Goal: Use online tool/utility: Use online tool/utility

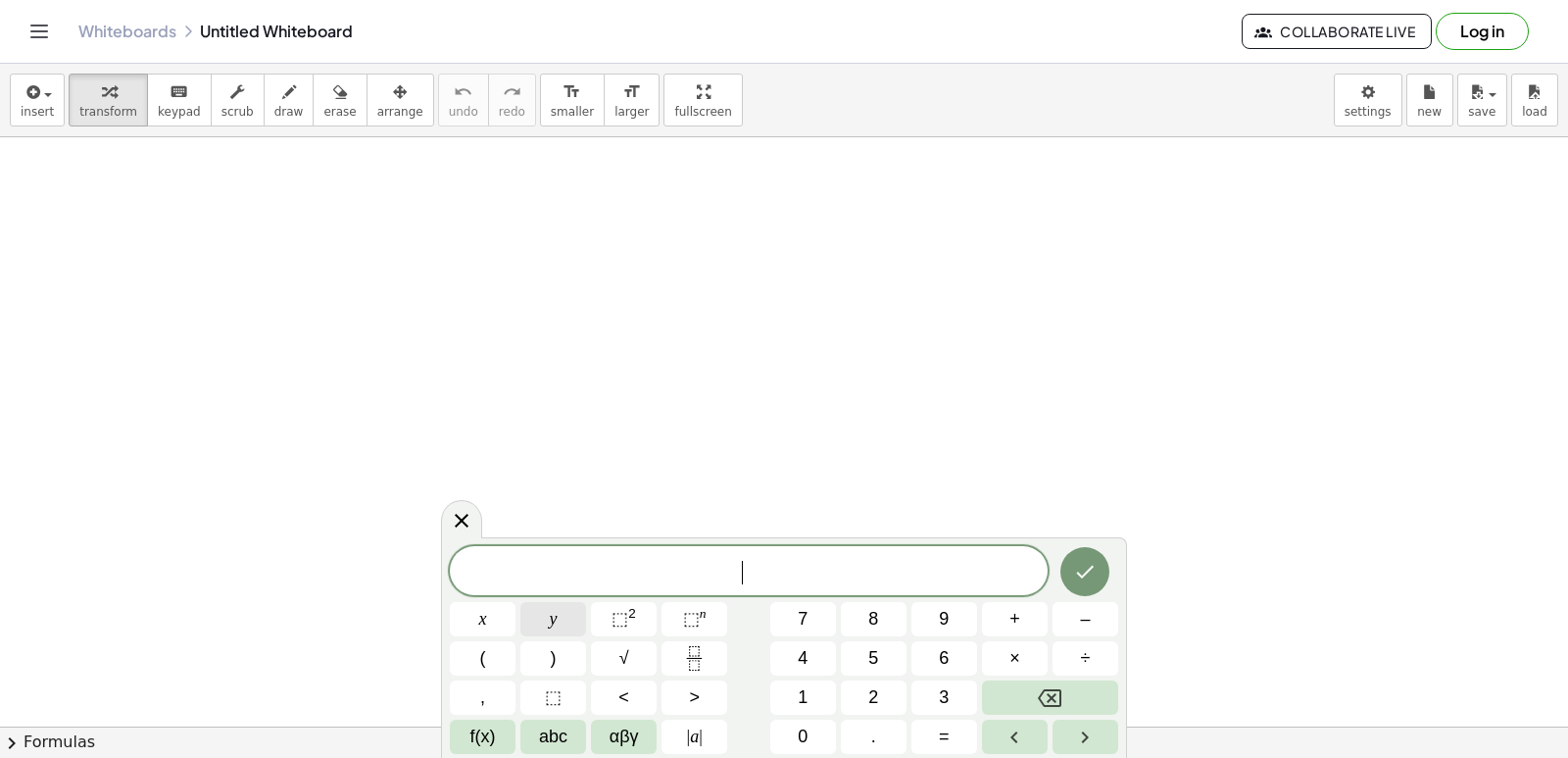
click at [579, 609] on button "y" at bounding box center [553, 619] width 66 height 34
click at [1005, 617] on button "+" at bounding box center [1015, 619] width 66 height 34
click at [885, 702] on button "2" at bounding box center [874, 697] width 66 height 34
click at [471, 609] on button "x" at bounding box center [482, 619] width 66 height 34
click at [922, 729] on button "=" at bounding box center [945, 736] width 66 height 34
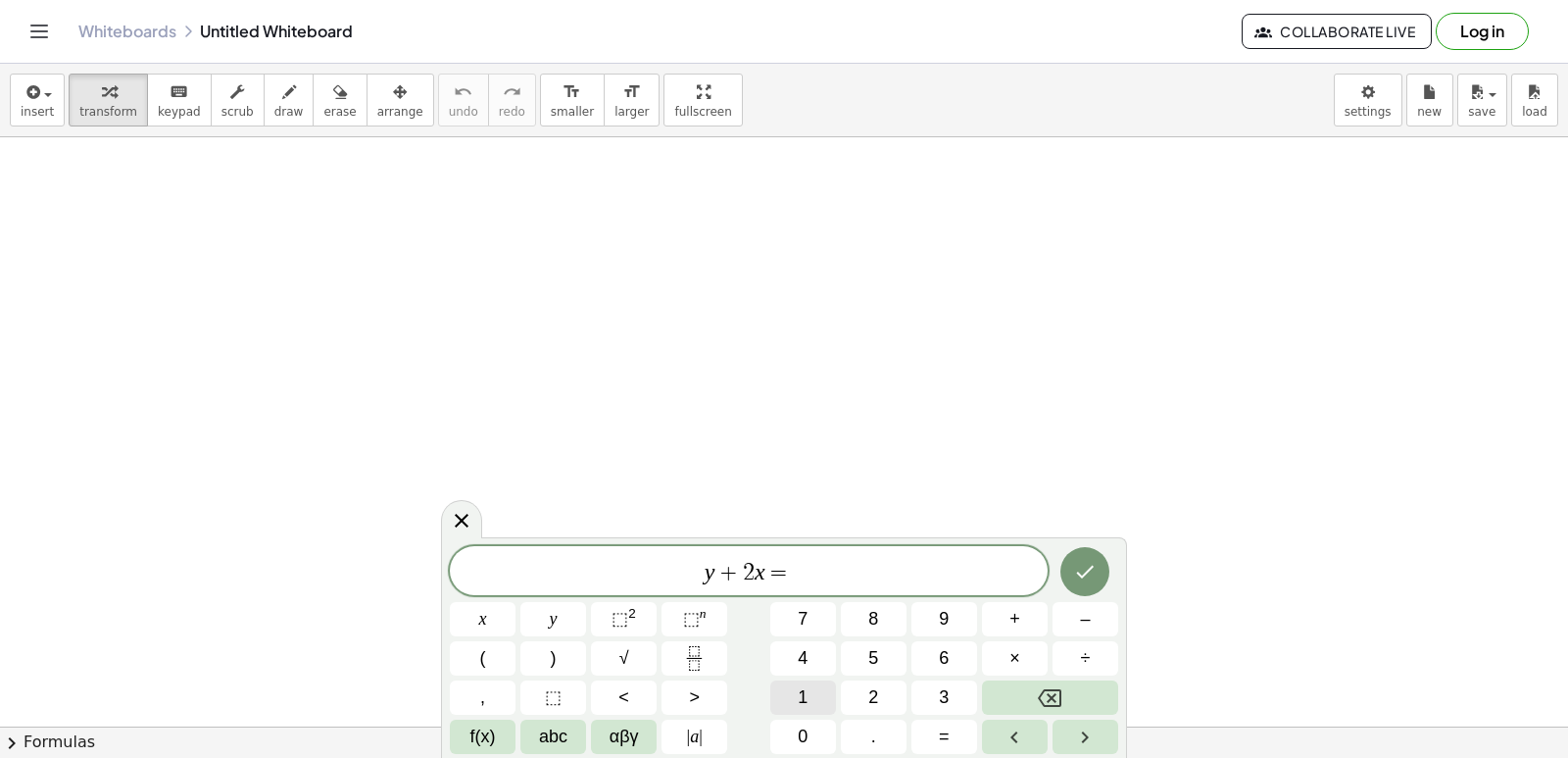
click at [801, 691] on span "1" at bounding box center [802, 697] width 10 height 27
click at [811, 730] on button "0" at bounding box center [803, 736] width 66 height 34
click at [1102, 570] on button "Done" at bounding box center [1085, 571] width 49 height 49
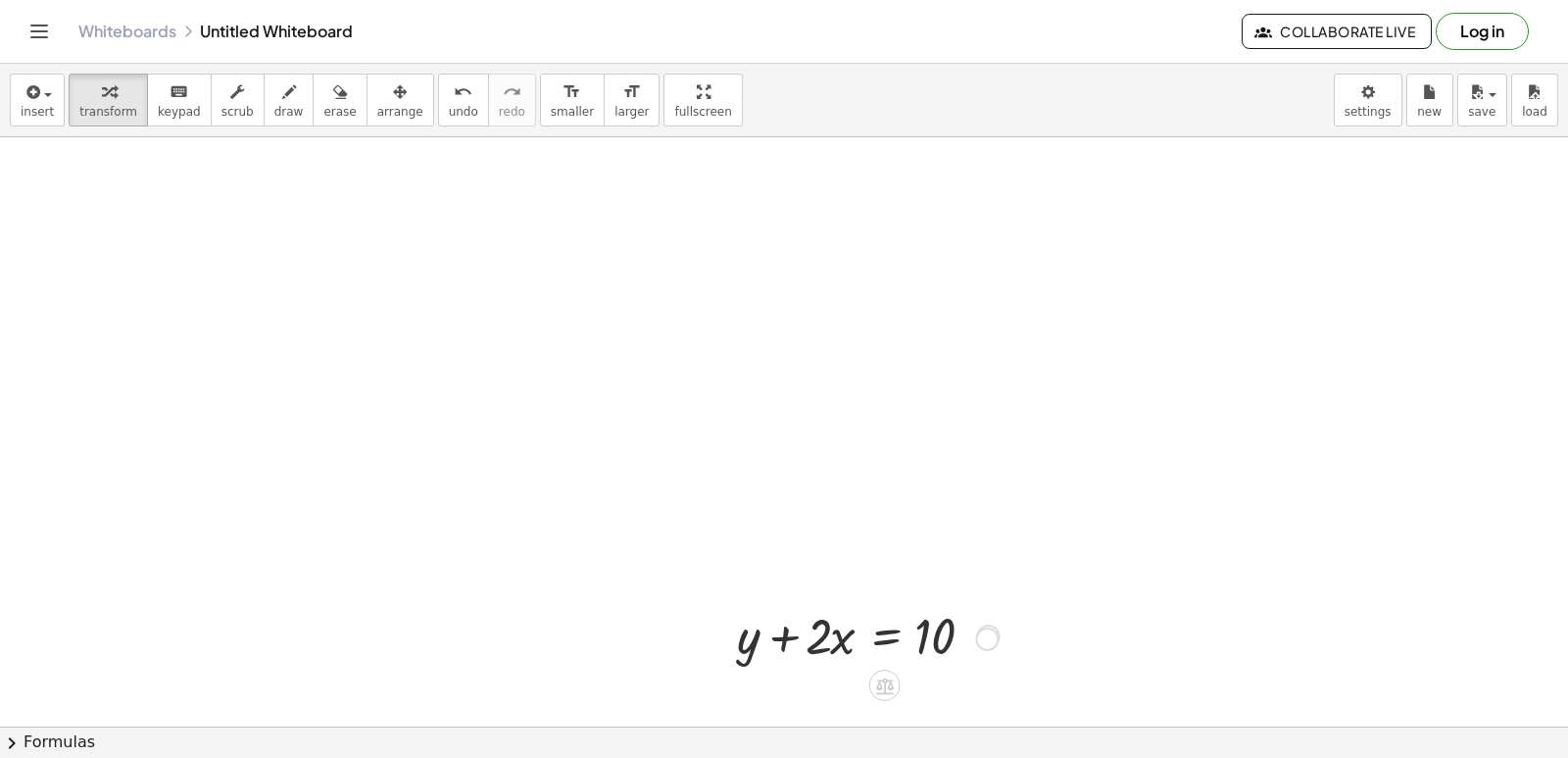
click at [986, 630] on div at bounding box center [988, 637] width 22 height 22
drag, startPoint x: 986, startPoint y: 631, endPoint x: 957, endPoint y: 493, distance: 141.0
drag, startPoint x: 860, startPoint y: 494, endPoint x: 888, endPoint y: 796, distance: 303.3
click at [888, 757] on html "Graspable Math Activities Get Started Activity Bank Assigned Work Classes White…" at bounding box center [784, 379] width 1568 height 758
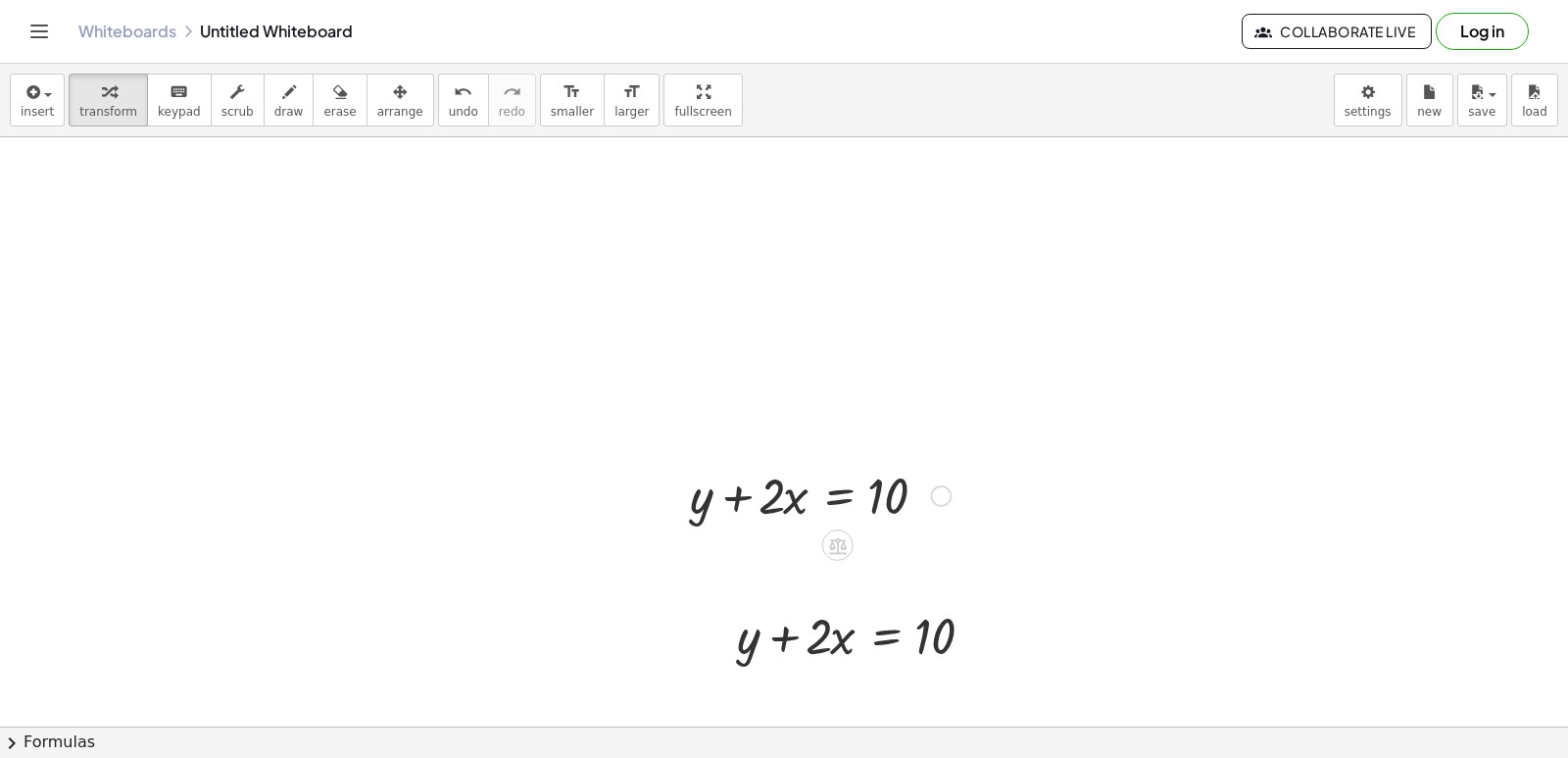
click at [841, 502] on div at bounding box center [820, 493] width 280 height 67
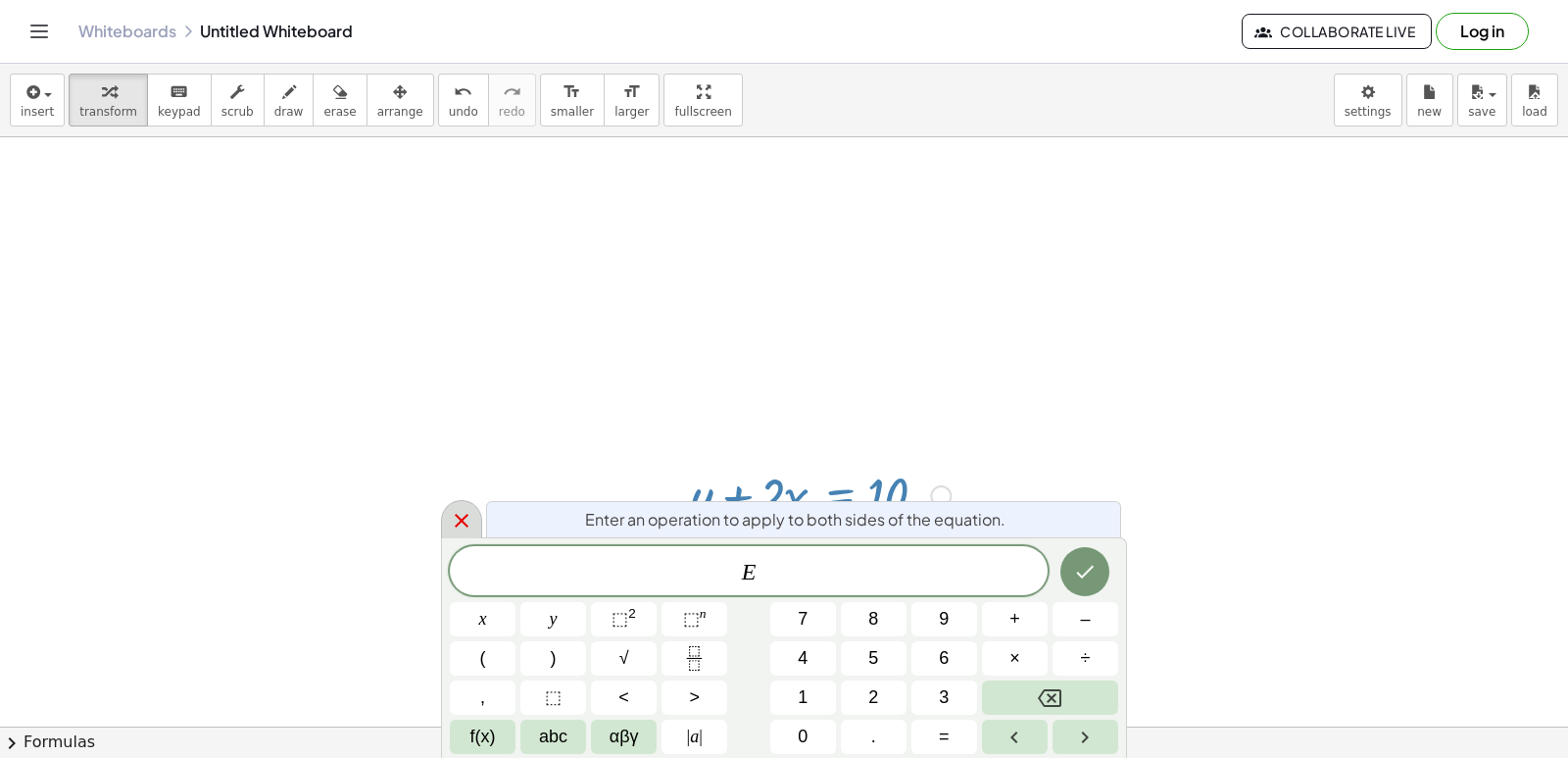
click at [462, 521] on icon at bounding box center [461, 520] width 14 height 14
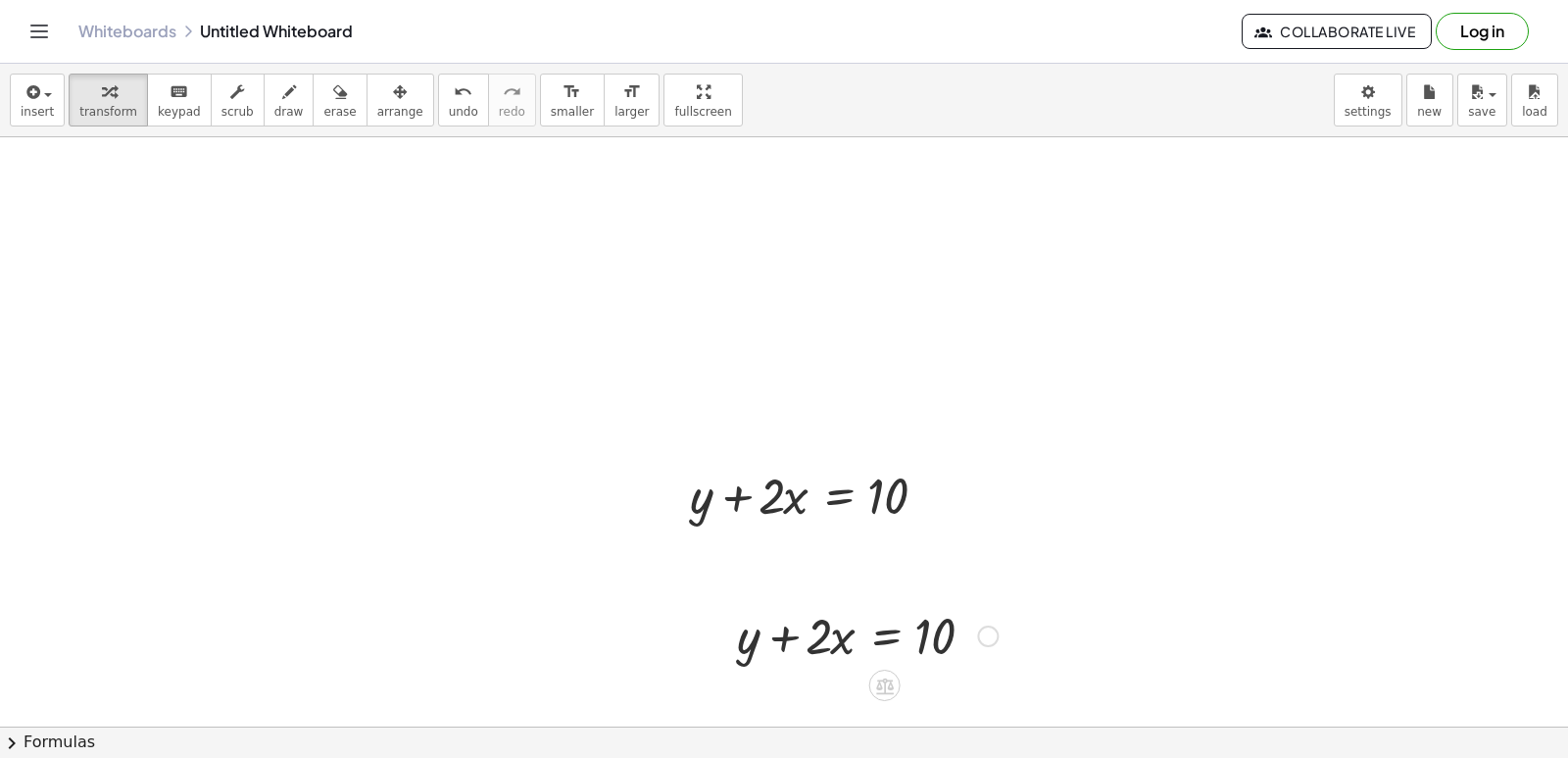
click at [873, 646] on div at bounding box center [867, 634] width 280 height 67
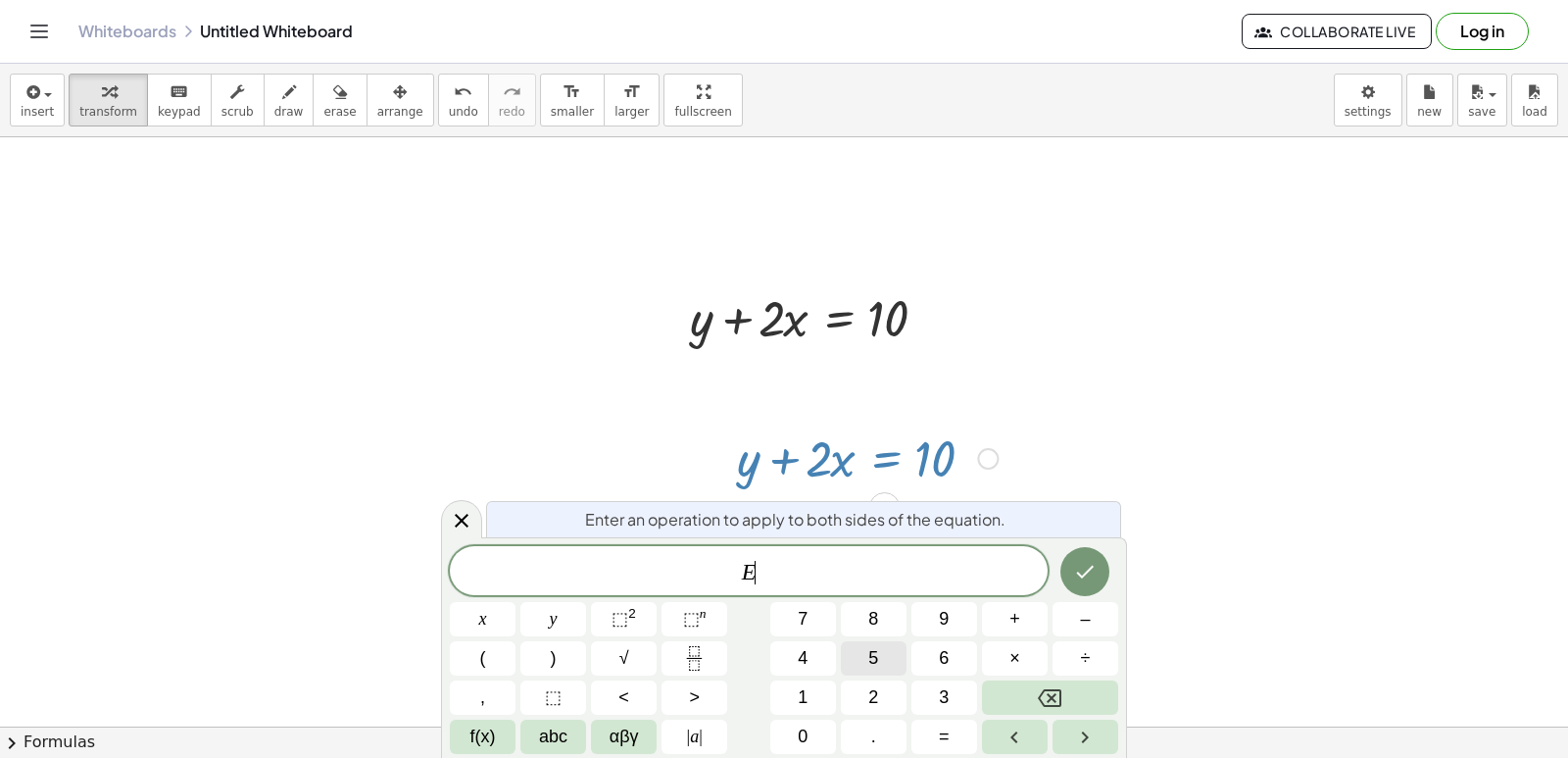
scroll to position [184, 0]
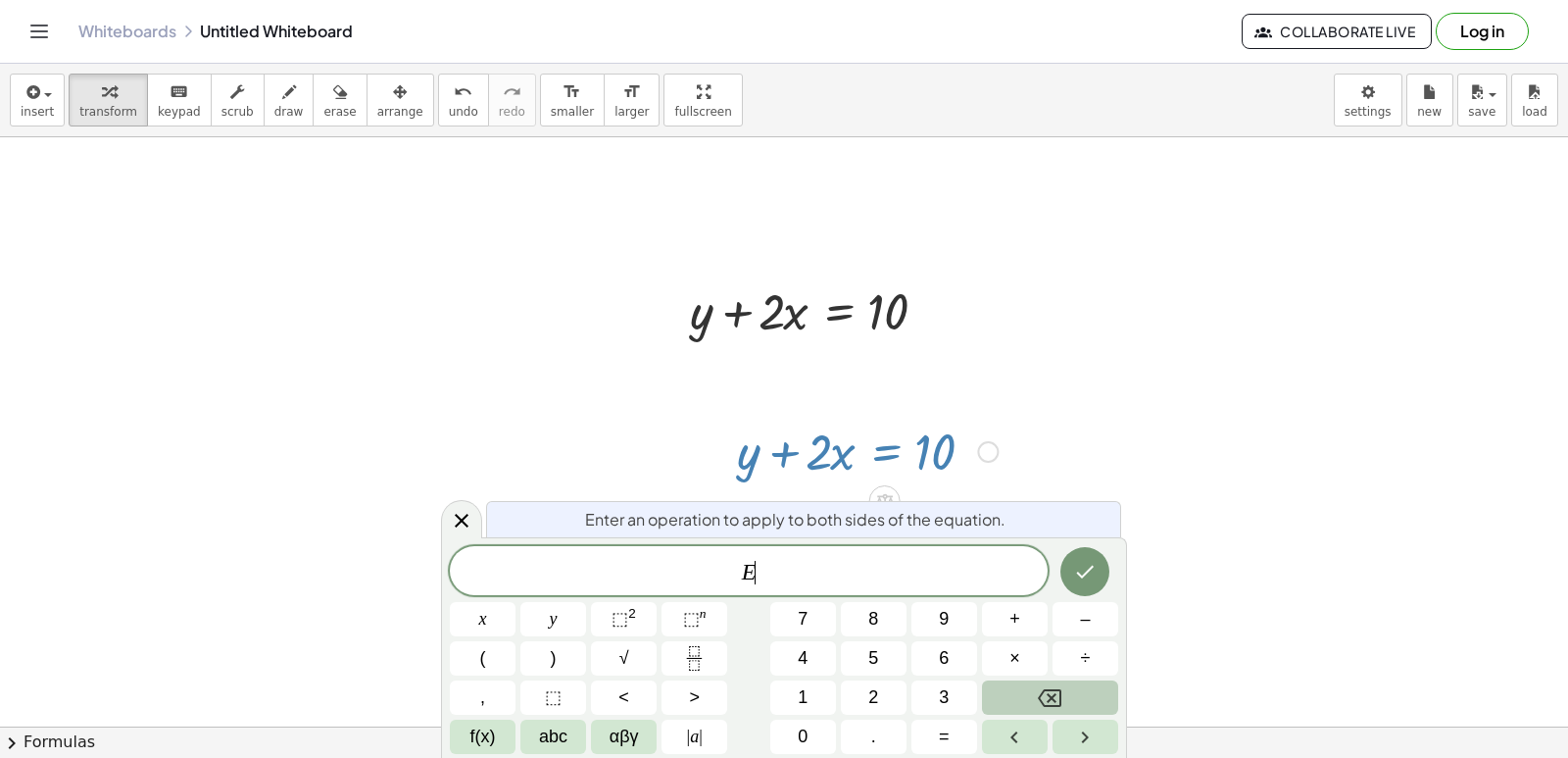
click at [1056, 688] on icon "Backspace" at bounding box center [1050, 698] width 24 height 24
click at [451, 519] on icon at bounding box center [461, 520] width 24 height 24
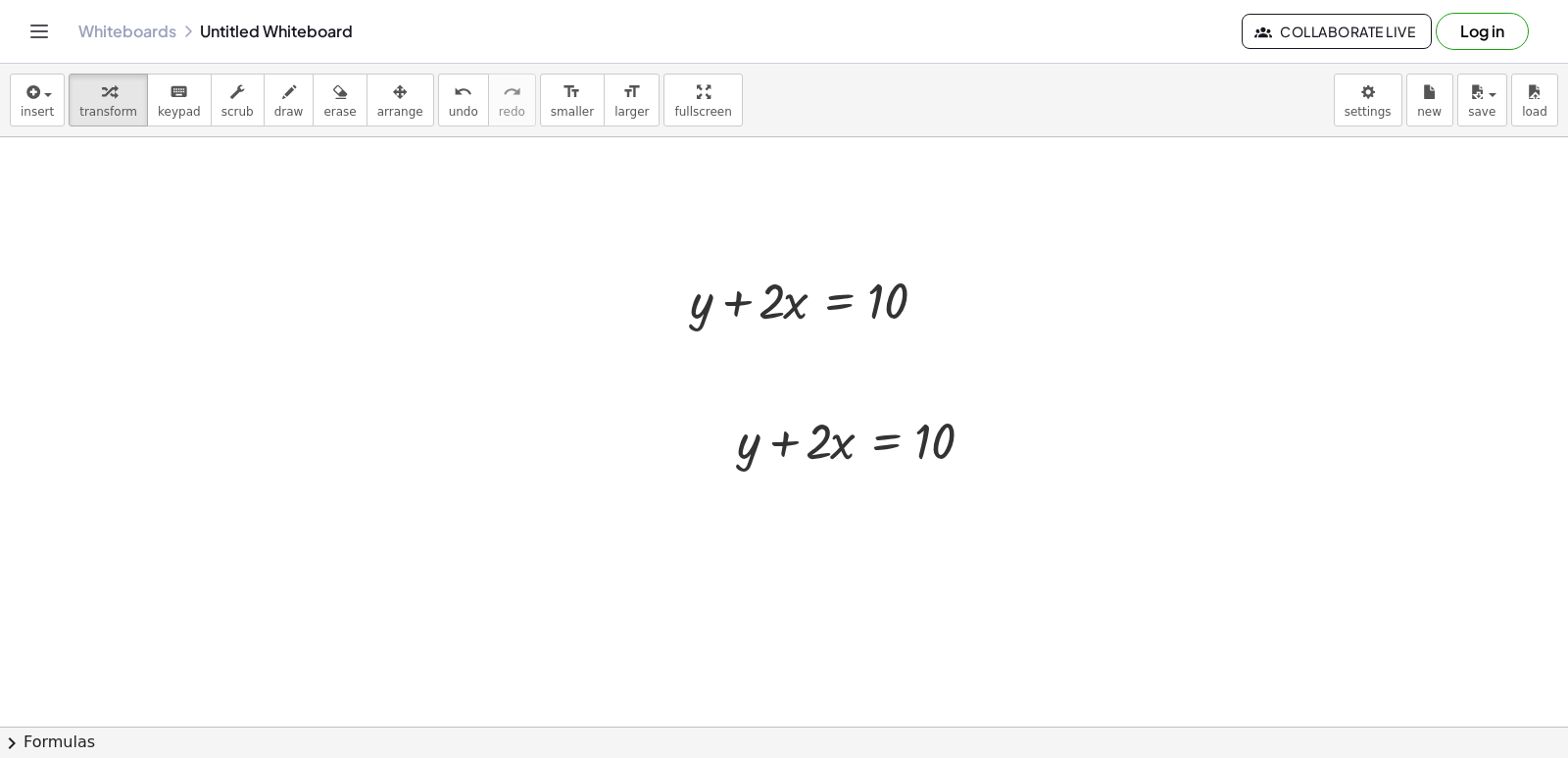
scroll to position [196, 0]
drag, startPoint x: 757, startPoint y: 461, endPoint x: 732, endPoint y: 638, distance: 178.8
click at [718, 675] on div "+ y + · 2 · x + y + · 2 · x = 10 + y + · 2 · x = 10" at bounding box center [784, 594] width 1568 height 1306
drag, startPoint x: 919, startPoint y: 439, endPoint x: 930, endPoint y: 605, distance: 166.4
click at [924, 644] on div "10 + y + · 2 · x = 10 + y + · 2 · x = 10" at bounding box center [784, 594] width 1568 height 1306
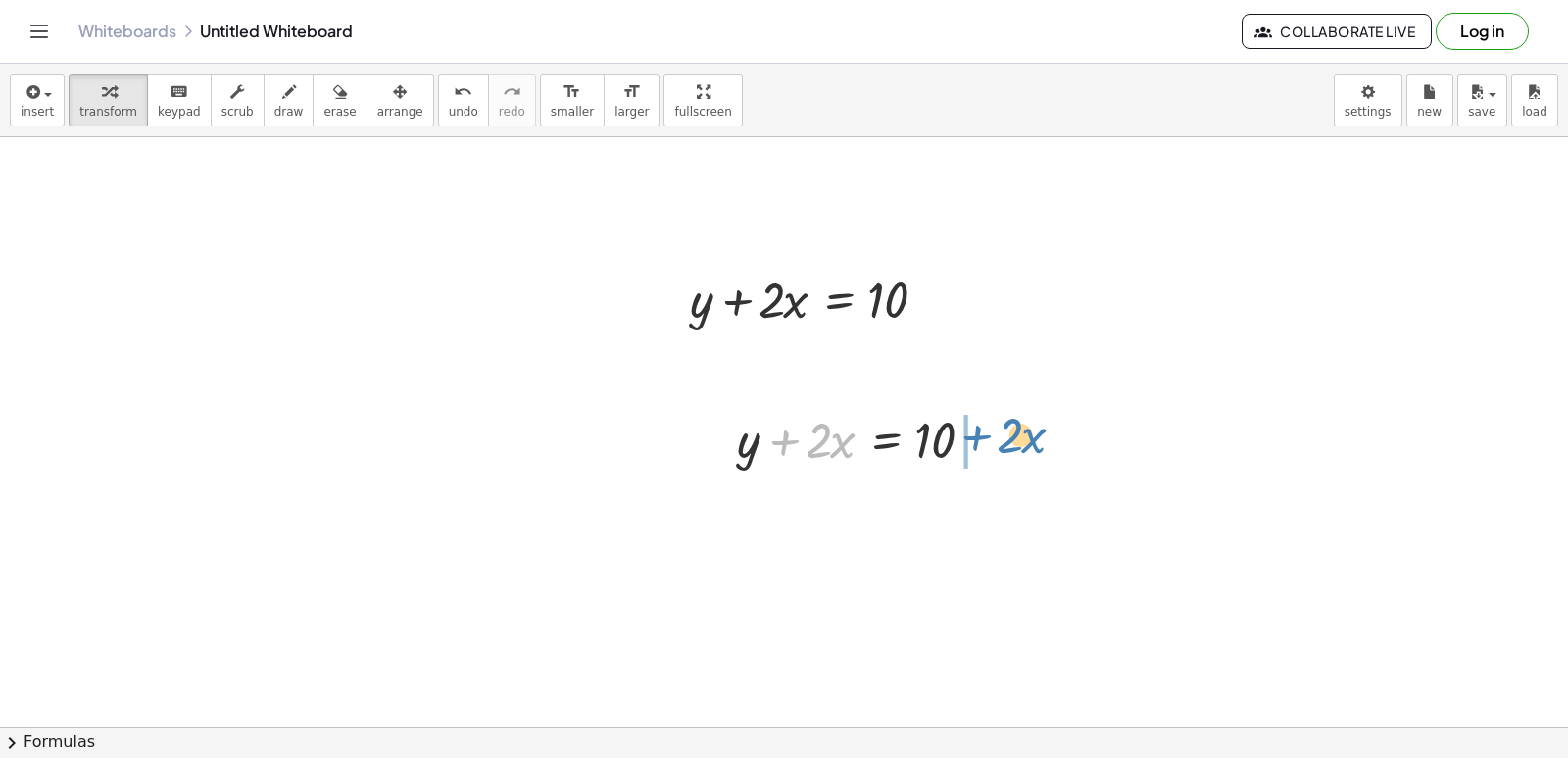
drag, startPoint x: 782, startPoint y: 441, endPoint x: 980, endPoint y: 432, distance: 198.2
click at [980, 432] on div at bounding box center [867, 438] width 280 height 67
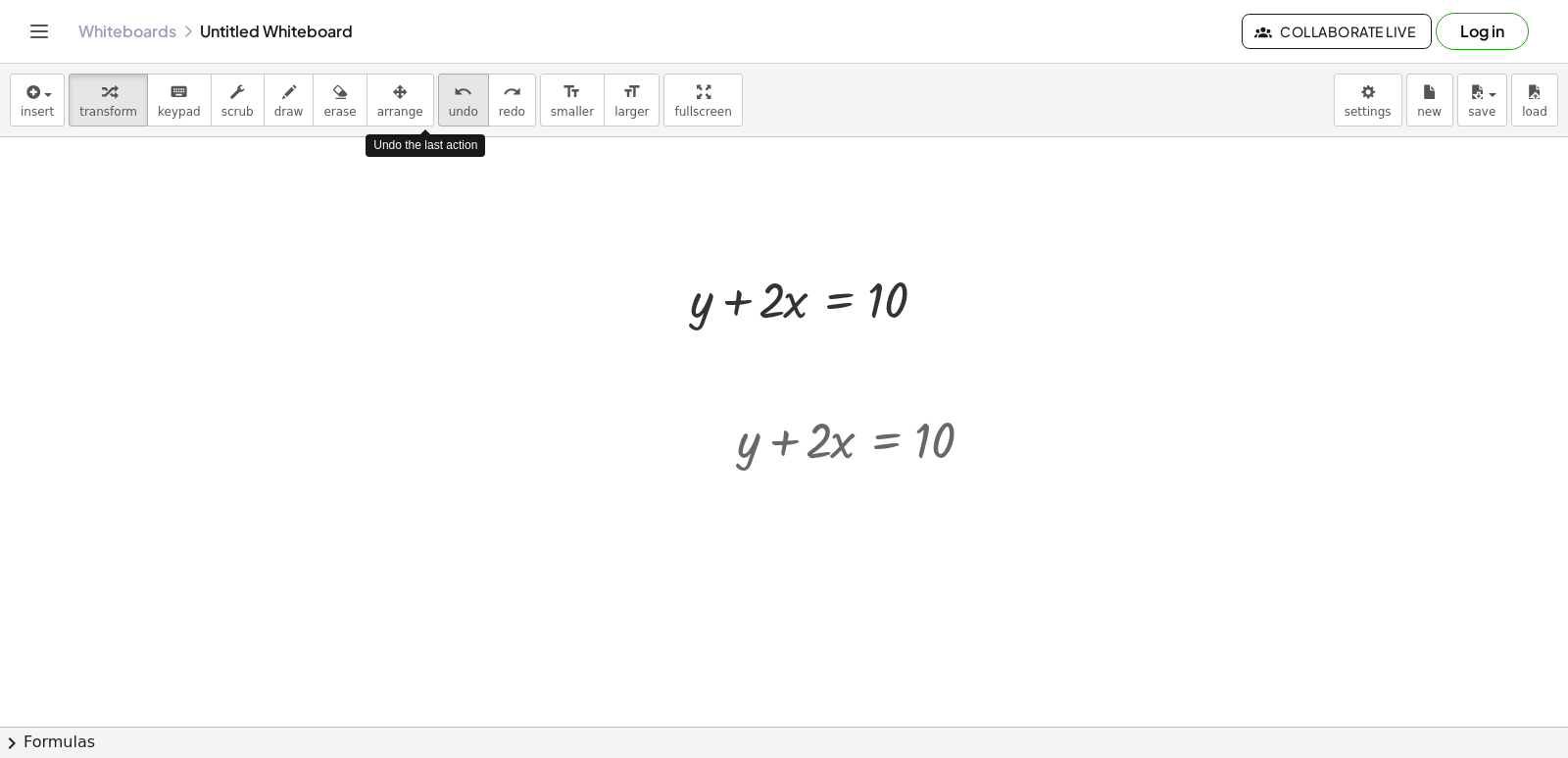
click at [438, 102] on button "undo undo" at bounding box center [463, 99] width 51 height 53
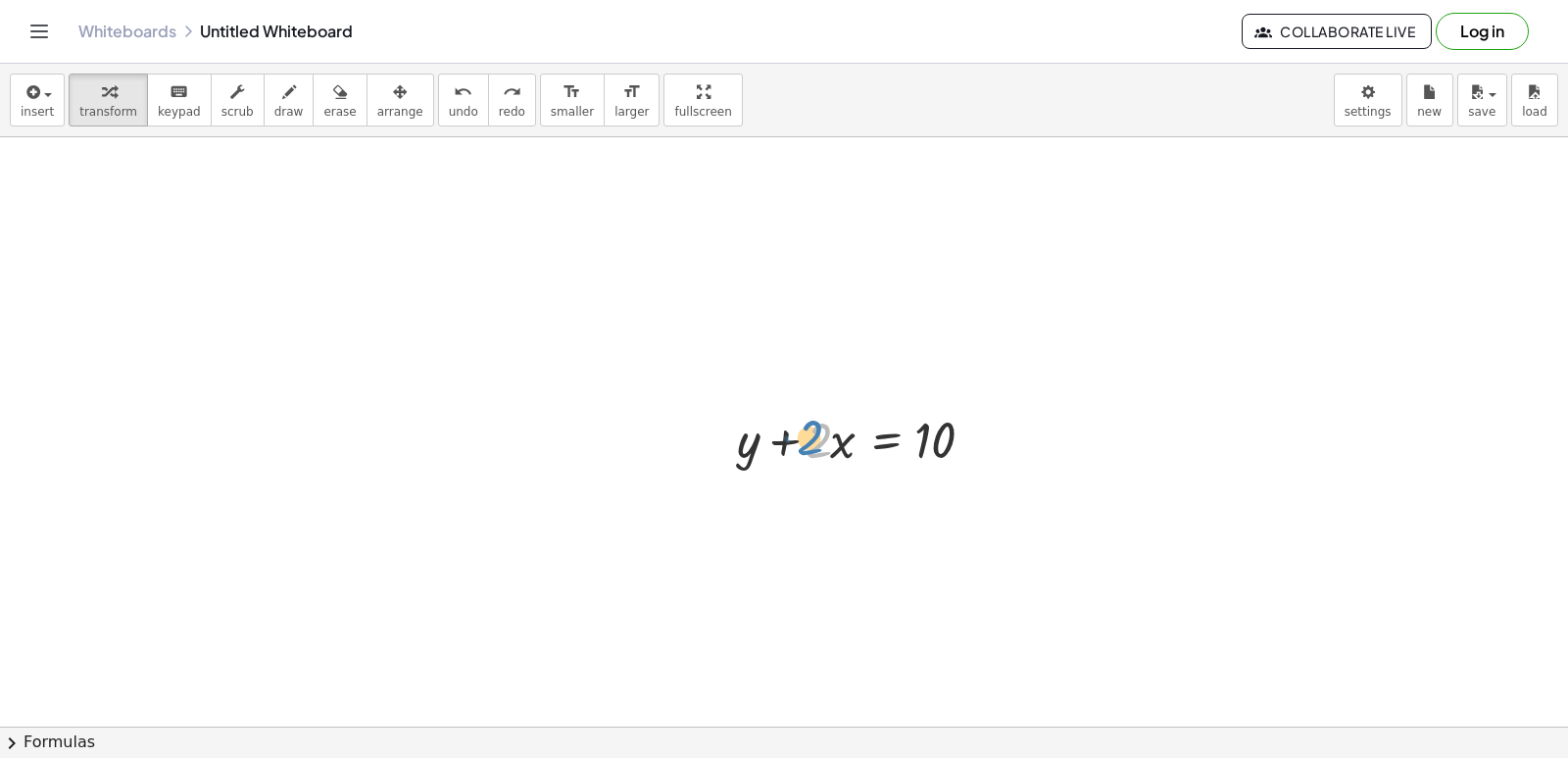
click at [826, 445] on div at bounding box center [867, 438] width 280 height 67
drag, startPoint x: 780, startPoint y: 440, endPoint x: 977, endPoint y: 444, distance: 197.0
drag, startPoint x: 981, startPoint y: 444, endPoint x: 595, endPoint y: 540, distance: 397.8
click at [595, 540] on div at bounding box center [784, 594] width 1568 height 1306
click at [981, 507] on div at bounding box center [914, 504] width 374 height 67
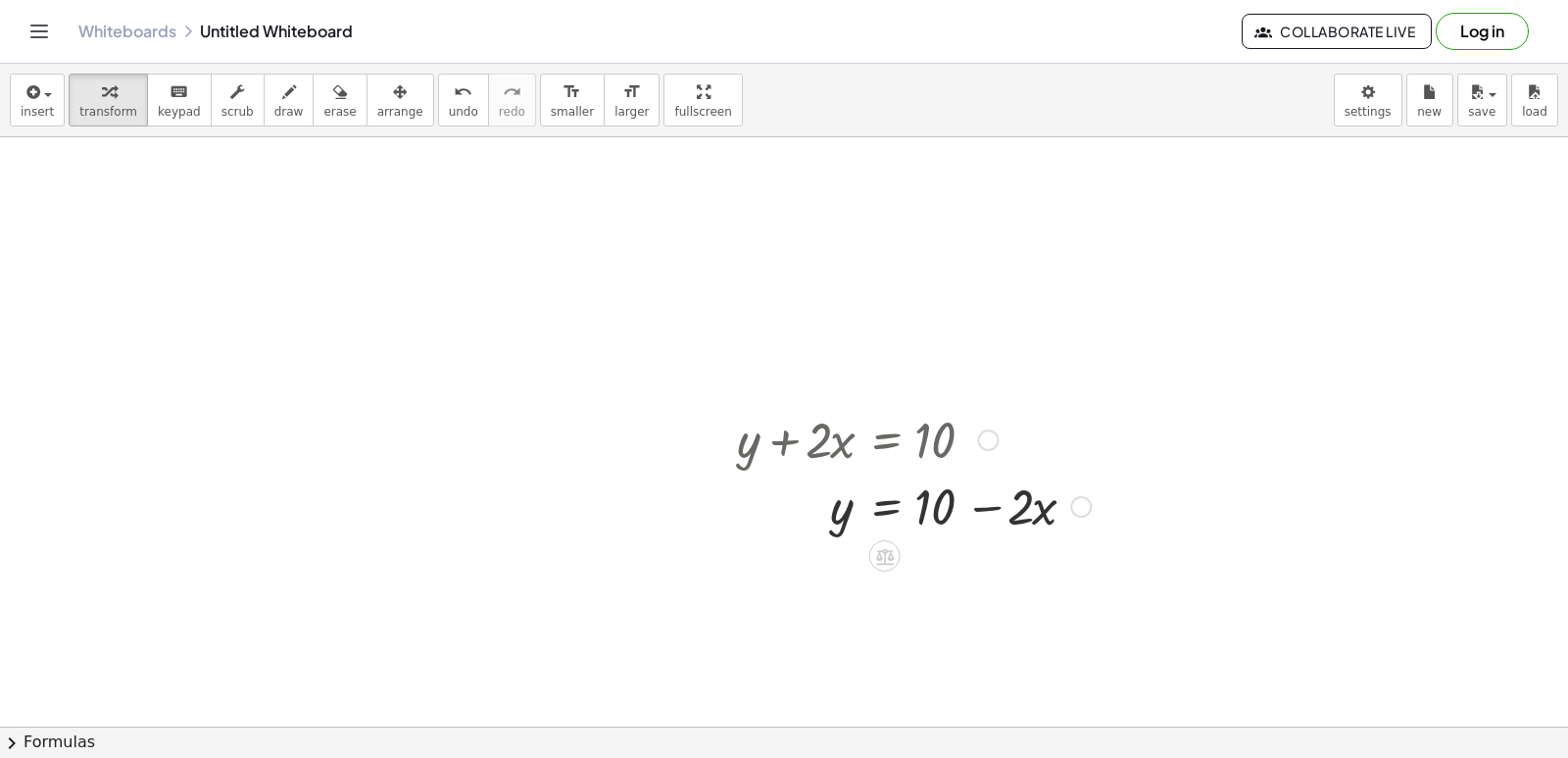
click at [981, 510] on div at bounding box center [914, 504] width 374 height 67
click at [1015, 651] on div at bounding box center [784, 594] width 1568 height 1306
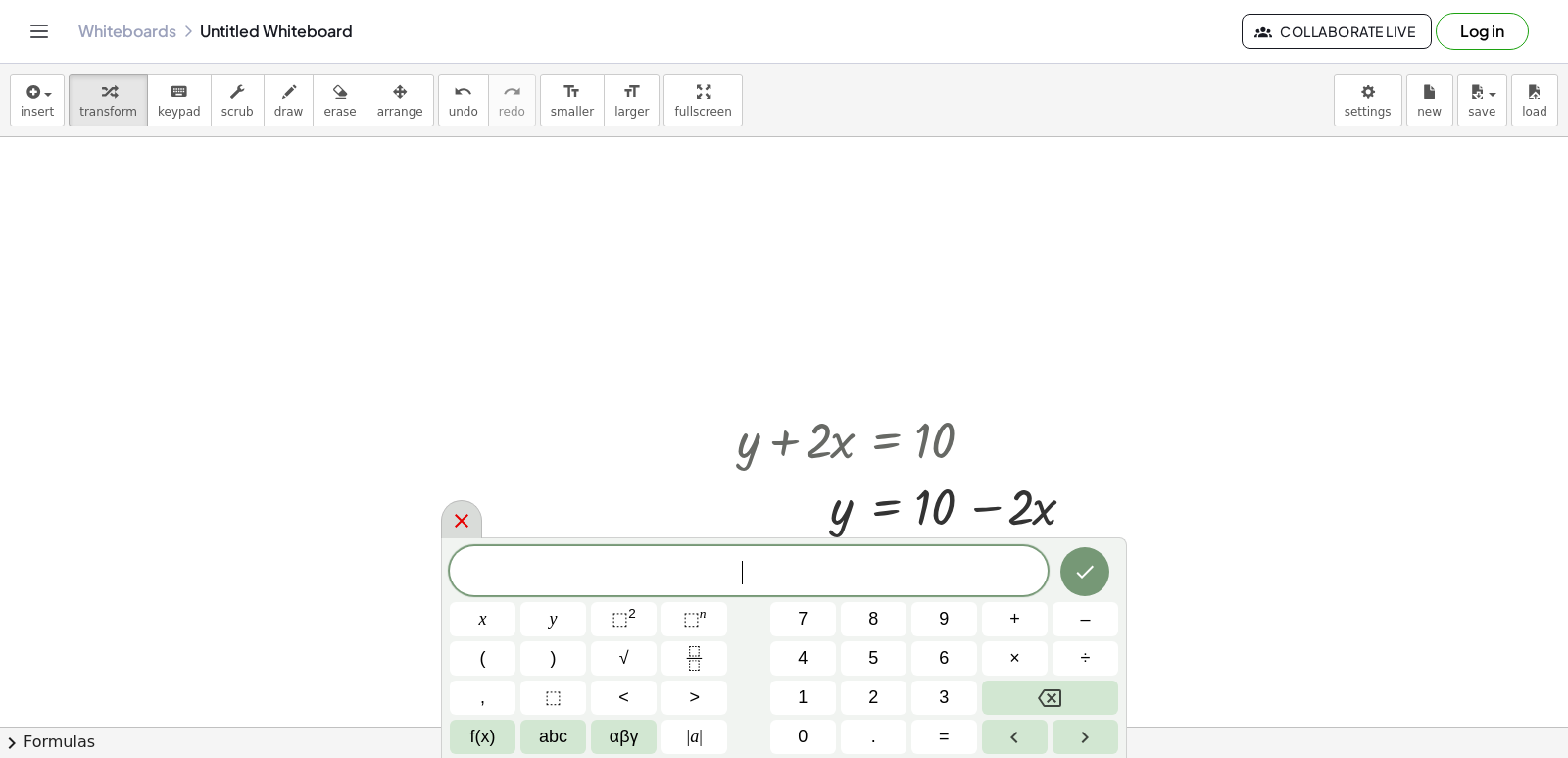
click at [455, 506] on div at bounding box center [461, 519] width 41 height 38
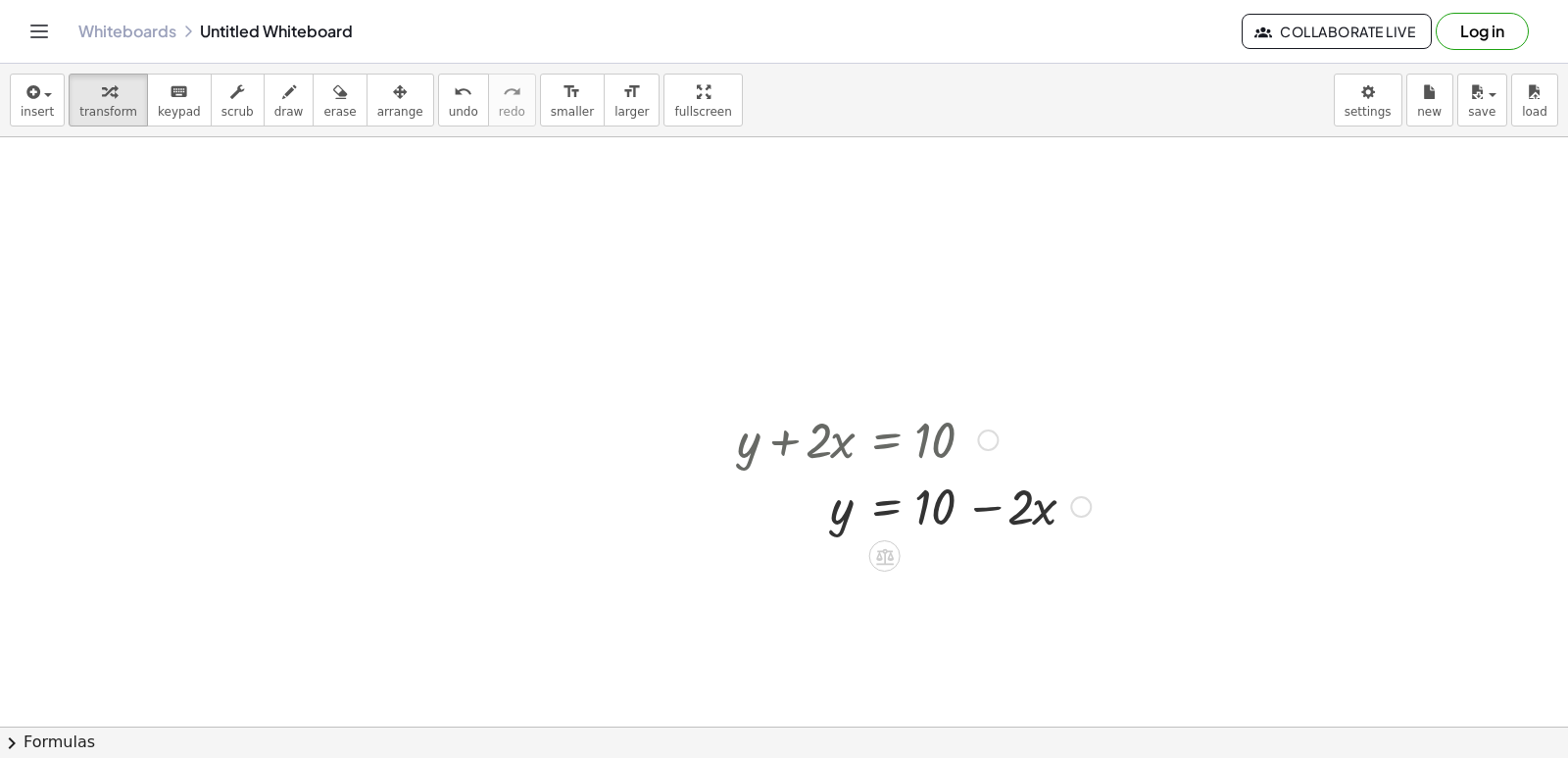
click at [979, 508] on div at bounding box center [914, 504] width 374 height 67
click at [984, 509] on div at bounding box center [914, 504] width 374 height 67
click at [978, 510] on div at bounding box center [914, 504] width 374 height 67
click at [983, 501] on div at bounding box center [914, 504] width 374 height 67
click at [980, 504] on div at bounding box center [914, 504] width 374 height 67
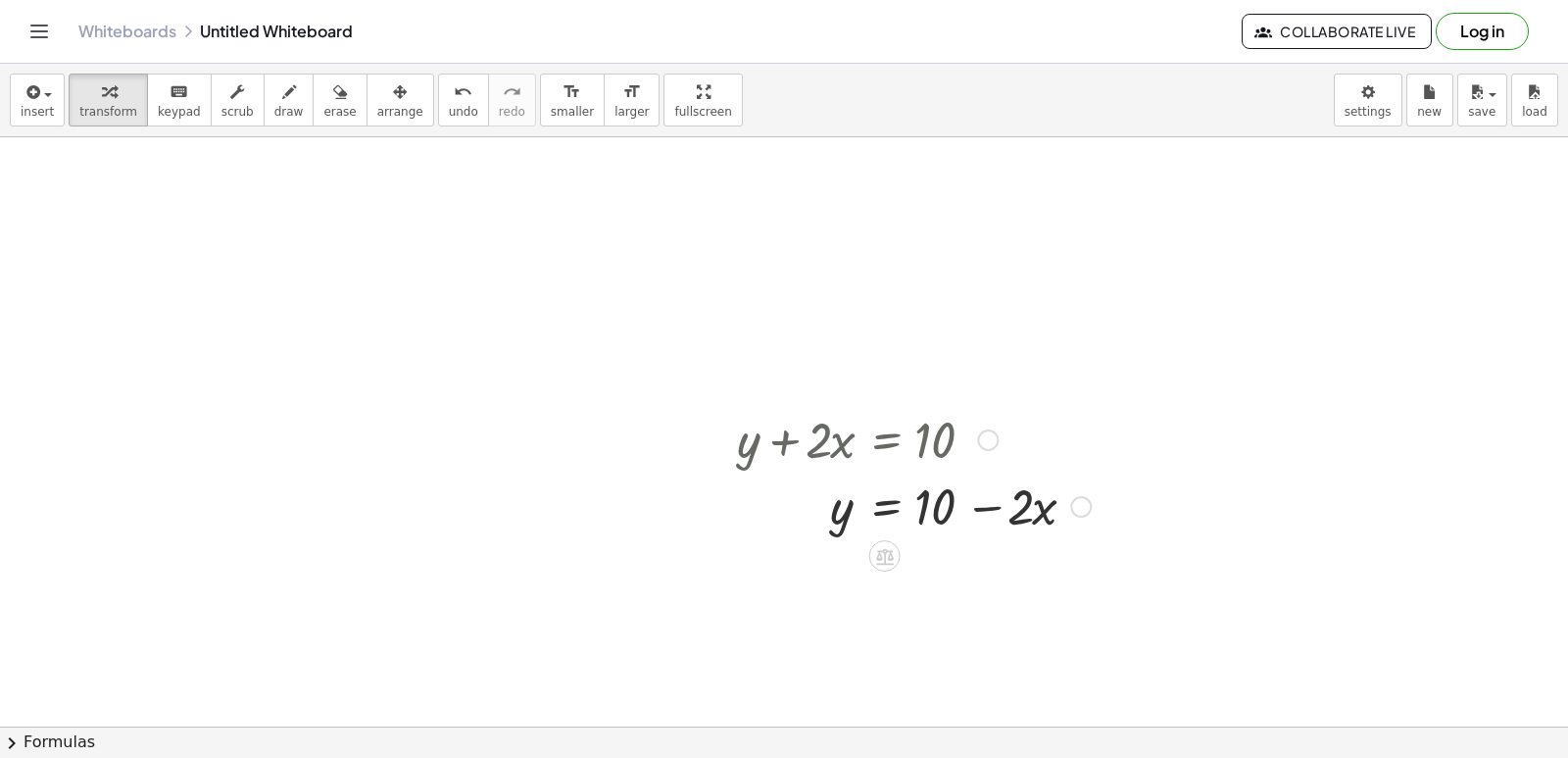
click at [980, 504] on div at bounding box center [914, 504] width 374 height 67
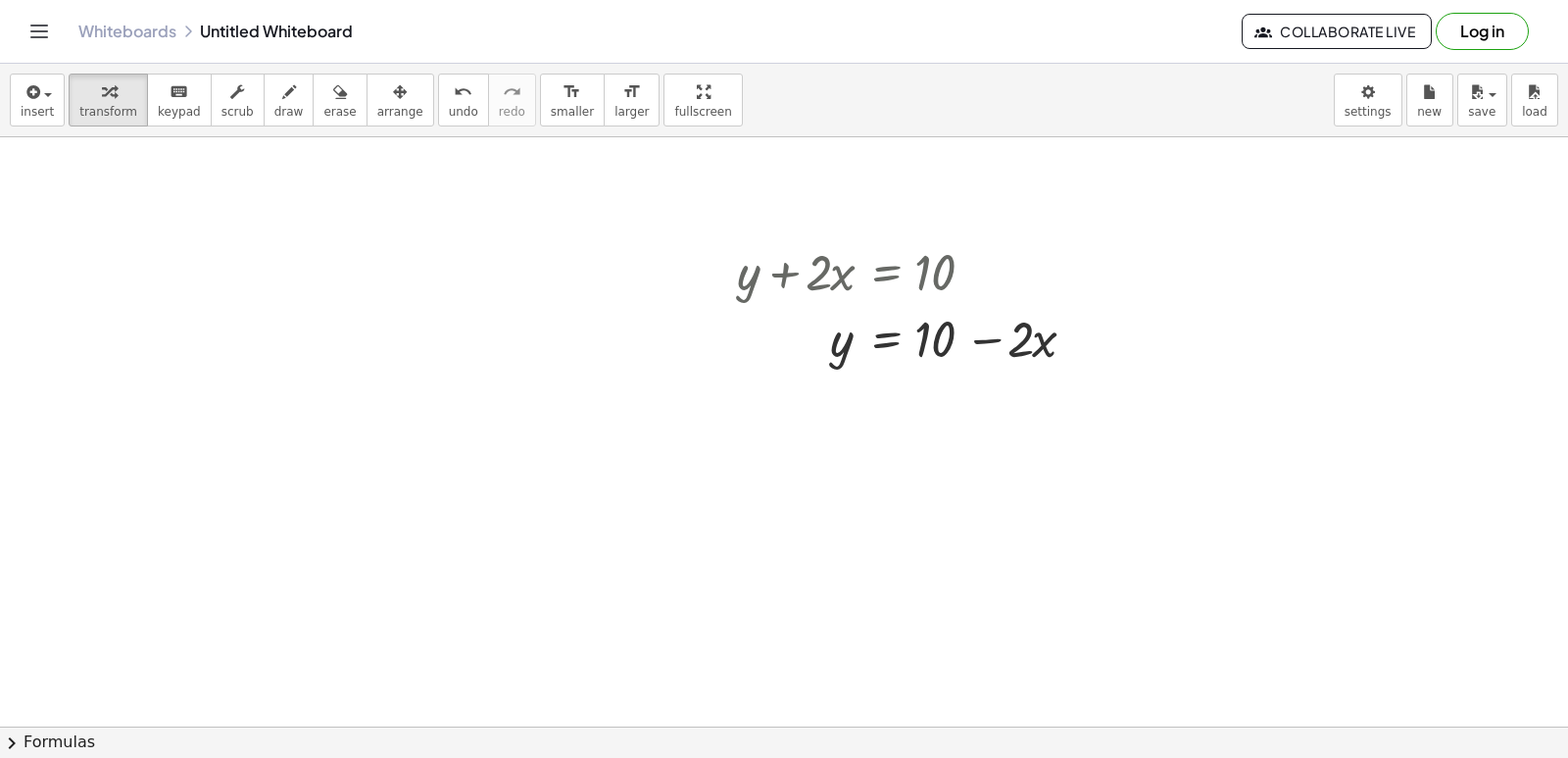
scroll to position [490, 0]
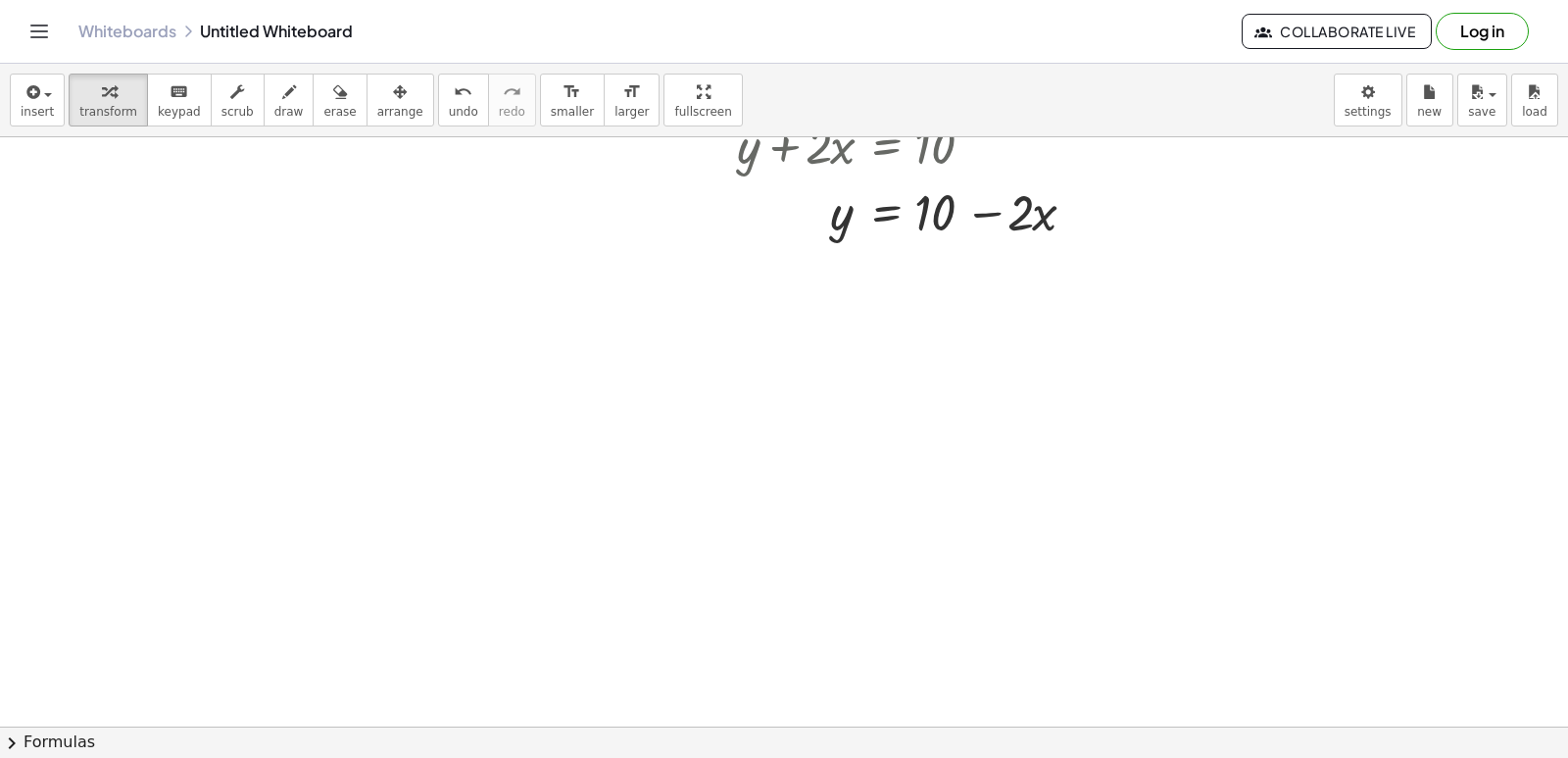
click at [725, 475] on div at bounding box center [784, 299] width 1568 height 1306
drag, startPoint x: 725, startPoint y: 475, endPoint x: 629, endPoint y: 438, distance: 102.9
click at [629, 438] on div at bounding box center [784, 299] width 1568 height 1306
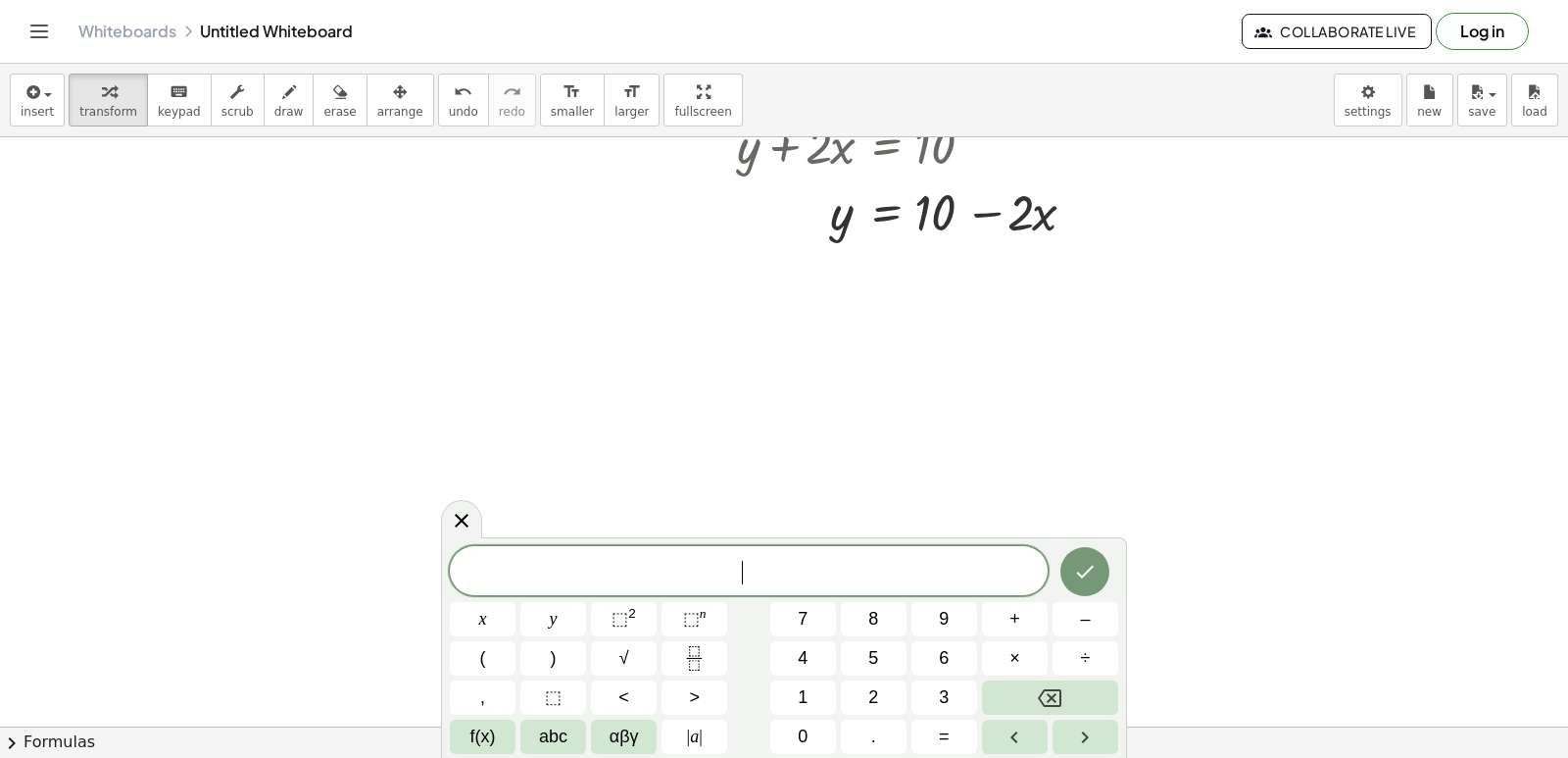
click at [709, 426] on div at bounding box center [784, 299] width 1568 height 1306
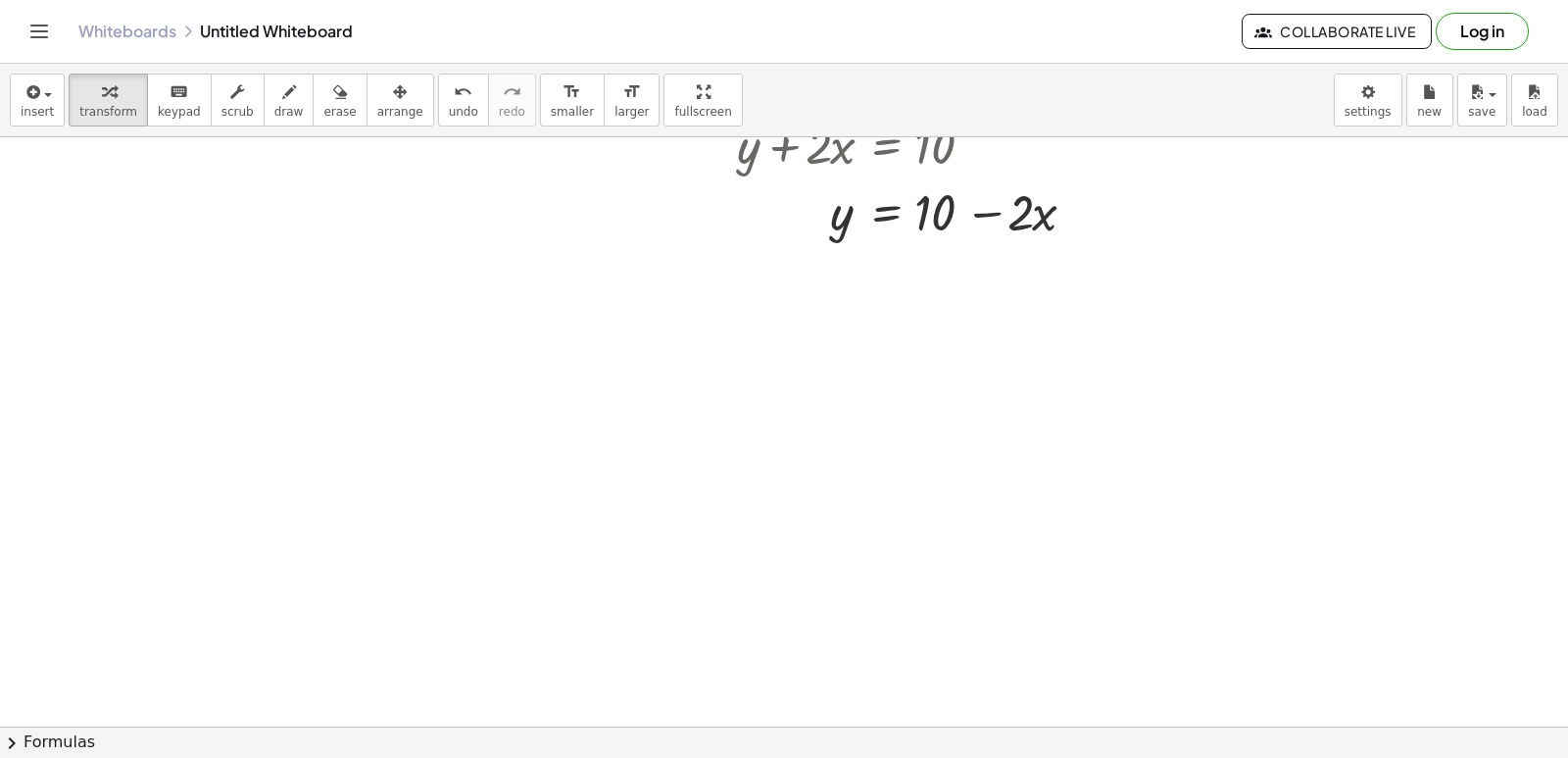
click at [708, 433] on div at bounding box center [784, 299] width 1568 height 1306
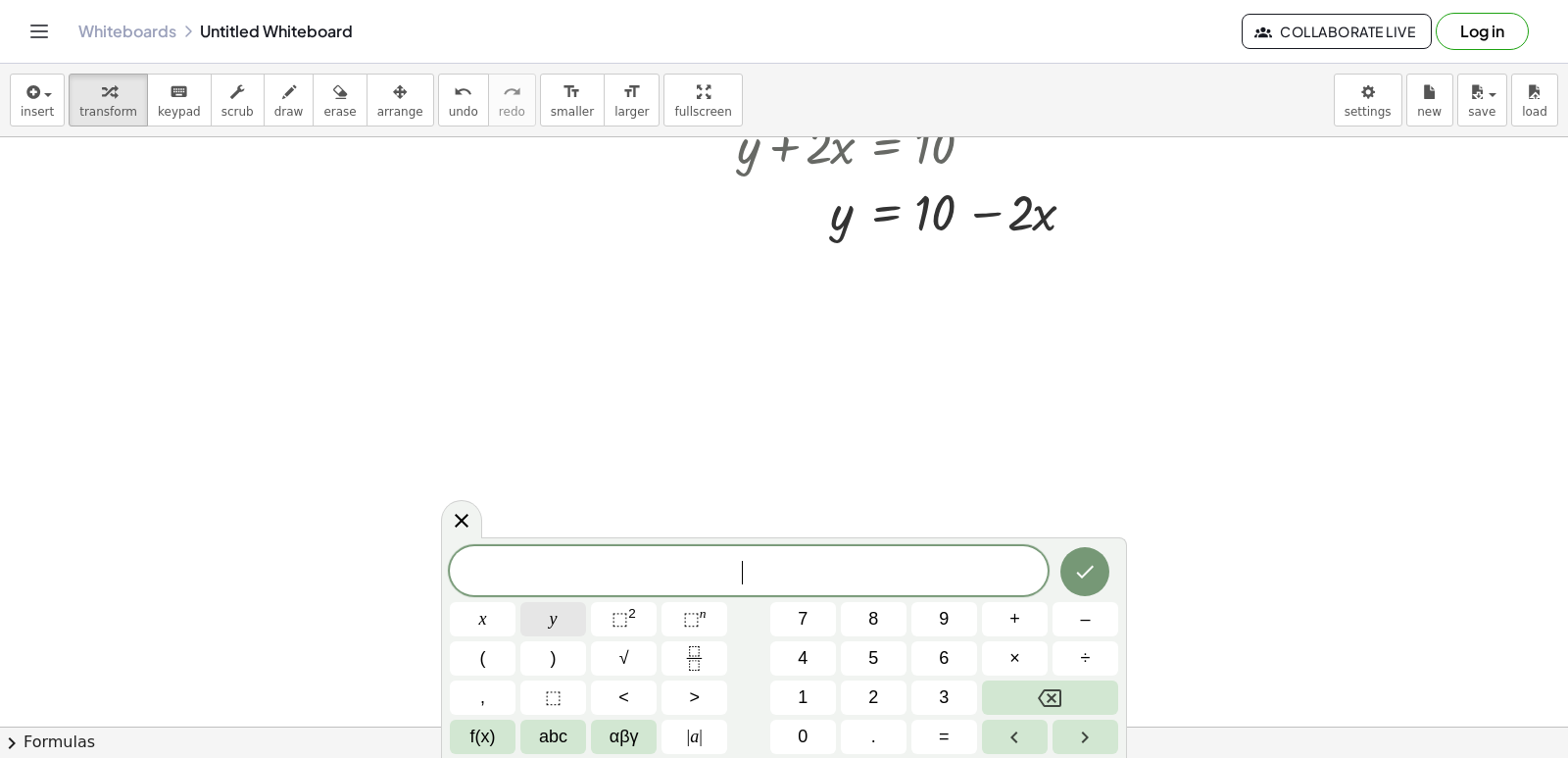
click at [559, 622] on button "y" at bounding box center [553, 619] width 66 height 34
click at [1096, 630] on button "–" at bounding box center [1086, 619] width 66 height 34
click at [855, 654] on button "5" at bounding box center [874, 659] width 66 height 34
click at [475, 609] on button "x" at bounding box center [482, 619] width 66 height 34
click at [933, 721] on button "=" at bounding box center [945, 736] width 66 height 34
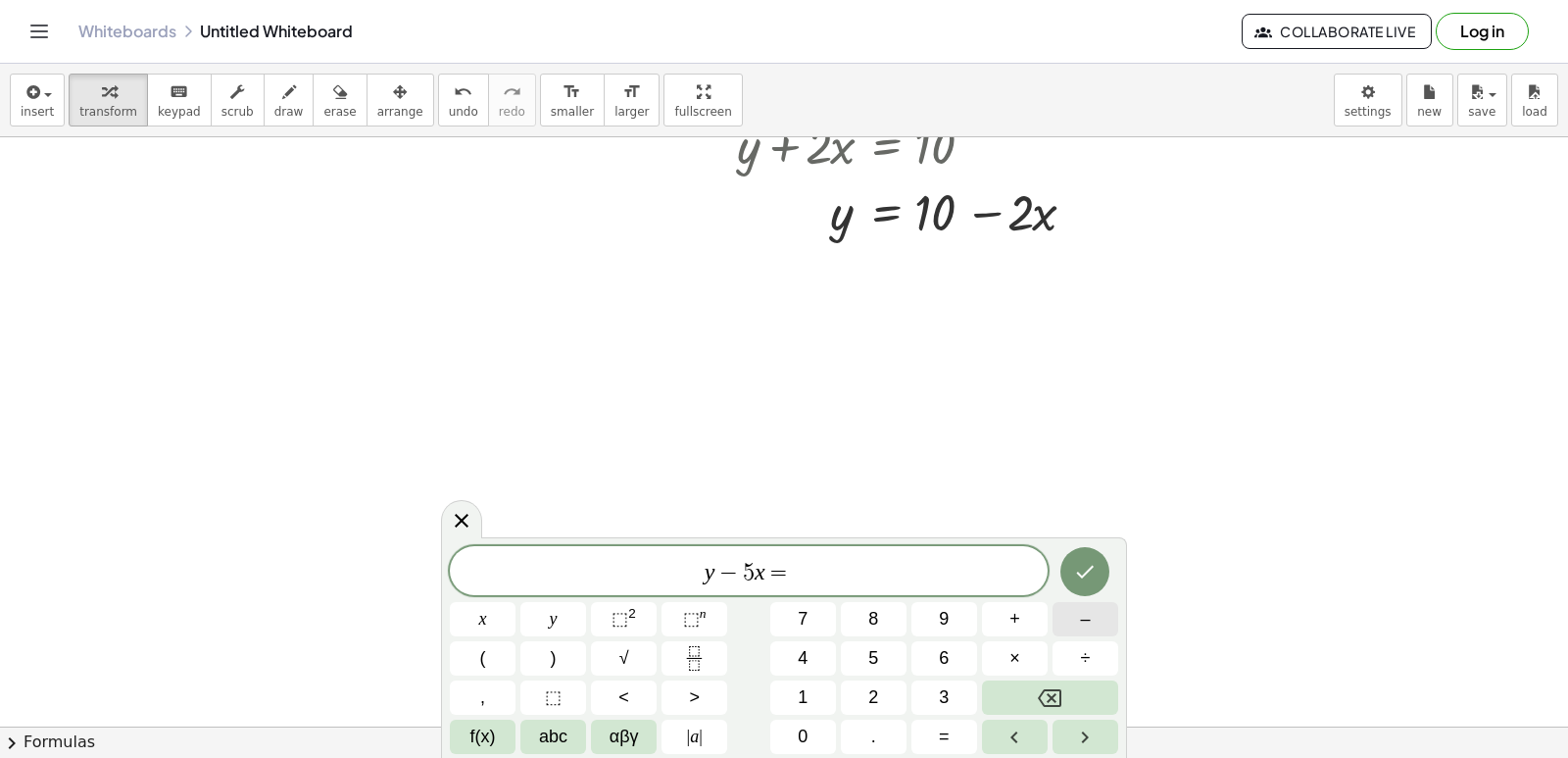
click at [1072, 622] on button "–" at bounding box center [1086, 619] width 66 height 34
click at [867, 684] on button "2" at bounding box center [874, 697] width 66 height 34
click at [1082, 567] on icon "Done" at bounding box center [1085, 572] width 24 height 24
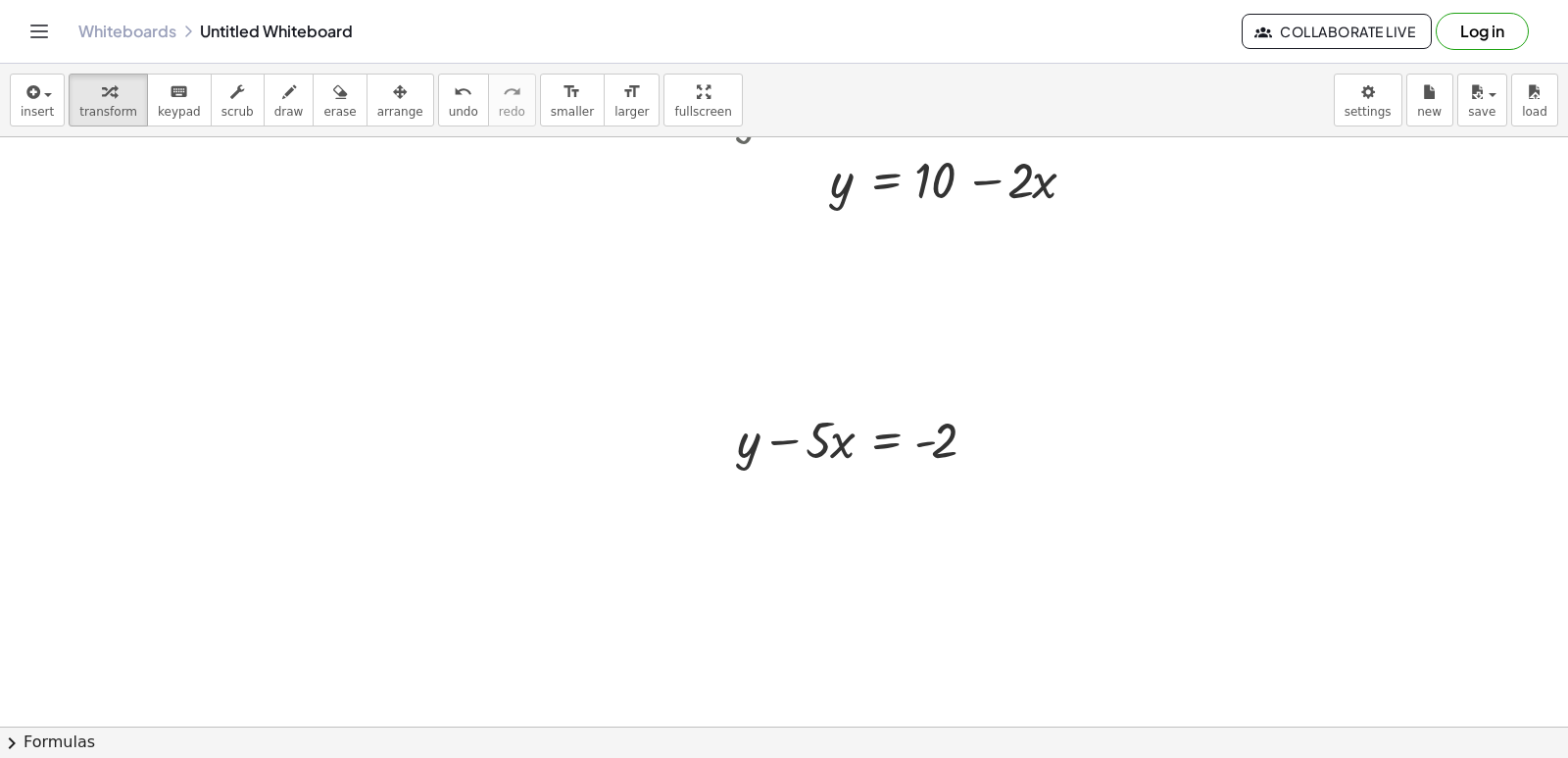
scroll to position [392, 0]
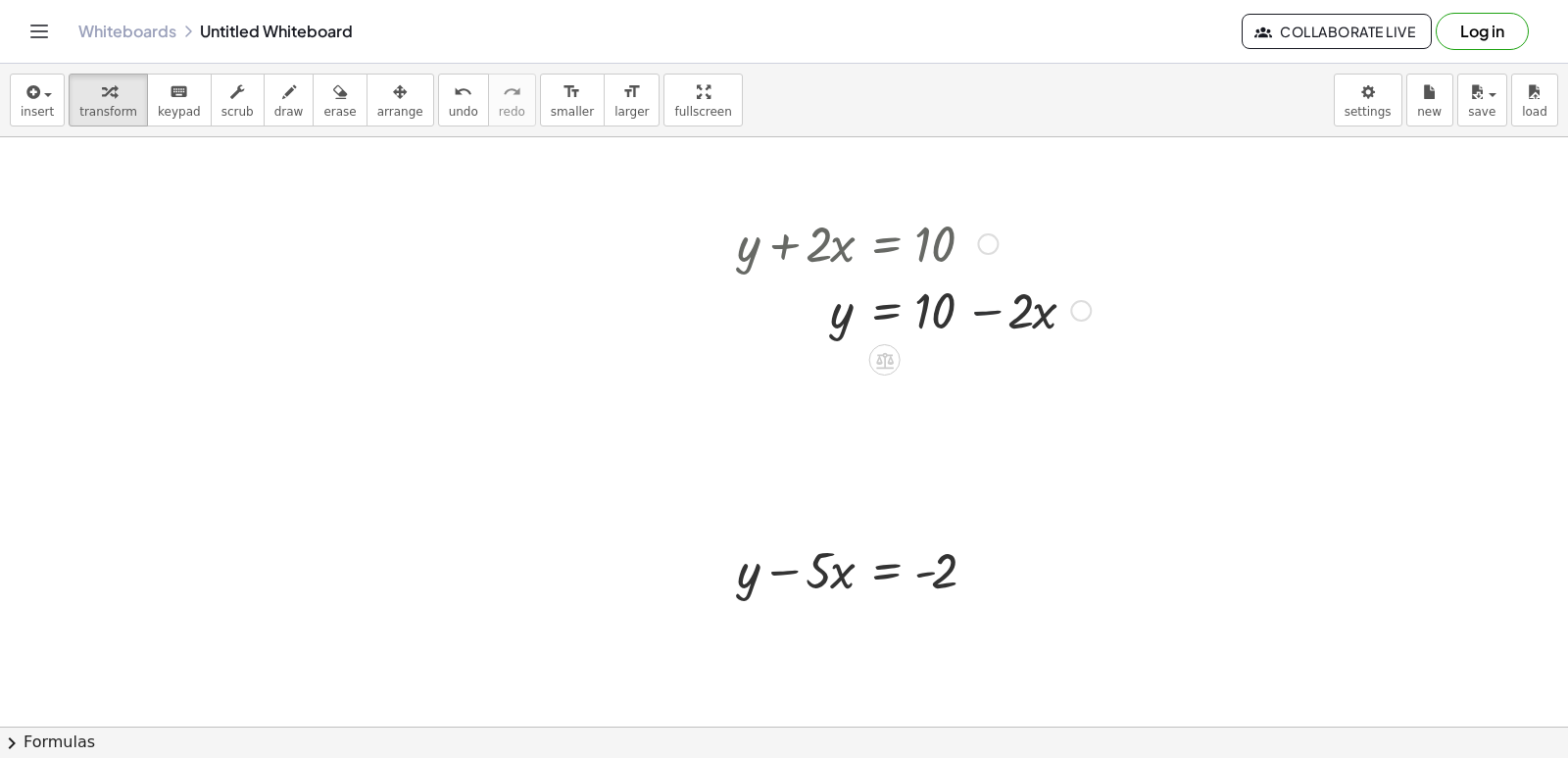
click at [982, 310] on div at bounding box center [914, 308] width 374 height 67
drag, startPoint x: 982, startPoint y: 310, endPoint x: 880, endPoint y: 439, distance: 164.5
click at [880, 439] on div at bounding box center [784, 398] width 1568 height 1306
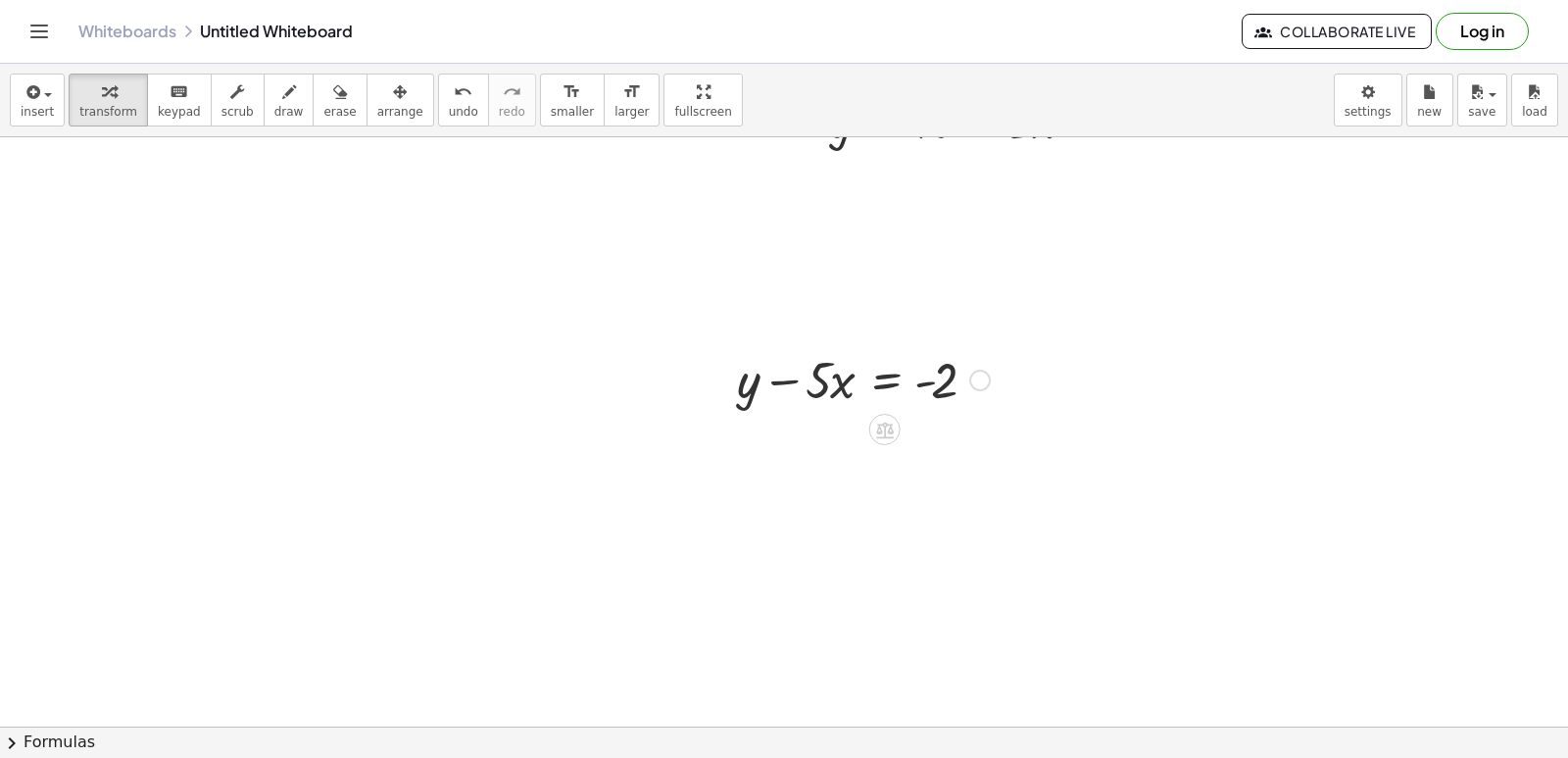
scroll to position [588, 0]
drag, startPoint x: 787, startPoint y: 376, endPoint x: 985, endPoint y: 374, distance: 198.0
click at [985, 374] on div at bounding box center [863, 372] width 272 height 67
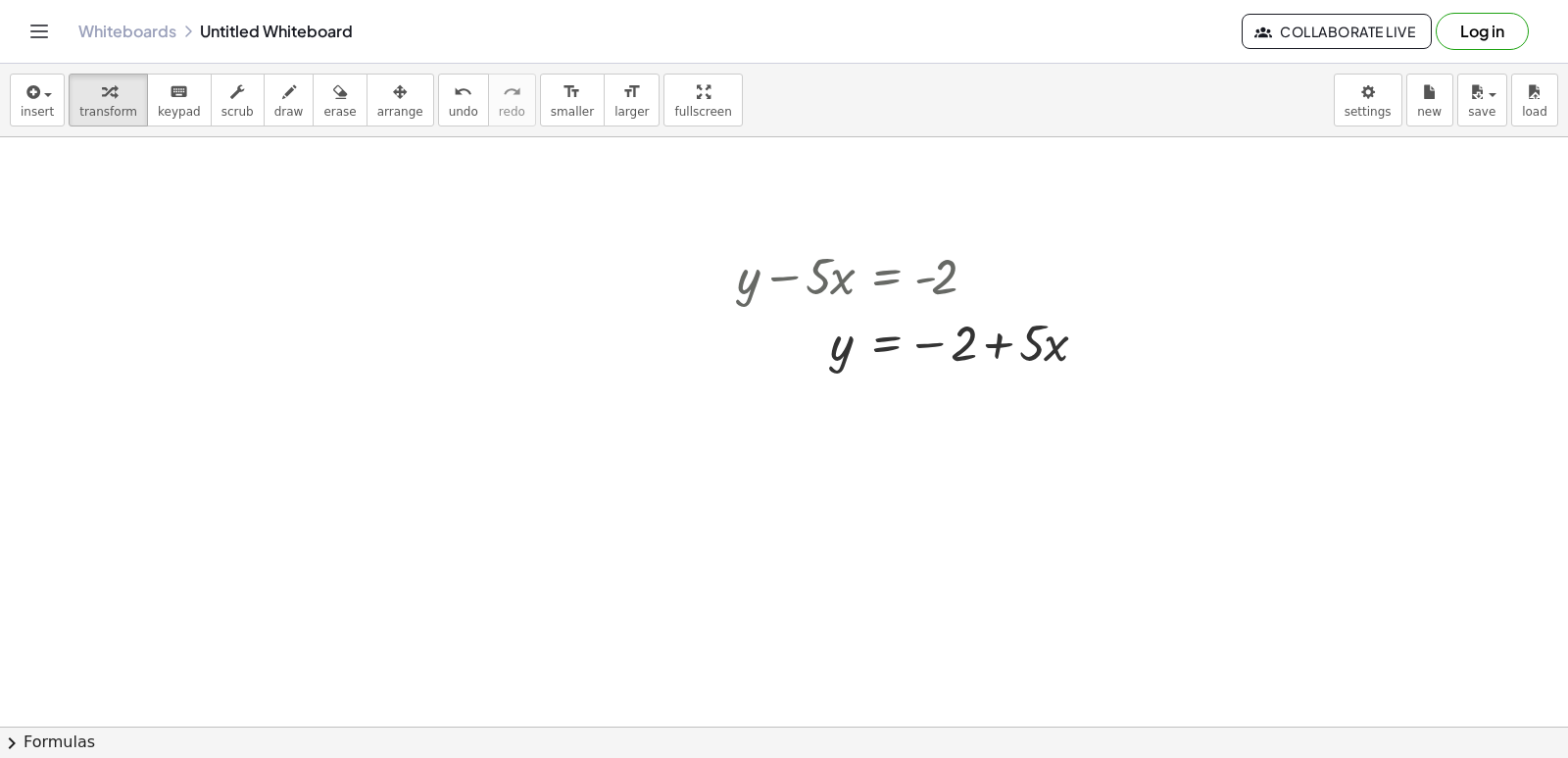
scroll to position [717, 0]
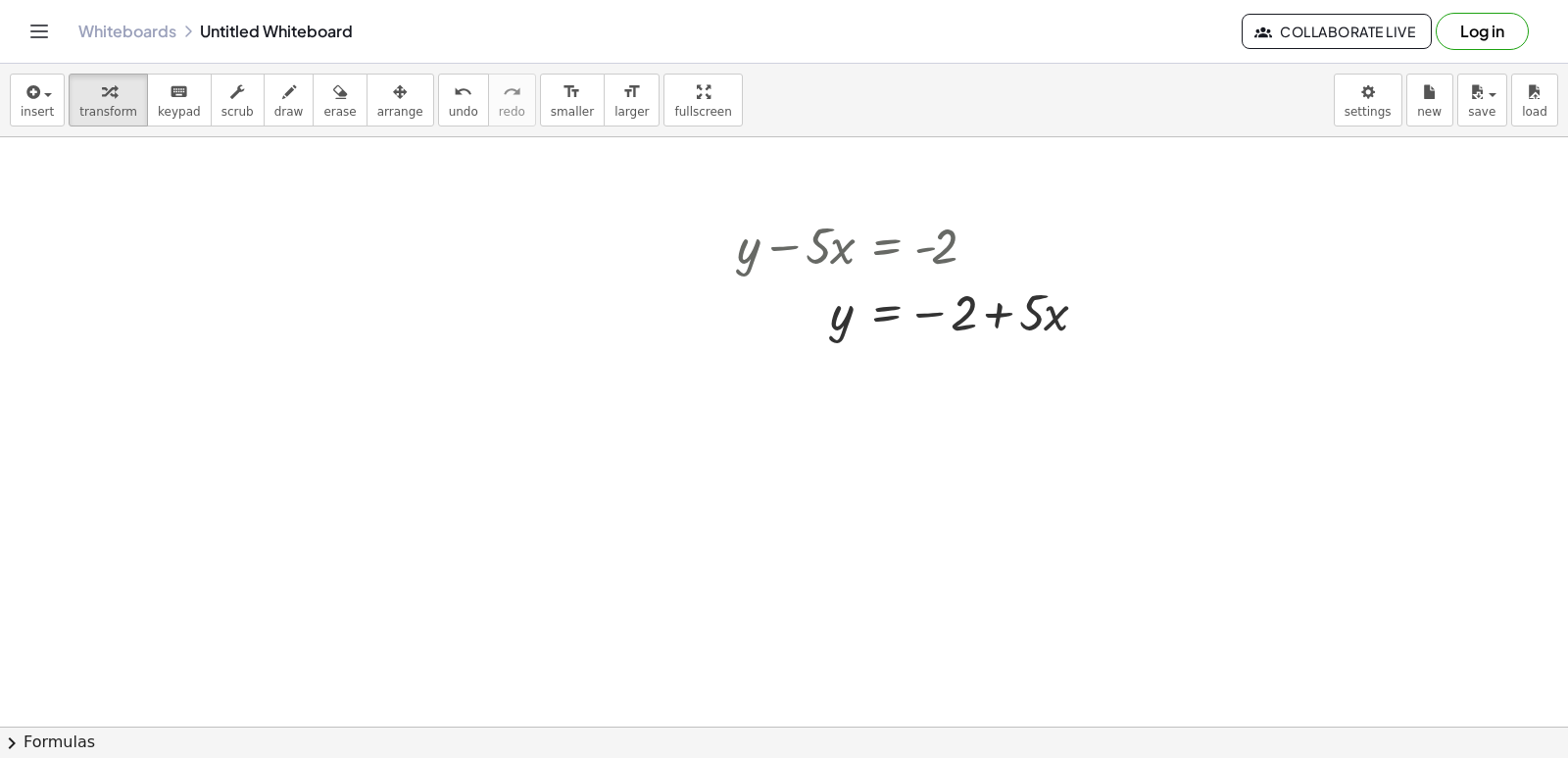
click at [750, 516] on div at bounding box center [784, 303] width 1568 height 1768
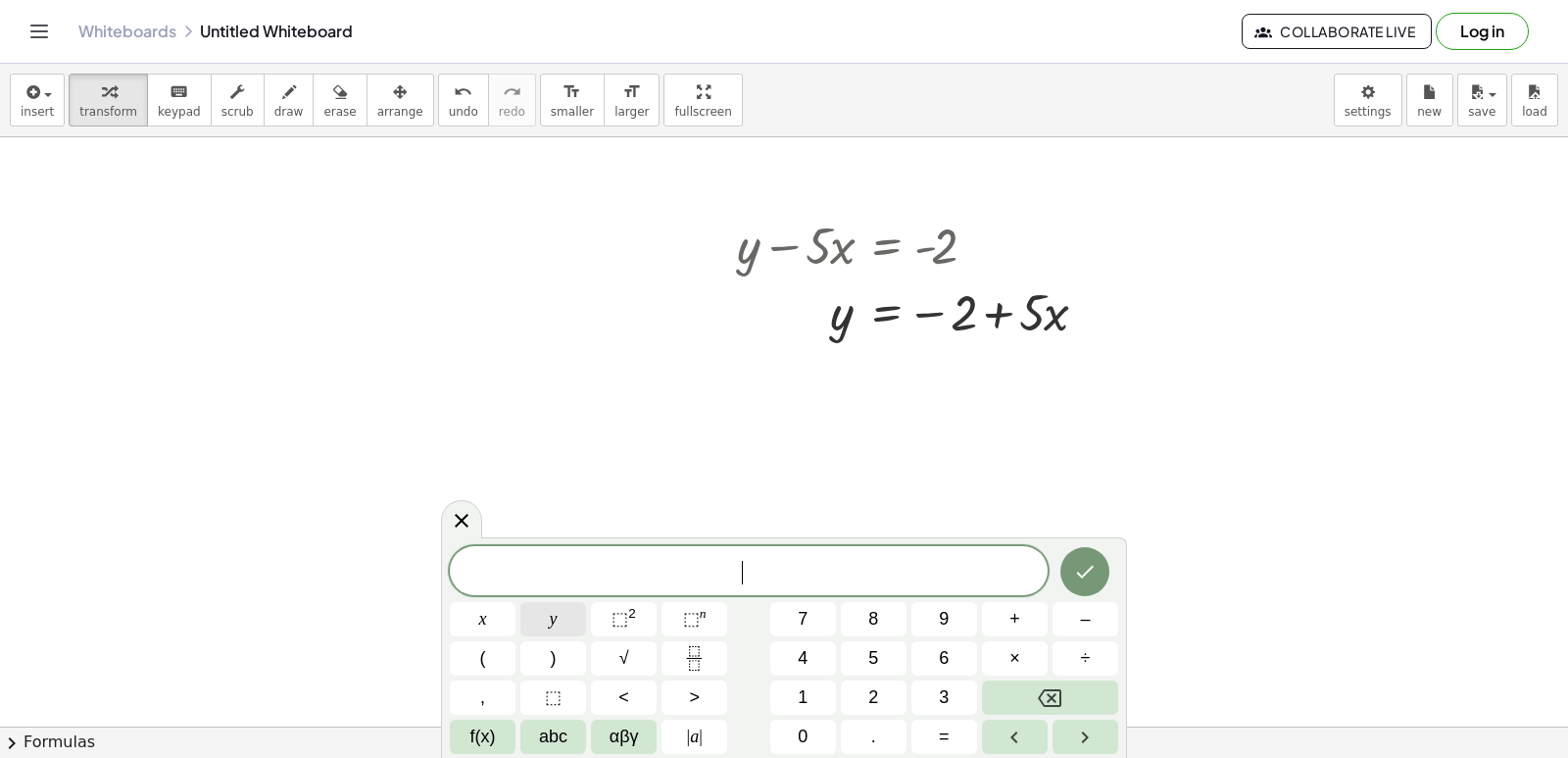
click at [552, 625] on span "y" at bounding box center [554, 619] width 8 height 27
click at [1013, 625] on span "+" at bounding box center [1014, 619] width 11 height 27
click at [932, 689] on button "3" at bounding box center [945, 697] width 66 height 34
click at [476, 623] on button "x" at bounding box center [482, 619] width 66 height 34
click at [927, 724] on button "=" at bounding box center [945, 736] width 66 height 34
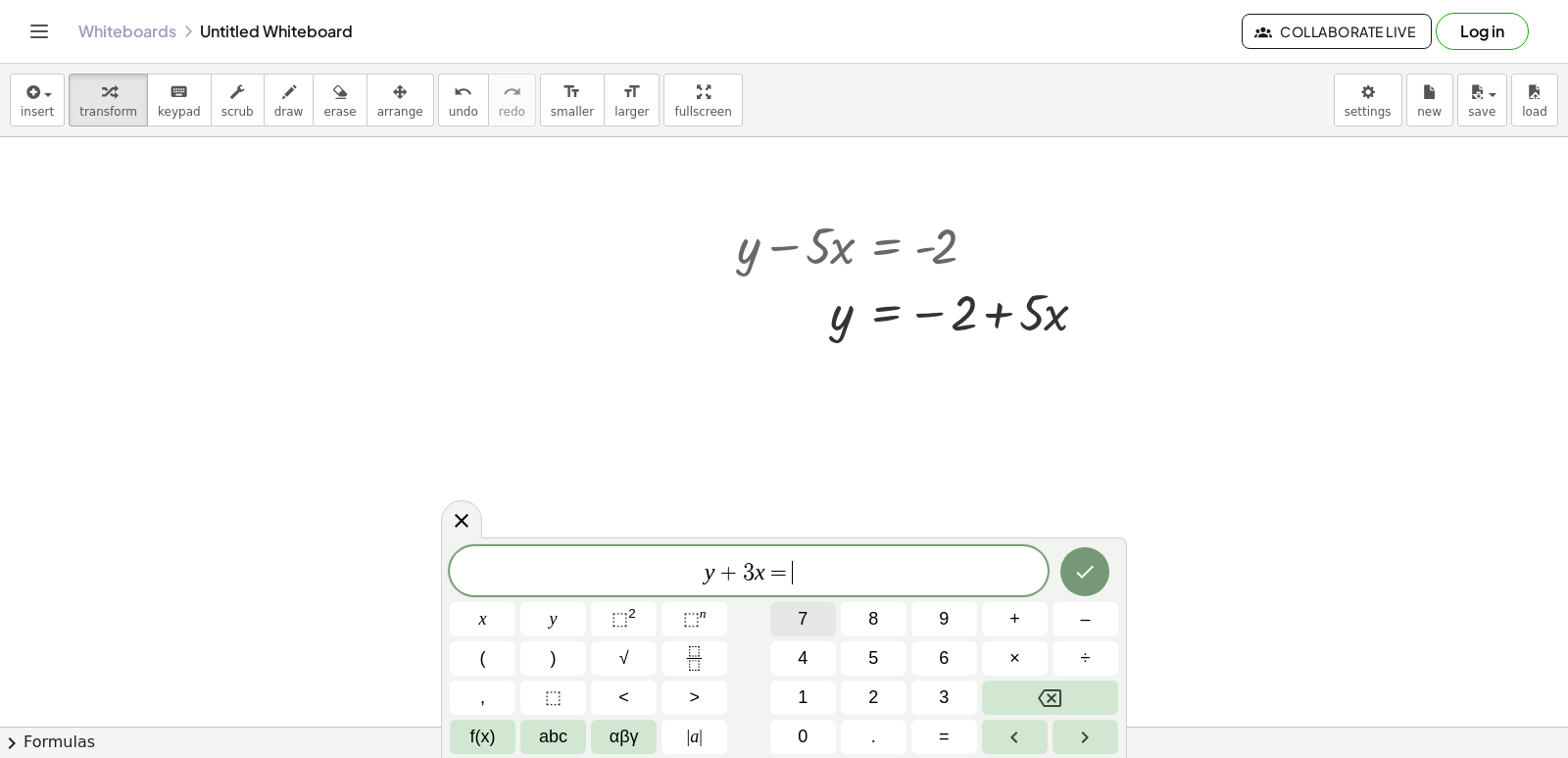
click at [826, 604] on button "7" at bounding box center [803, 619] width 66 height 34
click at [1097, 571] on icon "Done" at bounding box center [1085, 572] width 24 height 24
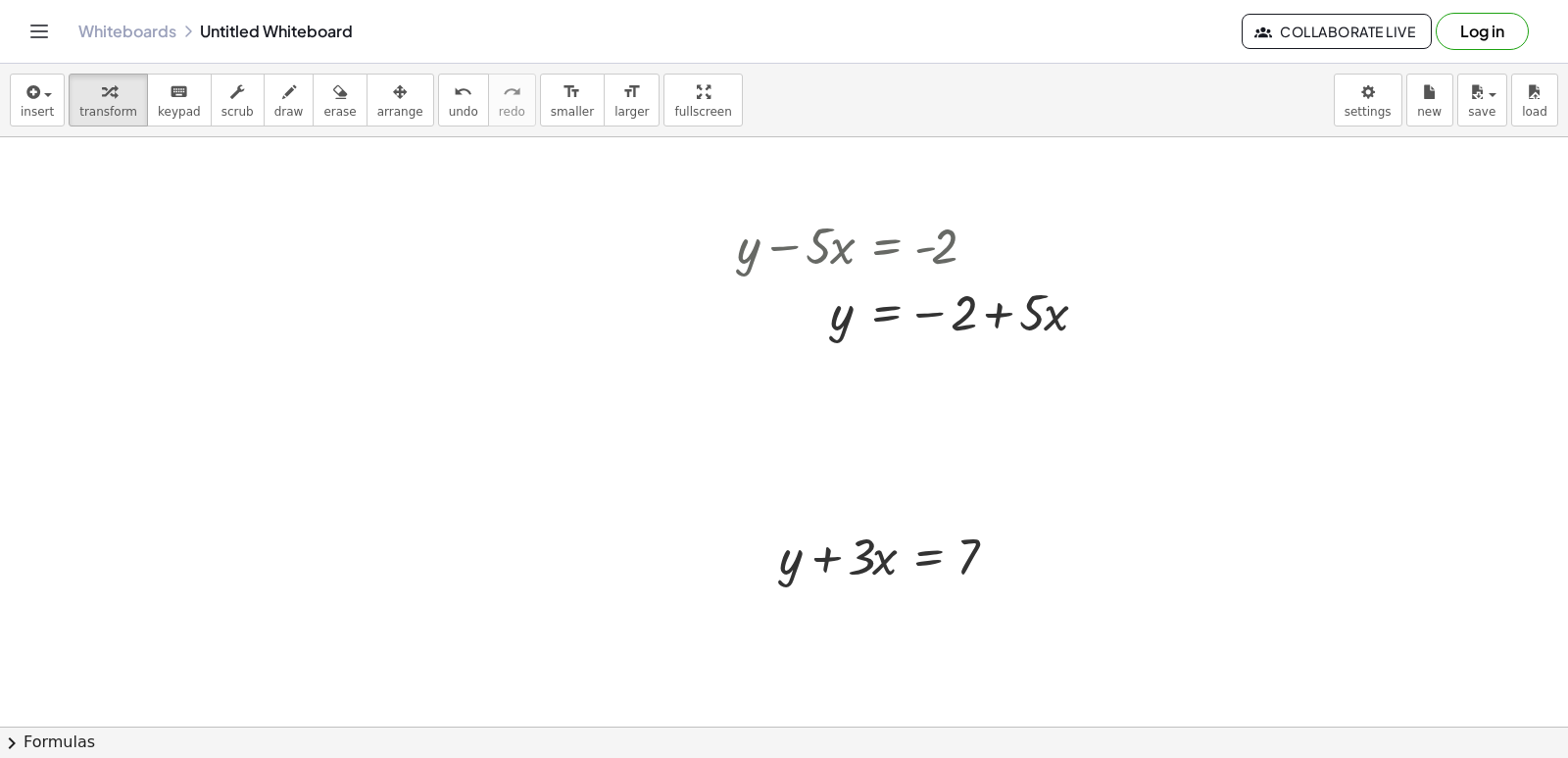
drag, startPoint x: 1099, startPoint y: 562, endPoint x: 1107, endPoint y: 508, distance: 54.6
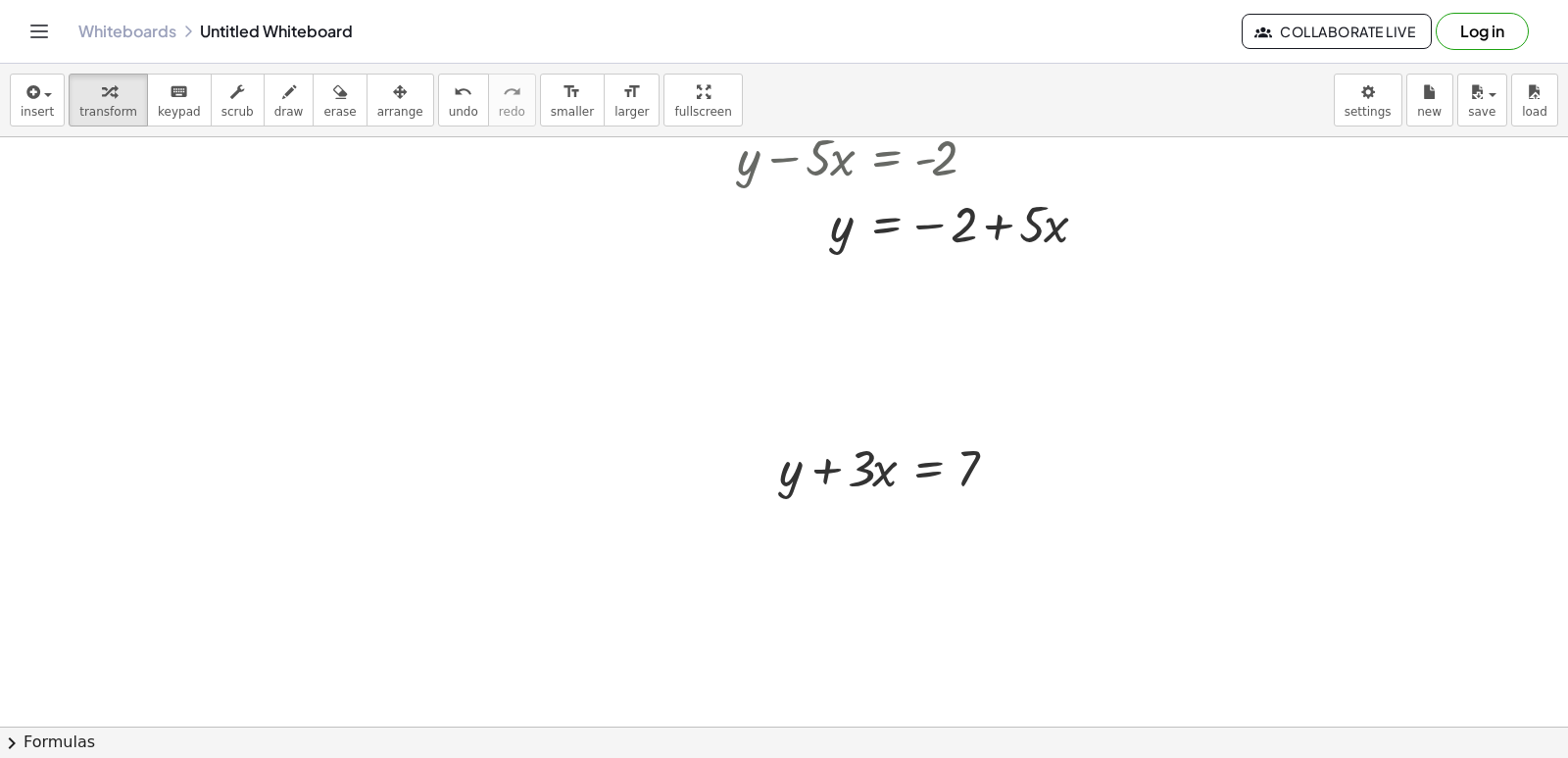
scroll to position [815, 0]
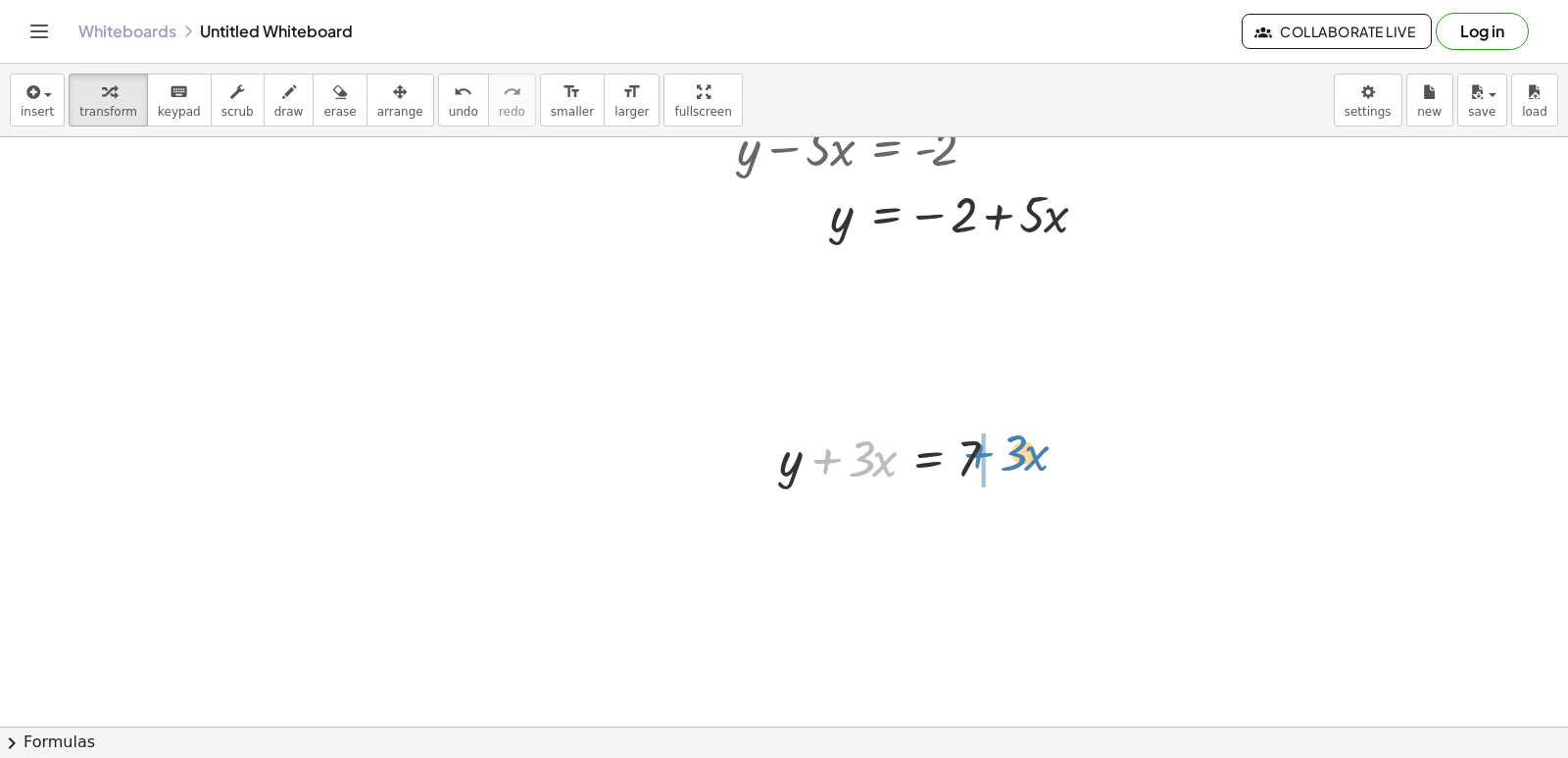
drag, startPoint x: 827, startPoint y: 453, endPoint x: 991, endPoint y: 449, distance: 164.0
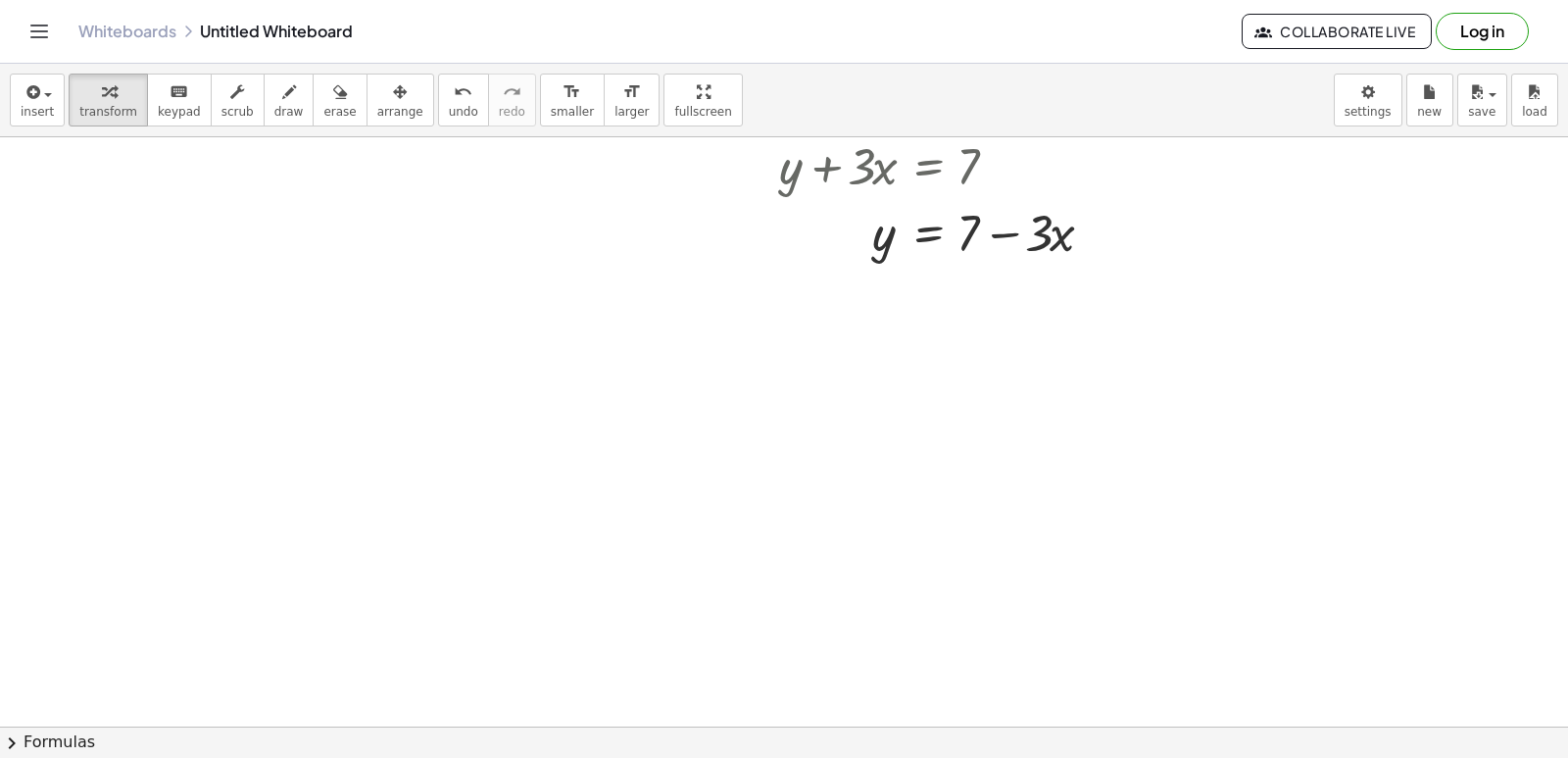
scroll to position [1109, 0]
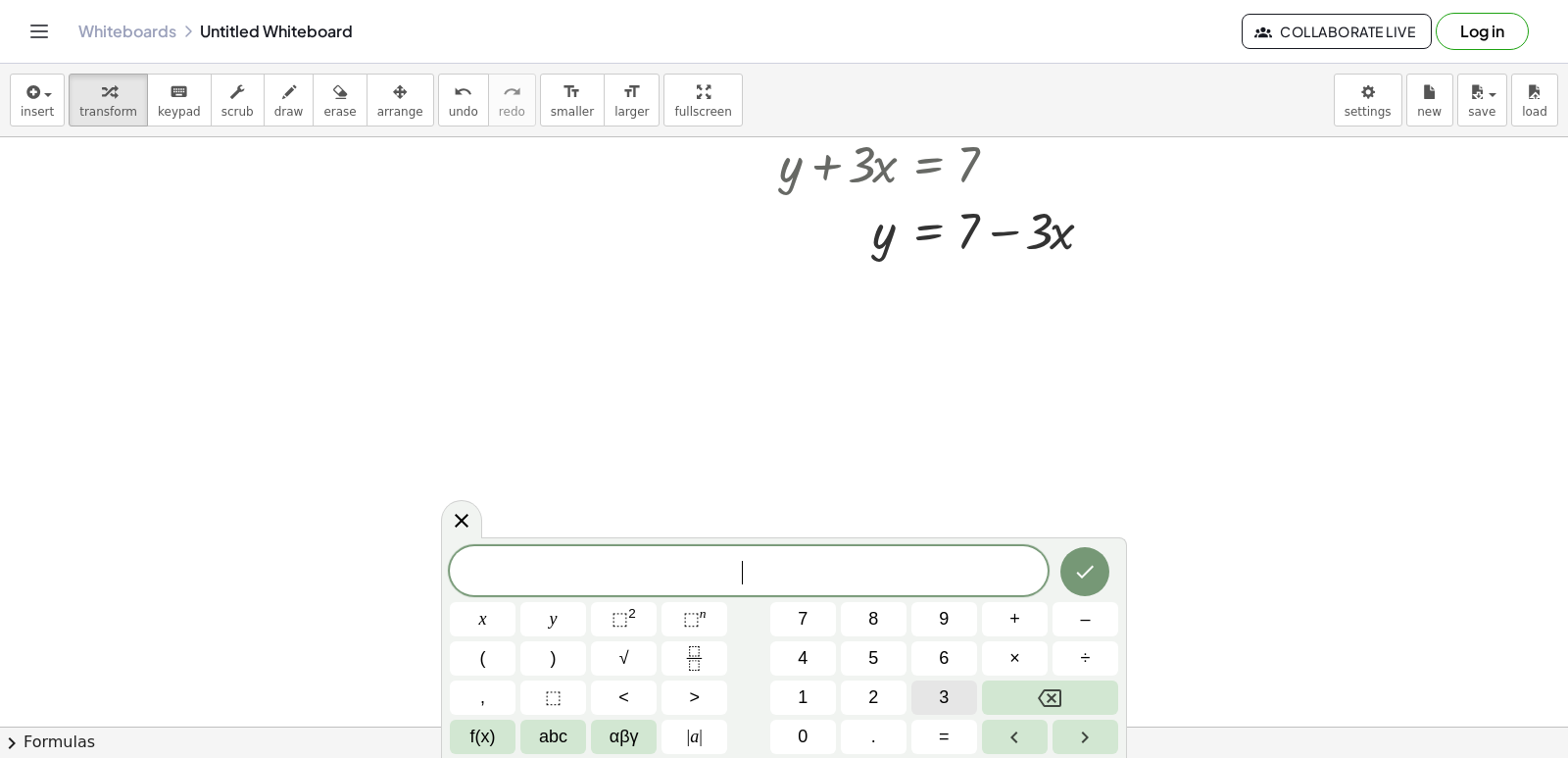
click at [950, 682] on button "3" at bounding box center [945, 697] width 66 height 34
click at [546, 603] on button "y" at bounding box center [553, 619] width 66 height 34
click at [1026, 617] on button "+" at bounding box center [1015, 619] width 66 height 34
click at [829, 697] on button "1" at bounding box center [803, 697] width 66 height 34
click at [886, 688] on button "2" at bounding box center [874, 697] width 66 height 34
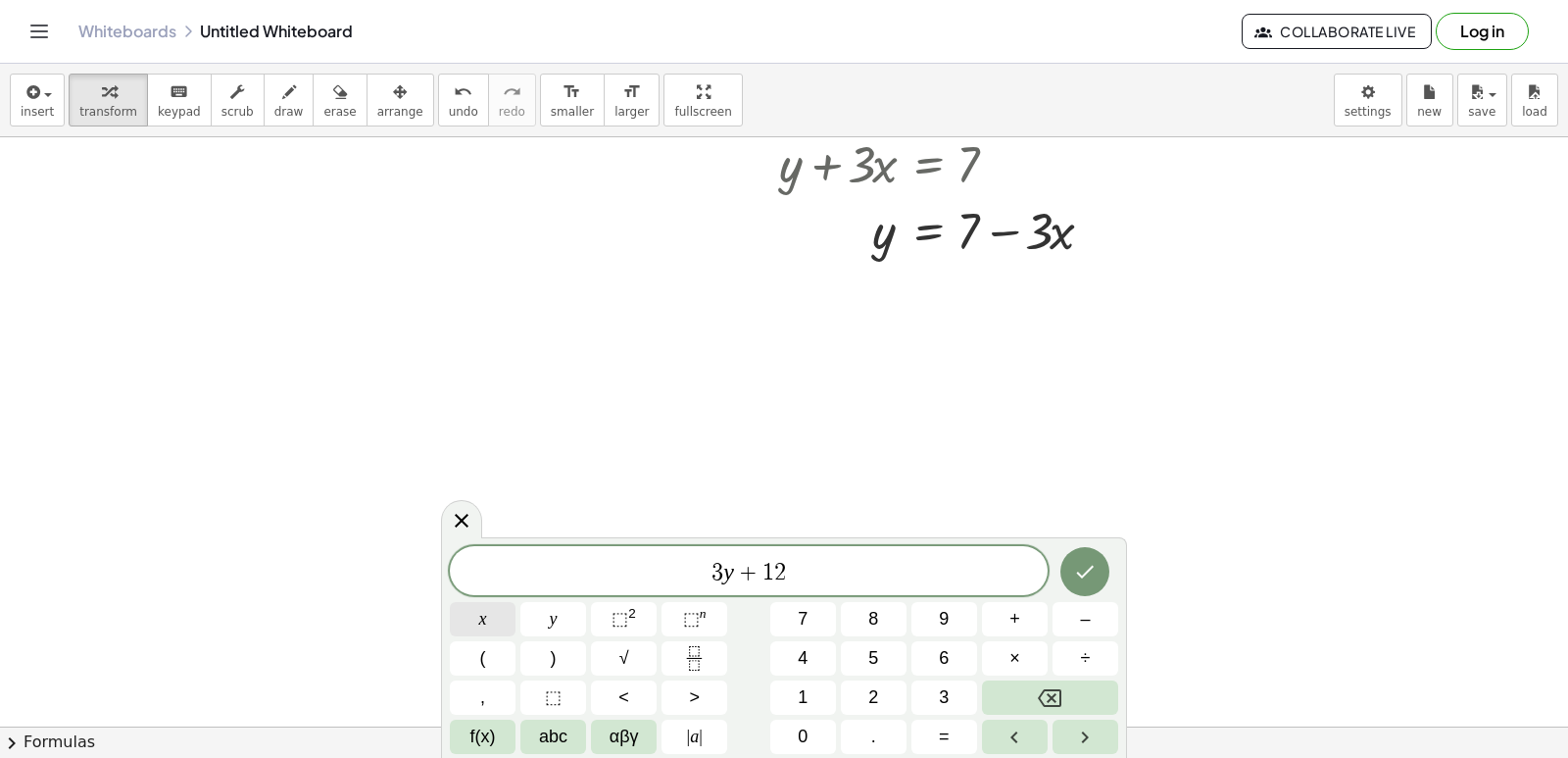
click at [479, 610] on span "x" at bounding box center [483, 619] width 8 height 27
click at [959, 730] on button "=" at bounding box center [945, 736] width 66 height 34
click at [783, 693] on button "1" at bounding box center [803, 697] width 66 height 34
click at [790, 745] on button "0" at bounding box center [803, 736] width 66 height 34
click at [1072, 574] on button "Done" at bounding box center [1085, 571] width 49 height 49
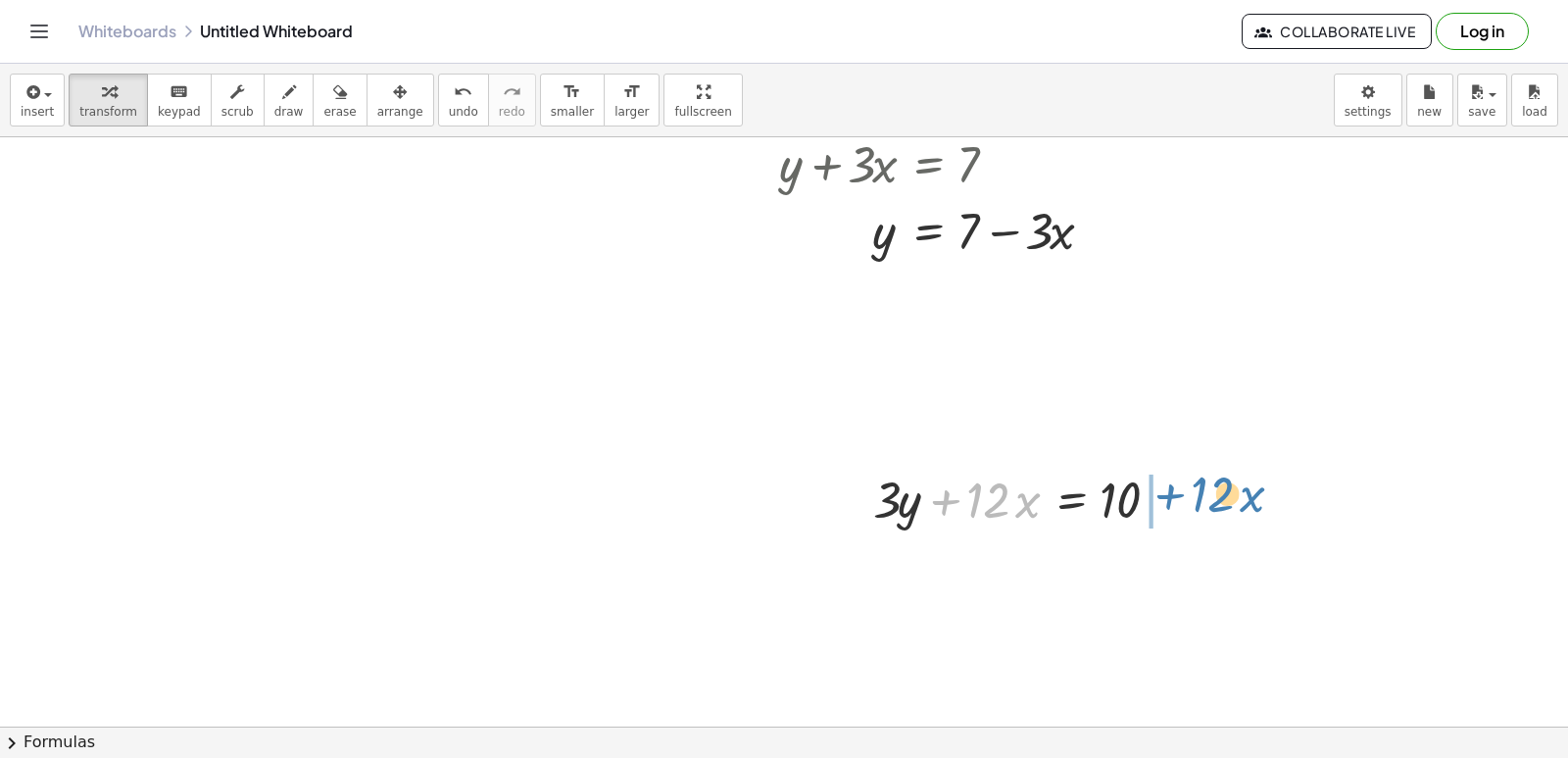
drag, startPoint x: 944, startPoint y: 503, endPoint x: 1171, endPoint y: 497, distance: 227.1
click at [1171, 497] on div at bounding box center [1027, 497] width 329 height 67
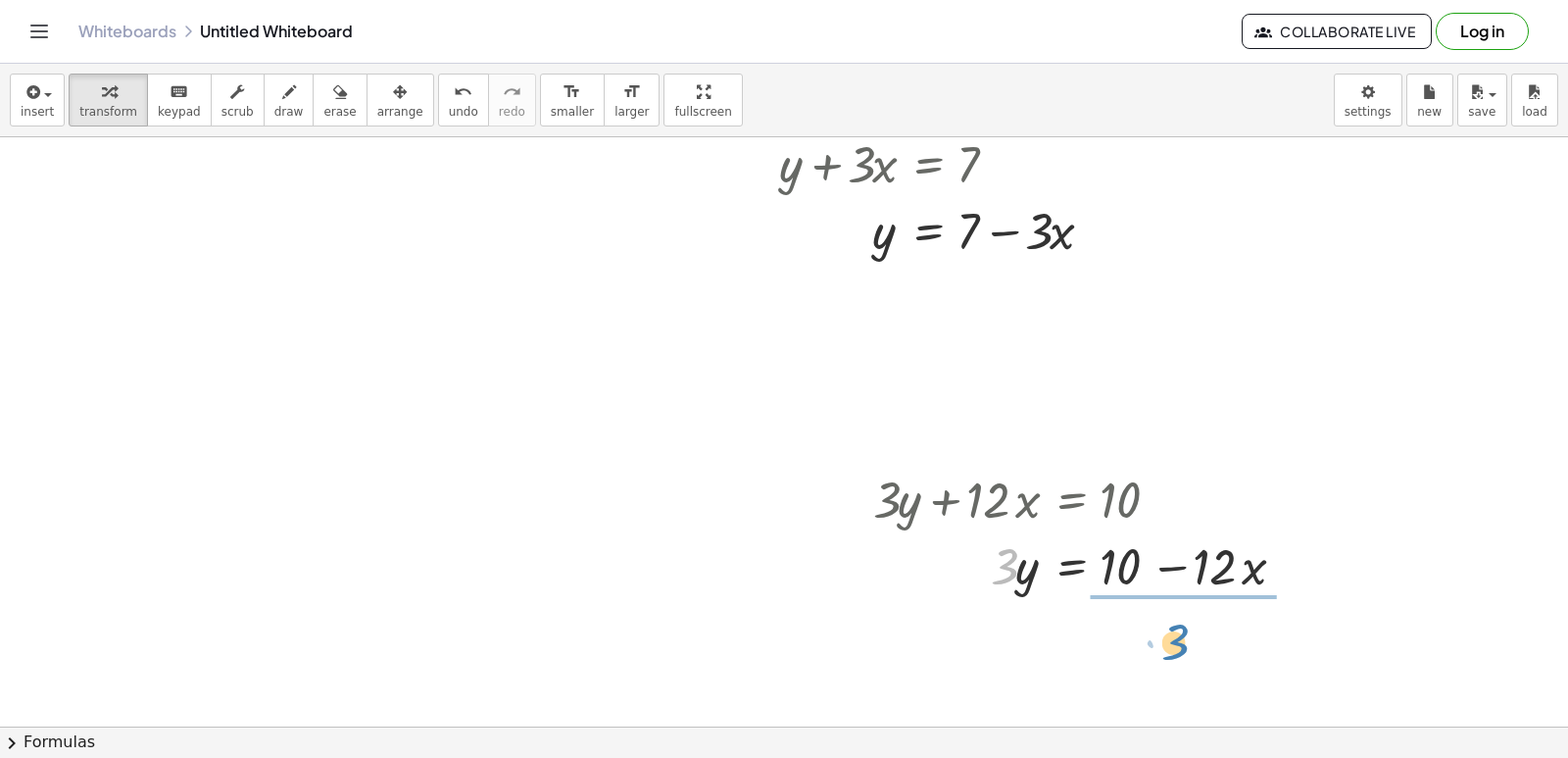
drag, startPoint x: 999, startPoint y: 574, endPoint x: 1172, endPoint y: 642, distance: 185.9
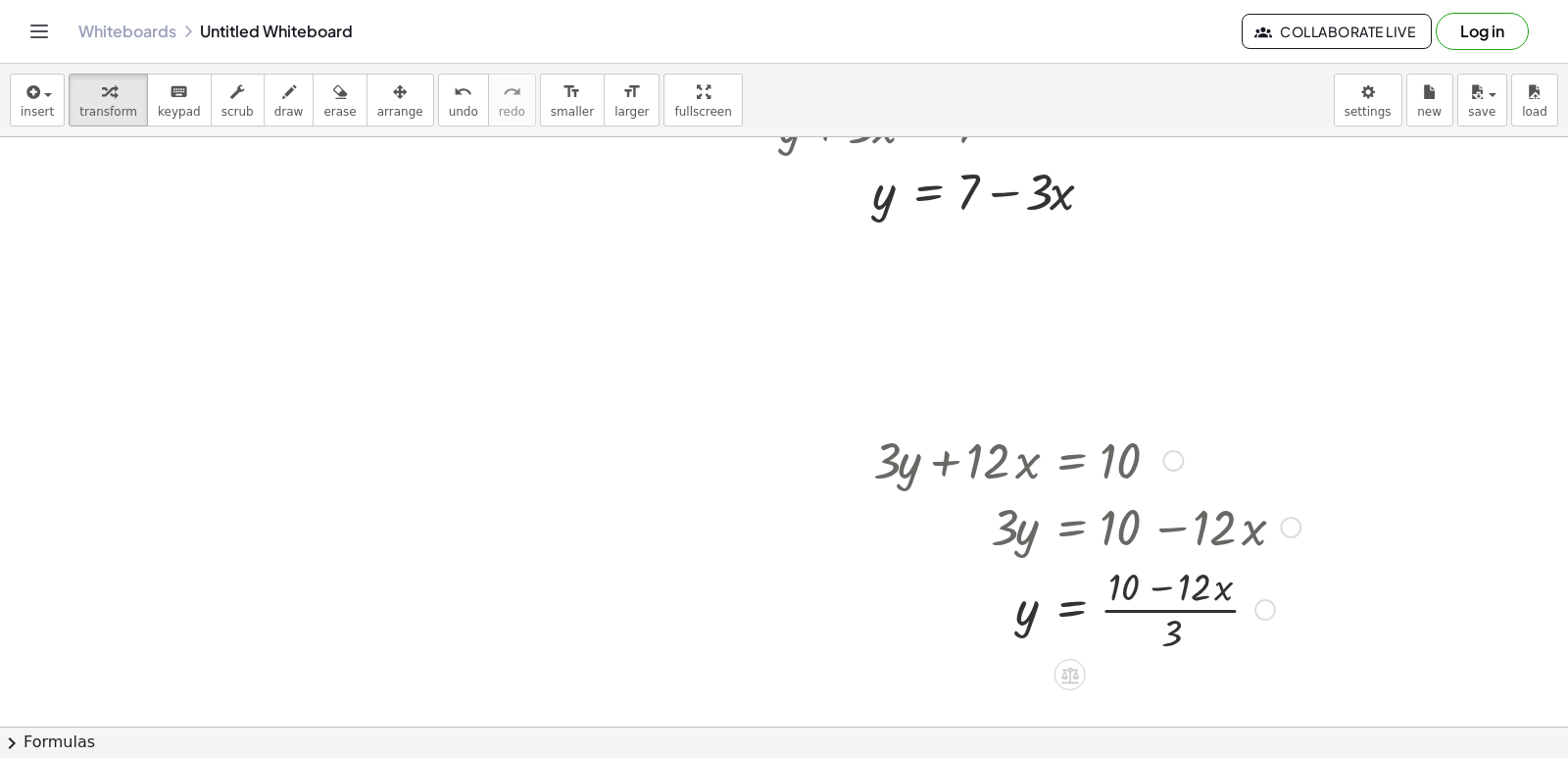
scroll to position [1179, 0]
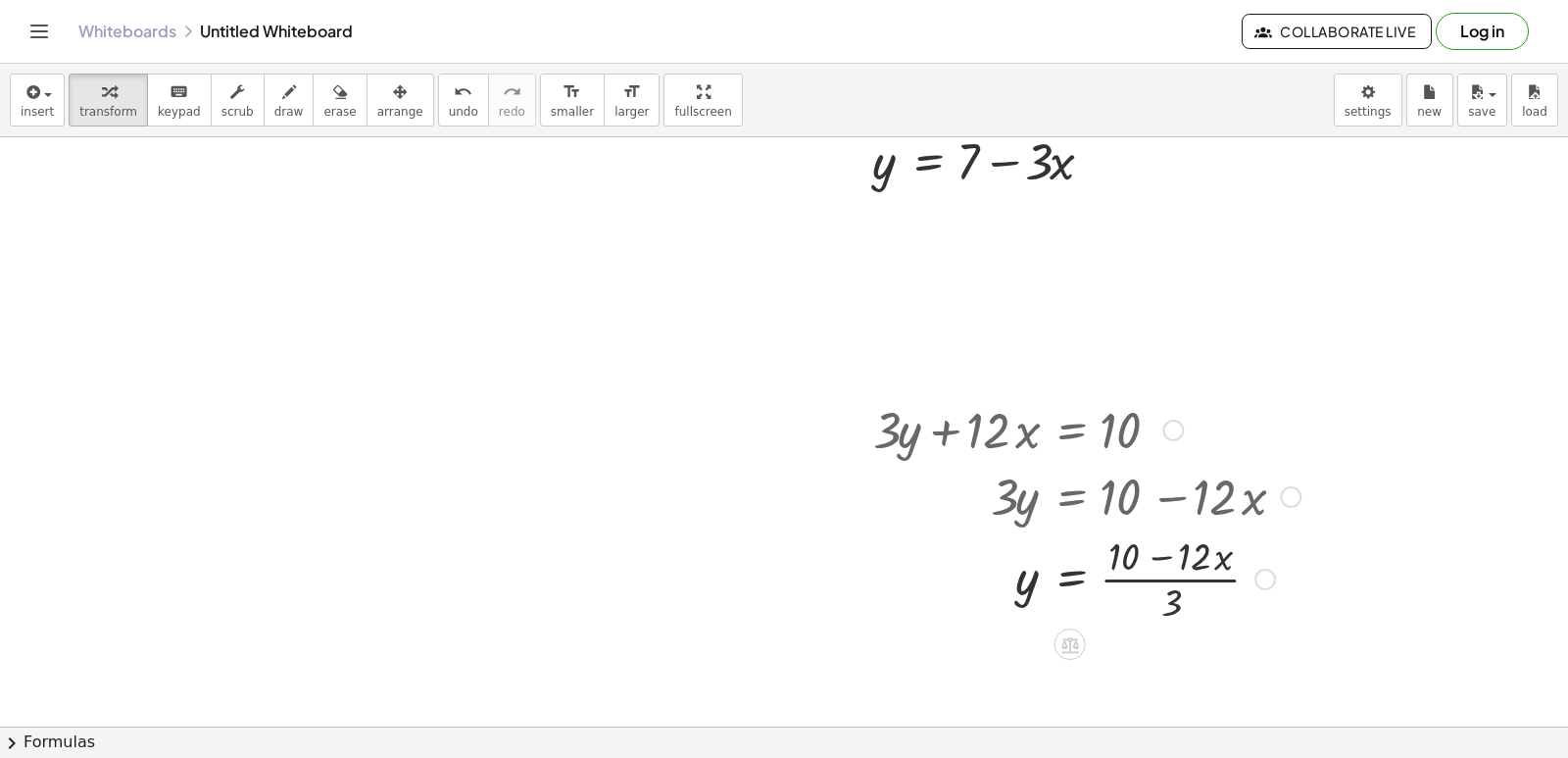
click at [1175, 599] on div at bounding box center [1086, 577] width 446 height 98
click at [1139, 562] on div at bounding box center [1086, 577] width 446 height 98
click at [1114, 557] on div at bounding box center [1086, 577] width 446 height 98
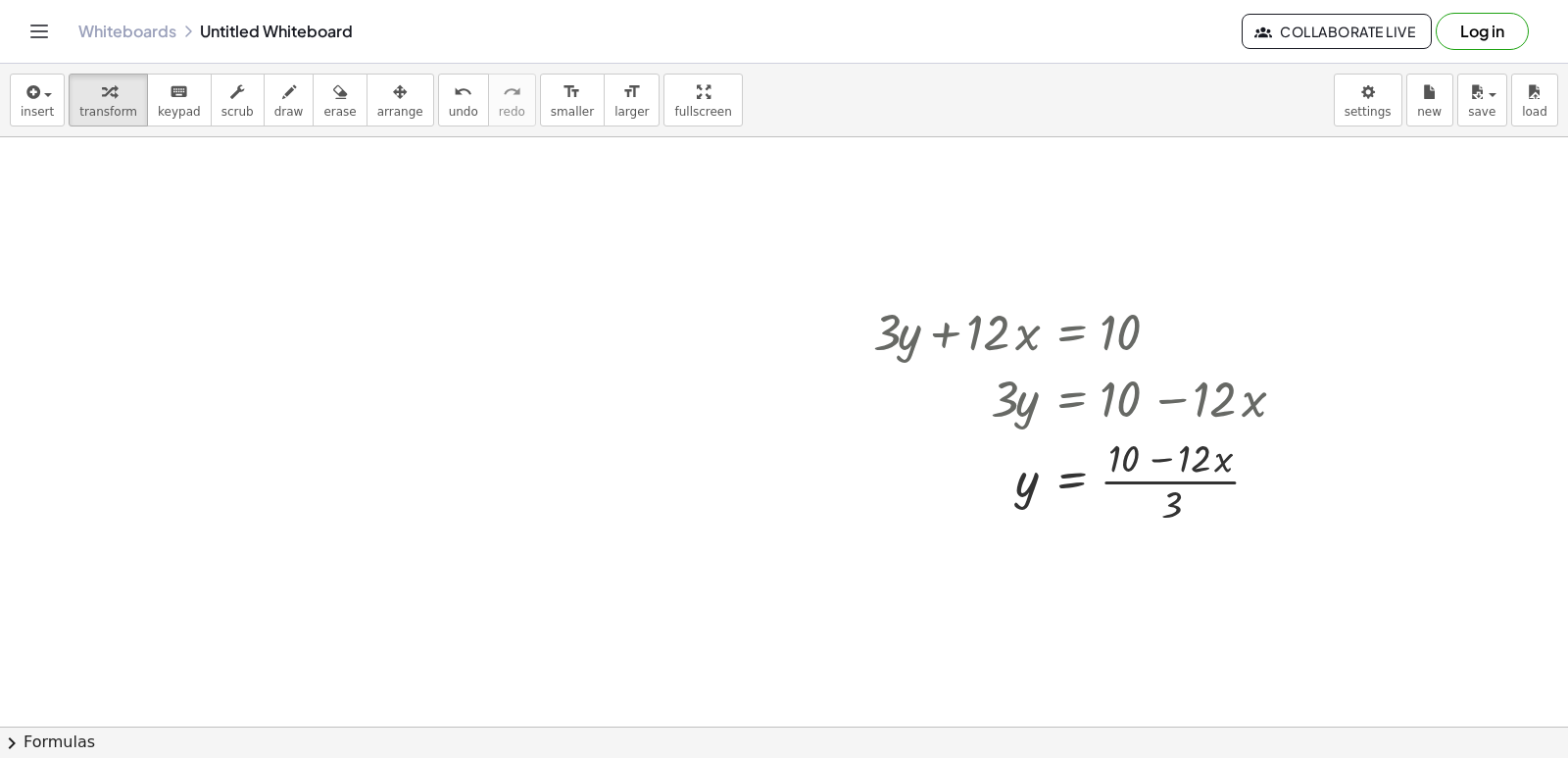
scroll to position [1375, 0]
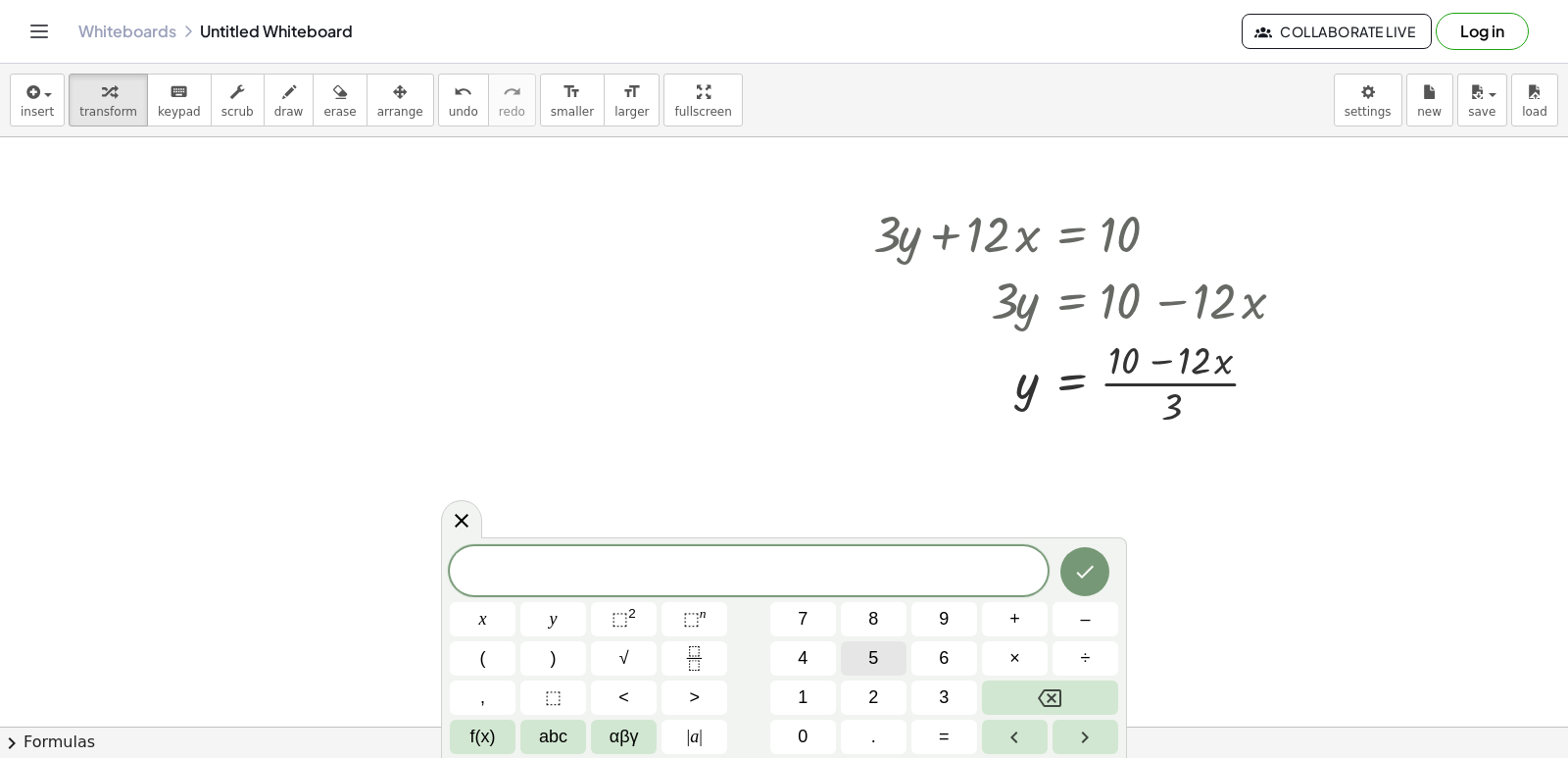
click at [871, 658] on span "5" at bounding box center [873, 659] width 10 height 27
click at [576, 615] on button "y" at bounding box center [553, 619] width 66 height 34
click at [1070, 621] on button "–" at bounding box center [1086, 619] width 66 height 34
click at [858, 653] on button "5" at bounding box center [874, 659] width 66 height 34
click at [488, 623] on button "x" at bounding box center [482, 619] width 66 height 34
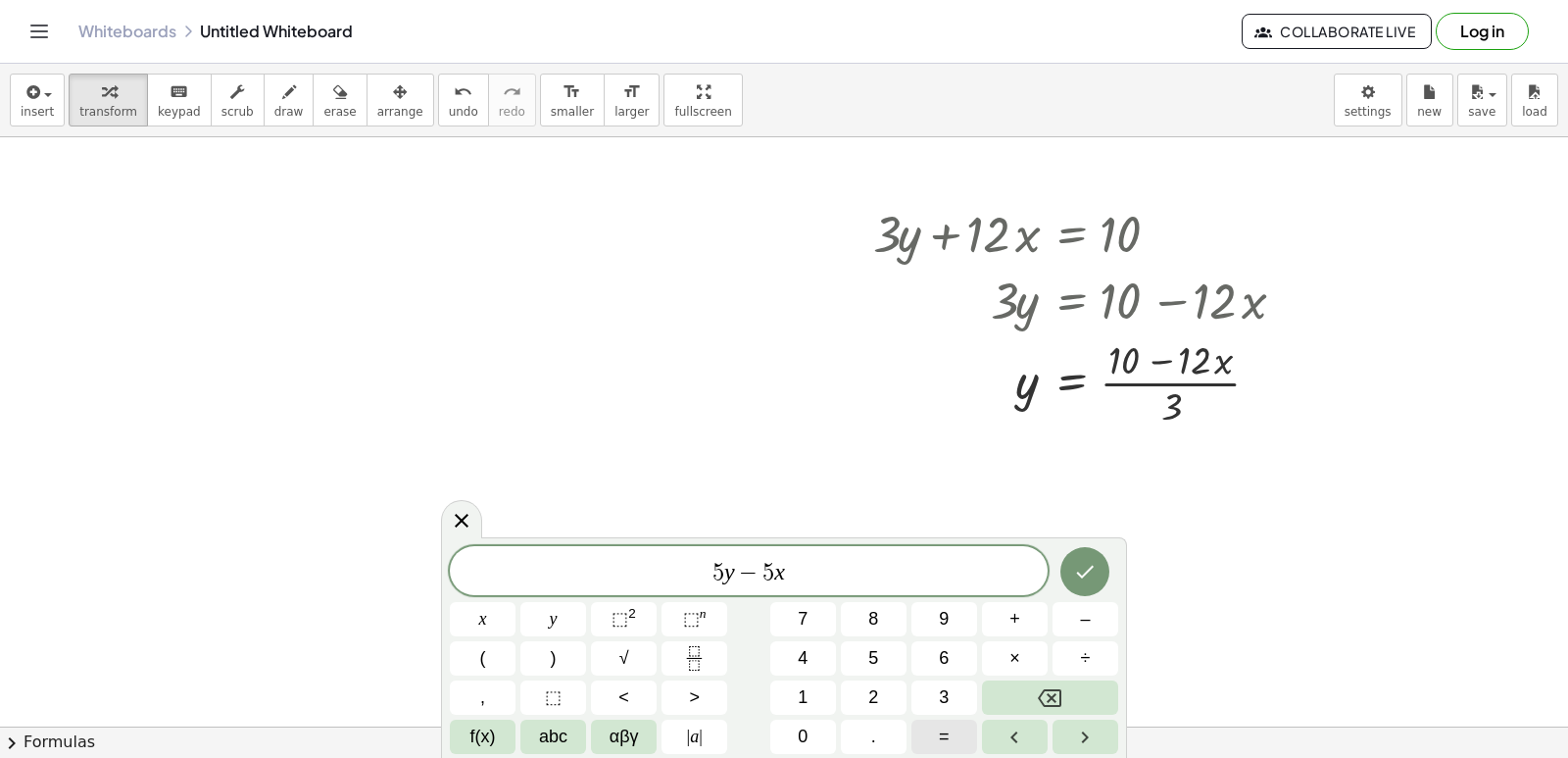
click at [952, 729] on button "=" at bounding box center [945, 736] width 66 height 34
click at [890, 700] on button "2" at bounding box center [874, 697] width 66 height 34
click at [1065, 684] on button "Backspace" at bounding box center [1050, 697] width 136 height 34
click at [1082, 619] on span "–" at bounding box center [1085, 619] width 10 height 27
click at [856, 703] on button "2" at bounding box center [874, 697] width 66 height 34
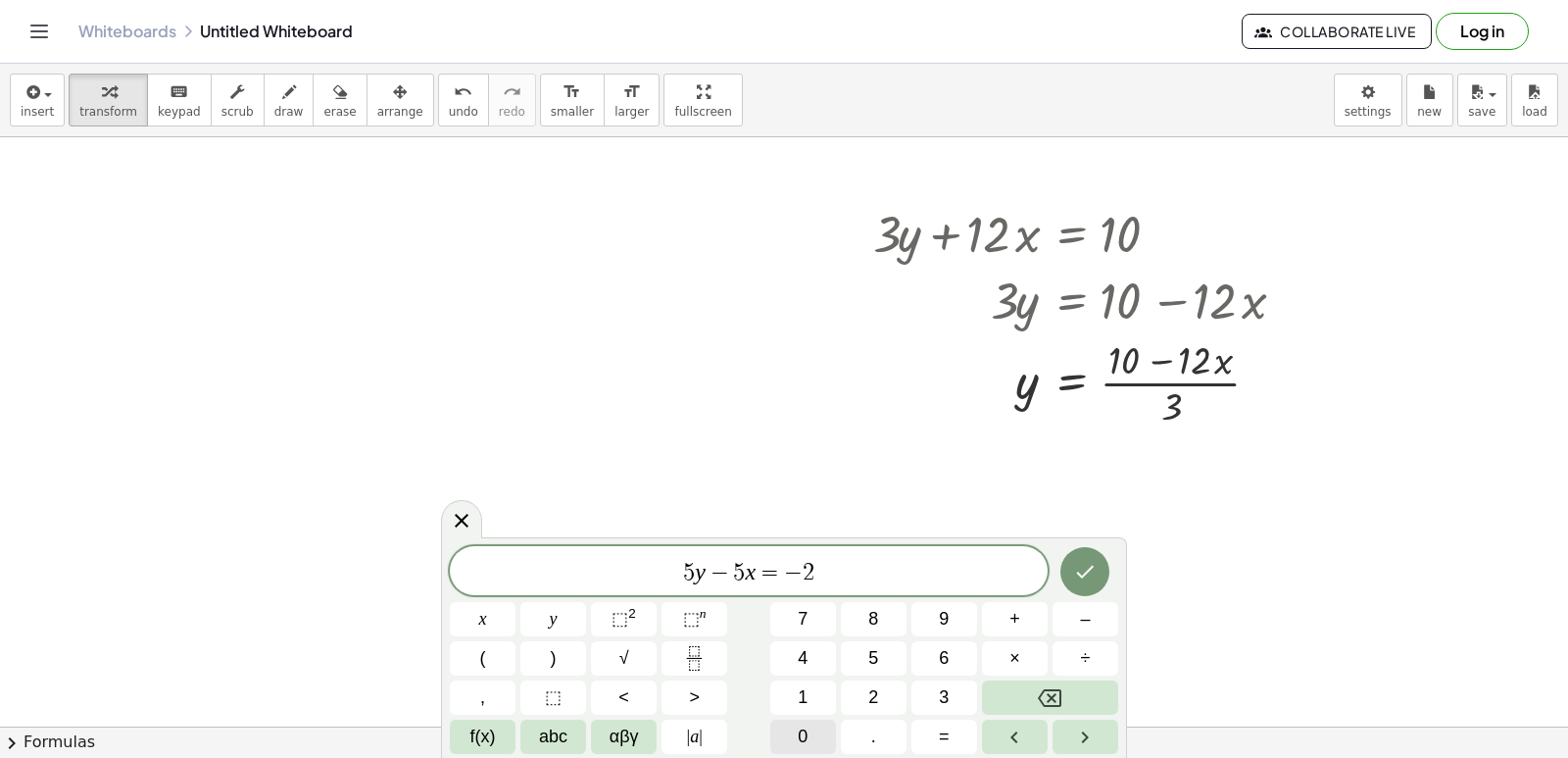
click at [820, 732] on button "0" at bounding box center [803, 736] width 66 height 34
click at [1081, 566] on icon "Done" at bounding box center [1085, 572] width 24 height 24
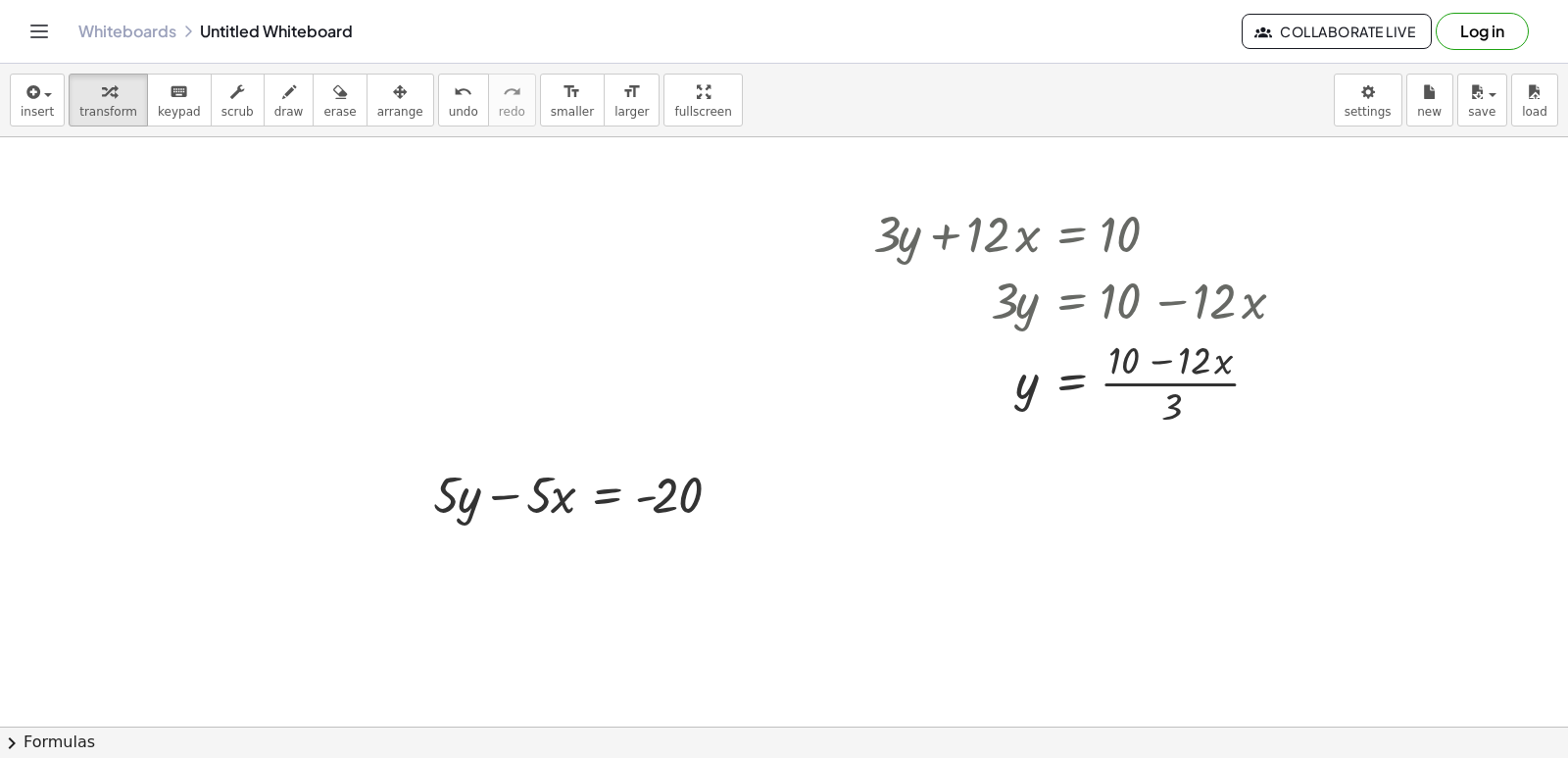
scroll to position [1472, 0]
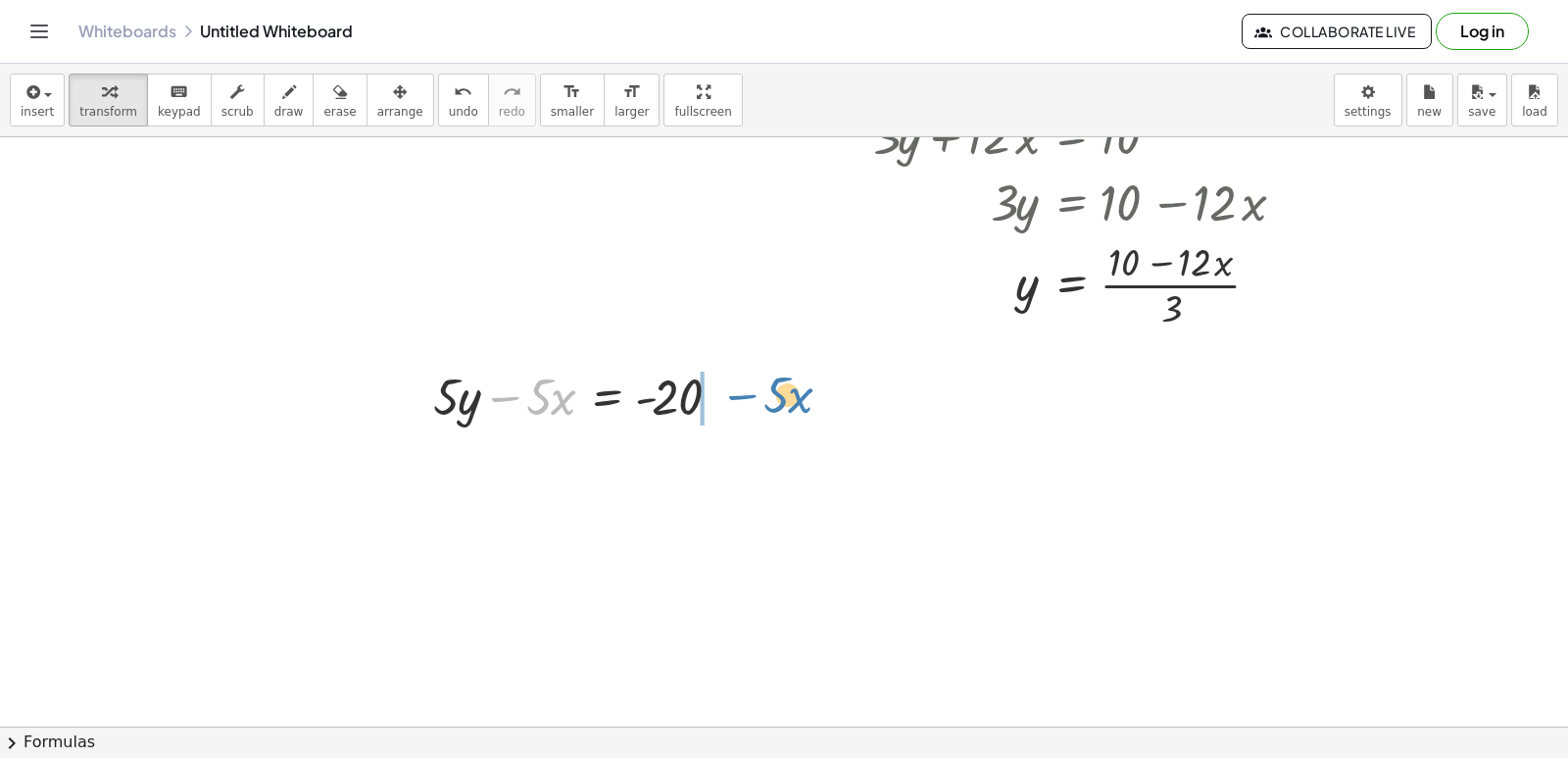
drag, startPoint x: 502, startPoint y: 396, endPoint x: 740, endPoint y: 394, distance: 238.0
click at [740, 394] on div at bounding box center [584, 395] width 321 height 67
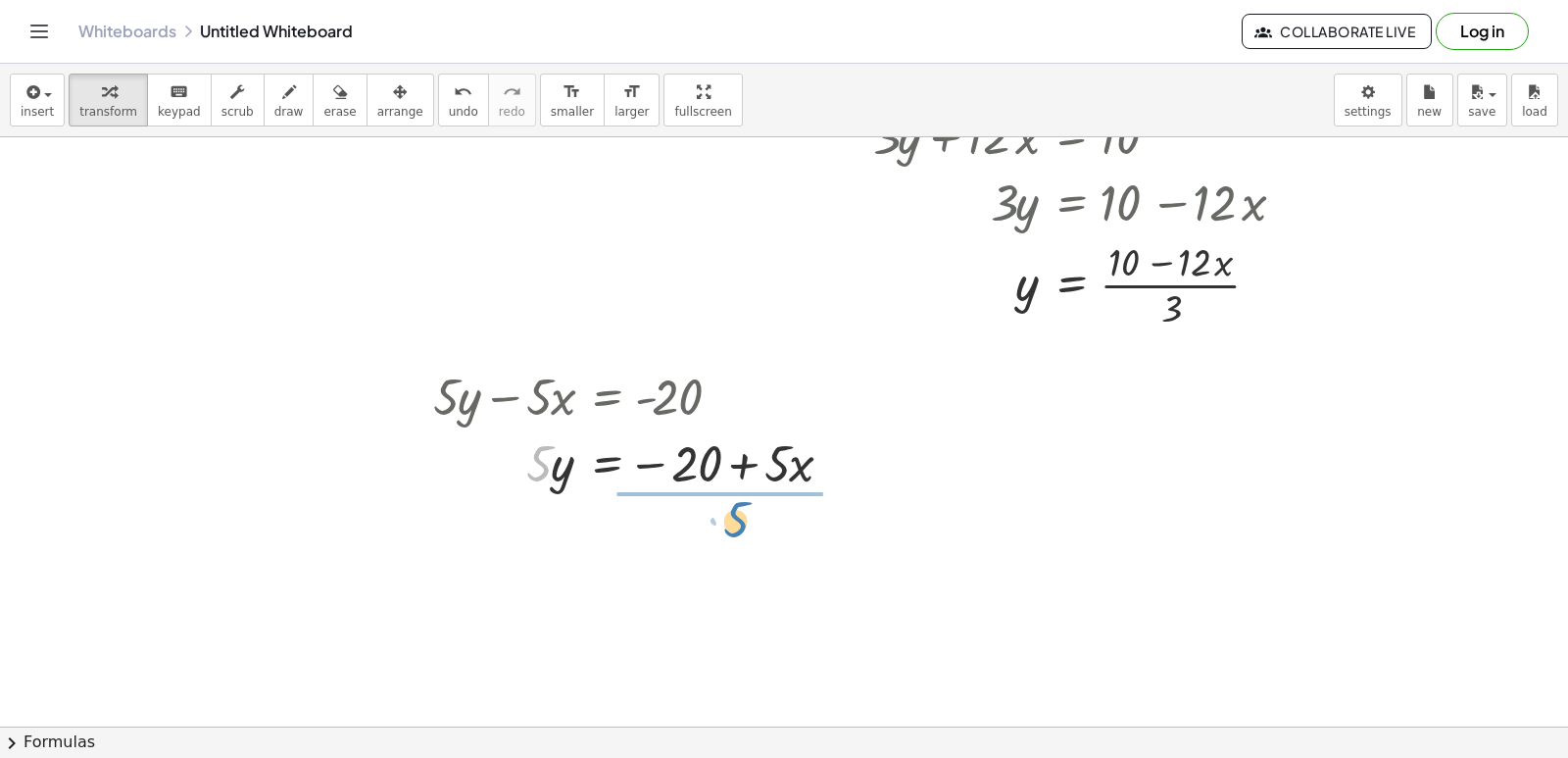
drag, startPoint x: 532, startPoint y: 458, endPoint x: 730, endPoint y: 514, distance: 205.8
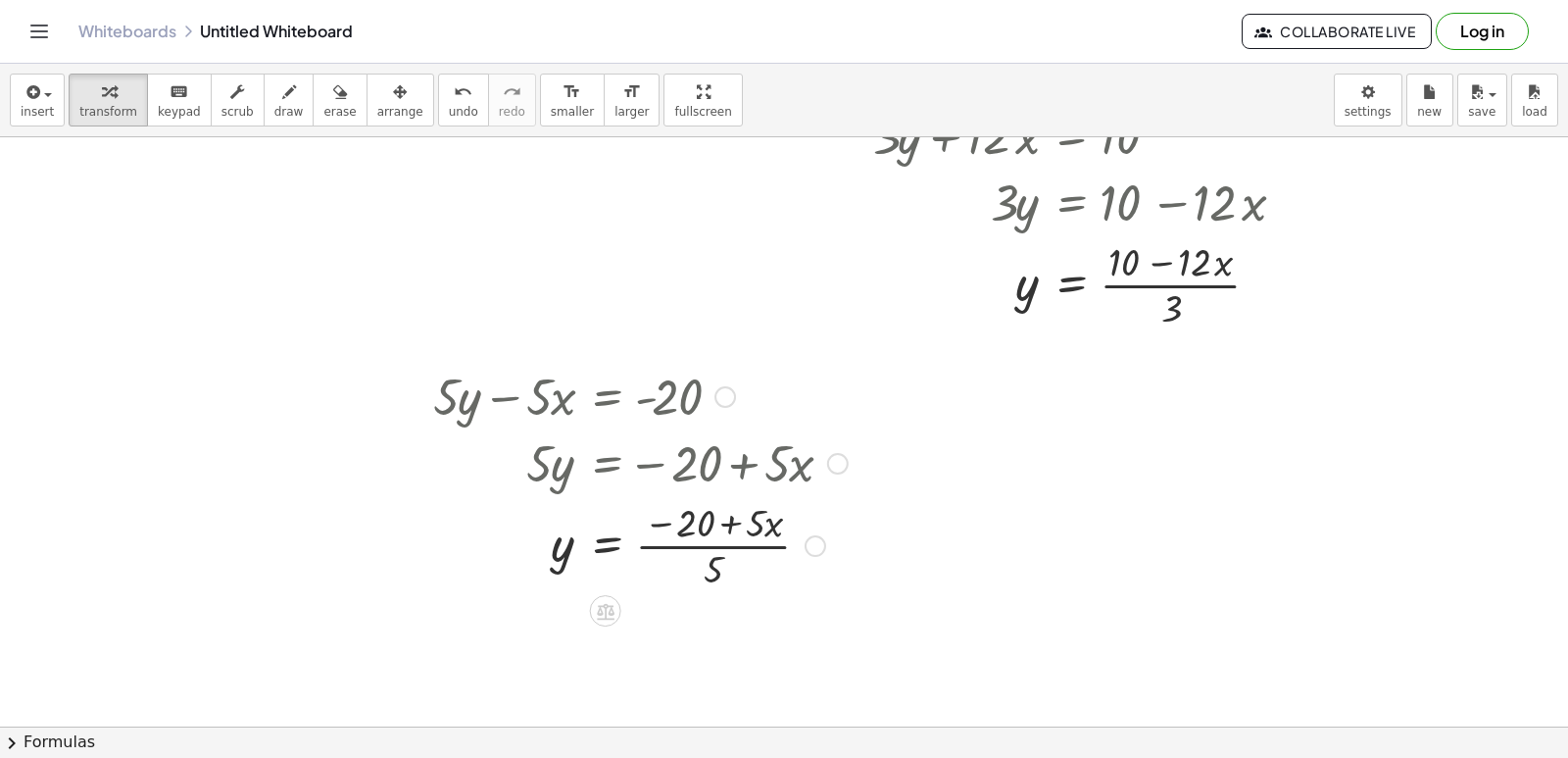
scroll to position [1571, 0]
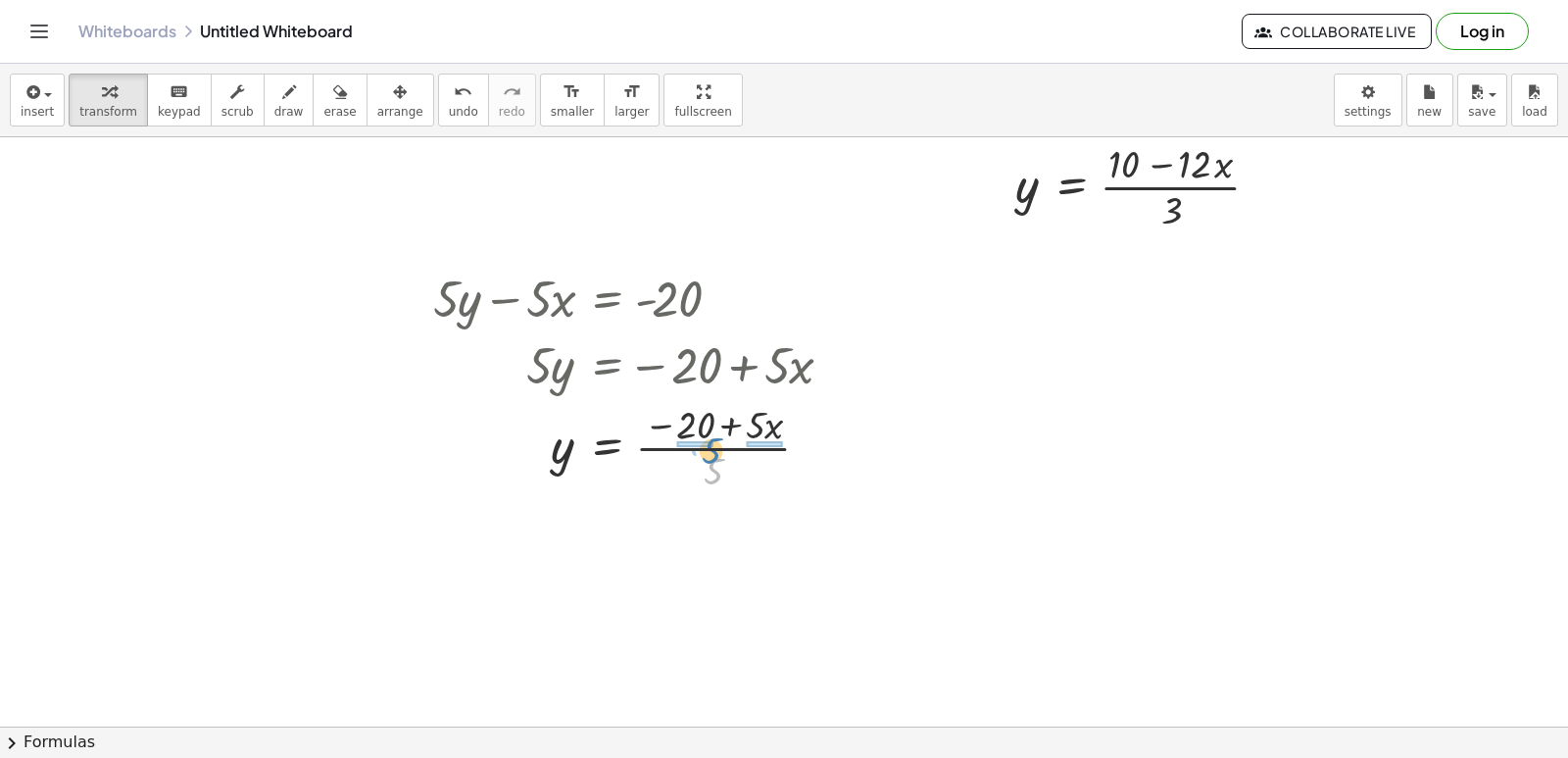
drag, startPoint x: 719, startPoint y: 475, endPoint x: 717, endPoint y: 455, distance: 20.1
click at [717, 455] on div at bounding box center [640, 446] width 435 height 98
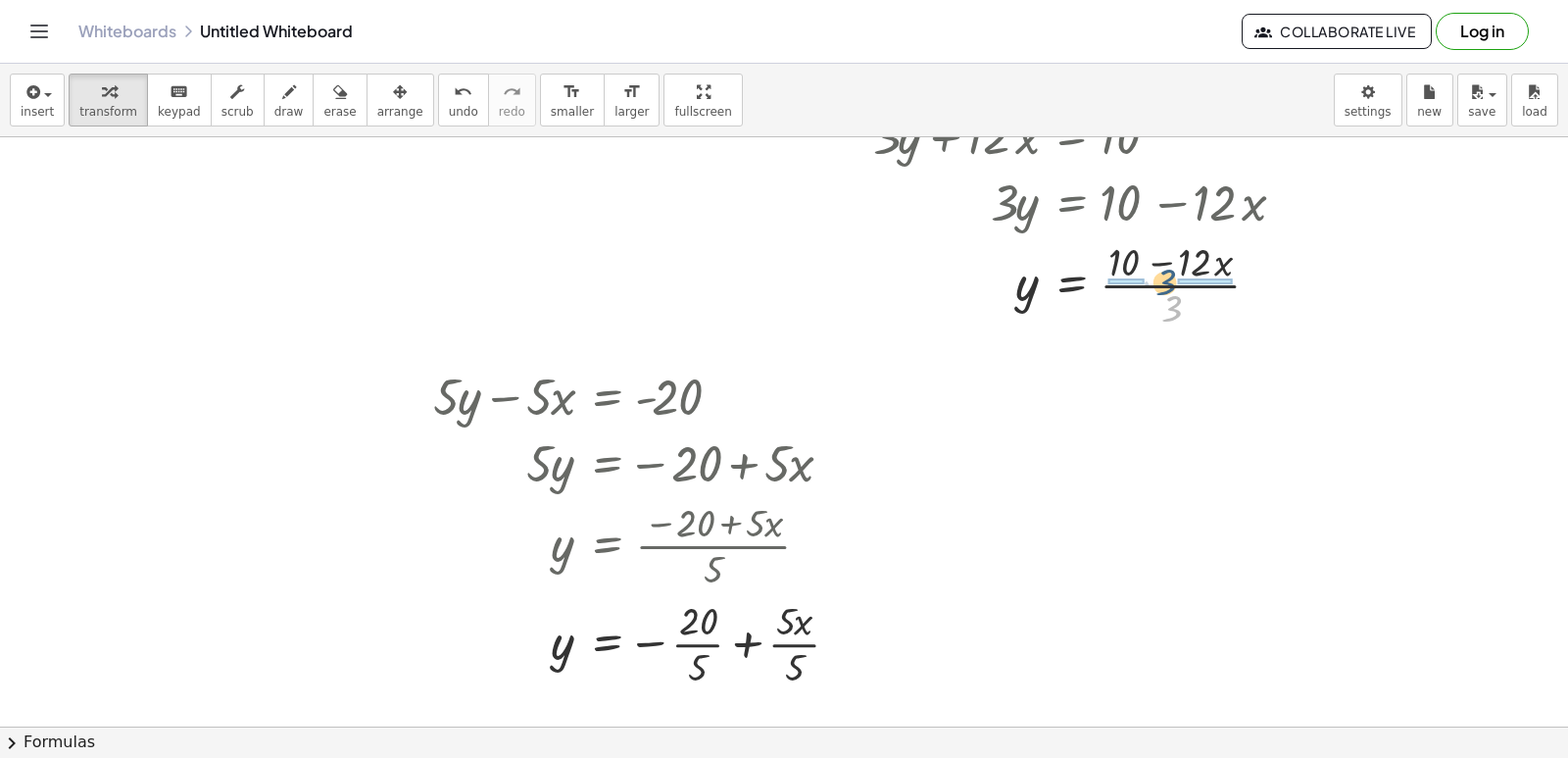
drag, startPoint x: 1179, startPoint y: 316, endPoint x: 1173, endPoint y: 290, distance: 26.7
click at [1173, 290] on div at bounding box center [1086, 284] width 446 height 98
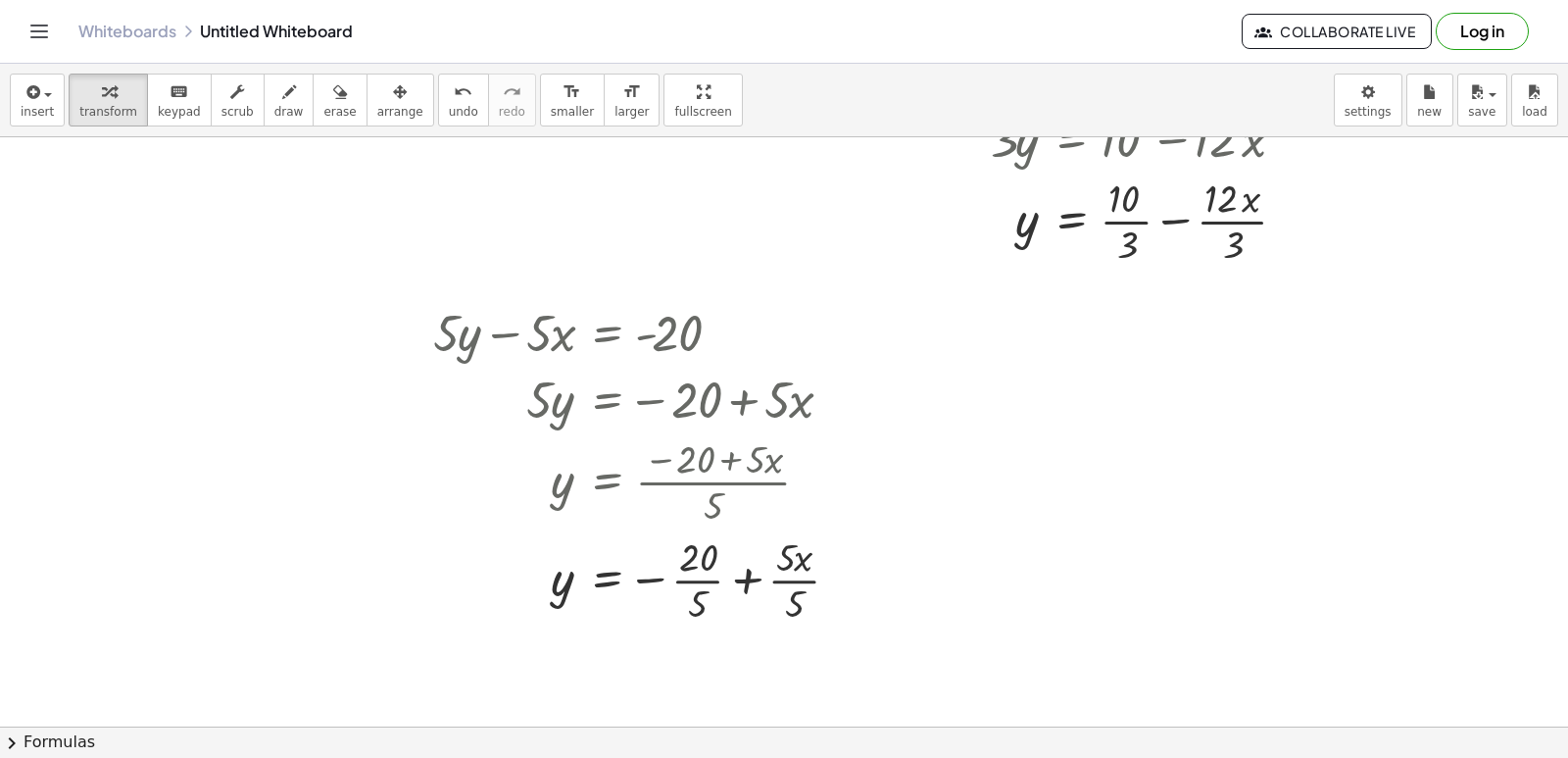
scroll to position [1571, 0]
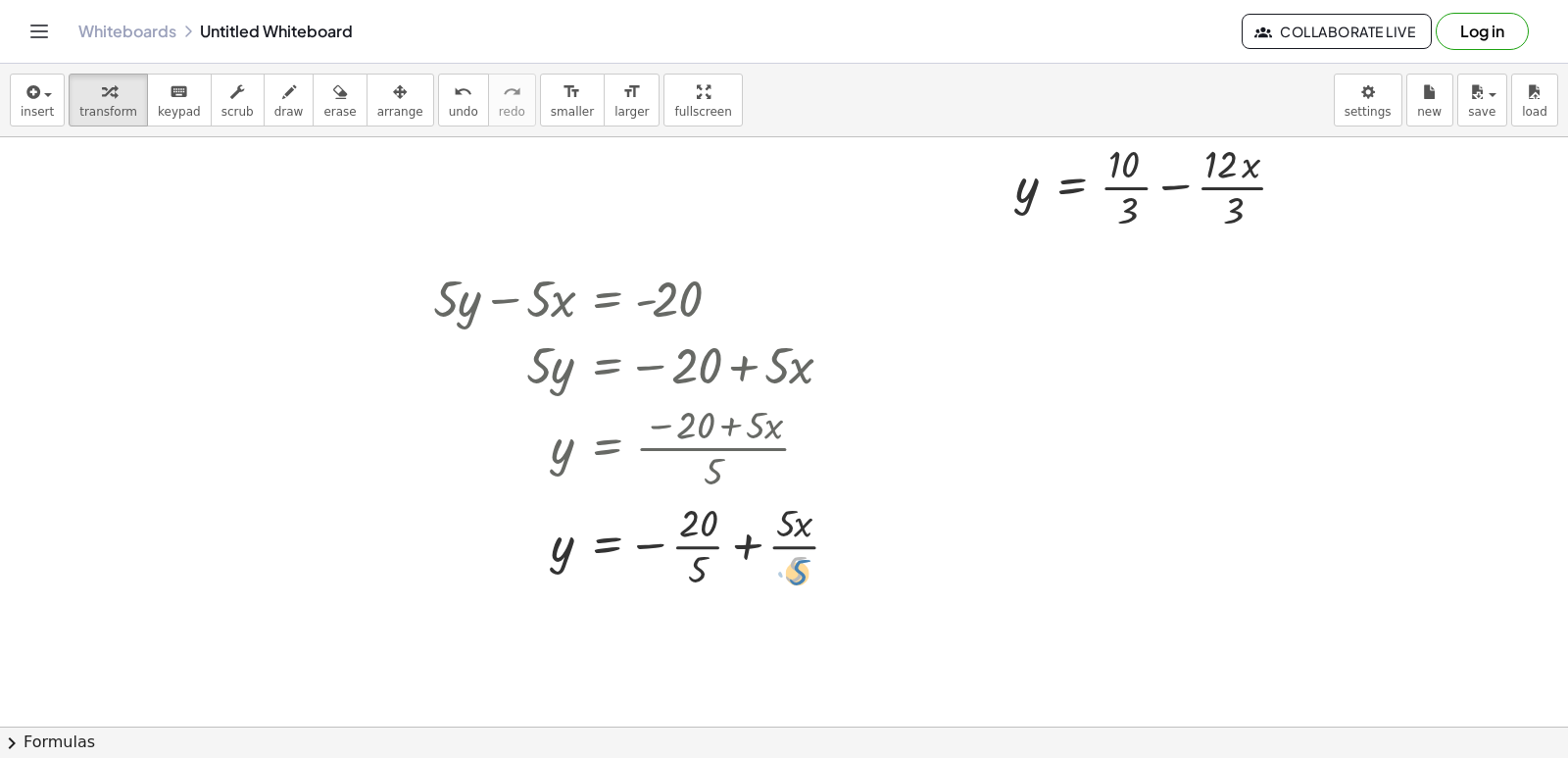
drag, startPoint x: 746, startPoint y: 553, endPoint x: 801, endPoint y: 568, distance: 57.0
drag, startPoint x: 801, startPoint y: 568, endPoint x: 743, endPoint y: 615, distance: 74.7
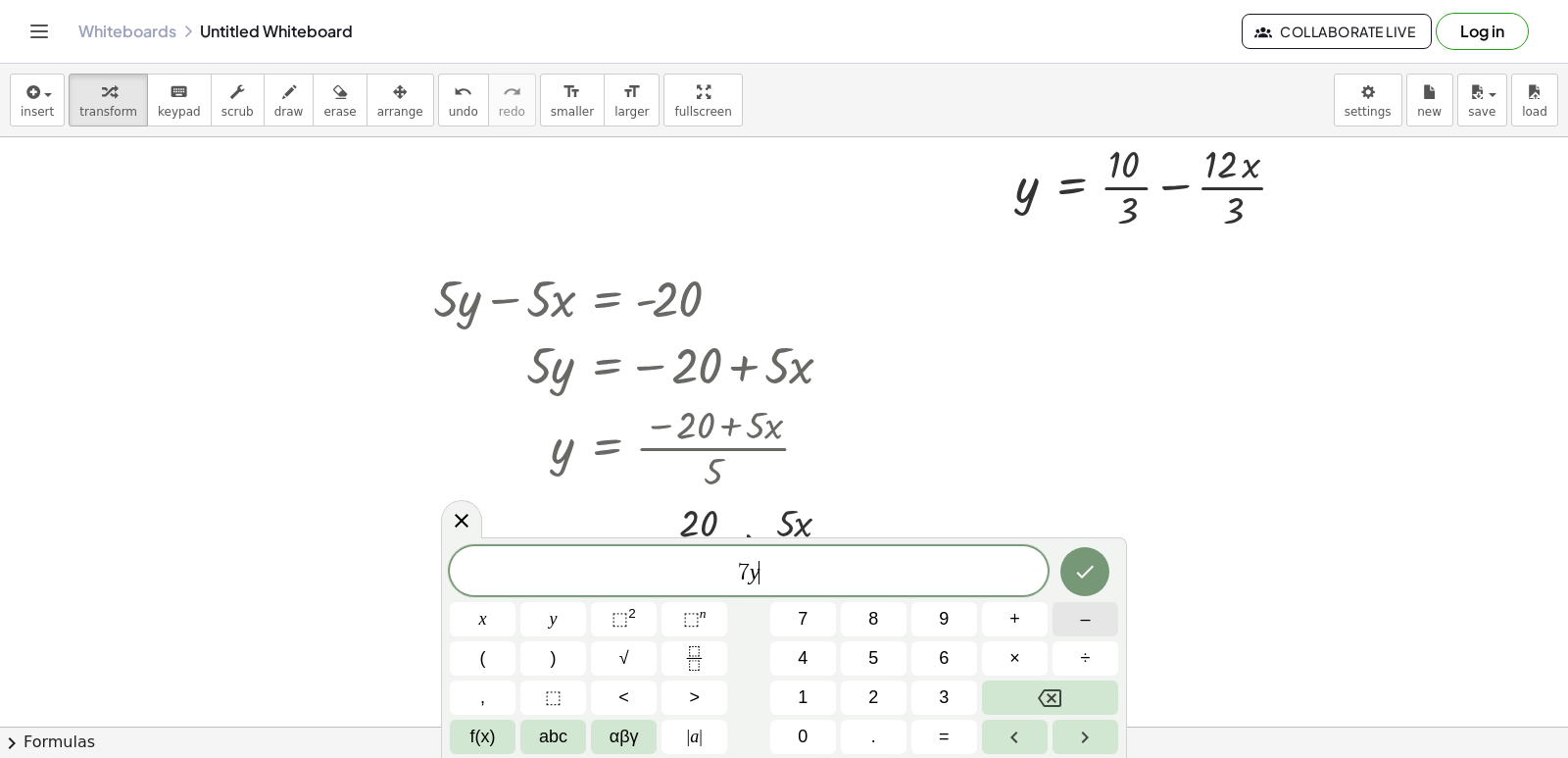
click at [1067, 612] on button "–" at bounding box center [1086, 619] width 66 height 34
click at [854, 687] on button "2" at bounding box center [874, 697] width 66 height 34
click at [805, 690] on button "1" at bounding box center [803, 697] width 66 height 34
click at [463, 625] on button "x" at bounding box center [482, 619] width 66 height 34
click at [945, 726] on span "=" at bounding box center [944, 736] width 11 height 27
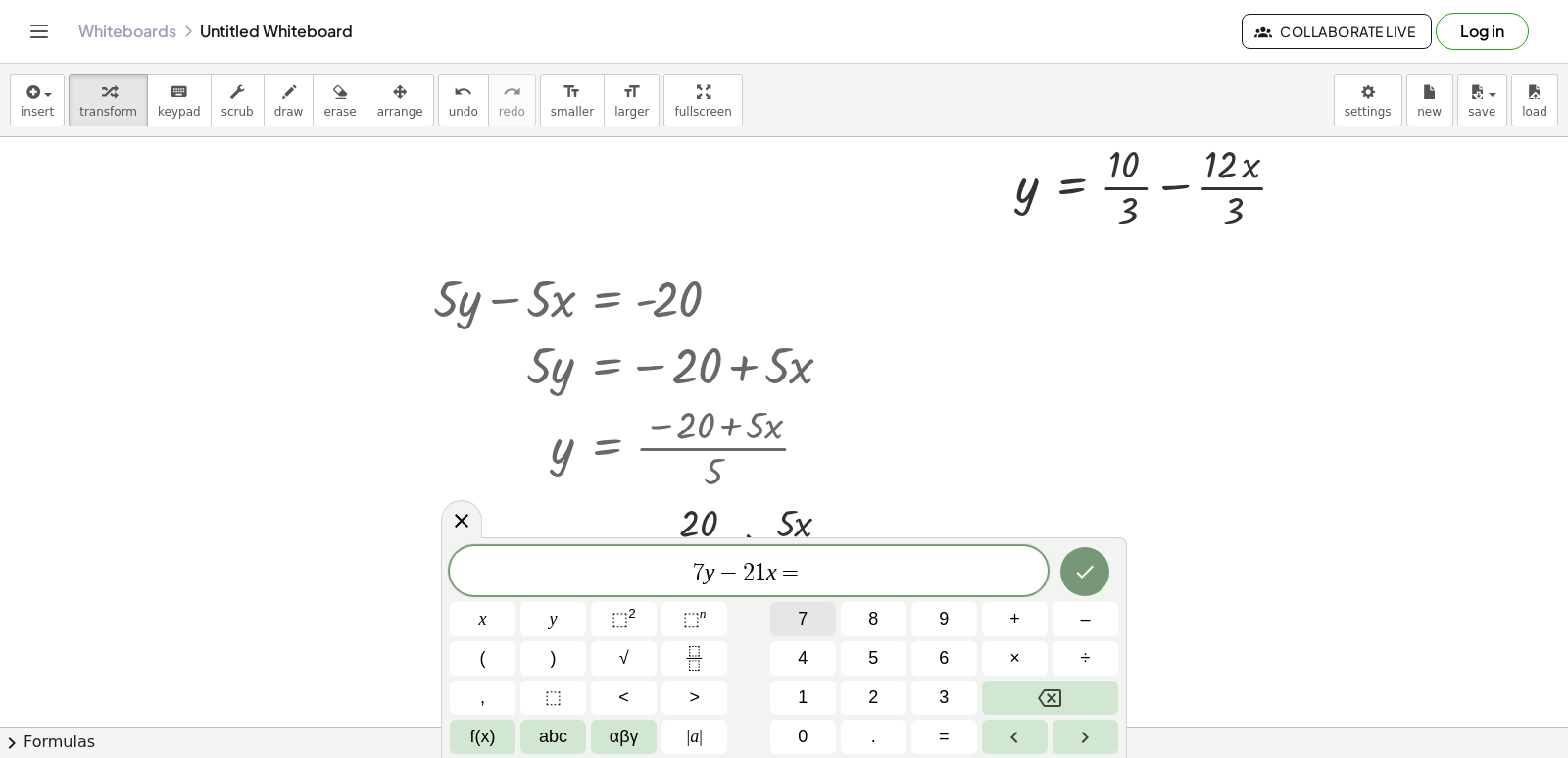
click at [806, 615] on span "7" at bounding box center [802, 619] width 10 height 27
click at [1094, 574] on icon "Done" at bounding box center [1085, 572] width 24 height 24
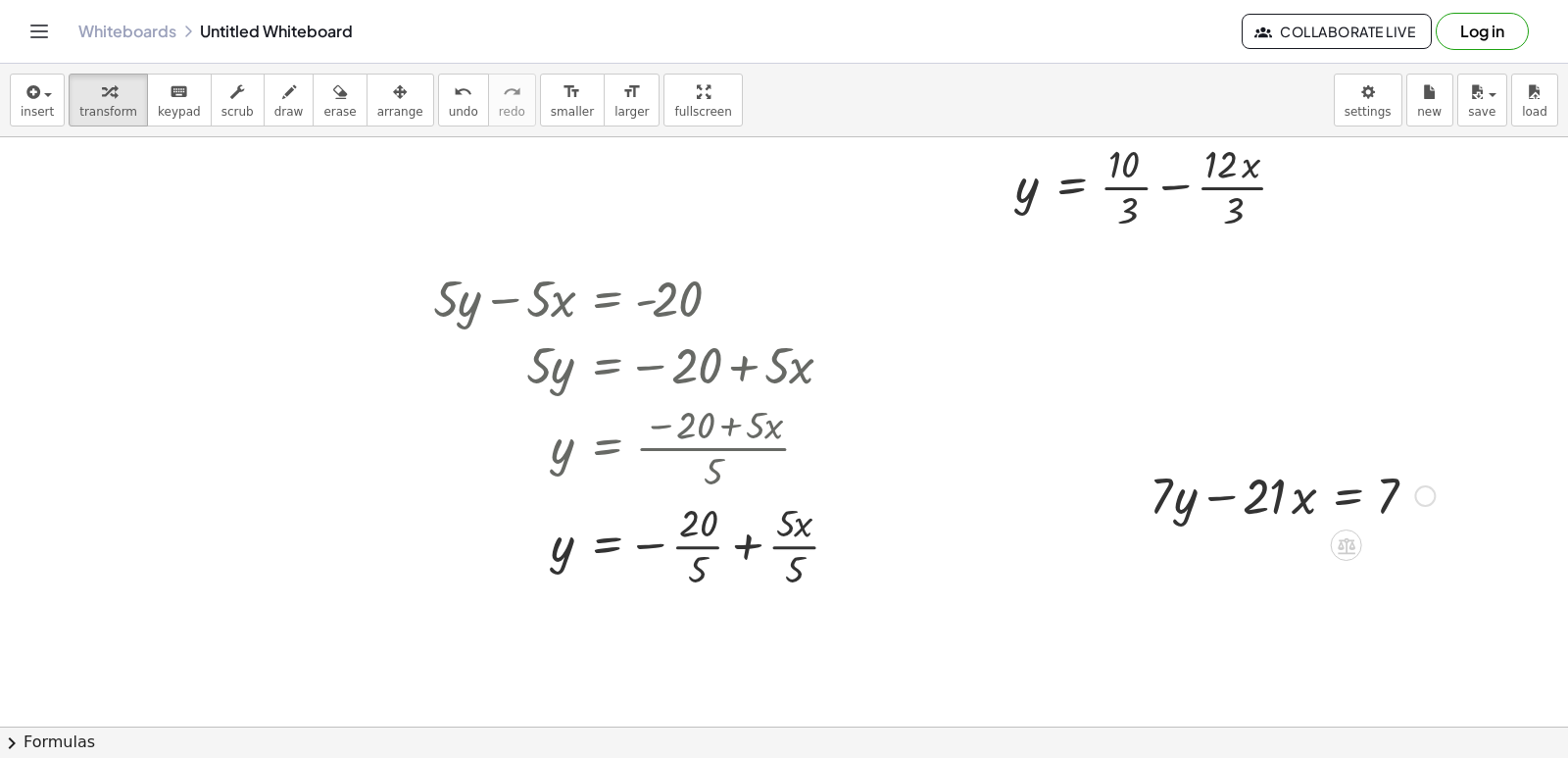
scroll to position [1669, 0]
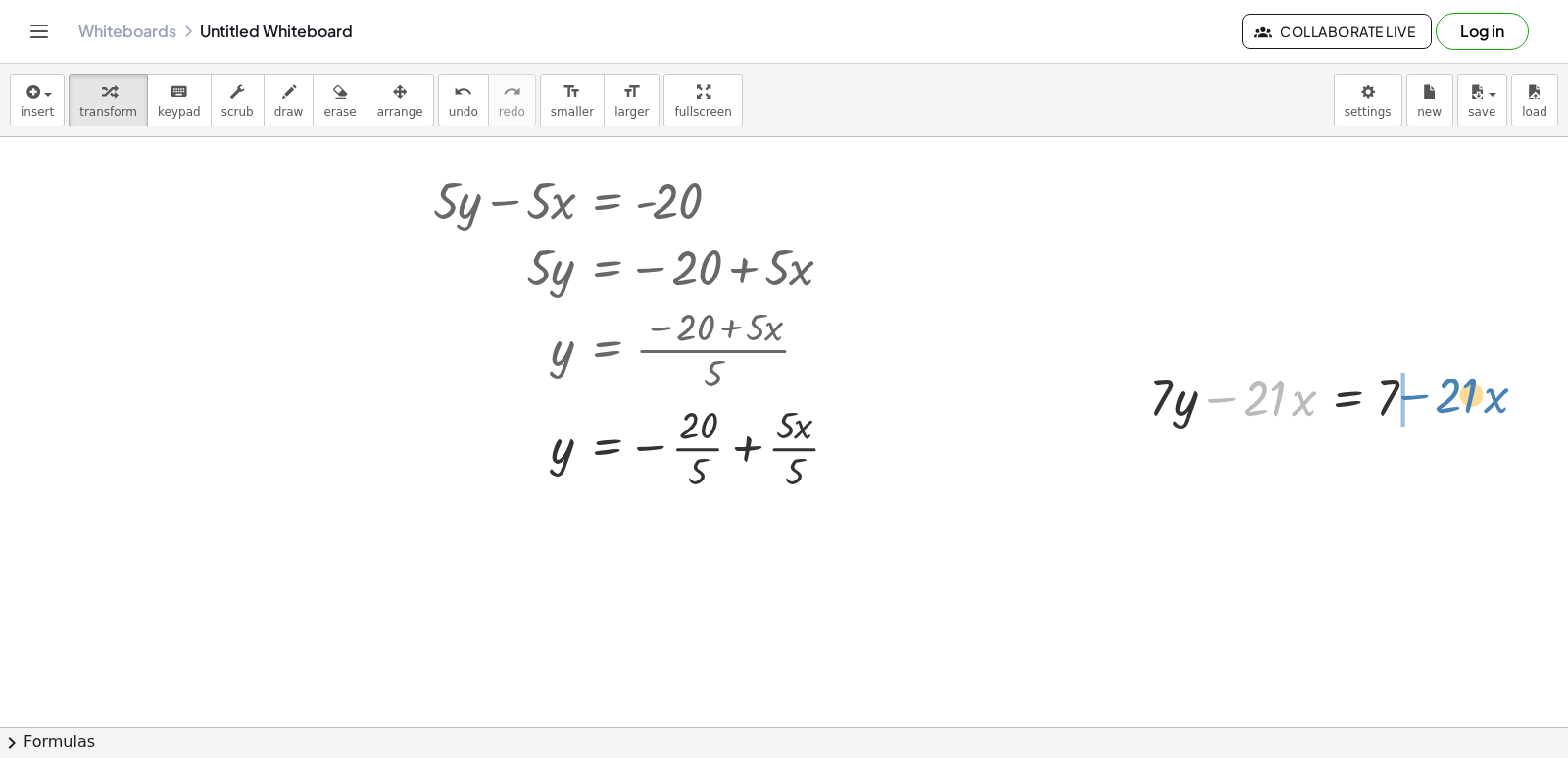
drag, startPoint x: 1210, startPoint y: 402, endPoint x: 1404, endPoint y: 399, distance: 194.0
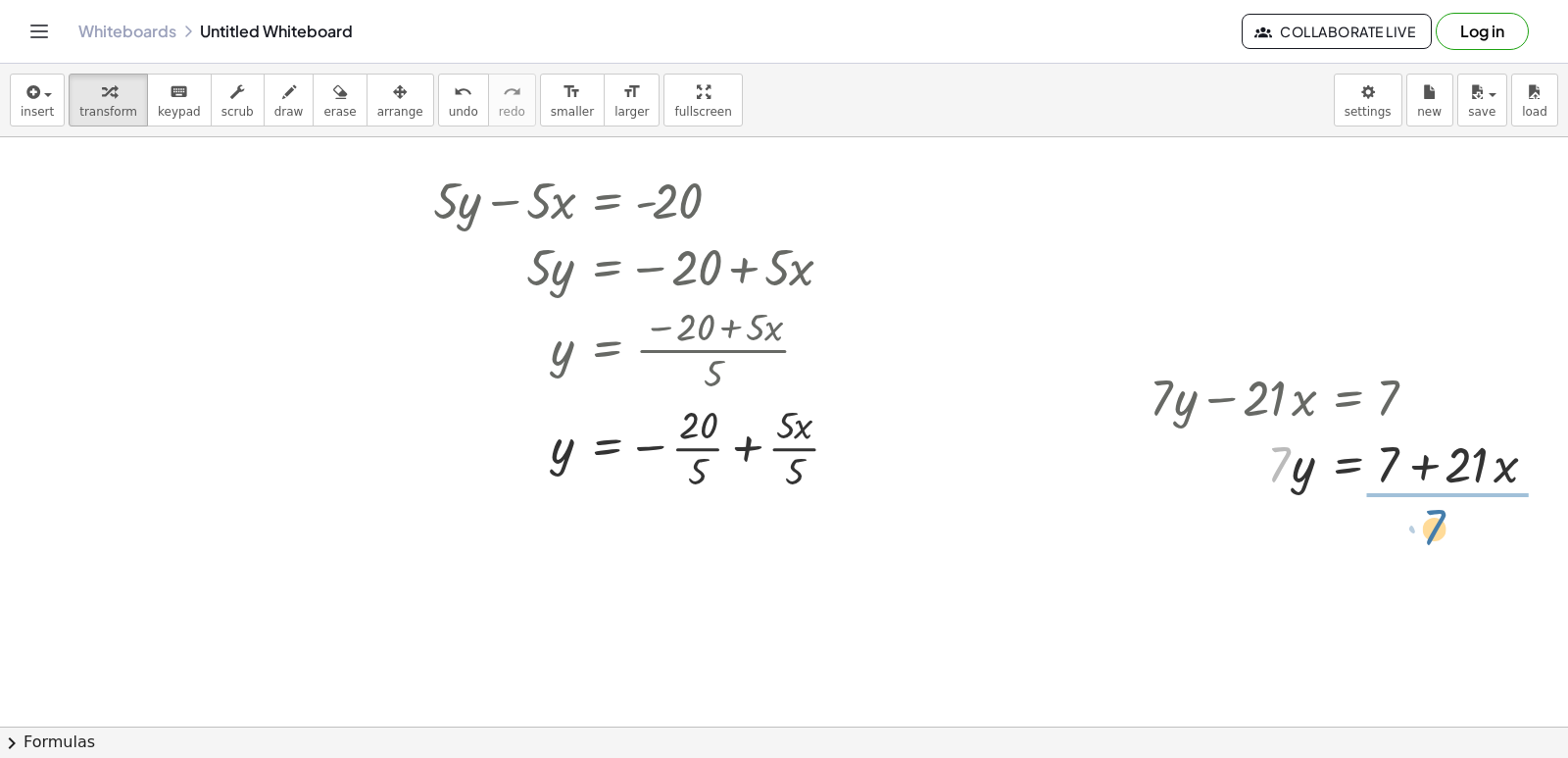
drag, startPoint x: 1274, startPoint y: 465, endPoint x: 1433, endPoint y: 529, distance: 171.4
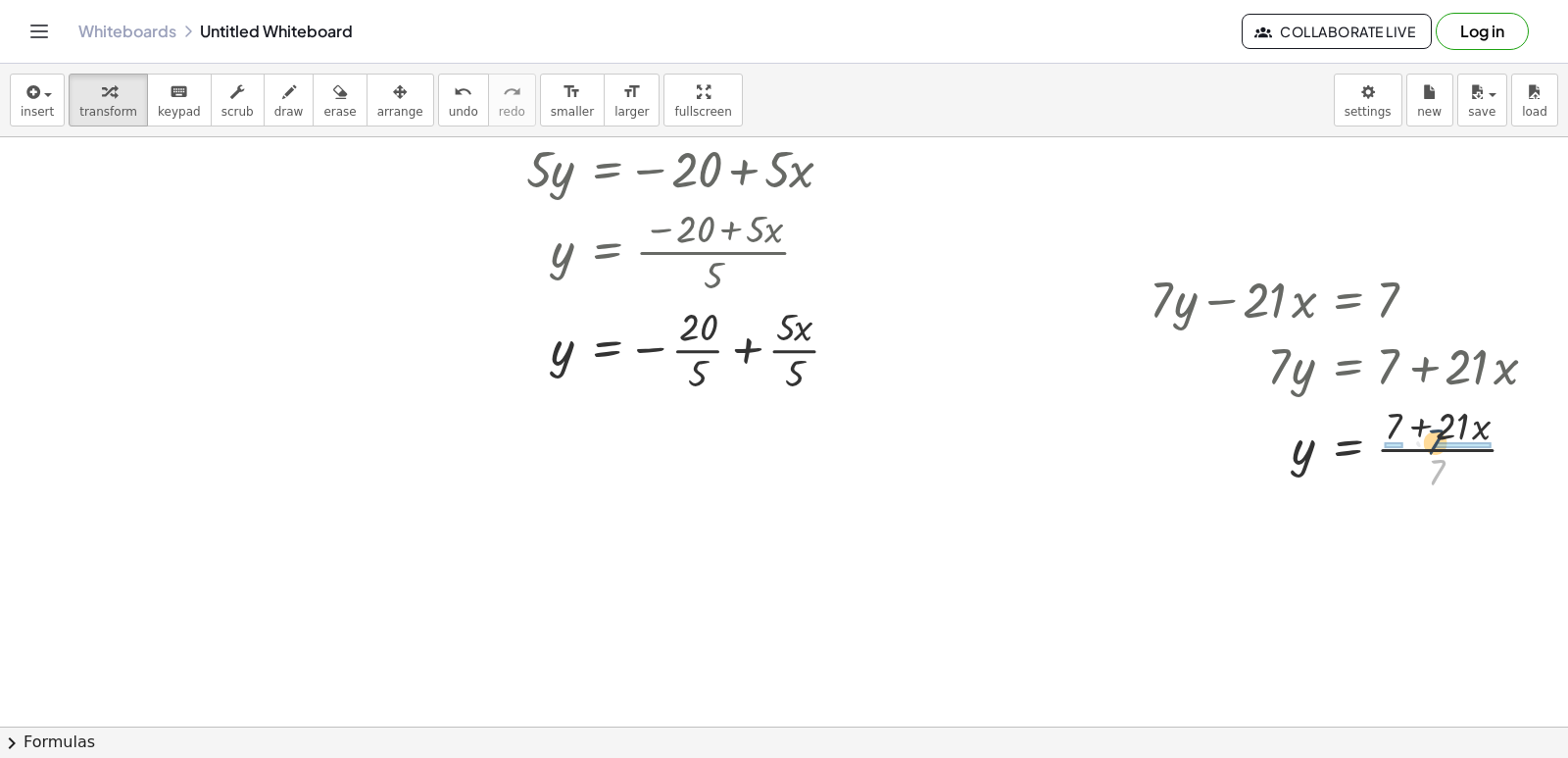
drag, startPoint x: 1436, startPoint y: 473, endPoint x: 1433, endPoint y: 442, distance: 31.1
click at [1433, 442] on div at bounding box center [1350, 447] width 423 height 98
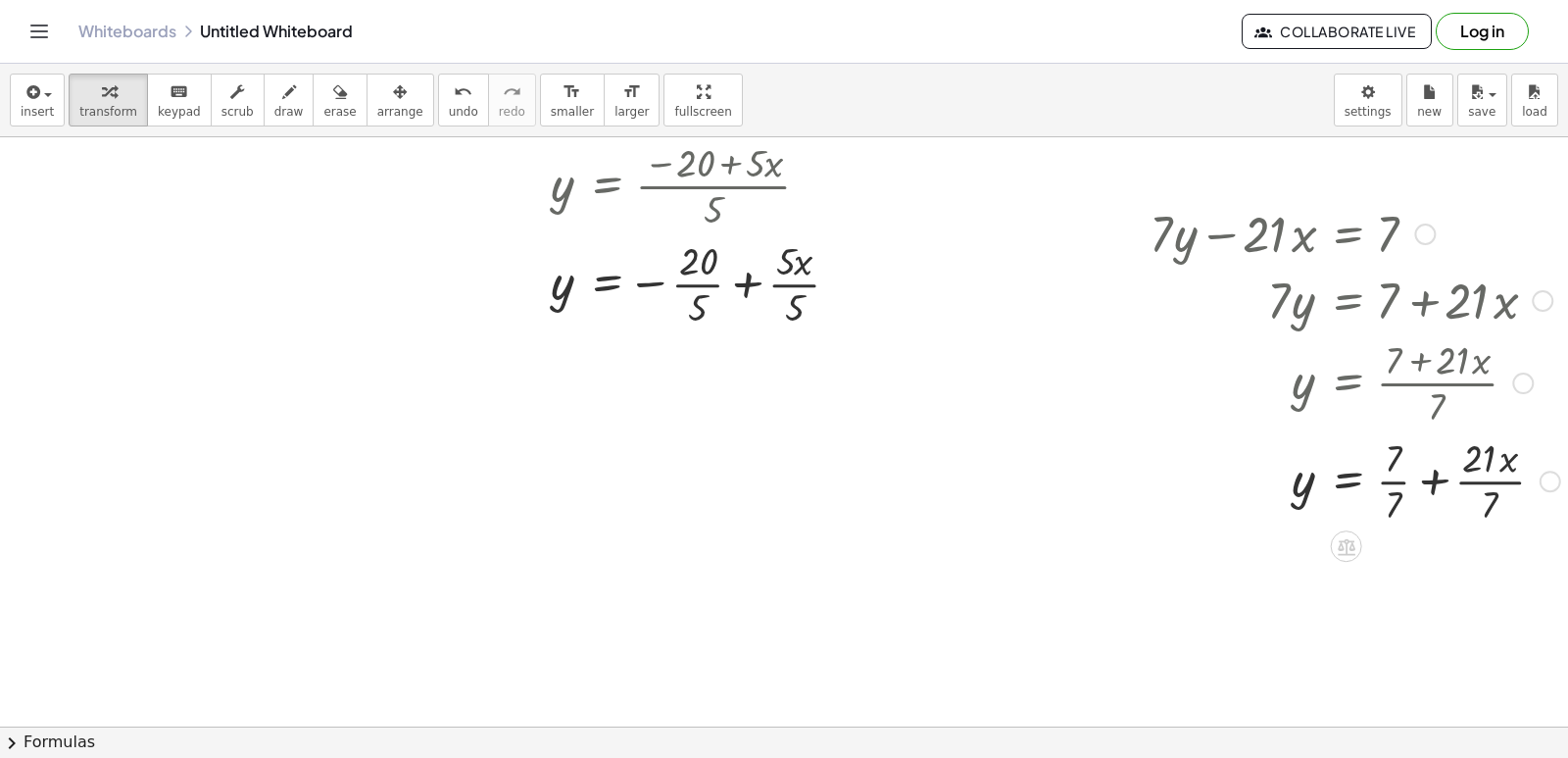
scroll to position [1865, 0]
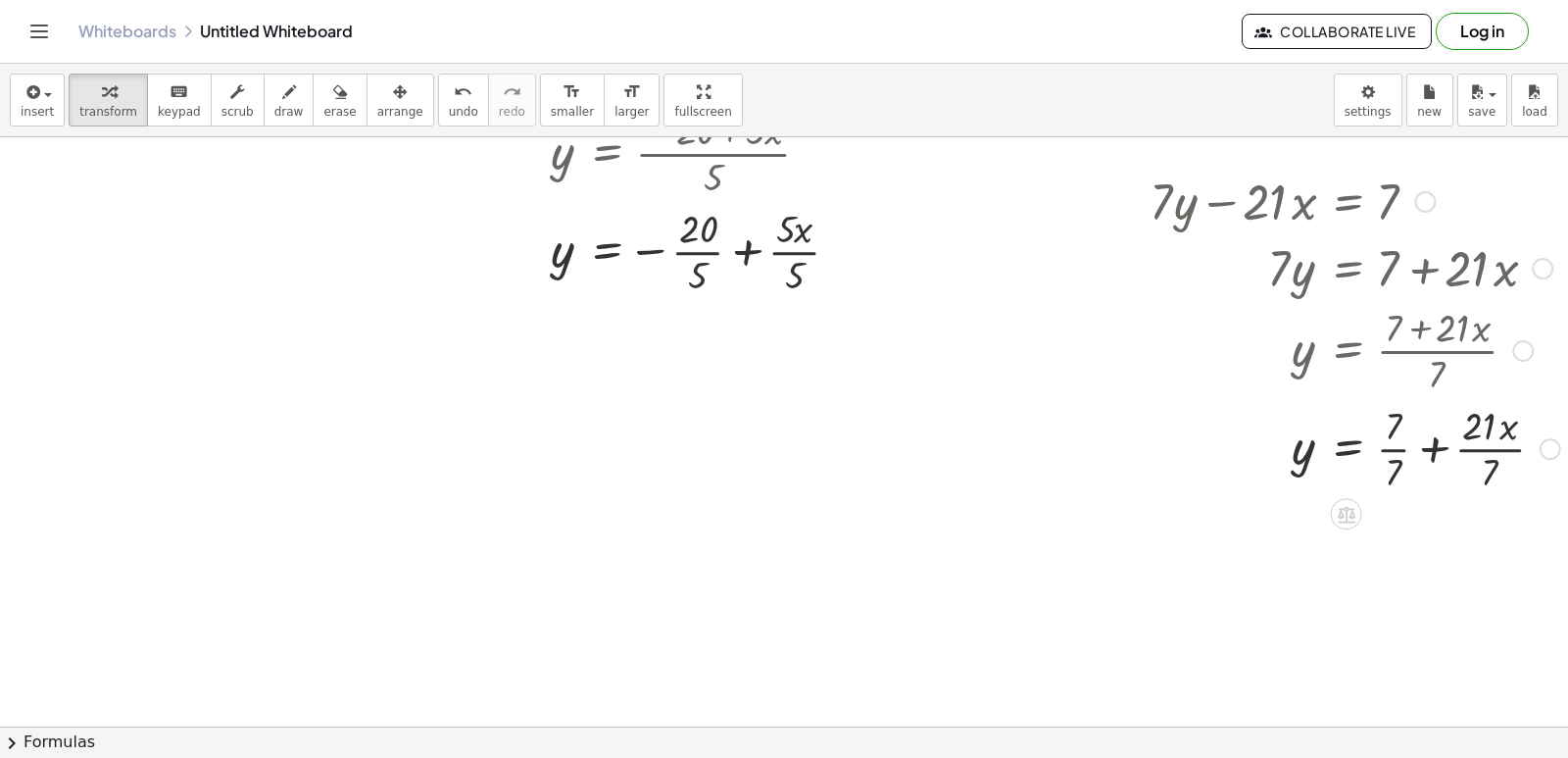
click at [1393, 449] on div at bounding box center [1354, 447] width 431 height 98
click at [1485, 543] on div at bounding box center [1354, 545] width 431 height 98
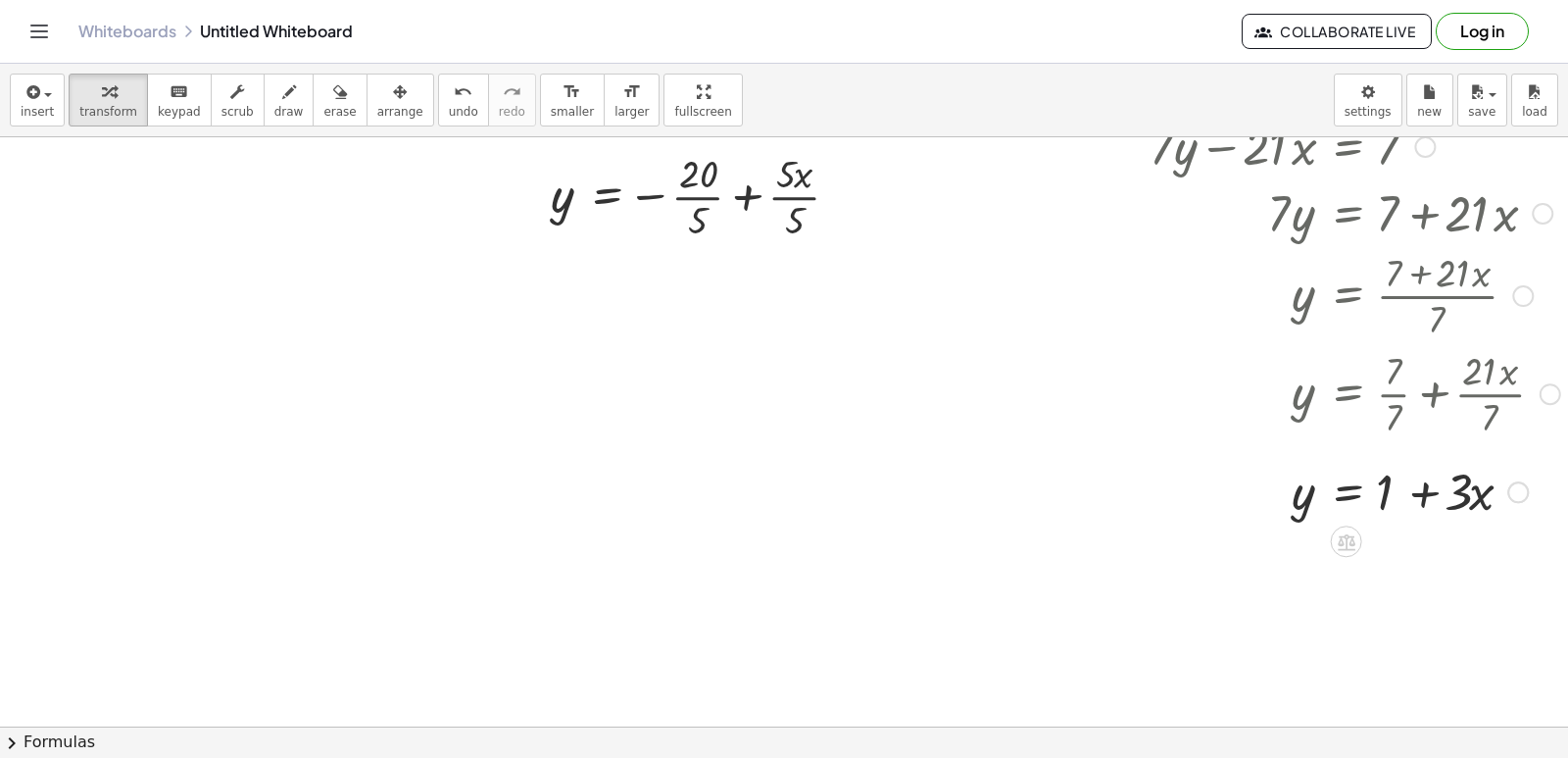
scroll to position [1963, 0]
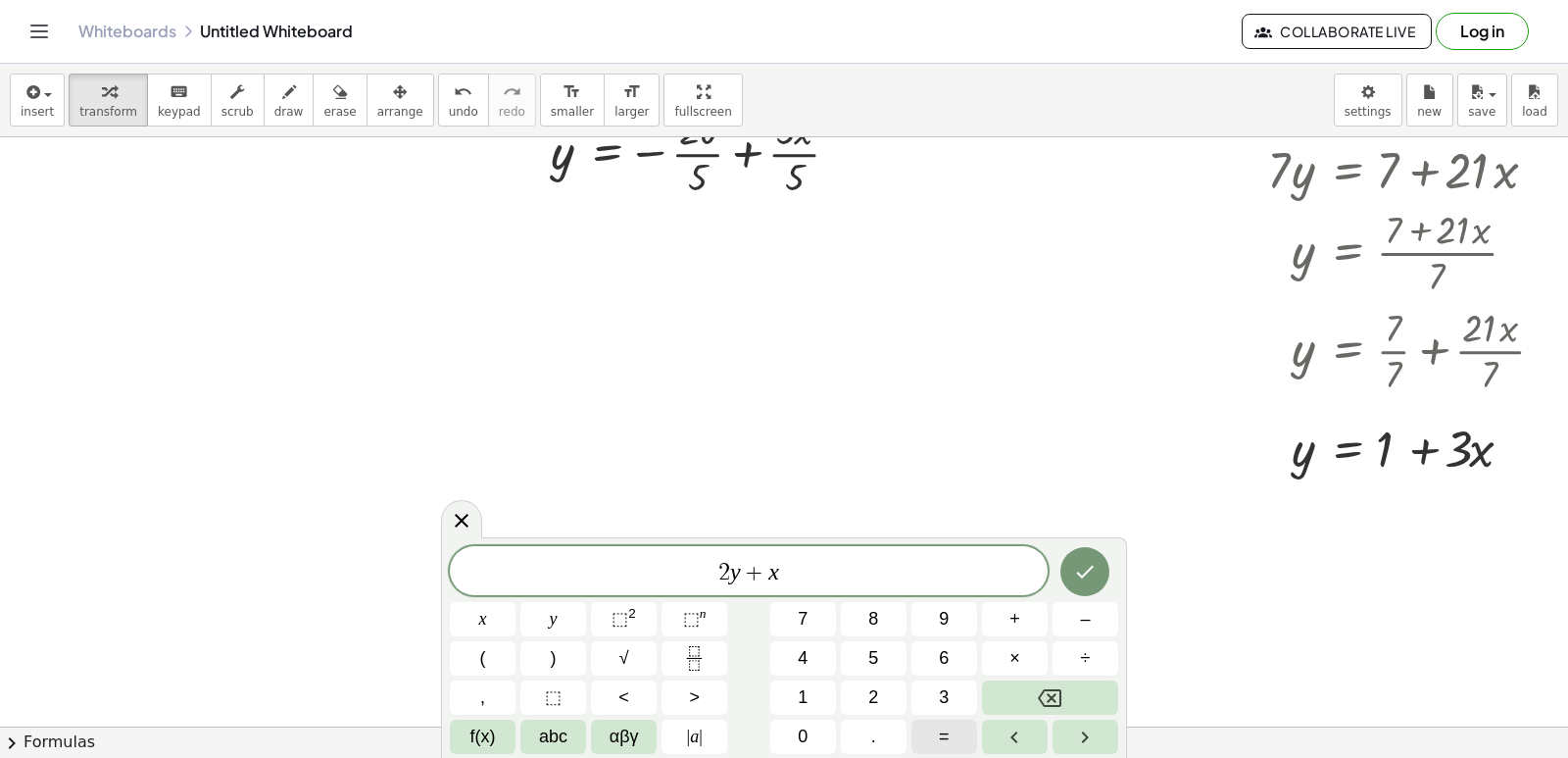
click at [957, 732] on button "=" at bounding box center [945, 736] width 66 height 34
click at [809, 701] on button "1" at bounding box center [803, 697] width 66 height 34
click at [811, 731] on button "0" at bounding box center [803, 736] width 66 height 34
click at [1089, 563] on icon "Done" at bounding box center [1085, 572] width 24 height 24
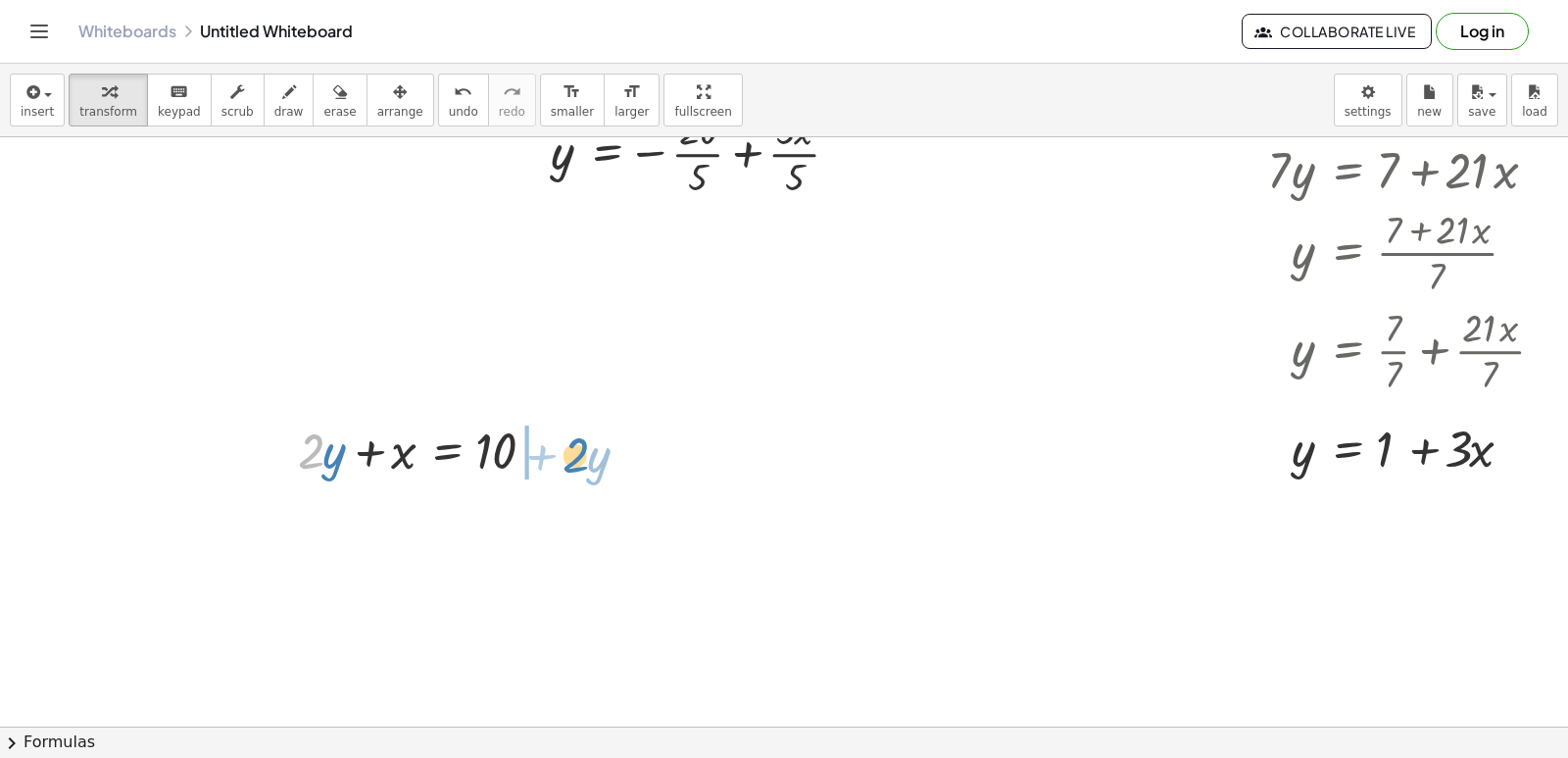
drag, startPoint x: 300, startPoint y: 453, endPoint x: 565, endPoint y: 457, distance: 265.0
click at [565, 457] on div at bounding box center [429, 449] width 280 height 67
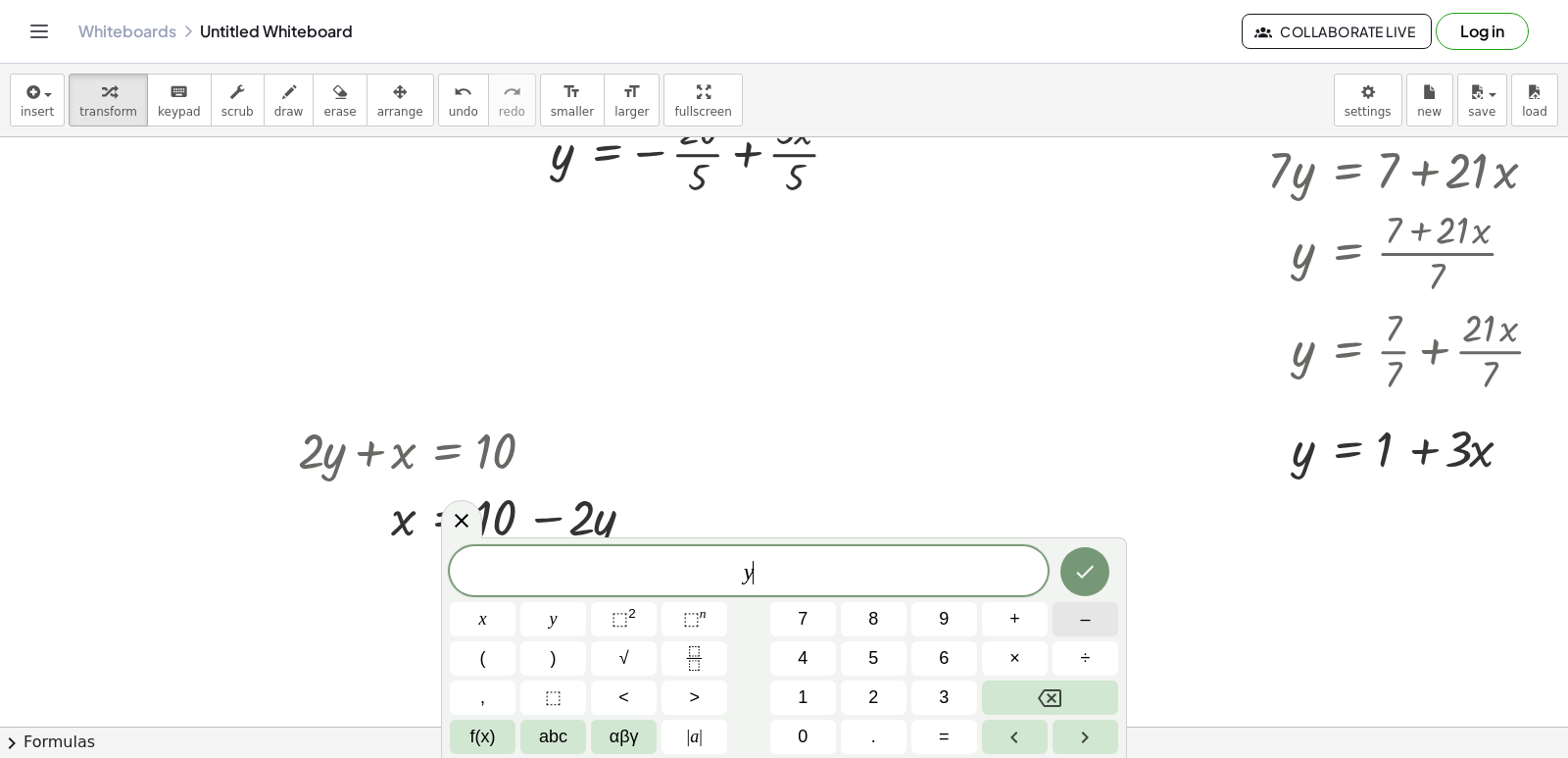
click at [1077, 615] on button "–" at bounding box center [1086, 619] width 66 height 34
click at [877, 647] on button "5" at bounding box center [874, 659] width 66 height 34
click at [486, 624] on span "x" at bounding box center [483, 619] width 8 height 27
click at [957, 729] on button "=" at bounding box center [945, 736] width 66 height 34
click at [1076, 621] on button "–" at bounding box center [1086, 619] width 66 height 34
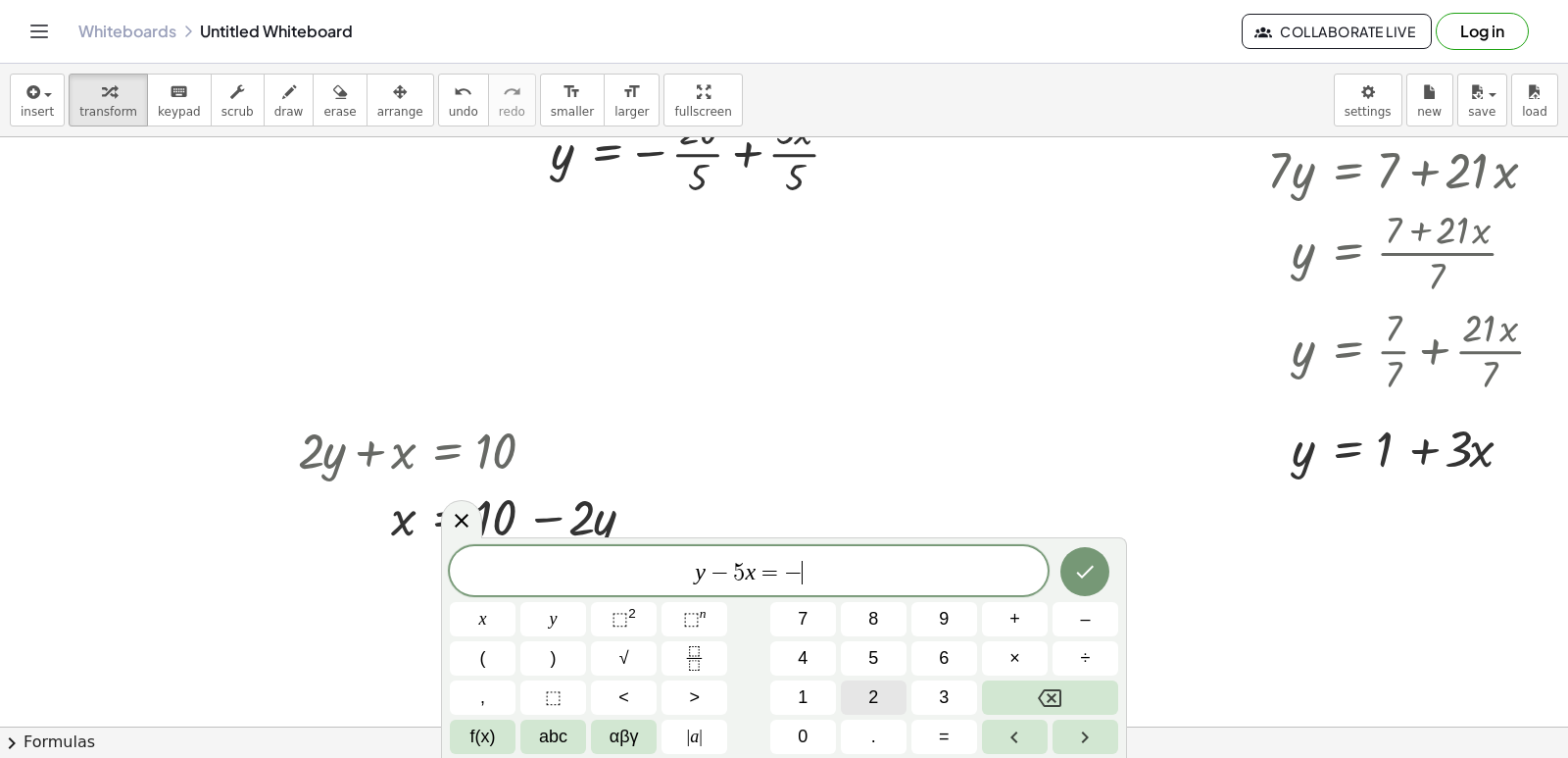
click at [865, 699] on button "2" at bounding box center [874, 697] width 66 height 34
click at [1085, 578] on icon "Done" at bounding box center [1085, 572] width 24 height 24
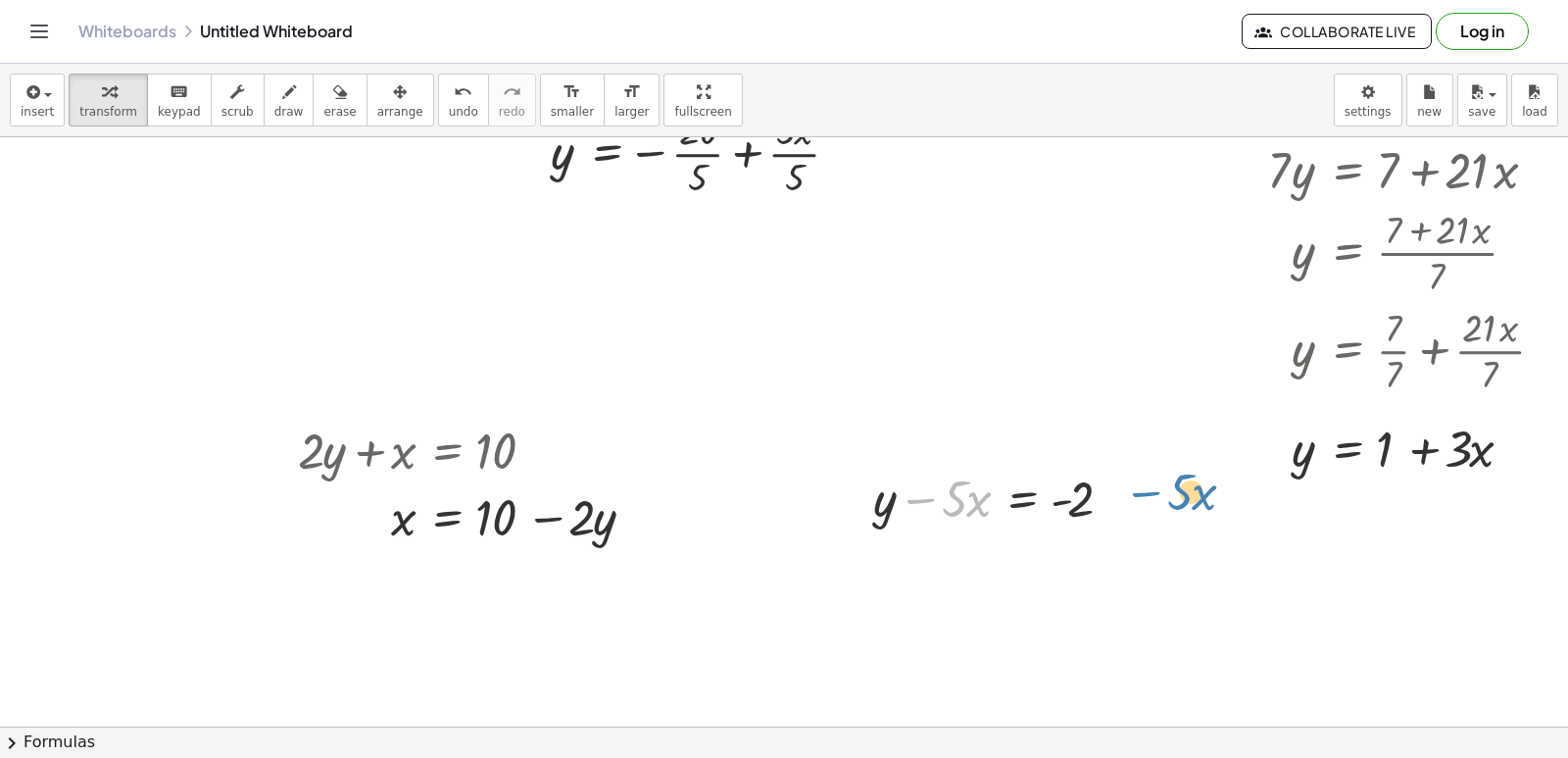
drag, startPoint x: 920, startPoint y: 500, endPoint x: 1145, endPoint y: 493, distance: 225.1
drag, startPoint x: 919, startPoint y: 498, endPoint x: 1102, endPoint y: 502, distance: 183.0
click at [1102, 502] on div at bounding box center [999, 496] width 272 height 67
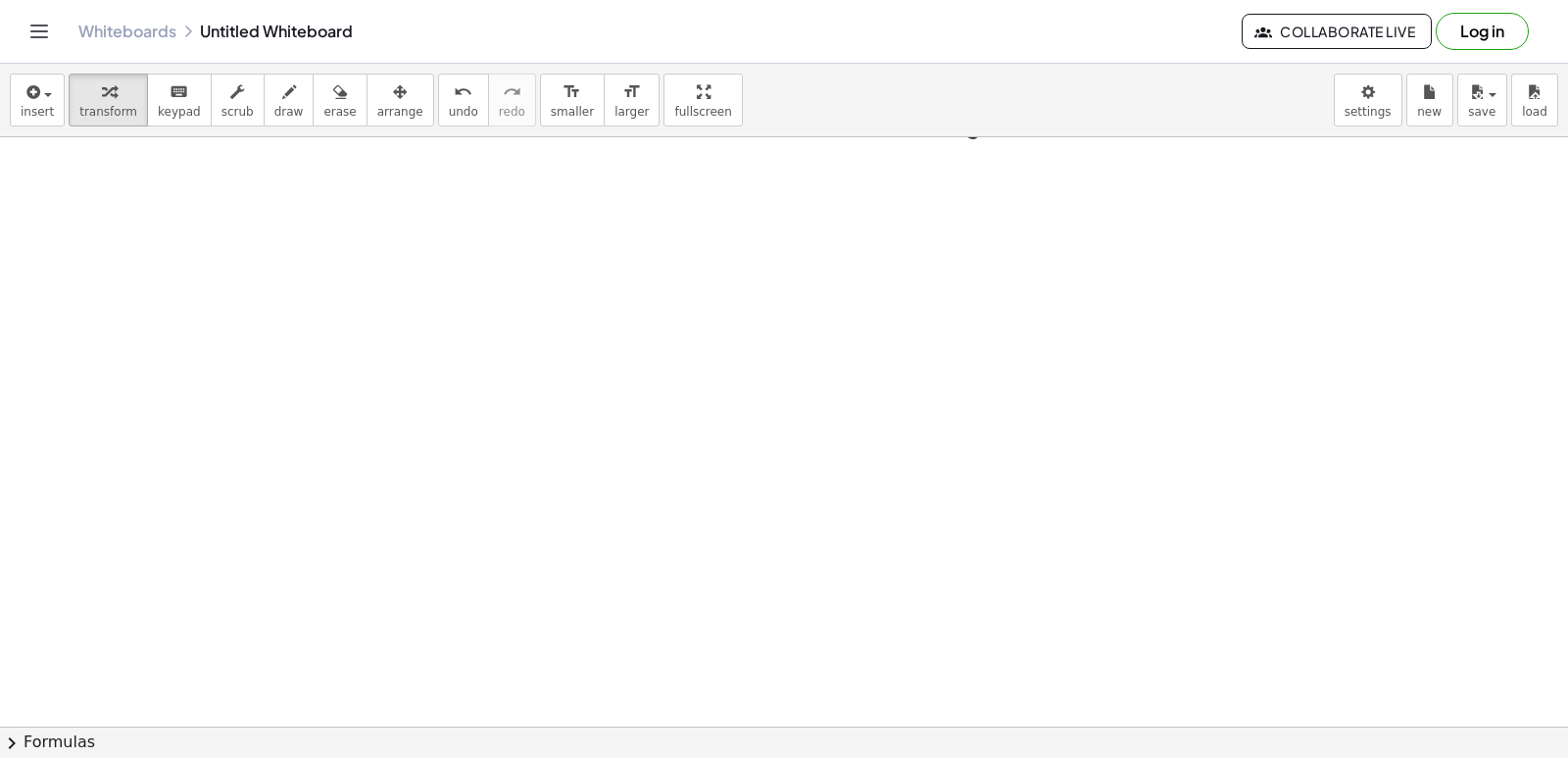
scroll to position [2453, 0]
drag, startPoint x: 295, startPoint y: 288, endPoint x: 346, endPoint y: 293, distance: 51.2
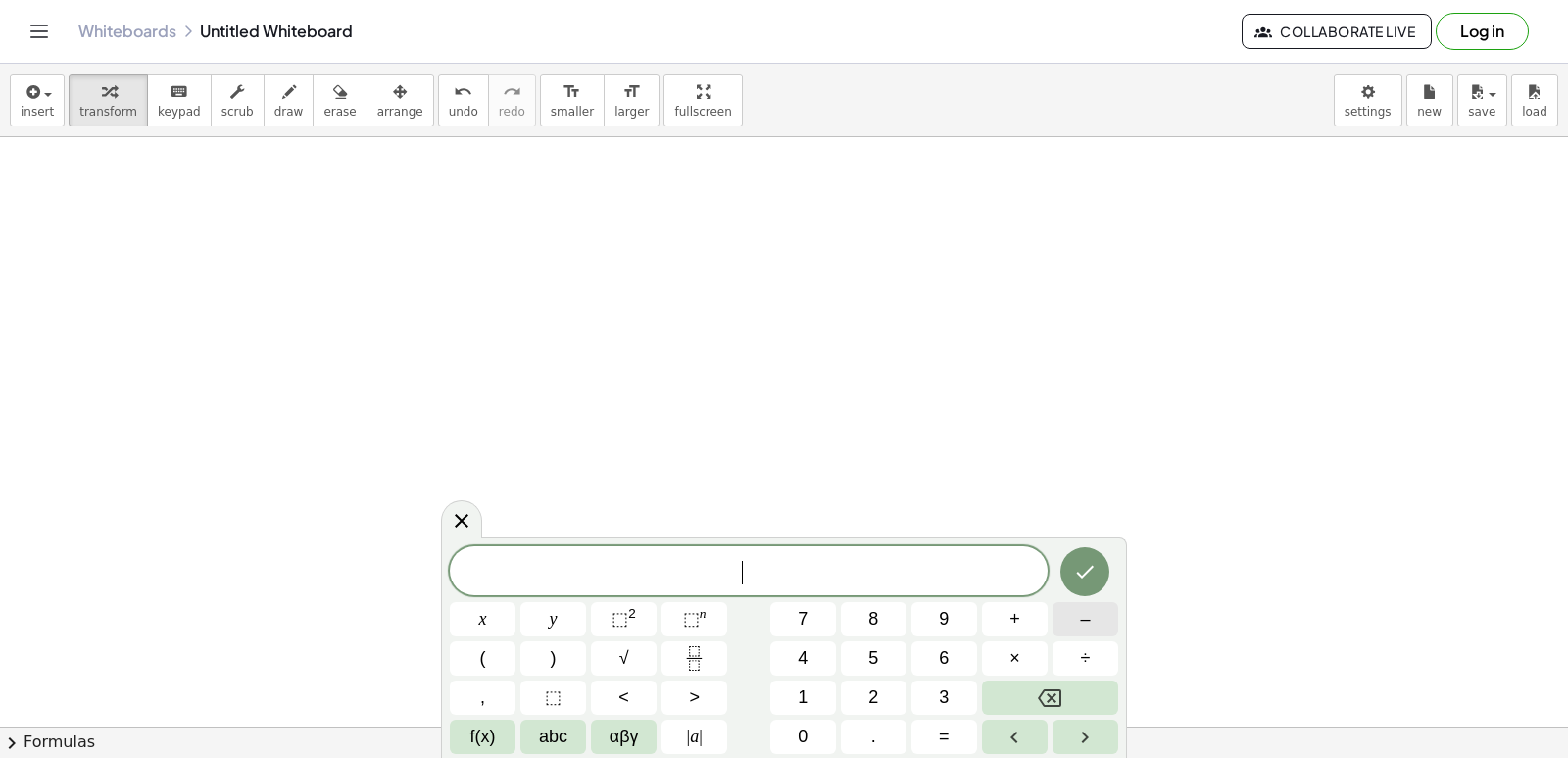
click at [1094, 623] on button "–" at bounding box center [1086, 619] width 66 height 34
click at [865, 661] on button "5" at bounding box center [874, 659] width 66 height 34
click at [564, 617] on button "y" at bounding box center [553, 619] width 66 height 34
click at [1038, 630] on button "+" at bounding box center [1015, 619] width 66 height 34
click at [490, 621] on button "x" at bounding box center [482, 619] width 66 height 34
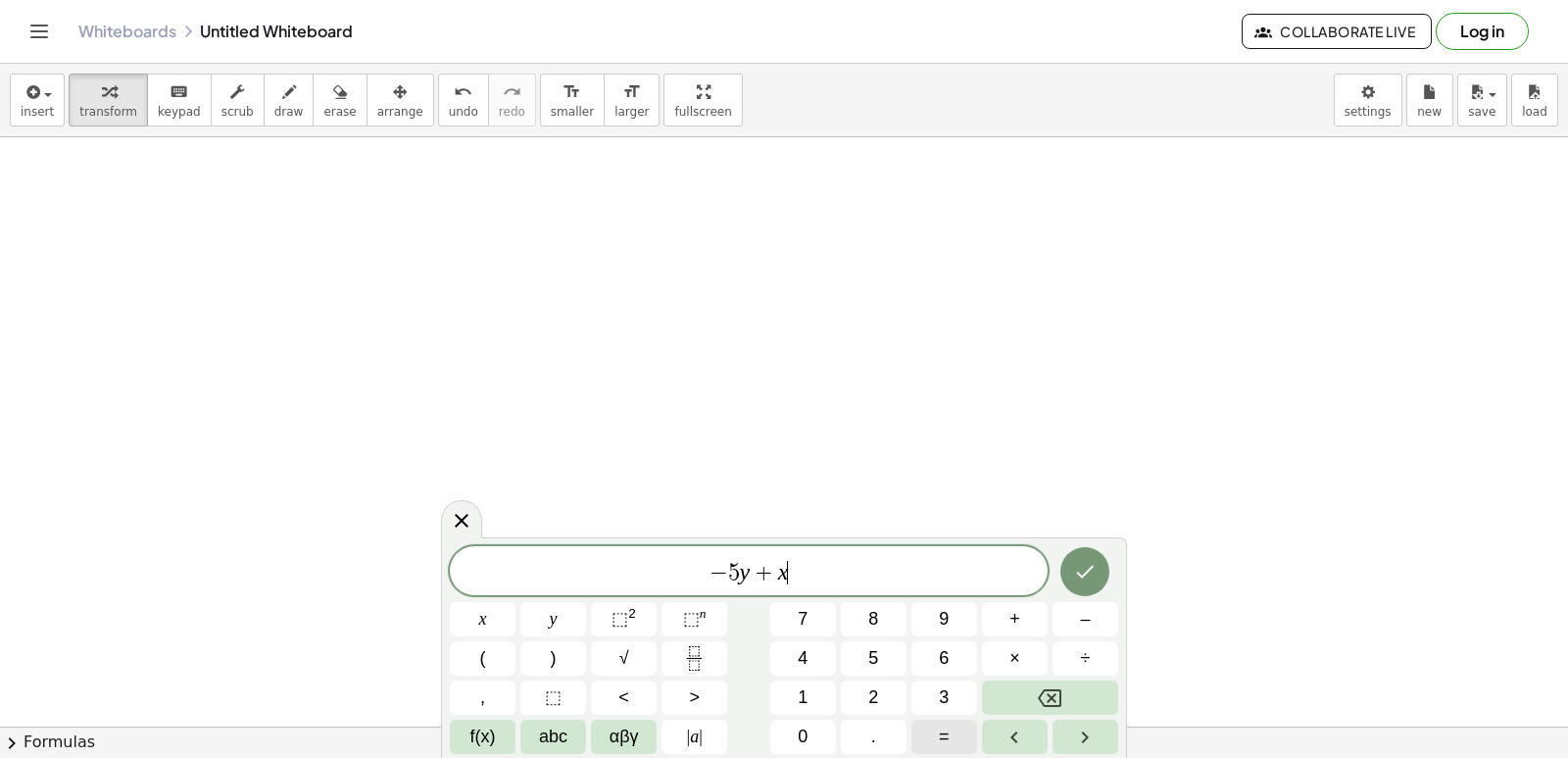
click at [892, 718] on div "− 5 y + x ​ x y ⬚ 2 ⬚ n 7 8 9 + – ( ) √ 4 5 6 × ÷ , ⬚ < > 1 2 3 f(x) abc αβγ | …" at bounding box center [784, 650] width 668 height 208
click at [860, 691] on button "2" at bounding box center [874, 697] width 66 height 34
click at [1077, 560] on icon "Done" at bounding box center [1085, 572] width 24 height 24
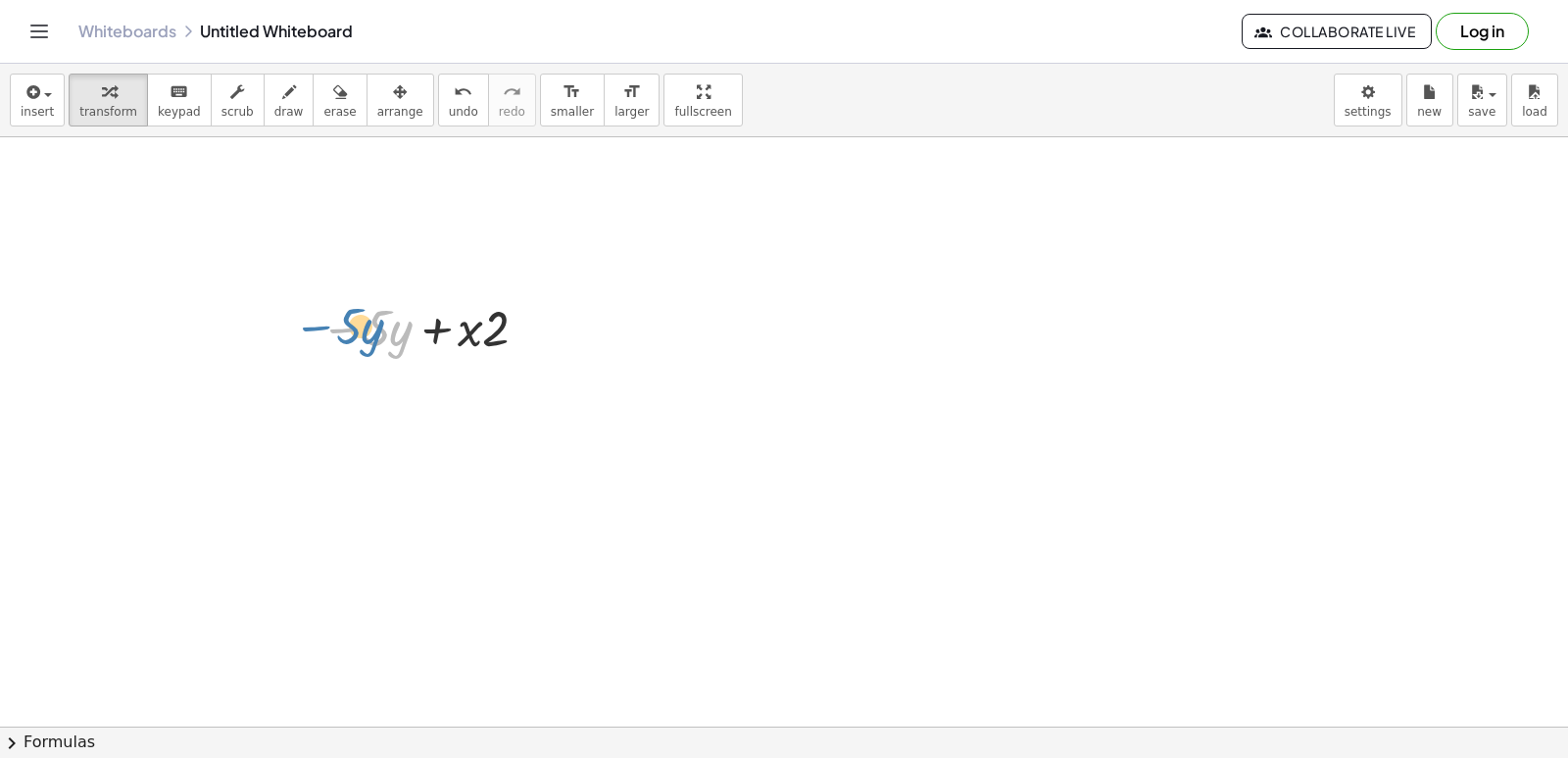
drag, startPoint x: 325, startPoint y: 327, endPoint x: 297, endPoint y: 325, distance: 28.1
drag, startPoint x: 297, startPoint y: 325, endPoint x: 761, endPoint y: 408, distance: 471.4
click at [438, 102] on button "undo undo" at bounding box center [463, 99] width 51 height 53
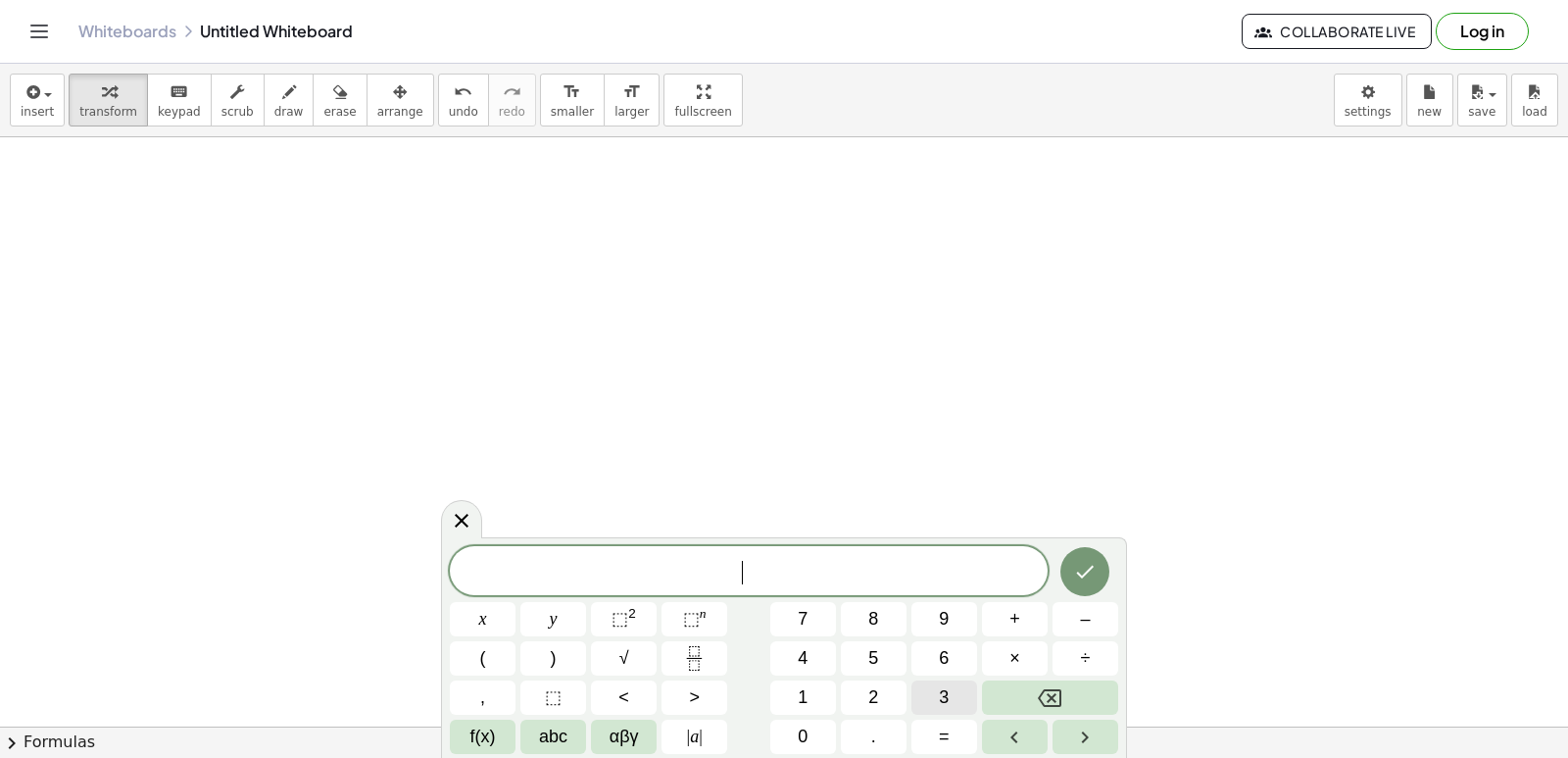
click at [942, 695] on span "3" at bounding box center [944, 697] width 10 height 27
click at [539, 616] on button "y" at bounding box center [553, 619] width 66 height 34
click at [998, 614] on button "+" at bounding box center [1015, 619] width 66 height 34
click at [495, 616] on button "x" at bounding box center [482, 619] width 66 height 34
click at [958, 742] on button "=" at bounding box center [945, 736] width 66 height 34
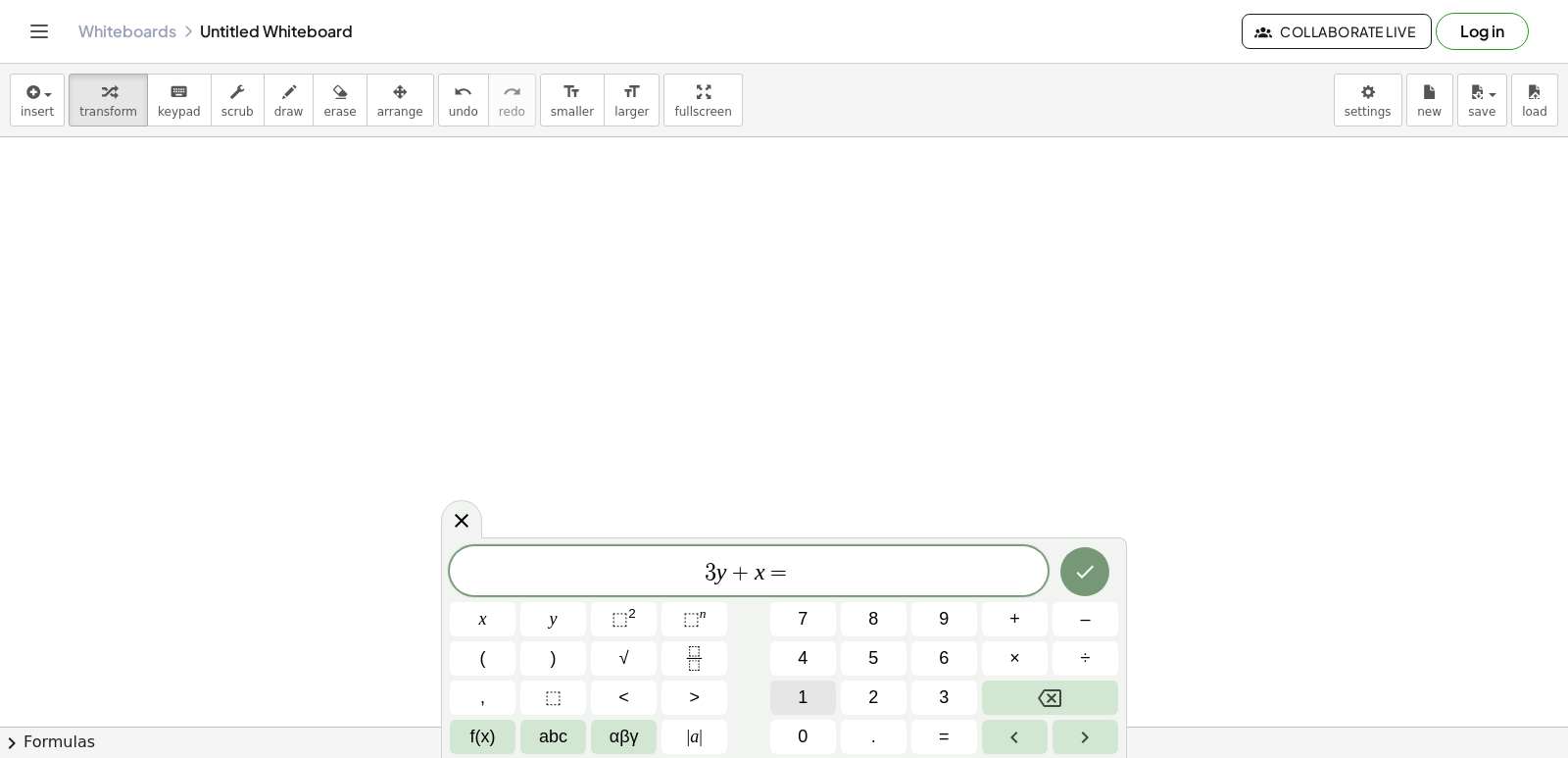
click at [823, 693] on button "1" at bounding box center [803, 697] width 66 height 34
click at [882, 684] on button "2" at bounding box center [874, 697] width 66 height 34
click at [1074, 574] on icon "Done" at bounding box center [1085, 572] width 24 height 24
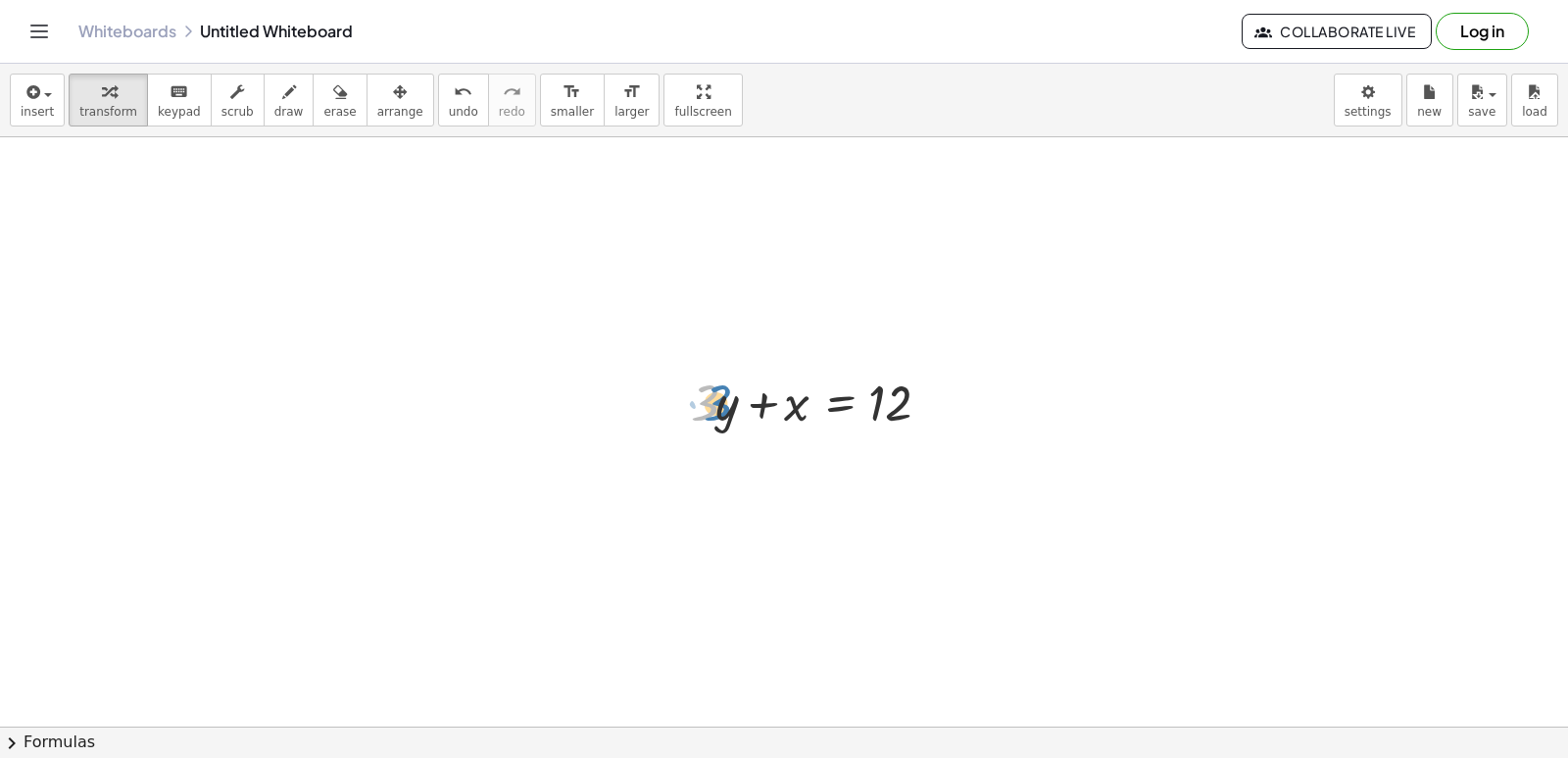
click at [716, 415] on div at bounding box center [821, 401] width 280 height 67
drag, startPoint x: 697, startPoint y: 399, endPoint x: 972, endPoint y: 402, distance: 275.0
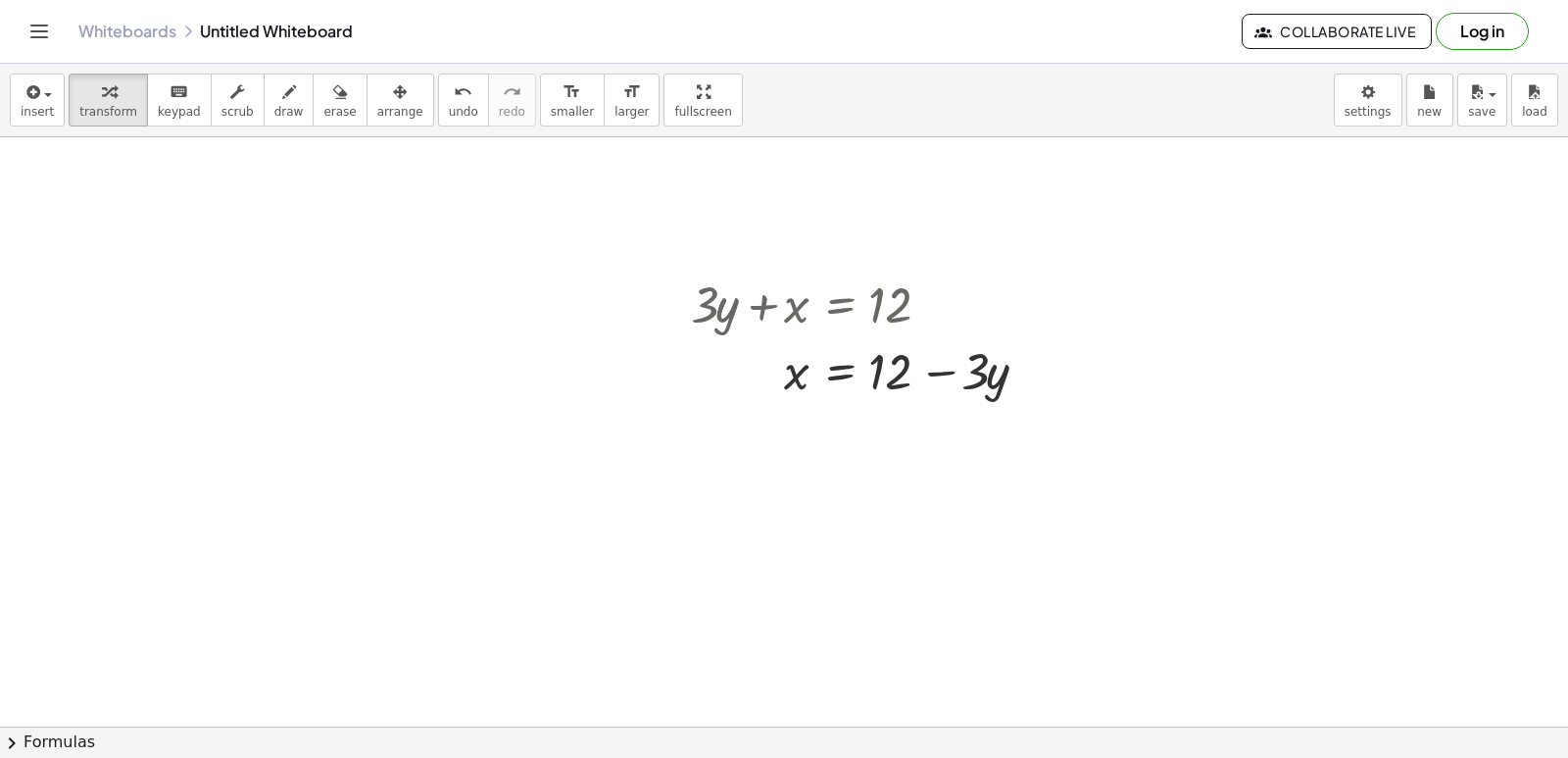
scroll to position [2943, 0]
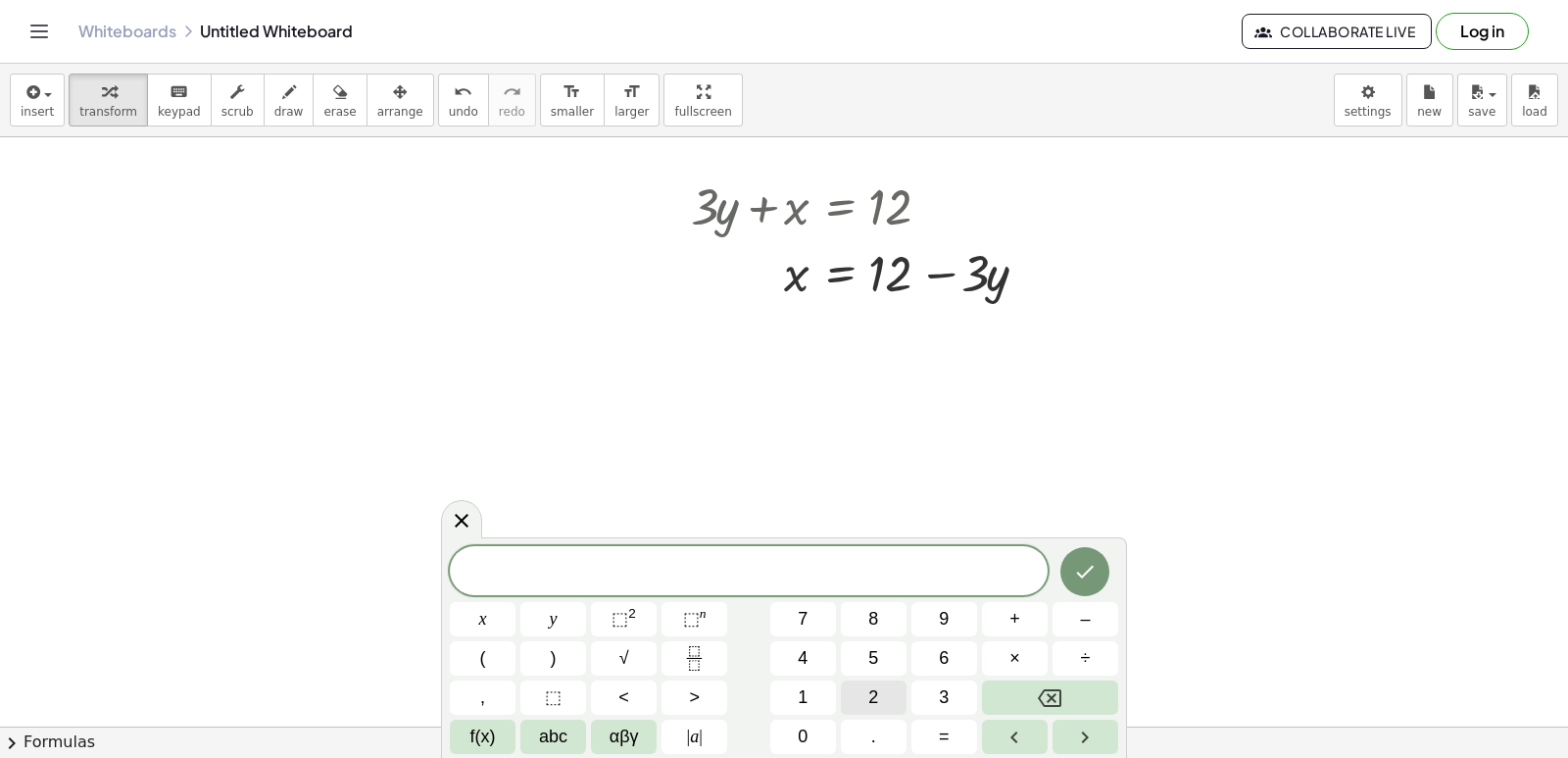
click at [860, 707] on button "2" at bounding box center [874, 697] width 66 height 34
click at [519, 611] on div "2 x y ⬚ 2 ⬚ n 7 8 9 + – ( ) √ 4 5 6 × ÷ , ⬚ < > 1 2 3 f(x) abc αβγ | a | 0 . =" at bounding box center [784, 650] width 668 height 208
click at [557, 618] on button "y" at bounding box center [553, 619] width 66 height 34
click at [999, 617] on button "+" at bounding box center [1015, 619] width 66 height 34
click at [488, 633] on button "x" at bounding box center [482, 619] width 66 height 34
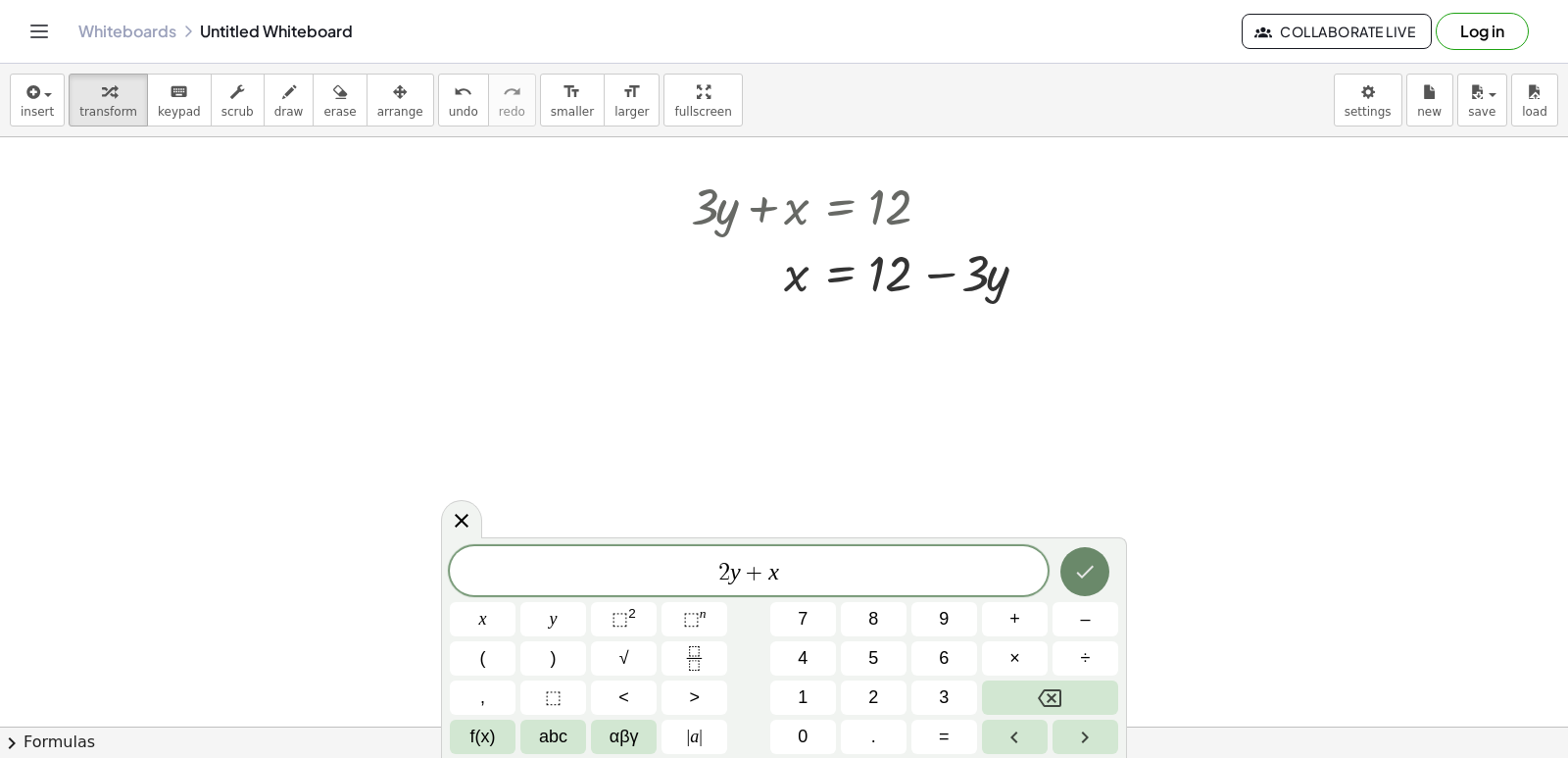
click at [1091, 578] on icon "Done" at bounding box center [1085, 572] width 24 height 24
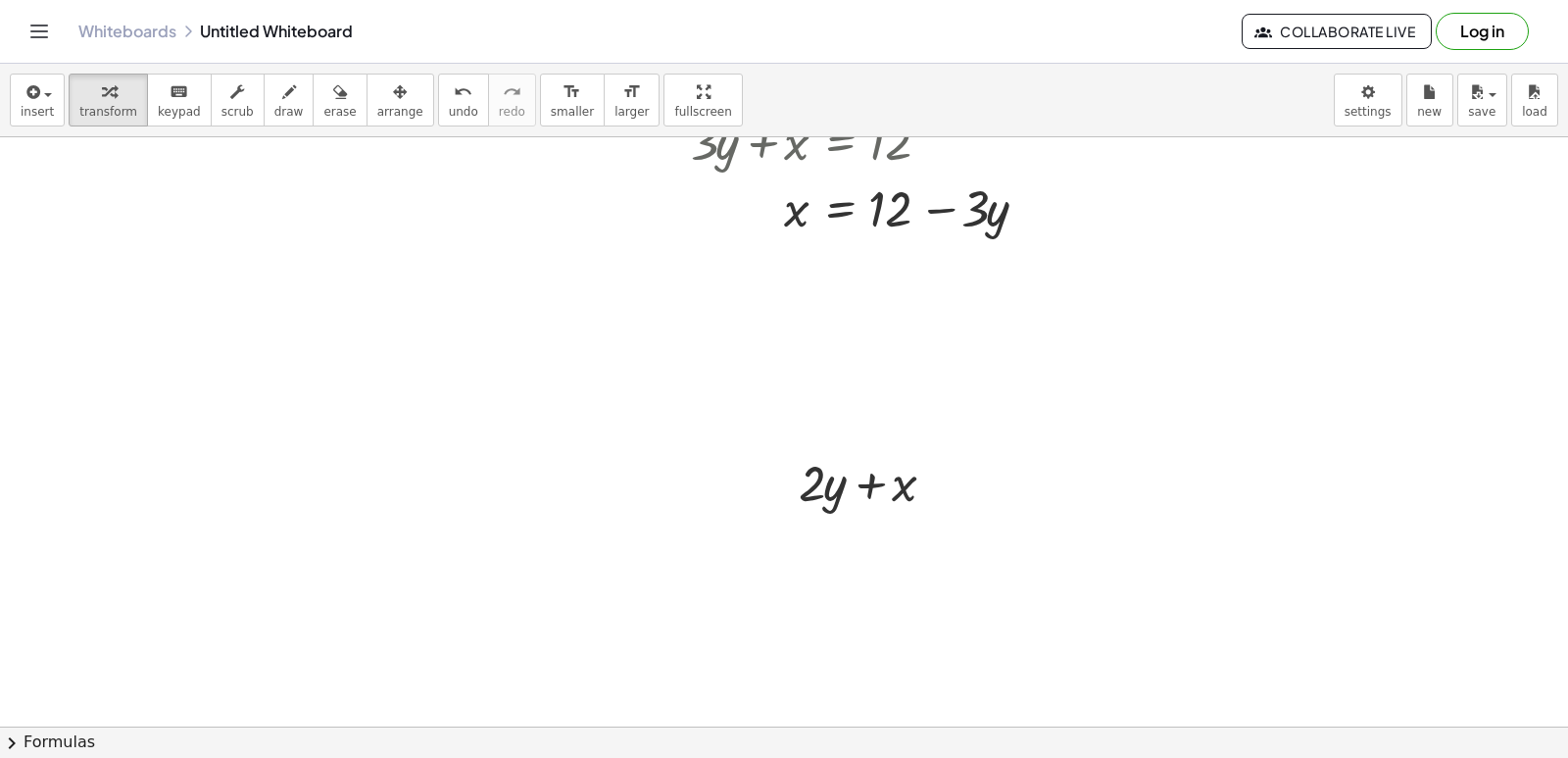
scroll to position [3042, 0]
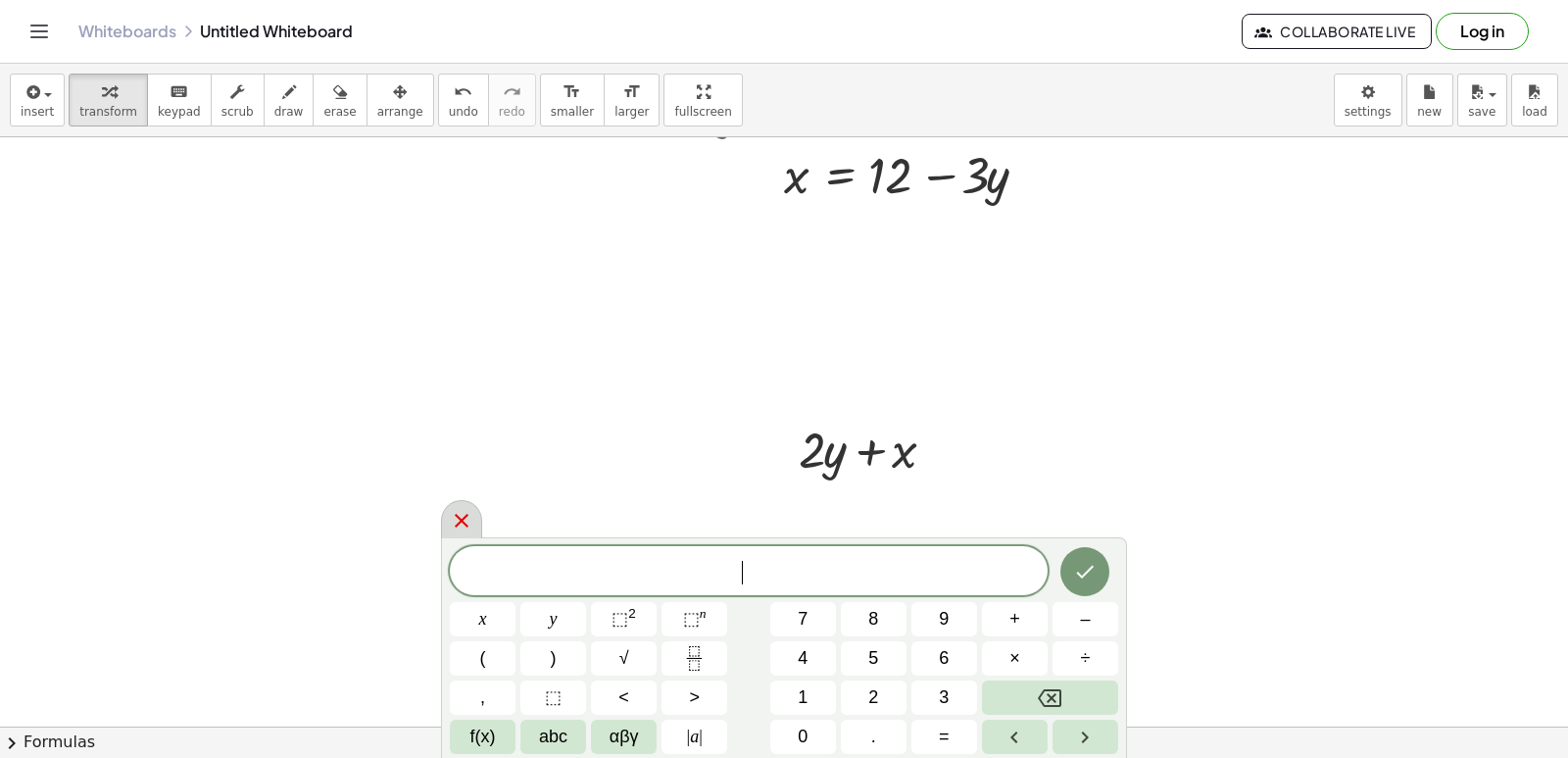
click at [459, 513] on icon at bounding box center [461, 521] width 24 height 24
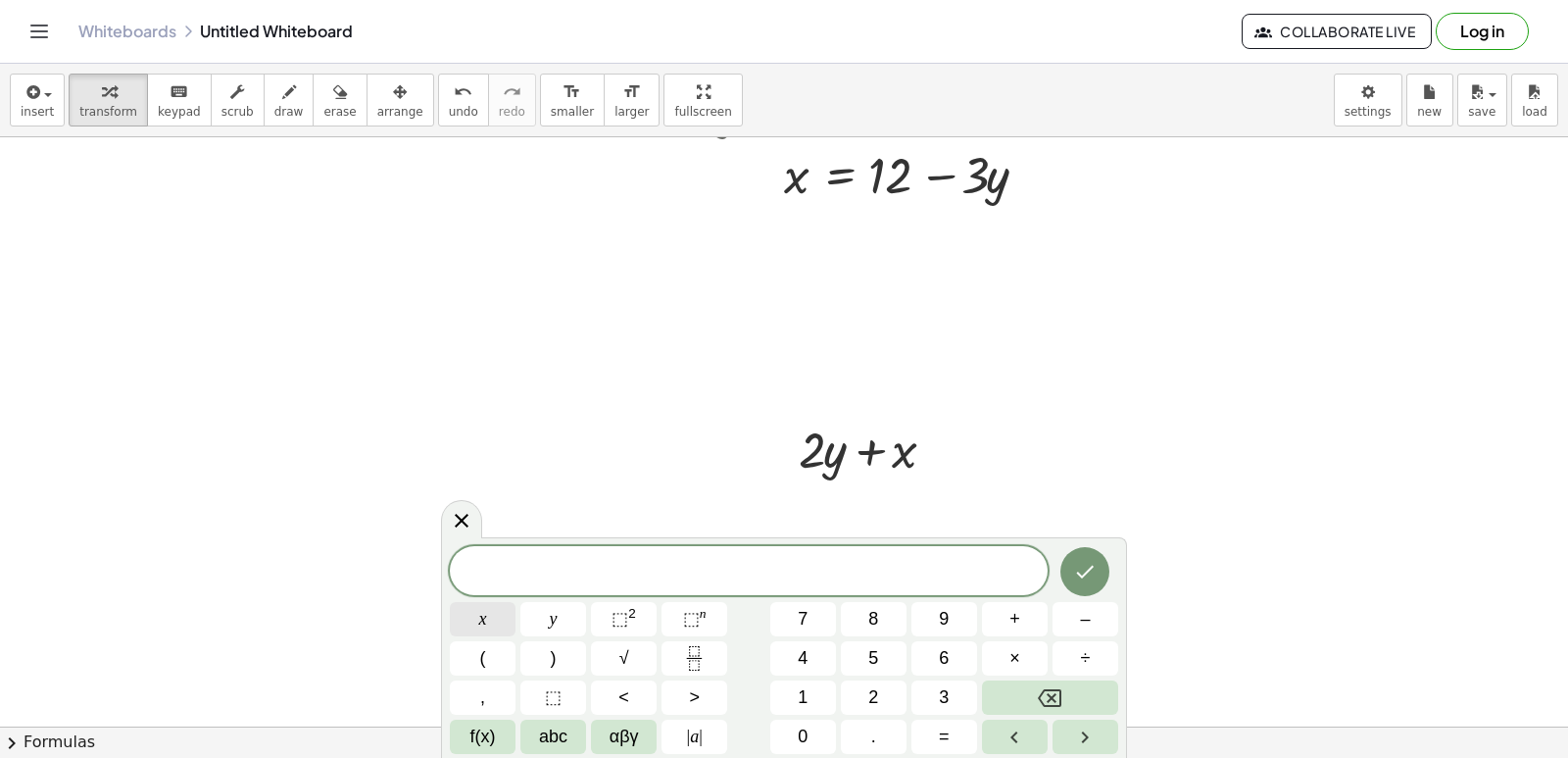
click at [472, 611] on button "x" at bounding box center [482, 619] width 66 height 34
click at [934, 723] on button "=" at bounding box center [945, 736] width 66 height 34
click at [879, 663] on button "5" at bounding box center [874, 659] width 66 height 34
click at [1088, 576] on icon "Done" at bounding box center [1085, 572] width 24 height 24
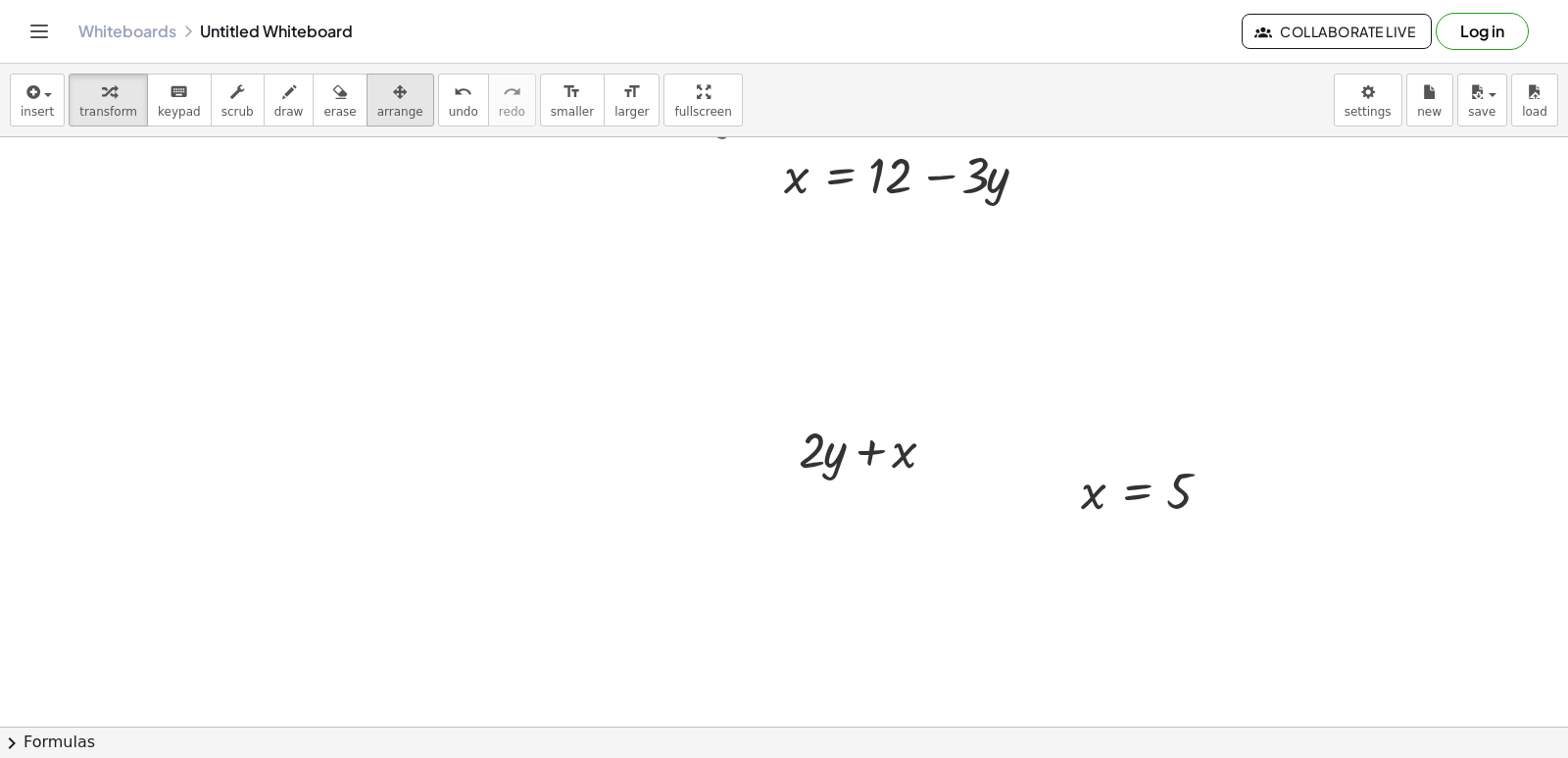
click at [377, 106] on span "arrange" at bounding box center [400, 111] width 46 height 14
drag, startPoint x: 1113, startPoint y: 500, endPoint x: 1091, endPoint y: 459, distance: 46.5
click at [1091, 459] on div at bounding box center [1124, 451] width 188 height 75
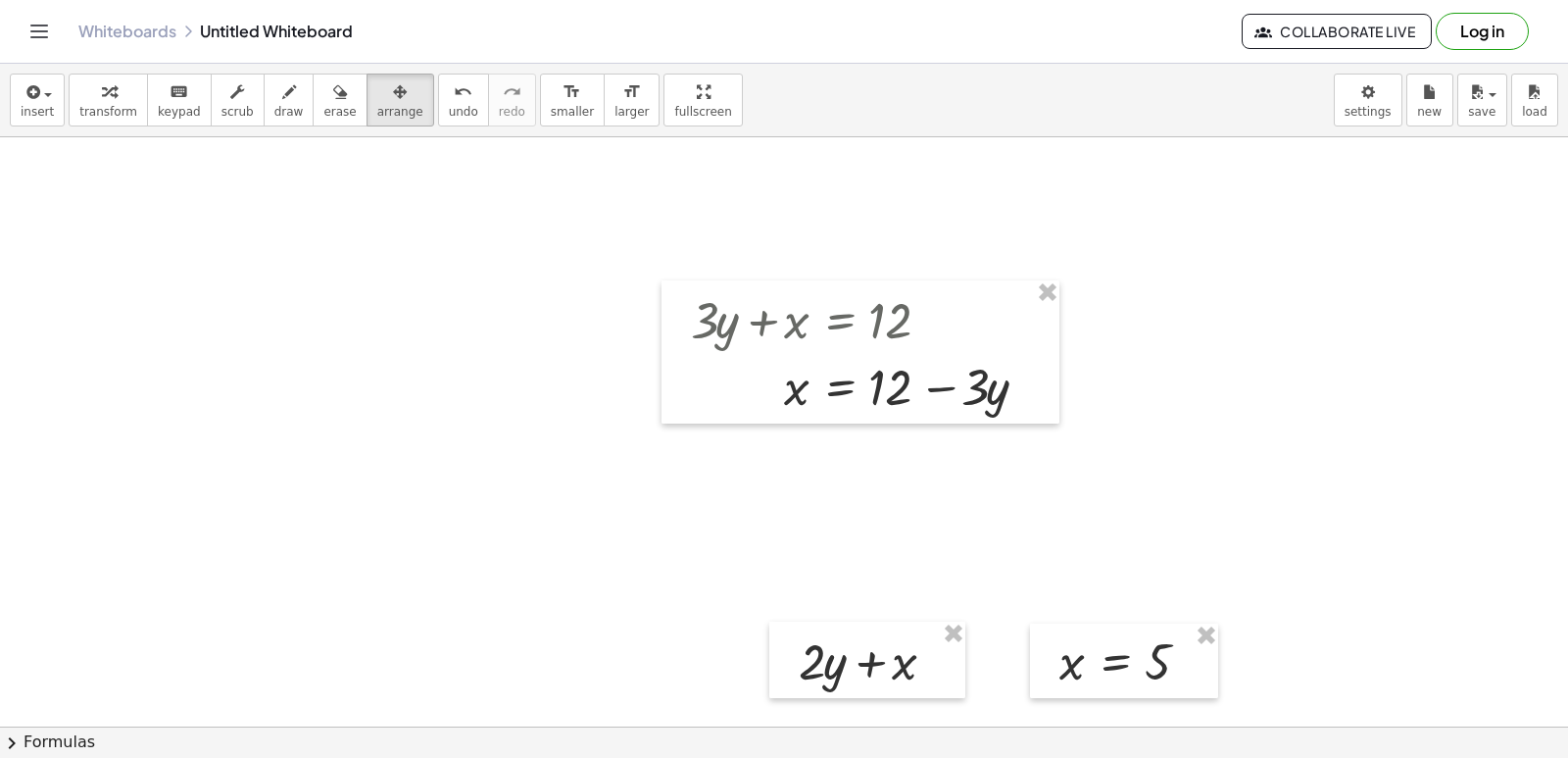
scroll to position [2748, 0]
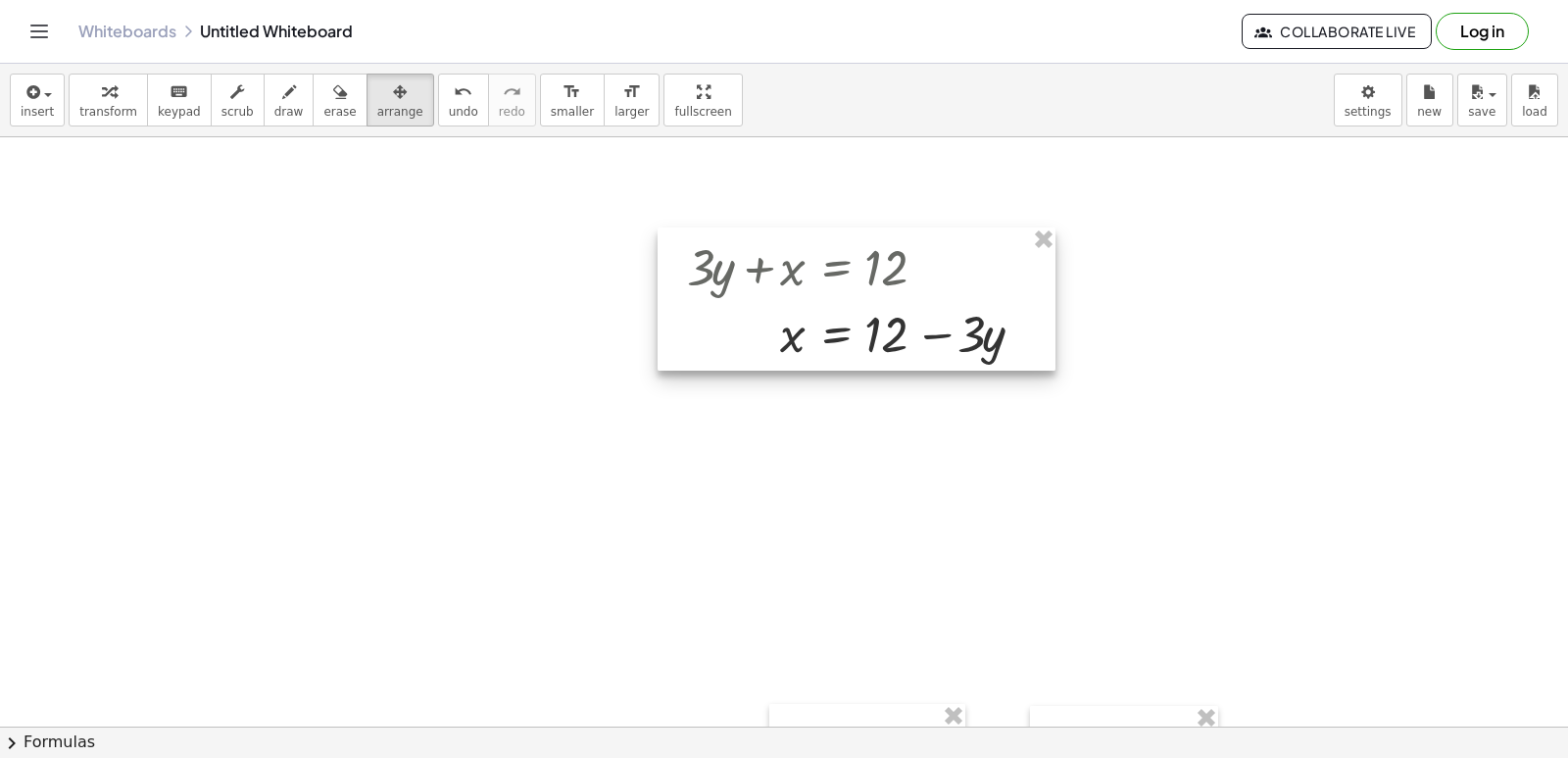
drag, startPoint x: 847, startPoint y: 470, endPoint x: 844, endPoint y: 305, distance: 165.0
click at [844, 305] on div at bounding box center [856, 299] width 398 height 143
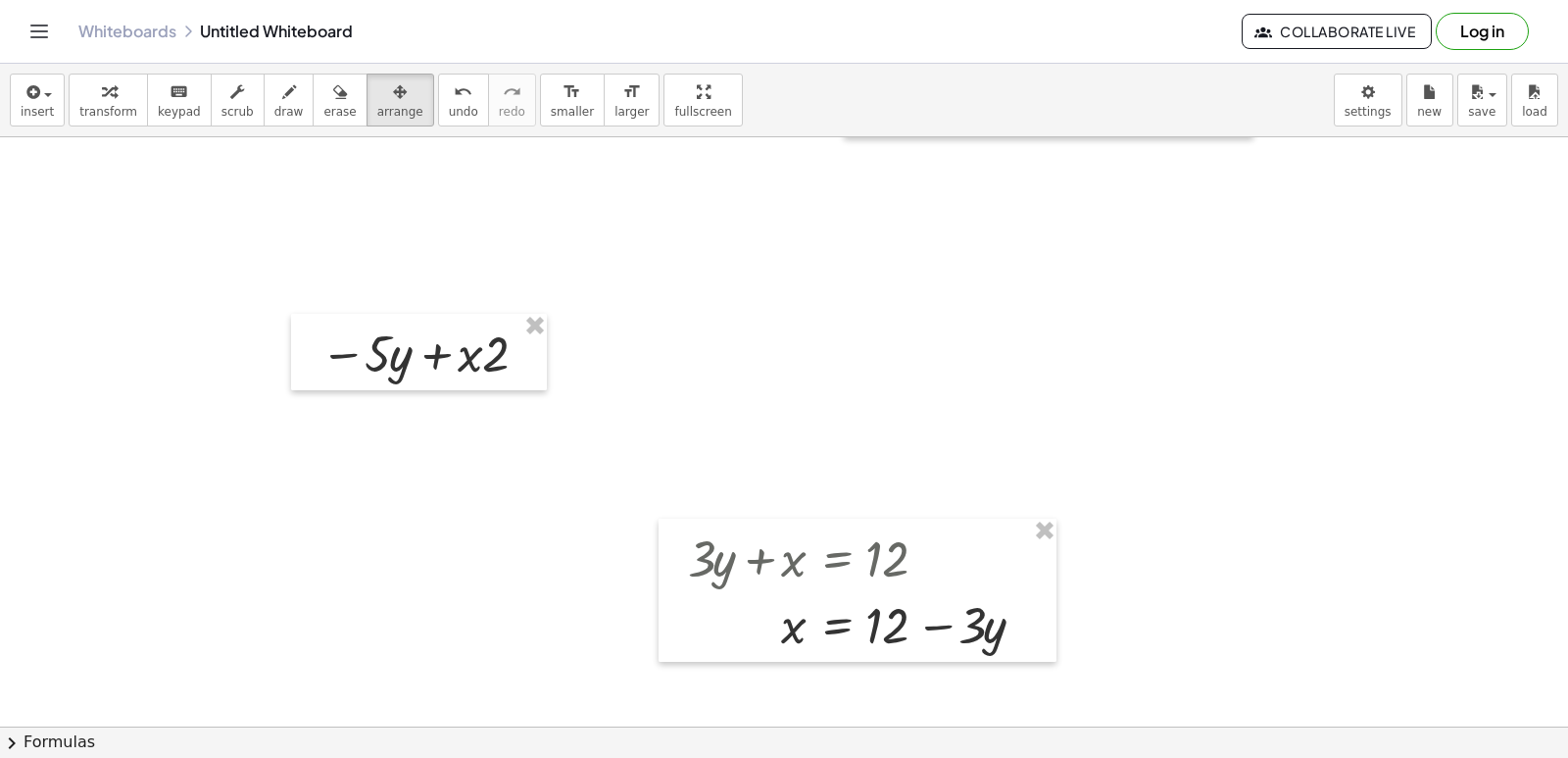
scroll to position [2356, 0]
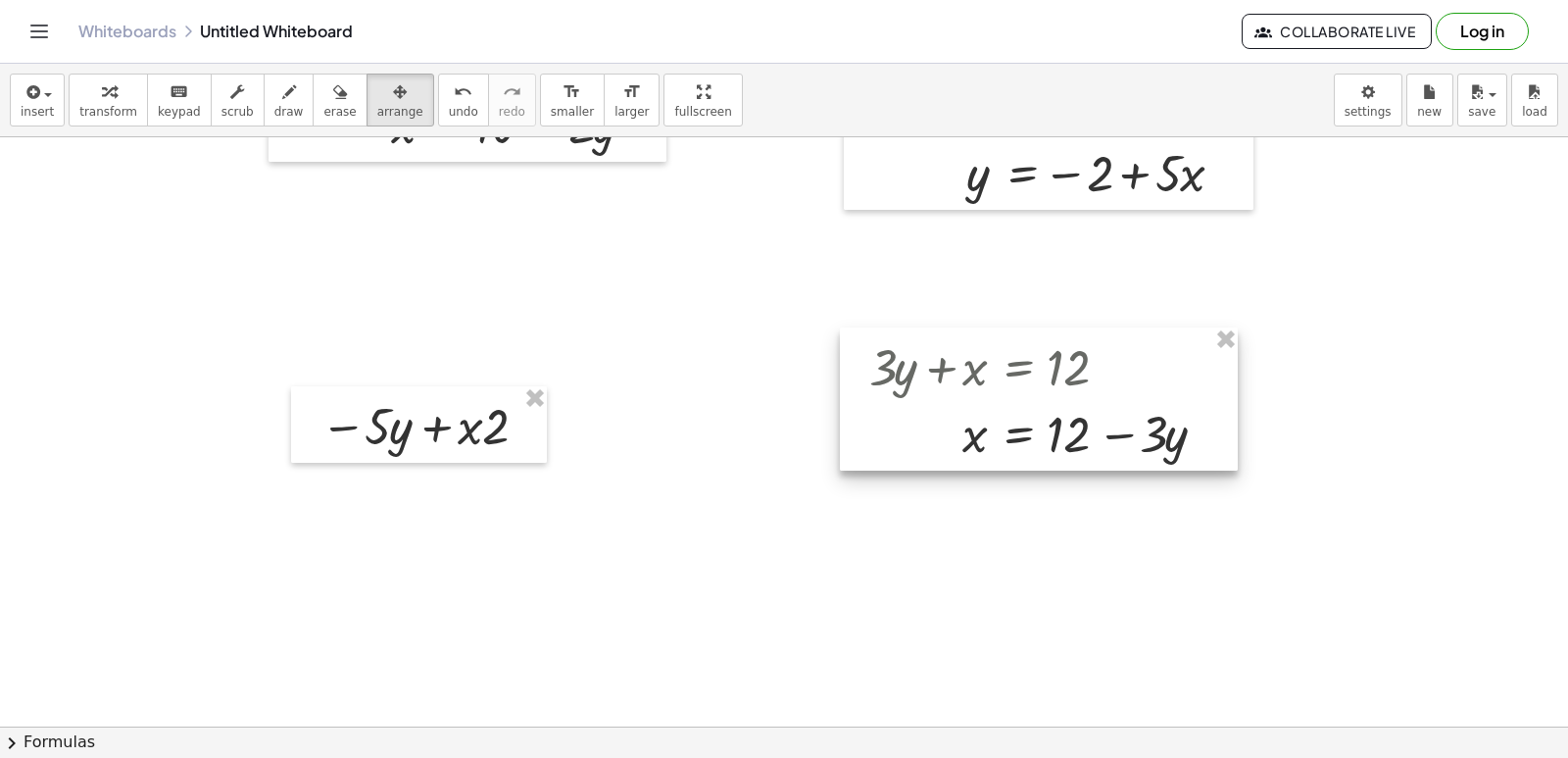
drag, startPoint x: 925, startPoint y: 636, endPoint x: 1108, endPoint y: 372, distance: 321.2
click at [1108, 372] on div at bounding box center [1039, 399] width 398 height 143
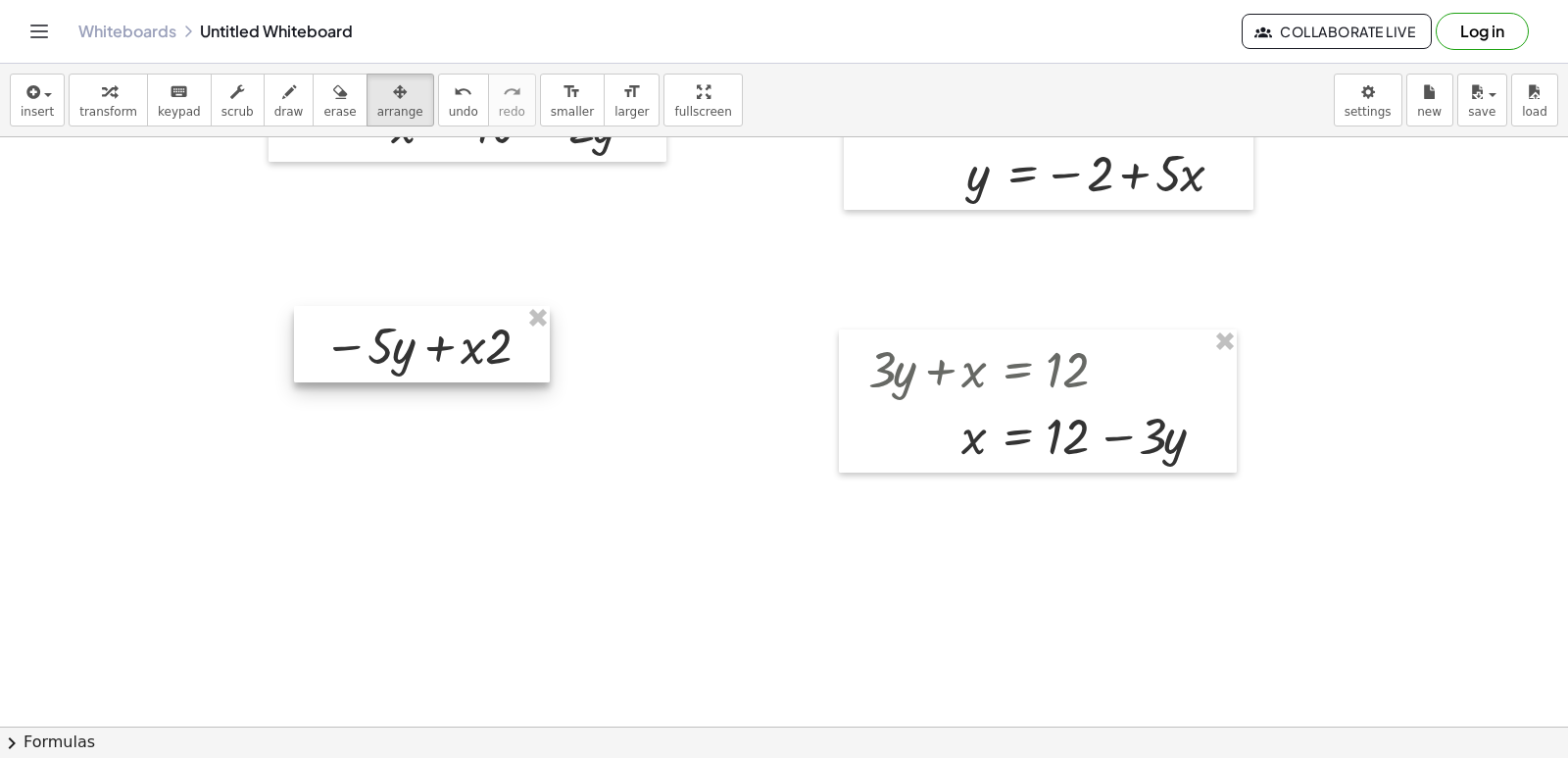
drag, startPoint x: 440, startPoint y: 456, endPoint x: 449, endPoint y: 349, distance: 107.4
click at [449, 349] on div at bounding box center [422, 344] width 256 height 77
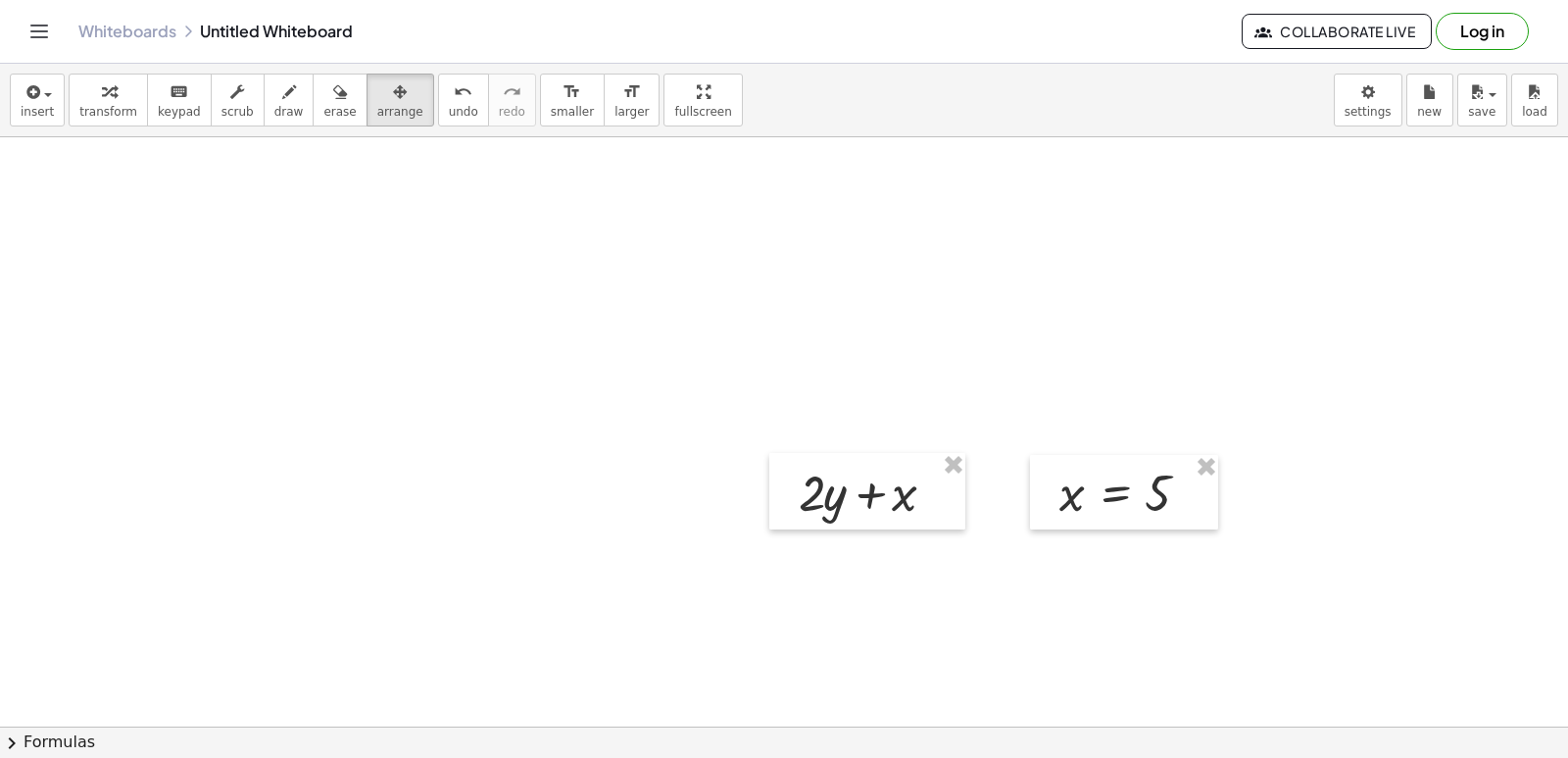
scroll to position [3042, 0]
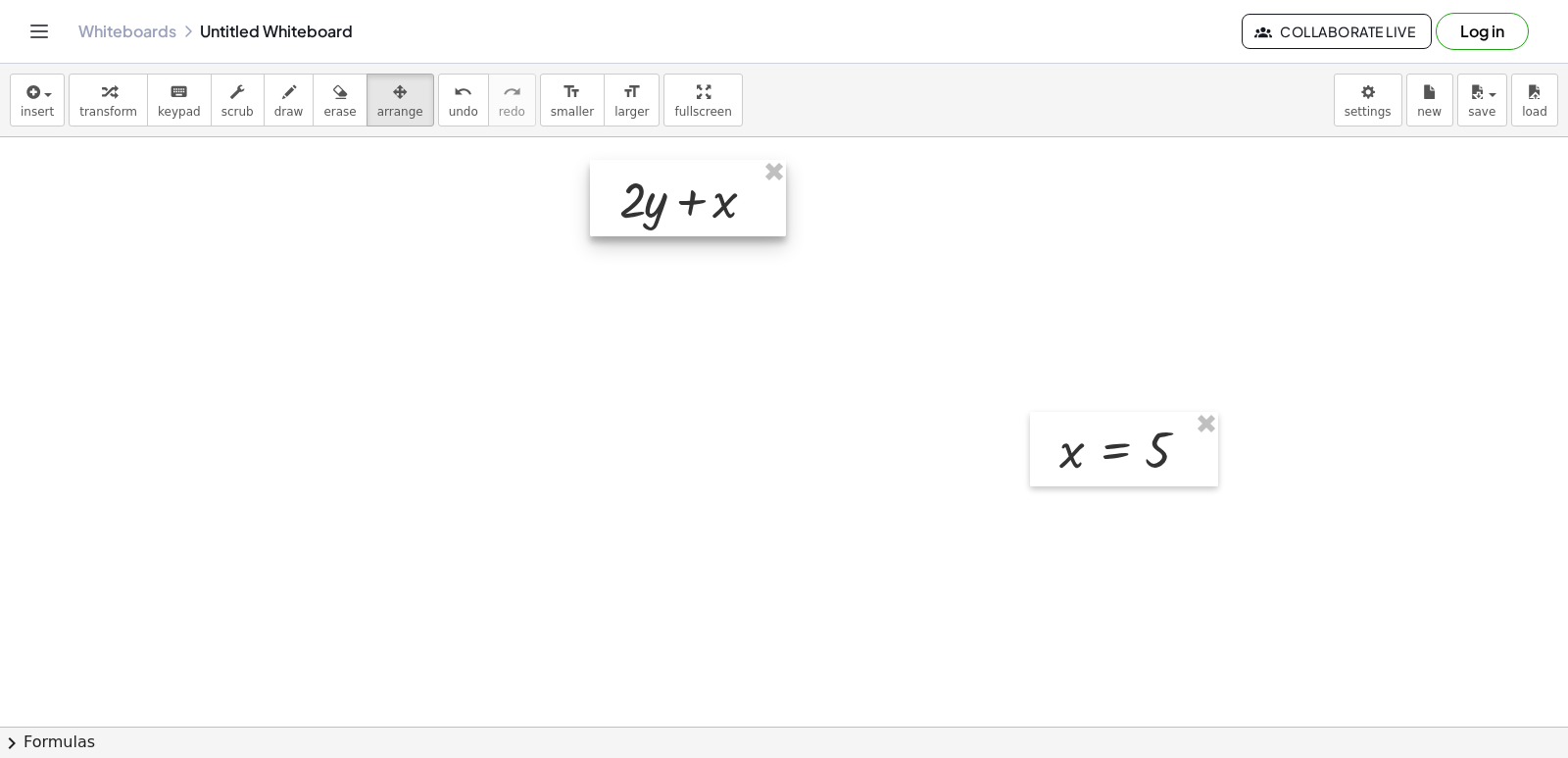
drag, startPoint x: 866, startPoint y: 452, endPoint x: 934, endPoint y: 370, distance: 106.5
click at [692, 220] on div at bounding box center [687, 198] width 196 height 77
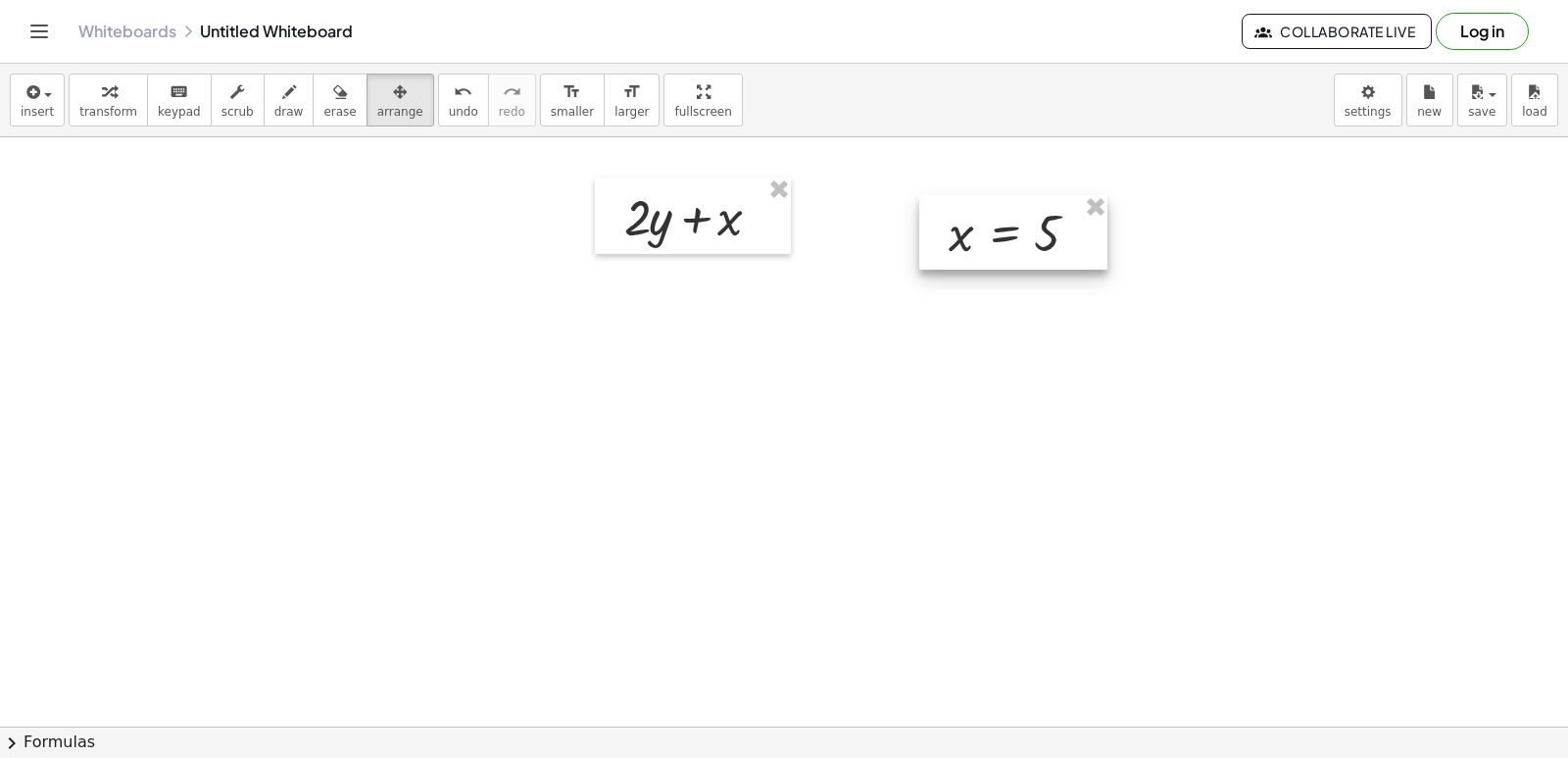
drag, startPoint x: 1065, startPoint y: 362, endPoint x: 1012, endPoint y: 238, distance: 134.9
click at [1016, 226] on div at bounding box center [1013, 232] width 188 height 75
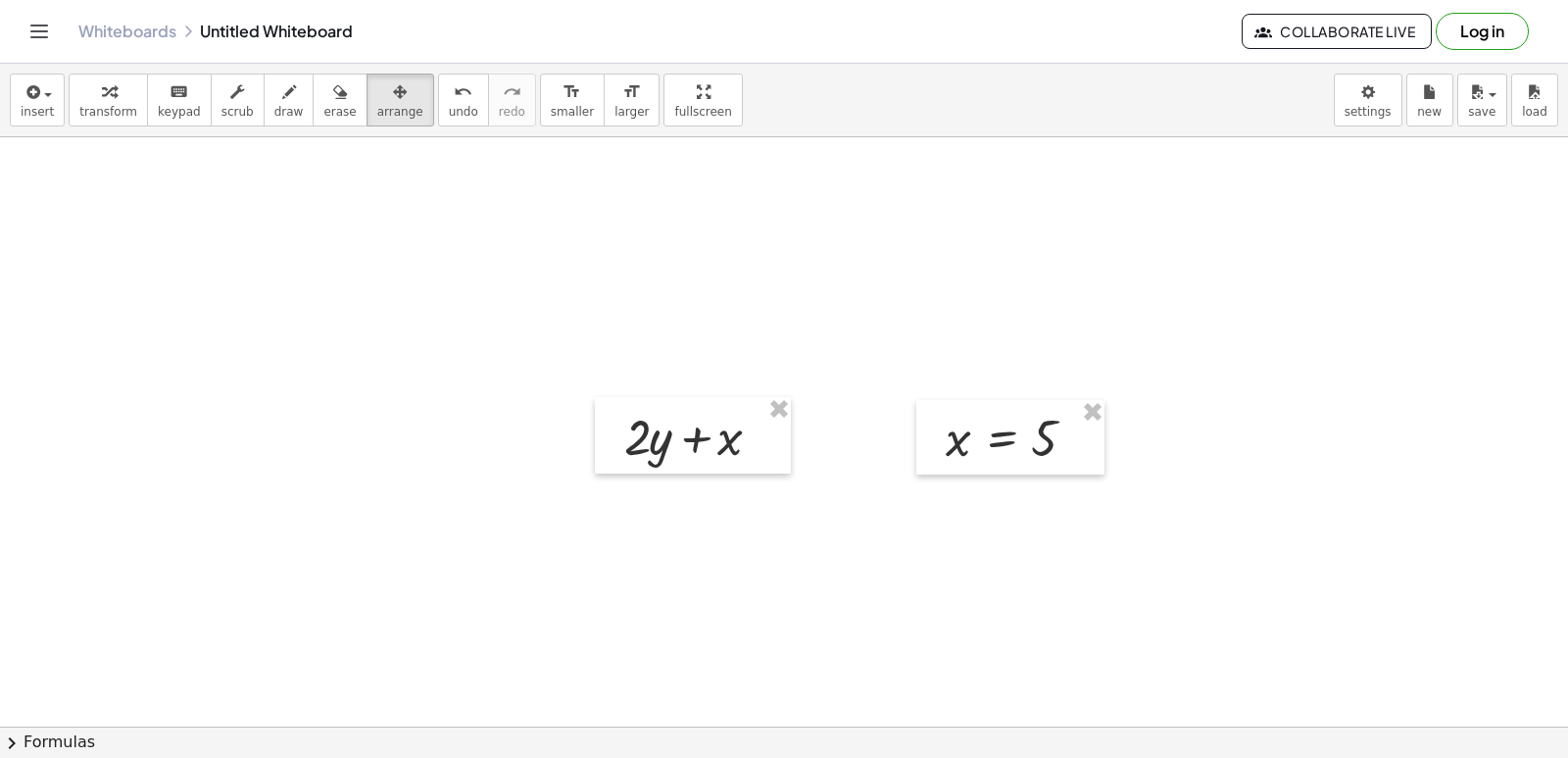
scroll to position [2748, 0]
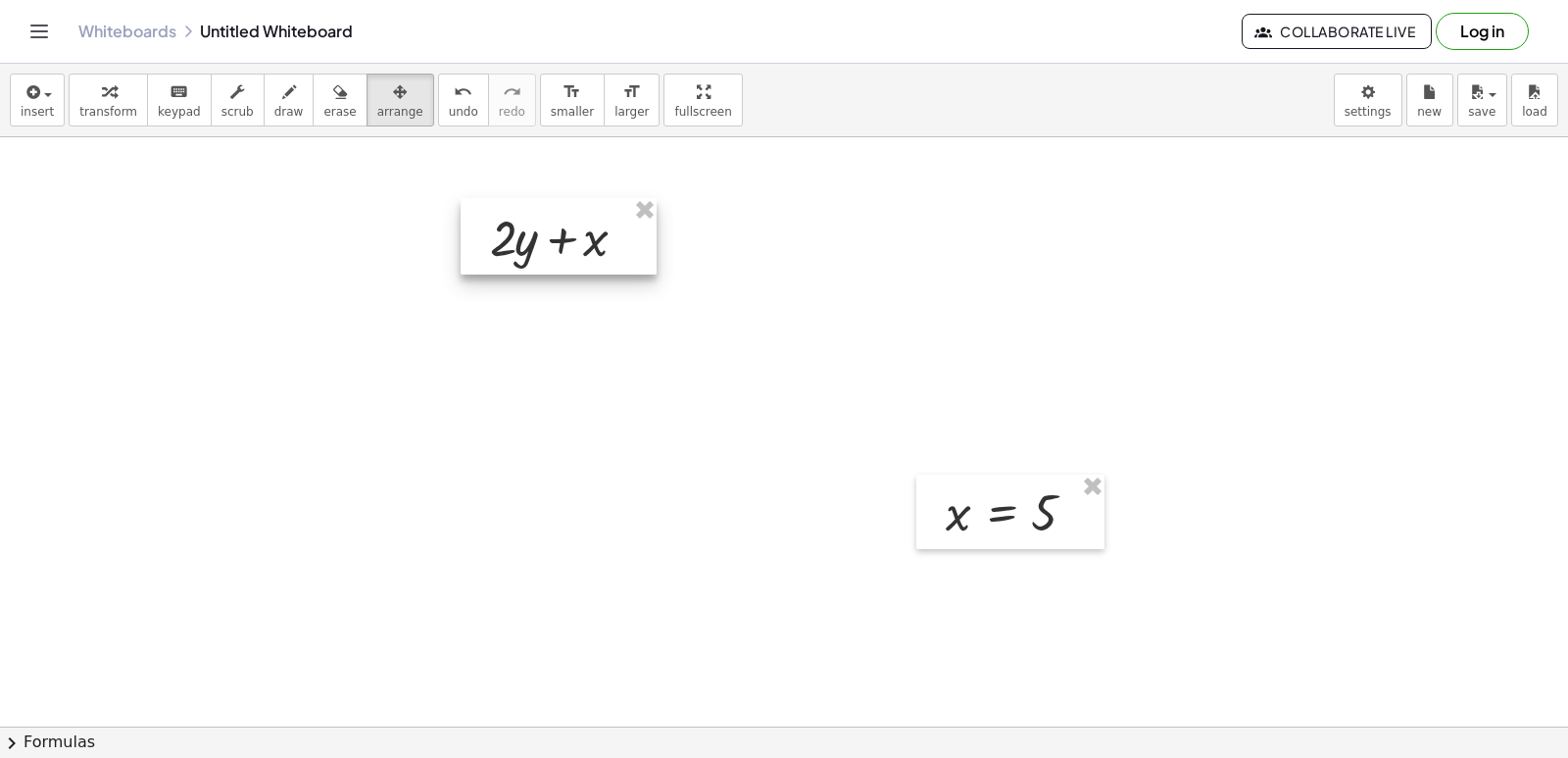
drag, startPoint x: 709, startPoint y: 500, endPoint x: 575, endPoint y: 227, distance: 304.1
click at [575, 227] on div at bounding box center [558, 236] width 196 height 77
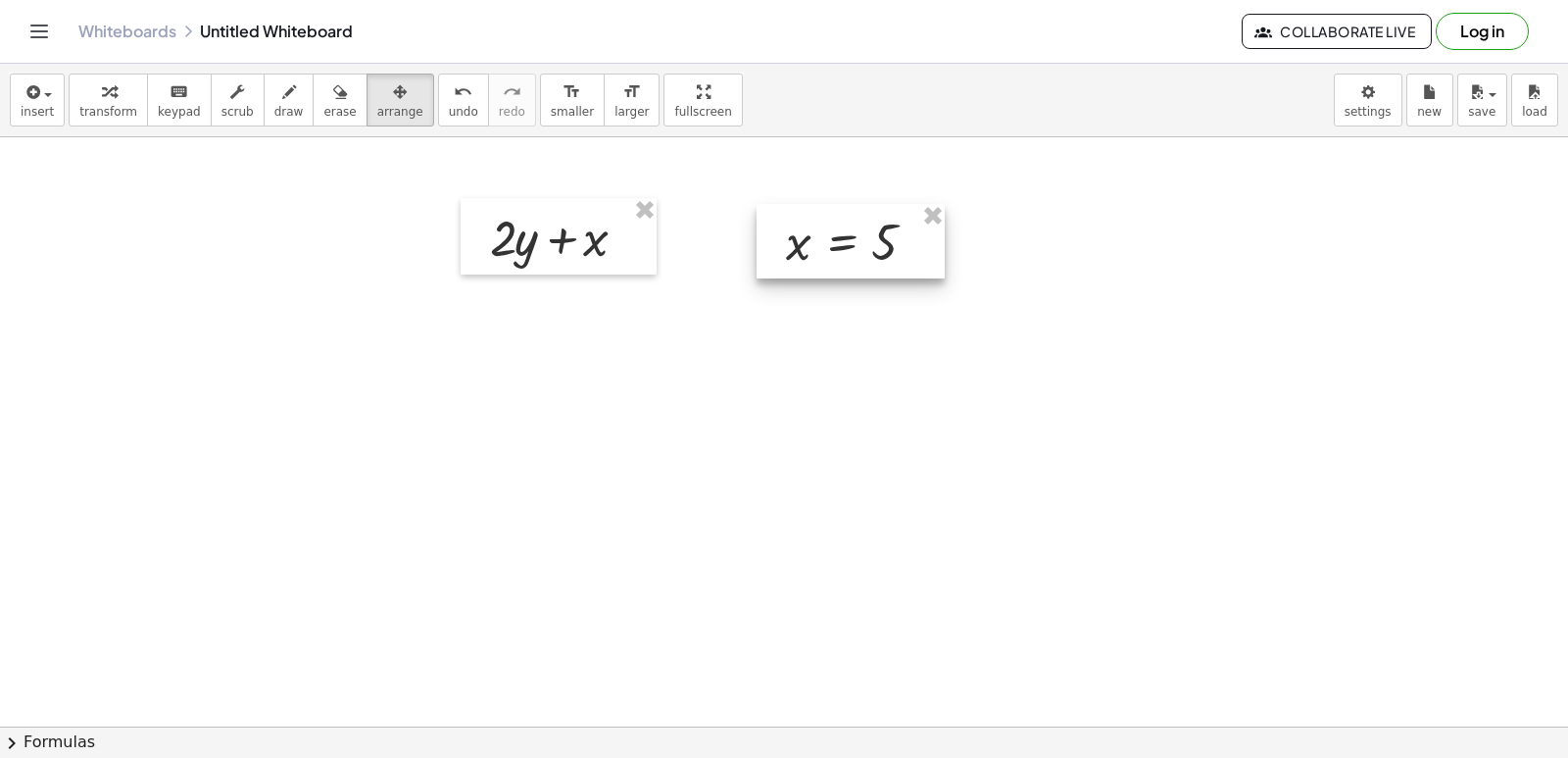
drag, startPoint x: 1046, startPoint y: 517, endPoint x: 887, endPoint y: 248, distance: 312.5
click at [887, 248] on div at bounding box center [850, 241] width 188 height 75
click at [393, 97] on icon "button" at bounding box center [400, 93] width 14 height 24
click at [102, 105] on span "transform" at bounding box center [108, 111] width 58 height 14
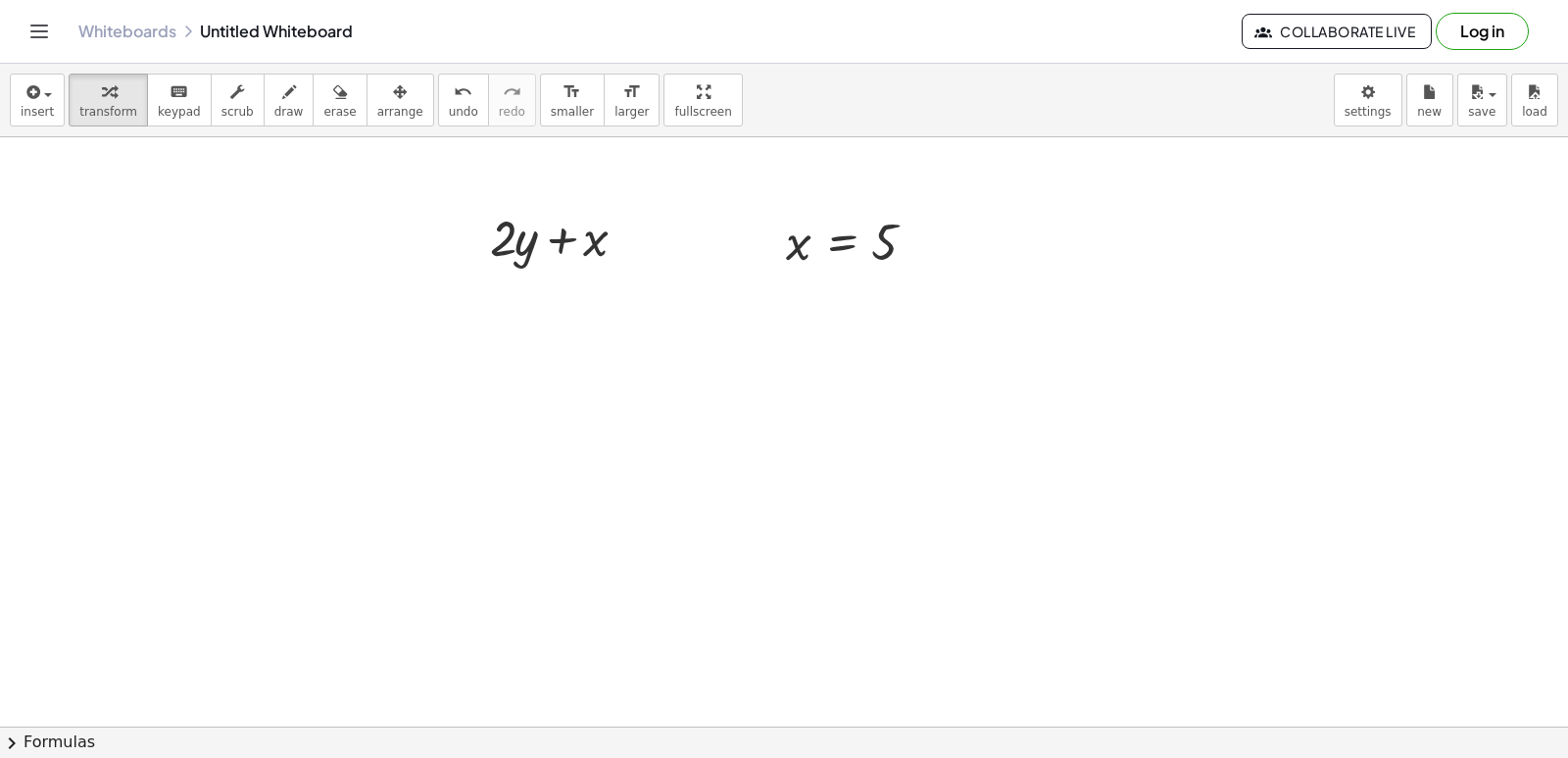
drag, startPoint x: 1033, startPoint y: 238, endPoint x: 1023, endPoint y: 253, distance: 18.0
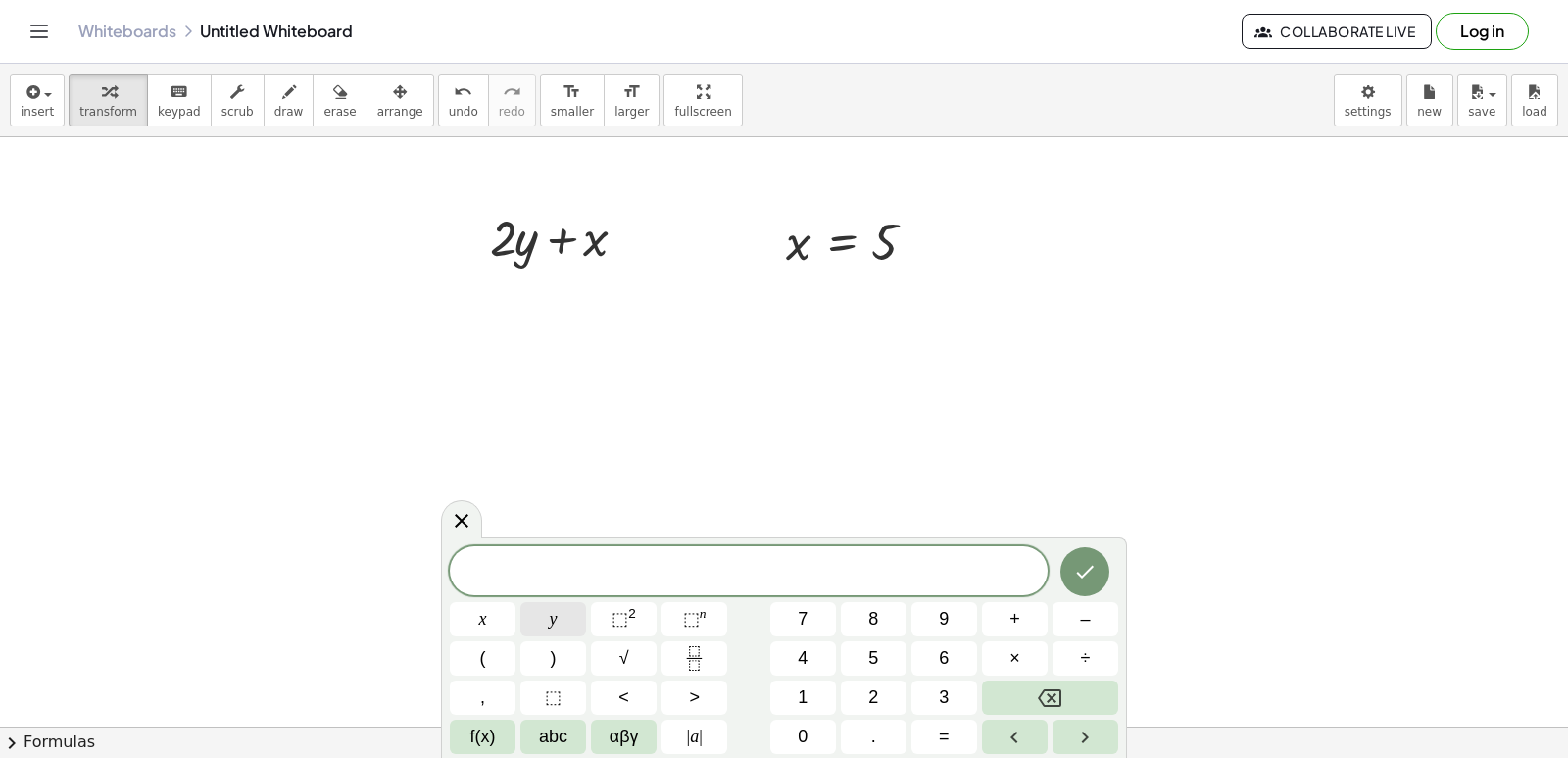
click at [545, 618] on button "y" at bounding box center [553, 619] width 66 height 34
click at [953, 738] on button "=" at bounding box center [945, 736] width 66 height 34
click at [949, 708] on button "3" at bounding box center [945, 697] width 66 height 34
click at [1077, 560] on icon "Done" at bounding box center [1085, 572] width 24 height 24
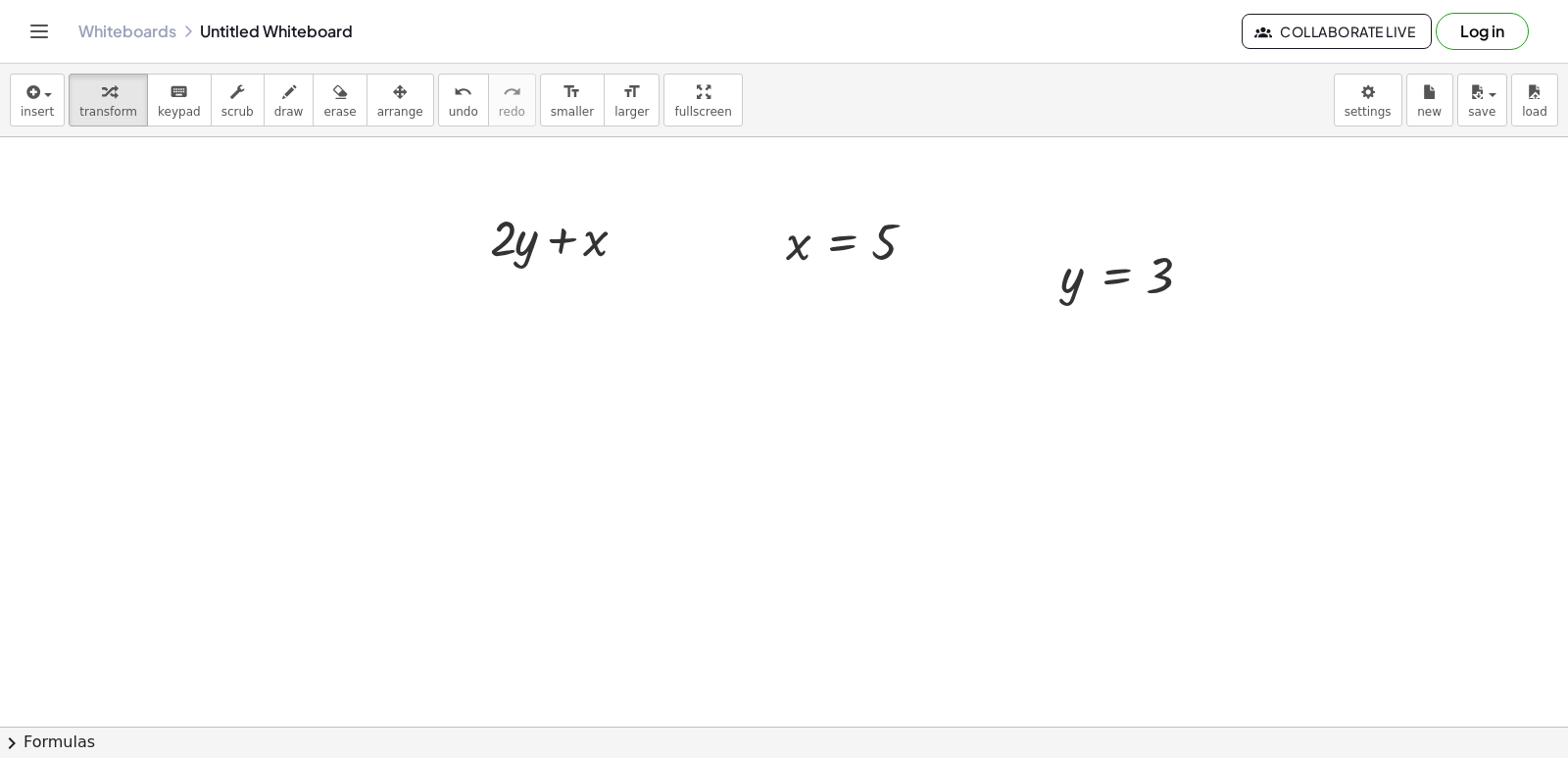
click at [377, 104] on span "arrange" at bounding box center [400, 111] width 46 height 14
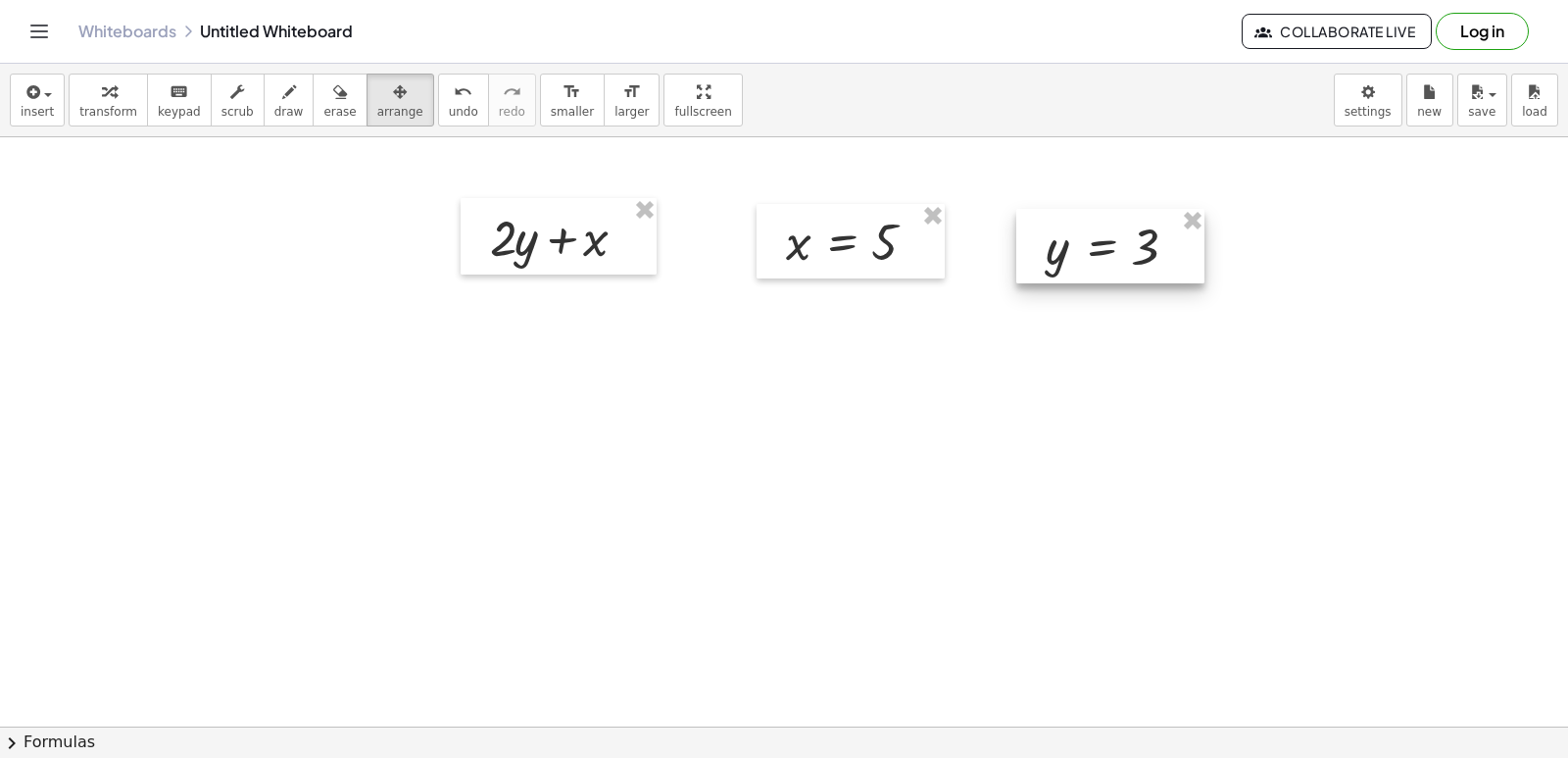
drag, startPoint x: 1115, startPoint y: 269, endPoint x: 1104, endPoint y: 241, distance: 30.1
click at [1104, 241] on div at bounding box center [1110, 246] width 188 height 75
click at [117, 110] on span "transform" at bounding box center [108, 111] width 58 height 14
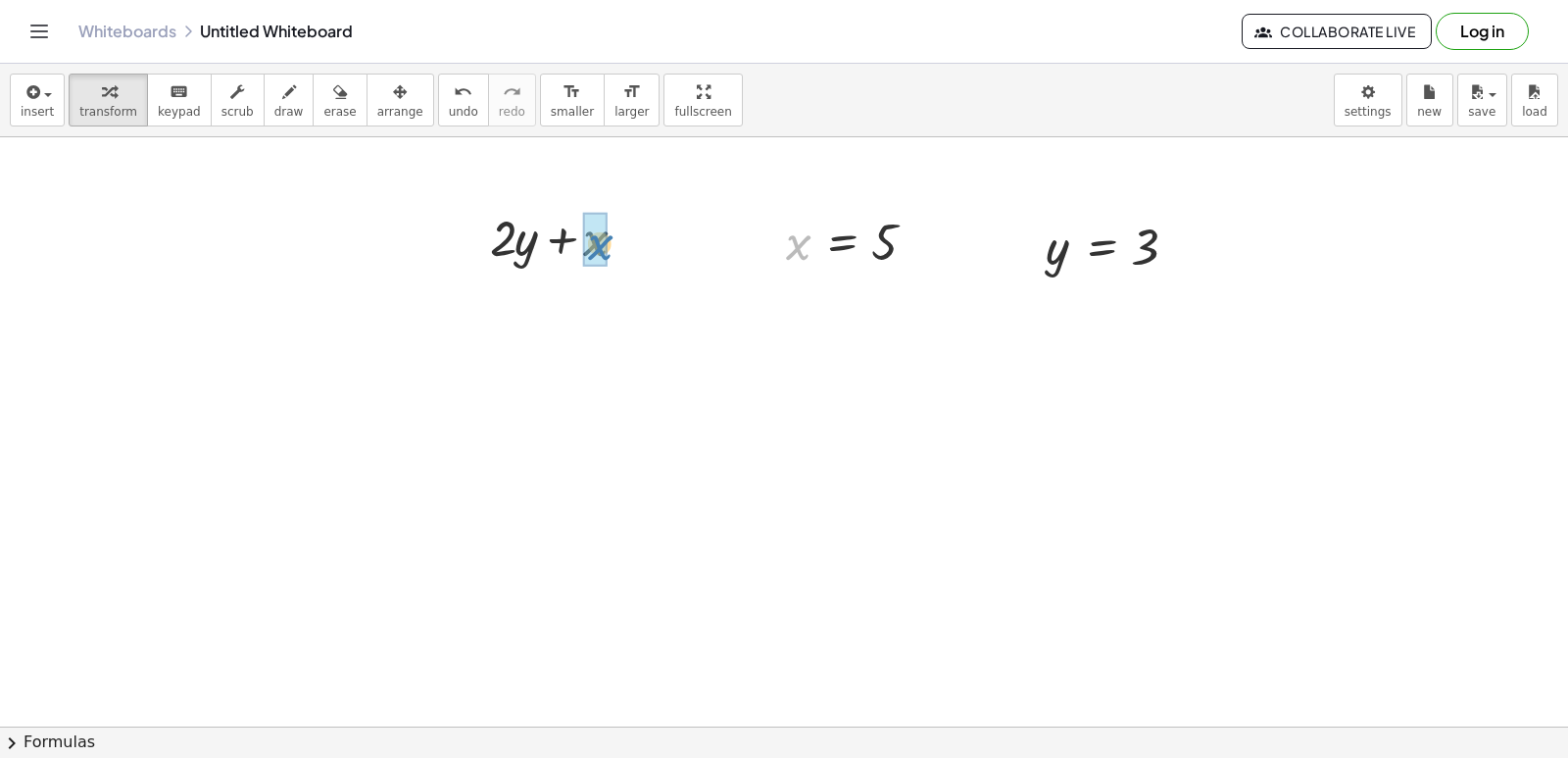
drag, startPoint x: 796, startPoint y: 240, endPoint x: 610, endPoint y: 240, distance: 186.0
drag, startPoint x: 1052, startPoint y: 255, endPoint x: 520, endPoint y: 328, distance: 537.0
click at [562, 310] on div at bounding box center [566, 302] width 188 height 67
click at [519, 310] on div at bounding box center [566, 302] width 188 height 67
click at [551, 375] on div at bounding box center [566, 369] width 188 height 67
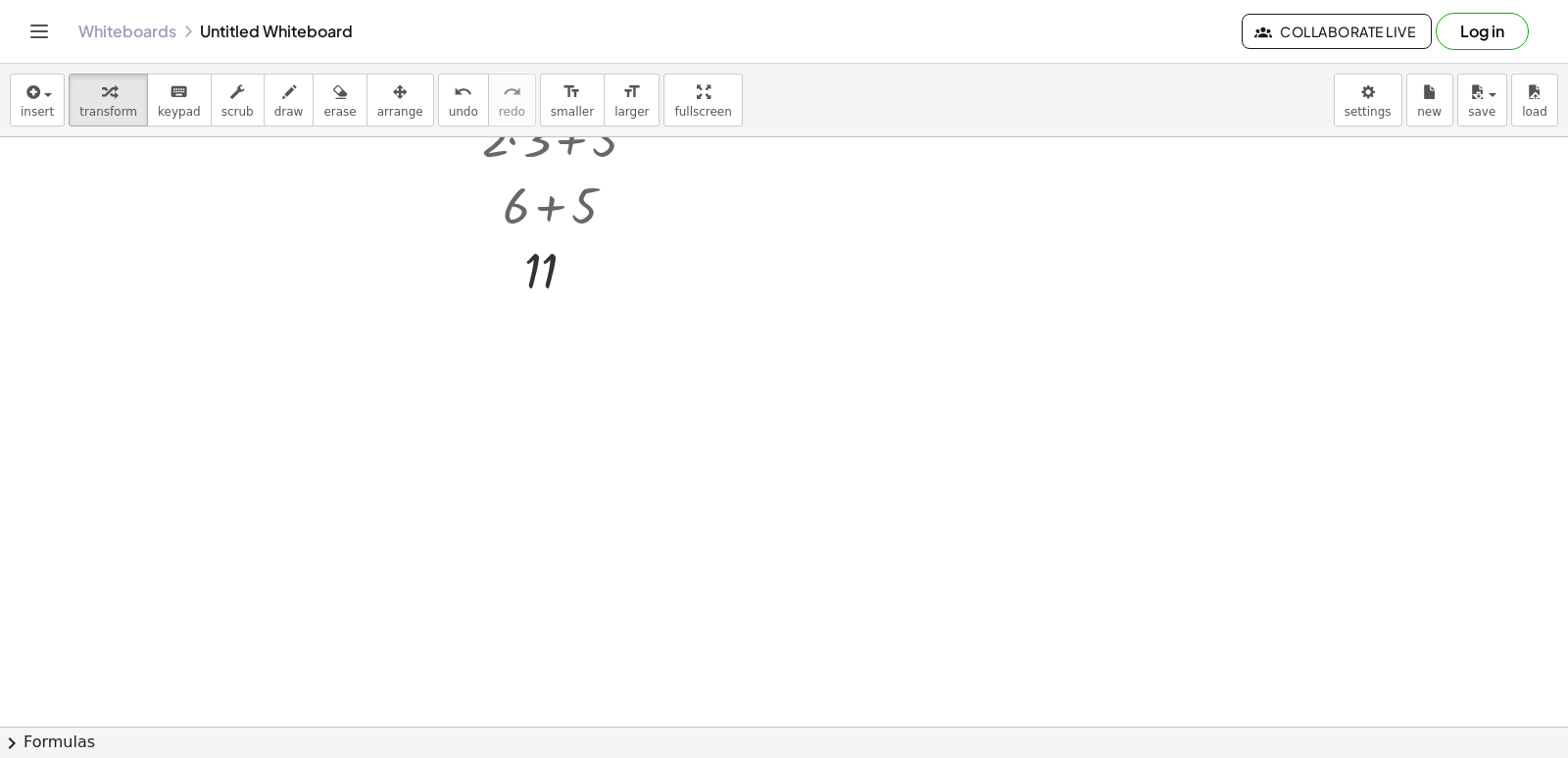
scroll to position [2943, 0]
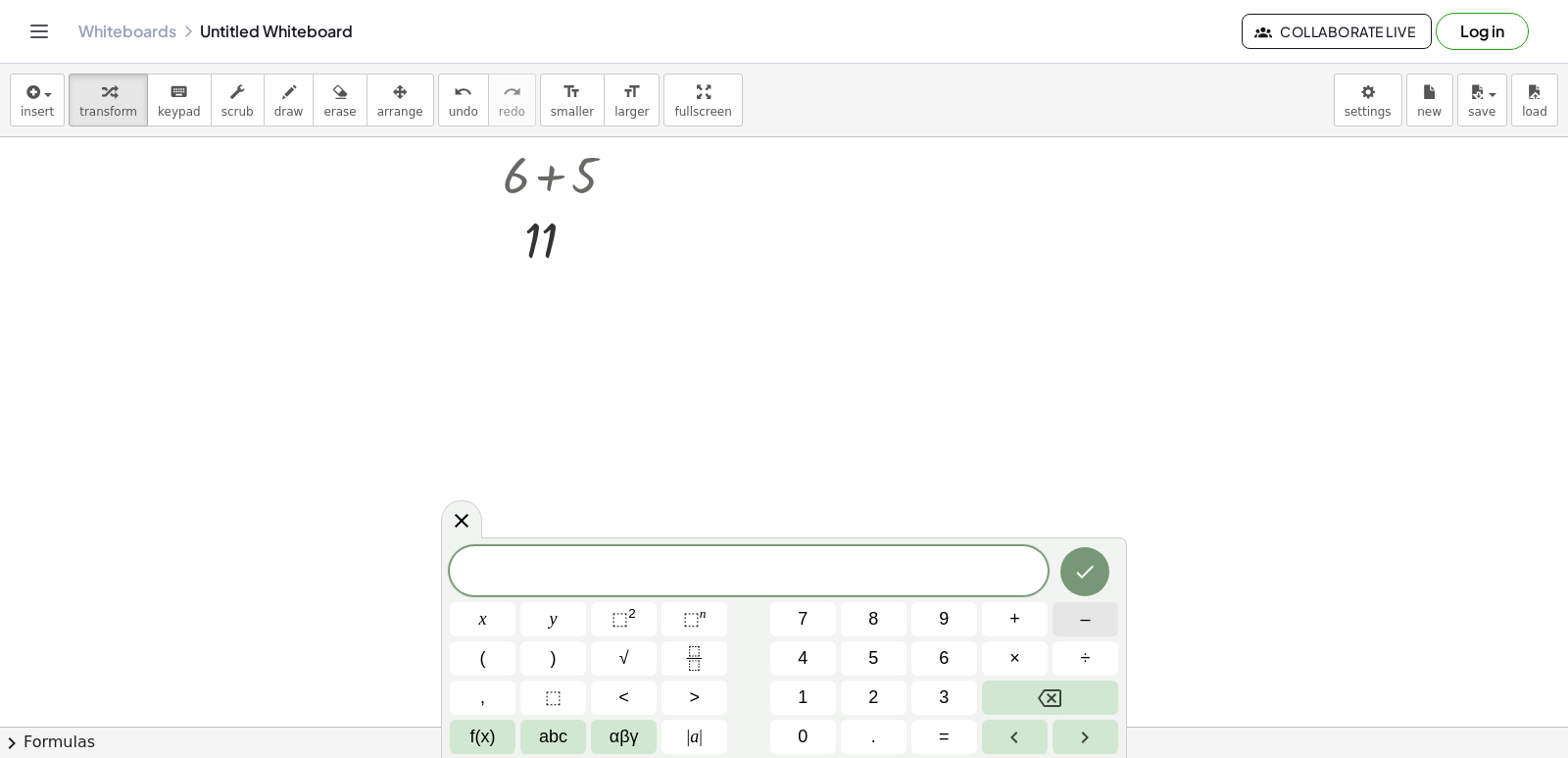
click at [1094, 630] on button "–" at bounding box center [1086, 619] width 66 height 34
click at [871, 708] on span "2" at bounding box center [873, 697] width 10 height 27
click at [545, 619] on button "y" at bounding box center [553, 619] width 66 height 34
click at [1030, 617] on button "+" at bounding box center [1015, 619] width 66 height 34
click at [810, 621] on button "7" at bounding box center [803, 619] width 66 height 34
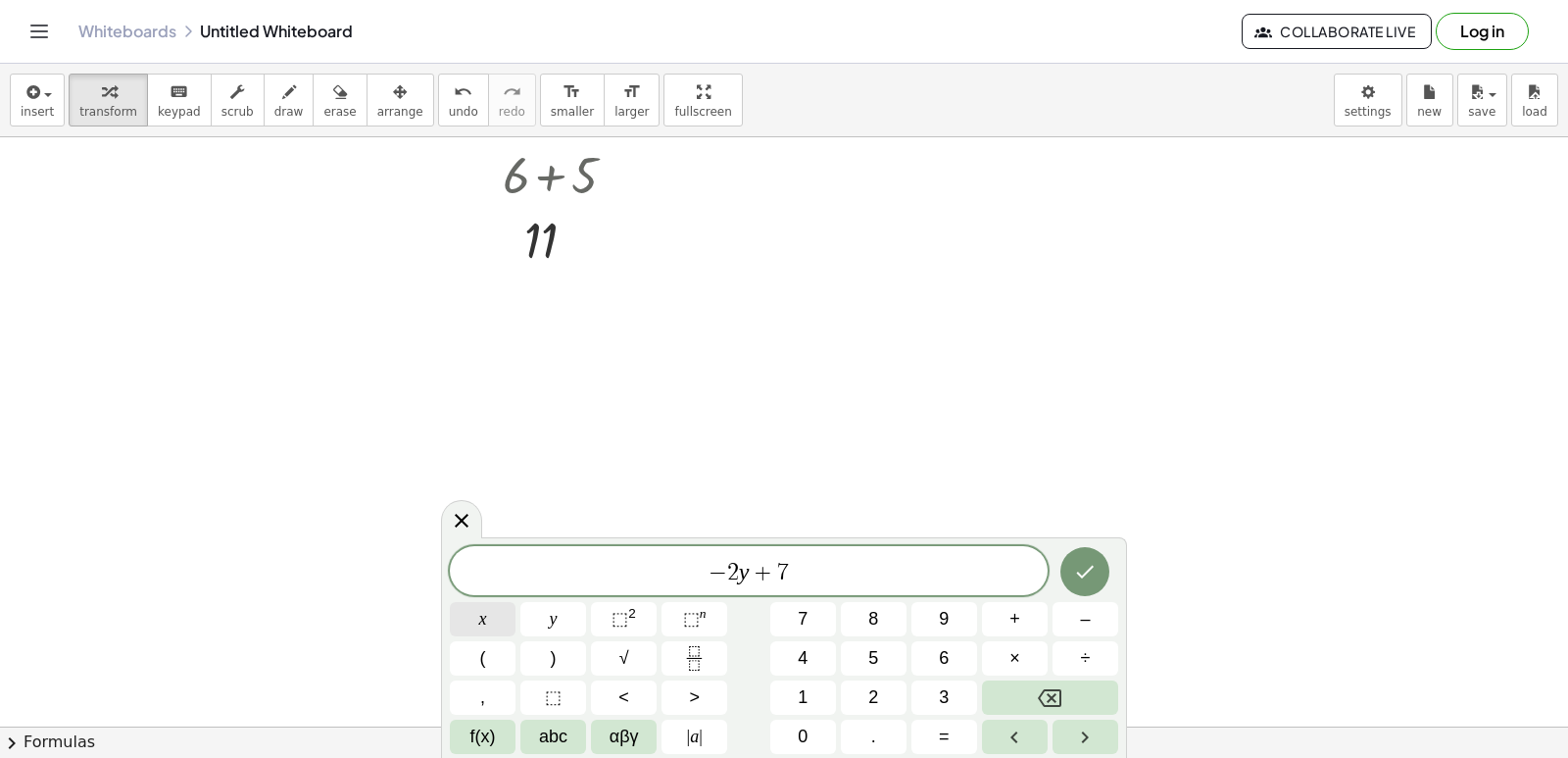
click at [499, 612] on button "x" at bounding box center [482, 619] width 66 height 34
click at [1092, 572] on icon "Done" at bounding box center [1085, 572] width 24 height 24
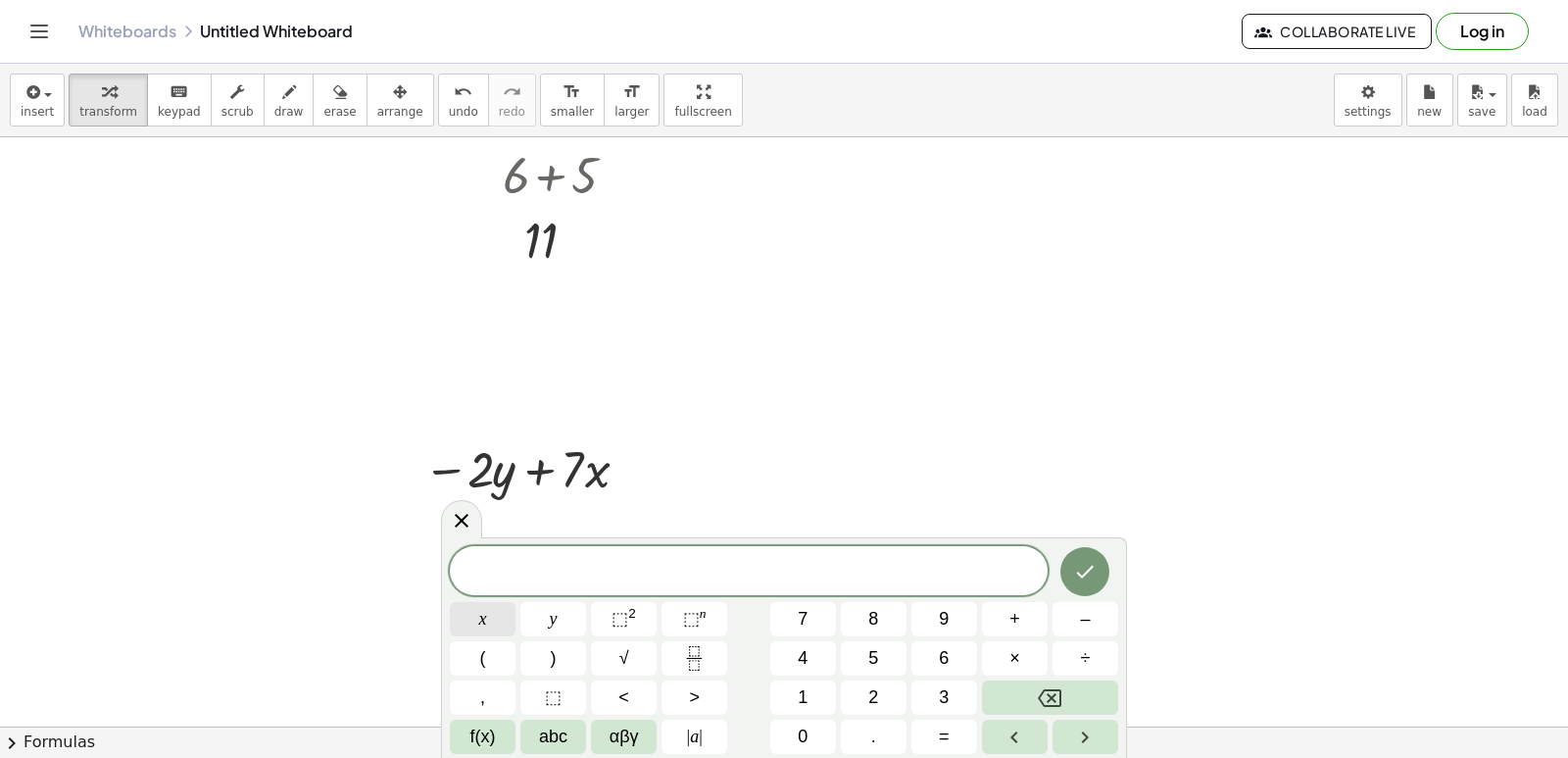
click at [469, 624] on button "x" at bounding box center [482, 619] width 66 height 34
click at [957, 729] on button "=" at bounding box center [945, 736] width 66 height 34
click at [1091, 615] on button "–" at bounding box center [1086, 619] width 66 height 34
click at [881, 684] on button "2" at bounding box center [874, 697] width 66 height 34
click at [1070, 570] on button "Done" at bounding box center [1085, 571] width 49 height 49
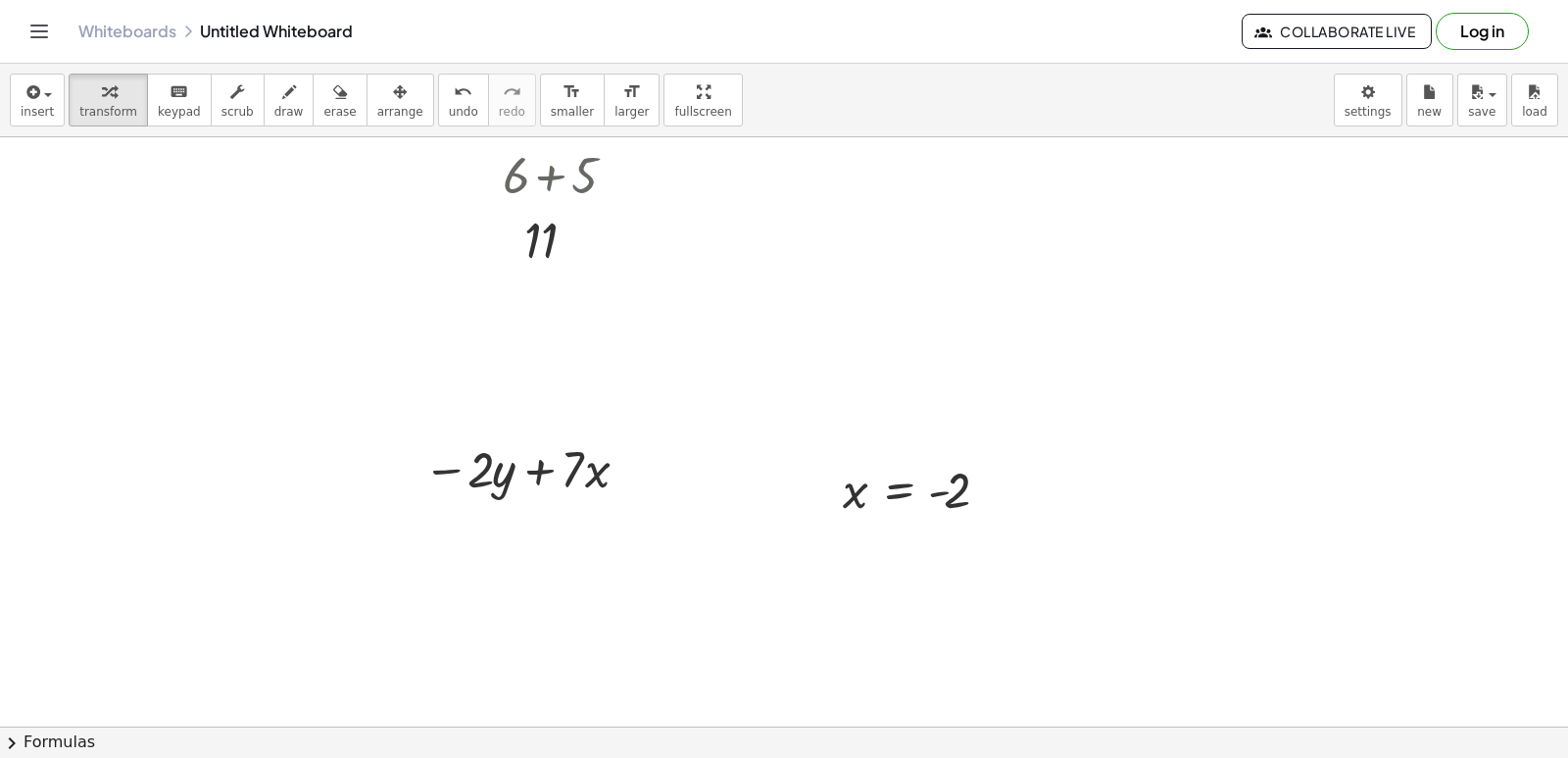
scroll to position [3042, 0]
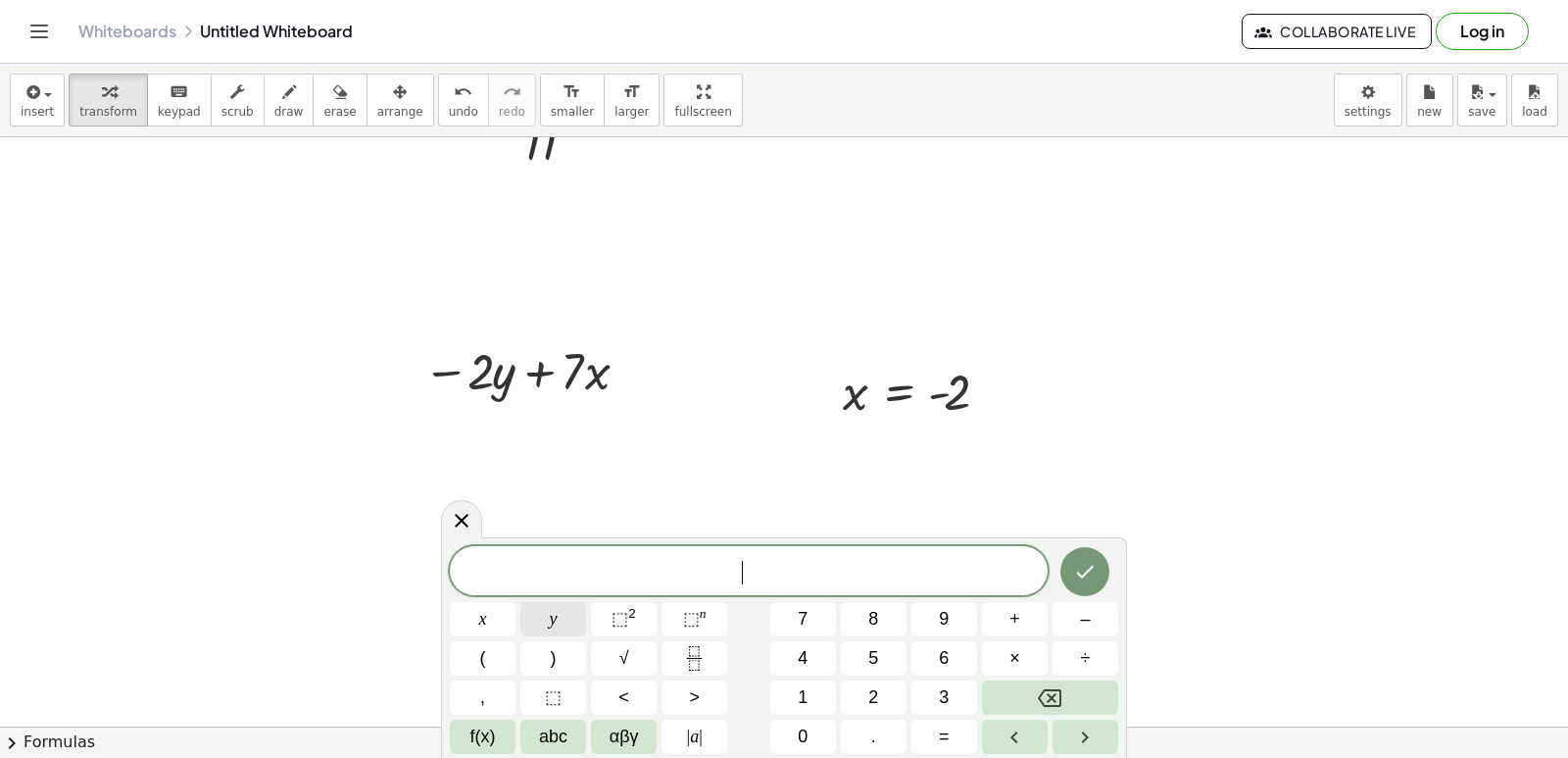
click at [543, 622] on button "y" at bounding box center [553, 619] width 66 height 34
click at [938, 726] on button "=" at bounding box center [945, 736] width 66 height 34
click at [948, 650] on span "6" at bounding box center [944, 659] width 10 height 27
click at [1087, 559] on button "Done" at bounding box center [1085, 571] width 49 height 49
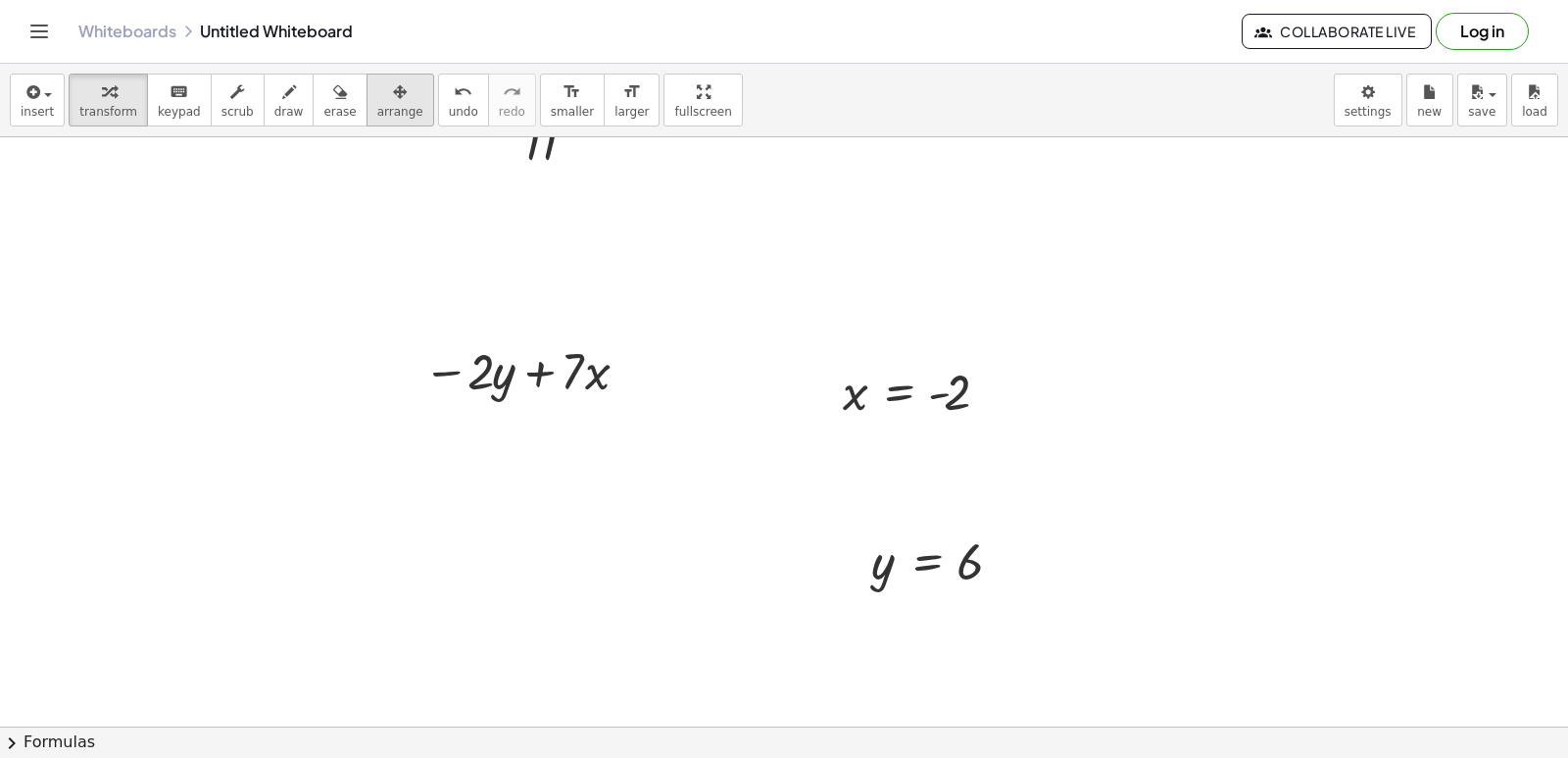
drag, startPoint x: 372, startPoint y: 104, endPoint x: 776, endPoint y: 398, distance: 499.7
click at [377, 104] on span "arrange" at bounding box center [400, 111] width 46 height 14
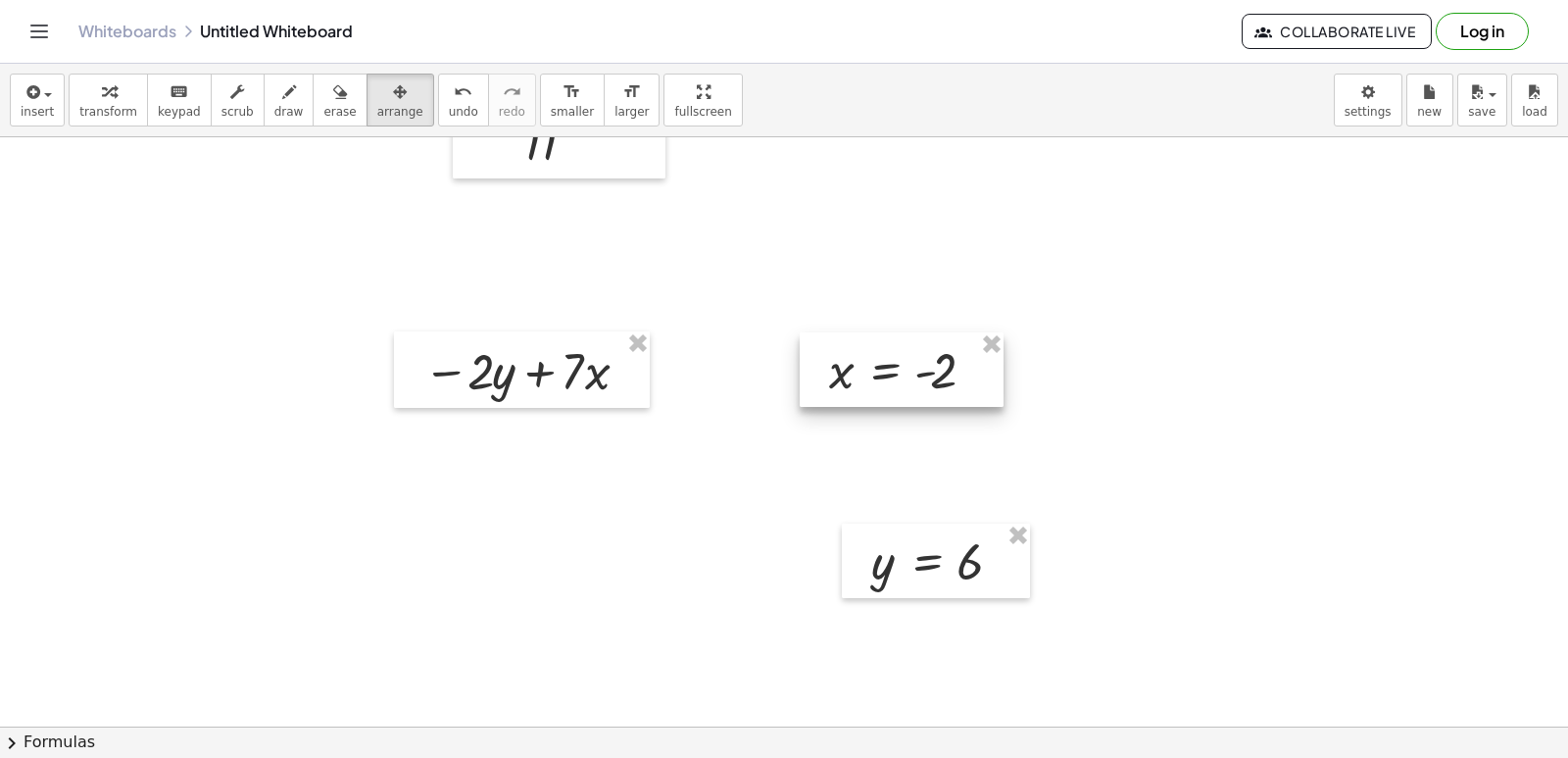
drag, startPoint x: 899, startPoint y: 411, endPoint x: 885, endPoint y: 388, distance: 26.9
click at [885, 388] on div at bounding box center [901, 369] width 204 height 75
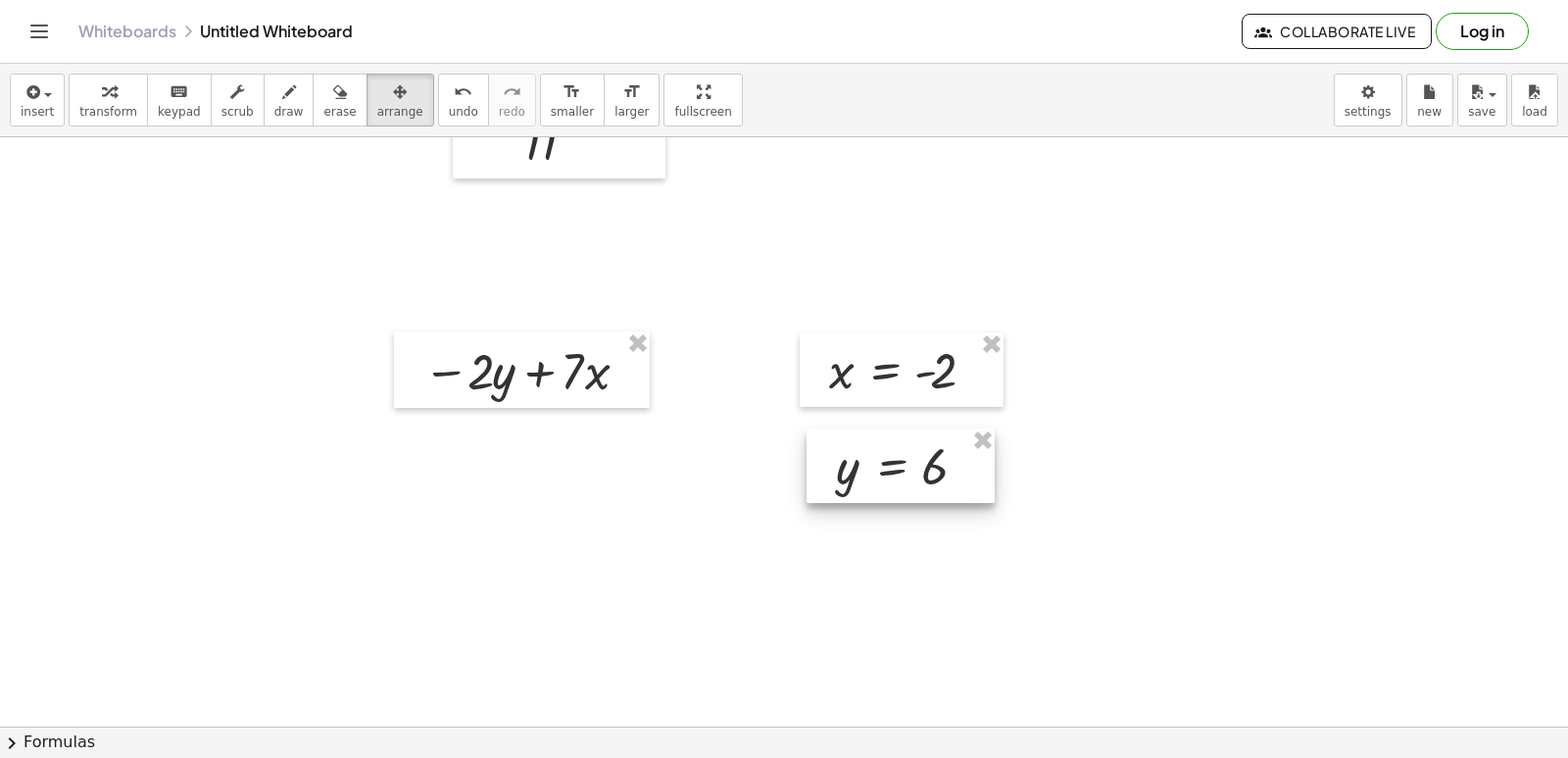
drag, startPoint x: 939, startPoint y: 582, endPoint x: 904, endPoint y: 488, distance: 100.3
click at [904, 488] on div at bounding box center [900, 466] width 188 height 75
click at [121, 110] on span "transform" at bounding box center [108, 111] width 58 height 14
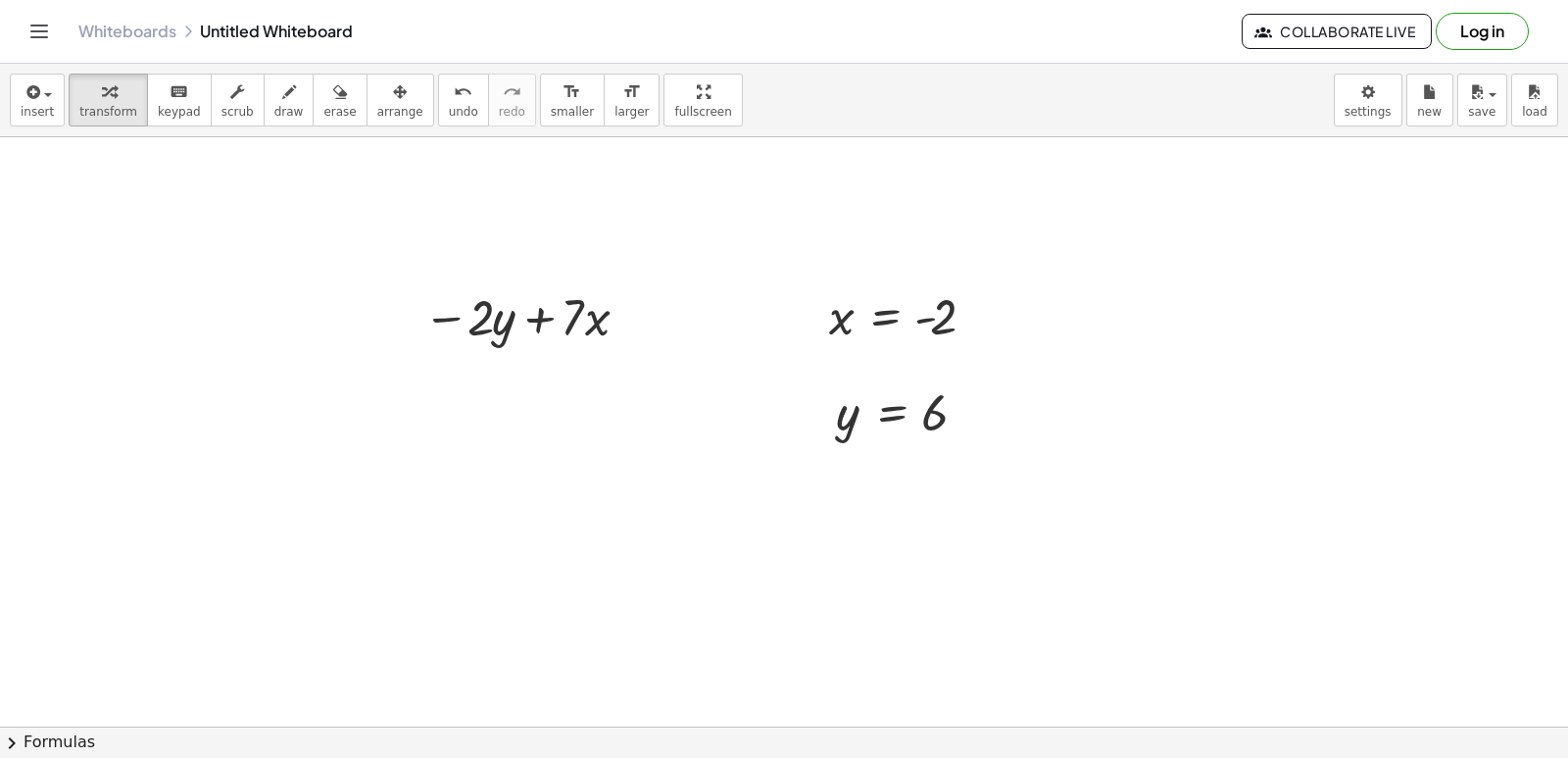
scroll to position [3139, 0]
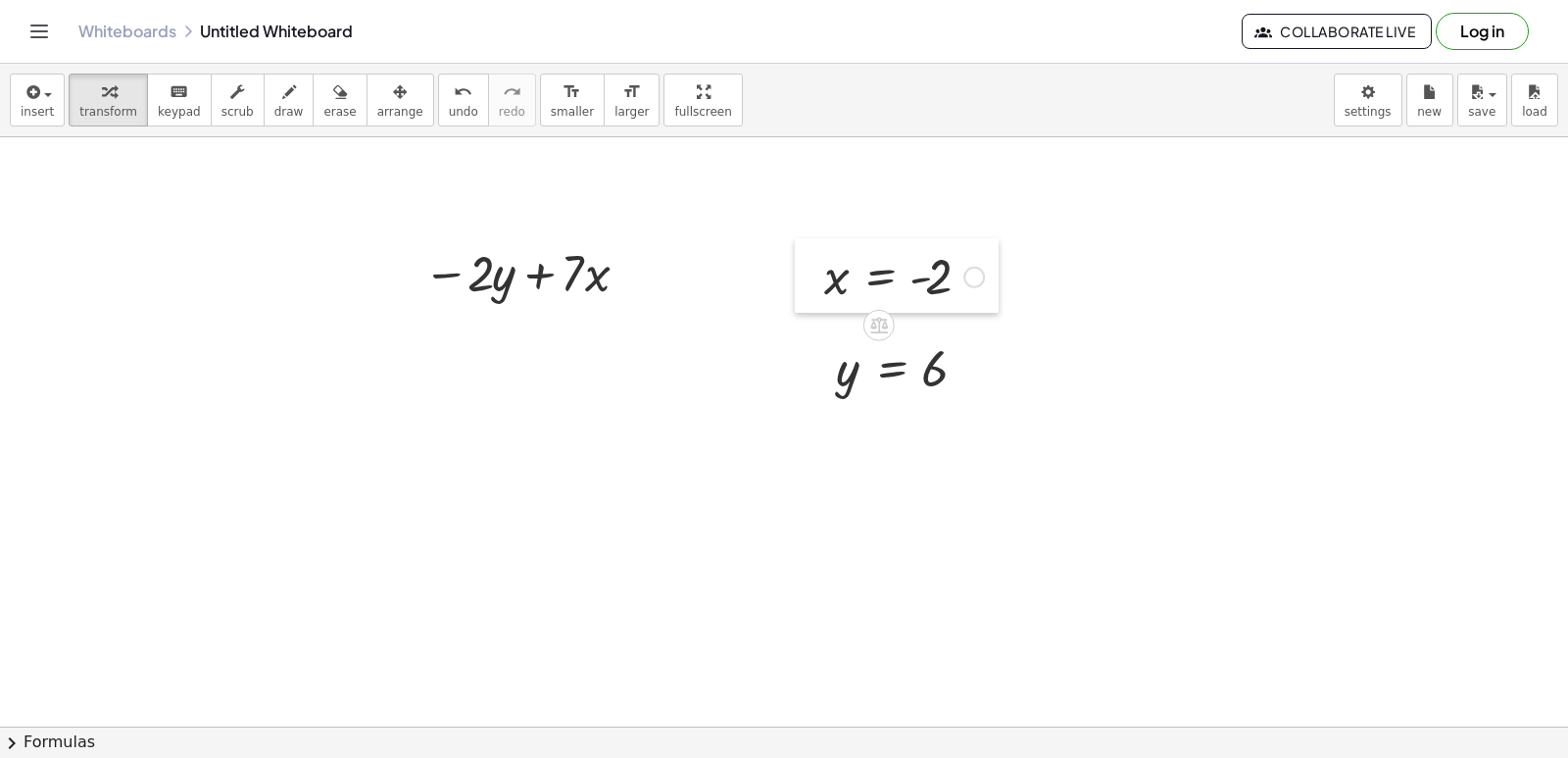
click at [822, 295] on div at bounding box center [809, 276] width 30 height 75
drag, startPoint x: 834, startPoint y: 281, endPoint x: 595, endPoint y: 283, distance: 239.0
drag, startPoint x: 846, startPoint y: 375, endPoint x: 474, endPoint y: 336, distance: 374.0
click at [476, 340] on div at bounding box center [529, 338] width 280 height 67
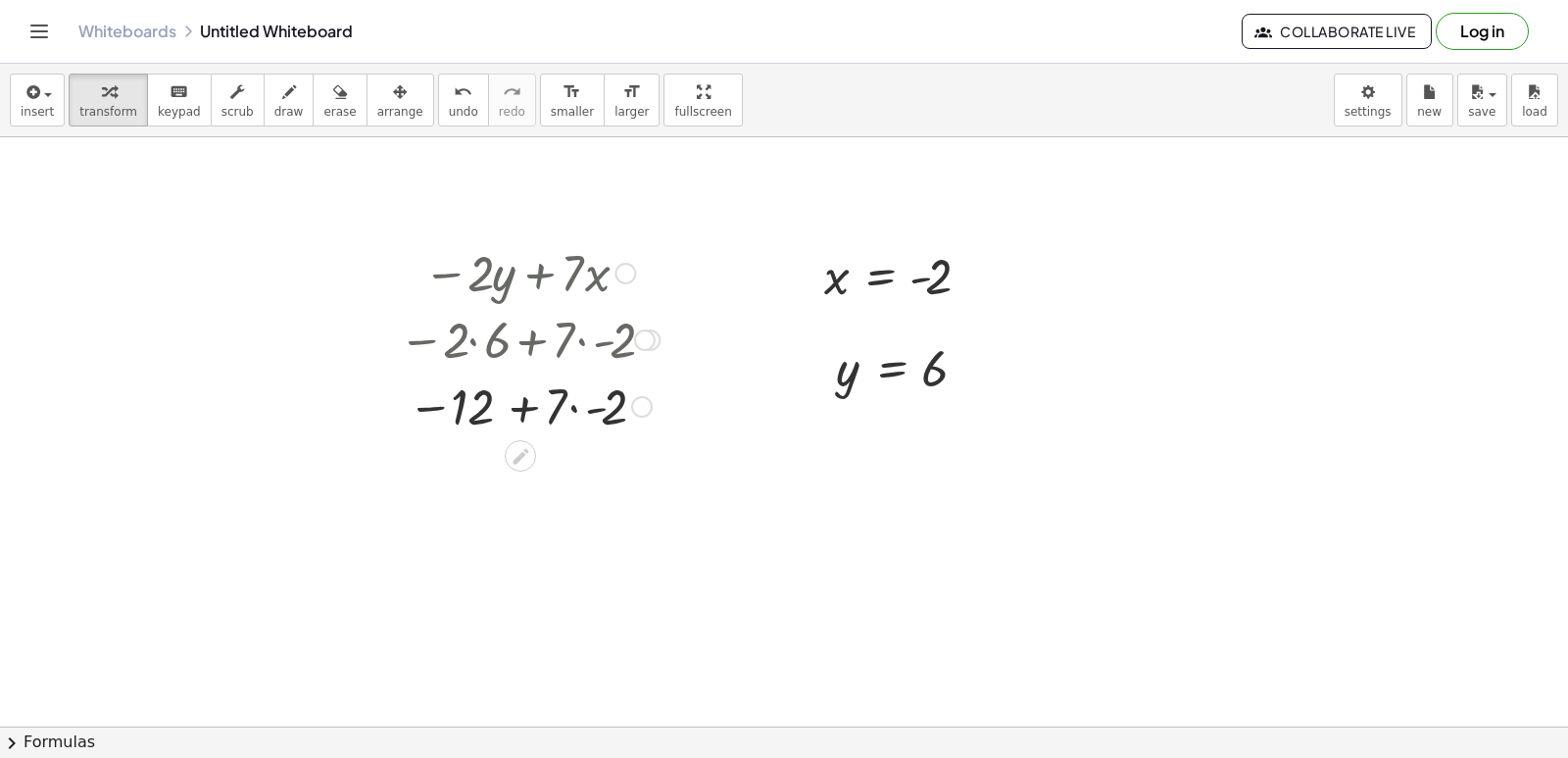
click at [586, 404] on div at bounding box center [529, 405] width 280 height 67
click at [523, 409] on div at bounding box center [529, 405] width 280 height 65
click at [521, 459] on div at bounding box center [529, 470] width 280 height 65
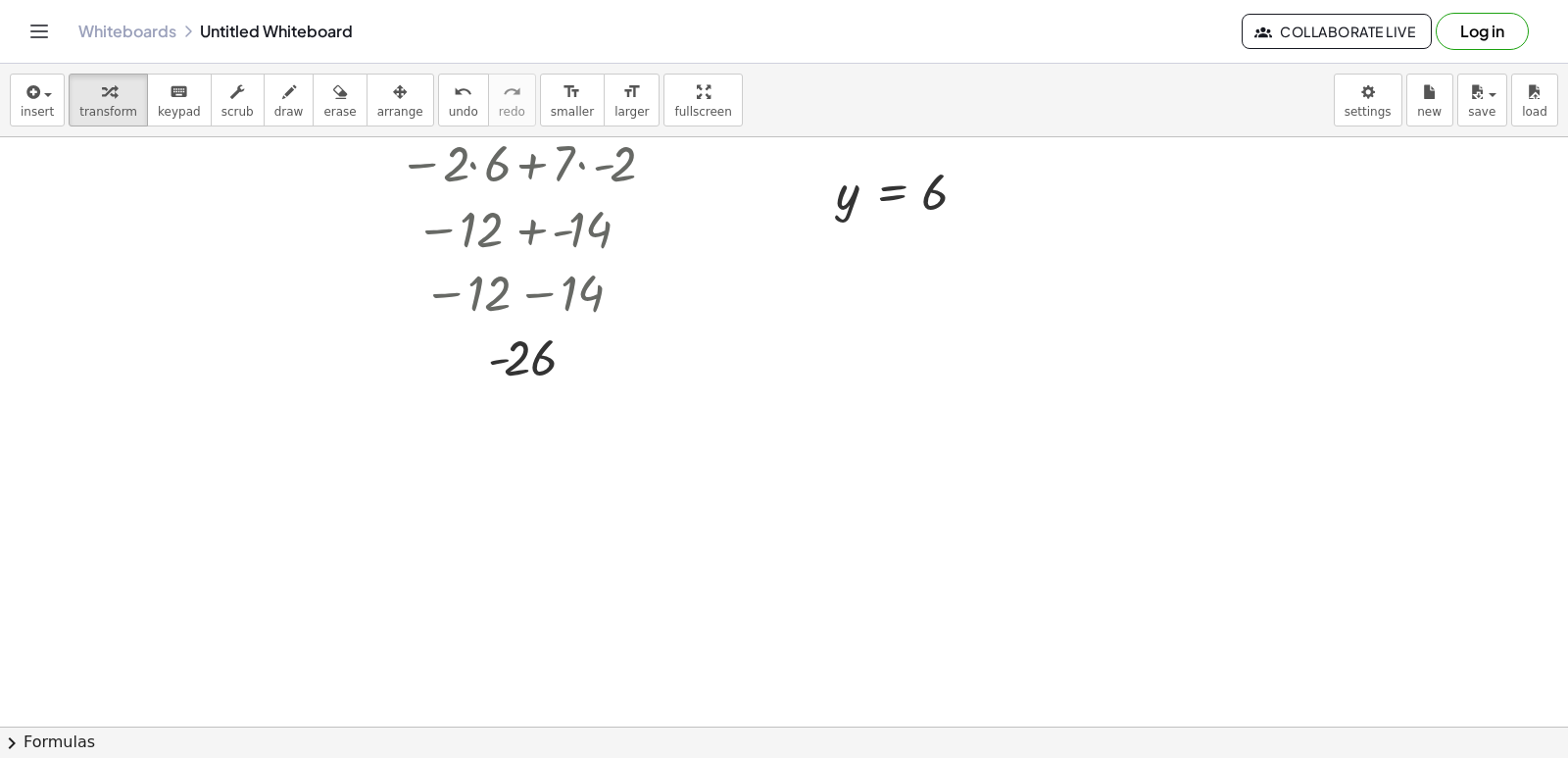
scroll to position [3335, 0]
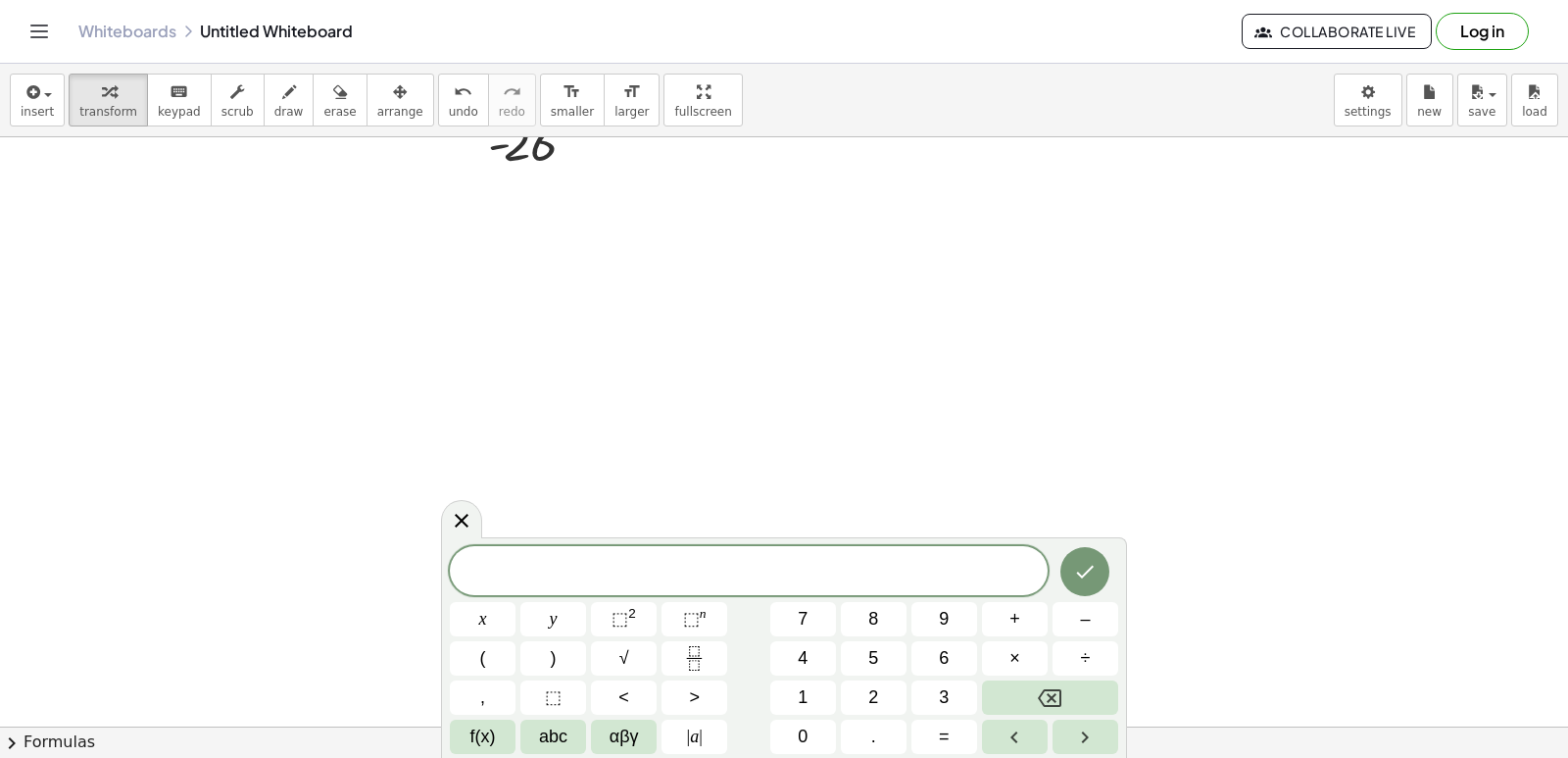
scroll to position [3531, 0]
click at [858, 651] on button "5" at bounding box center [874, 659] width 66 height 34
click at [466, 616] on button "x" at bounding box center [482, 619] width 66 height 34
click at [1016, 620] on span "+" at bounding box center [1014, 619] width 11 height 27
click at [550, 621] on span "y" at bounding box center [554, 619] width 8 height 27
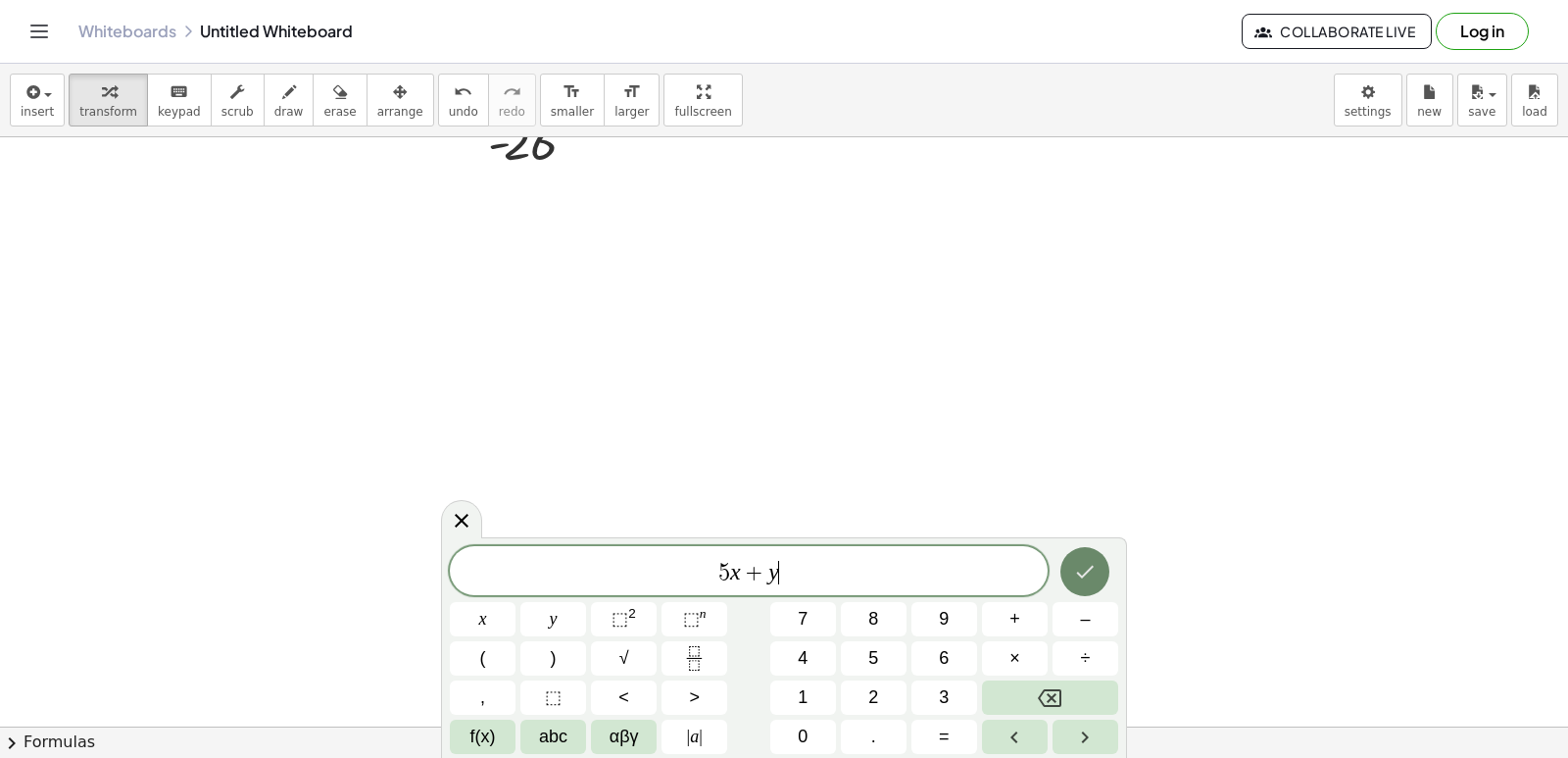
click at [1092, 559] on button "Done" at bounding box center [1085, 571] width 49 height 49
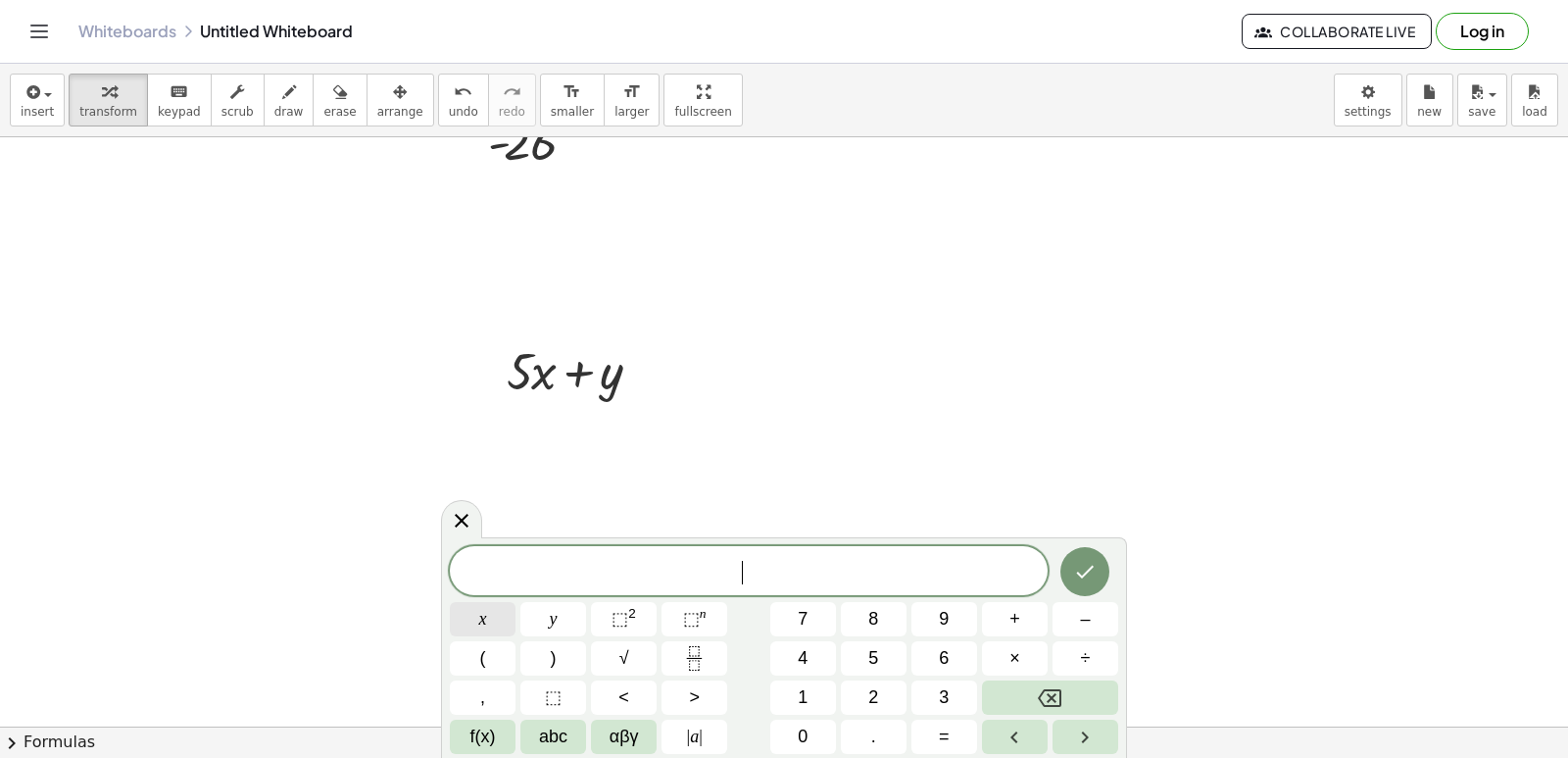
click at [479, 622] on span "x" at bounding box center [483, 619] width 8 height 27
click at [939, 739] on span "=" at bounding box center [944, 736] width 11 height 27
click at [795, 624] on button "7" at bounding box center [803, 619] width 66 height 34
click at [1071, 570] on button "Done" at bounding box center [1085, 571] width 49 height 49
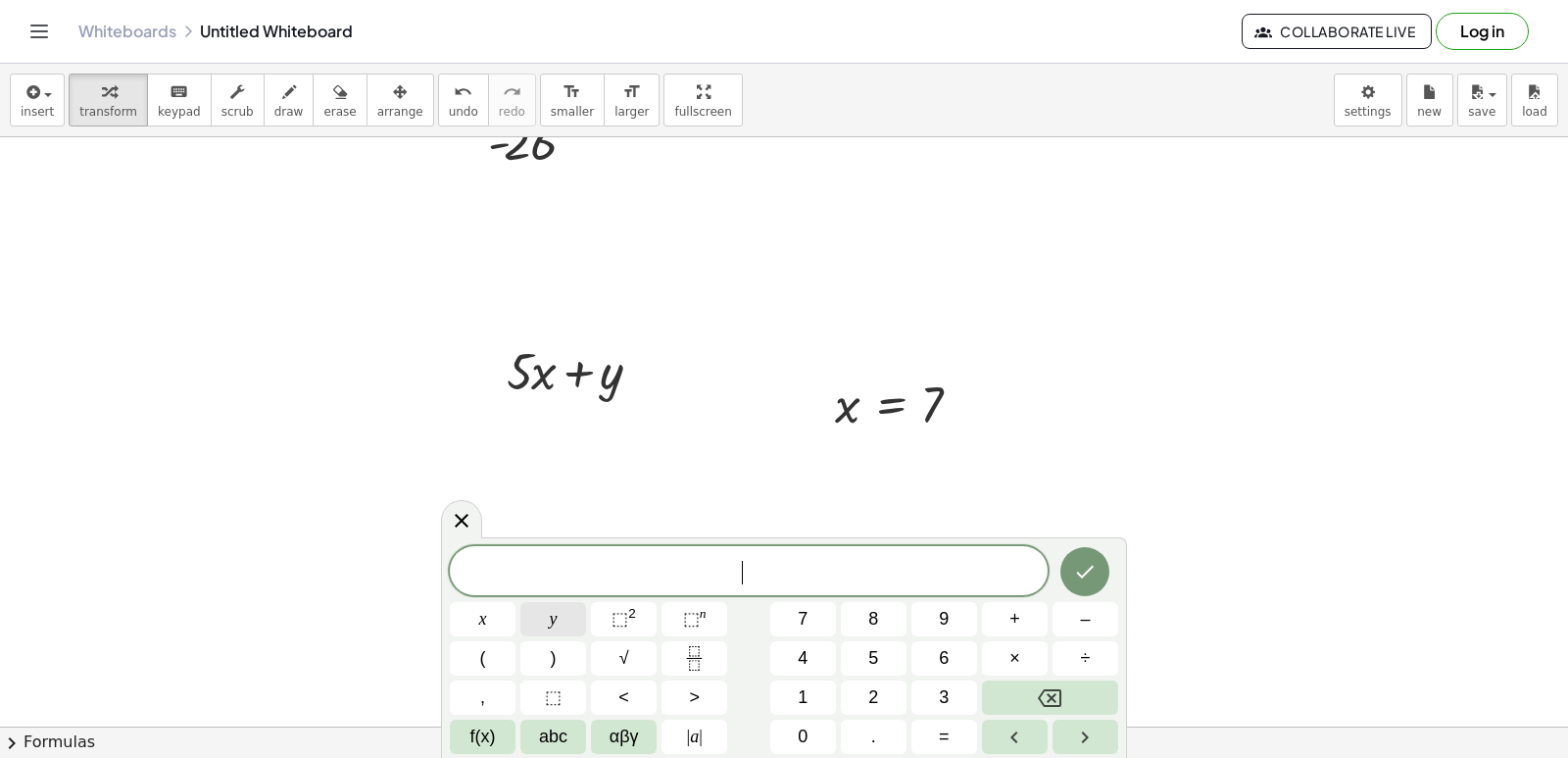
click at [526, 625] on button "y" at bounding box center [553, 619] width 66 height 34
click at [955, 721] on button "=" at bounding box center [945, 736] width 66 height 34
click at [1082, 621] on span "–" at bounding box center [1085, 619] width 10 height 27
click at [953, 692] on button "3" at bounding box center [945, 697] width 66 height 34
click at [1070, 560] on button "Done" at bounding box center [1085, 571] width 49 height 49
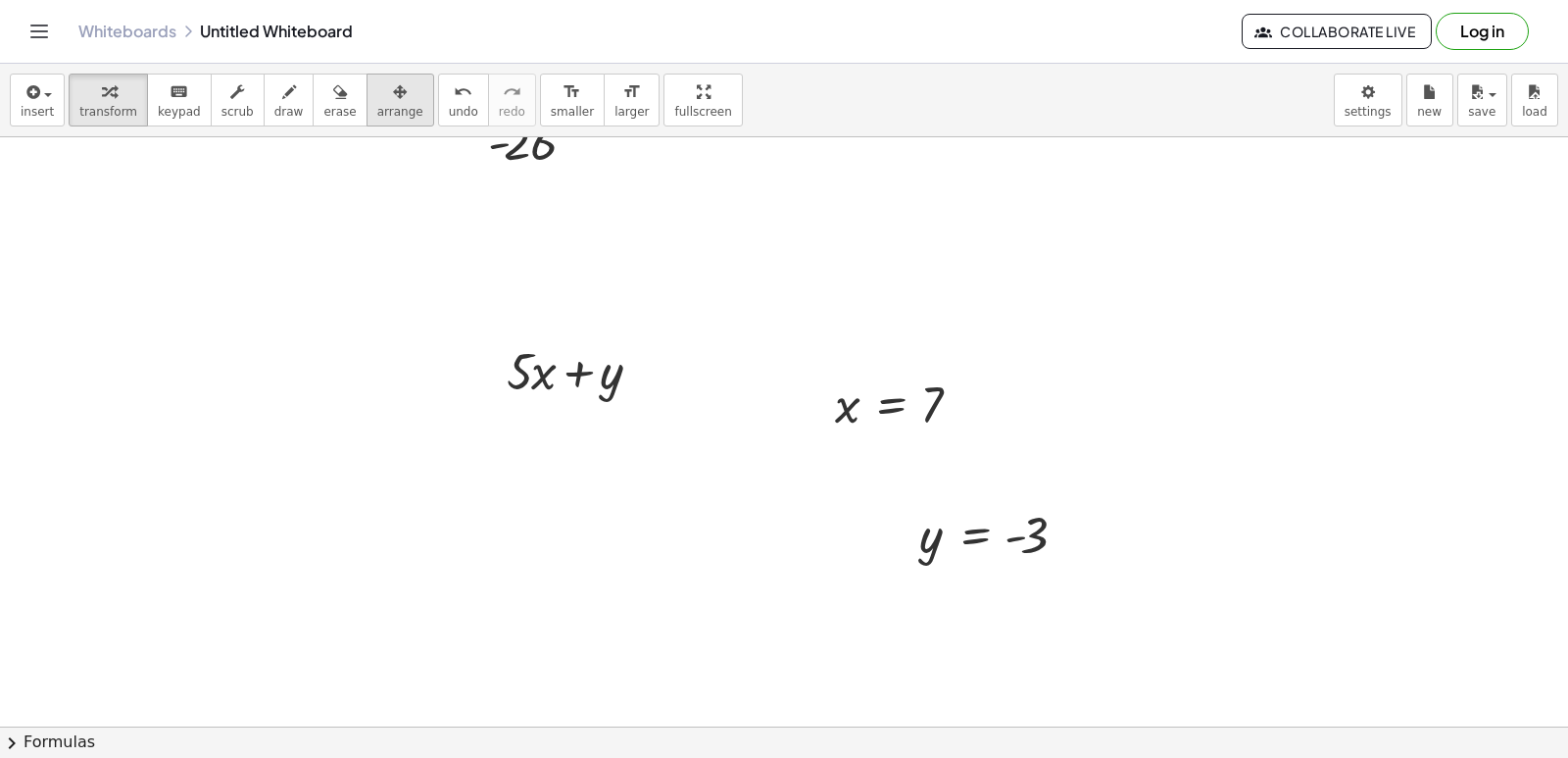
click at [377, 104] on span "arrange" at bounding box center [400, 111] width 46 height 14
drag, startPoint x: 937, startPoint y: 418, endPoint x: 928, endPoint y: 379, distance: 40.0
click at [928, 379] on div at bounding box center [888, 361] width 188 height 75
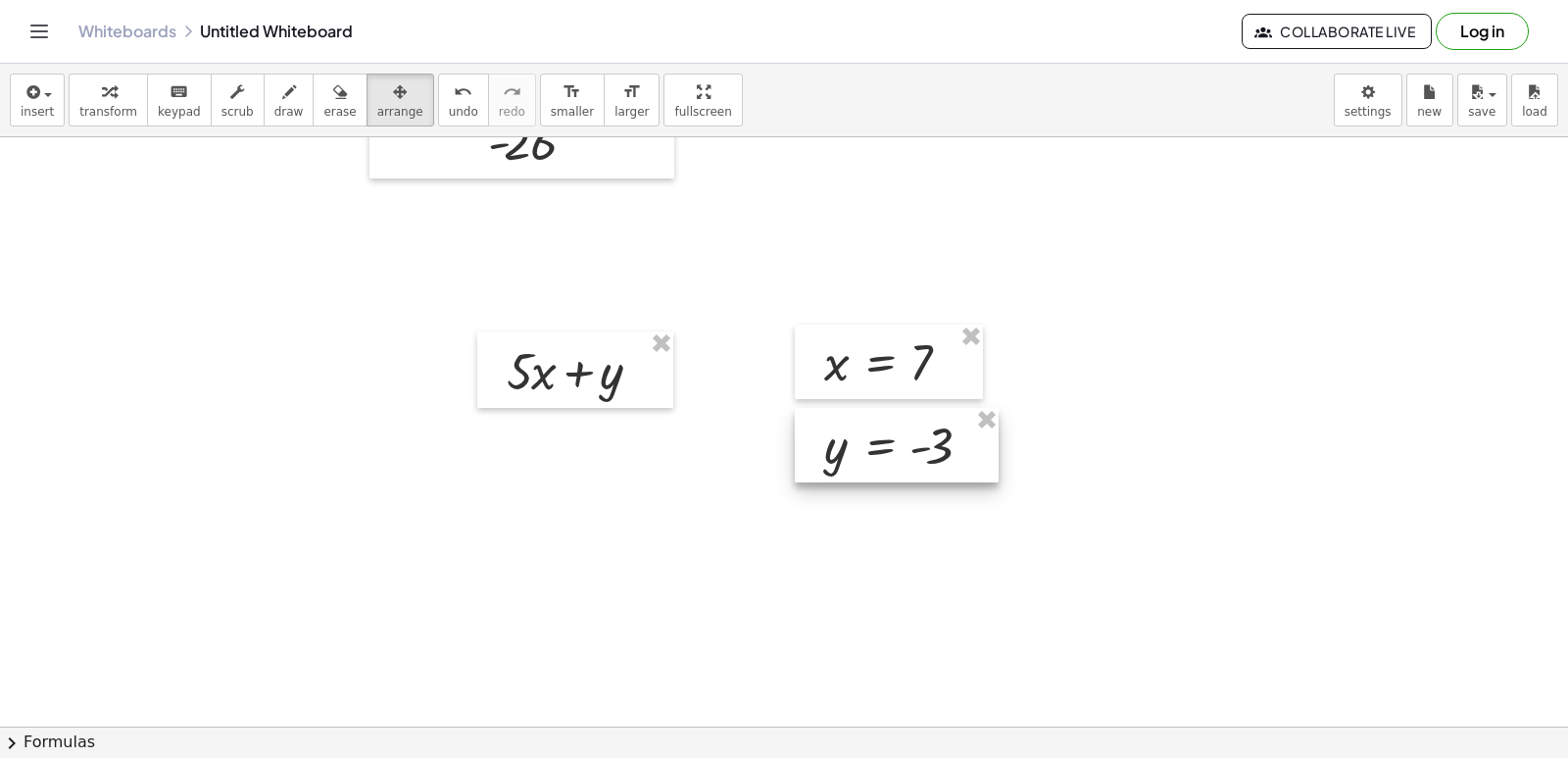
drag, startPoint x: 994, startPoint y: 553, endPoint x: 900, endPoint y: 464, distance: 129.4
click at [900, 464] on div at bounding box center [896, 445] width 204 height 75
drag, startPoint x: 123, startPoint y: 101, endPoint x: 418, endPoint y: 208, distance: 313.8
click at [122, 101] on div "button" at bounding box center [108, 92] width 58 height 24
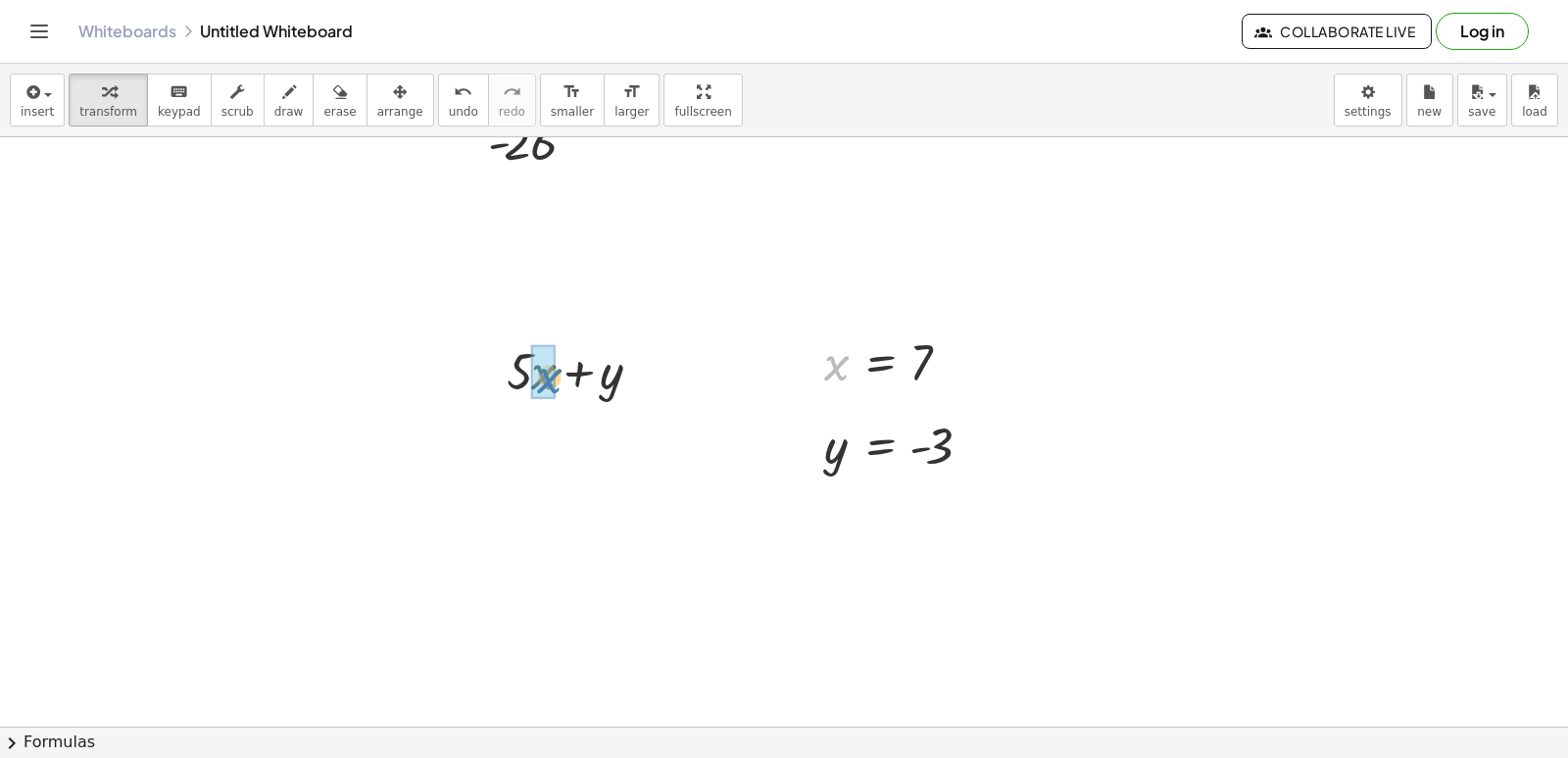
drag, startPoint x: 830, startPoint y: 369, endPoint x: 528, endPoint y: 384, distance: 302.4
drag, startPoint x: 834, startPoint y: 464, endPoint x: 604, endPoint y: 458, distance: 230.1
click at [535, 436] on div at bounding box center [583, 436] width 188 height 67
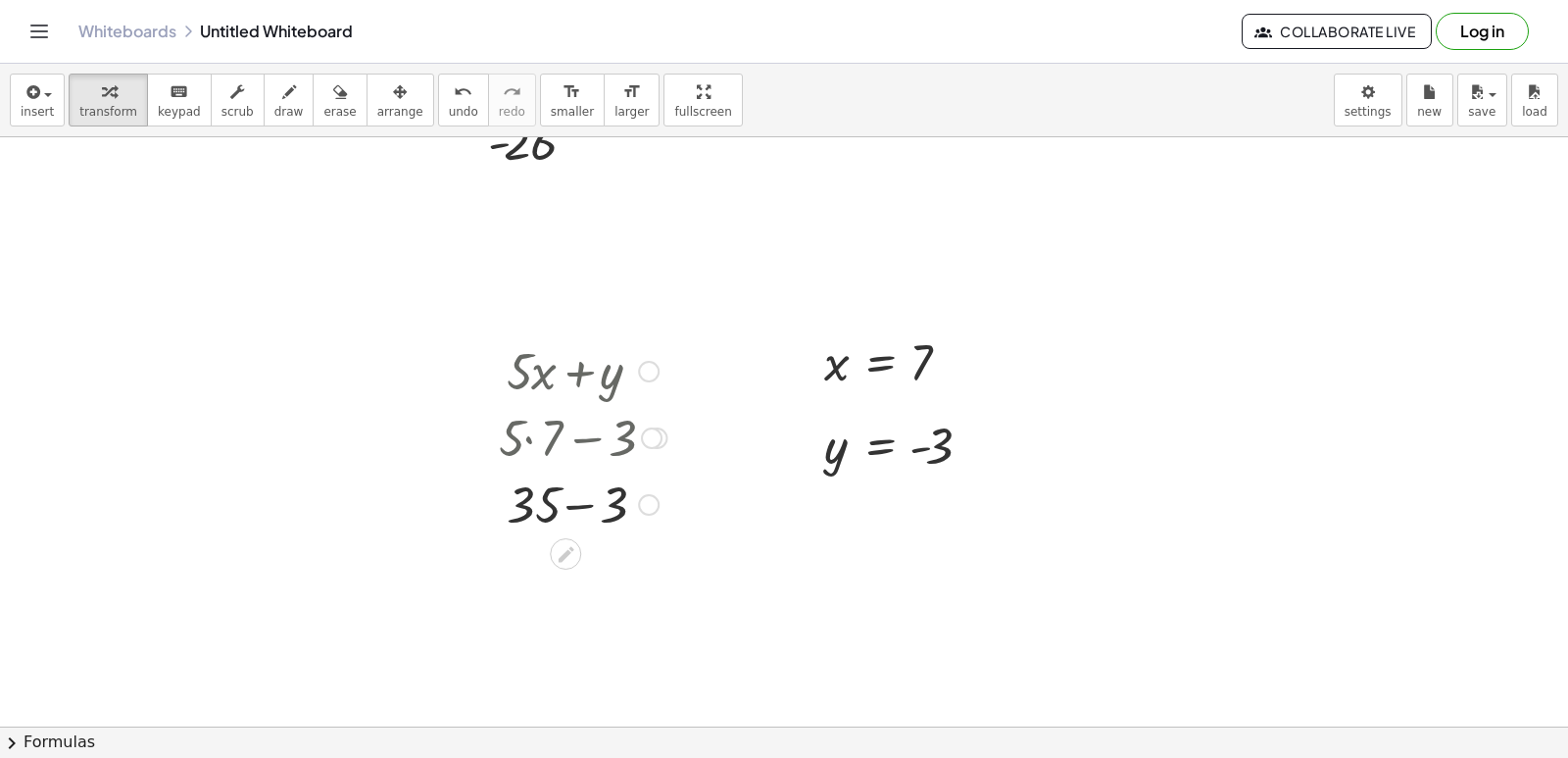
click at [583, 497] on div at bounding box center [583, 502] width 188 height 67
click at [453, 97] on icon "undo" at bounding box center [462, 93] width 19 height 24
click at [453, 96] on icon "undo" at bounding box center [462, 93] width 19 height 24
click at [453, 97] on icon "undo" at bounding box center [462, 93] width 19 height 24
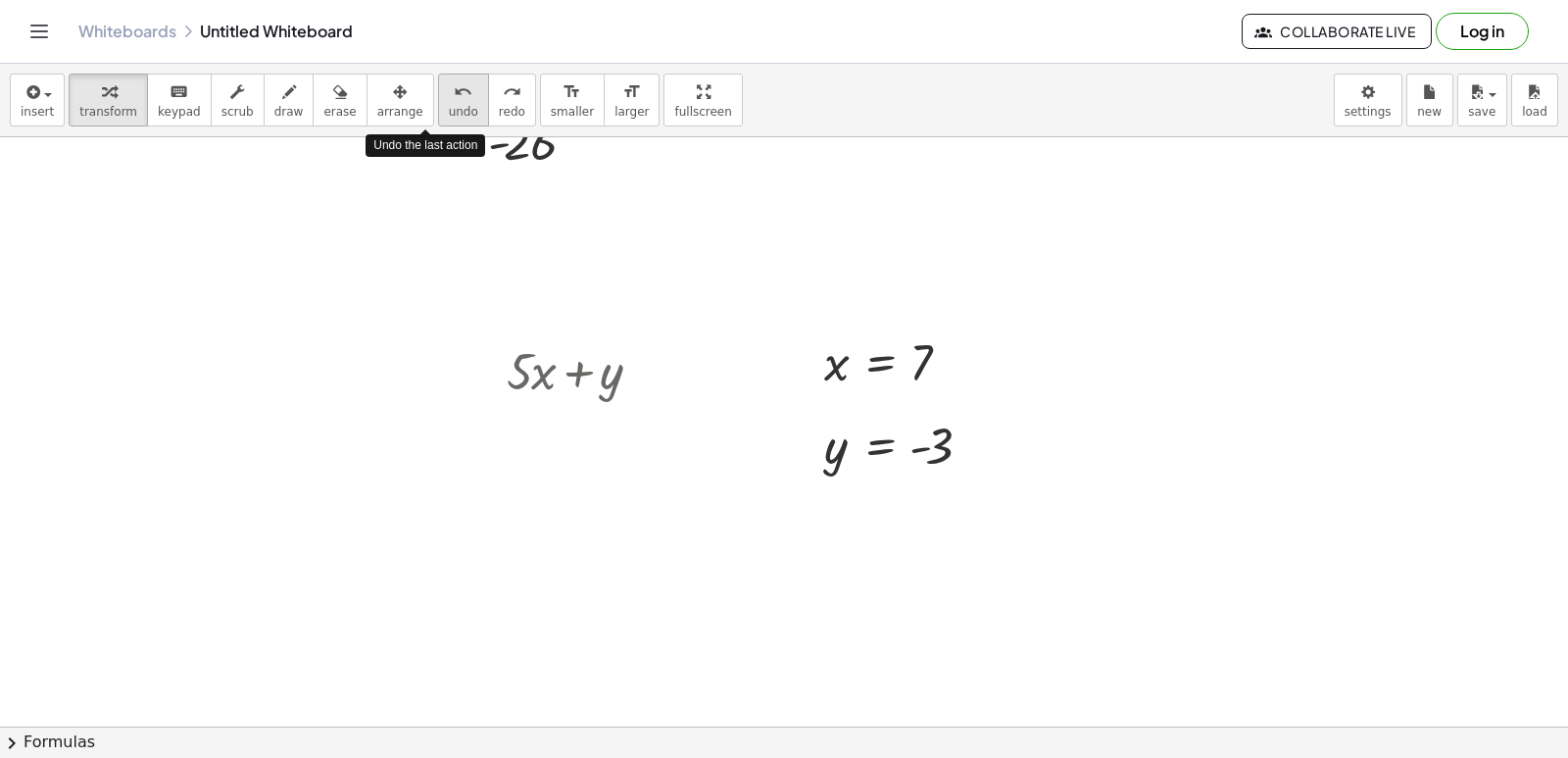
click at [448, 109] on span "undo" at bounding box center [463, 111] width 30 height 14
drag, startPoint x: 842, startPoint y: 365, endPoint x: 547, endPoint y: 381, distance: 295.4
click at [453, 101] on icon "undo" at bounding box center [462, 93] width 19 height 24
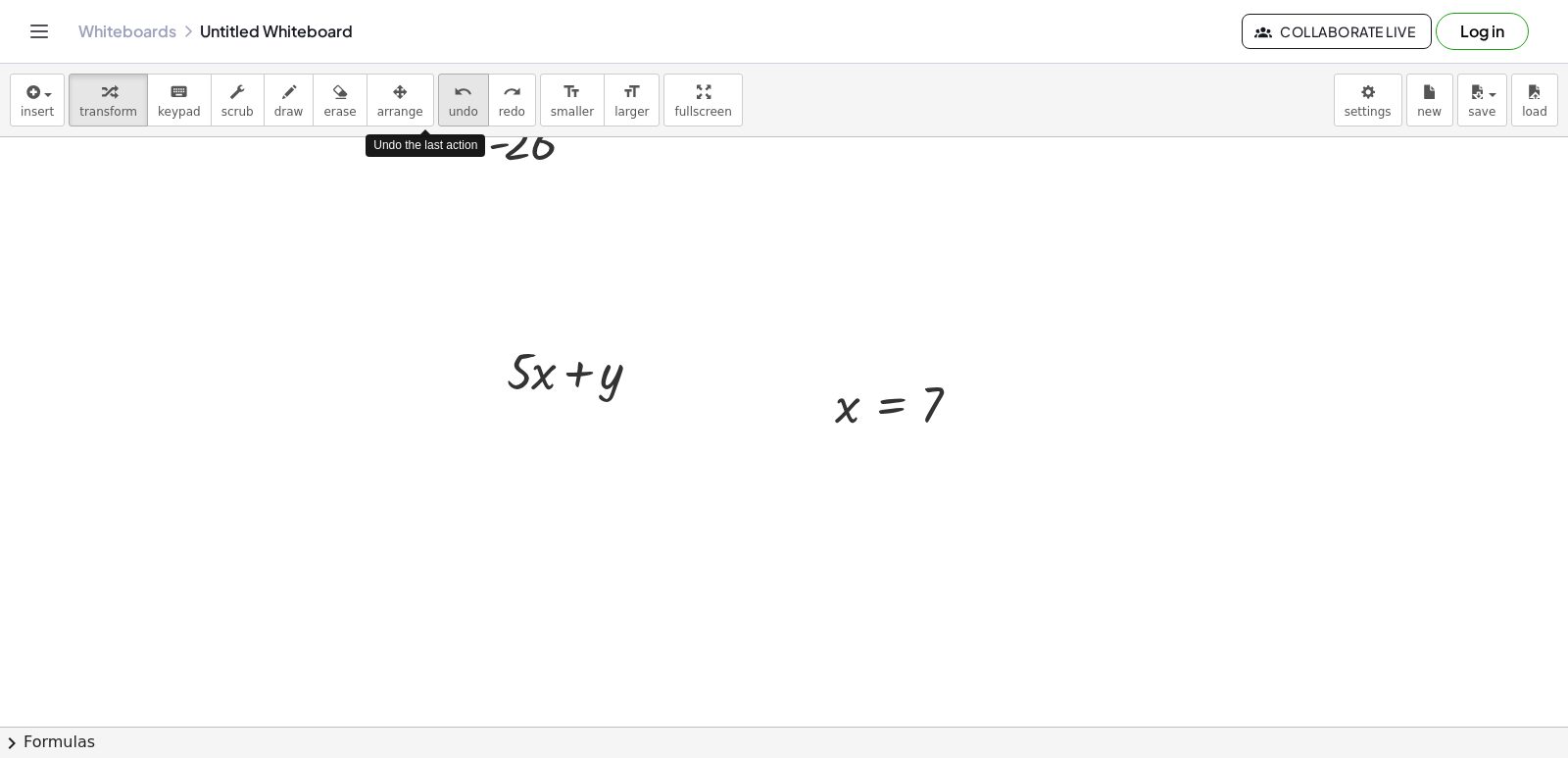
click at [453, 101] on icon "undo" at bounding box center [462, 93] width 19 height 24
click at [539, 377] on div at bounding box center [583, 369] width 171 height 67
click at [448, 105] on span "undo" at bounding box center [463, 111] width 30 height 14
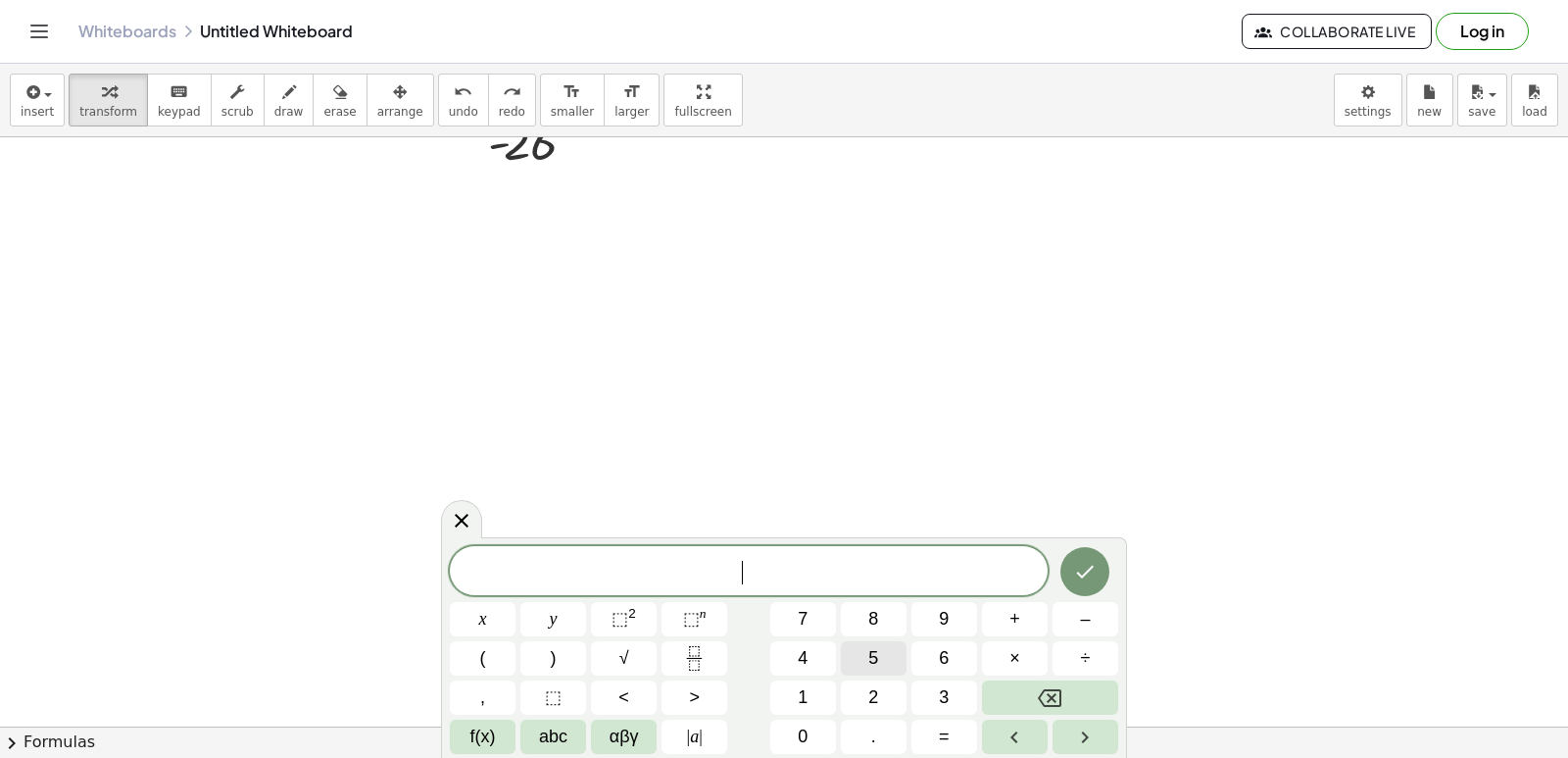
click at [875, 645] on button "5" at bounding box center [874, 659] width 66 height 34
click at [564, 613] on button "y" at bounding box center [553, 619] width 66 height 34
click at [1017, 621] on span "+" at bounding box center [1014, 619] width 11 height 27
click at [1047, 682] on button "Backspace" at bounding box center [1050, 697] width 136 height 34
click at [1047, 683] on button "Backspace" at bounding box center [1050, 697] width 136 height 34
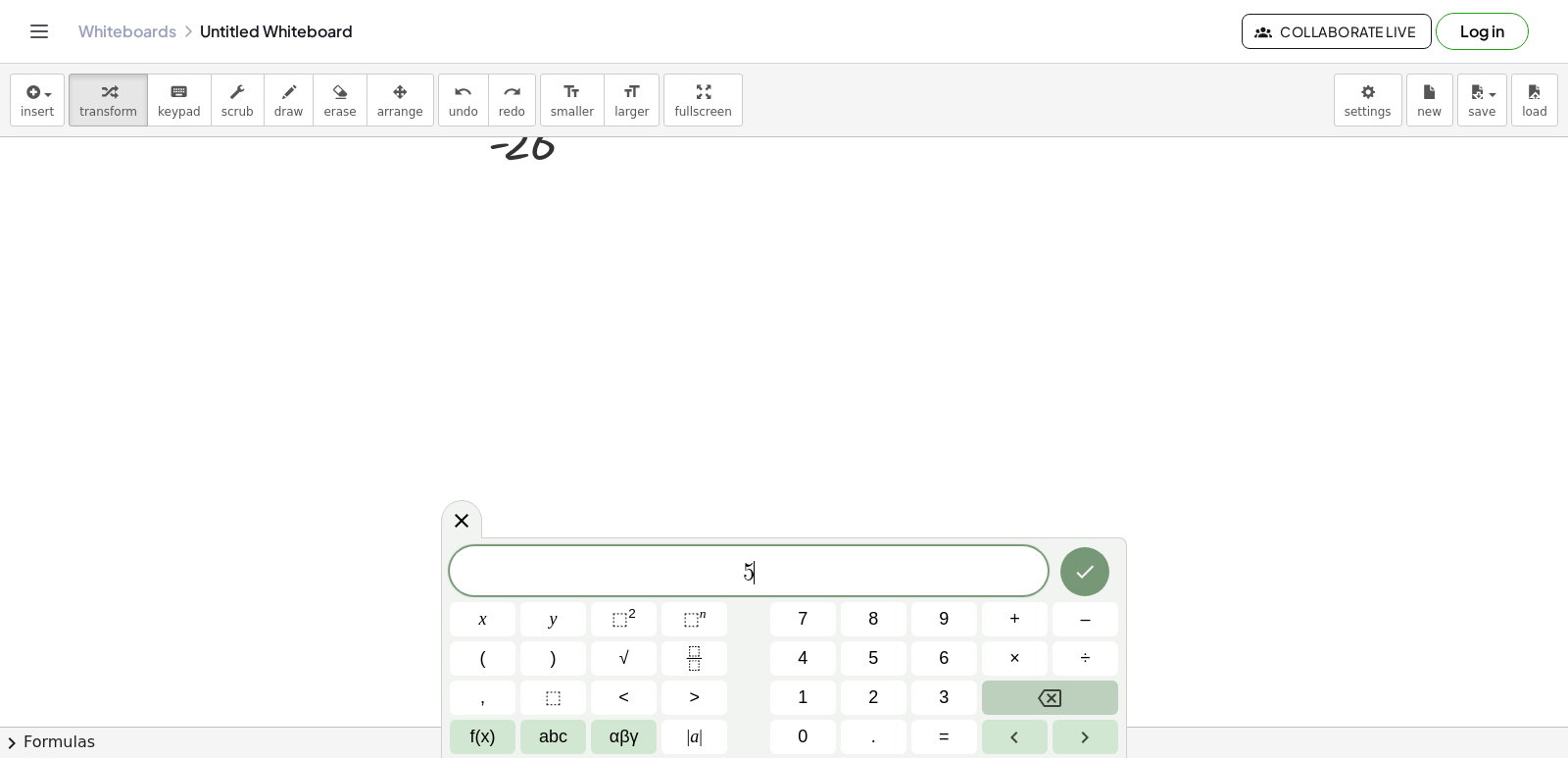
click at [1049, 686] on button "Backspace" at bounding box center [1050, 697] width 136 height 34
click at [1050, 689] on icon "Backspace" at bounding box center [1050, 698] width 24 height 24
click at [880, 696] on button "2" at bounding box center [874, 697] width 66 height 34
click at [490, 632] on button "x" at bounding box center [482, 619] width 66 height 34
click at [1018, 617] on span "+" at bounding box center [1014, 619] width 11 height 27
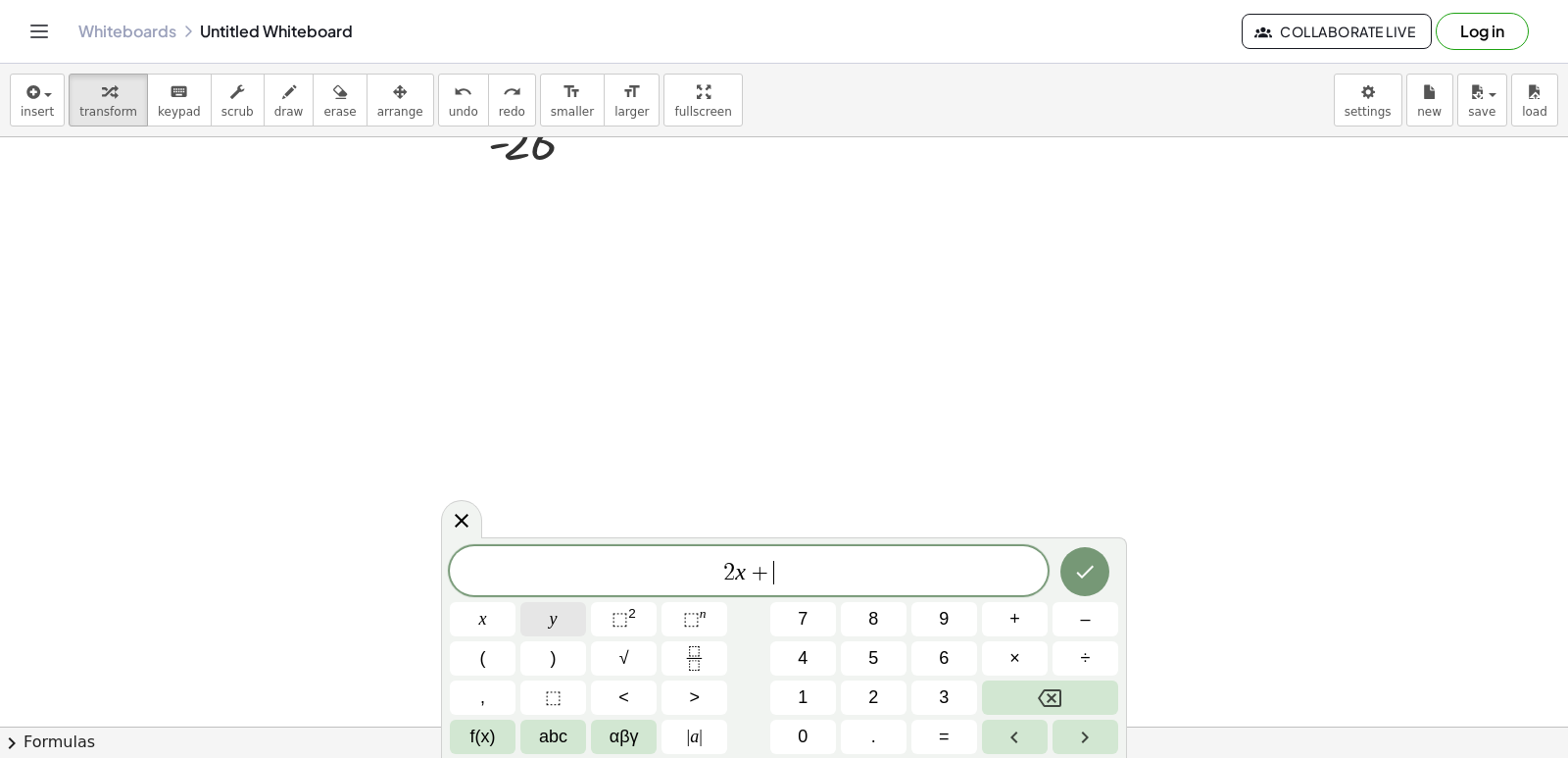
click at [583, 624] on button "y" at bounding box center [553, 619] width 66 height 34
click at [935, 738] on button "=" at bounding box center [945, 736] width 66 height 34
click at [795, 688] on button "1" at bounding box center [803, 697] width 66 height 34
click at [818, 651] on button "4" at bounding box center [803, 659] width 66 height 34
click at [1084, 572] on icon "Done" at bounding box center [1085, 572] width 24 height 24
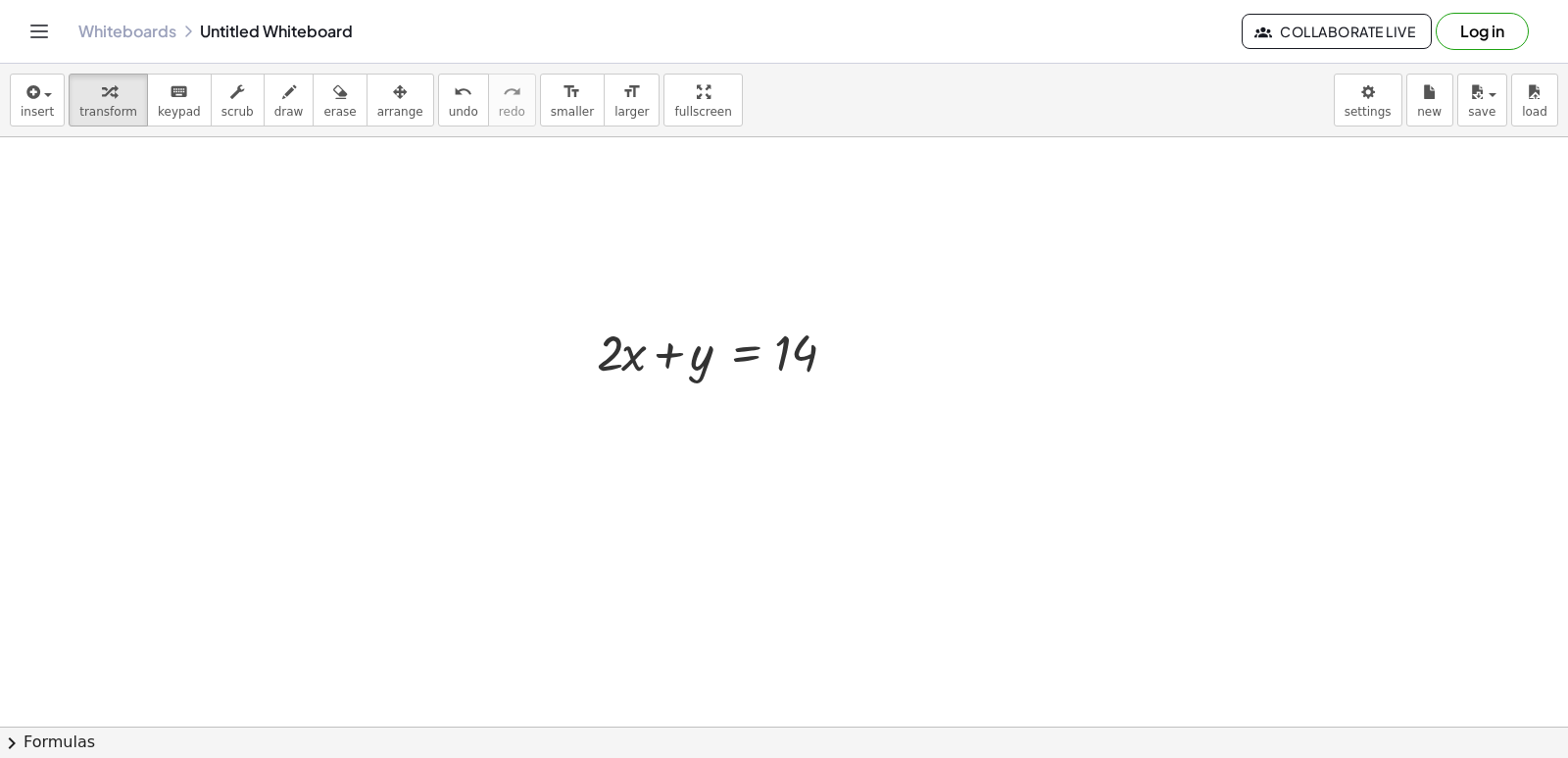
scroll to position [3630, 0]
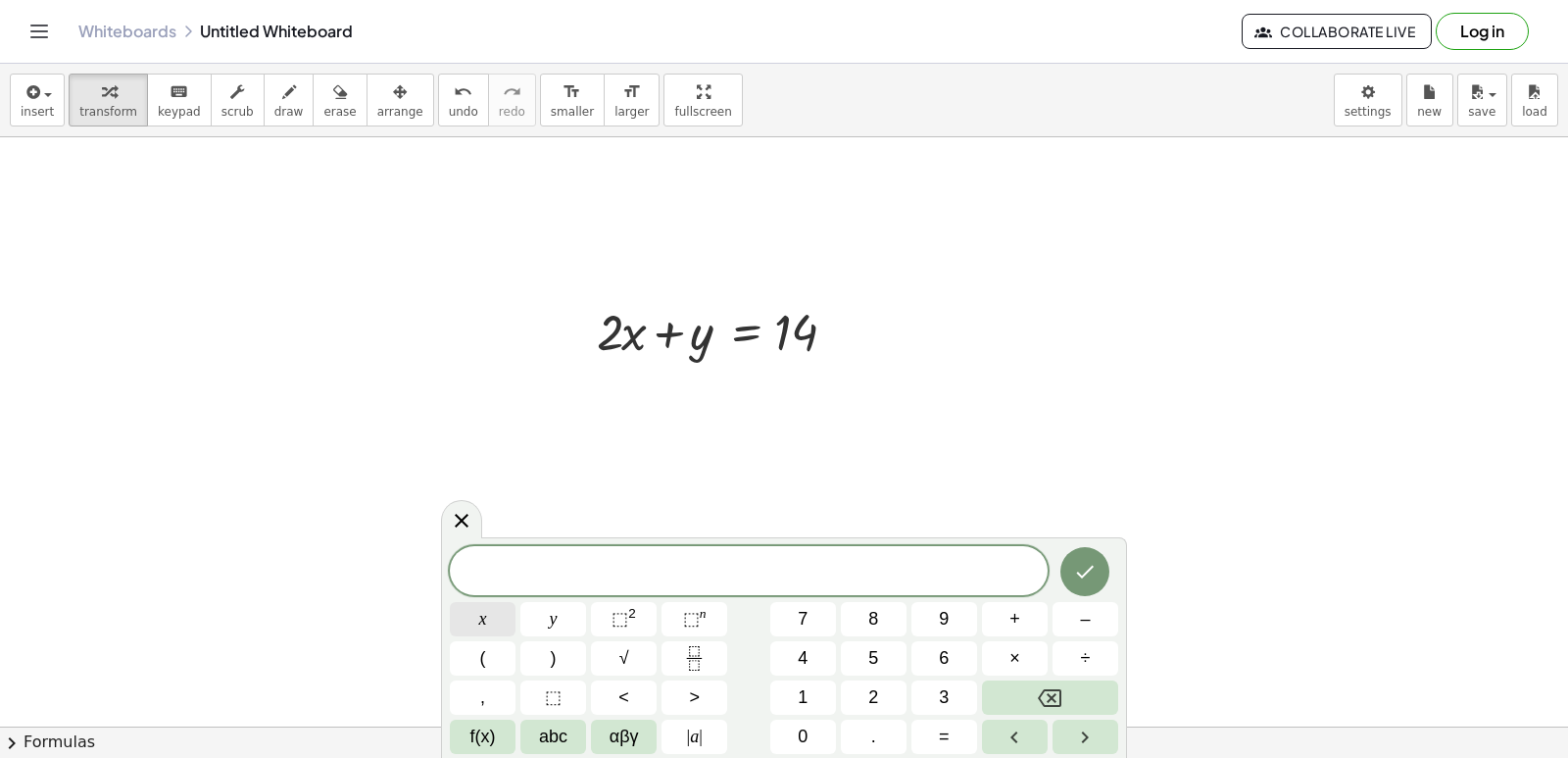
click at [472, 612] on button "x" at bounding box center [482, 619] width 66 height 34
click at [1068, 615] on button "–" at bounding box center [1086, 619] width 66 height 34
click at [535, 625] on button "y" at bounding box center [553, 619] width 66 height 34
click at [930, 736] on button "=" at bounding box center [945, 736] width 66 height 34
click at [808, 658] on button "4" at bounding box center [803, 659] width 66 height 34
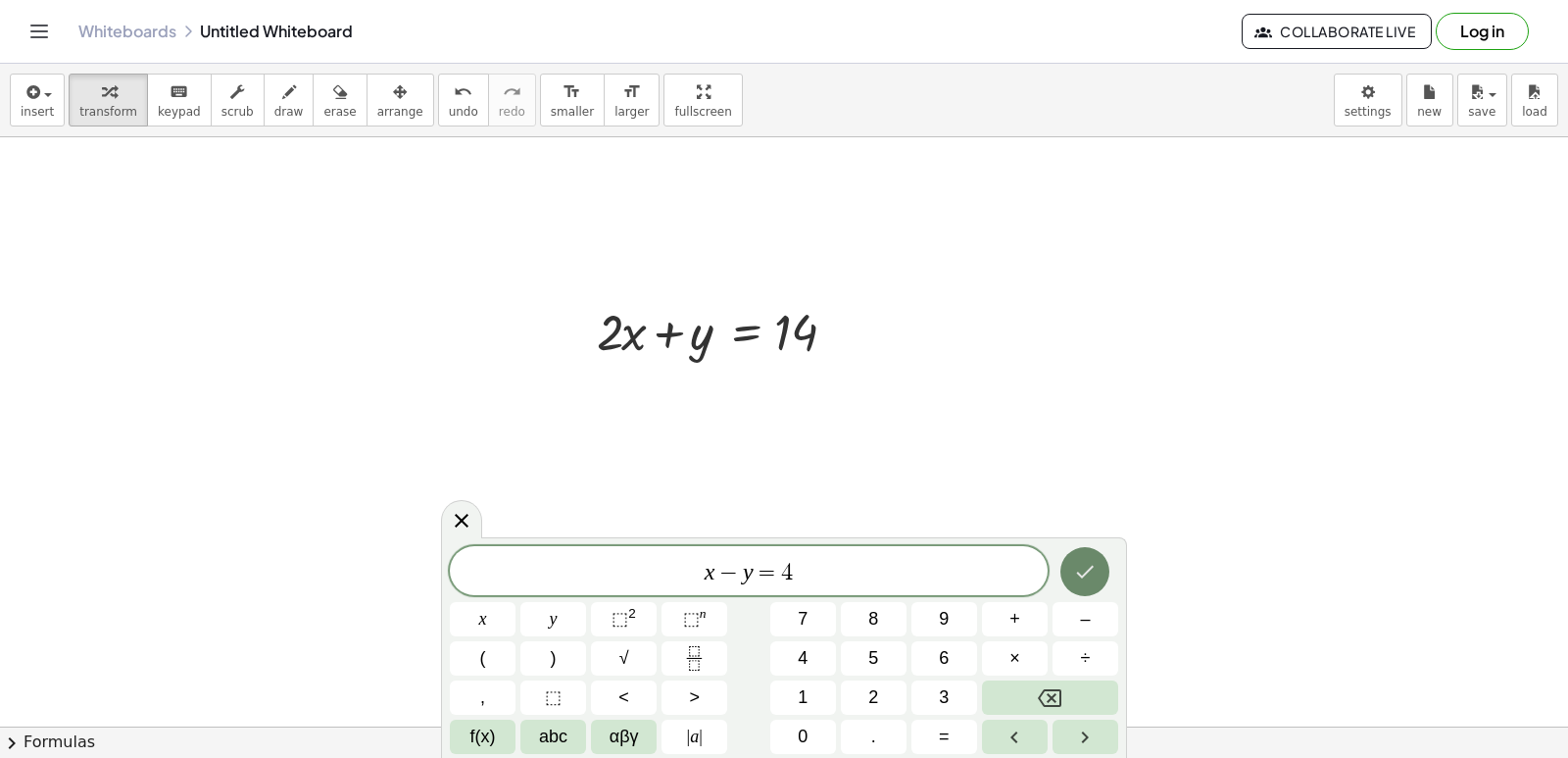
click at [1084, 566] on icon "Done" at bounding box center [1085, 572] width 24 height 24
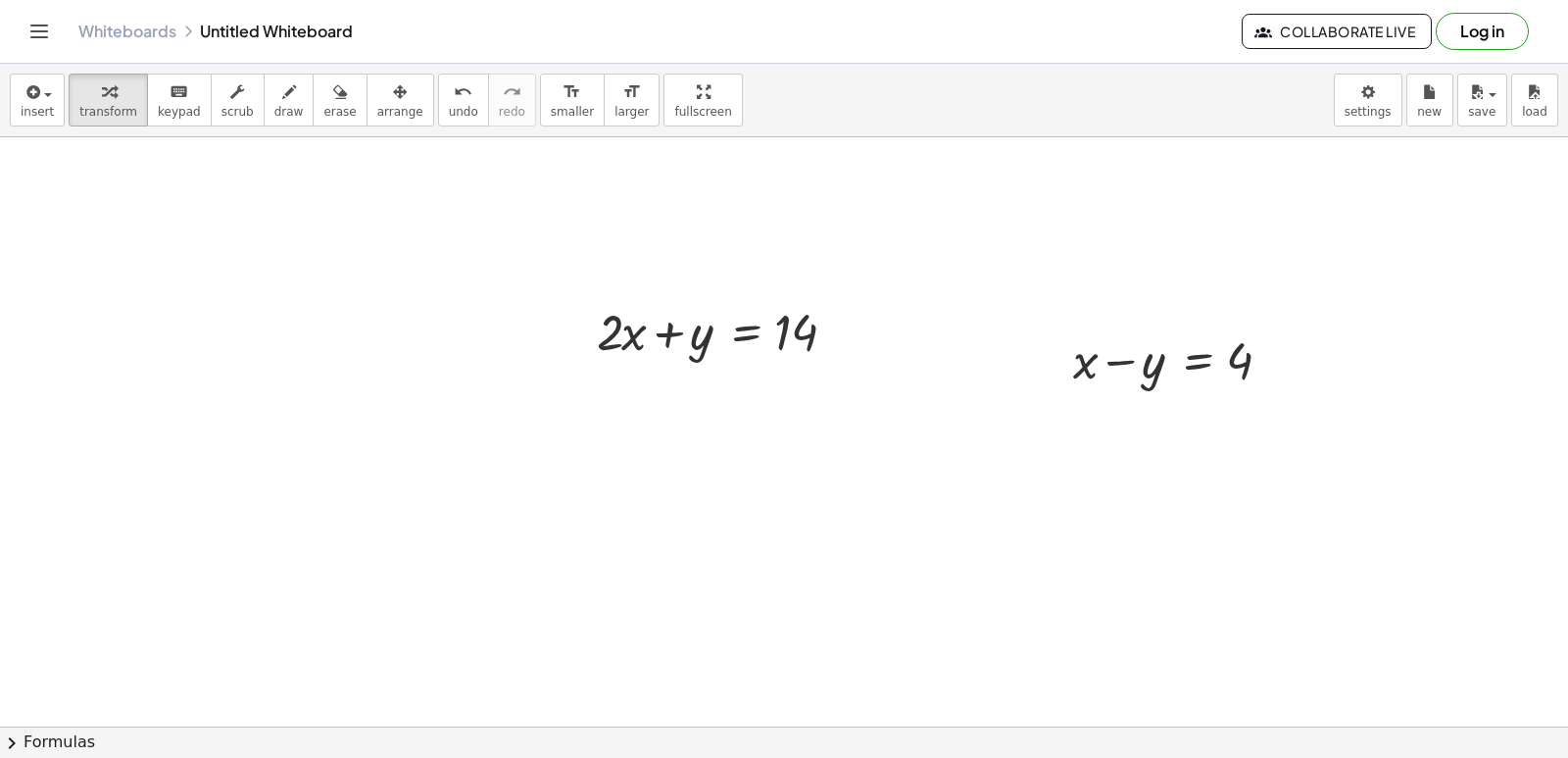
drag, startPoint x: 362, startPoint y: 109, endPoint x: 601, endPoint y: 269, distance: 287.6
click at [377, 111] on span "arrange" at bounding box center [400, 111] width 46 height 14
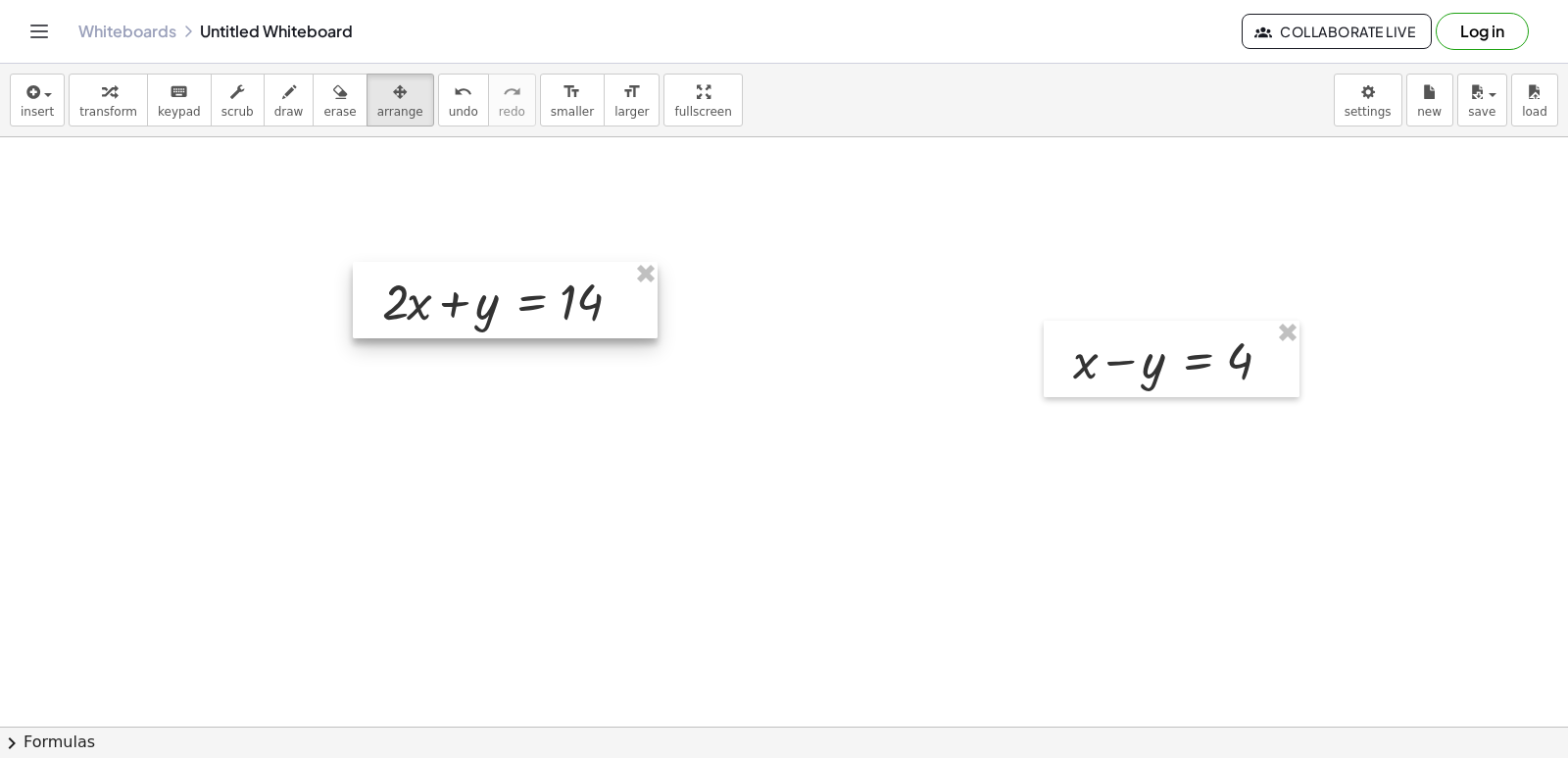
drag, startPoint x: 646, startPoint y: 307, endPoint x: 521, endPoint y: 297, distance: 125.4
click at [445, 292] on div at bounding box center [505, 299] width 305 height 77
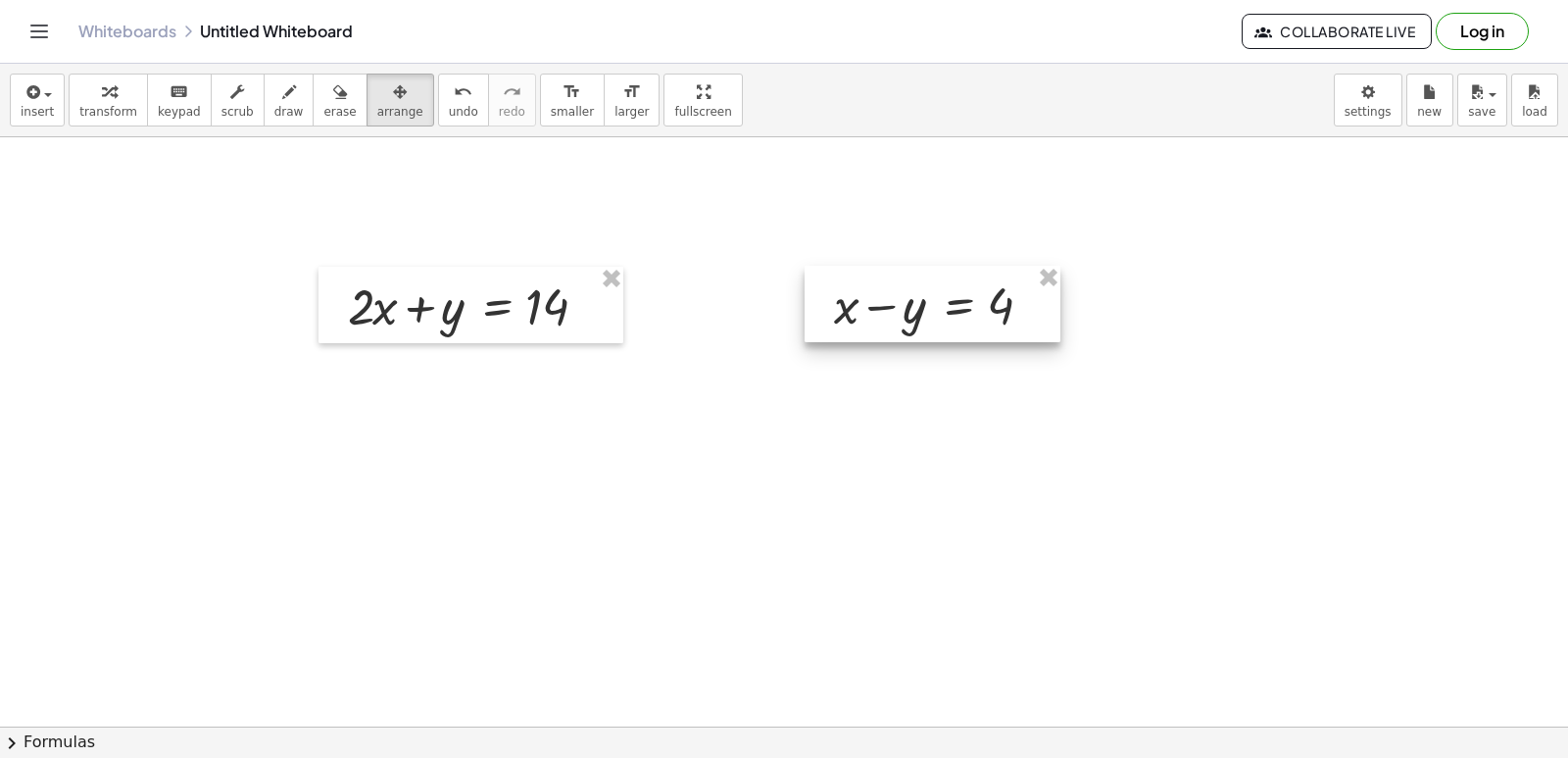
drag, startPoint x: 1100, startPoint y: 342, endPoint x: 861, endPoint y: 284, distance: 245.9
click at [861, 284] on div at bounding box center [932, 303] width 256 height 77
click at [103, 104] on button "transform" at bounding box center [108, 99] width 80 height 53
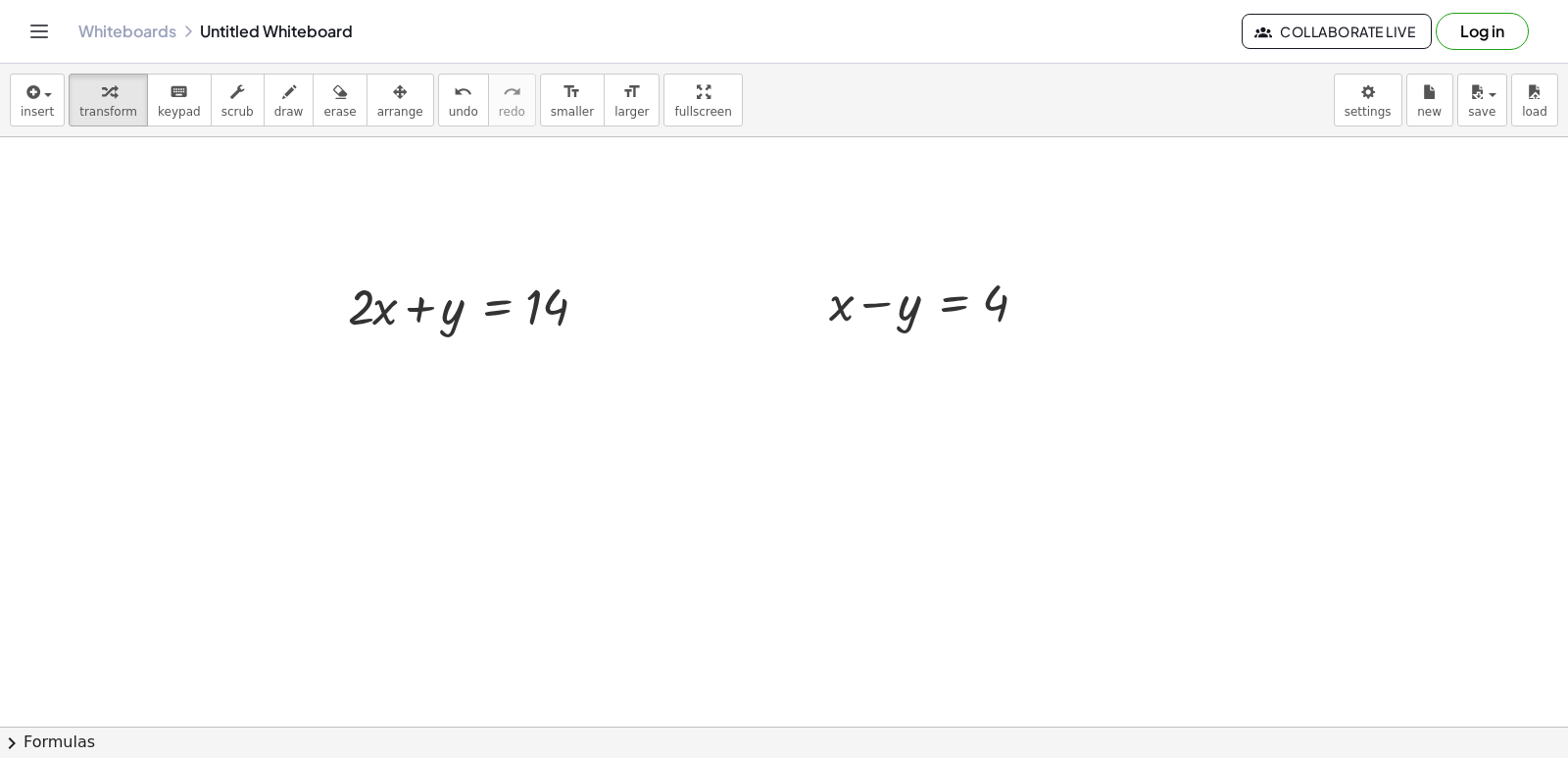
drag, startPoint x: 379, startPoint y: 95, endPoint x: 1014, endPoint y: 391, distance: 700.6
click at [379, 98] on div "button" at bounding box center [400, 92] width 46 height 24
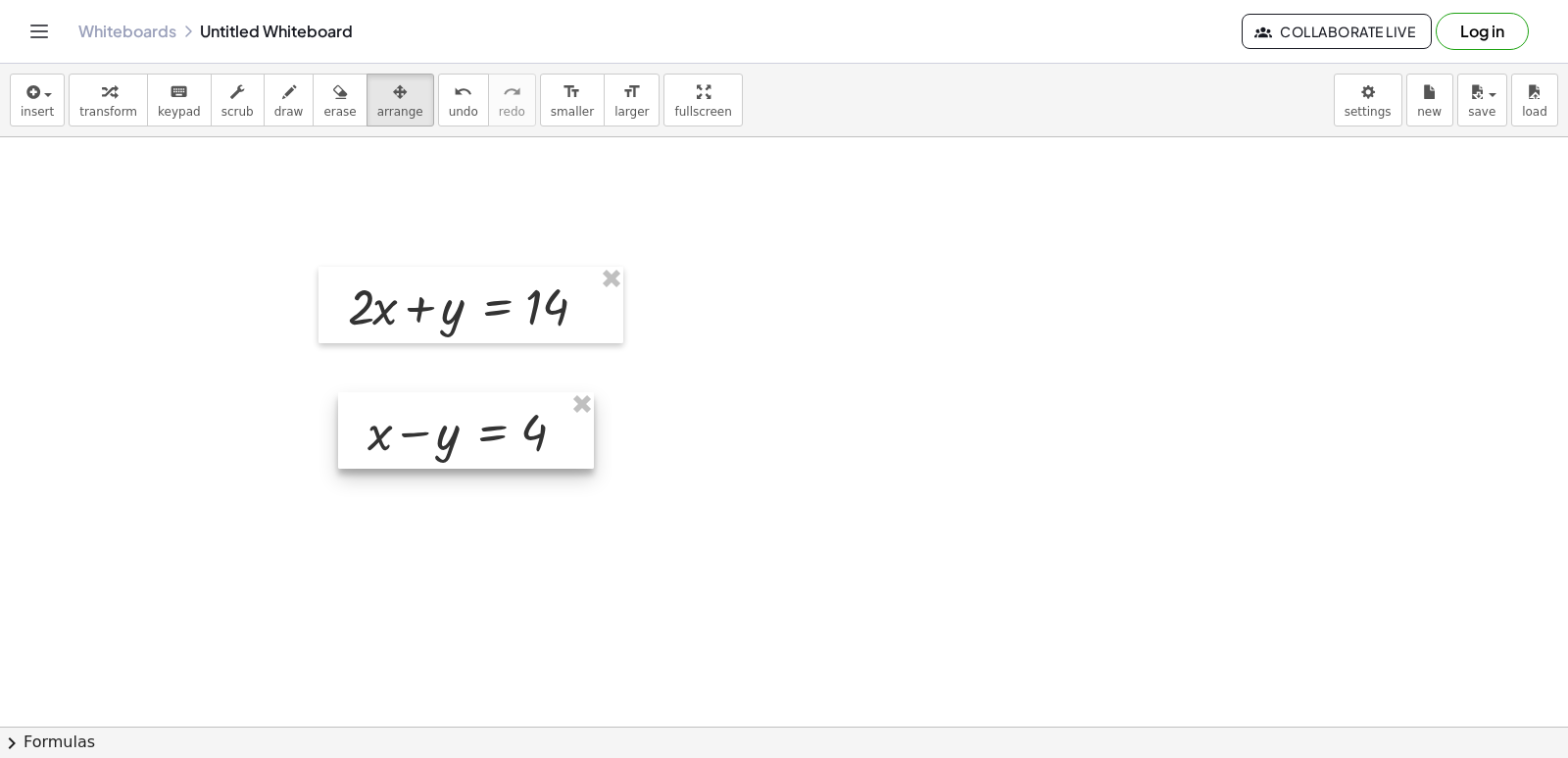
drag, startPoint x: 988, startPoint y: 320, endPoint x: 526, endPoint y: 451, distance: 480.2
click at [526, 451] on div at bounding box center [465, 430] width 256 height 77
click at [107, 112] on span "transform" at bounding box center [108, 111] width 58 height 14
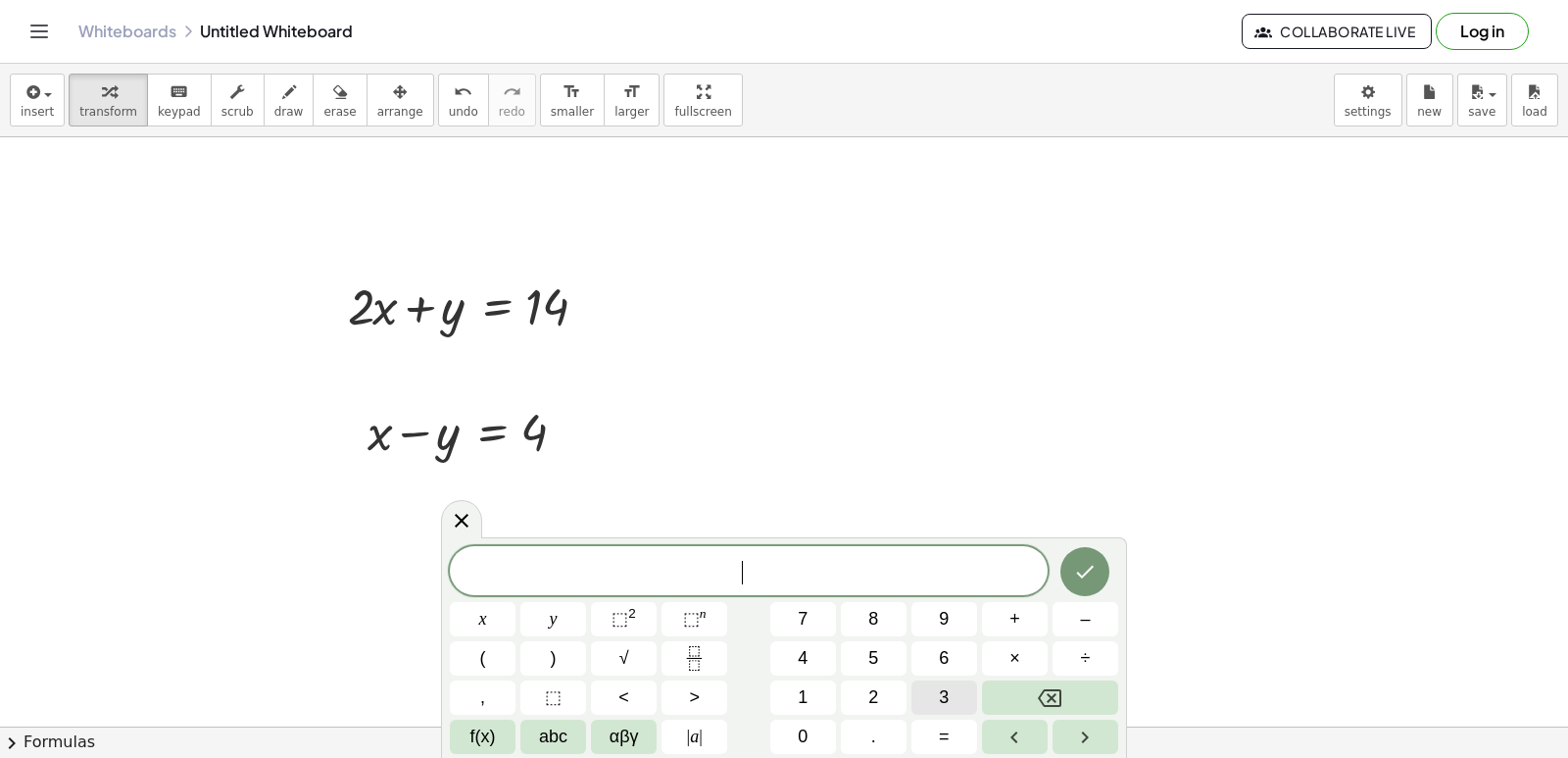
click at [946, 689] on span "3" at bounding box center [944, 697] width 10 height 27
click at [479, 609] on span "x" at bounding box center [483, 619] width 8 height 27
click at [996, 616] on button "+" at bounding box center [1015, 619] width 66 height 34
click at [1051, 690] on icon "Backspace" at bounding box center [1050, 698] width 24 height 18
click at [951, 730] on button "=" at bounding box center [945, 736] width 66 height 34
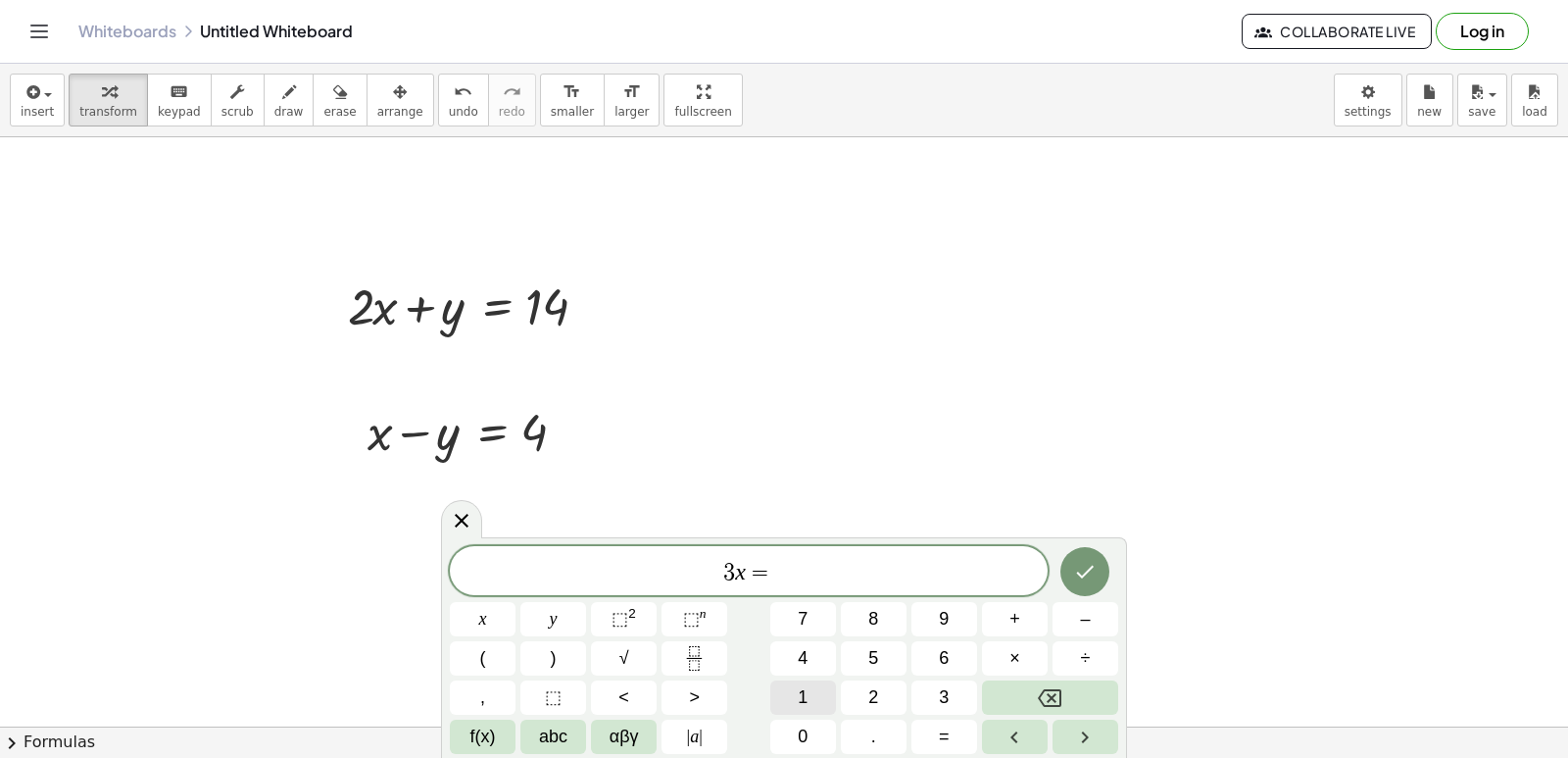
click at [787, 691] on button "1" at bounding box center [803, 697] width 66 height 34
click at [863, 614] on button "8" at bounding box center [874, 619] width 66 height 34
click at [1088, 572] on icon "Done" at bounding box center [1086, 572] width 18 height 13
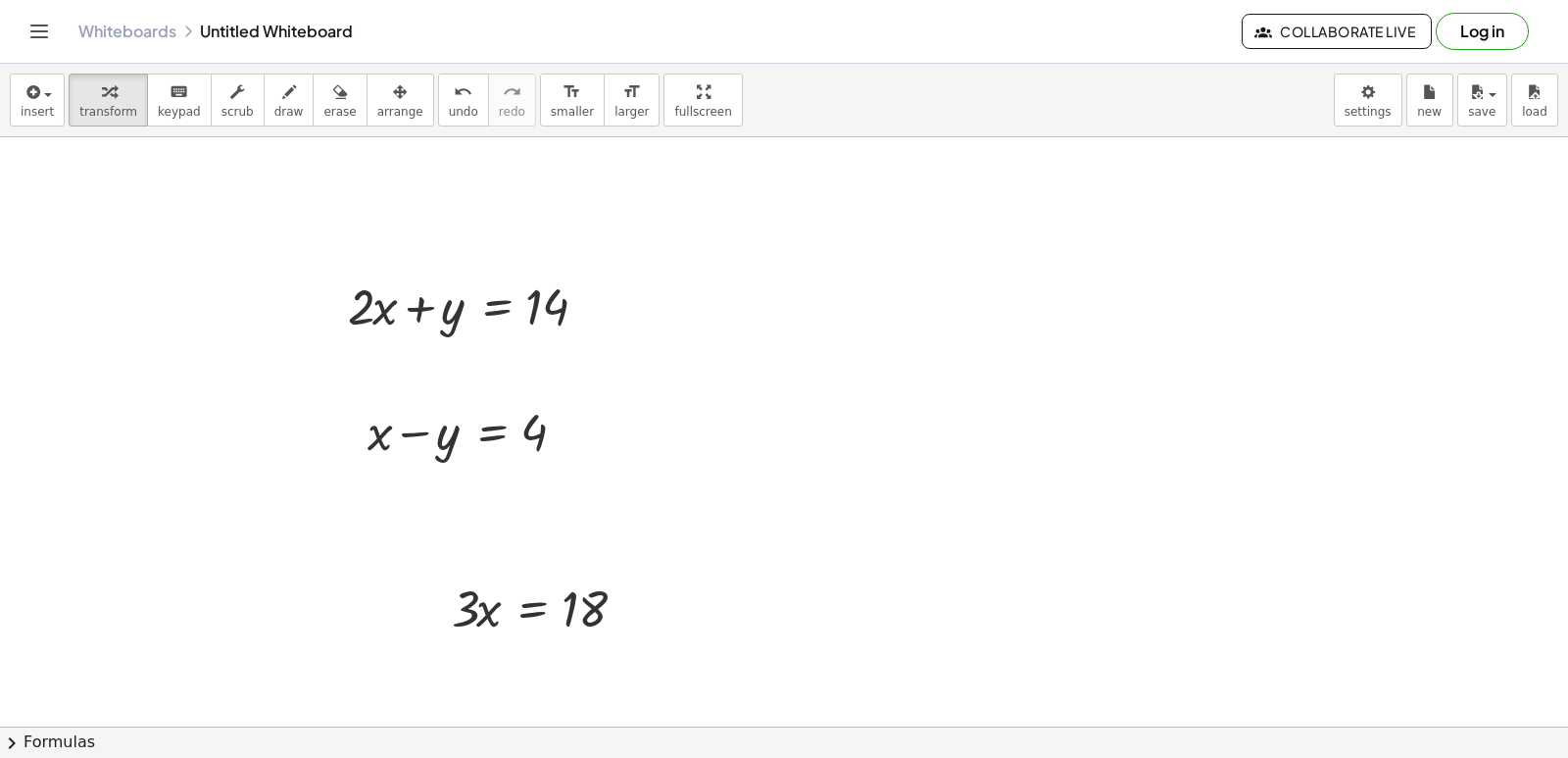
scroll to position [3728, 0]
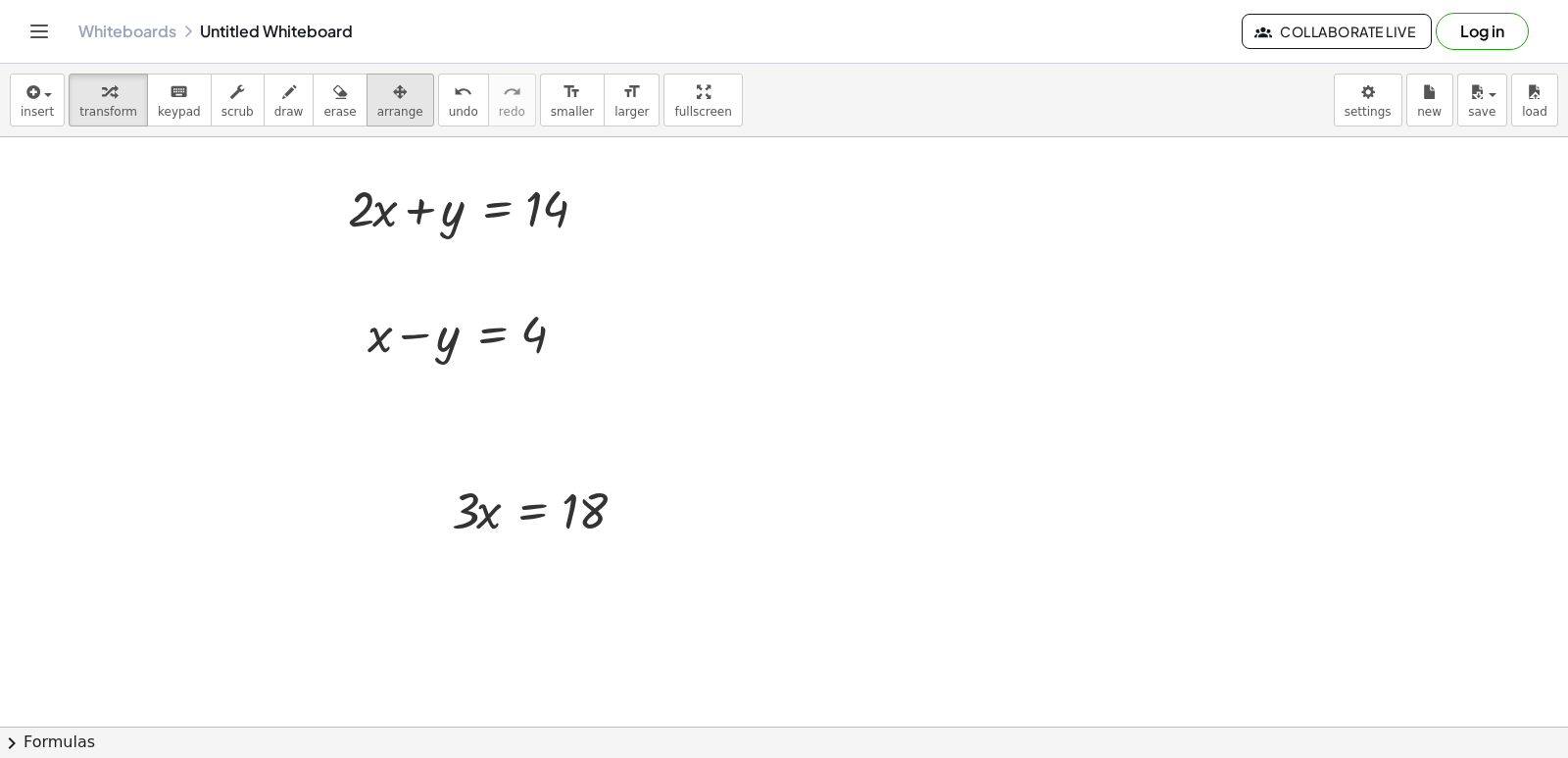
click at [388, 99] on button "arrange" at bounding box center [401, 99] width 68 height 53
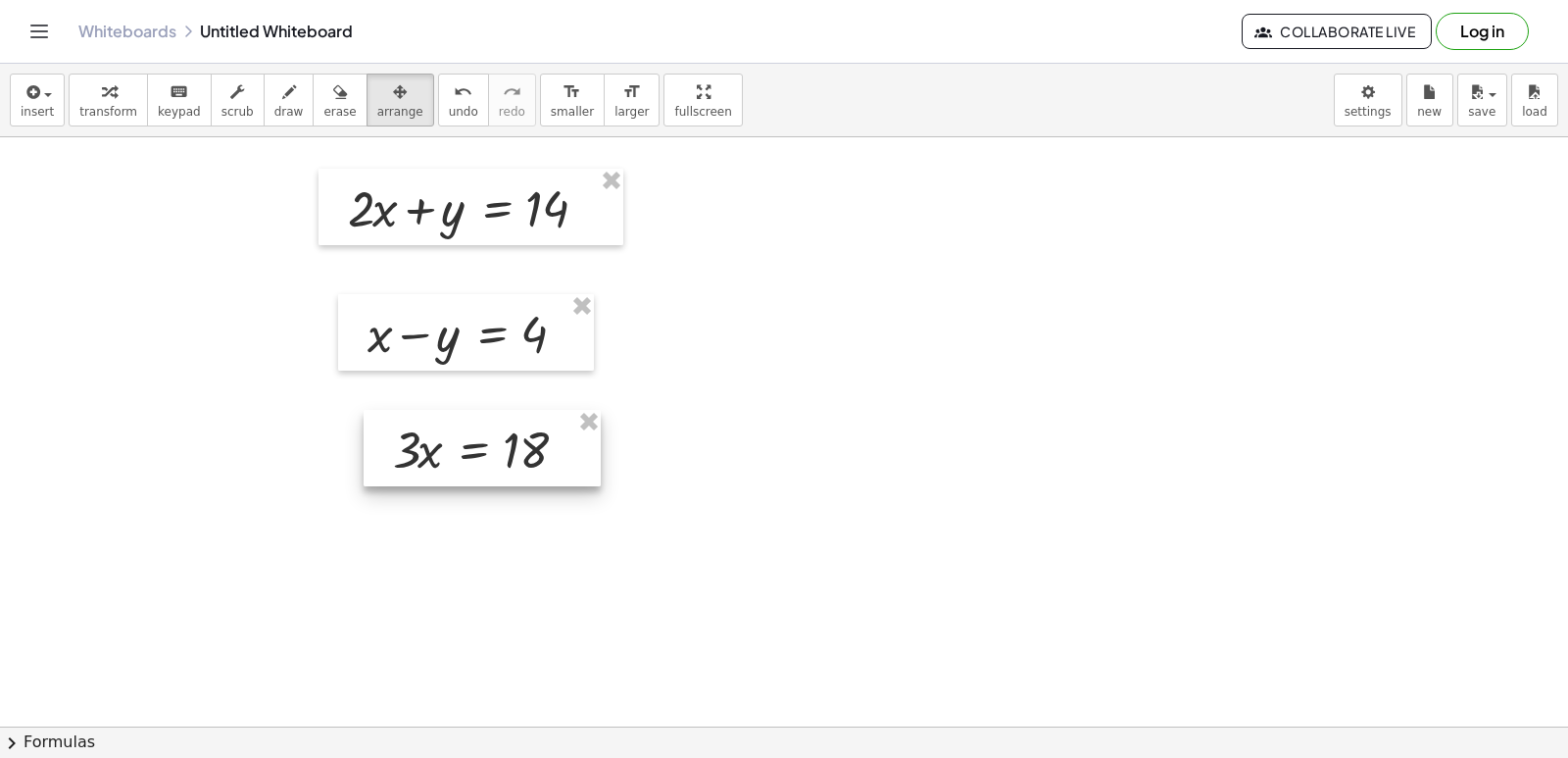
drag, startPoint x: 533, startPoint y: 506, endPoint x: 474, endPoint y: 446, distance: 84.1
click at [474, 446] on div at bounding box center [482, 448] width 238 height 77
click at [102, 114] on span "transform" at bounding box center [108, 111] width 58 height 14
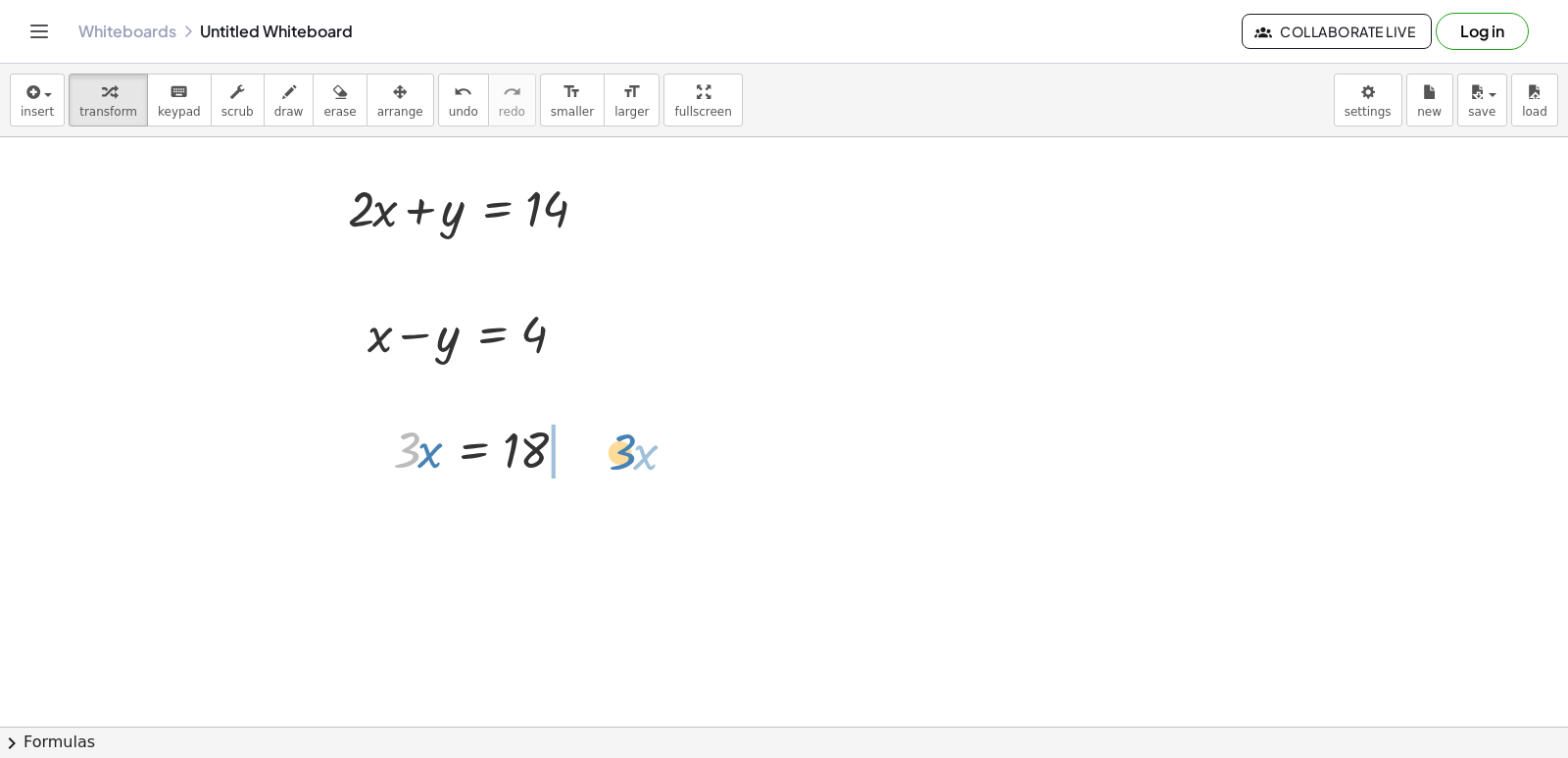
drag, startPoint x: 418, startPoint y: 449, endPoint x: 638, endPoint y: 451, distance: 220.0
click at [576, 521] on div at bounding box center [535, 514] width 305 height 67
click at [543, 518] on div at bounding box center [535, 514] width 305 height 67
click at [615, 514] on div at bounding box center [535, 514] width 305 height 67
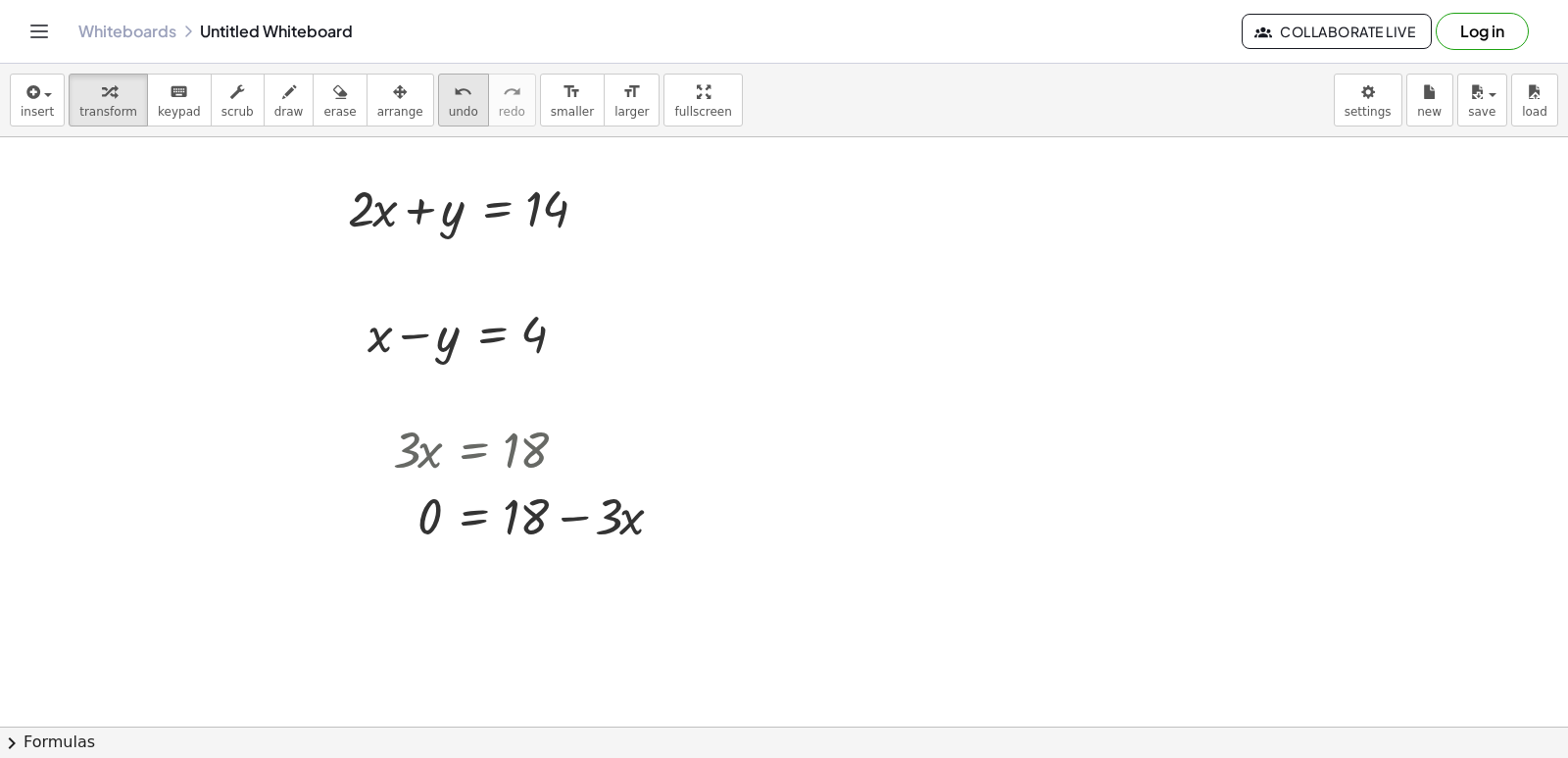
click at [453, 99] on icon "undo" at bounding box center [462, 93] width 19 height 24
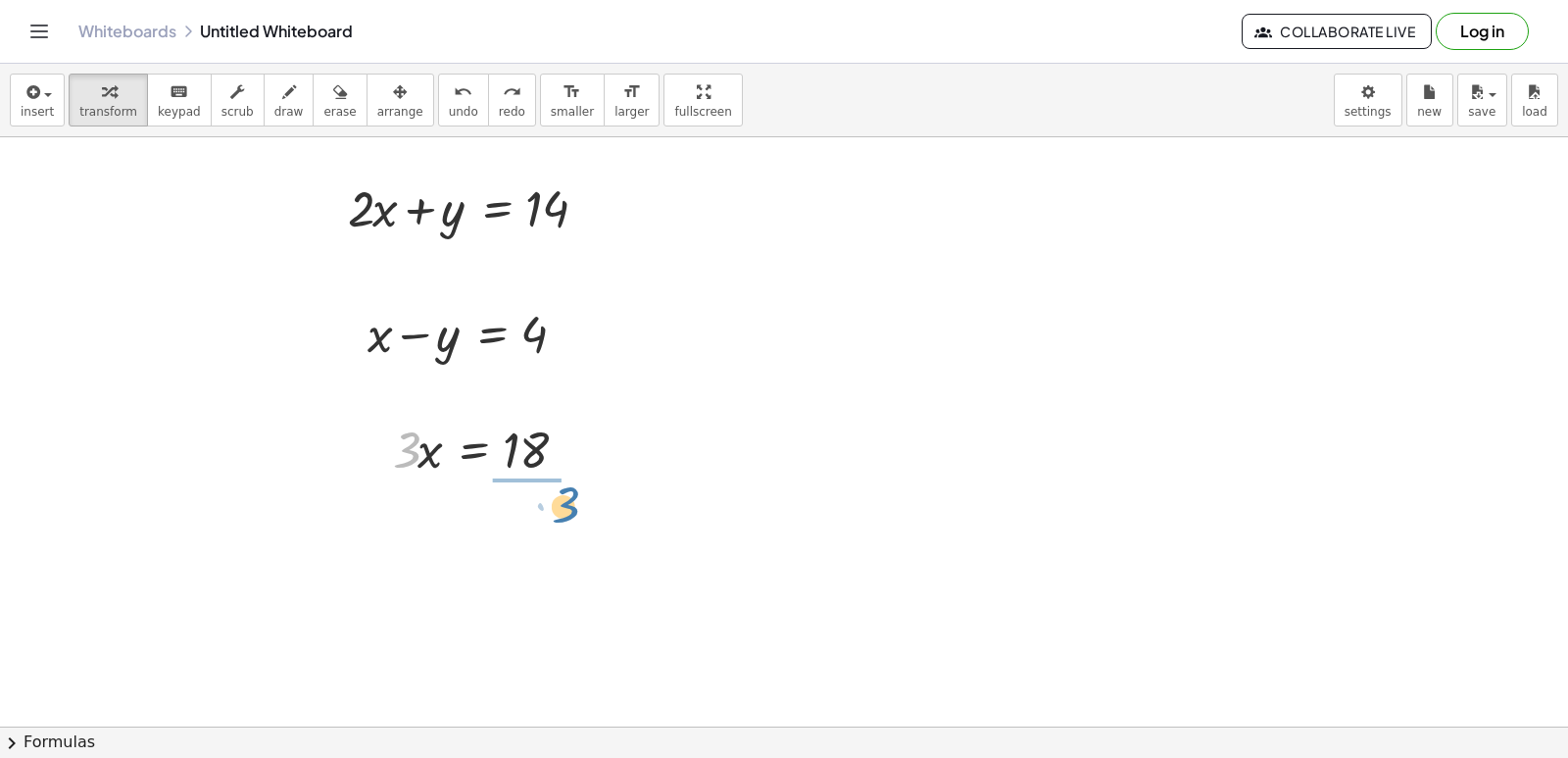
drag, startPoint x: 397, startPoint y: 448, endPoint x: 558, endPoint y: 504, distance: 170.5
click at [529, 536] on div at bounding box center [490, 530] width 216 height 98
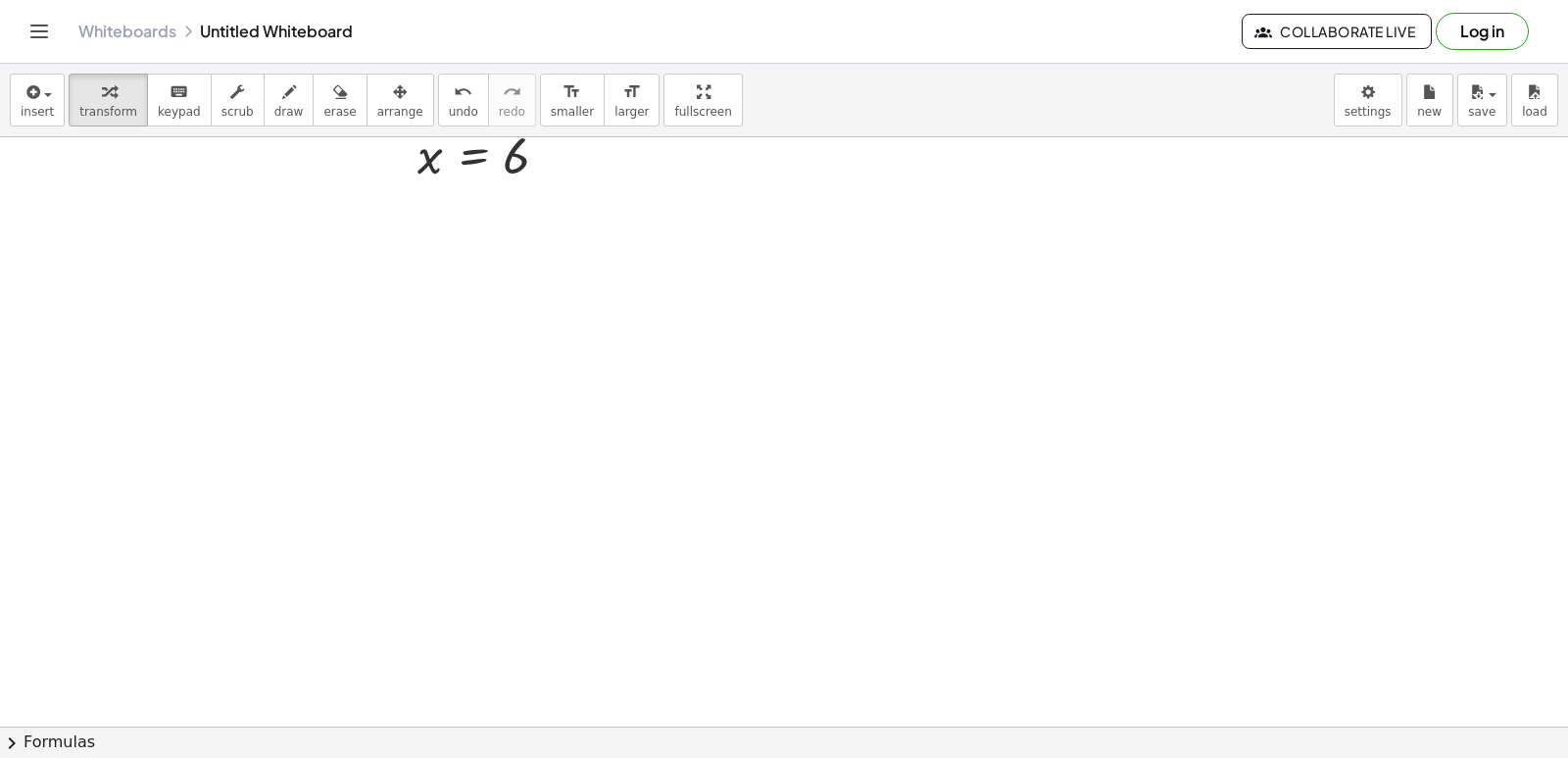
scroll to position [4218, 0]
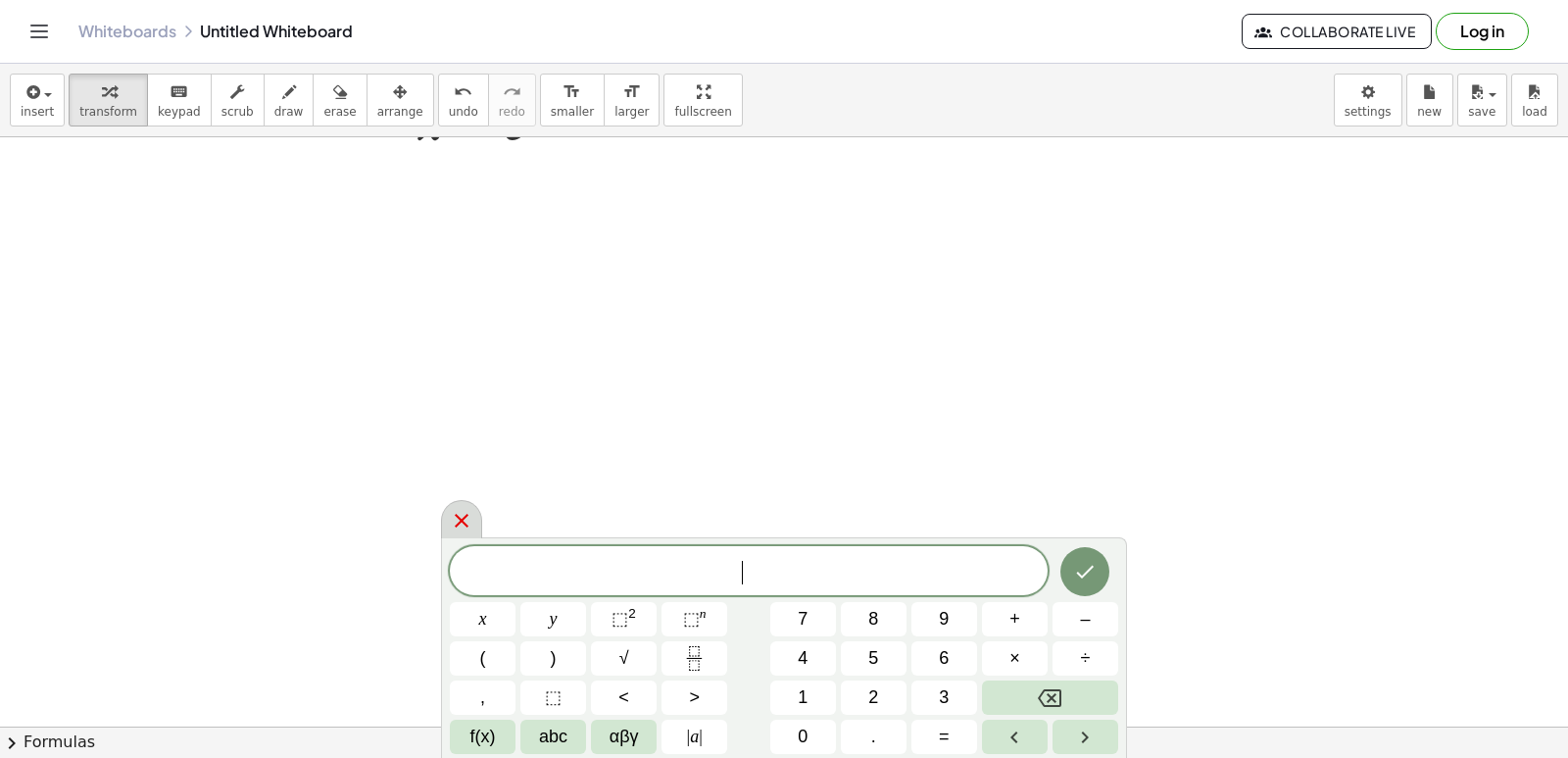
click at [459, 515] on icon at bounding box center [461, 521] width 24 height 24
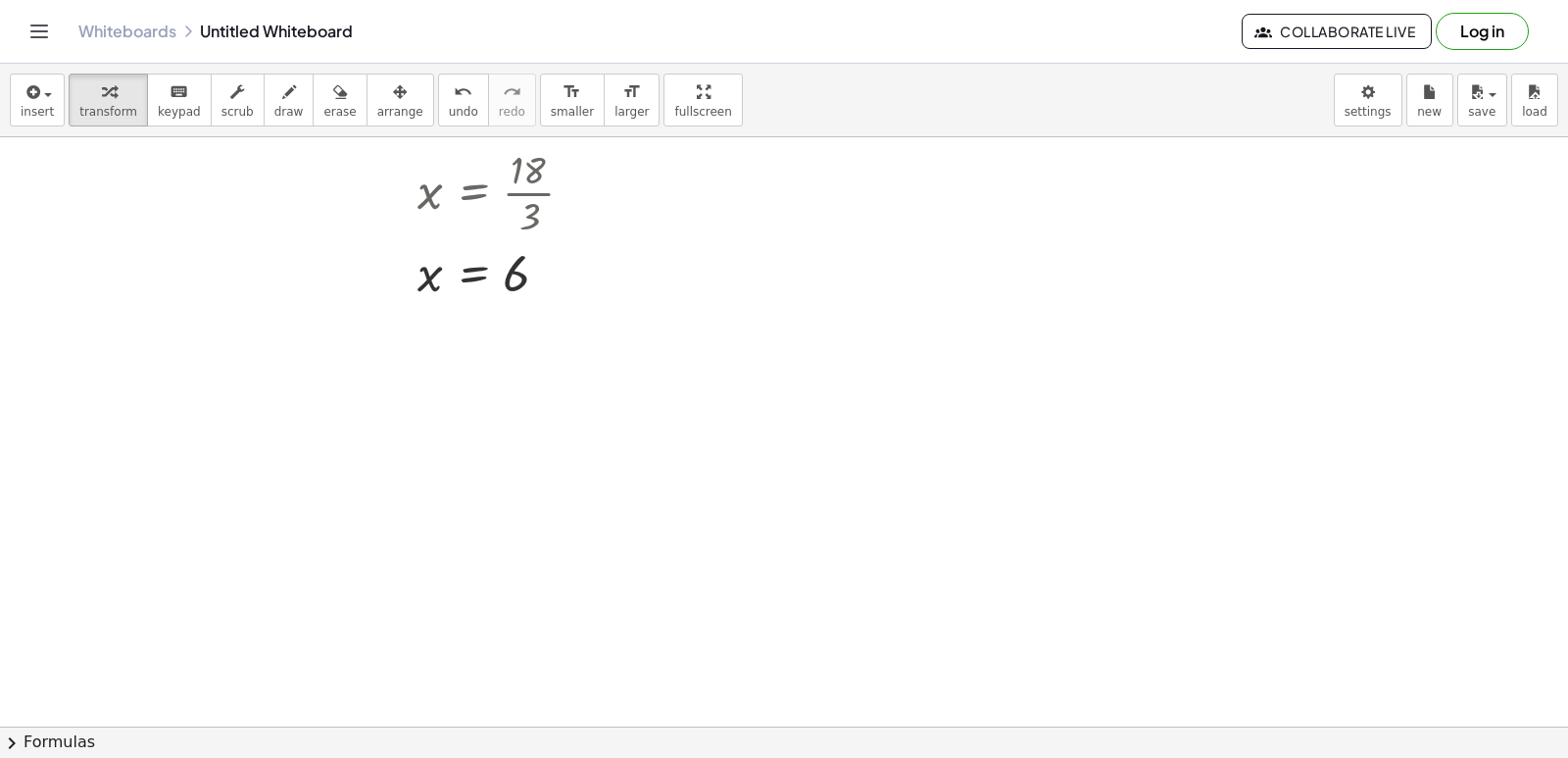
scroll to position [4022, 0]
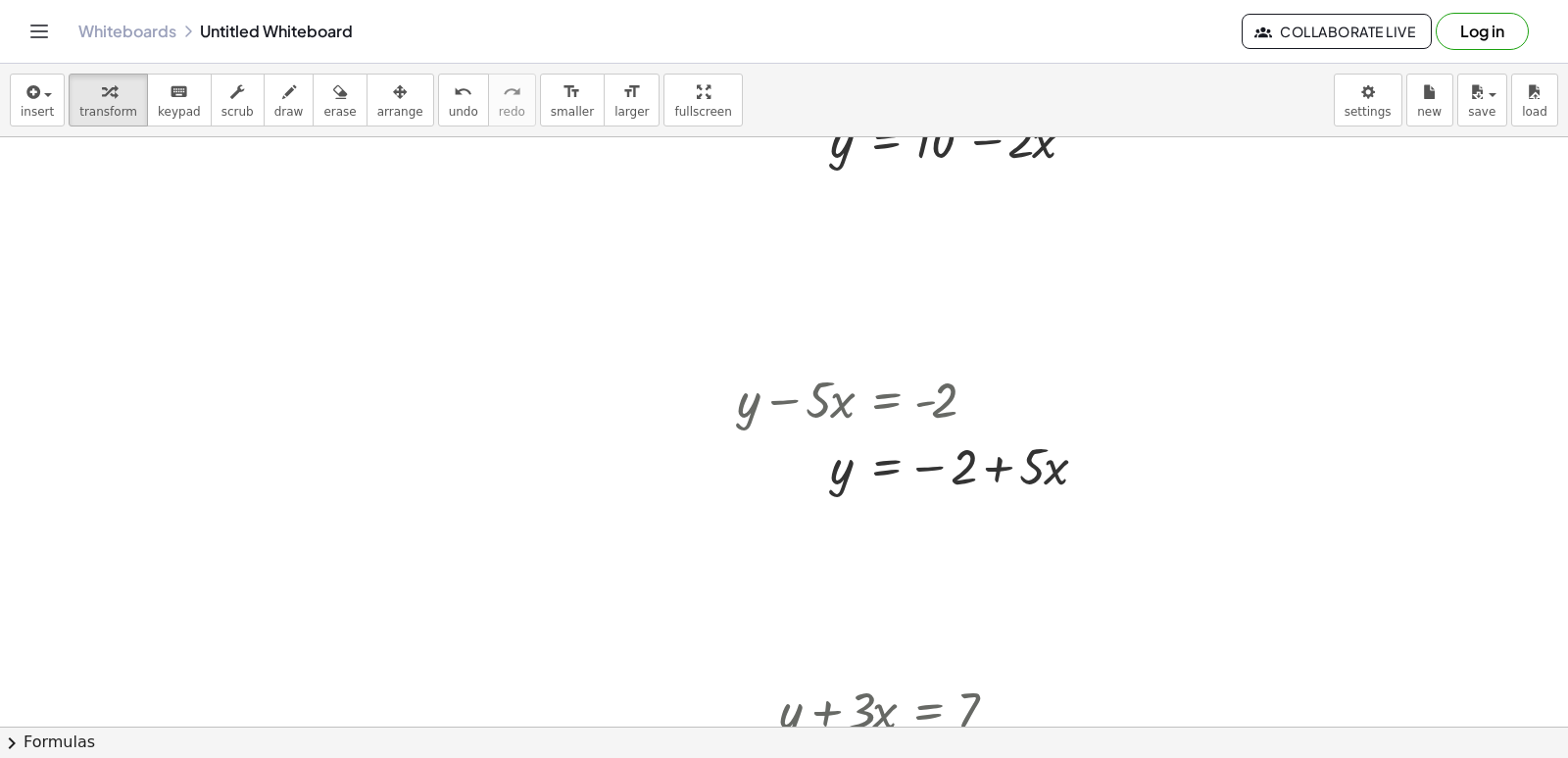
drag, startPoint x: 604, startPoint y: 403, endPoint x: 610, endPoint y: 389, distance: 15.2
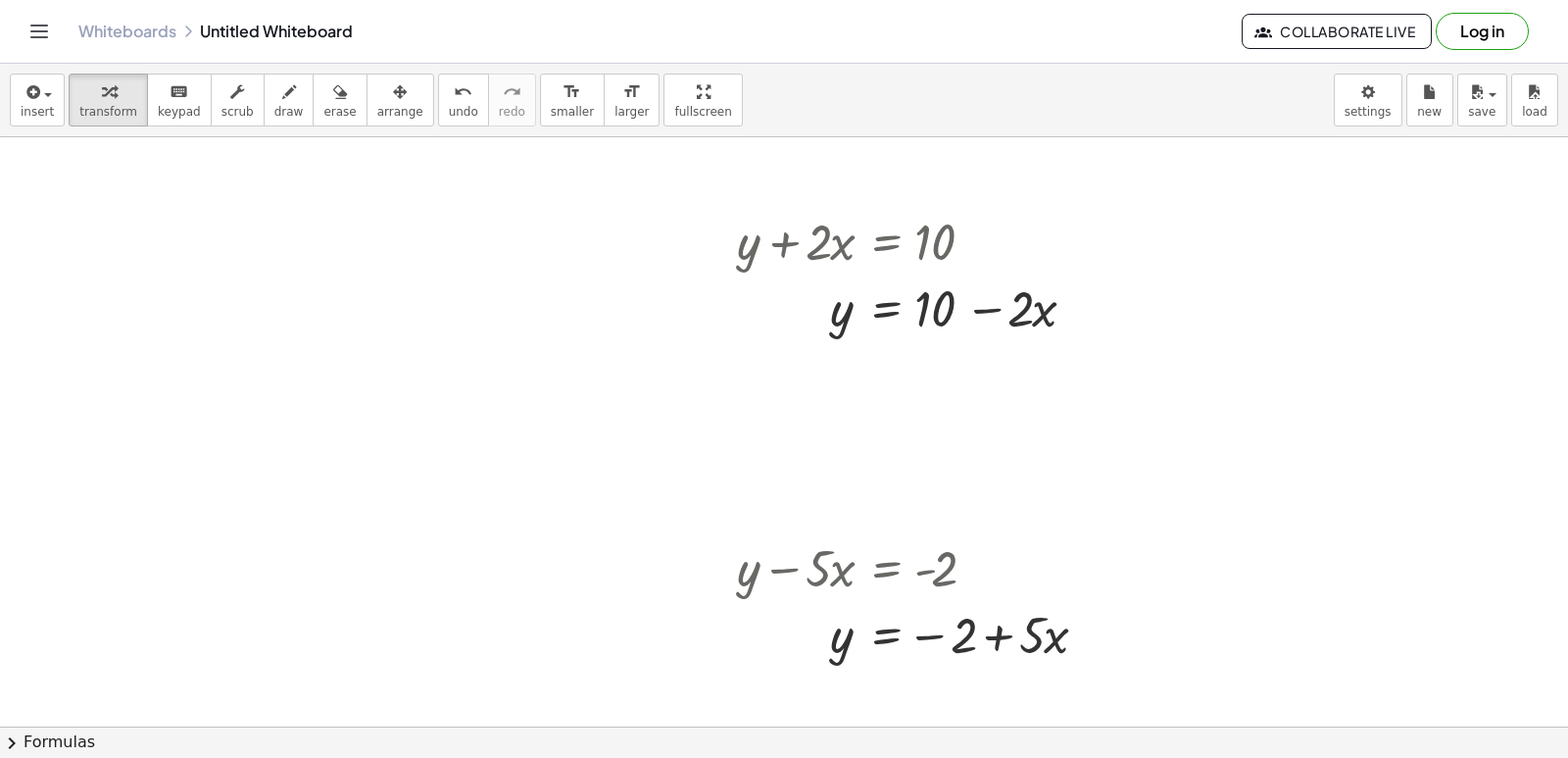
drag, startPoint x: 610, startPoint y: 389, endPoint x: 582, endPoint y: 411, distance: 35.6
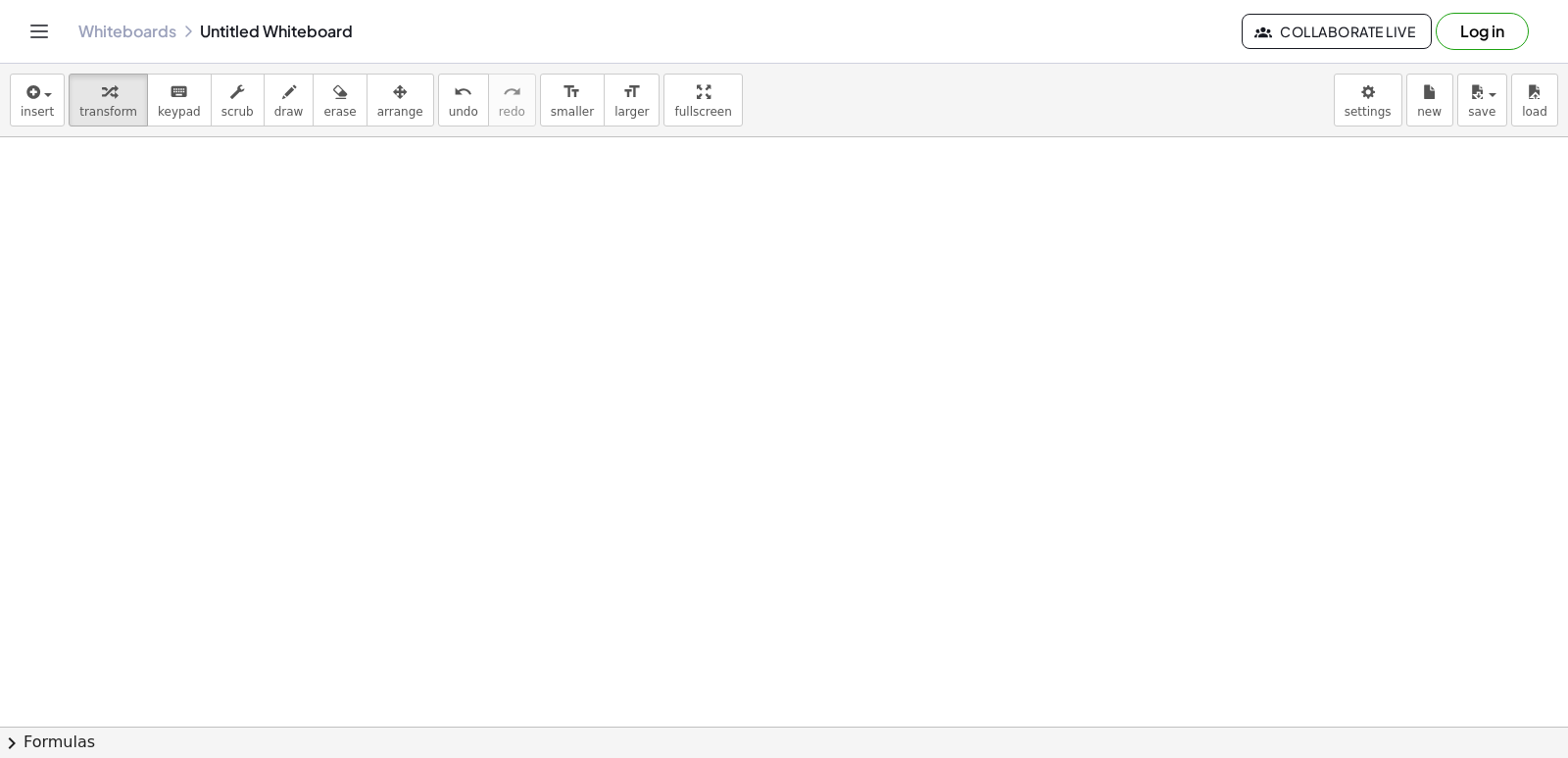
scroll to position [4140, 0]
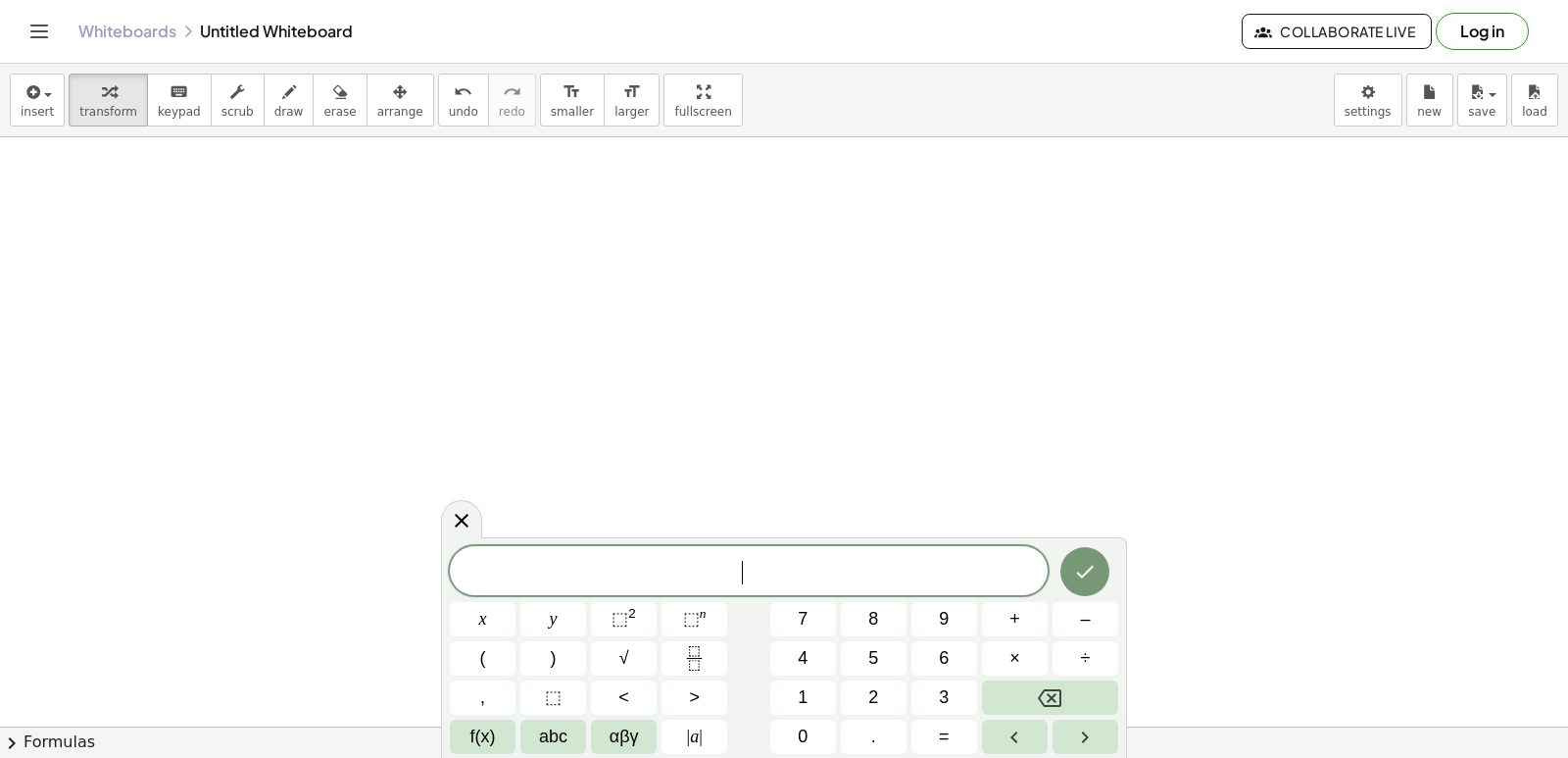
scroll to position [4238, 0]
click at [465, 515] on icon at bounding box center [461, 520] width 14 height 14
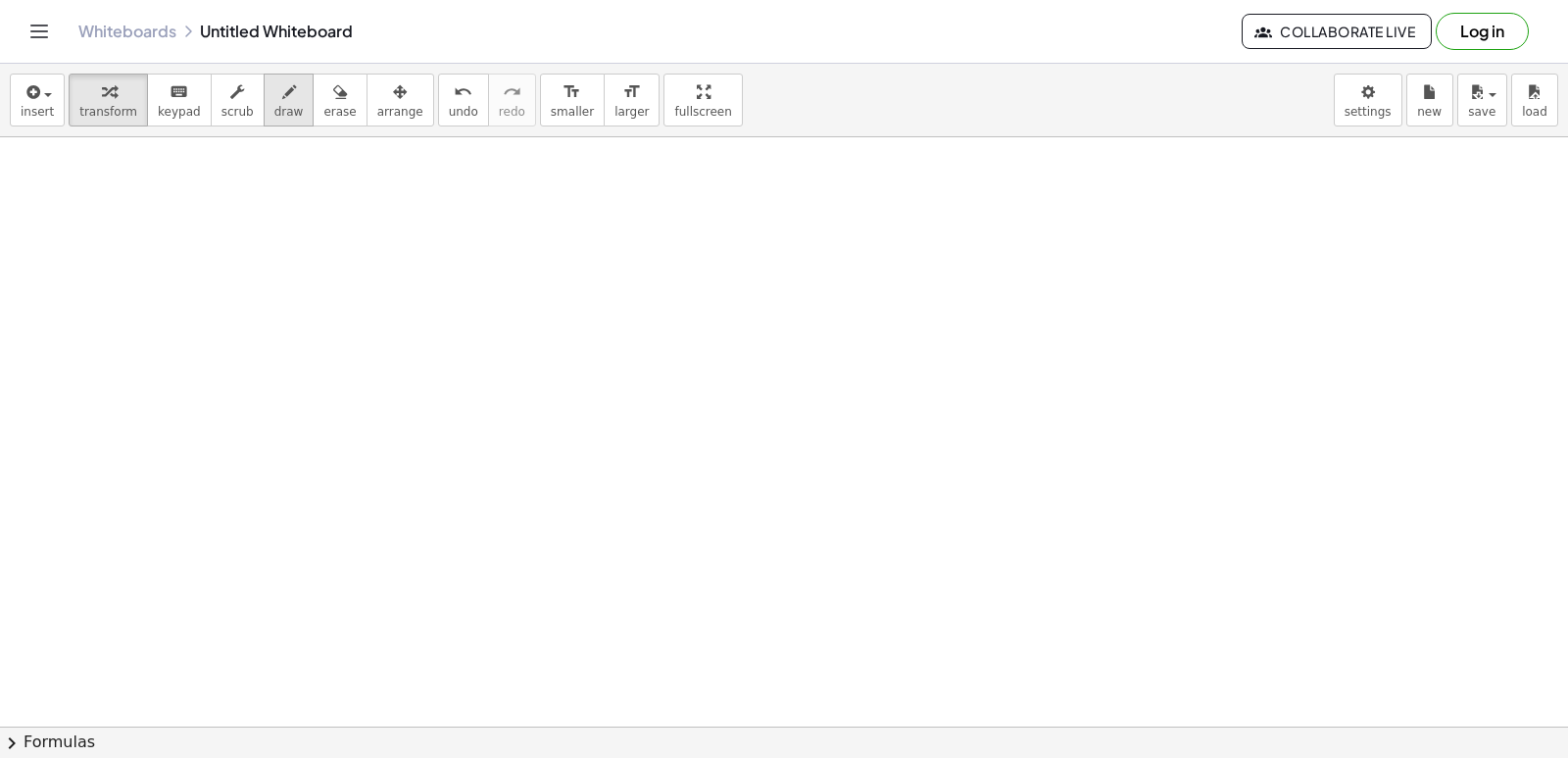
click at [282, 107] on button "draw" at bounding box center [288, 99] width 51 height 53
drag, startPoint x: 427, startPoint y: 294, endPoint x: 439, endPoint y: 342, distance: 49.5
drag, startPoint x: 464, startPoint y: 277, endPoint x: 469, endPoint y: 340, distance: 63.2
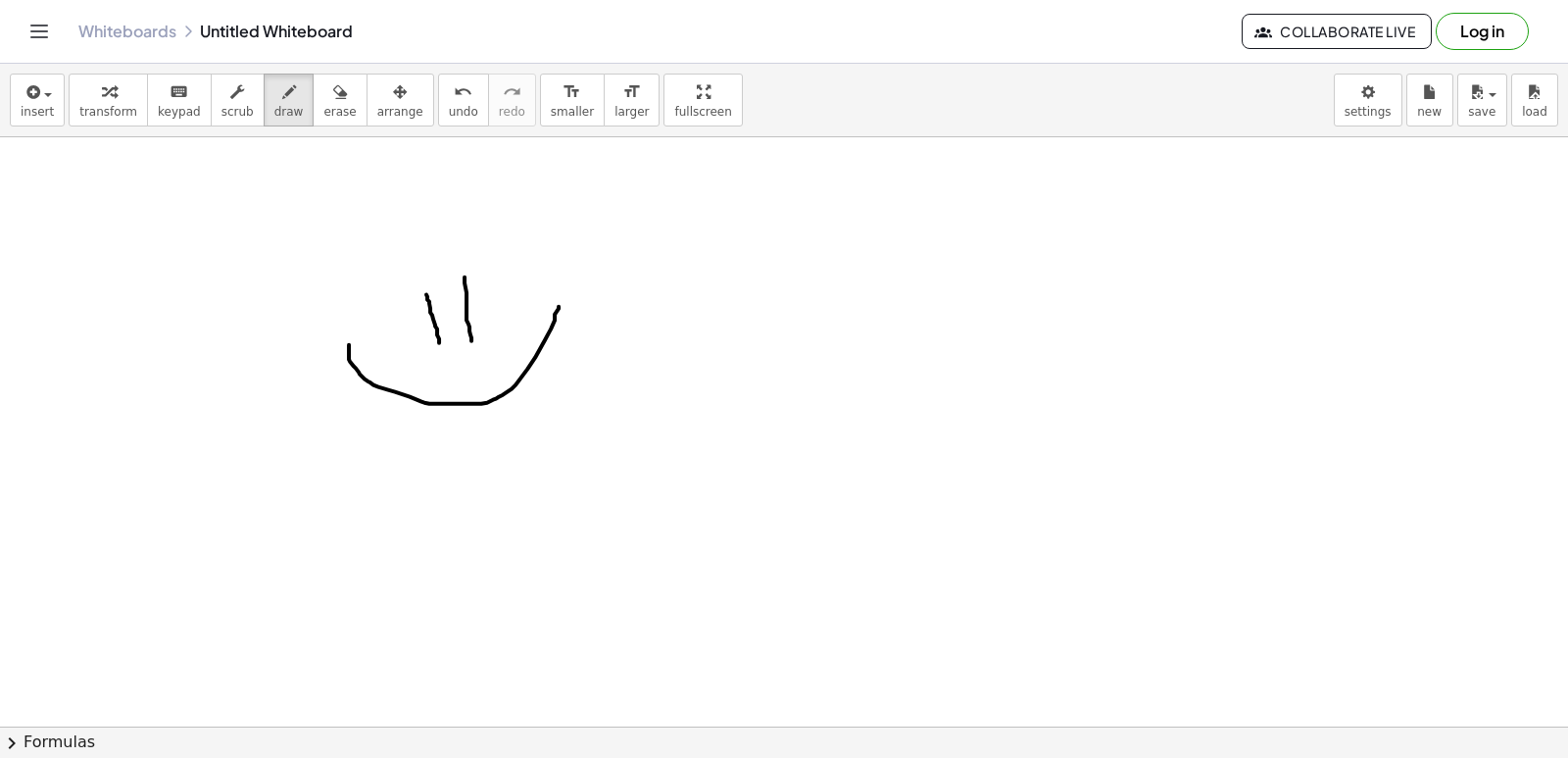
drag, startPoint x: 354, startPoint y: 366, endPoint x: 559, endPoint y: 306, distance: 213.6
click at [438, 97] on button "undo undo" at bounding box center [463, 99] width 51 height 53
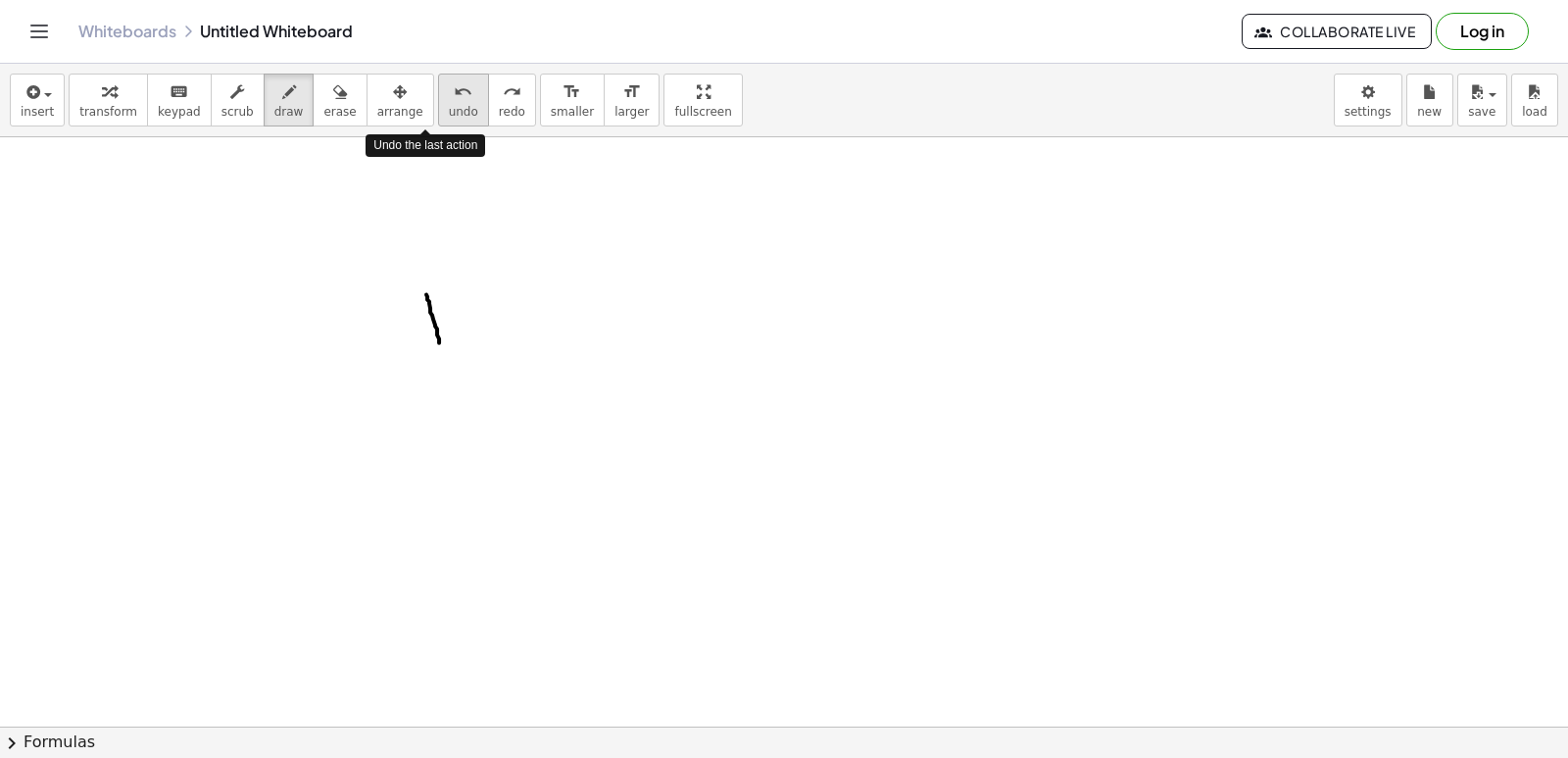
click at [438, 97] on button "undo undo" at bounding box center [463, 99] width 51 height 53
click at [108, 108] on span "transform" at bounding box center [108, 111] width 58 height 14
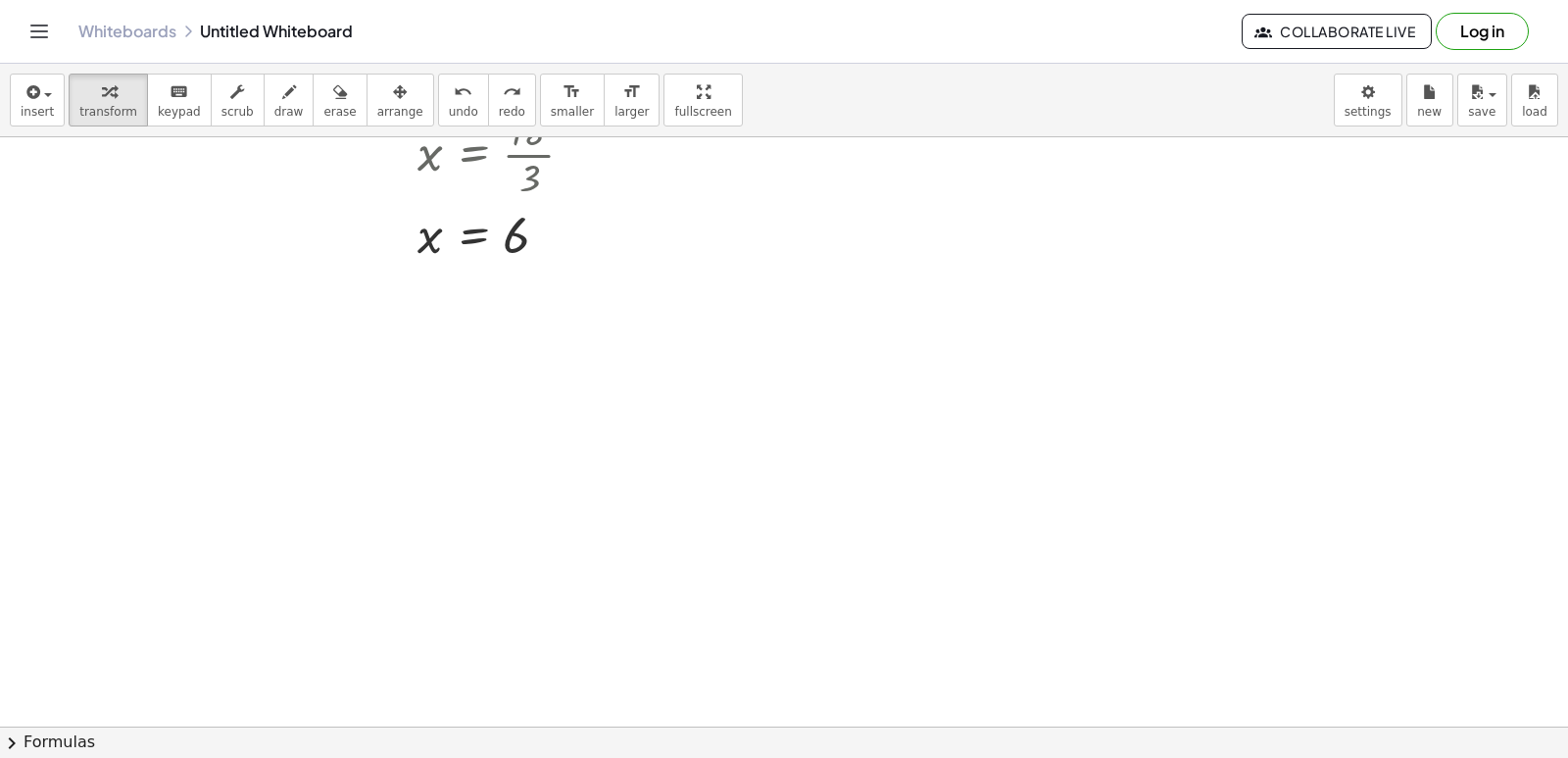
scroll to position [4140, 0]
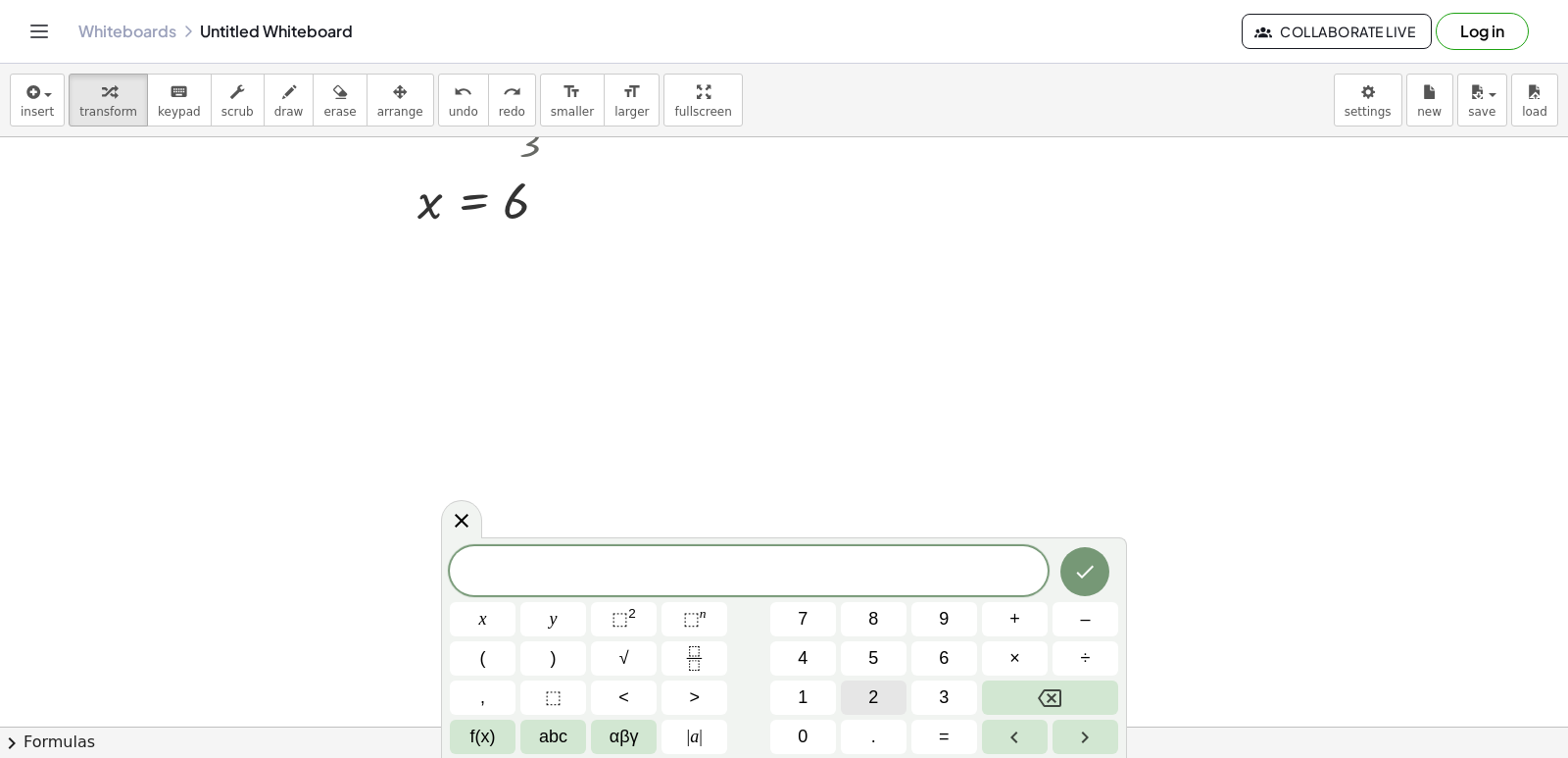
click at [879, 699] on button "2" at bounding box center [874, 697] width 66 height 34
click at [467, 619] on button "x" at bounding box center [482, 619] width 66 height 34
click at [1004, 626] on button "+" at bounding box center [1015, 619] width 66 height 34
click at [533, 624] on button "y" at bounding box center [553, 619] width 66 height 34
click at [926, 701] on div "2 x + y ​ x y ⬚ 2 ⬚ n 7 8 9 + – ( ) √ 4 5 6 × ÷ , ⬚ < > 1 2 3 f(x) abc αβγ | a …" at bounding box center [784, 650] width 668 height 208
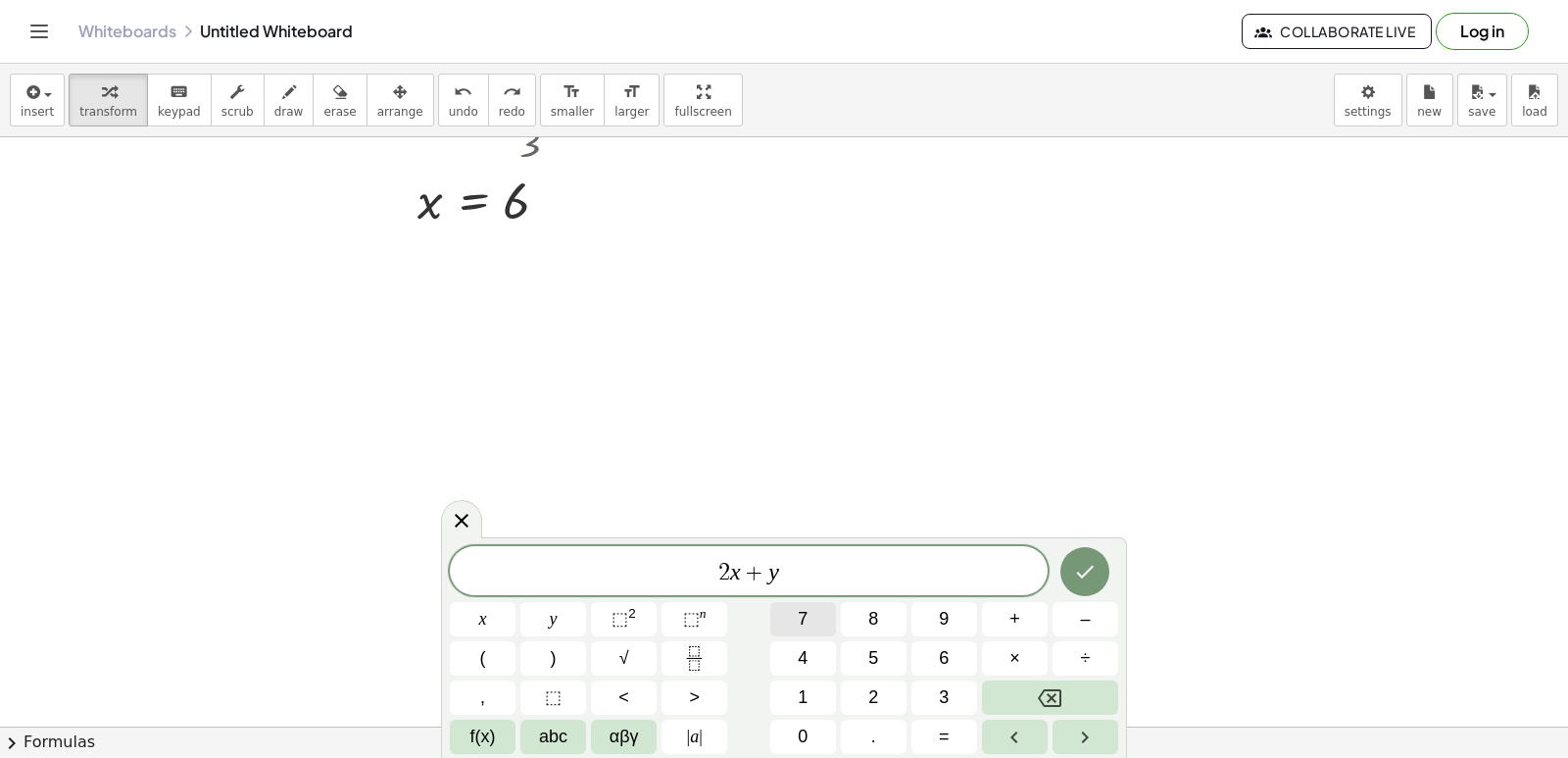
click at [794, 618] on button "7" at bounding box center [803, 619] width 66 height 34
click at [1060, 676] on div "2 x + y 7 x y ⬚ 2 ⬚ n 7 8 9 + – ( ) √ 4 5 6 × ÷ , ⬚ < > 1 2 3 f(x) abc αβγ | a …" at bounding box center [784, 650] width 668 height 208
click at [1051, 687] on icon "Backspace" at bounding box center [1050, 698] width 24 height 24
click at [954, 731] on button "=" at bounding box center [945, 736] width 66 height 34
click at [811, 619] on button "7" at bounding box center [803, 619] width 66 height 34
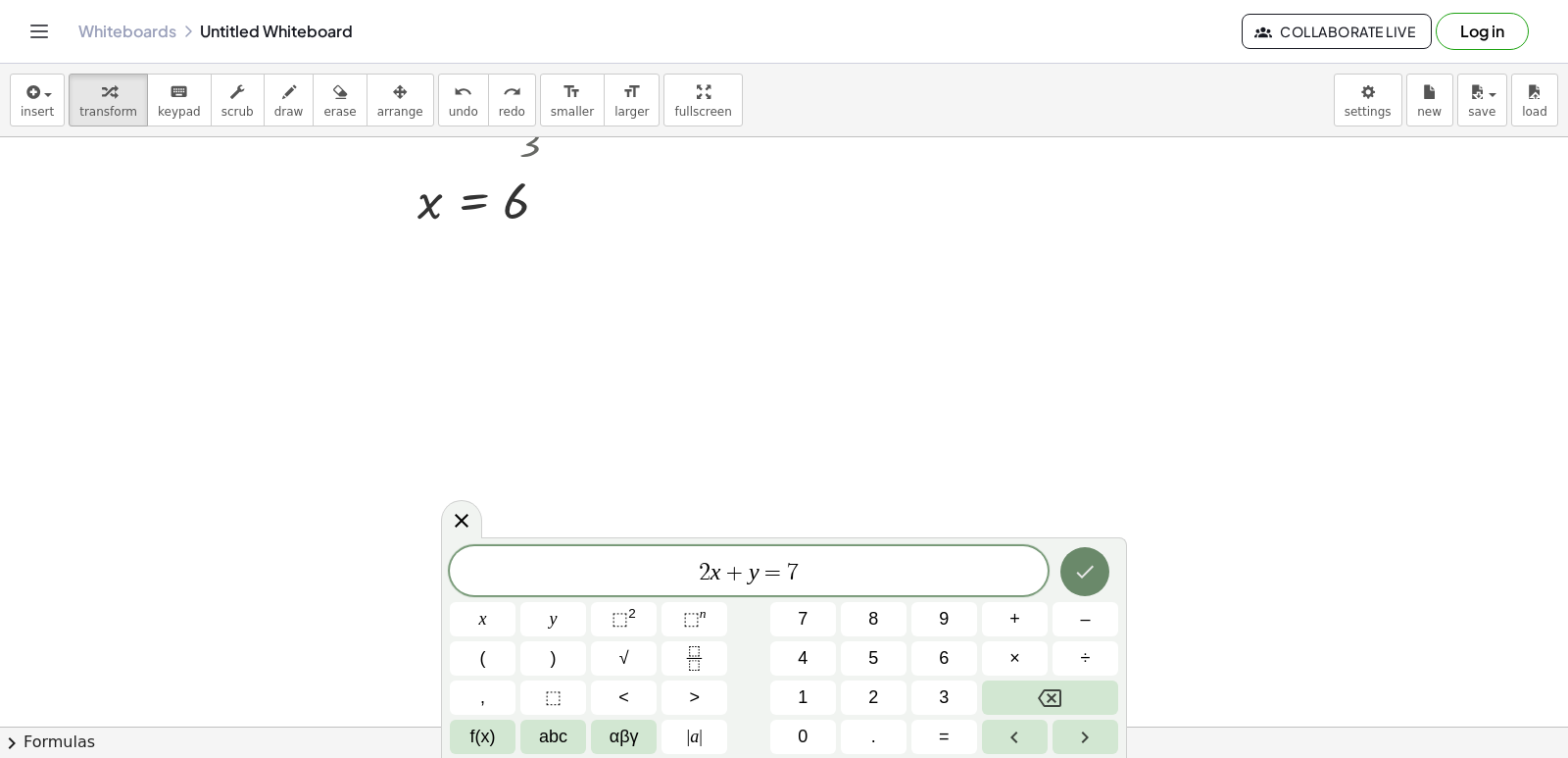
click at [1066, 579] on button "Done" at bounding box center [1085, 571] width 49 height 49
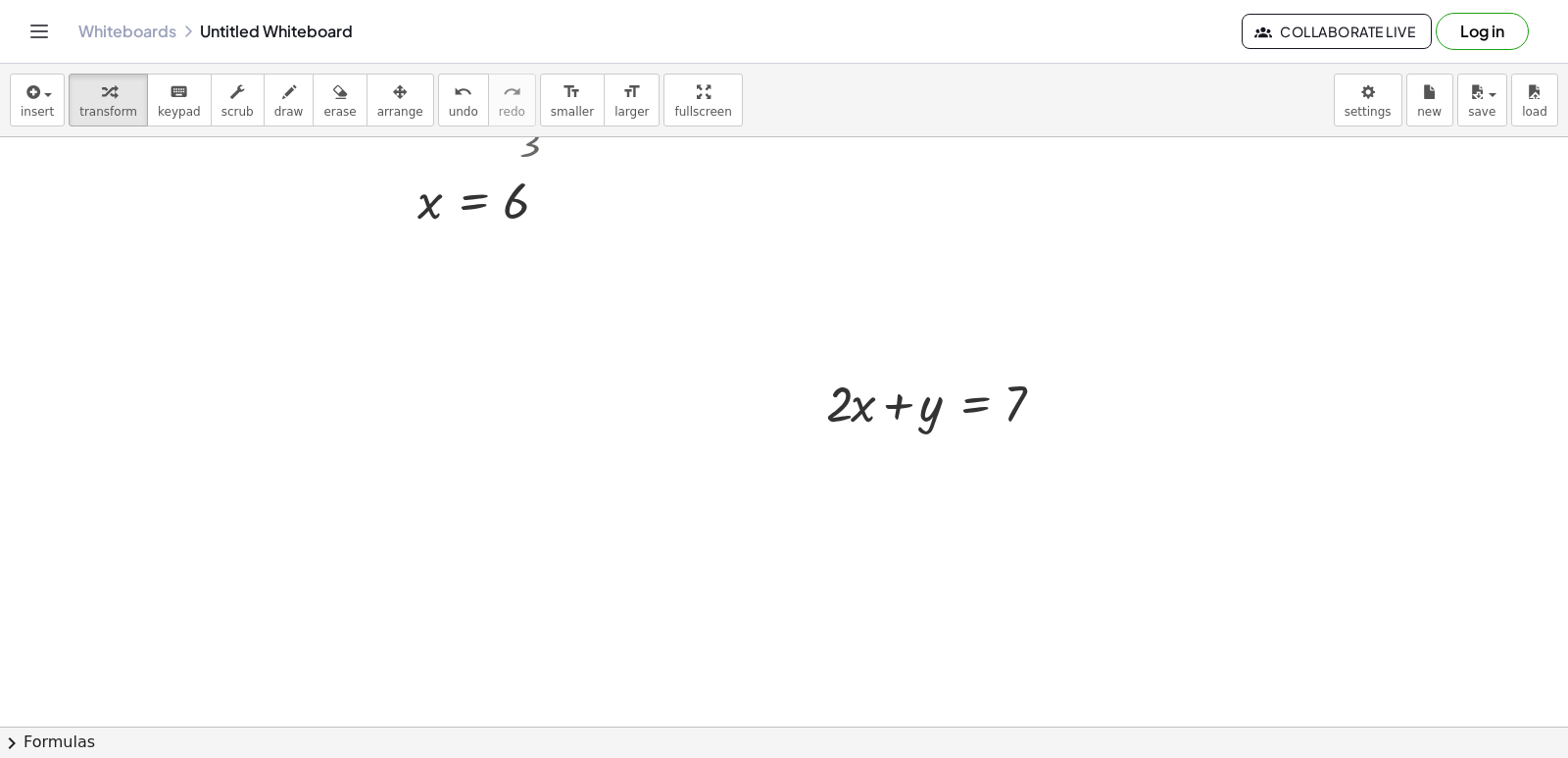
click at [377, 102] on div "button" at bounding box center [400, 92] width 46 height 24
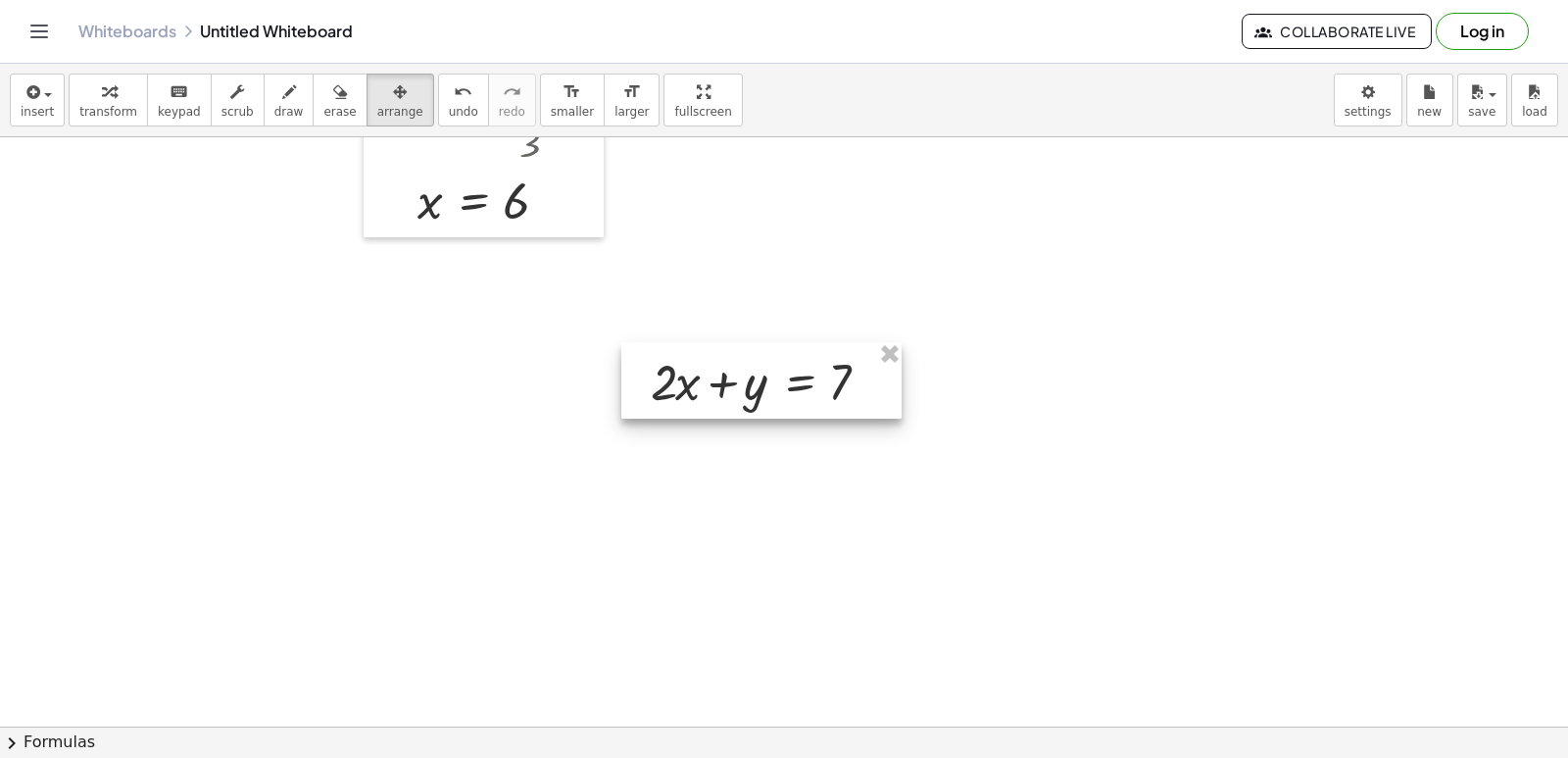
drag, startPoint x: 945, startPoint y: 408, endPoint x: 762, endPoint y: 385, distance: 184.4
click at [765, 386] on div at bounding box center [762, 380] width 280 height 77
click at [109, 101] on div "button" at bounding box center [108, 92] width 58 height 24
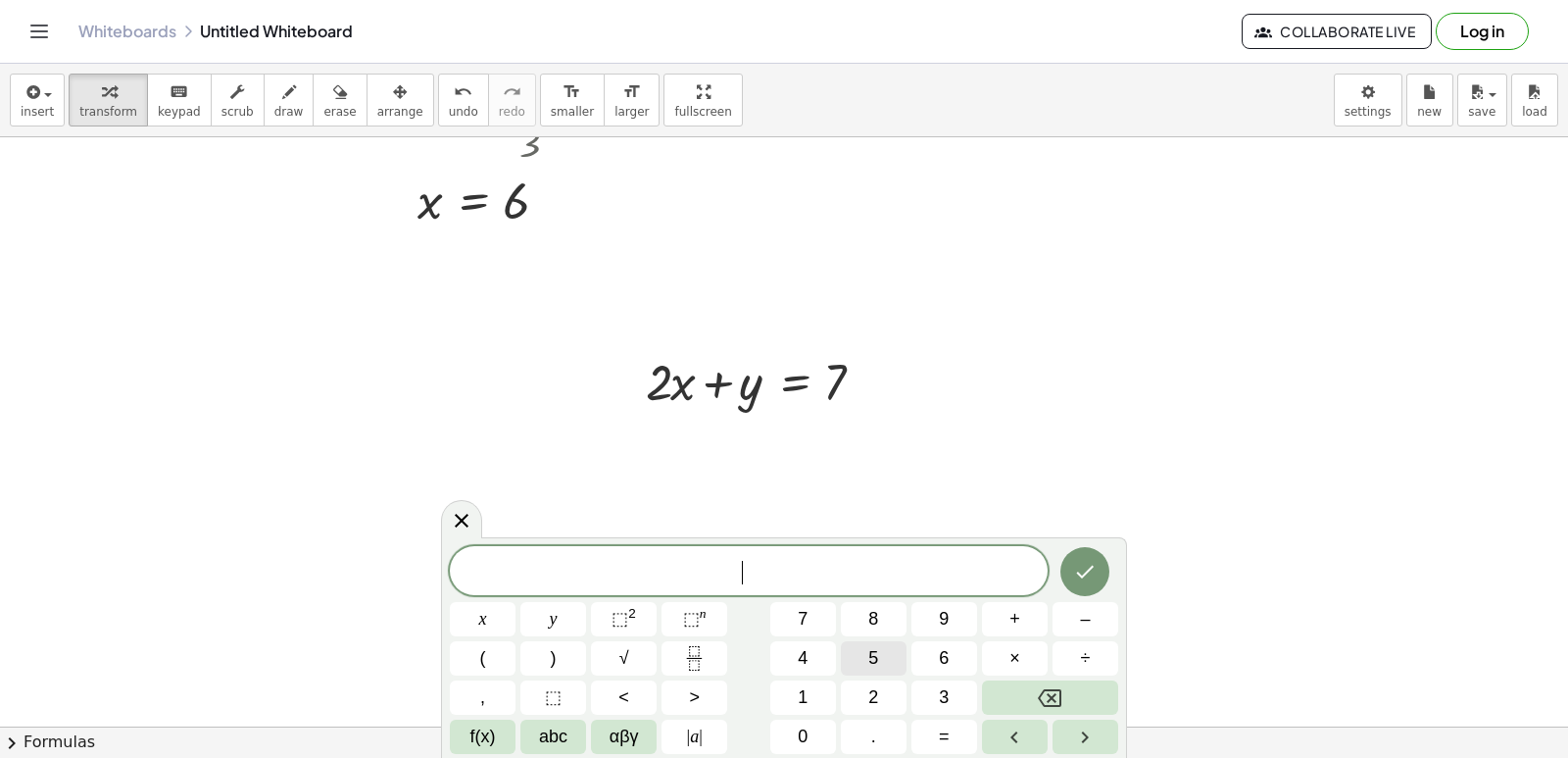
click at [871, 655] on button "5" at bounding box center [874, 659] width 66 height 34
click at [471, 614] on button "x" at bounding box center [482, 619] width 66 height 34
click at [1085, 613] on span "–" at bounding box center [1085, 619] width 10 height 27
click at [557, 623] on span "y" at bounding box center [554, 619] width 8 height 27
click at [942, 730] on span "=" at bounding box center [944, 736] width 11 height 27
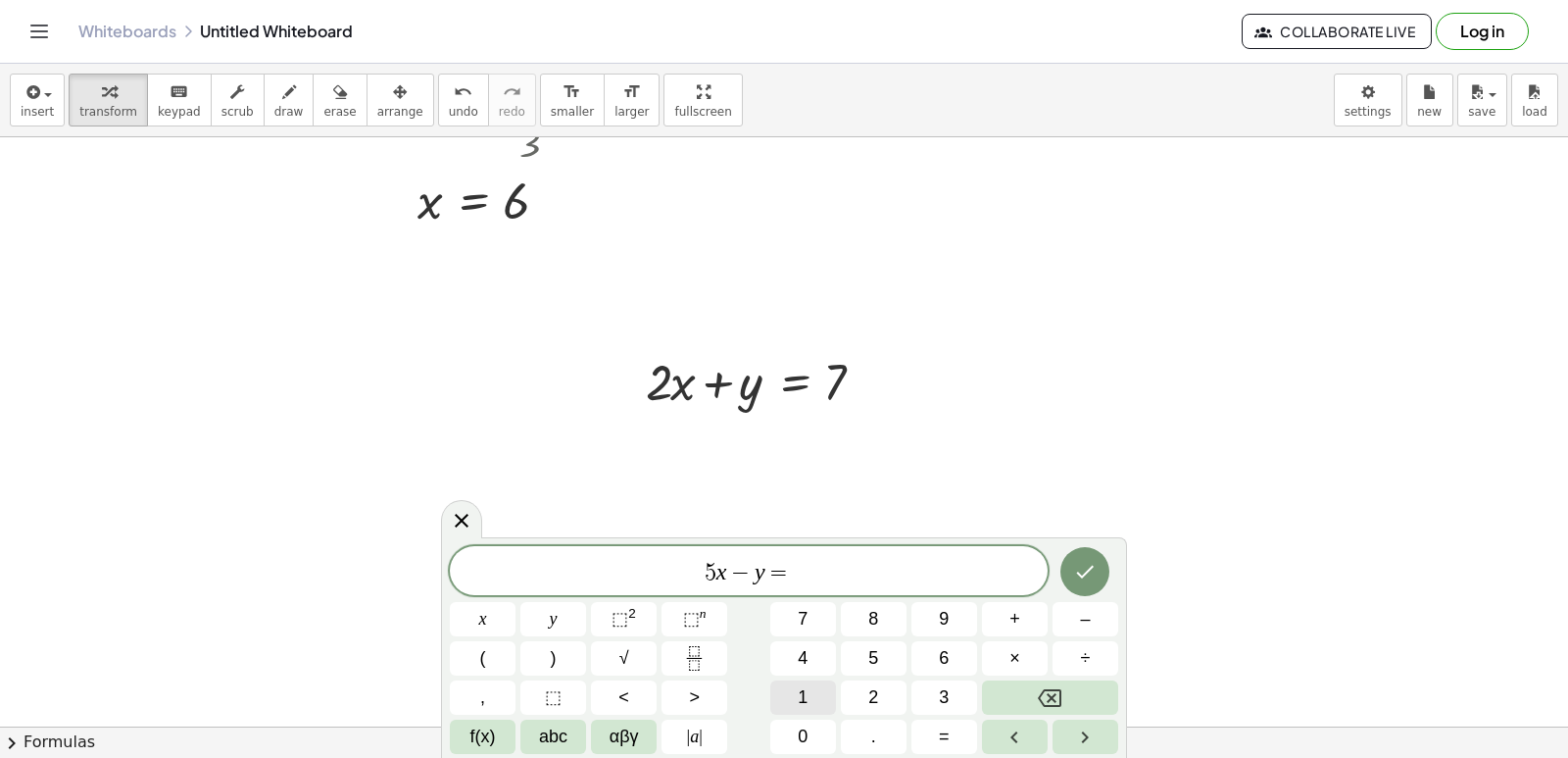
click at [805, 678] on div "5 x − y = ​ x y ⬚ 2 ⬚ n 7 8 9 + – ( ) √ 4 5 6 × ÷ , ⬚ < > 1 2 3 f(x) abc αβγ | …" at bounding box center [784, 650] width 668 height 208
click at [796, 638] on div "5 x − y = ​ x y ⬚ 2 ⬚ n 7 8 9 + – ( ) √ 4 5 6 × ÷ , ⬚ < > 1 2 3 f(x) abc αβγ | …" at bounding box center [784, 650] width 668 height 208
click at [778, 689] on button "1" at bounding box center [803, 697] width 66 height 34
click at [787, 659] on button "4" at bounding box center [803, 659] width 66 height 34
click at [1082, 567] on icon "Done" at bounding box center [1085, 572] width 24 height 24
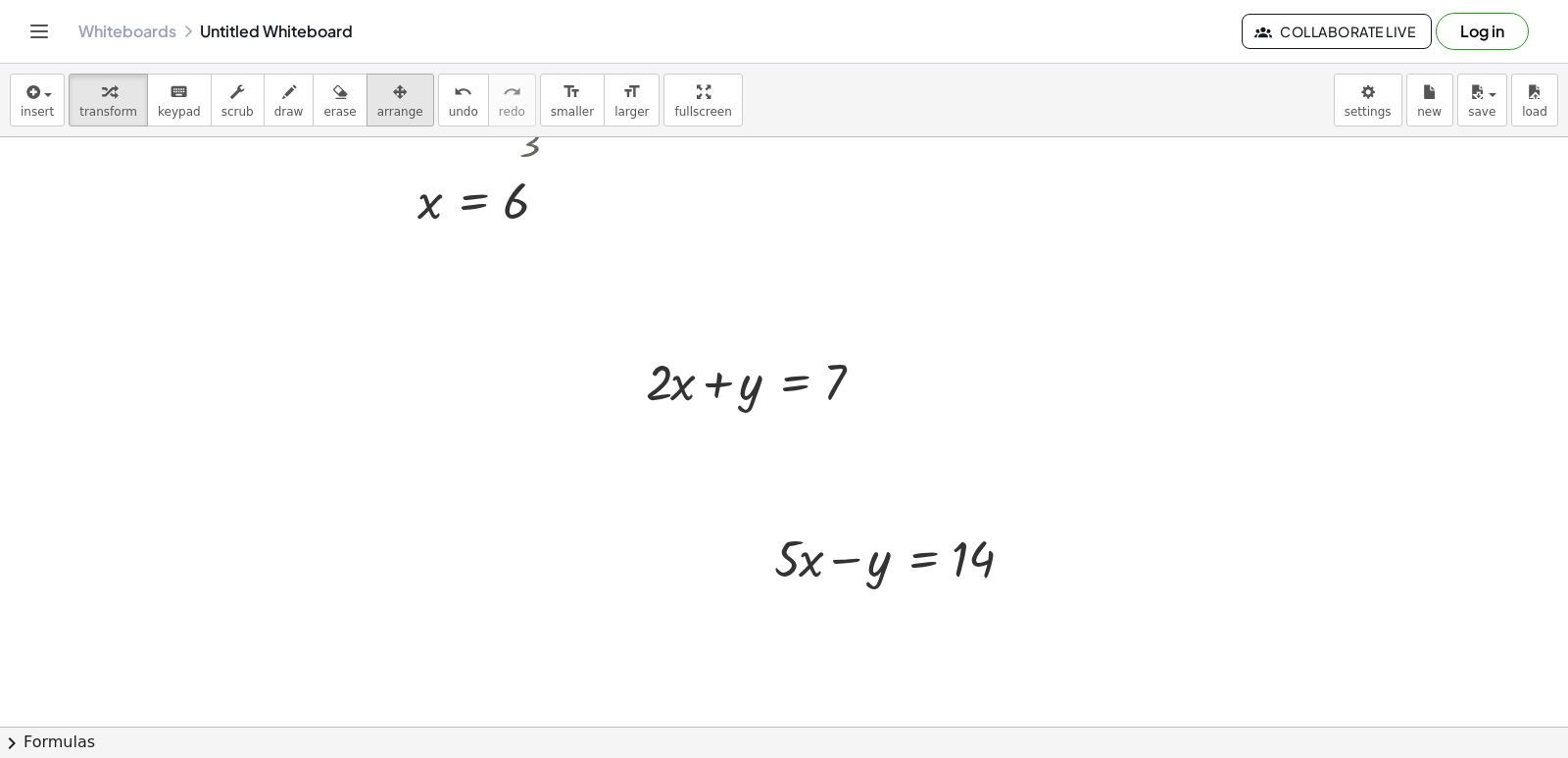
click at [377, 111] on span "arrange" at bounding box center [400, 111] width 46 height 14
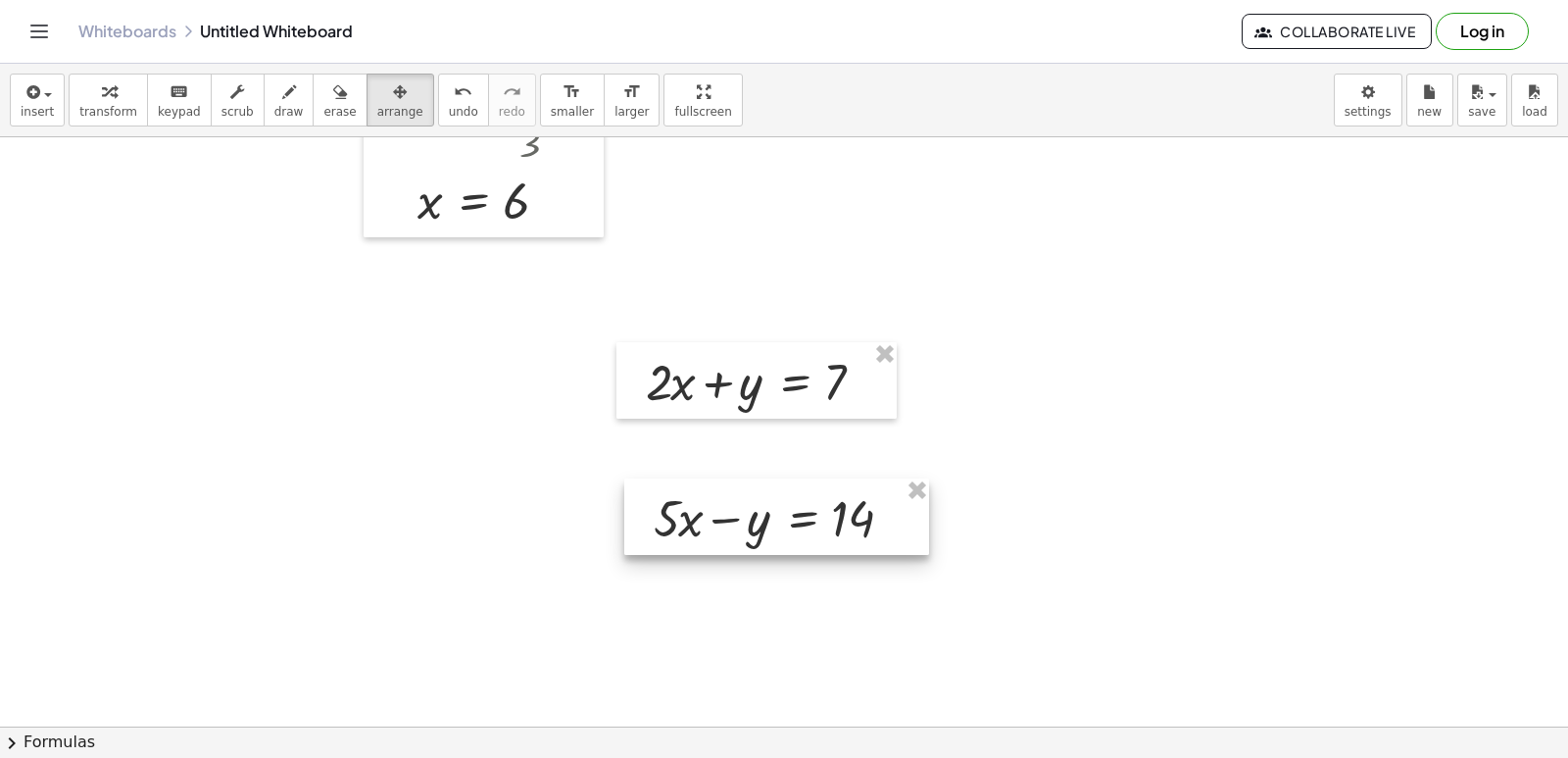
drag, startPoint x: 943, startPoint y: 569, endPoint x: 822, endPoint y: 528, distance: 127.8
click at [822, 528] on div at bounding box center [777, 516] width 305 height 77
click at [102, 95] on icon "button" at bounding box center [109, 93] width 14 height 24
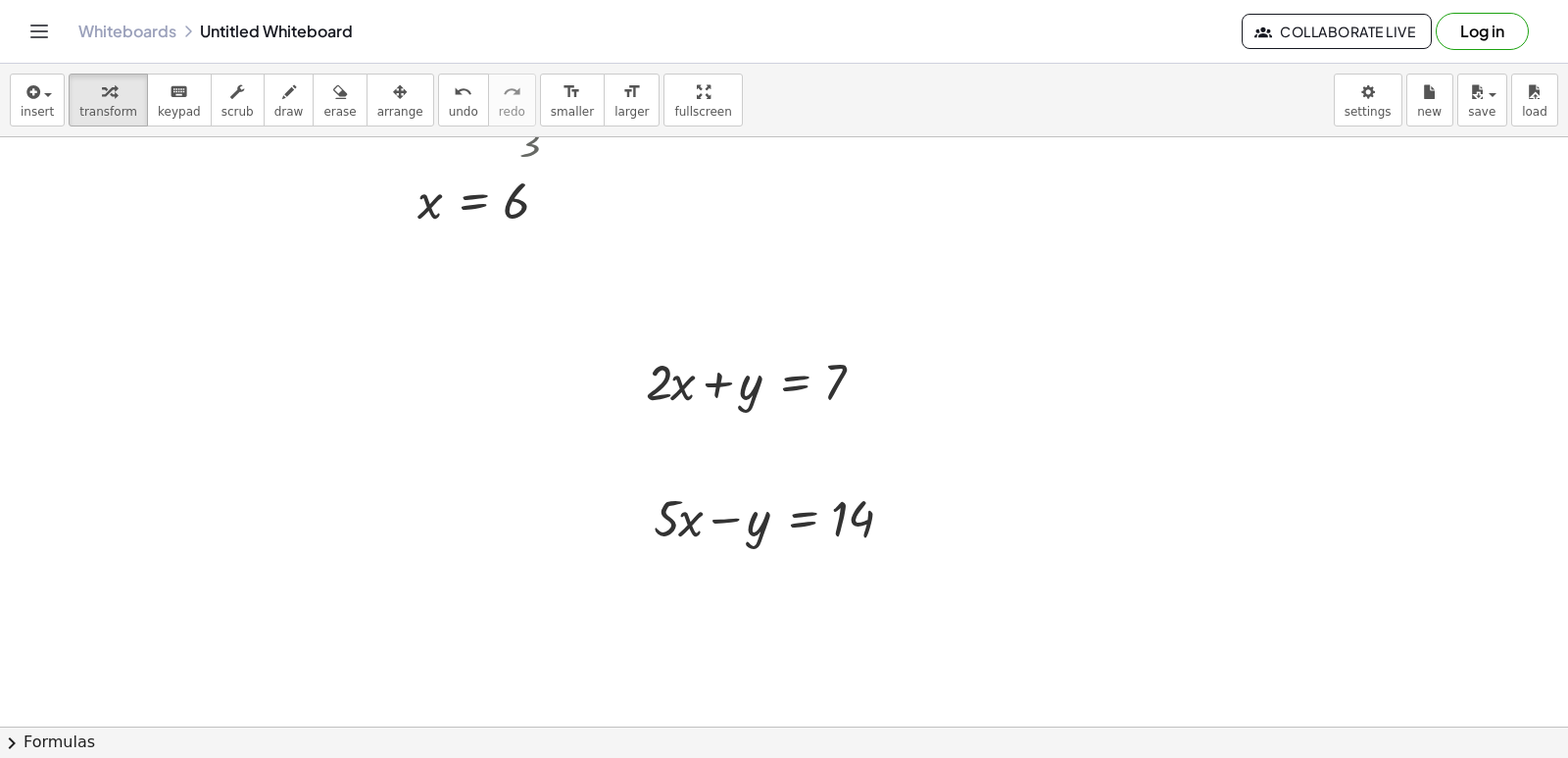
scroll to position [4238, 0]
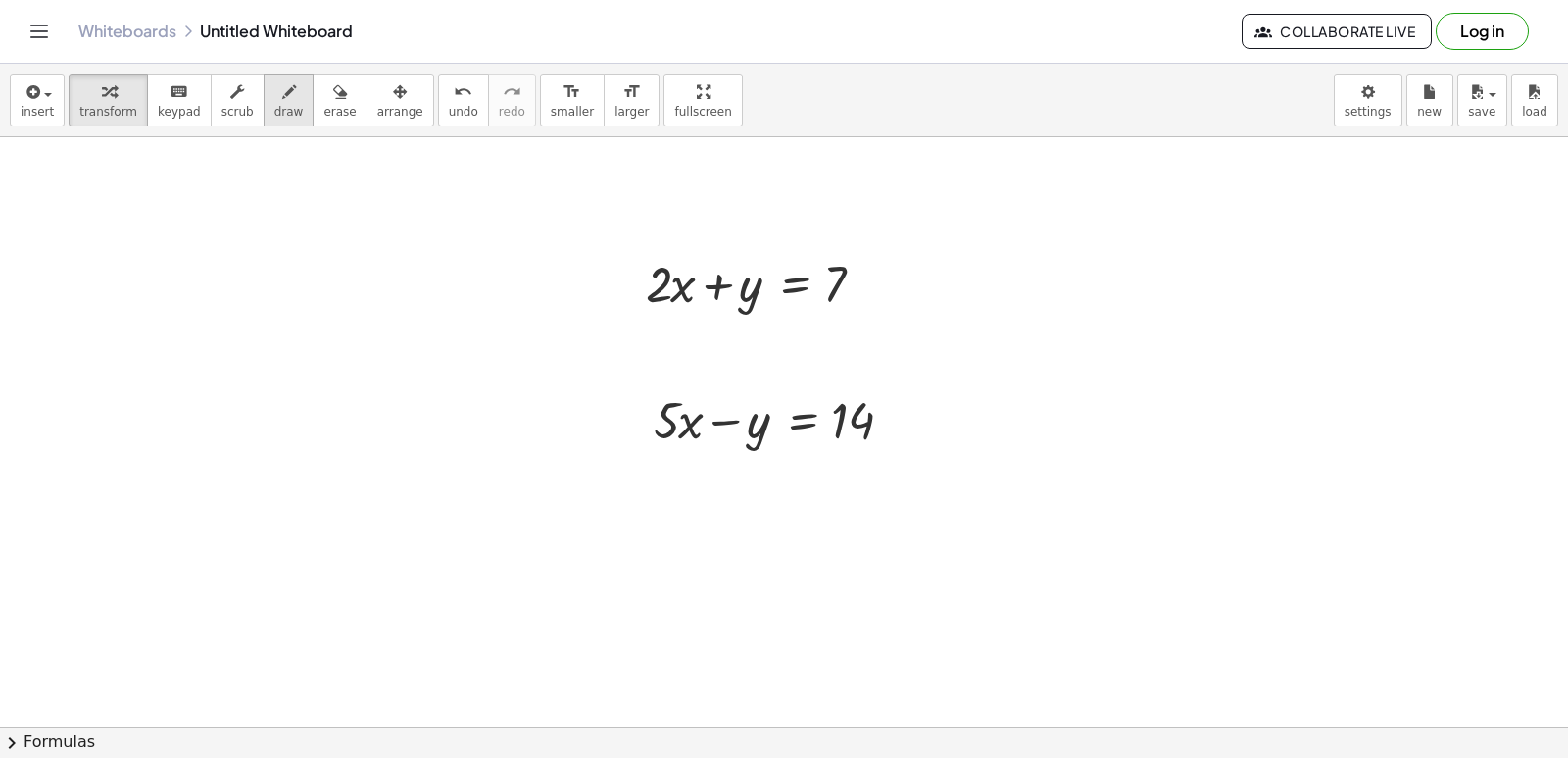
click at [274, 117] on span "draw" at bounding box center [289, 111] width 30 height 14
drag, startPoint x: 736, startPoint y: 457, endPoint x: 791, endPoint y: 405, distance: 75.7
drag, startPoint x: 731, startPoint y: 316, endPoint x: 777, endPoint y: 261, distance: 71.7
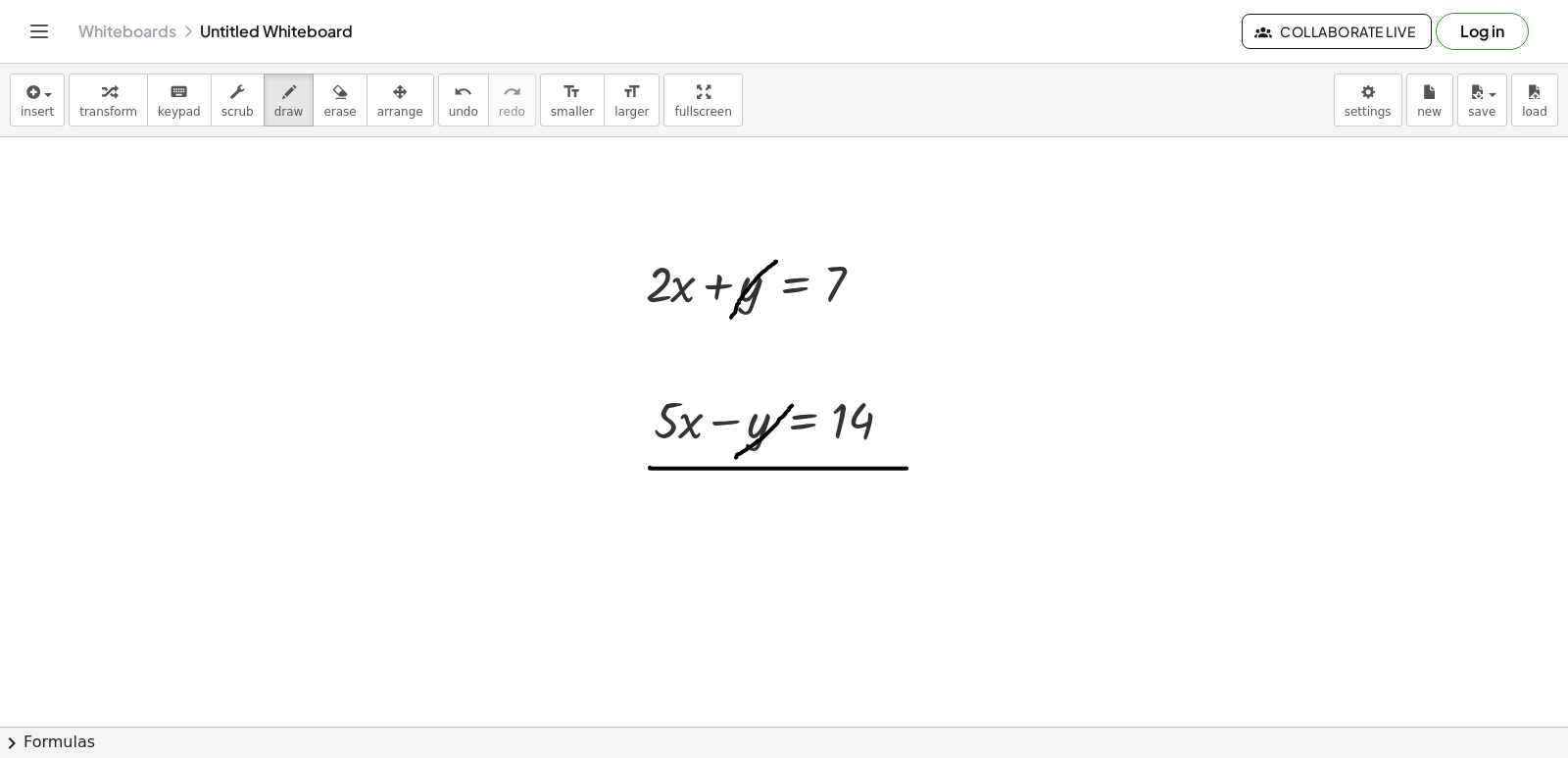
drag, startPoint x: 650, startPoint y: 467, endPoint x: 915, endPoint y: 468, distance: 265.0
drag, startPoint x: 671, startPoint y: 497, endPoint x: 688, endPoint y: 540, distance: 46.2
drag, startPoint x: 682, startPoint y: 513, endPoint x: 719, endPoint y: 509, distance: 37.2
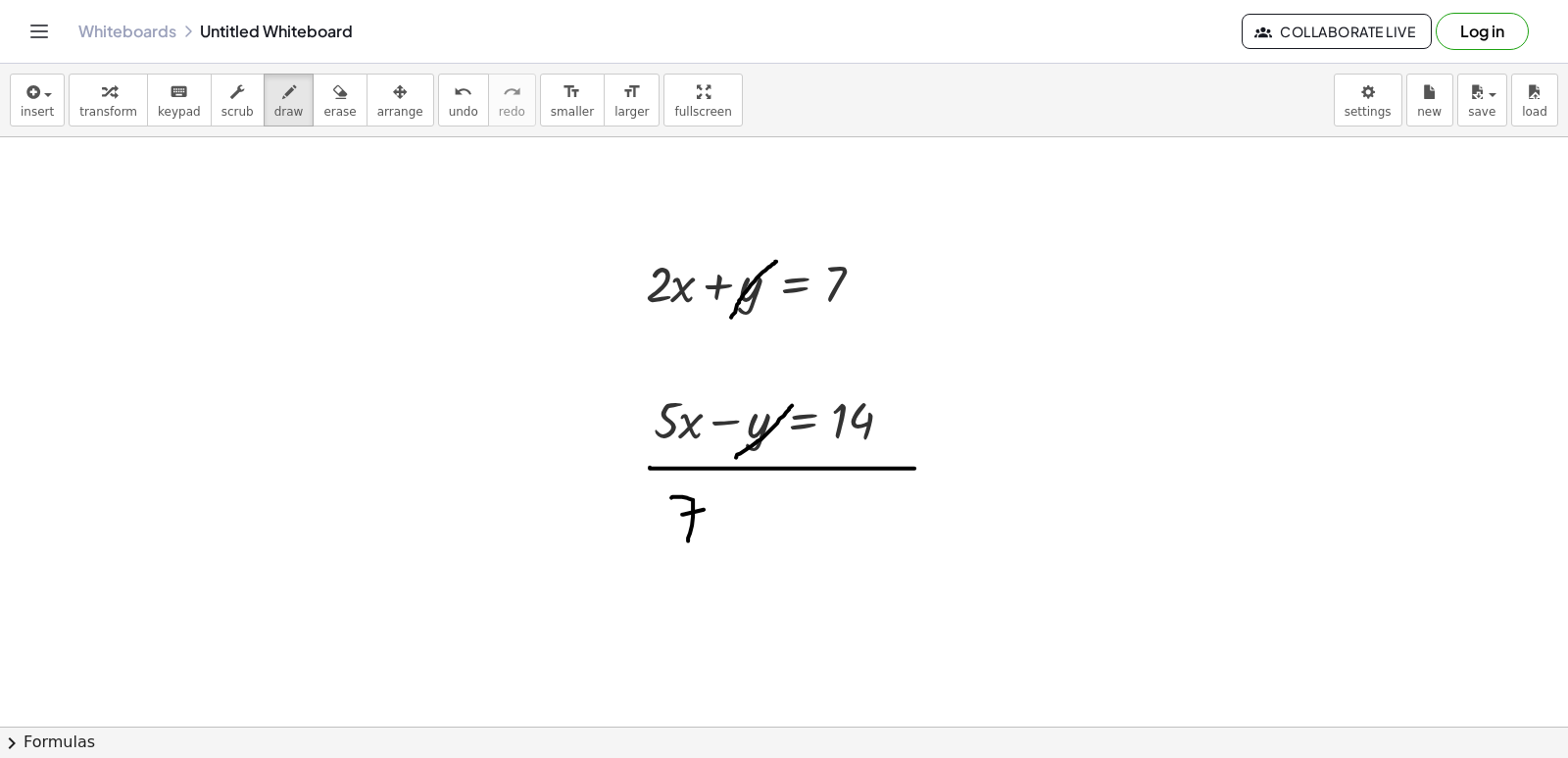
drag, startPoint x: 716, startPoint y: 519, endPoint x: 744, endPoint y: 553, distance: 44.0
drag, startPoint x: 728, startPoint y: 536, endPoint x: 746, endPoint y: 521, distance: 23.4
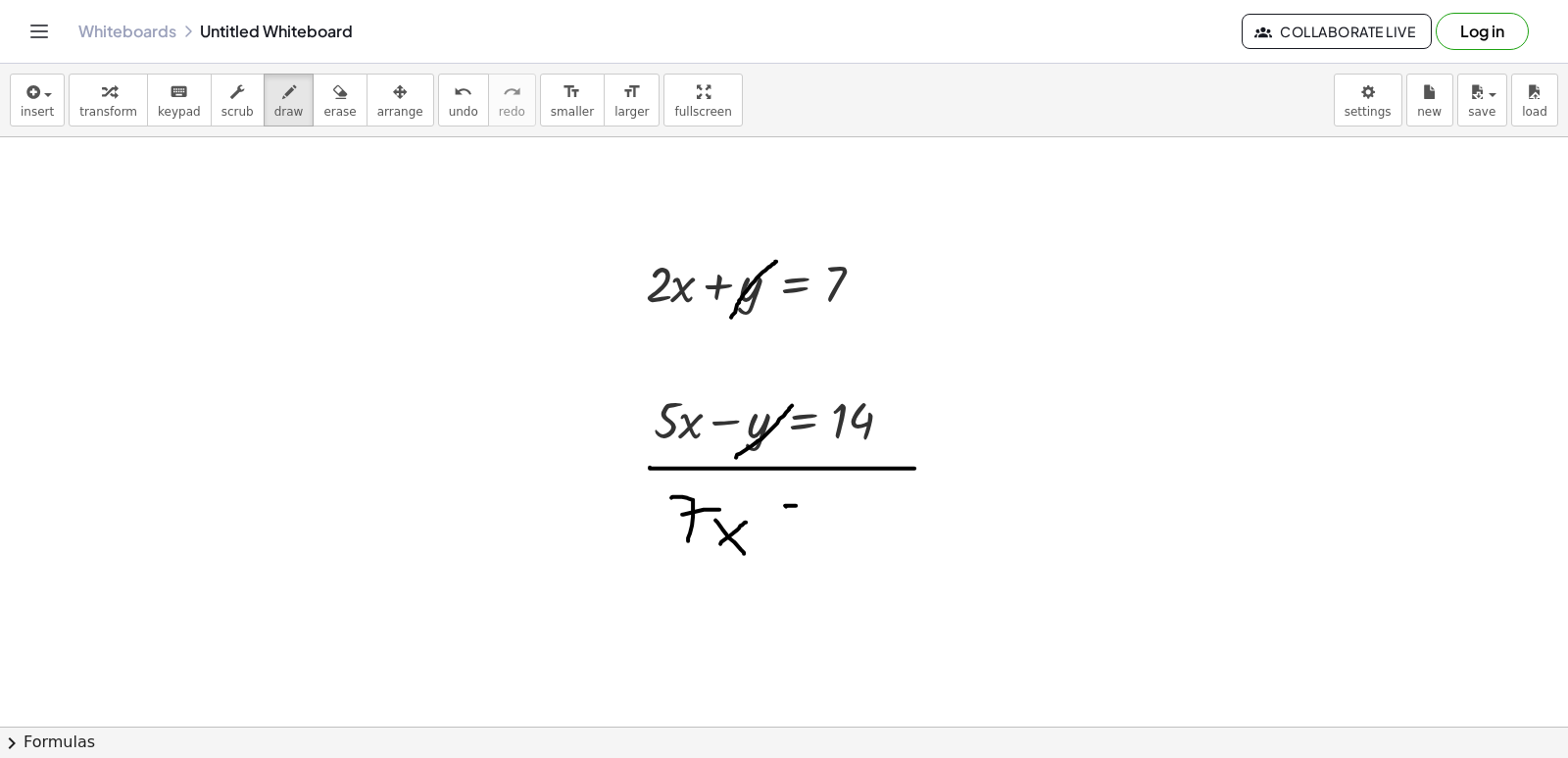
drag, startPoint x: 777, startPoint y: 526, endPoint x: 796, endPoint y: 526, distance: 19.0
drag, startPoint x: 824, startPoint y: 500, endPoint x: 853, endPoint y: 542, distance: 51.0
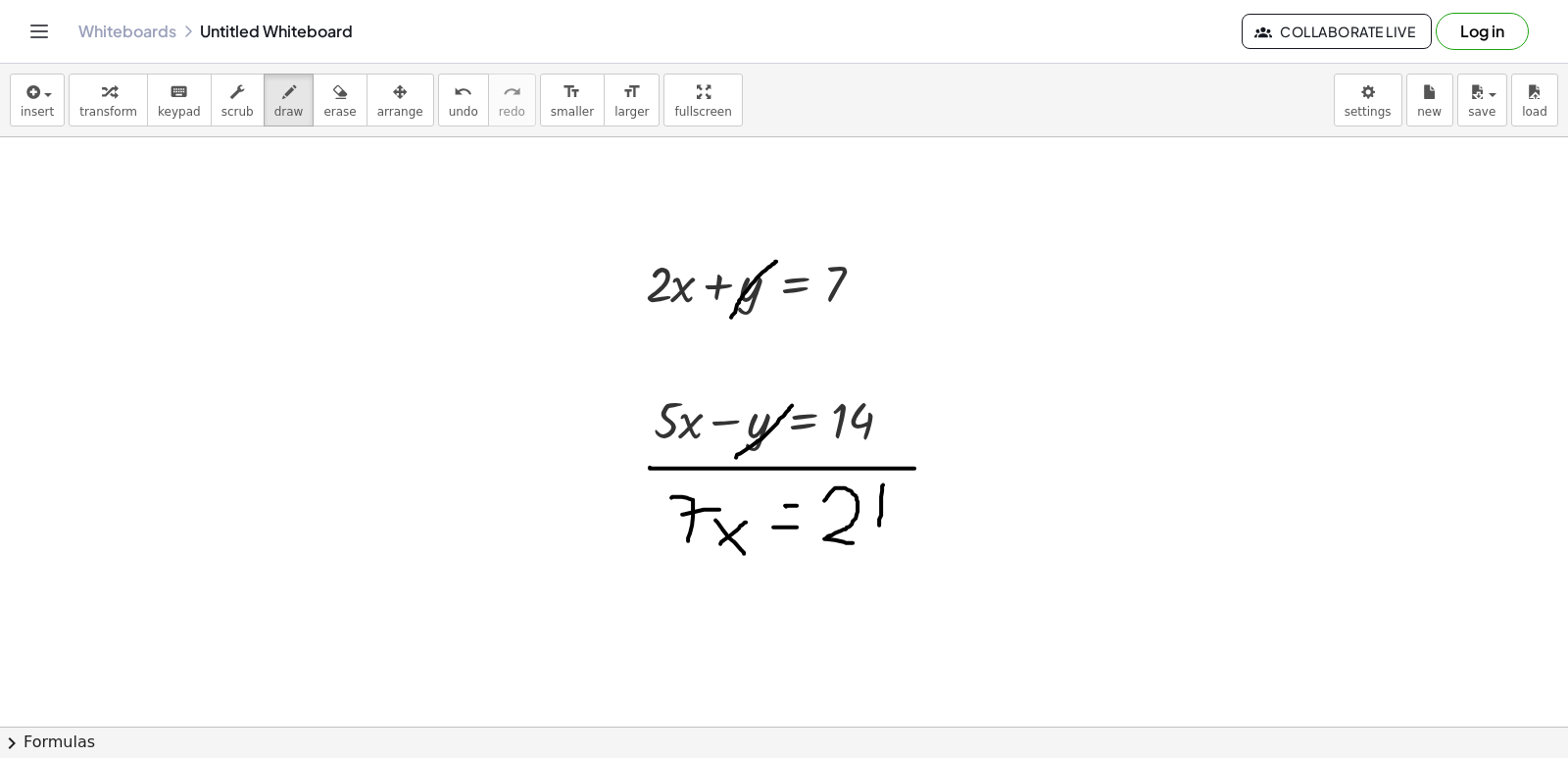
drag, startPoint x: 883, startPoint y: 484, endPoint x: 879, endPoint y: 527, distance: 43.2
click at [118, 105] on span "transform" at bounding box center [108, 111] width 58 height 14
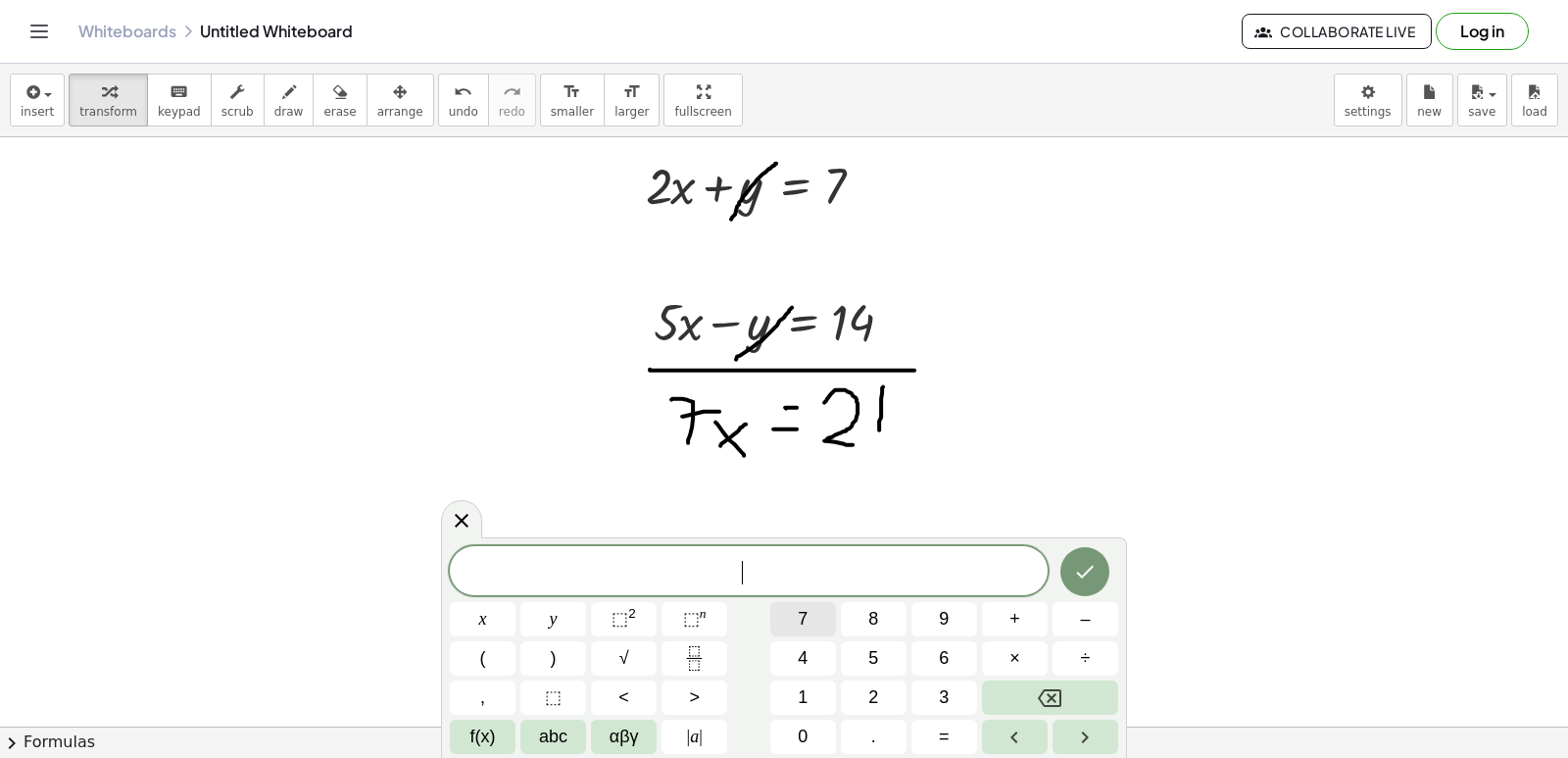
click at [812, 625] on button "7" at bounding box center [803, 619] width 66 height 34
click at [484, 621] on span "x" at bounding box center [483, 619] width 8 height 27
click at [946, 740] on button "=" at bounding box center [945, 736] width 66 height 34
click at [857, 703] on button "2" at bounding box center [874, 697] width 66 height 34
click at [809, 701] on button "1" at bounding box center [803, 697] width 66 height 34
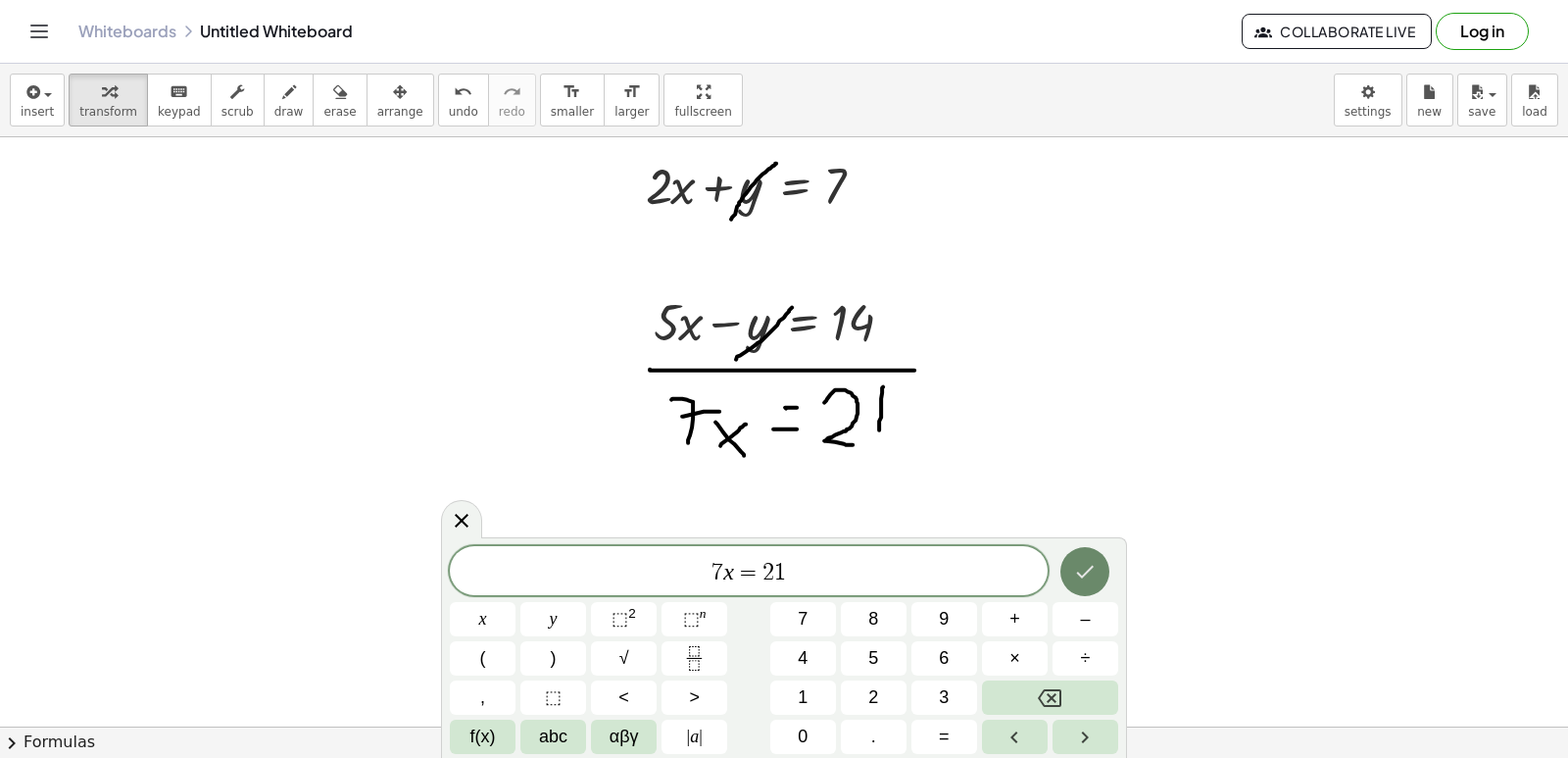
click at [1081, 563] on icon "Done" at bounding box center [1085, 572] width 24 height 24
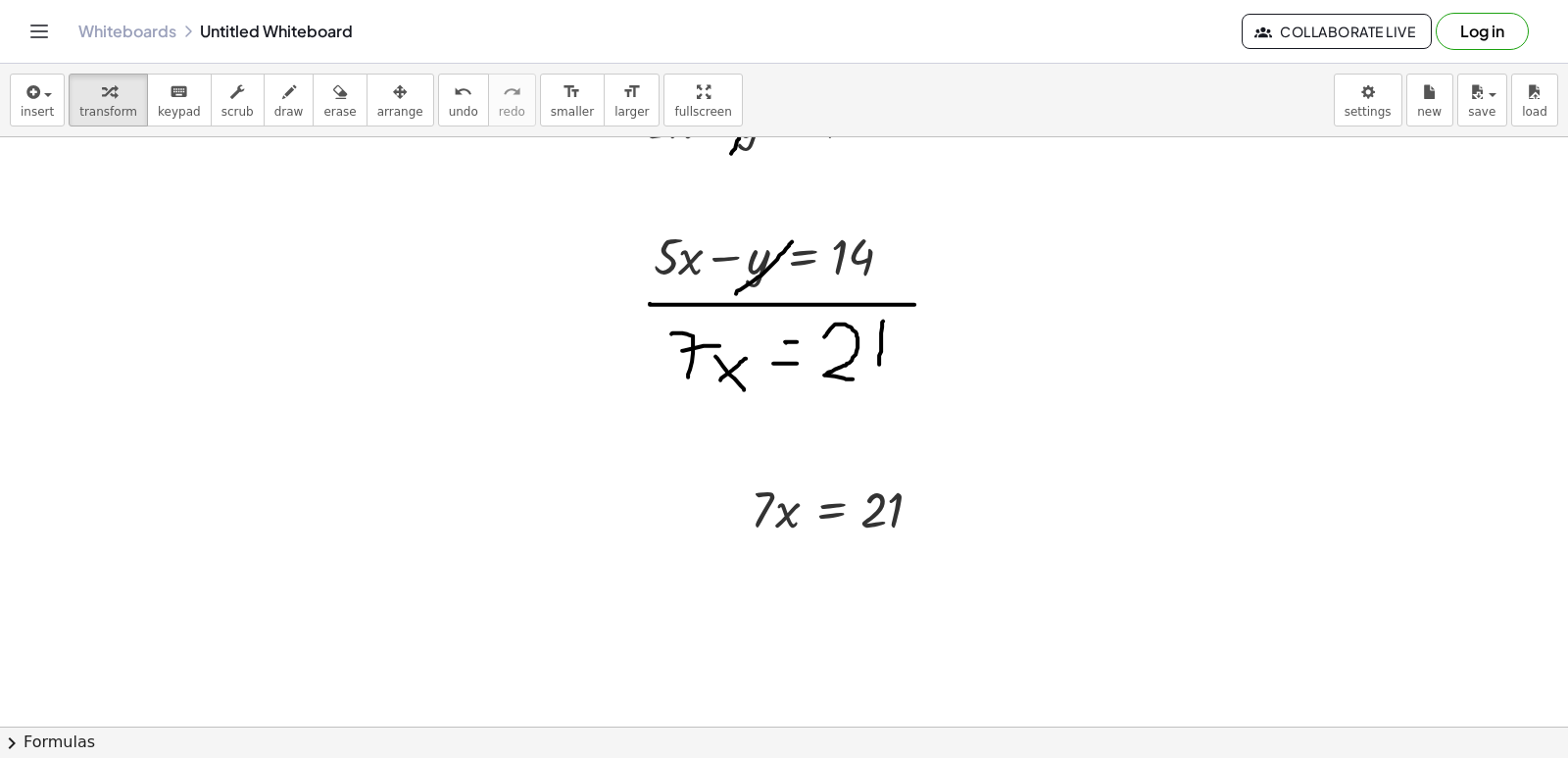
scroll to position [4434, 0]
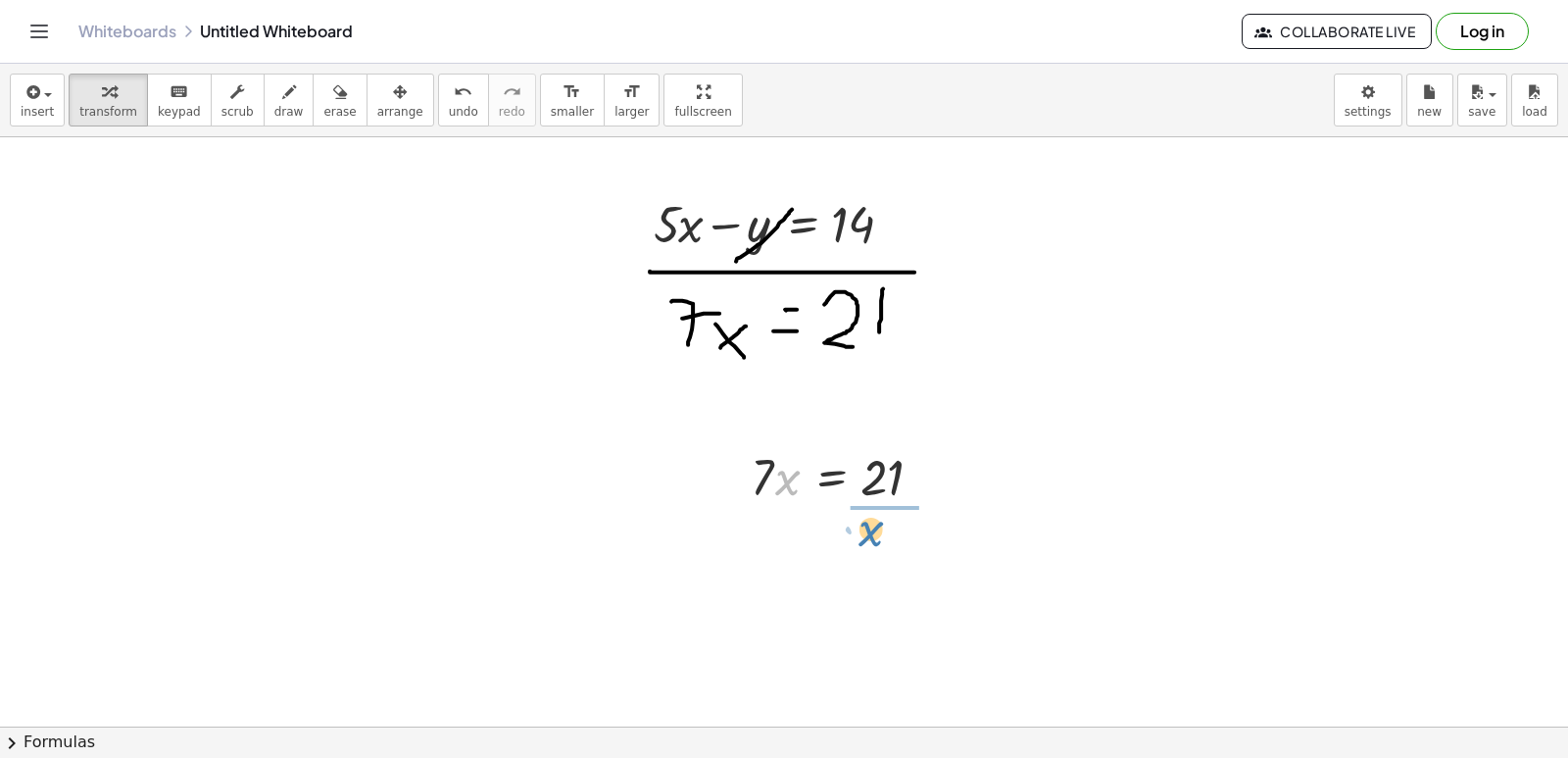
drag, startPoint x: 783, startPoint y: 483, endPoint x: 865, endPoint y: 534, distance: 96.6
click at [448, 106] on span "undo" at bounding box center [463, 111] width 30 height 14
drag, startPoint x: 755, startPoint y: 484, endPoint x: 875, endPoint y: 547, distance: 135.5
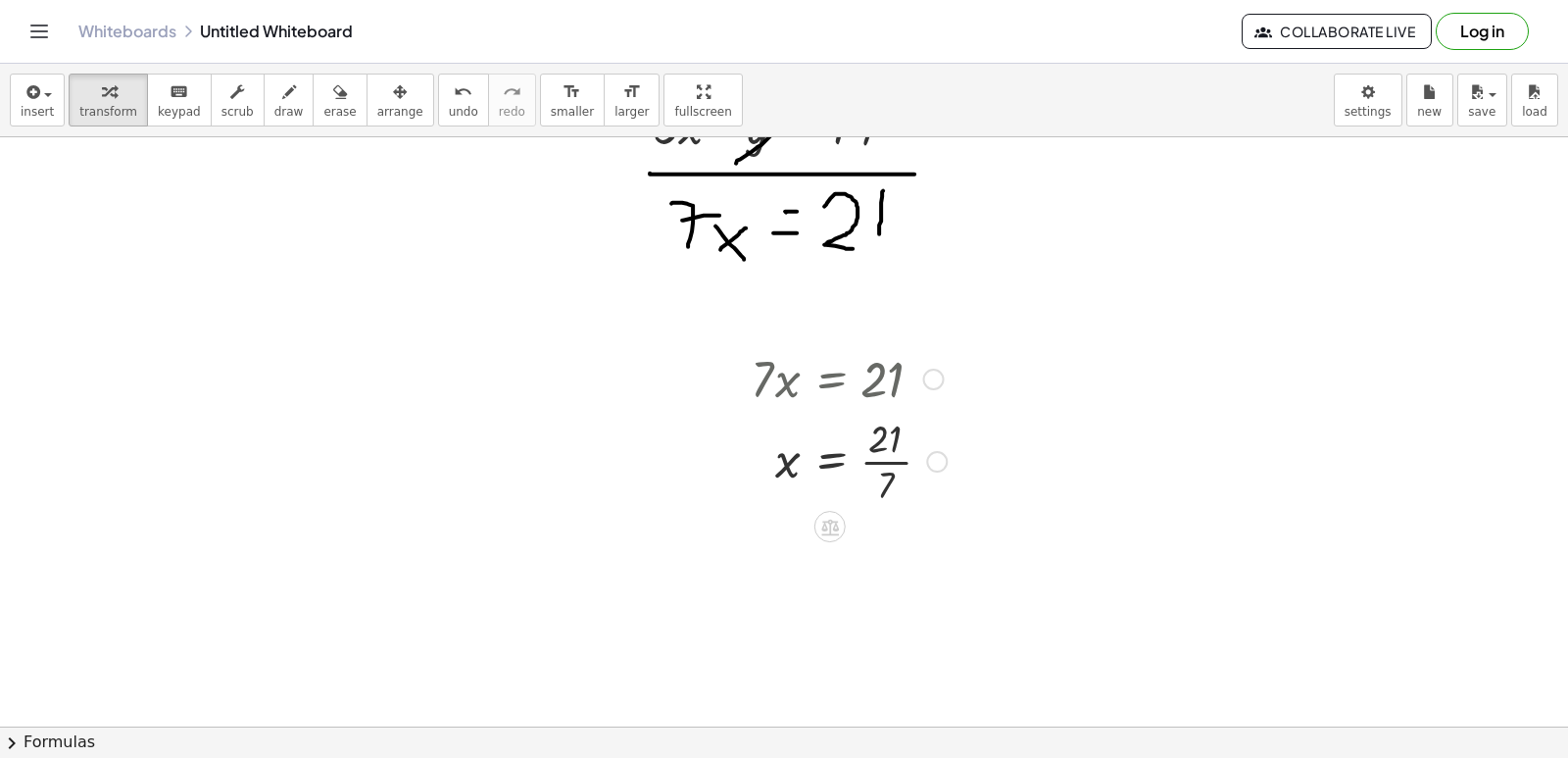
click at [884, 454] on div at bounding box center [848, 460] width 216 height 98
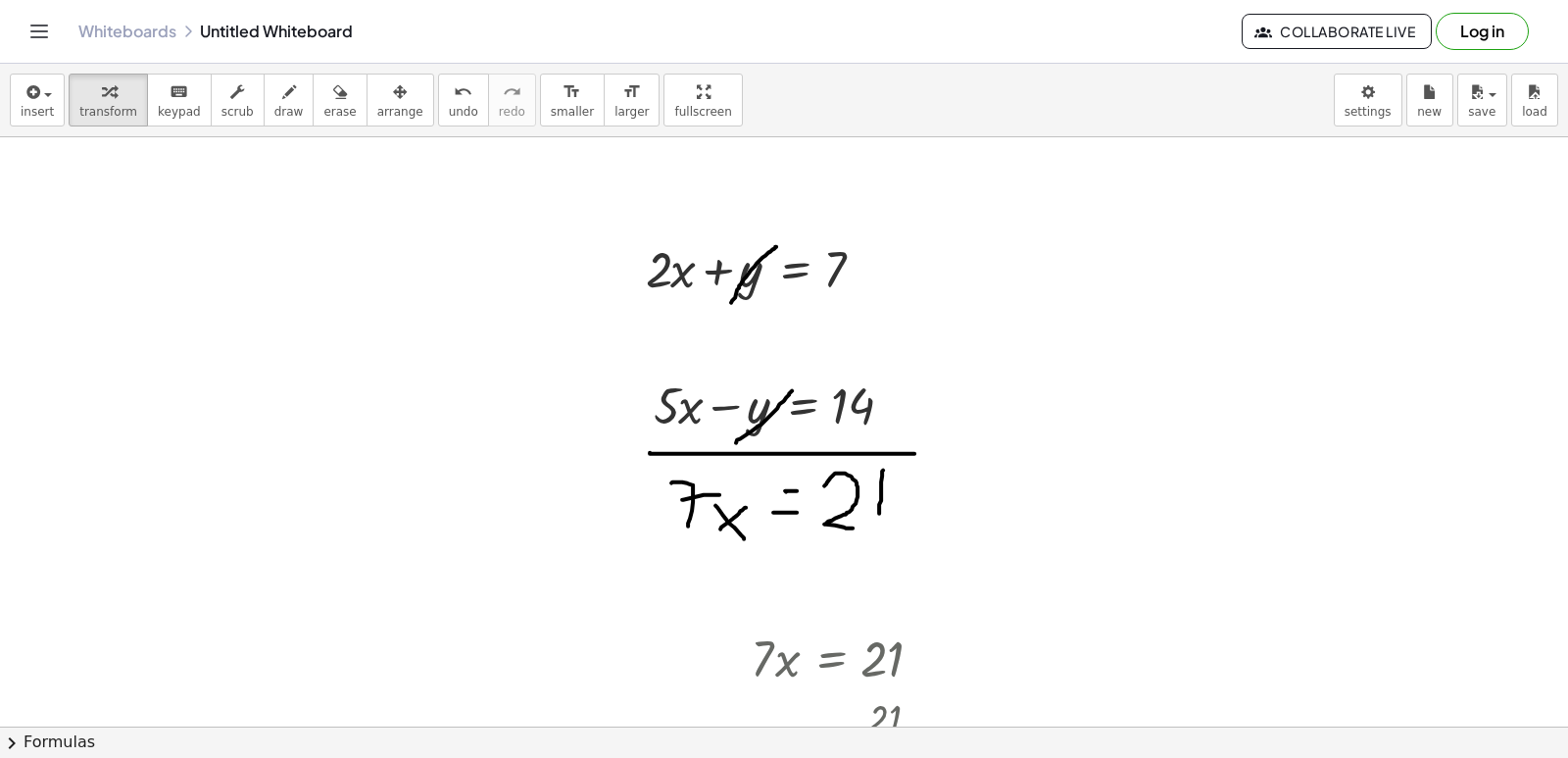
scroll to position [4238, 0]
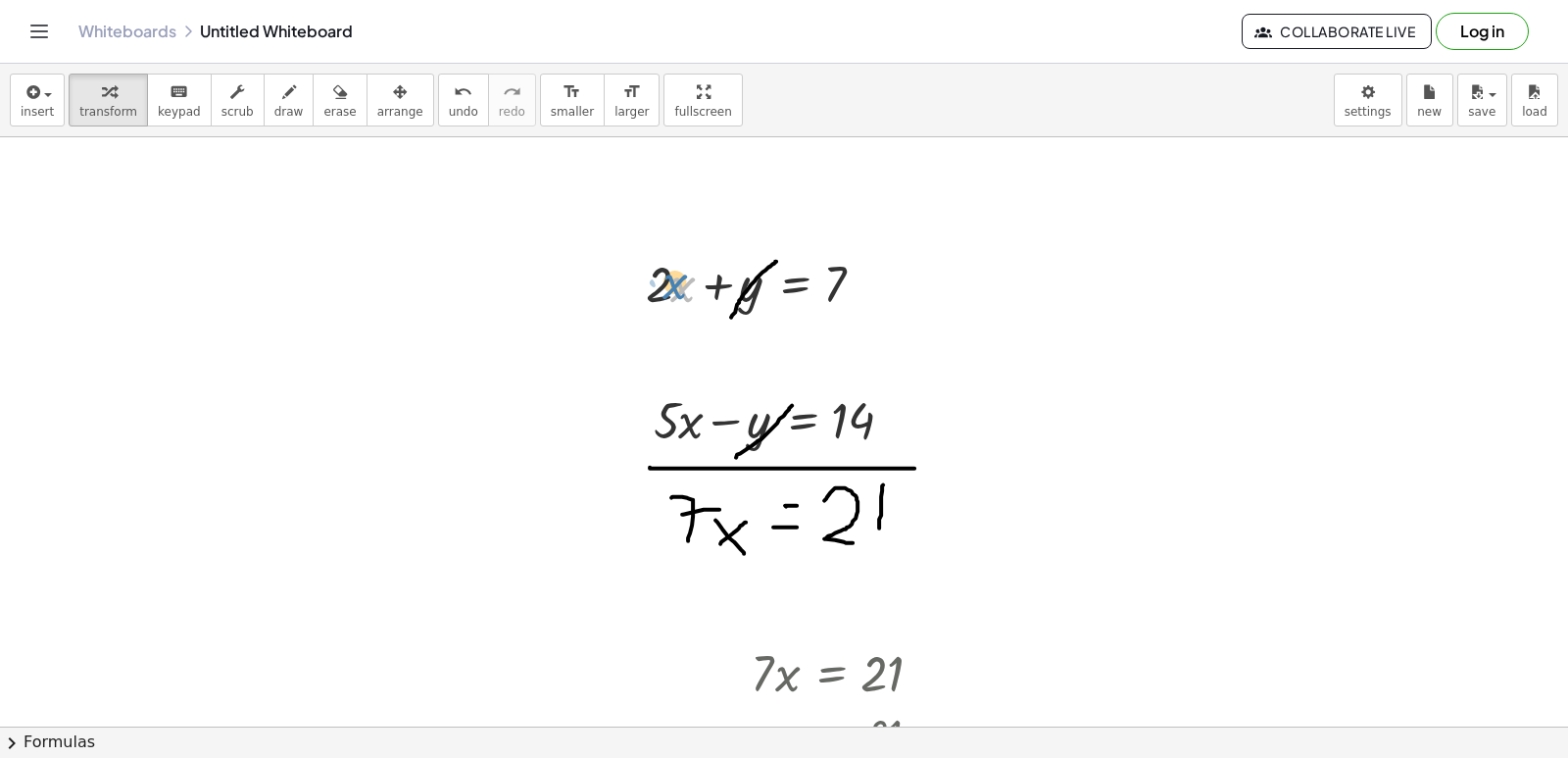
click at [673, 282] on div at bounding box center [764, 282] width 256 height 67
drag, startPoint x: 681, startPoint y: 280, endPoint x: 627, endPoint y: 340, distance: 80.7
drag, startPoint x: 703, startPoint y: 318, endPoint x: 730, endPoint y: 310, distance: 28.2
click at [734, 314] on div "+ · 2 · x + y = 7" at bounding box center [757, 282] width 280 height 77
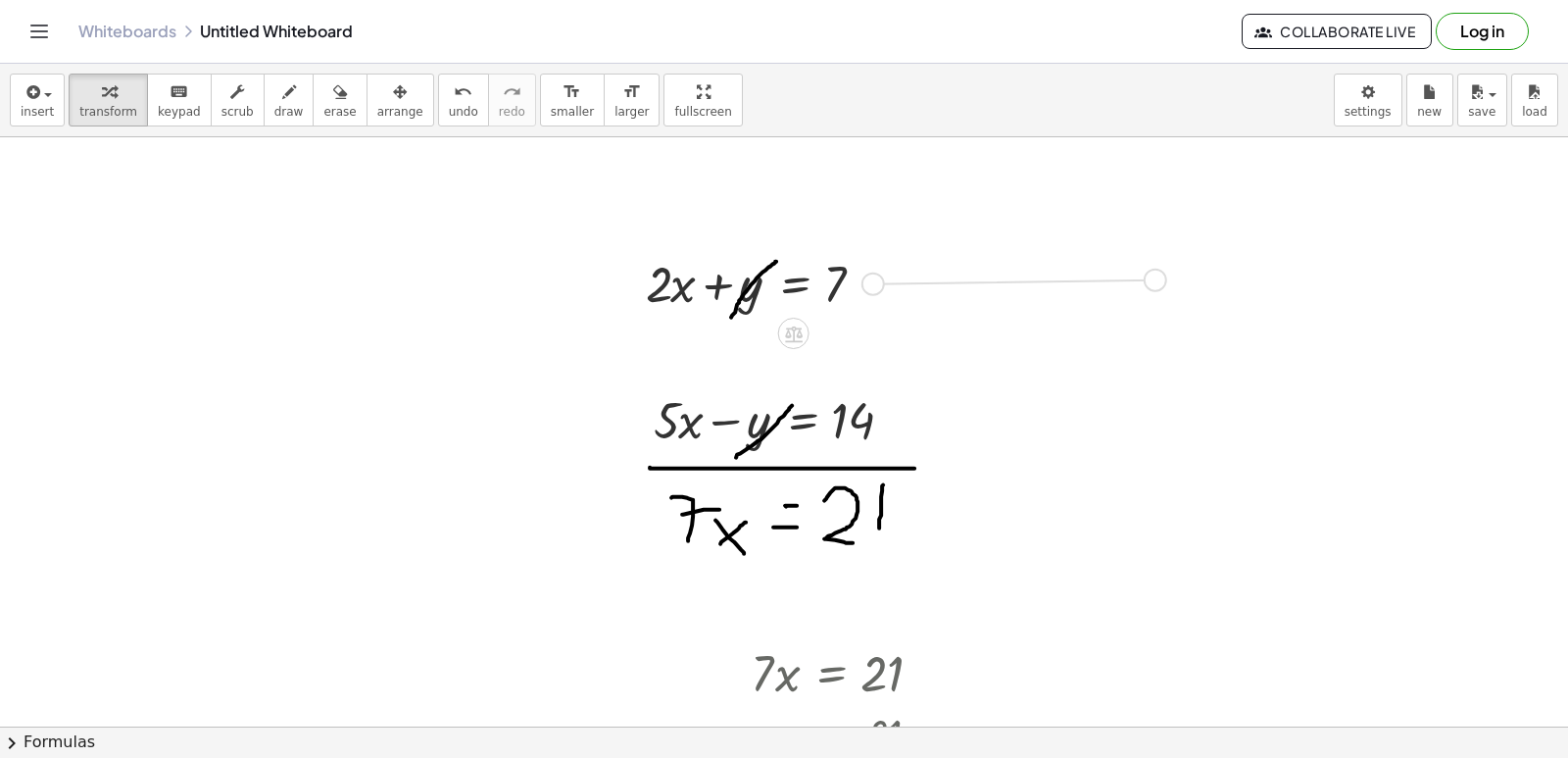
drag, startPoint x: 871, startPoint y: 285, endPoint x: 1161, endPoint y: 282, distance: 290.0
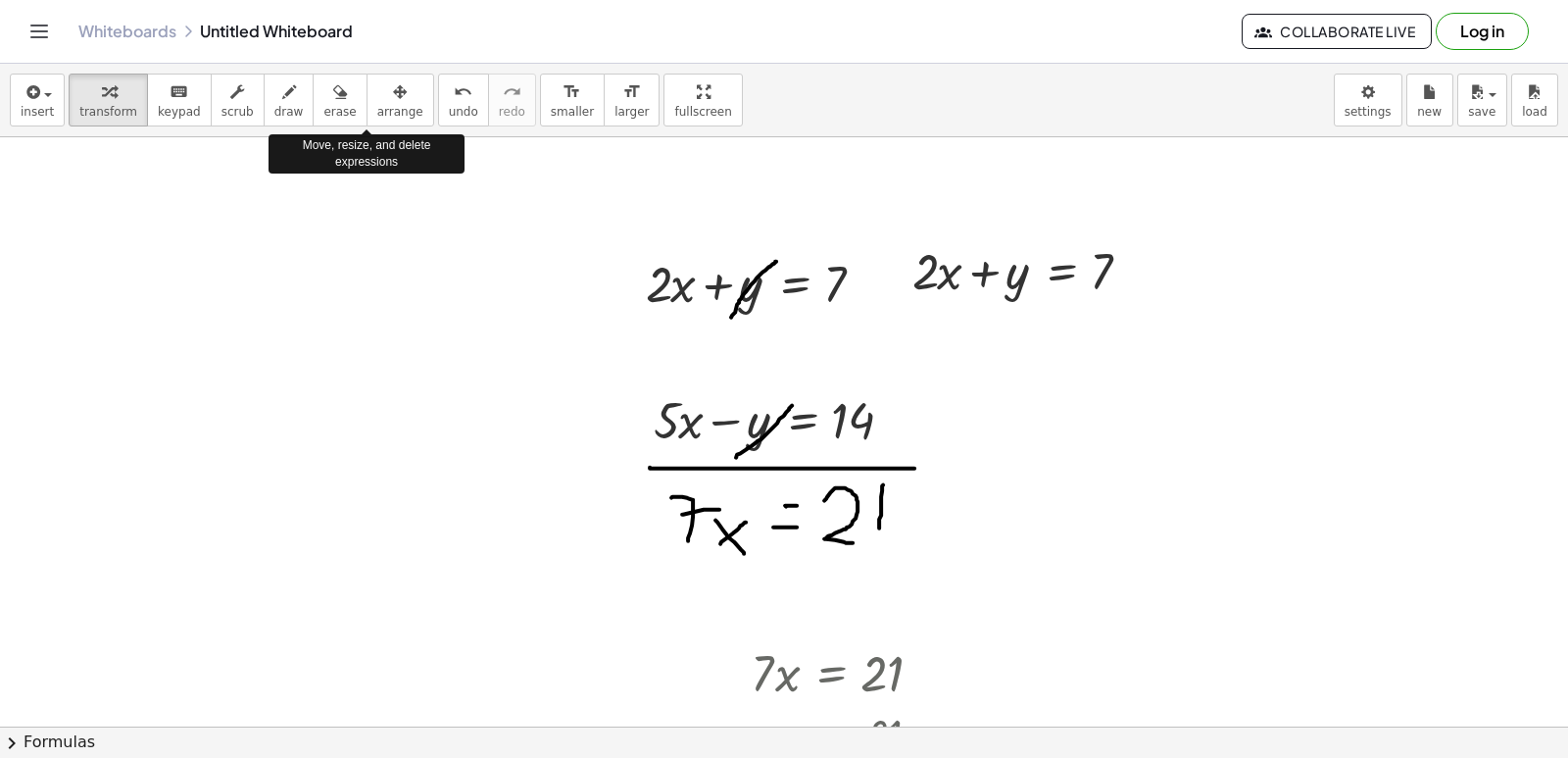
click at [377, 105] on span "arrange" at bounding box center [400, 111] width 46 height 14
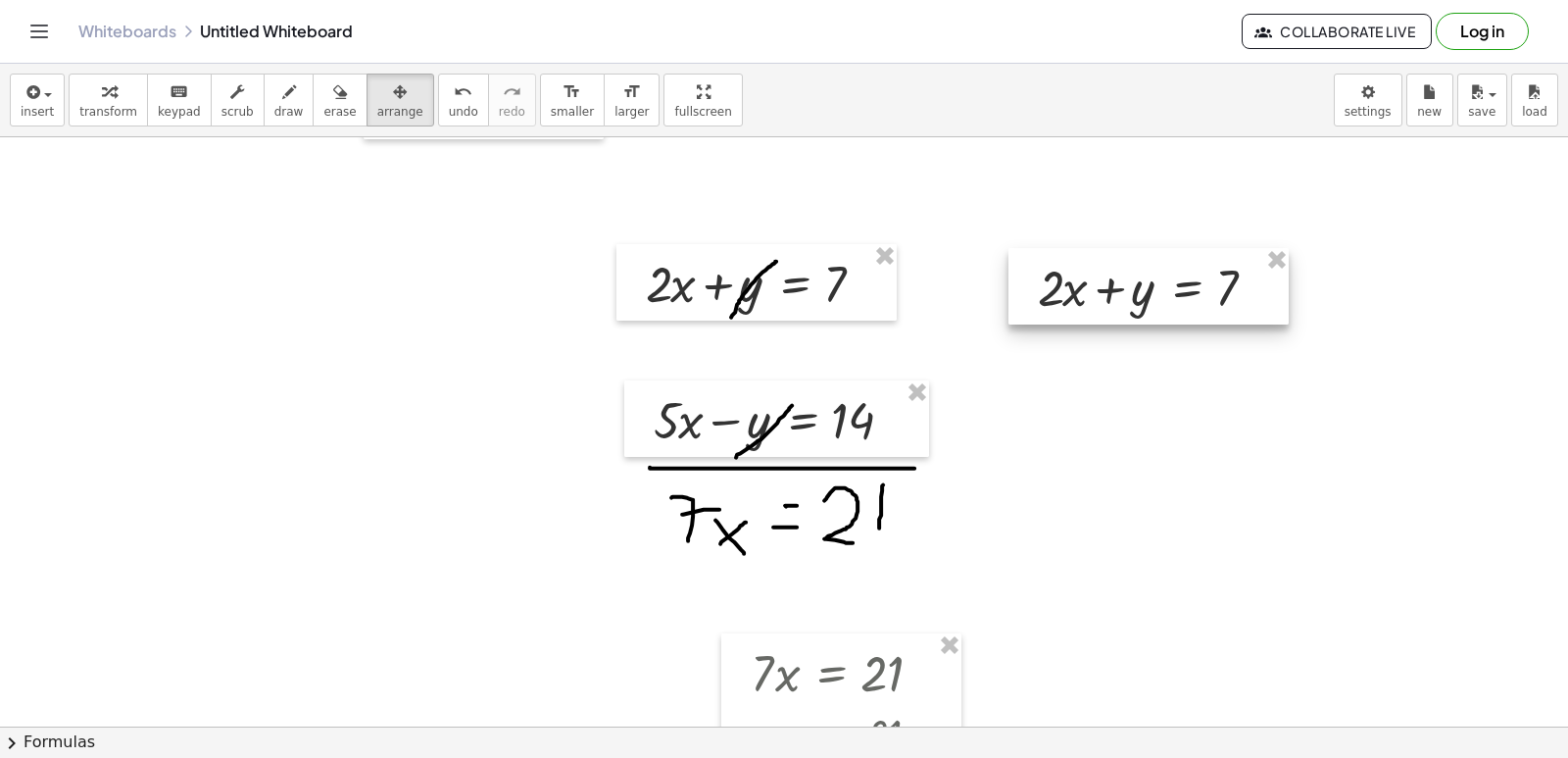
drag, startPoint x: 970, startPoint y: 279, endPoint x: 1099, endPoint y: 294, distance: 129.9
click at [1099, 294] on div at bounding box center [1148, 285] width 280 height 77
click at [110, 99] on div "button" at bounding box center [108, 92] width 58 height 24
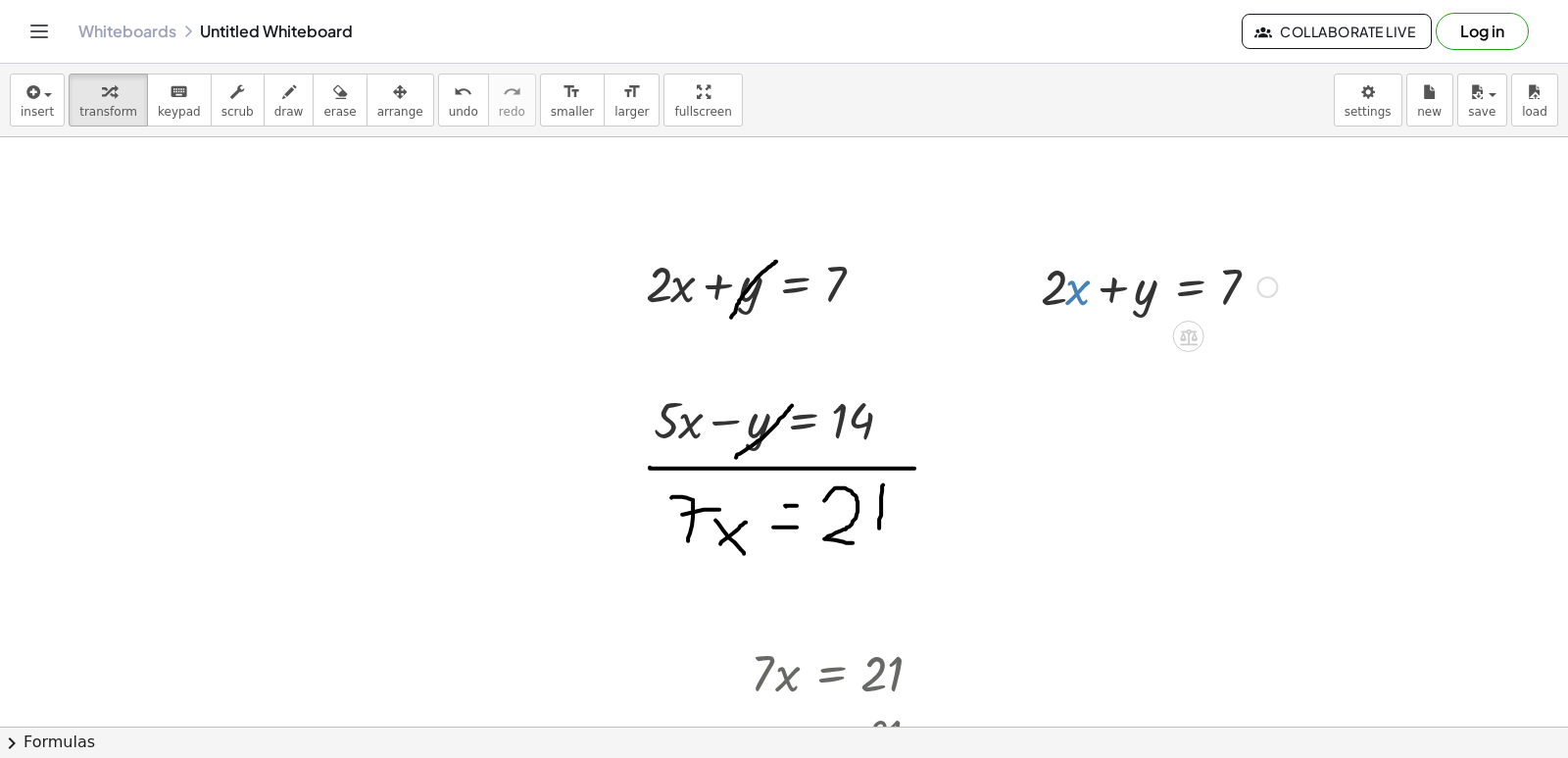
click at [1078, 295] on div at bounding box center [1158, 284] width 256 height 67
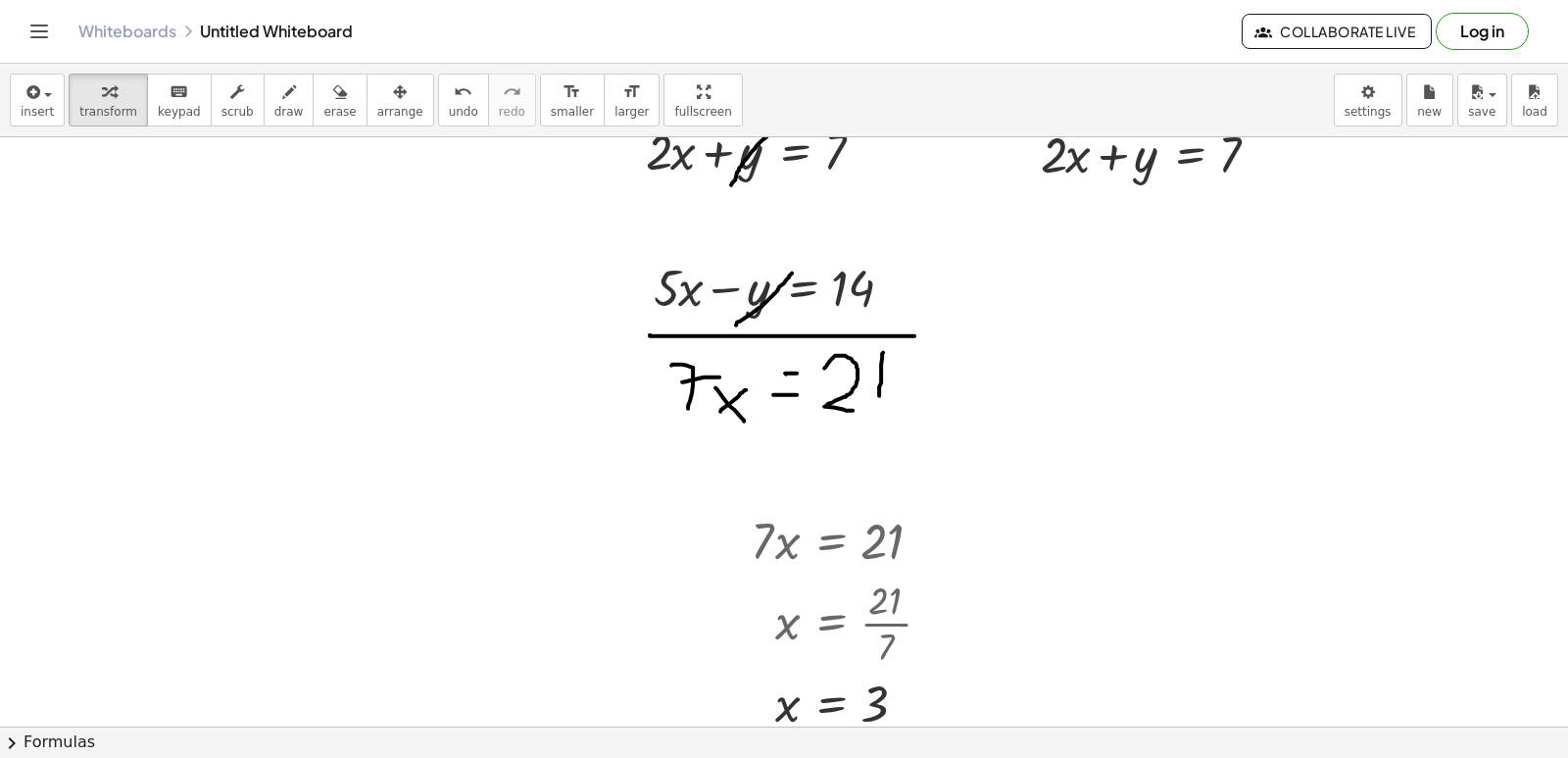
scroll to position [4336, 0]
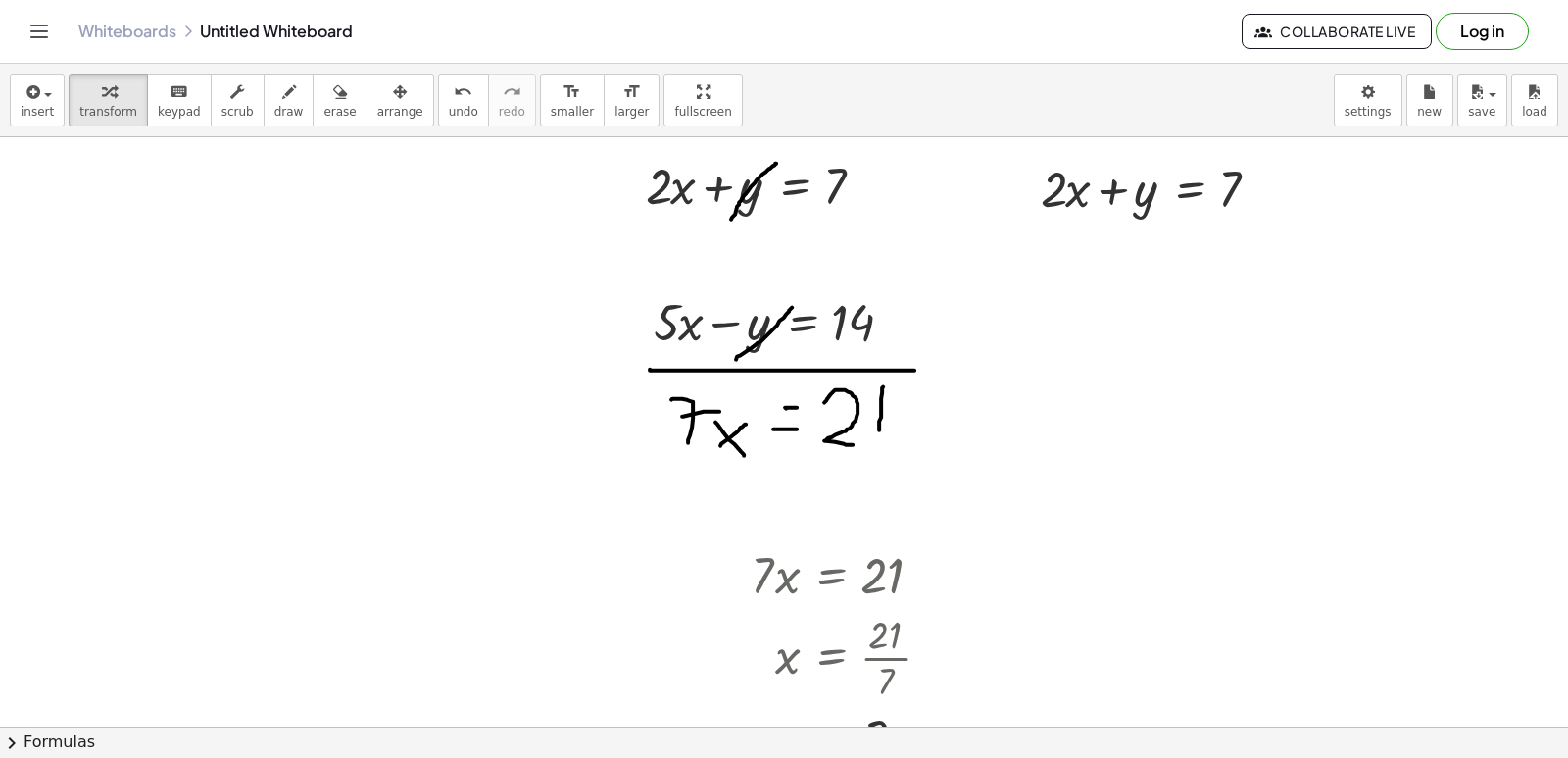
drag, startPoint x: 356, startPoint y: 102, endPoint x: 629, endPoint y: 377, distance: 387.5
click at [377, 102] on div "button" at bounding box center [400, 92] width 46 height 24
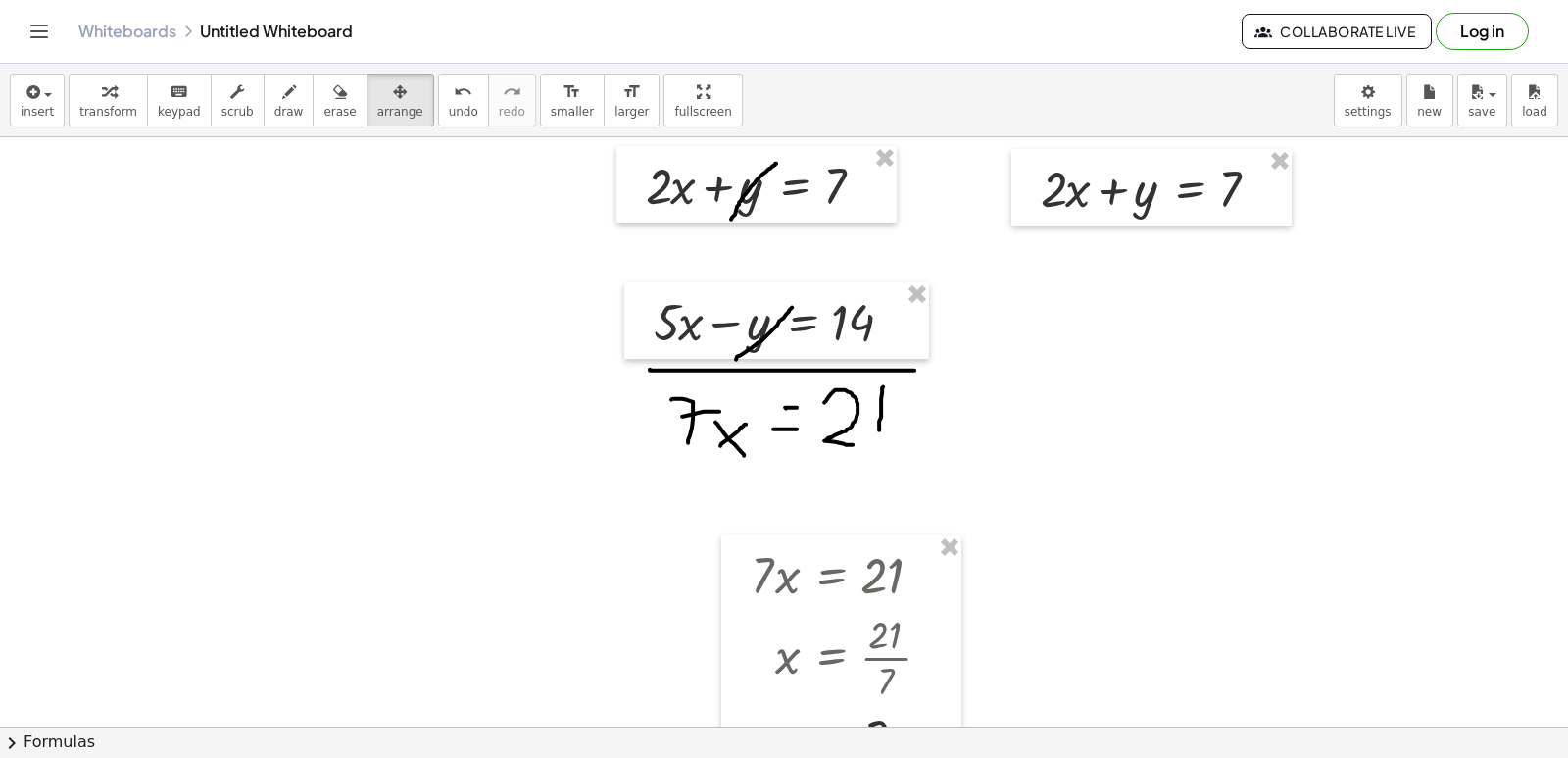
scroll to position [4434, 0]
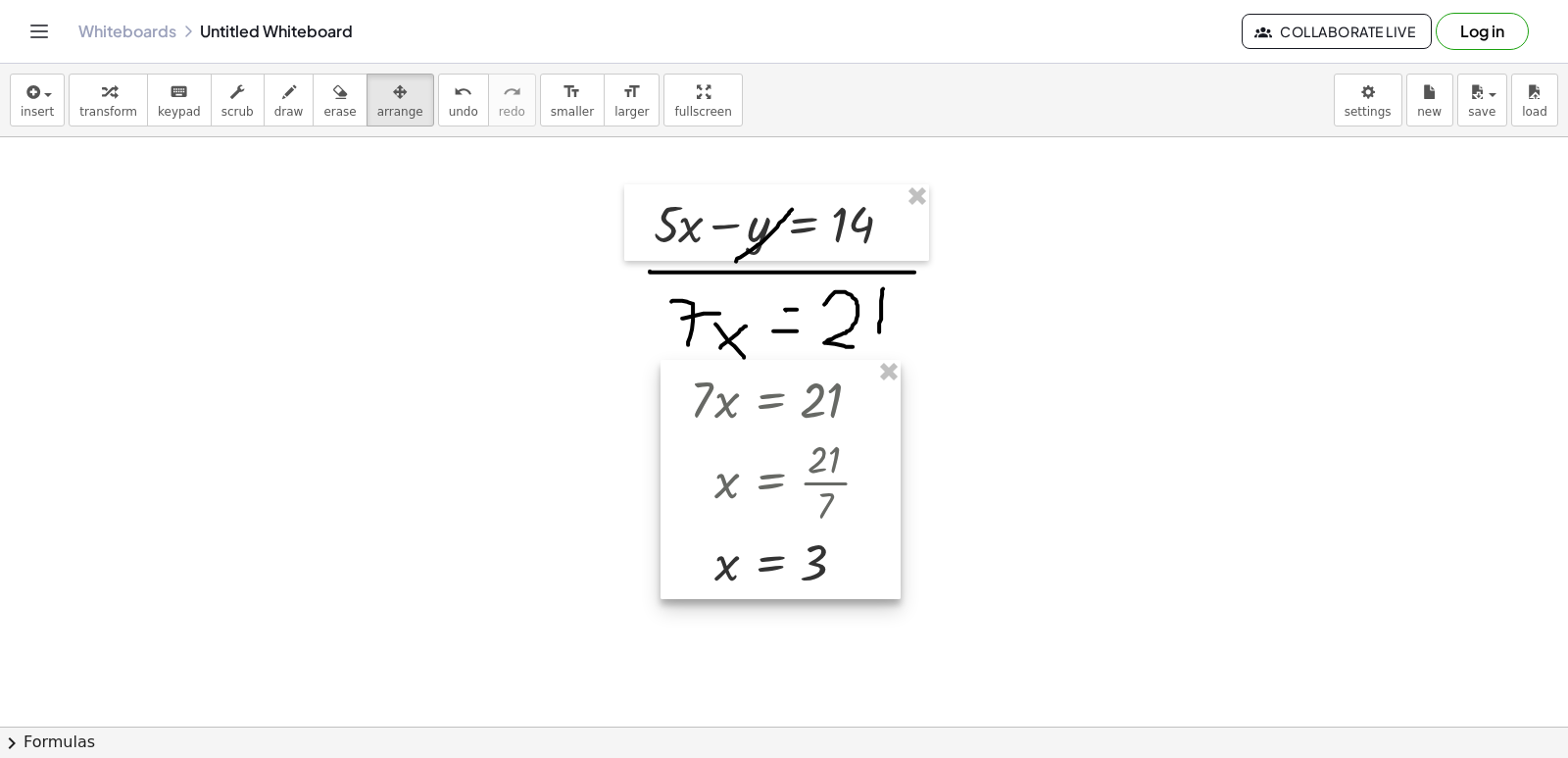
drag, startPoint x: 866, startPoint y: 489, endPoint x: 818, endPoint y: 417, distance: 86.5
click at [818, 417] on div at bounding box center [780, 479] width 240 height 240
click at [113, 100] on div "button" at bounding box center [108, 92] width 58 height 24
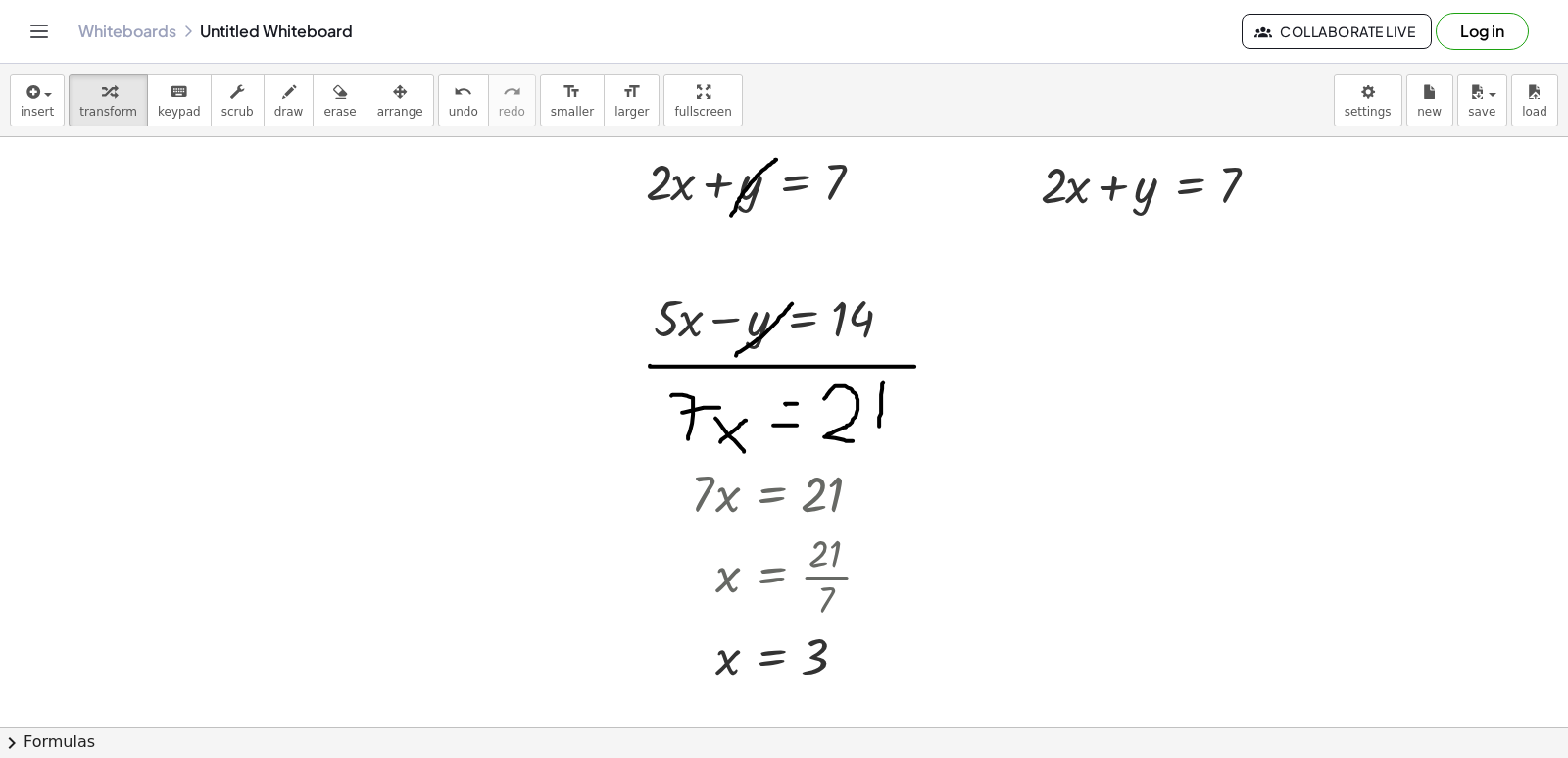
scroll to position [4336, 0]
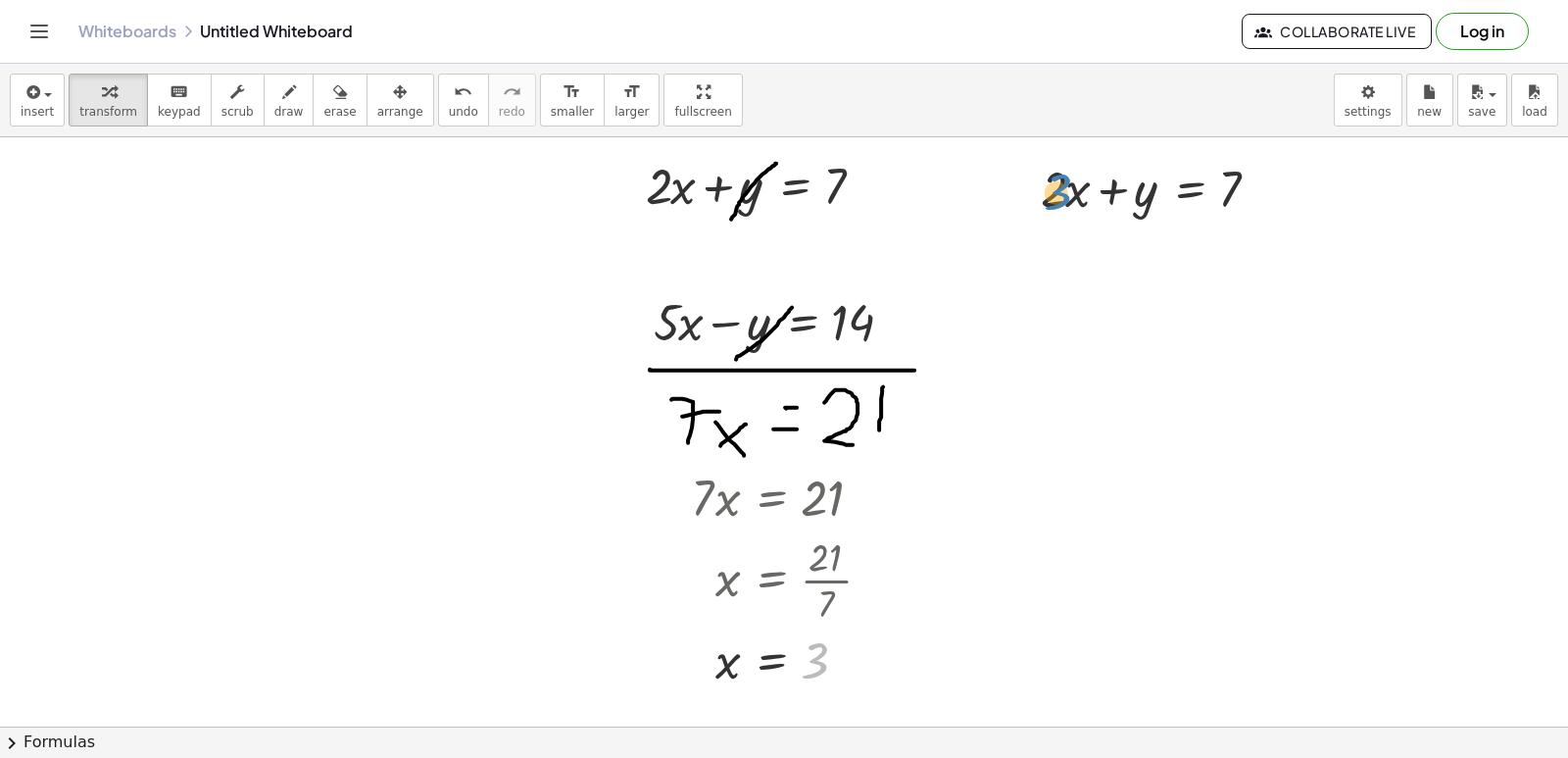
drag, startPoint x: 935, startPoint y: 499, endPoint x: 1058, endPoint y: 196, distance: 327.0
drag, startPoint x: 818, startPoint y: 663, endPoint x: 1118, endPoint y: 240, distance: 518.6
drag, startPoint x: 1118, startPoint y: 208, endPoint x: 1121, endPoint y: 238, distance: 30.1
click at [1113, 218] on div at bounding box center [1158, 187] width 256 height 67
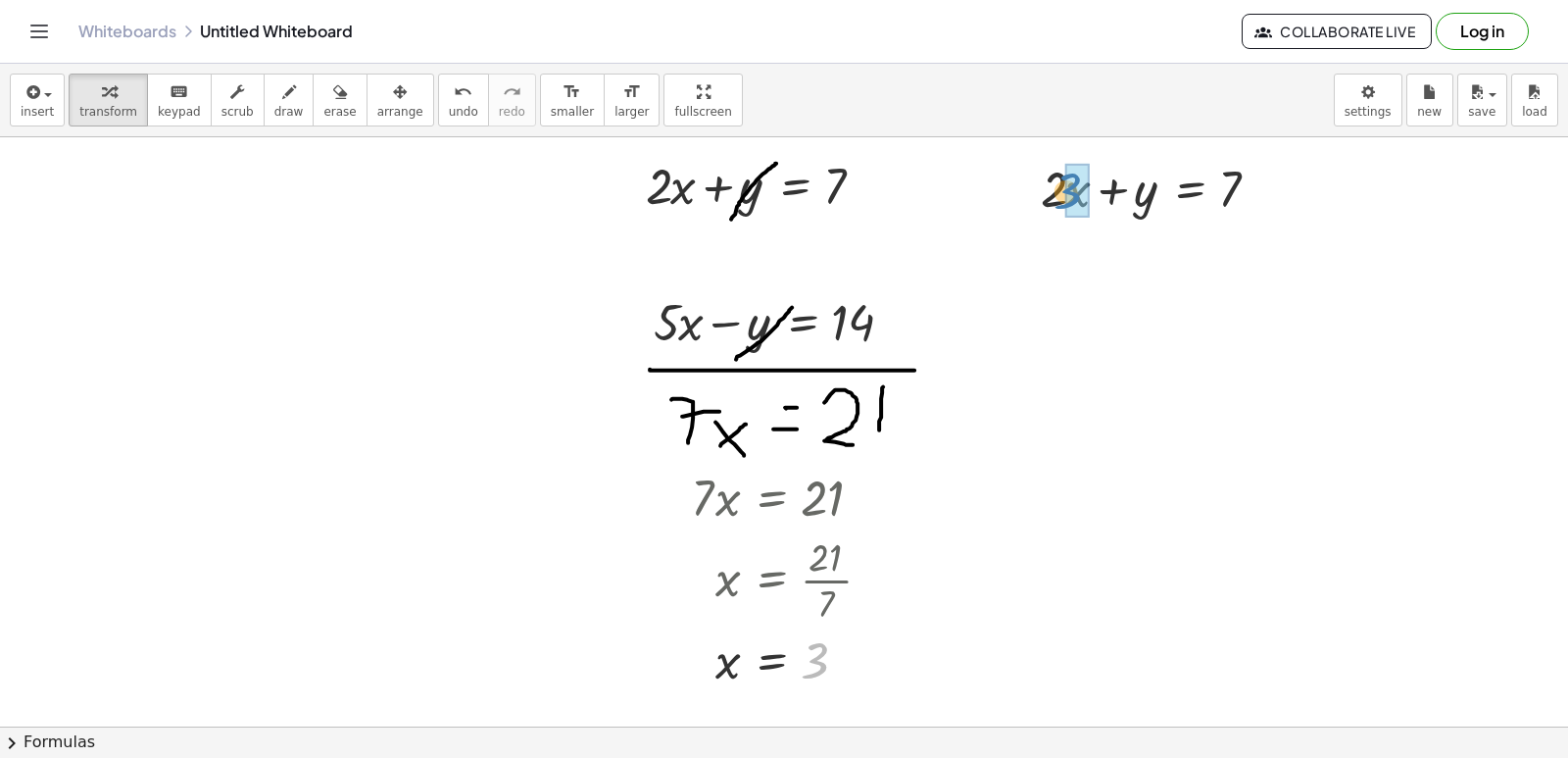
drag, startPoint x: 813, startPoint y: 667, endPoint x: 1092, endPoint y: 197, distance: 546.6
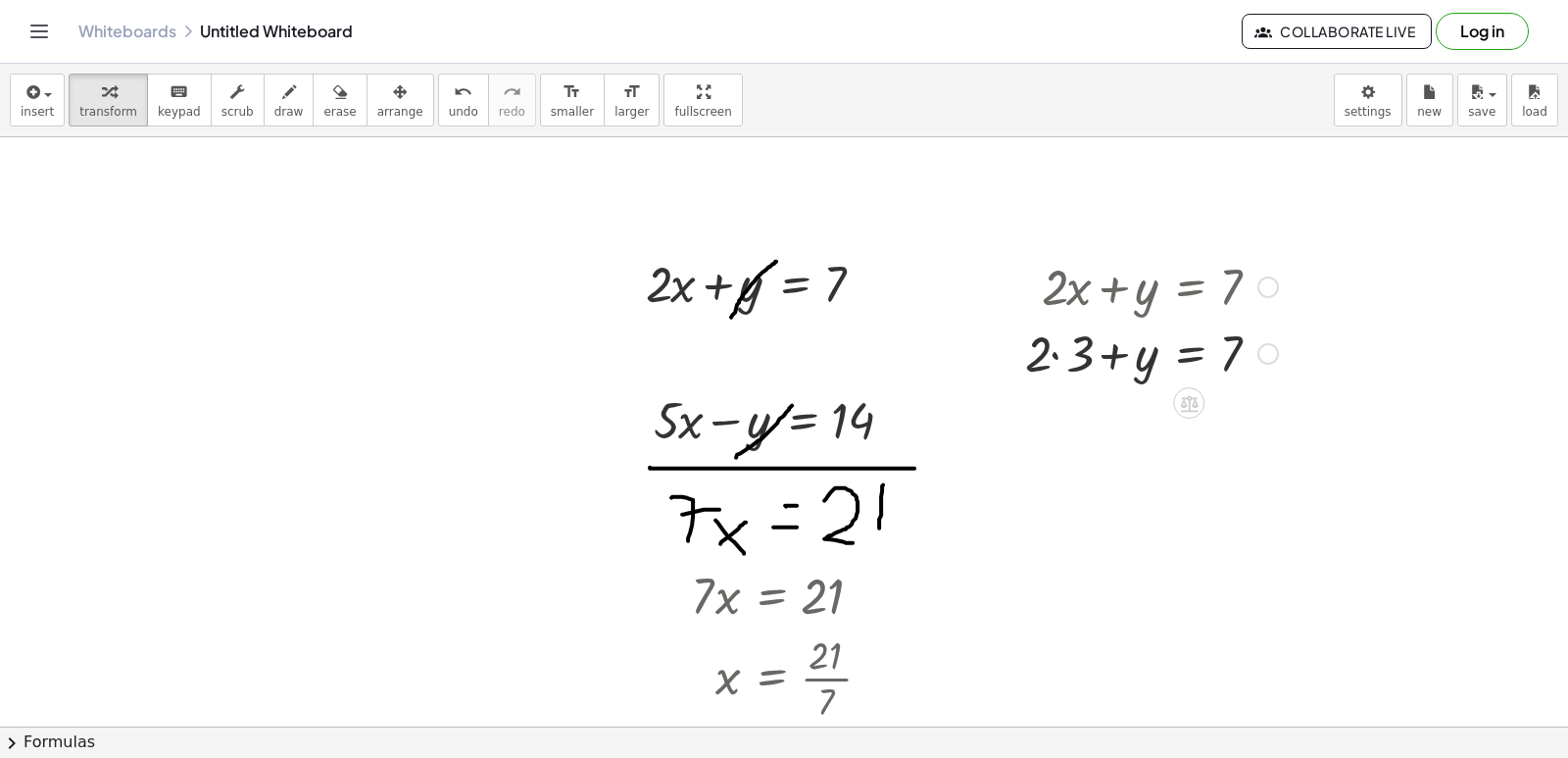
click at [1057, 365] on div at bounding box center [1151, 351] width 272 height 67
drag, startPoint x: 1068, startPoint y: 424, endPoint x: 1319, endPoint y: 432, distance: 251.1
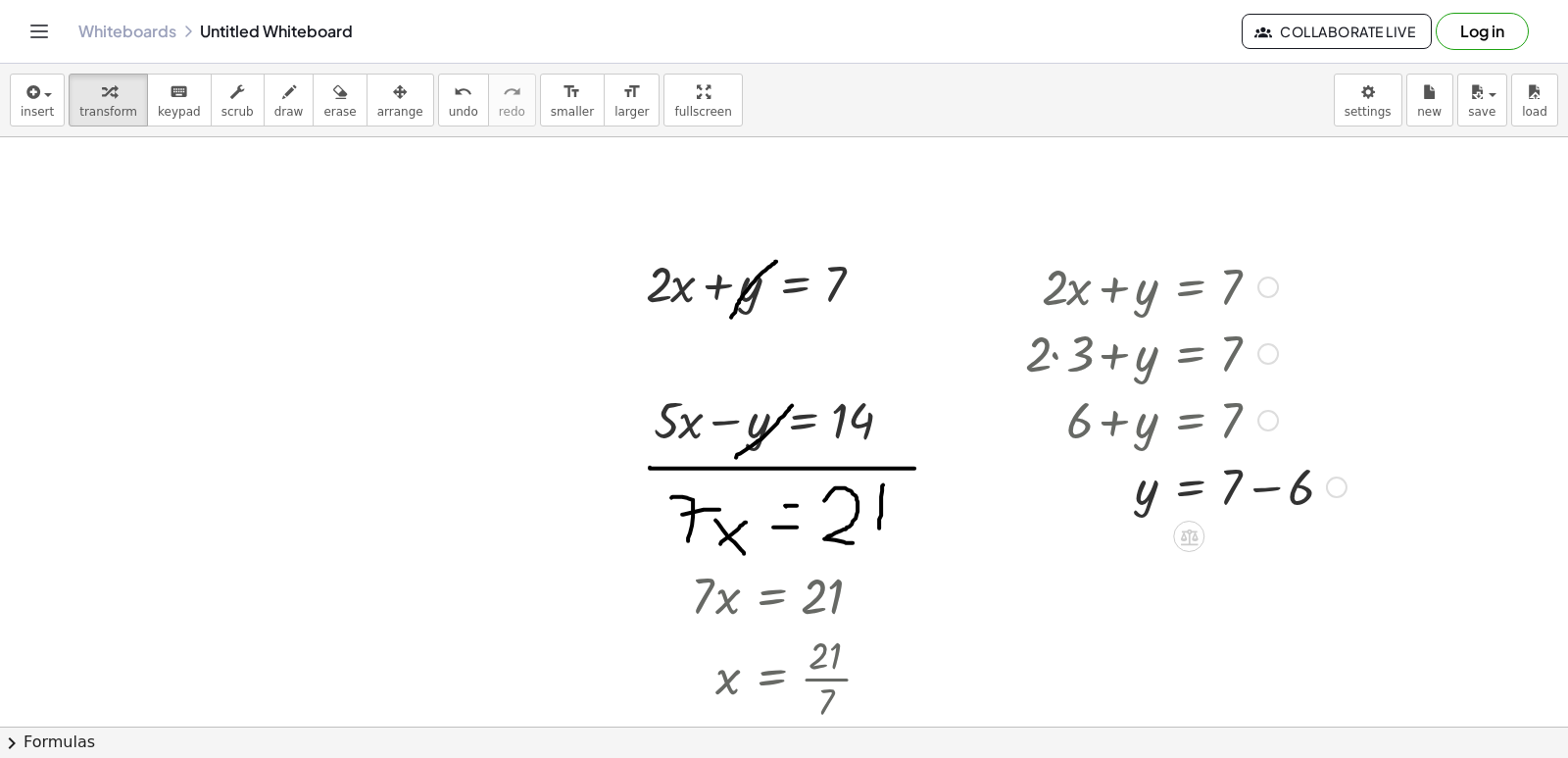
click at [1261, 489] on div at bounding box center [1185, 484] width 341 height 67
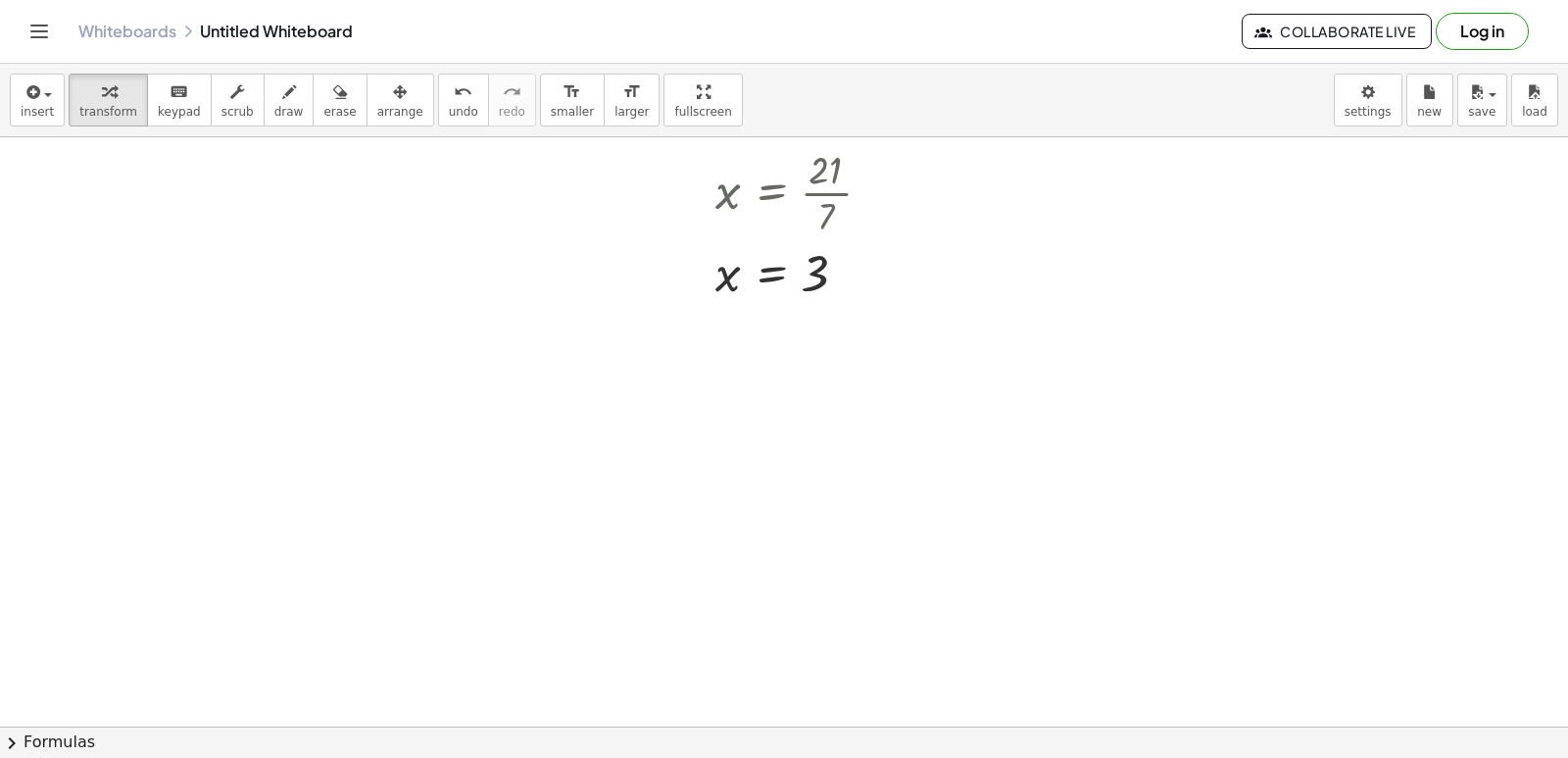
scroll to position [4728, 0]
drag, startPoint x: 832, startPoint y: 454, endPoint x: 859, endPoint y: 441, distance: 30.0
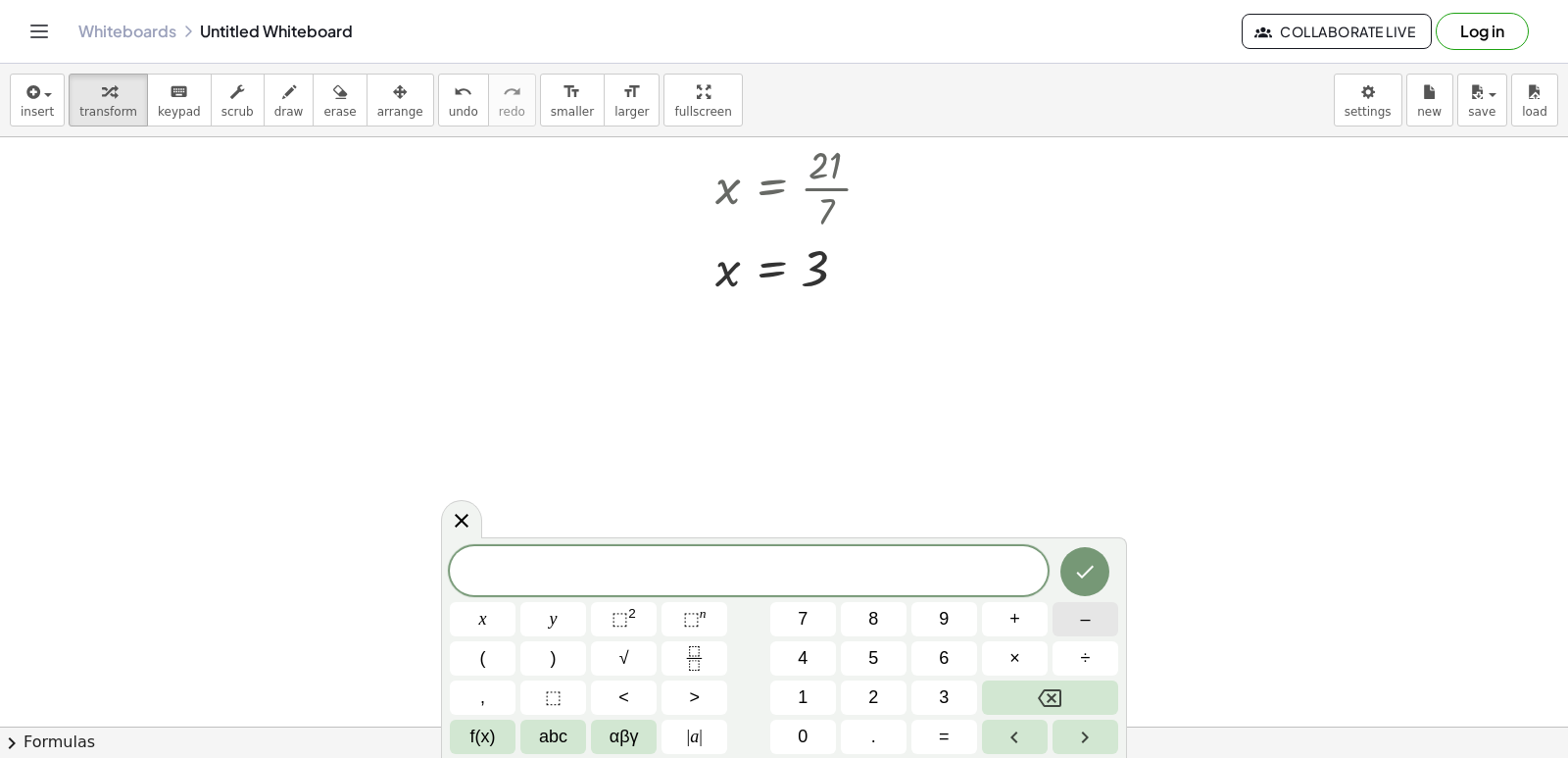
click at [1095, 615] on button "–" at bounding box center [1086, 619] width 66 height 34
click at [889, 702] on button "2" at bounding box center [874, 697] width 66 height 34
click at [474, 624] on button "x" at bounding box center [482, 619] width 66 height 34
click at [1019, 630] on span "+" at bounding box center [1014, 619] width 11 height 27
click at [959, 695] on button "3" at bounding box center [945, 697] width 66 height 34
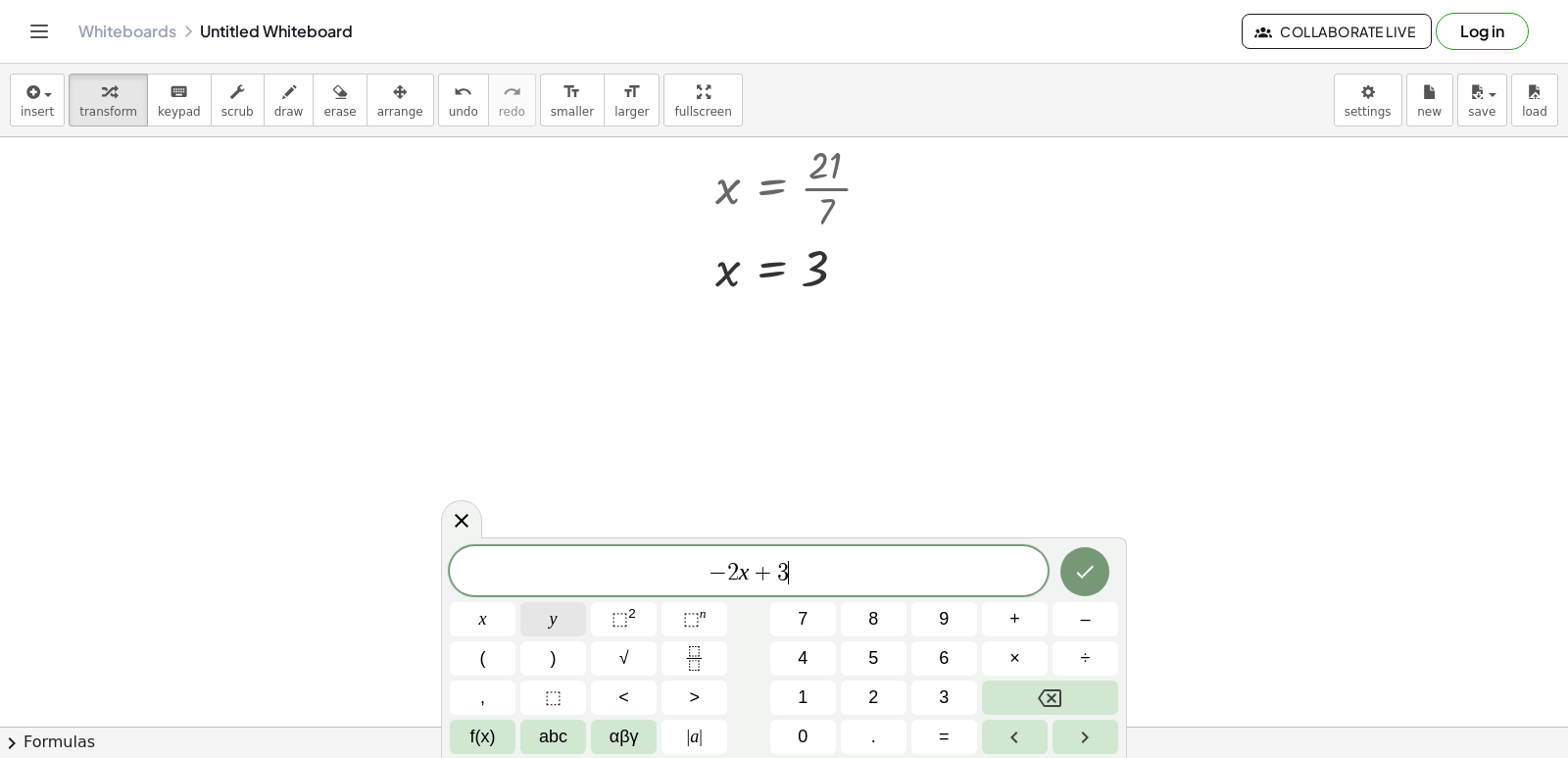
click at [527, 607] on button "y" at bounding box center [553, 619] width 66 height 34
click at [959, 726] on button "=" at bounding box center [945, 736] width 66 height 34
click at [888, 620] on button "8" at bounding box center [874, 619] width 66 height 34
click at [1087, 575] on icon "Done" at bounding box center [1085, 572] width 24 height 24
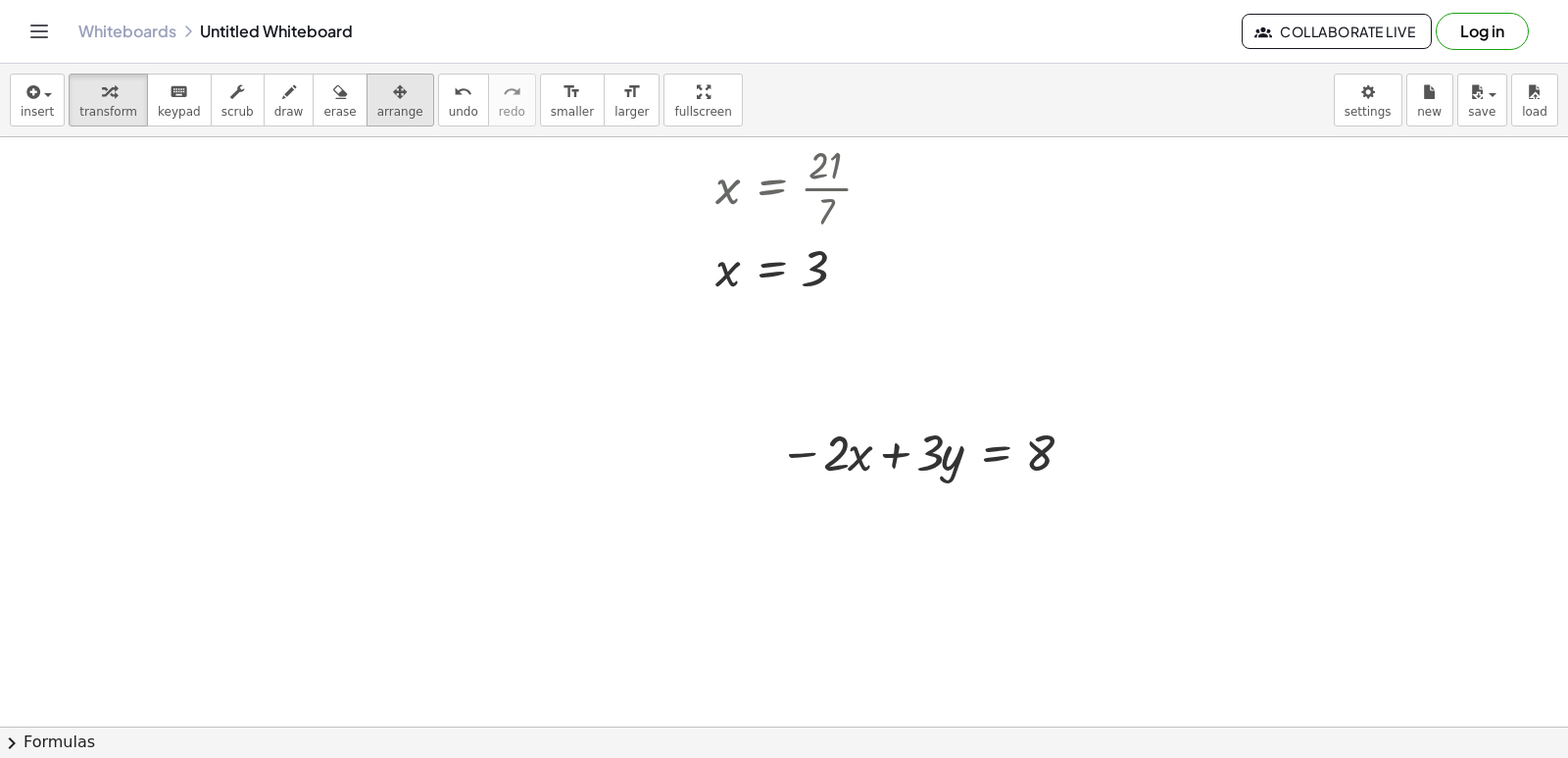
click at [367, 113] on button "arrange" at bounding box center [401, 99] width 68 height 53
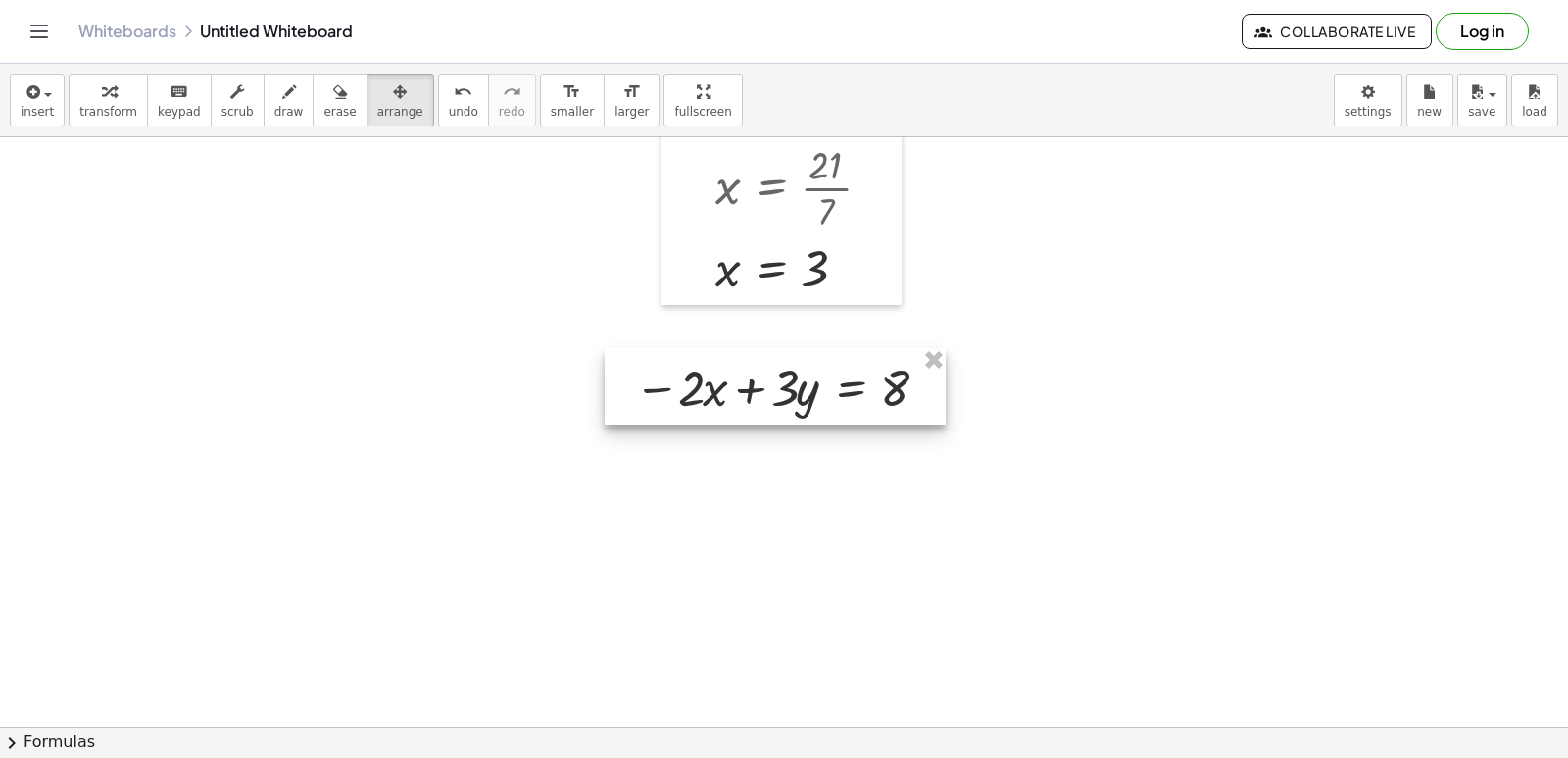
drag, startPoint x: 948, startPoint y: 469, endPoint x: 802, endPoint y: 404, distance: 159.8
click at [802, 404] on div at bounding box center [775, 386] width 341 height 77
click at [94, 104] on span "transform" at bounding box center [108, 111] width 58 height 14
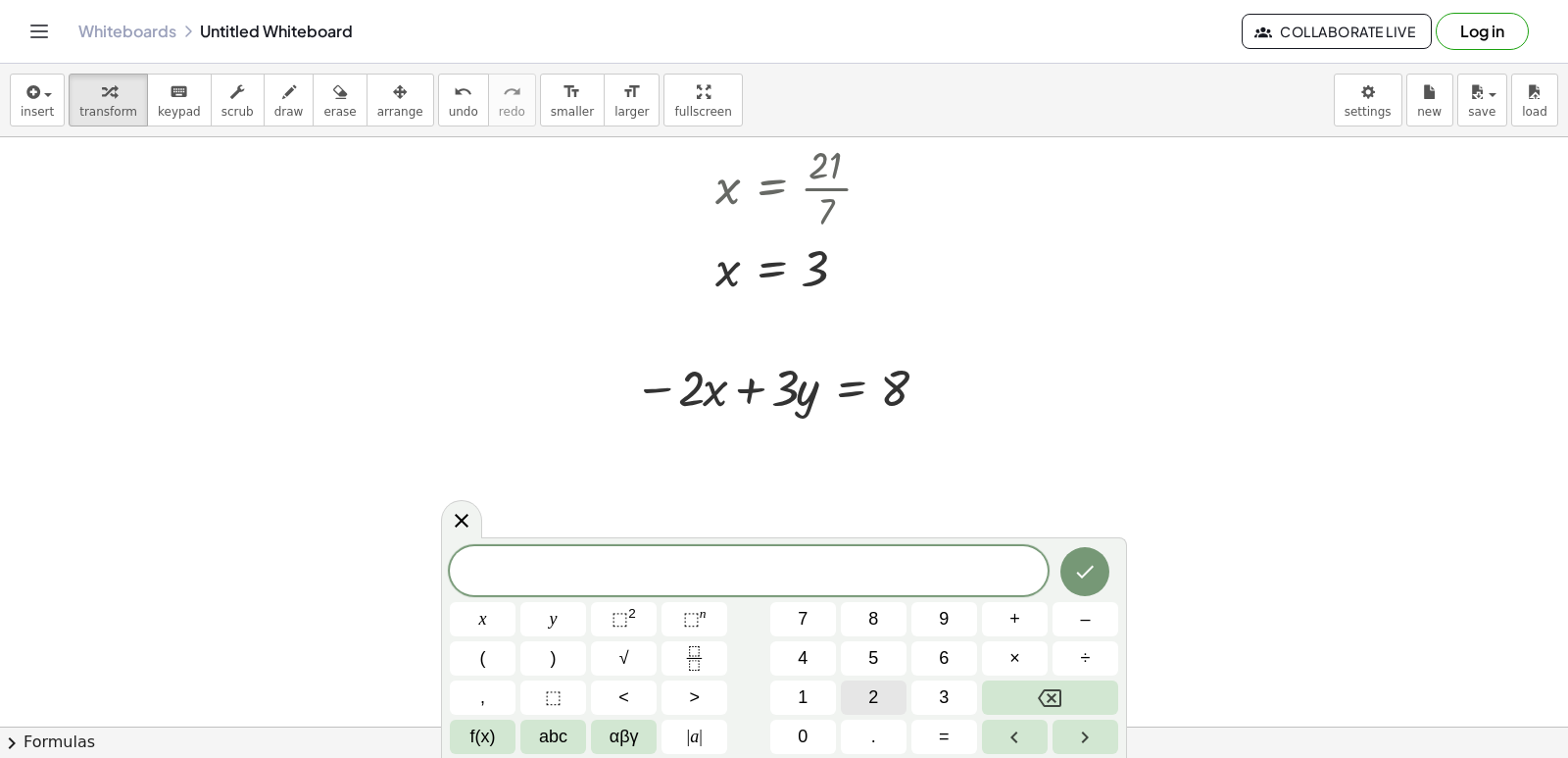
click at [887, 704] on button "2" at bounding box center [874, 697] width 66 height 34
click at [1008, 648] on button "×" at bounding box center [1015, 659] width 66 height 34
click at [1063, 698] on button "Backspace" at bounding box center [1050, 697] width 136 height 34
click at [499, 627] on button "x" at bounding box center [482, 619] width 66 height 34
click at [1006, 617] on button "+" at bounding box center [1015, 619] width 66 height 34
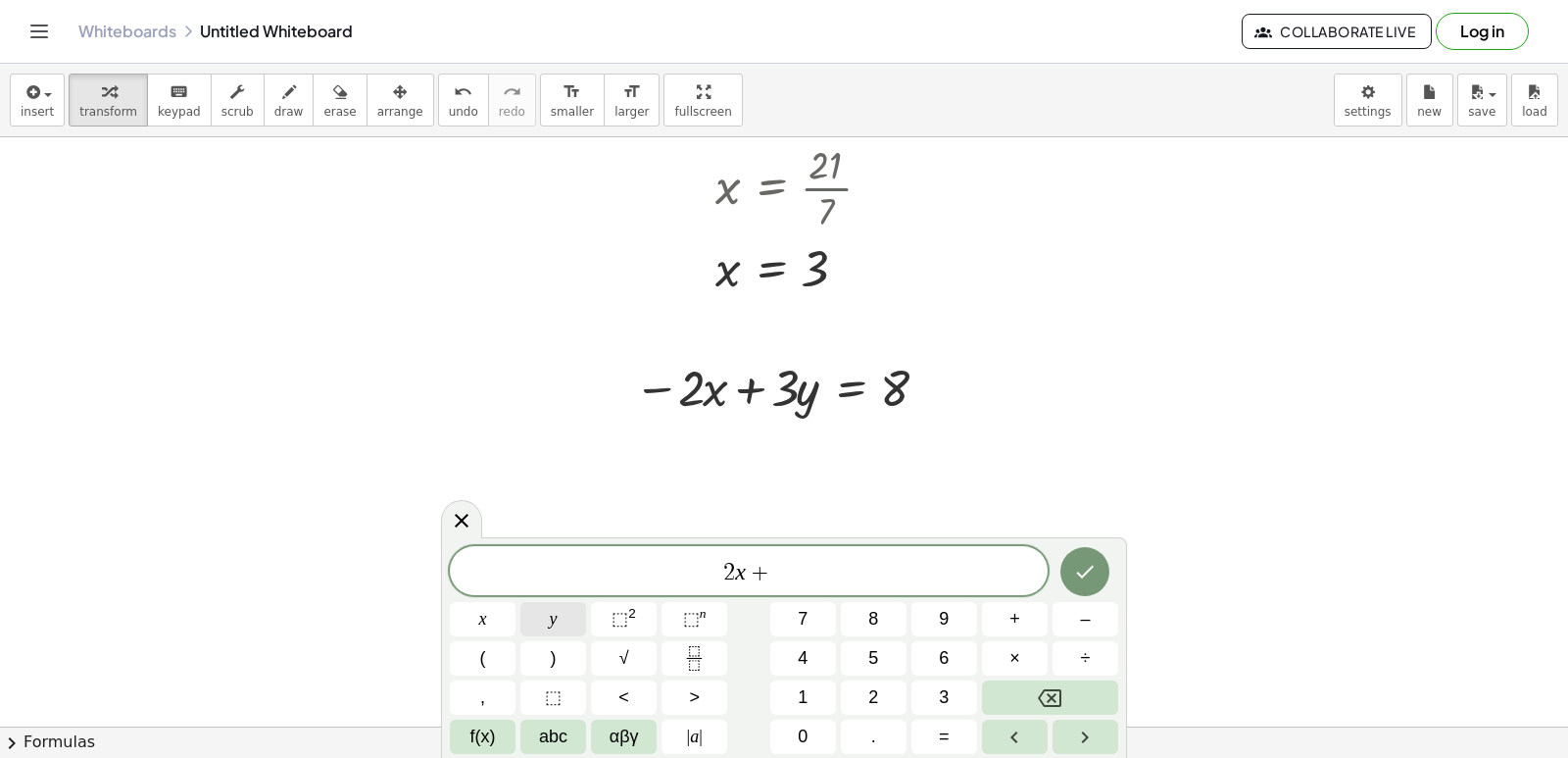
click at [566, 621] on button "y" at bounding box center [553, 619] width 66 height 34
click at [944, 720] on button "=" at bounding box center [945, 736] width 66 height 34
click at [868, 615] on span "8" at bounding box center [873, 619] width 10 height 27
click at [1072, 561] on button "Done" at bounding box center [1085, 571] width 49 height 49
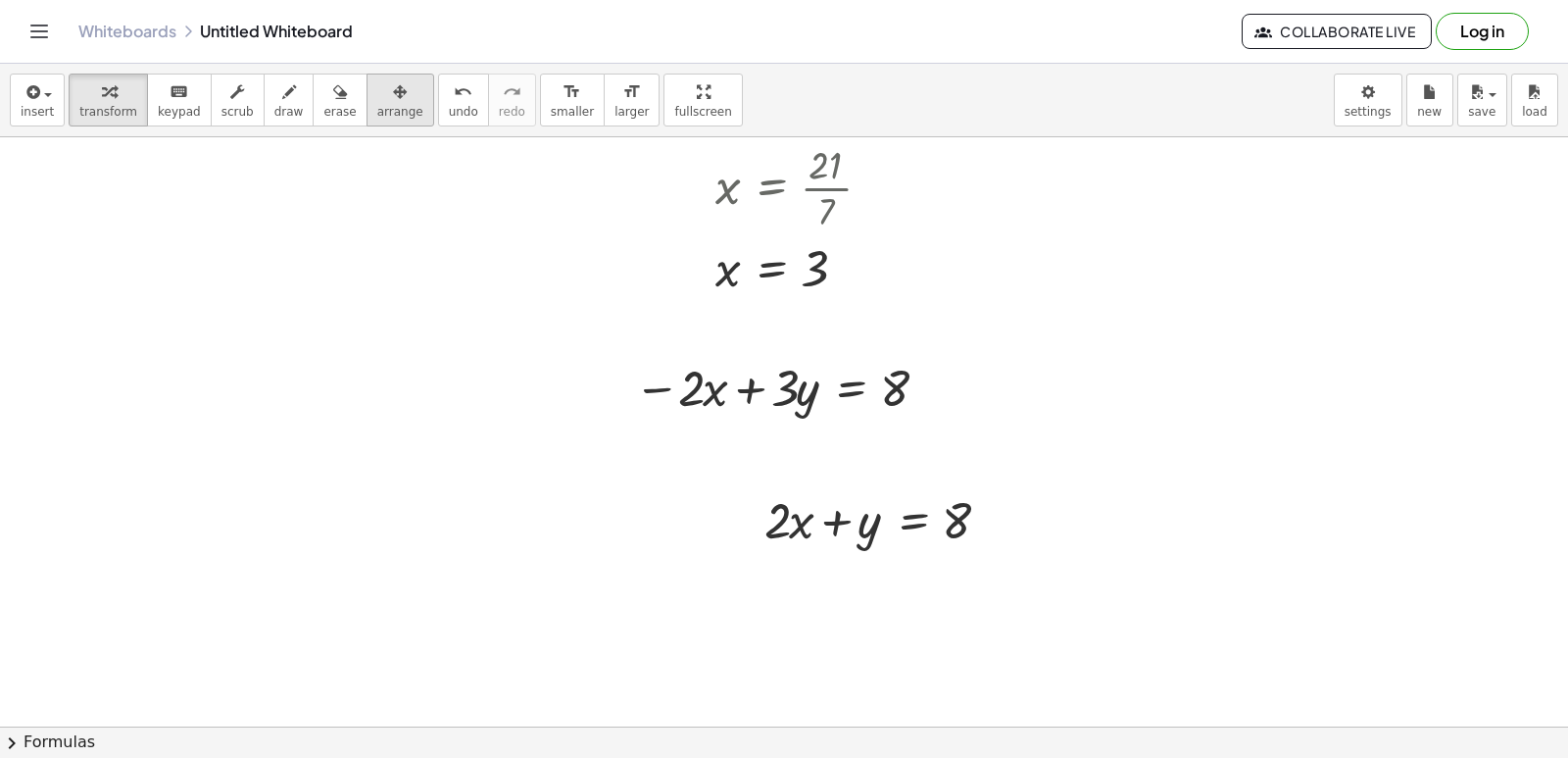
click at [393, 89] on icon "button" at bounding box center [400, 93] width 14 height 24
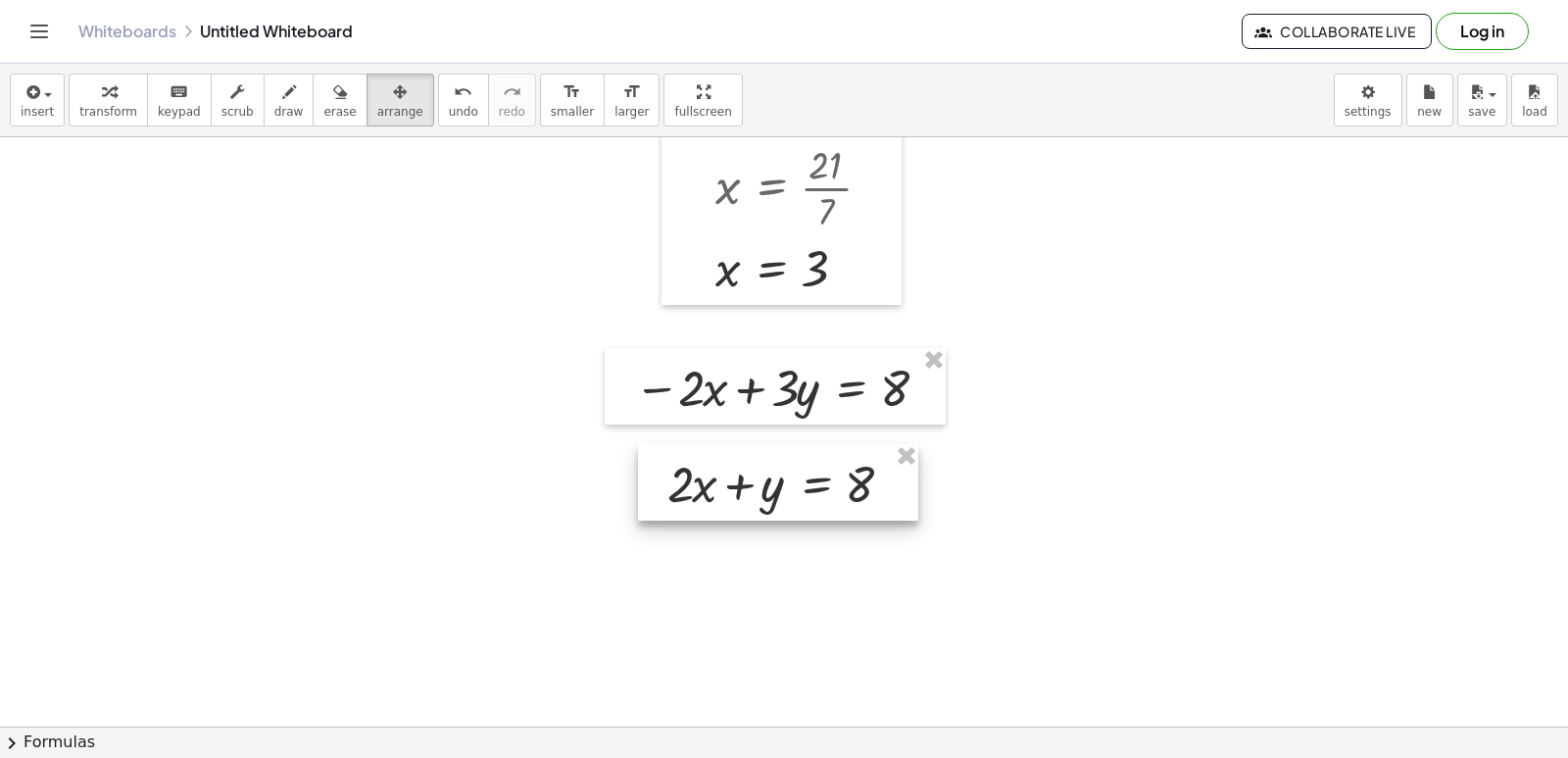
drag, startPoint x: 919, startPoint y: 533, endPoint x: 824, endPoint y: 491, distance: 103.9
click at [824, 491] on div at bounding box center [779, 482] width 280 height 77
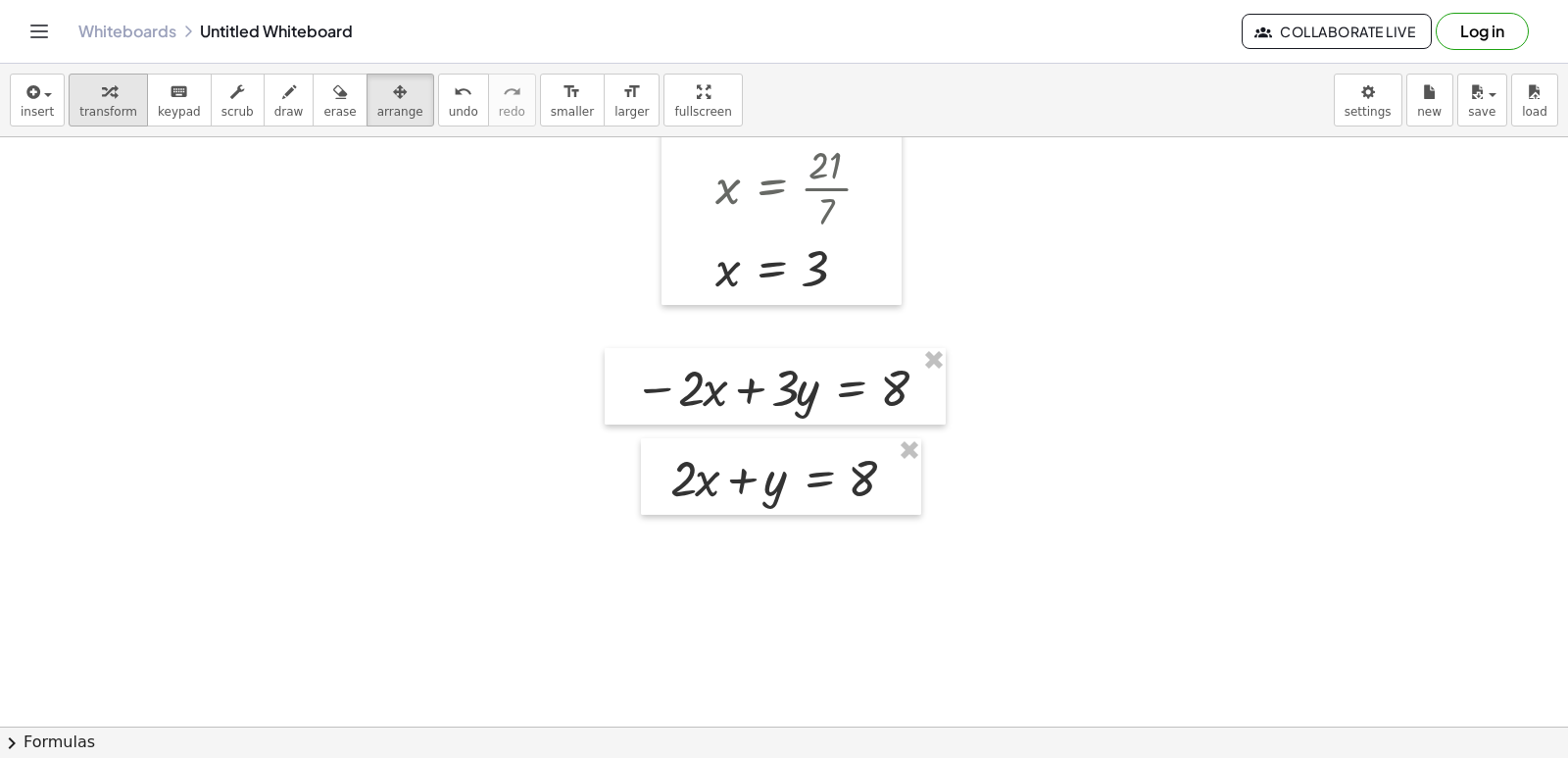
click at [113, 98] on div "button" at bounding box center [108, 92] width 58 height 24
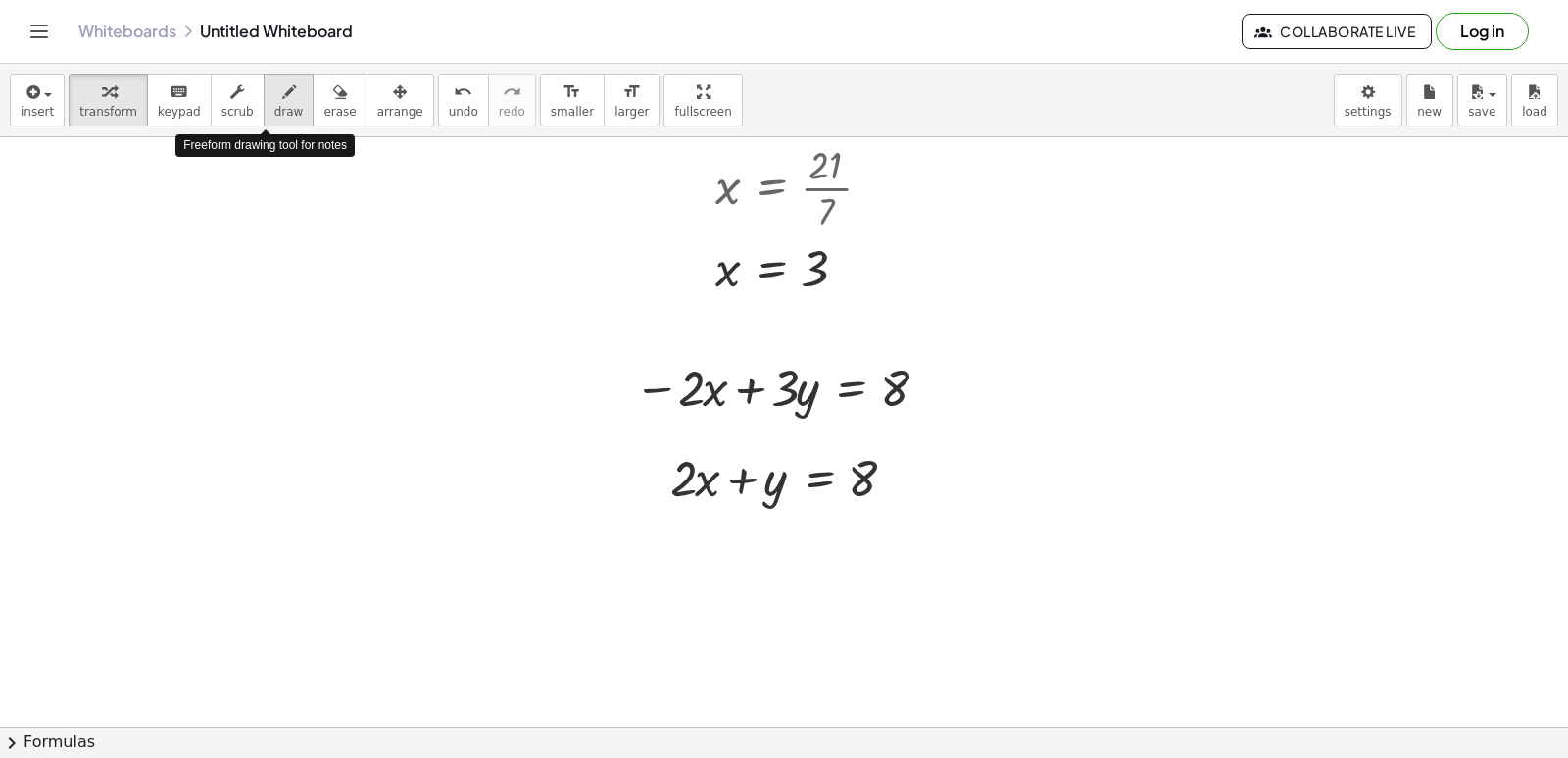
click at [282, 100] on icon "button" at bounding box center [289, 93] width 14 height 24
drag, startPoint x: 667, startPoint y: 500, endPoint x: 741, endPoint y: 426, distance: 104.7
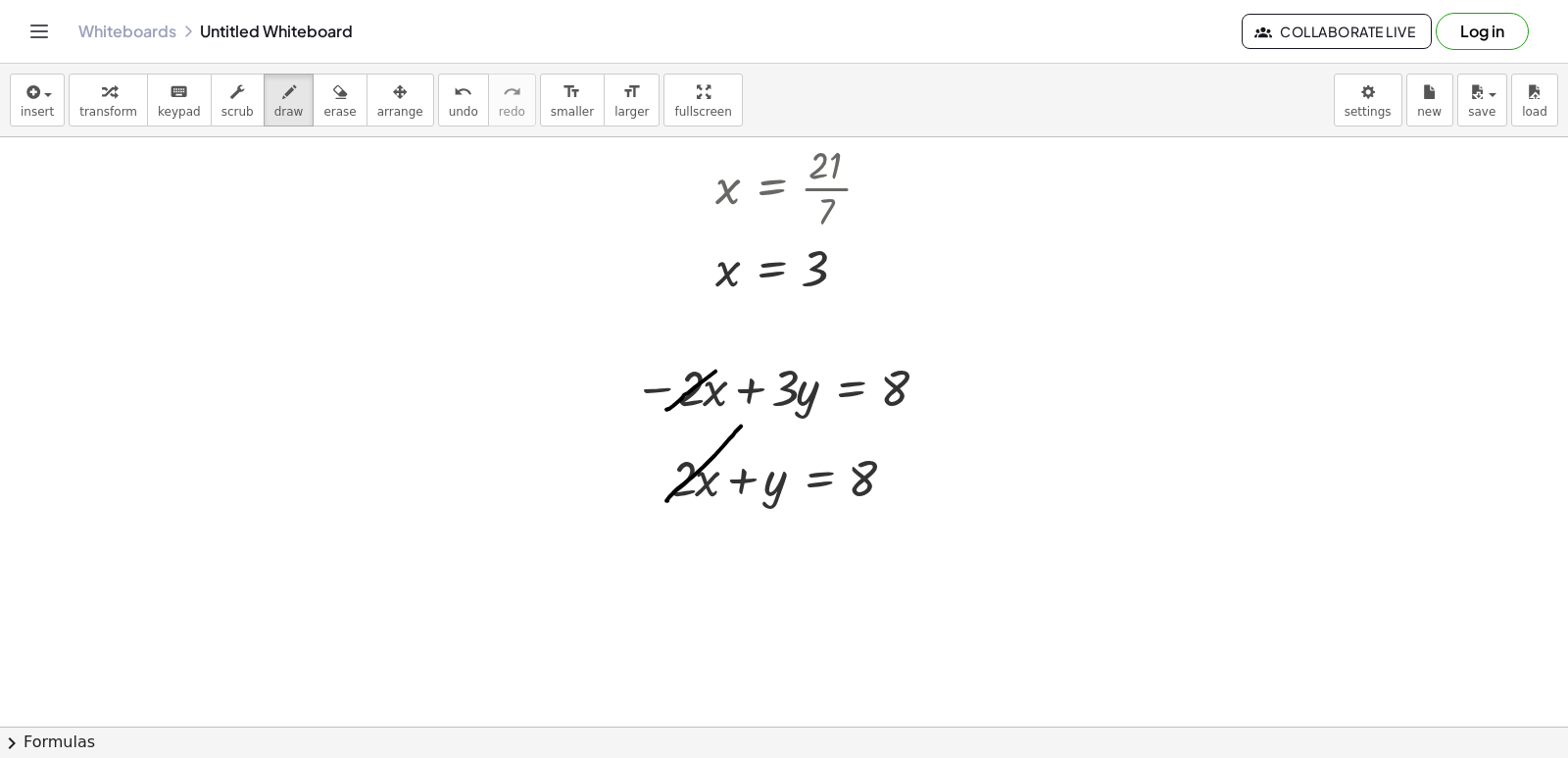
drag, startPoint x: 666, startPoint y: 409, endPoint x: 736, endPoint y: 358, distance: 86.6
drag, startPoint x: 637, startPoint y: 527, endPoint x: 942, endPoint y: 524, distance: 305.0
drag, startPoint x: 695, startPoint y: 537, endPoint x: 728, endPoint y: 551, distance: 35.8
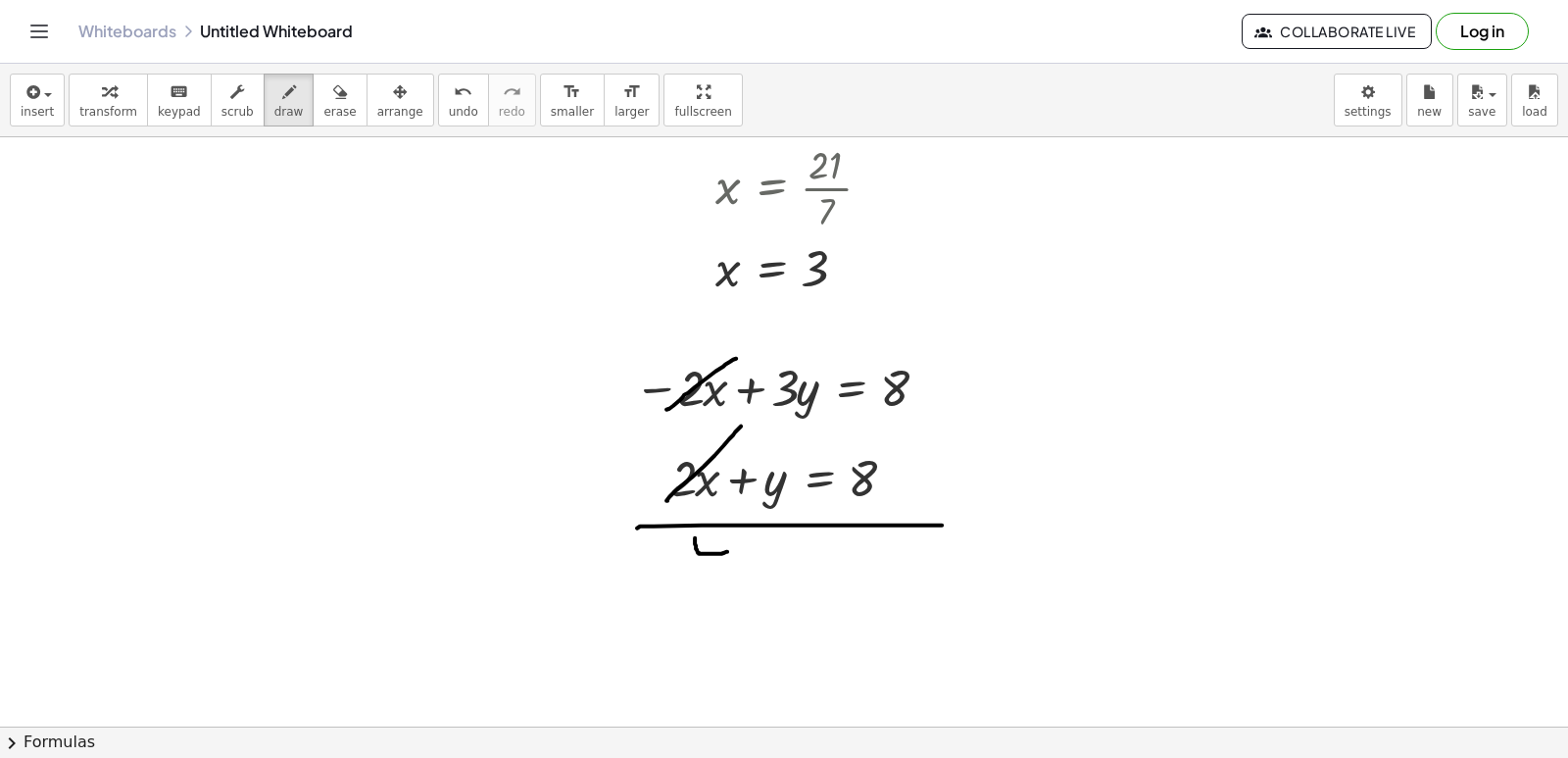
drag, startPoint x: 725, startPoint y: 549, endPoint x: 725, endPoint y: 571, distance: 22.0
drag, startPoint x: 748, startPoint y: 537, endPoint x: 754, endPoint y: 552, distance: 16.2
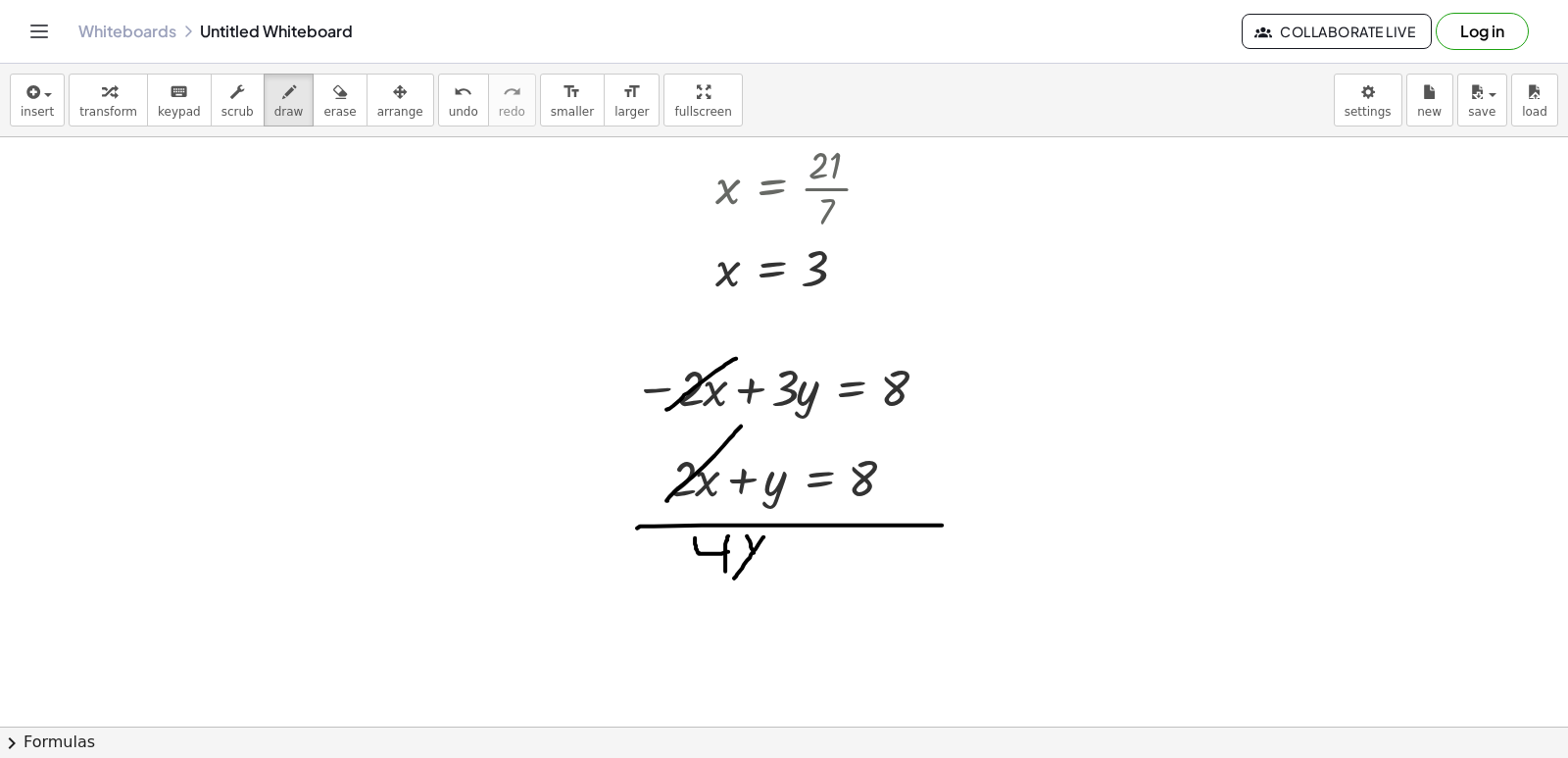
drag, startPoint x: 764, startPoint y: 536, endPoint x: 734, endPoint y: 578, distance: 51.6
drag, startPoint x: 778, startPoint y: 545, endPoint x: 797, endPoint y: 545, distance: 19.0
drag, startPoint x: 785, startPoint y: 559, endPoint x: 801, endPoint y: 561, distance: 16.1
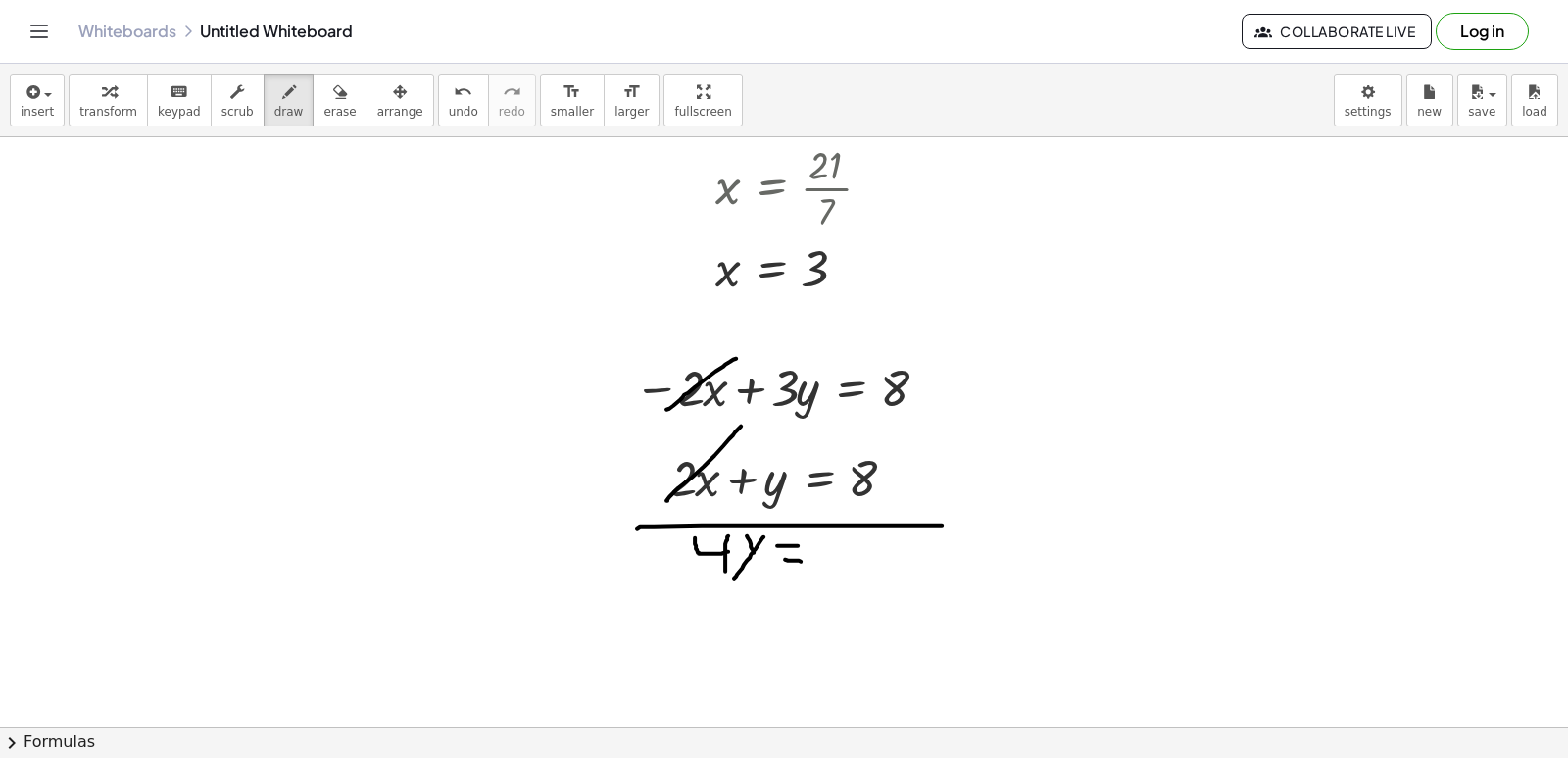
drag, startPoint x: 822, startPoint y: 541, endPoint x: 822, endPoint y: 560, distance: 19.0
click at [93, 119] on button "transform" at bounding box center [108, 99] width 80 height 53
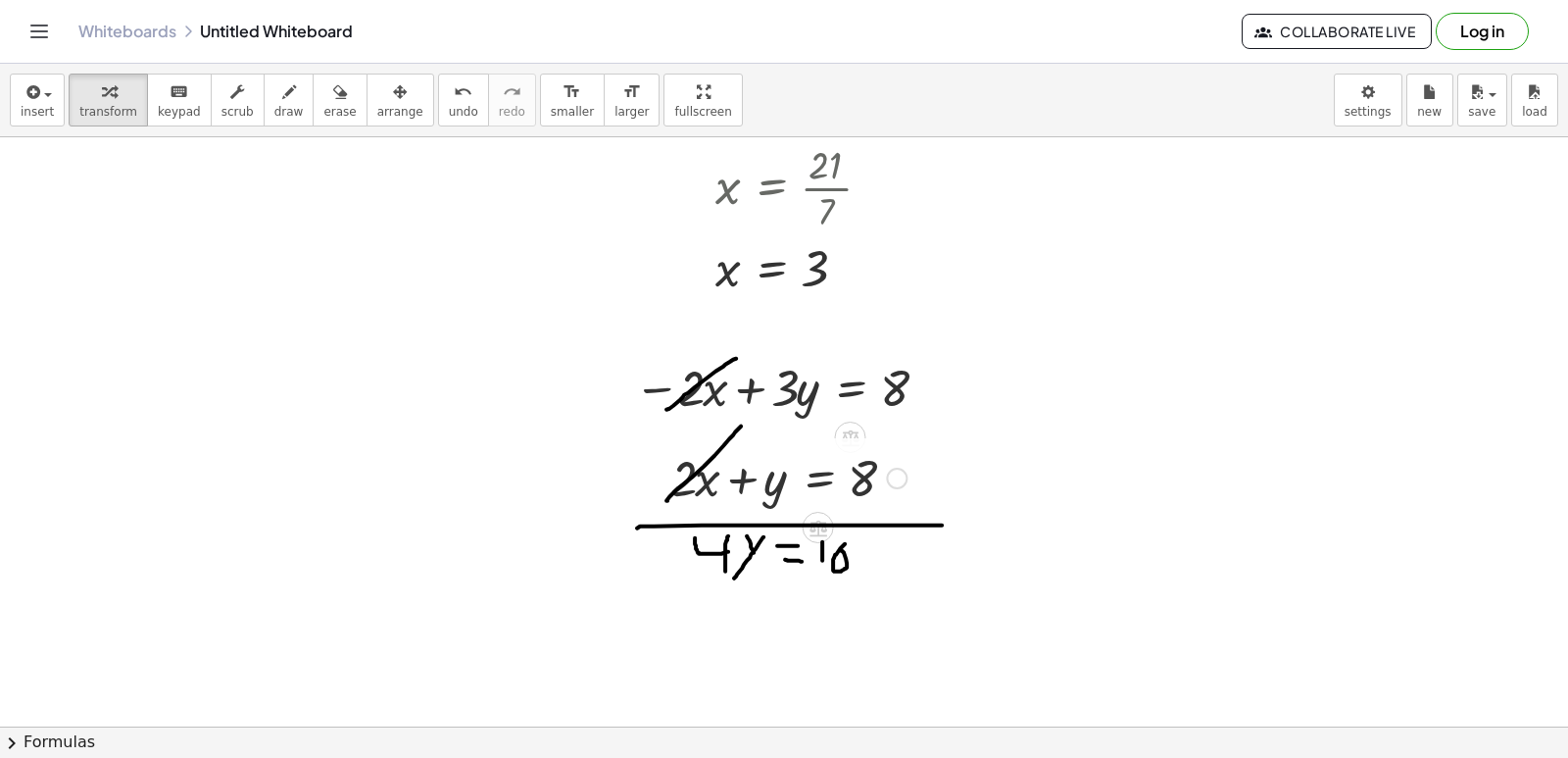
scroll to position [4827, 0]
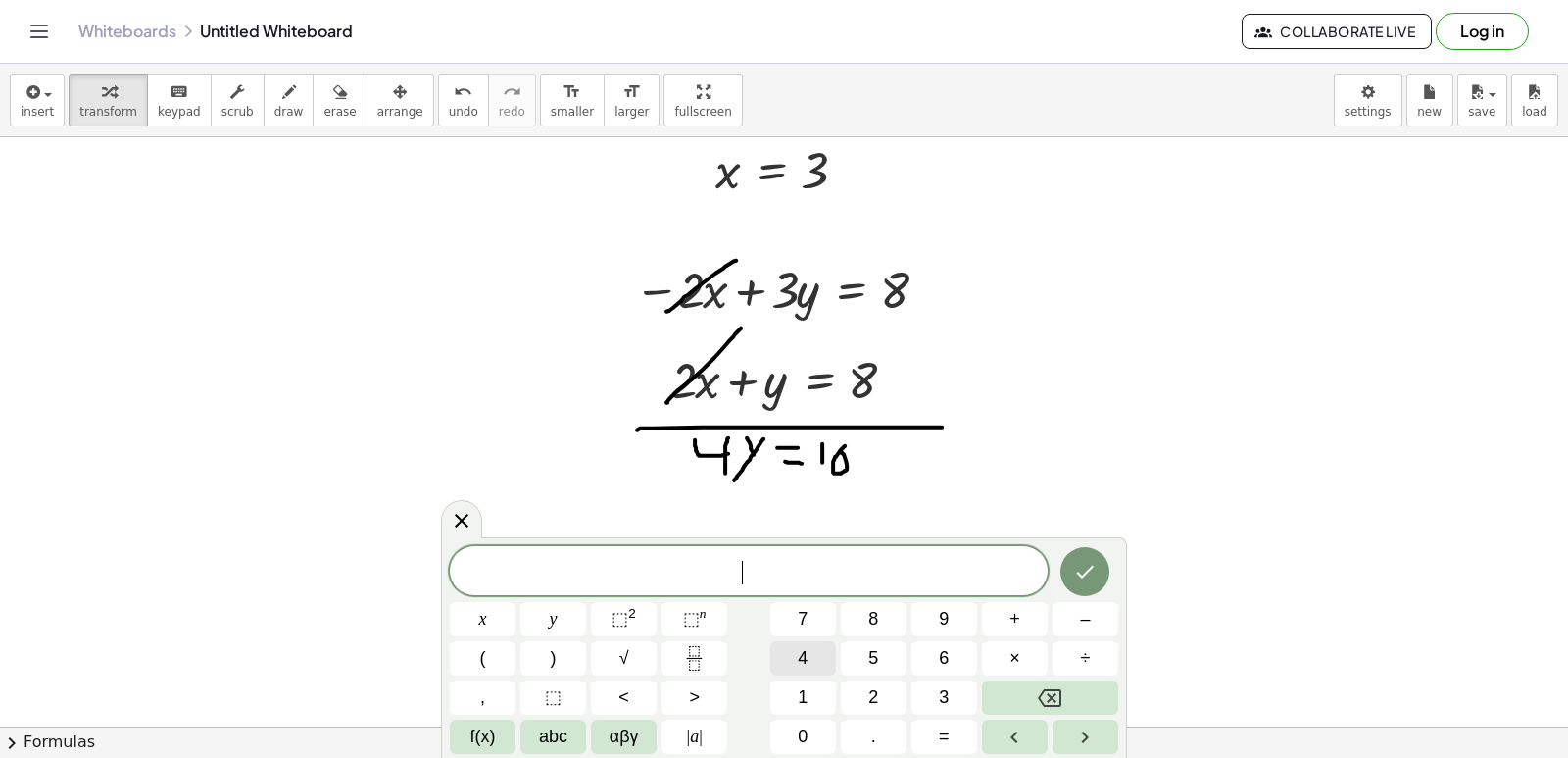
click at [826, 658] on button "4" at bounding box center [803, 659] width 66 height 34
click at [569, 619] on button "y" at bounding box center [553, 619] width 66 height 34
click at [947, 719] on div "4 y ​ x y ⬚ 2 ⬚ n 7 8 9 + – ( ) √ 4 5 6 × ÷ , ⬚ < > 1 2 3 f(x) abc αβγ | a | 0 …" at bounding box center [784, 650] width 668 height 208
click at [938, 728] on button "=" at bounding box center [945, 736] width 66 height 34
click at [822, 698] on button "1" at bounding box center [803, 697] width 66 height 34
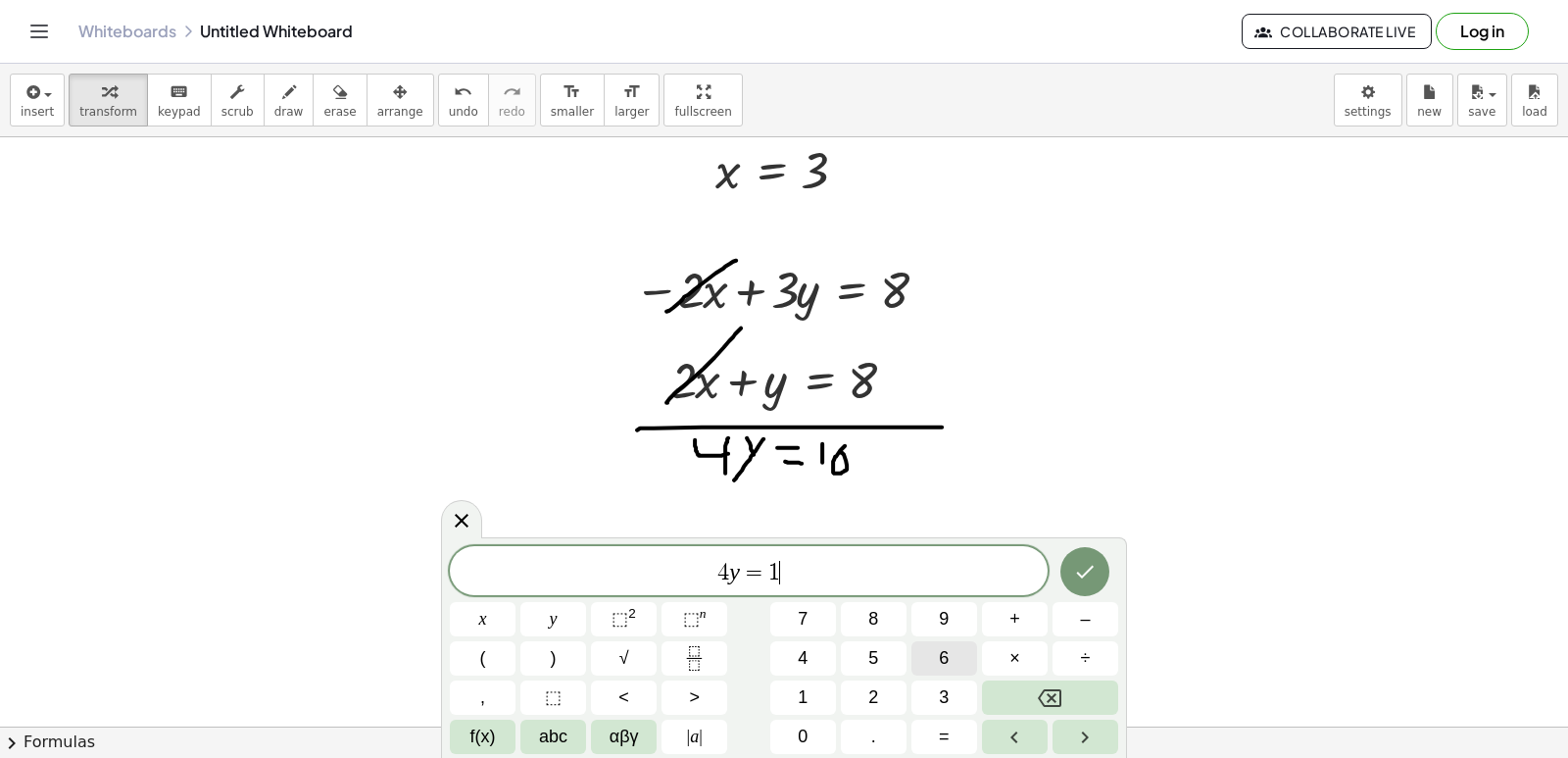
click at [953, 655] on button "6" at bounding box center [945, 659] width 66 height 34
click at [1085, 564] on icon "Done" at bounding box center [1085, 572] width 24 height 24
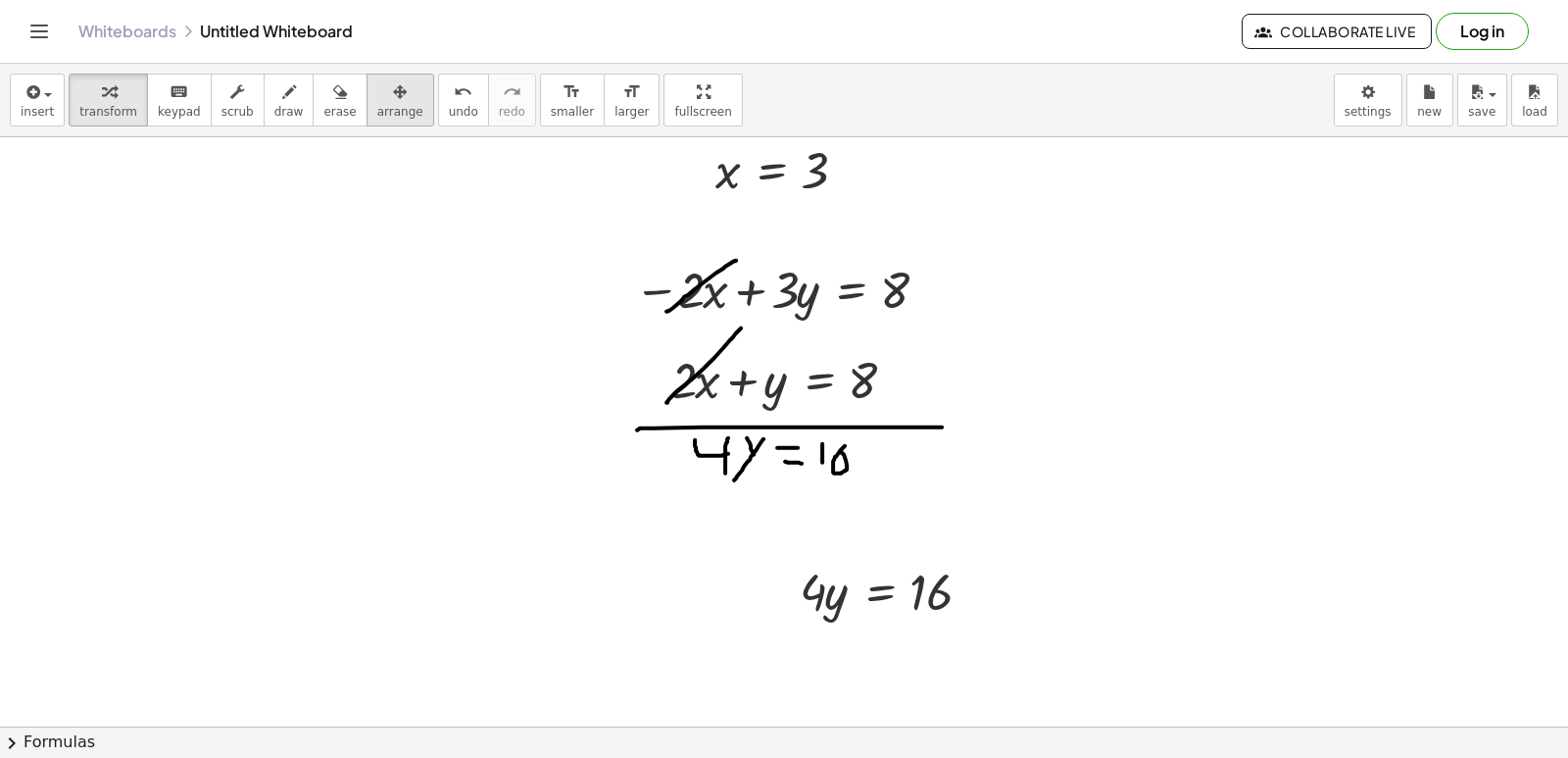
click at [375, 102] on button "arrange" at bounding box center [401, 99] width 68 height 53
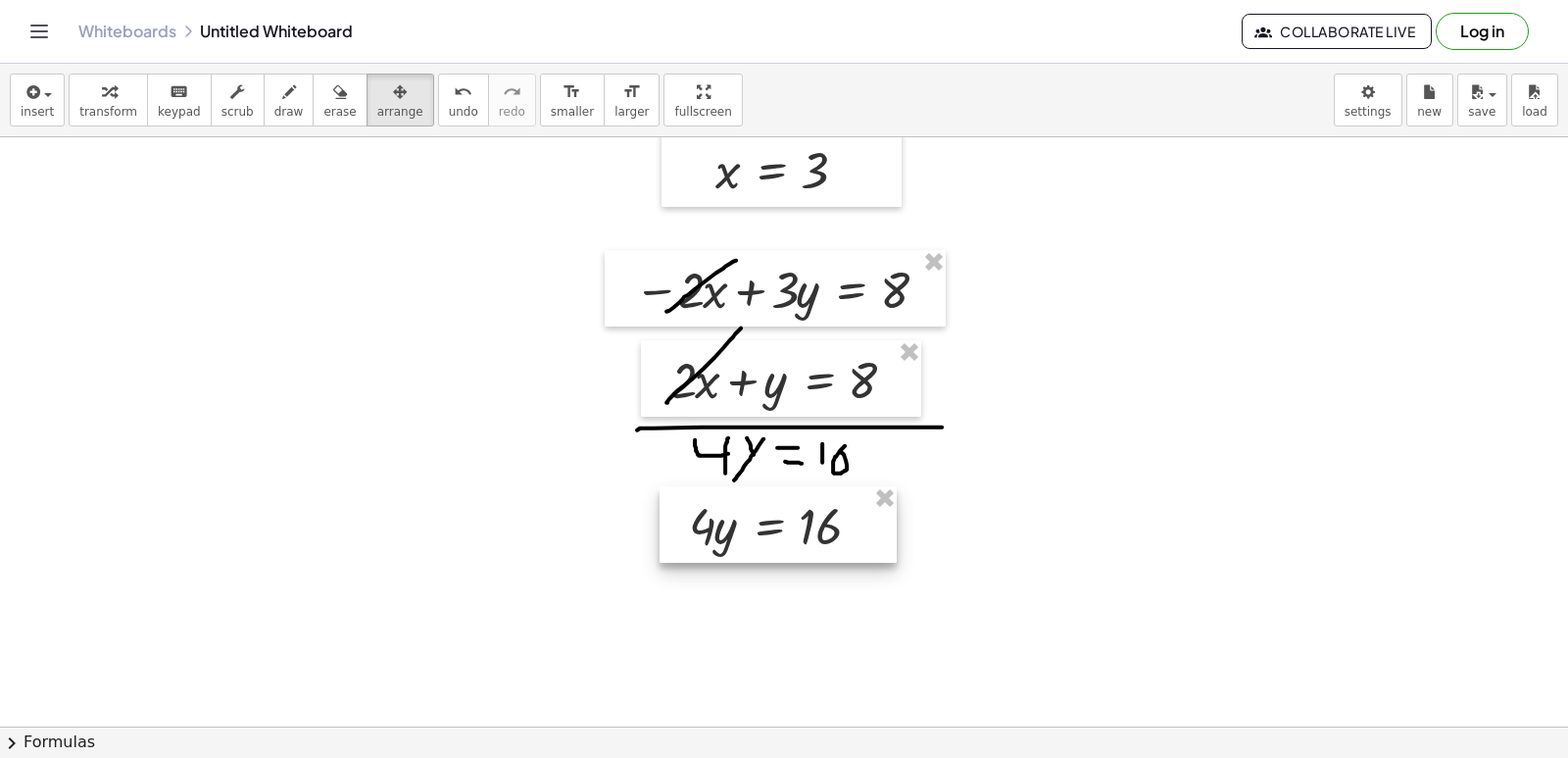
drag, startPoint x: 937, startPoint y: 594, endPoint x: 826, endPoint y: 528, distance: 129.1
click at [826, 528] on div at bounding box center [778, 524] width 238 height 77
click at [113, 98] on div "button" at bounding box center [108, 92] width 58 height 24
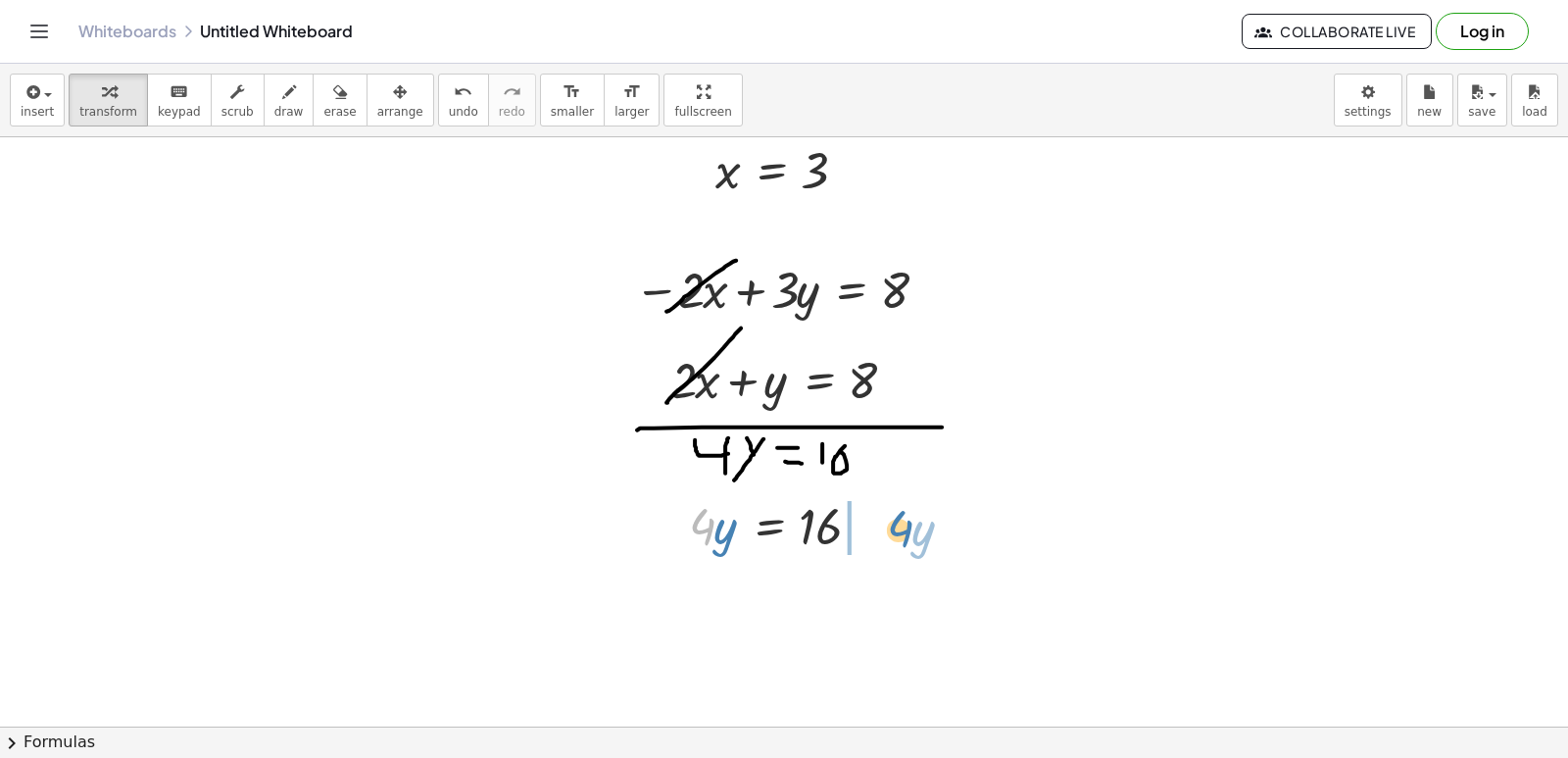
drag, startPoint x: 692, startPoint y: 524, endPoint x: 843, endPoint y: 546, distance: 152.6
click at [882, 531] on div at bounding box center [785, 524] width 213 height 67
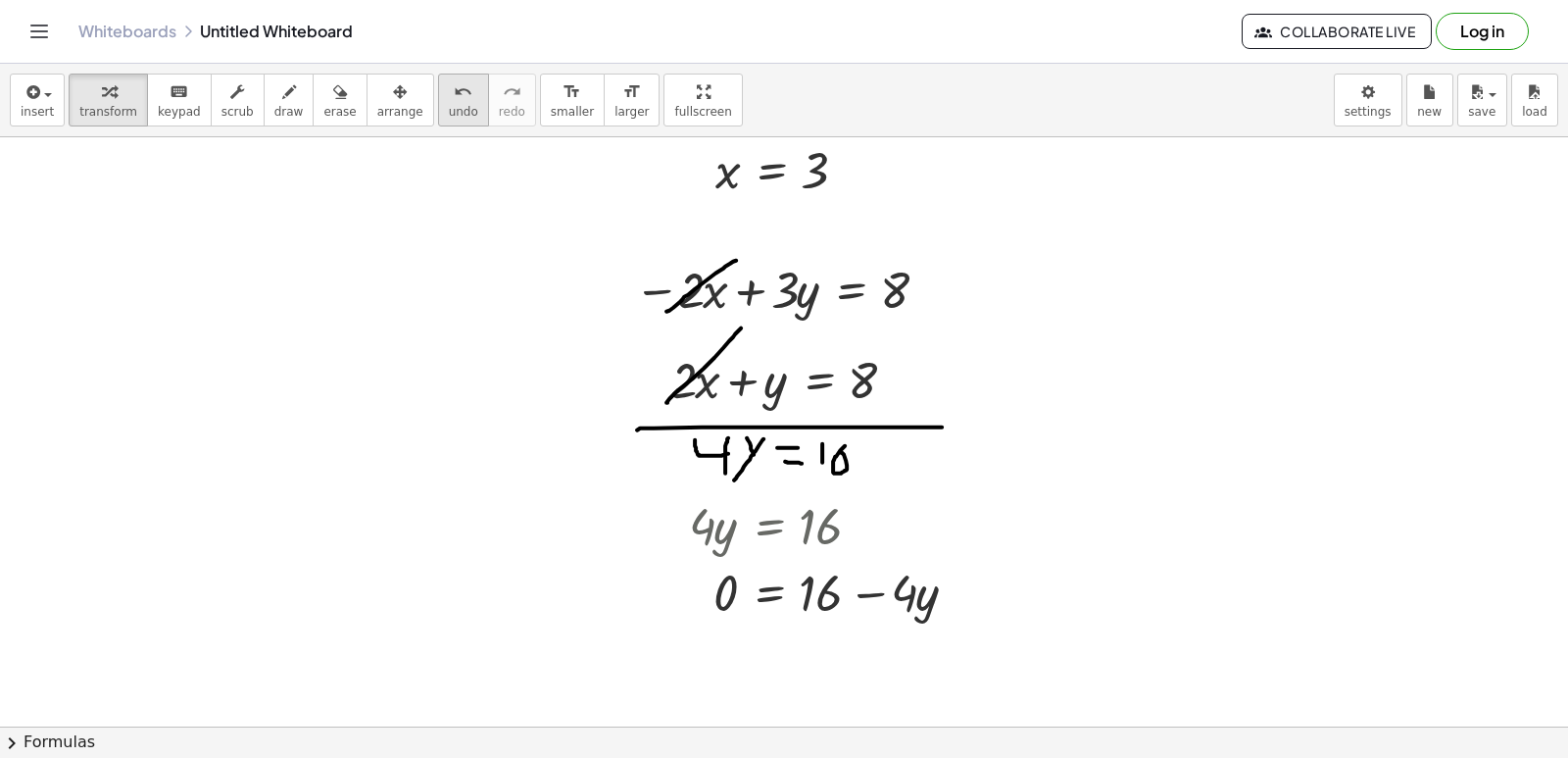
click at [448, 106] on span "undo" at bounding box center [463, 111] width 30 height 14
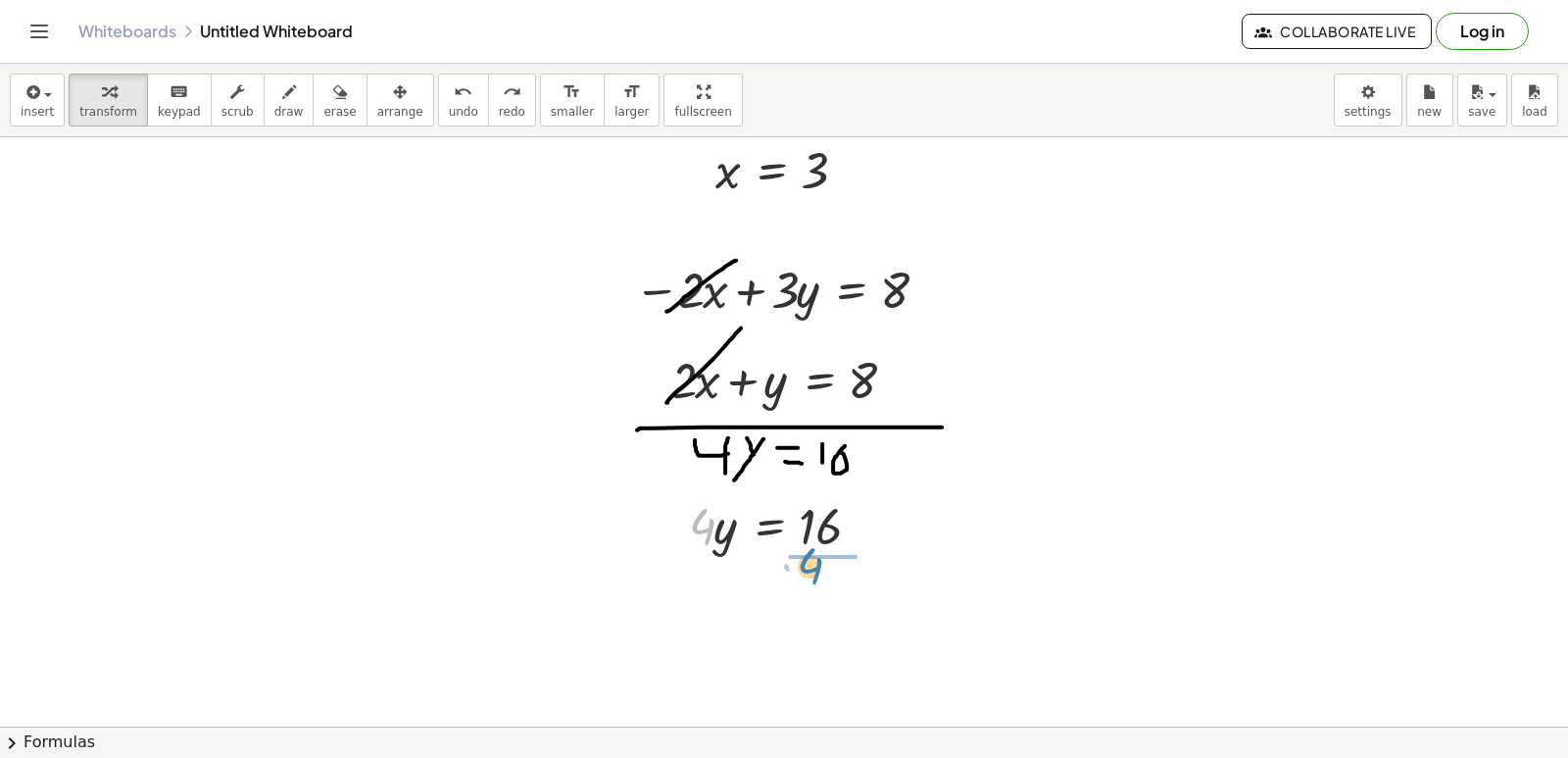
drag, startPoint x: 703, startPoint y: 522, endPoint x: 825, endPoint y: 565, distance: 129.4
click at [828, 597] on div at bounding box center [786, 607] width 216 height 98
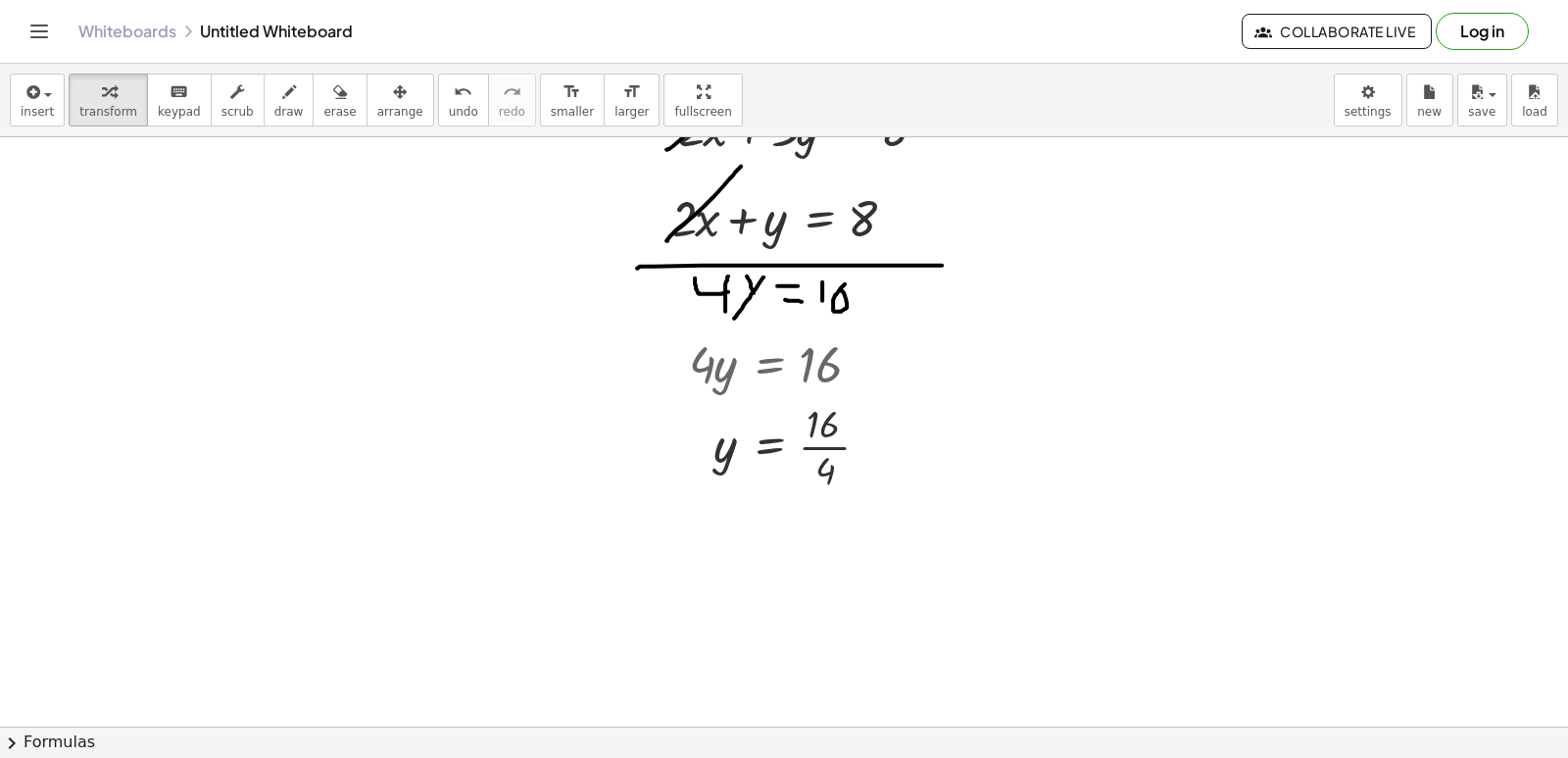
scroll to position [5022, 0]
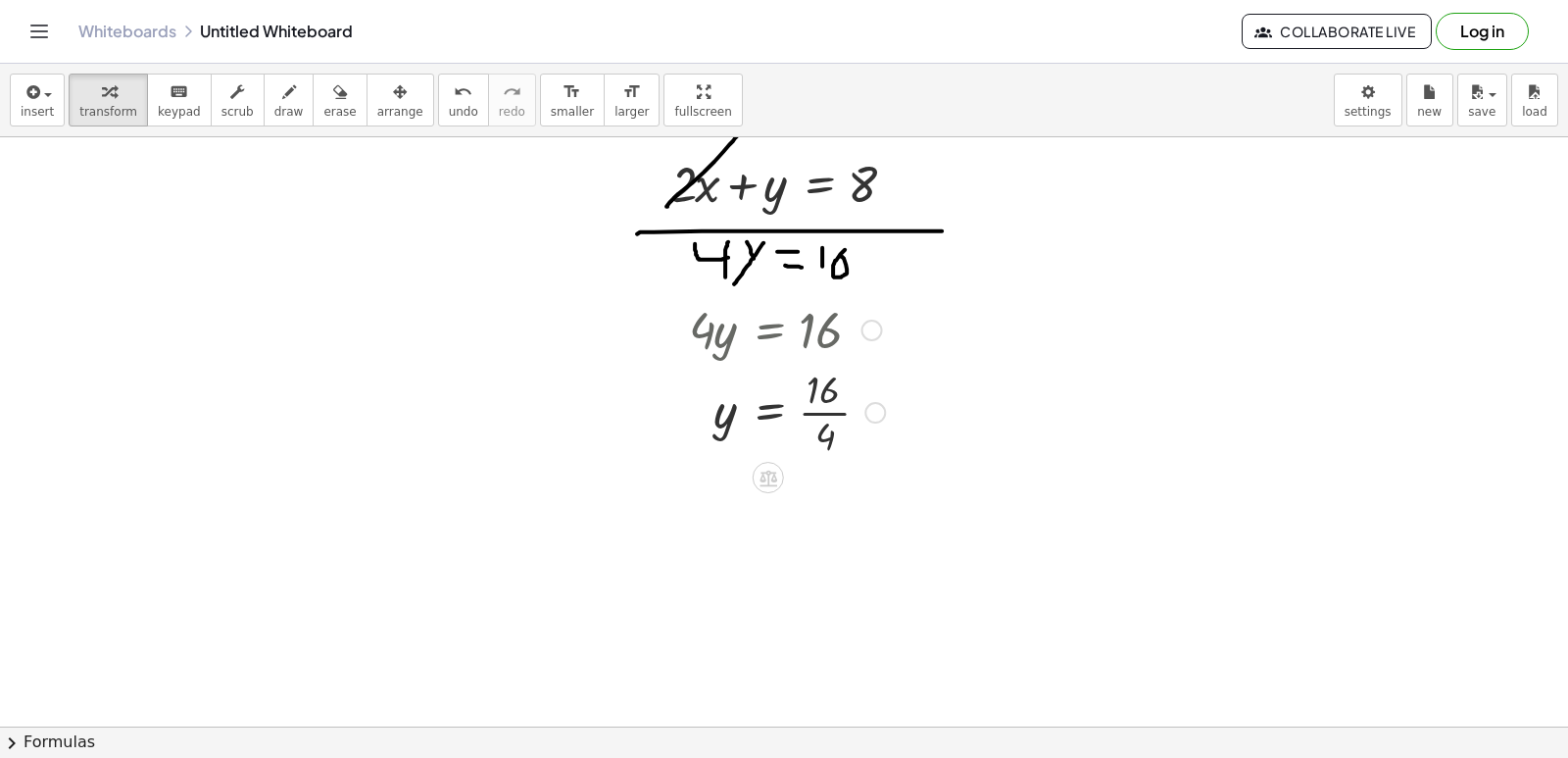
click at [824, 414] on div at bounding box center [786, 411] width 216 height 98
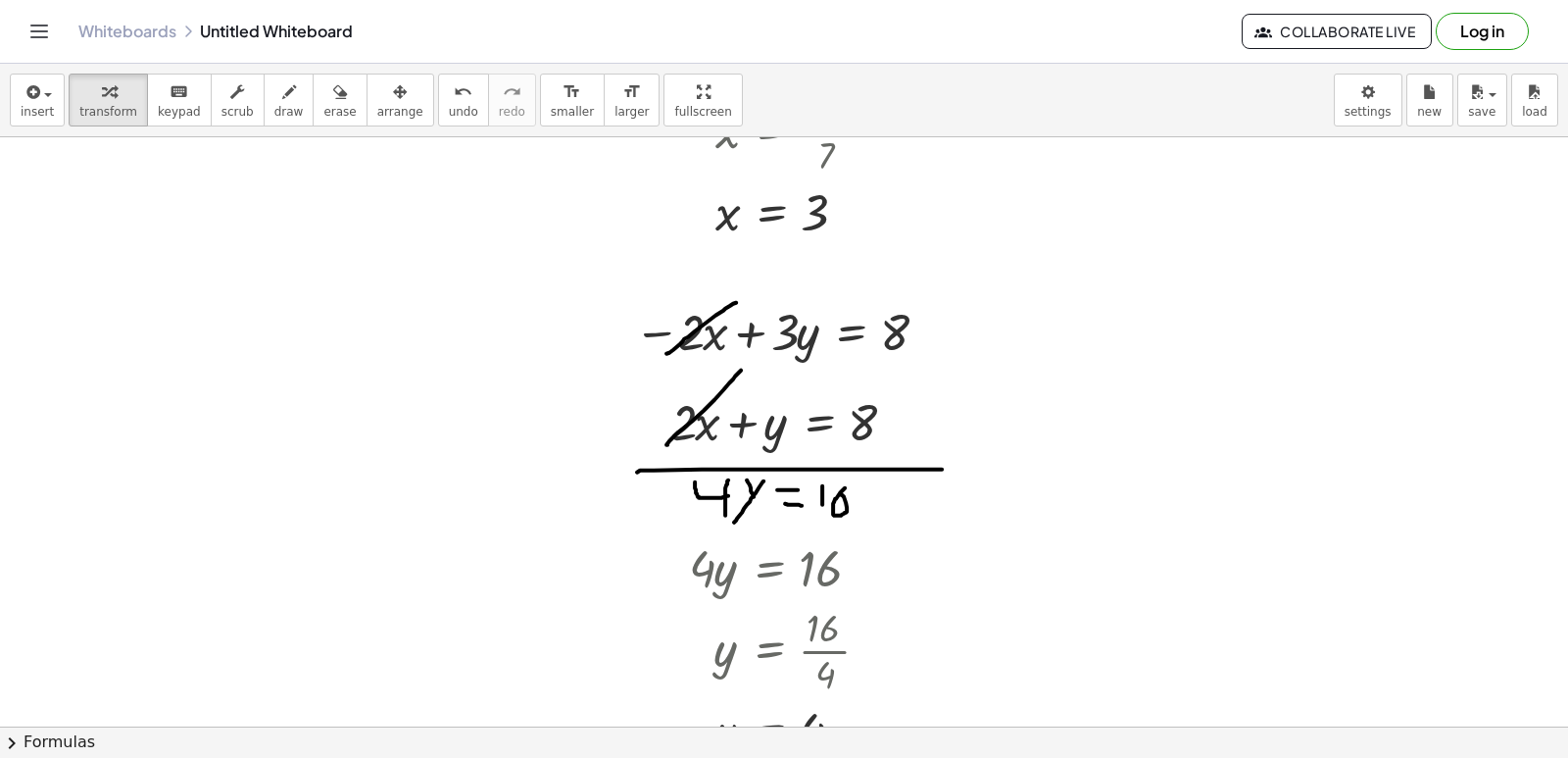
scroll to position [4827, 0]
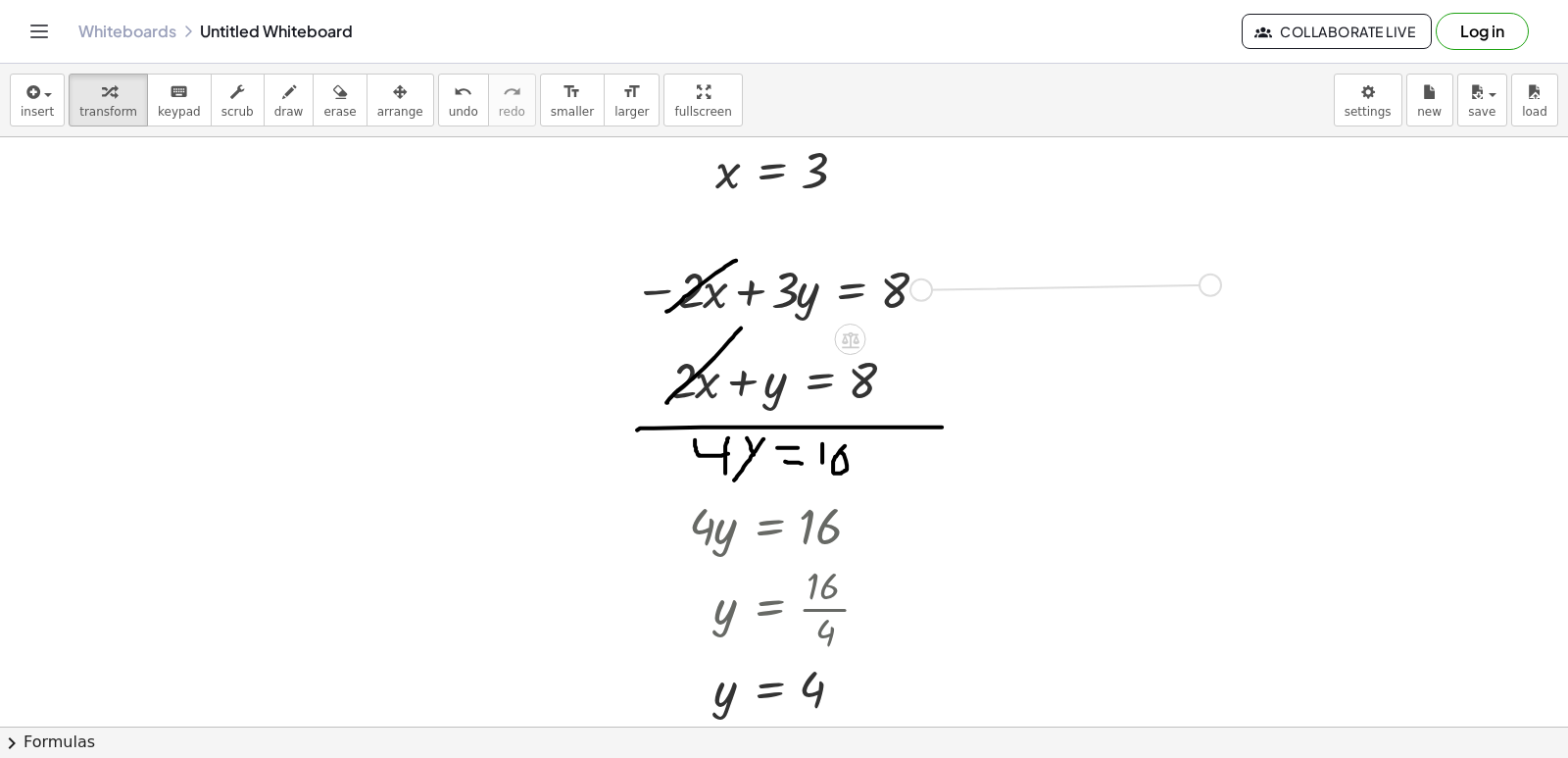
drag, startPoint x: 922, startPoint y: 285, endPoint x: 1218, endPoint y: 281, distance: 296.0
click at [393, 100] on icon "button" at bounding box center [400, 93] width 14 height 24
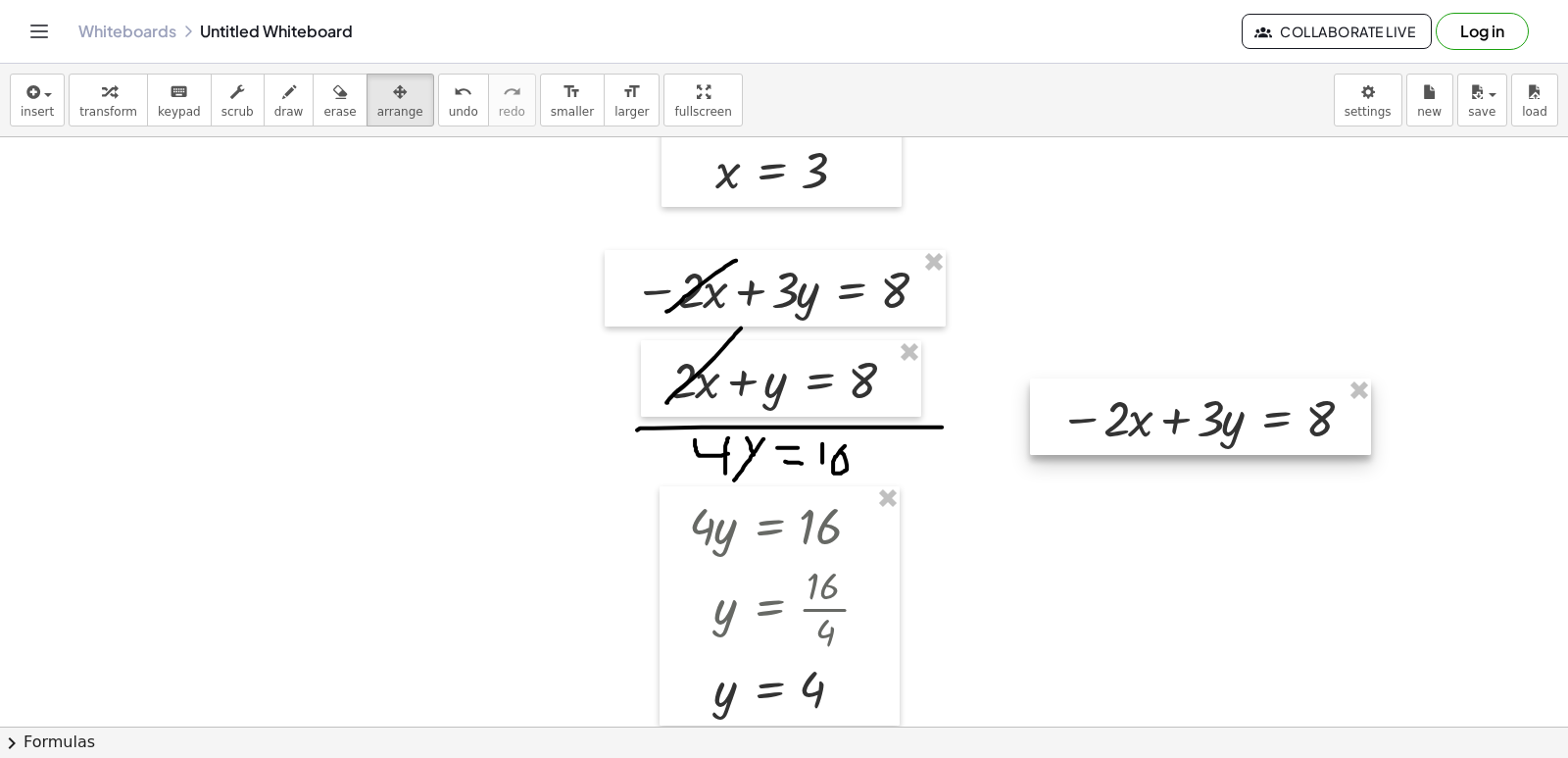
drag, startPoint x: 1070, startPoint y: 277, endPoint x: 1221, endPoint y: 420, distance: 208.0
click at [1221, 420] on div at bounding box center [1200, 416] width 341 height 77
click at [120, 96] on div "button" at bounding box center [108, 92] width 58 height 24
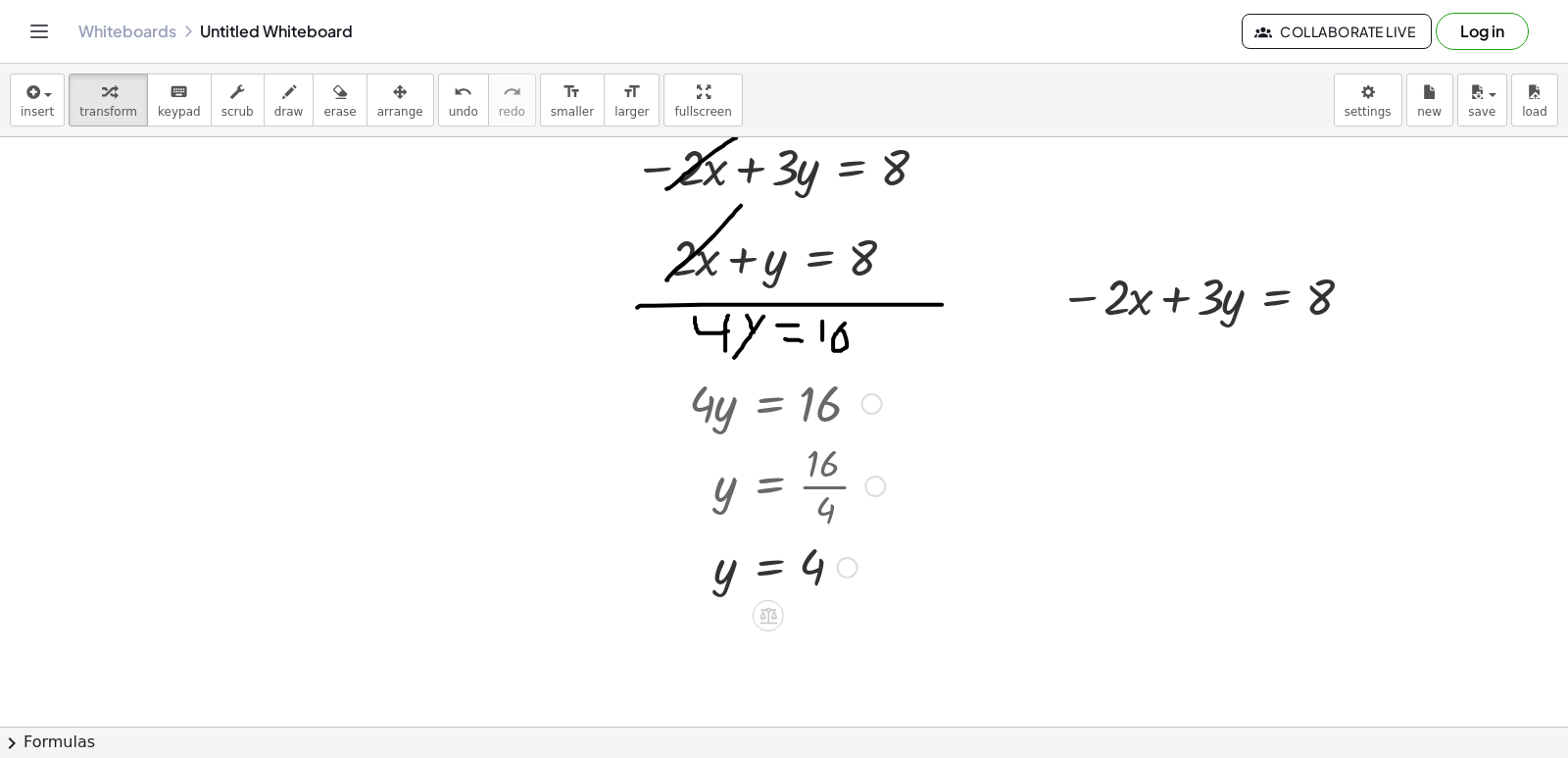
scroll to position [5022, 0]
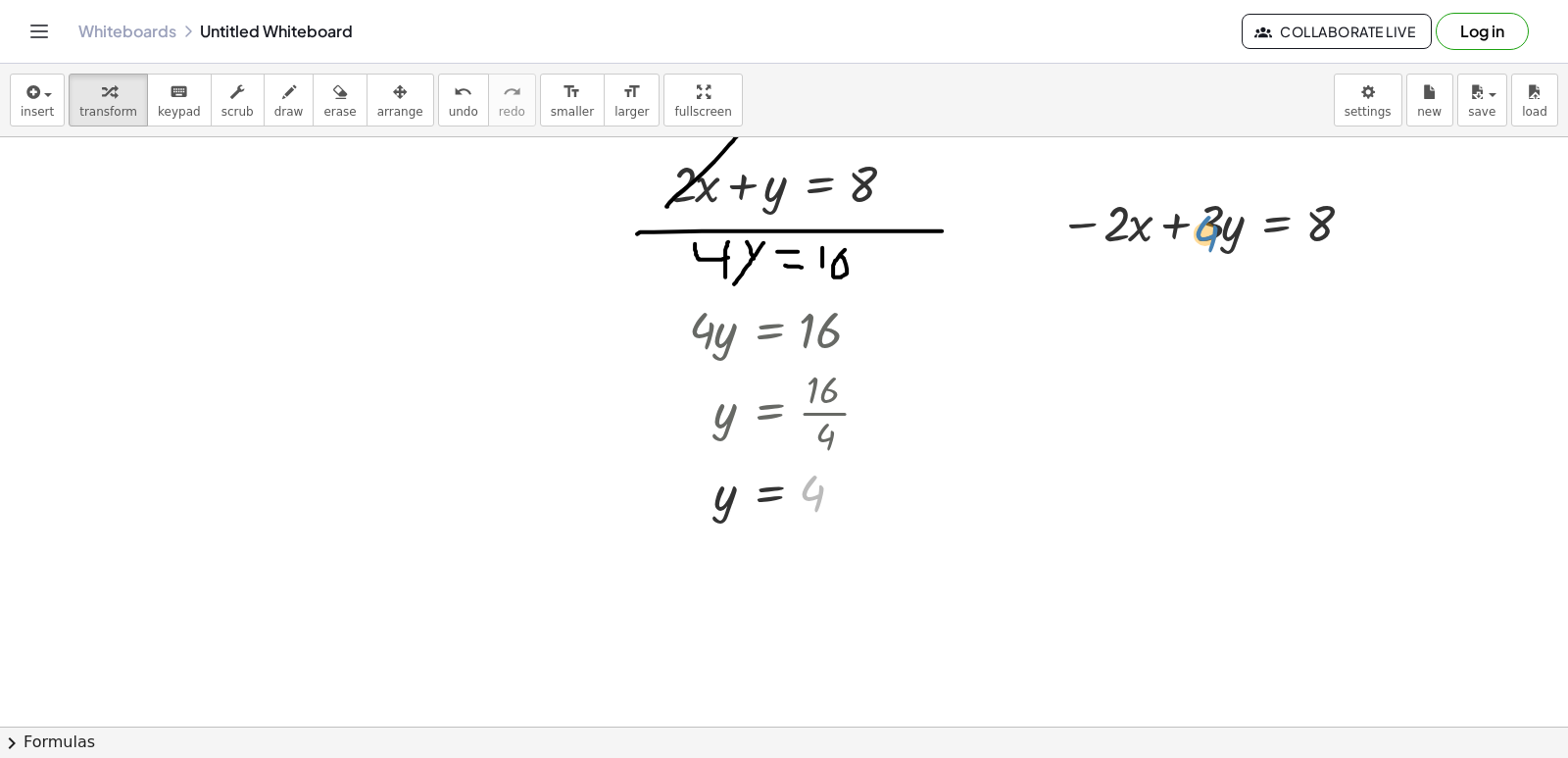
drag, startPoint x: 809, startPoint y: 502, endPoint x: 1204, endPoint y: 242, distance: 472.9
drag, startPoint x: 810, startPoint y: 494, endPoint x: 1228, endPoint y: 233, distance: 492.8
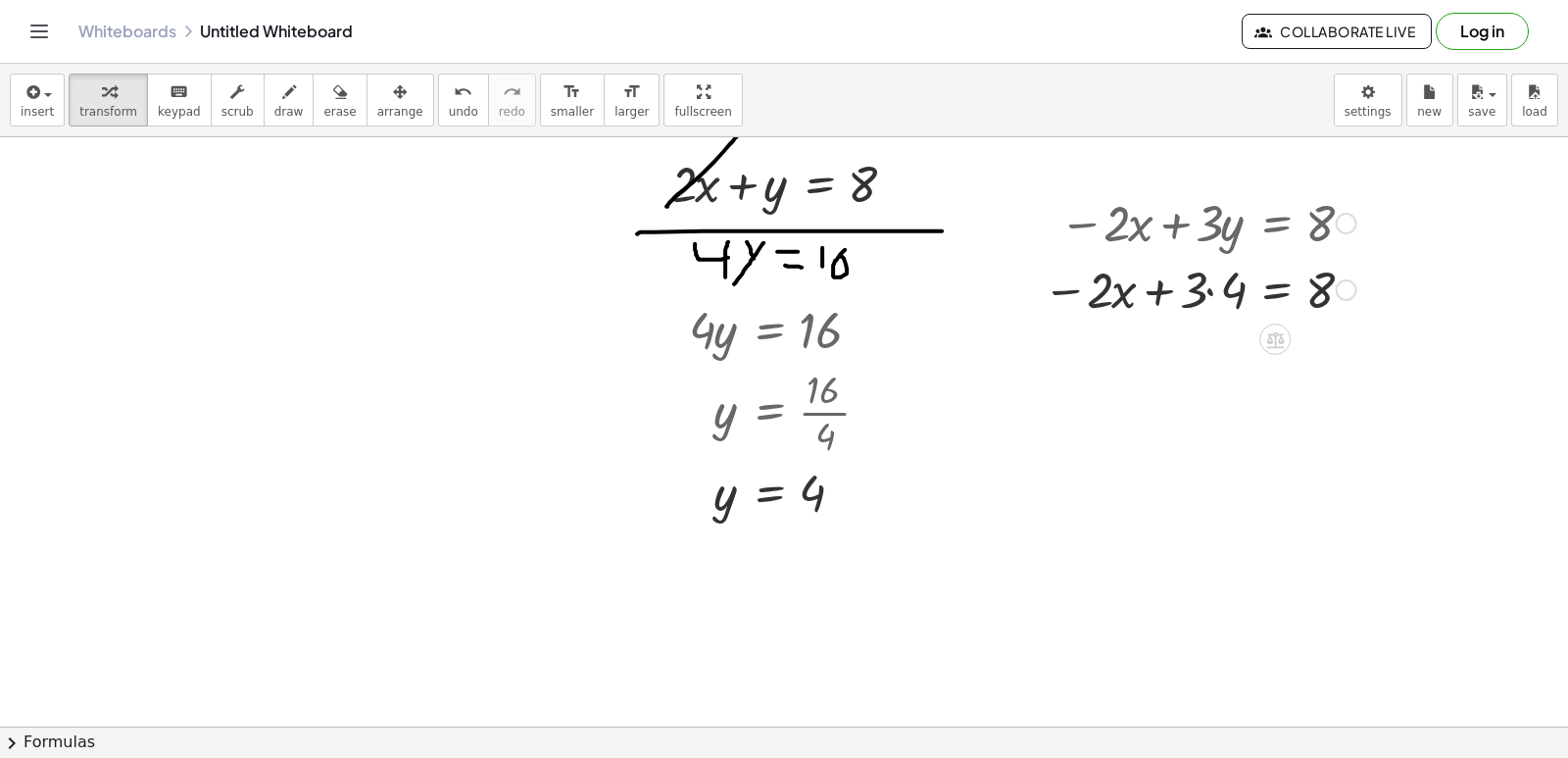
click at [1203, 290] on div at bounding box center [1199, 287] width 333 height 67
click at [1205, 287] on div at bounding box center [1199, 287] width 333 height 67
drag, startPoint x: 1196, startPoint y: 363, endPoint x: 1388, endPoint y: 361, distance: 192.0
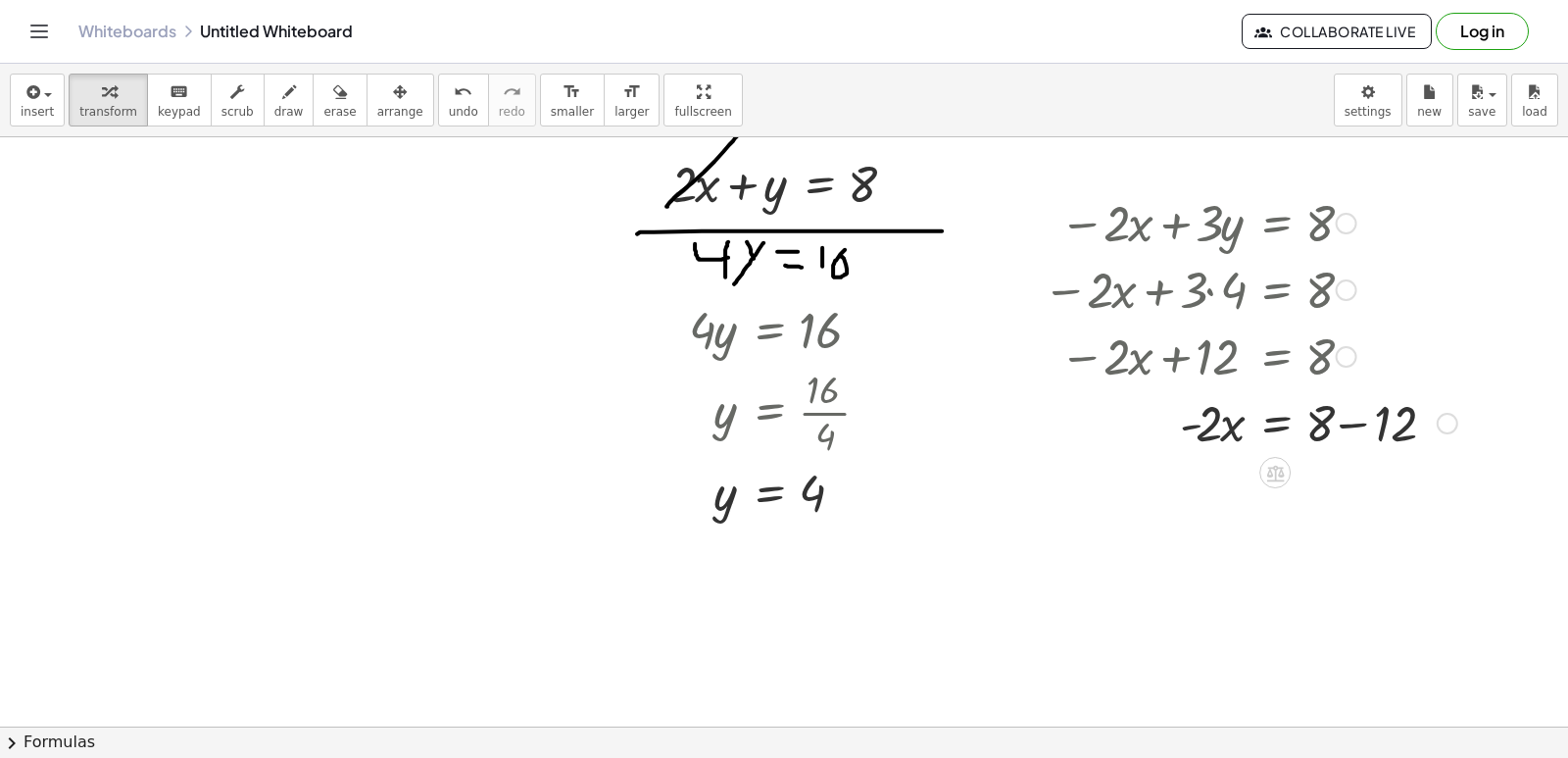
click at [1359, 428] on div at bounding box center [1250, 421] width 435 height 67
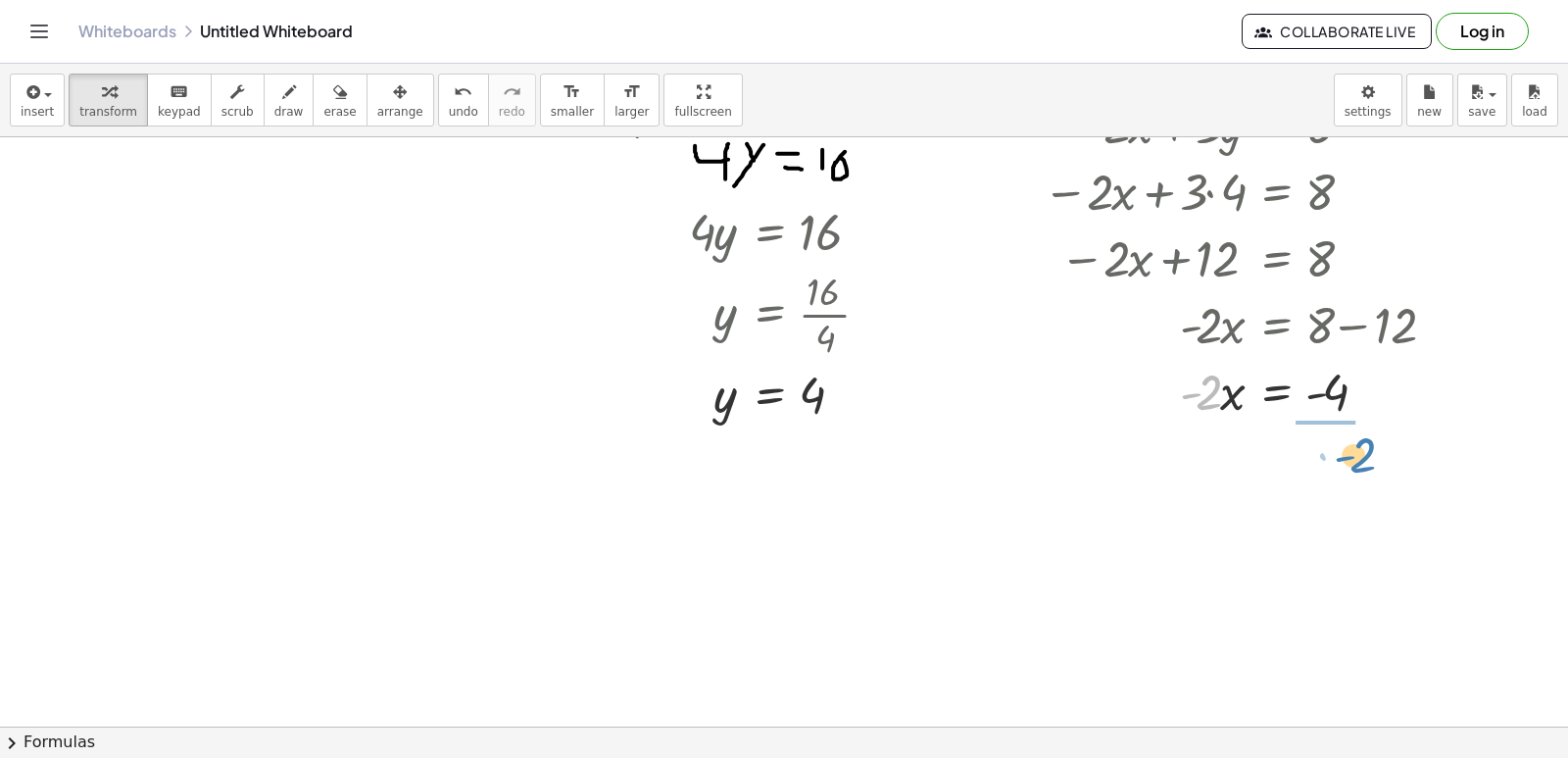
drag, startPoint x: 1200, startPoint y: 391, endPoint x: 1354, endPoint y: 455, distance: 166.8
click at [1342, 469] on div at bounding box center [1250, 473] width 435 height 98
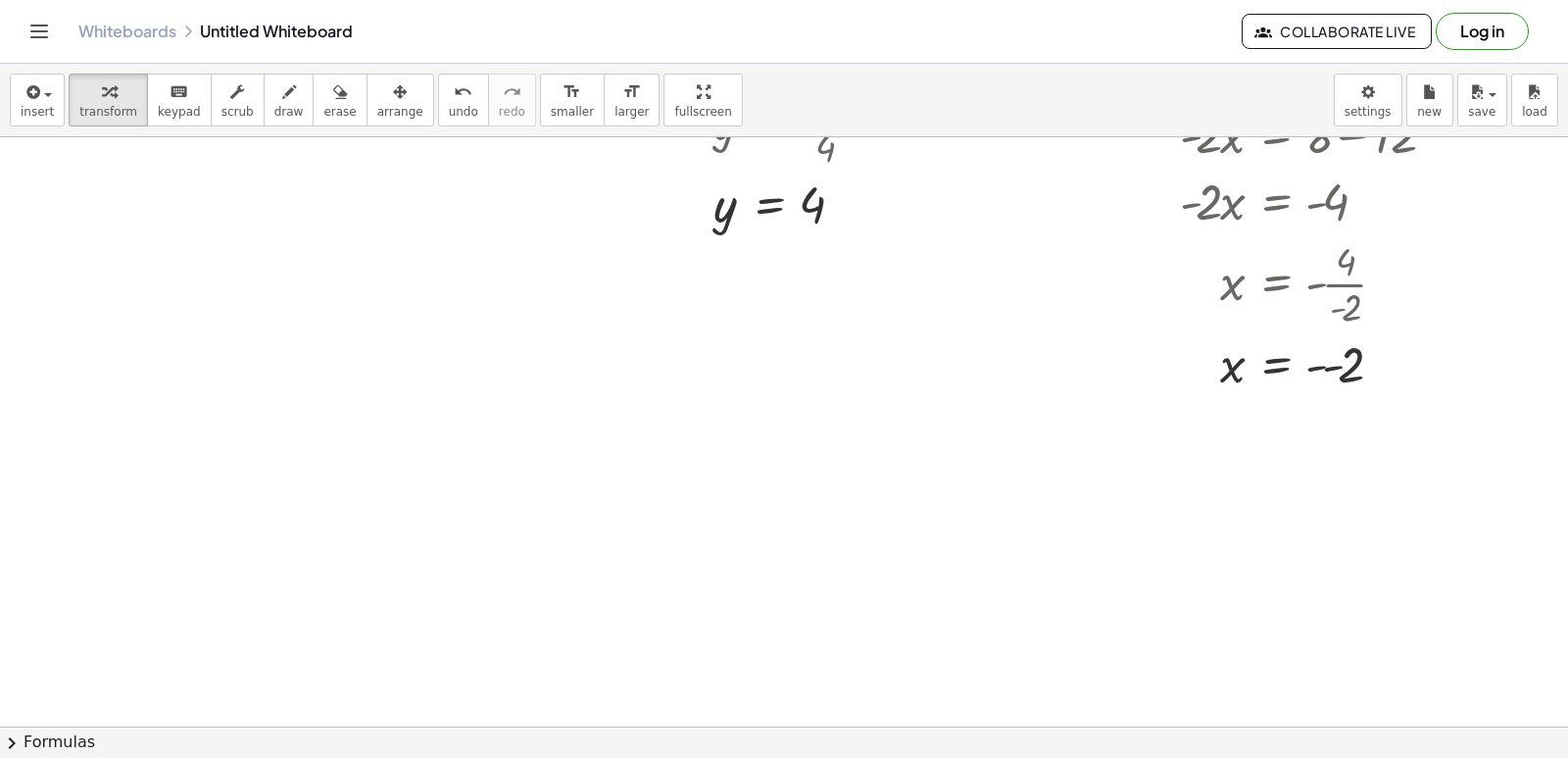
scroll to position [5318, 0]
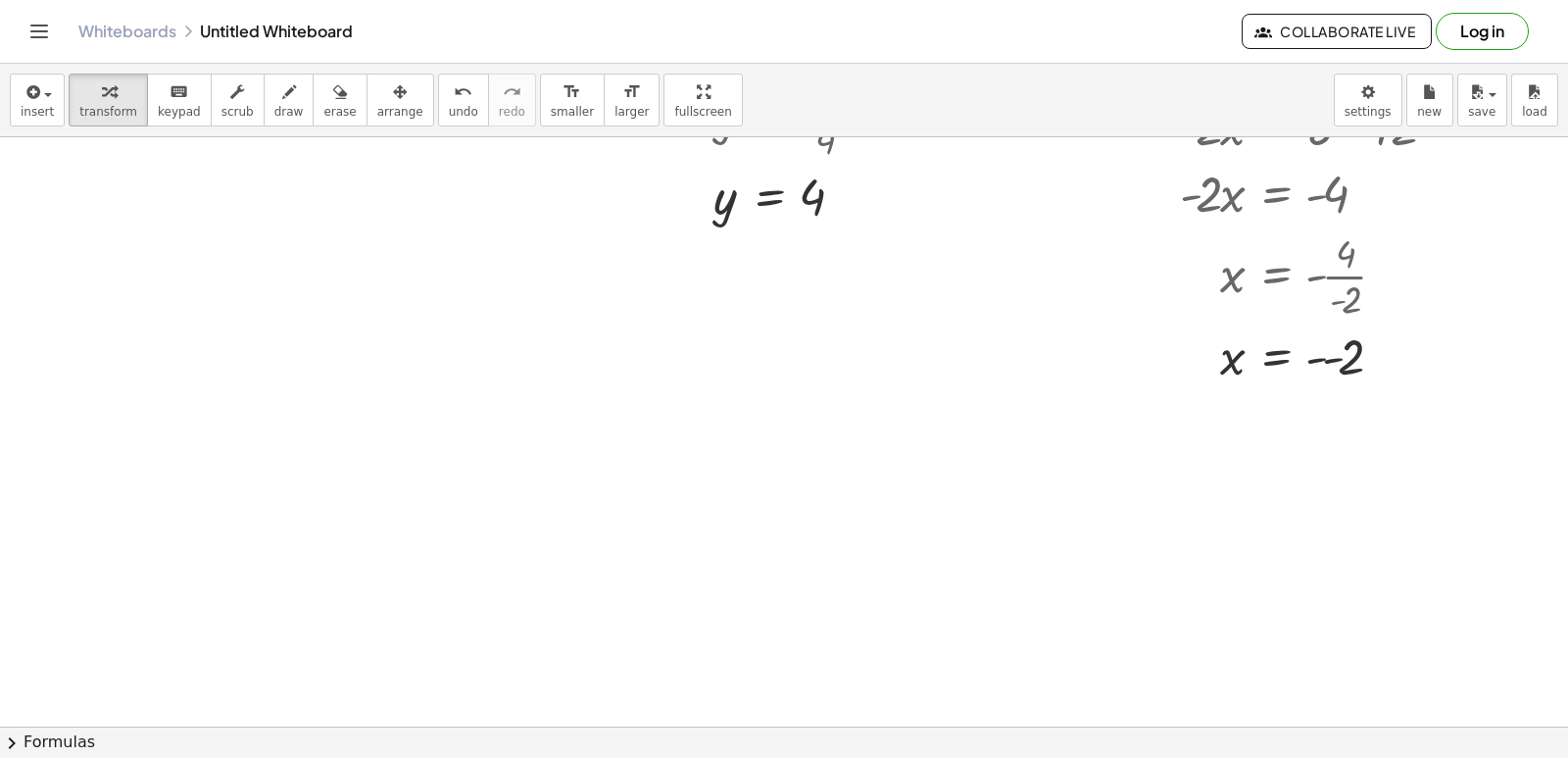
click at [274, 107] on span "draw" at bounding box center [289, 111] width 30 height 14
drag, startPoint x: 204, startPoint y: 355, endPoint x: 219, endPoint y: 431, distance: 77.5
drag, startPoint x: 213, startPoint y: 394, endPoint x: 243, endPoint y: 380, distance: 33.1
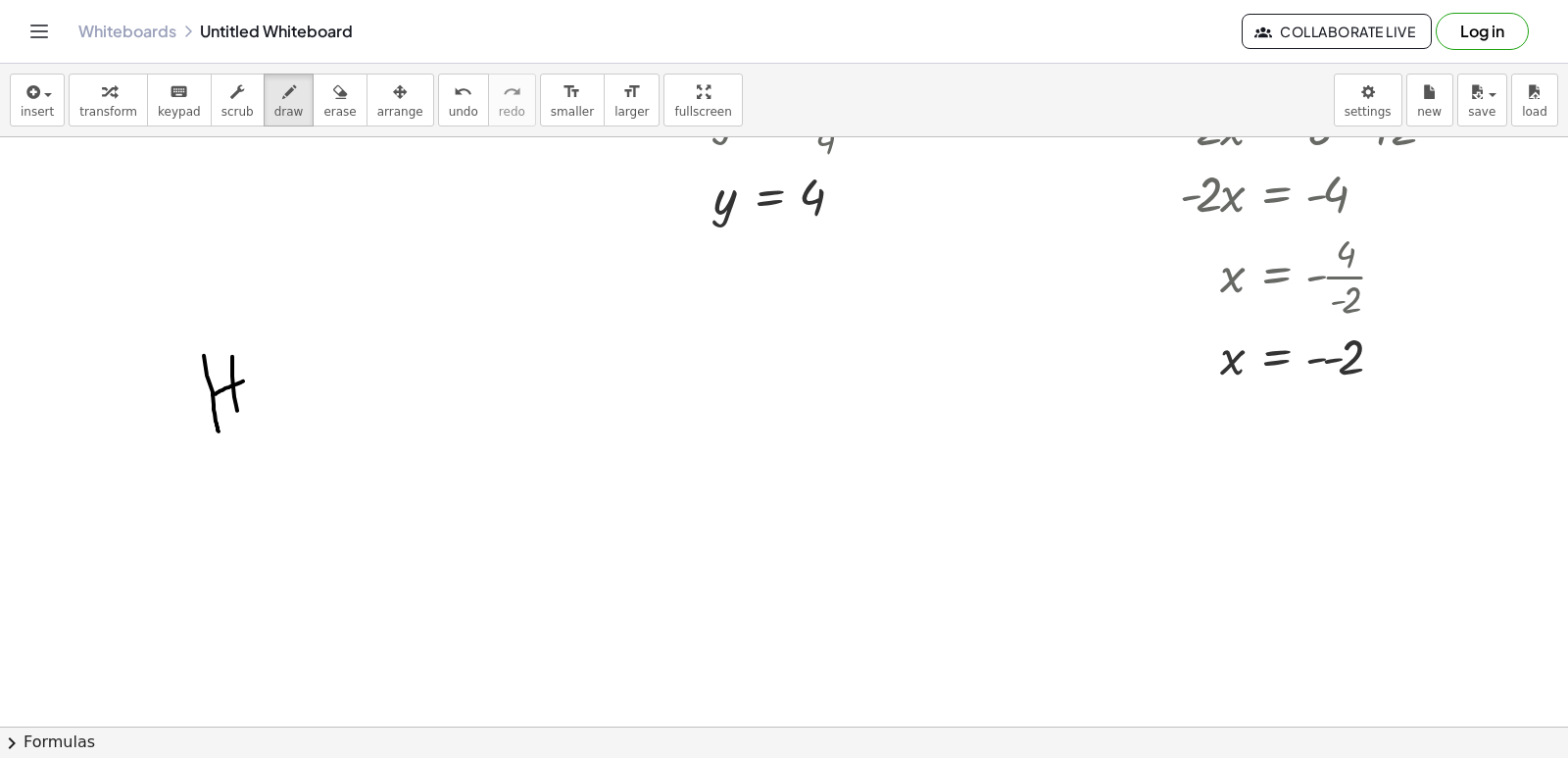
drag, startPoint x: 235, startPoint y: 396, endPoint x: 241, endPoint y: 419, distance: 23.8
drag, startPoint x: 274, startPoint y: 366, endPoint x: 267, endPoint y: 356, distance: 12.2
drag, startPoint x: 301, startPoint y: 333, endPoint x: 327, endPoint y: 412, distance: 83.2
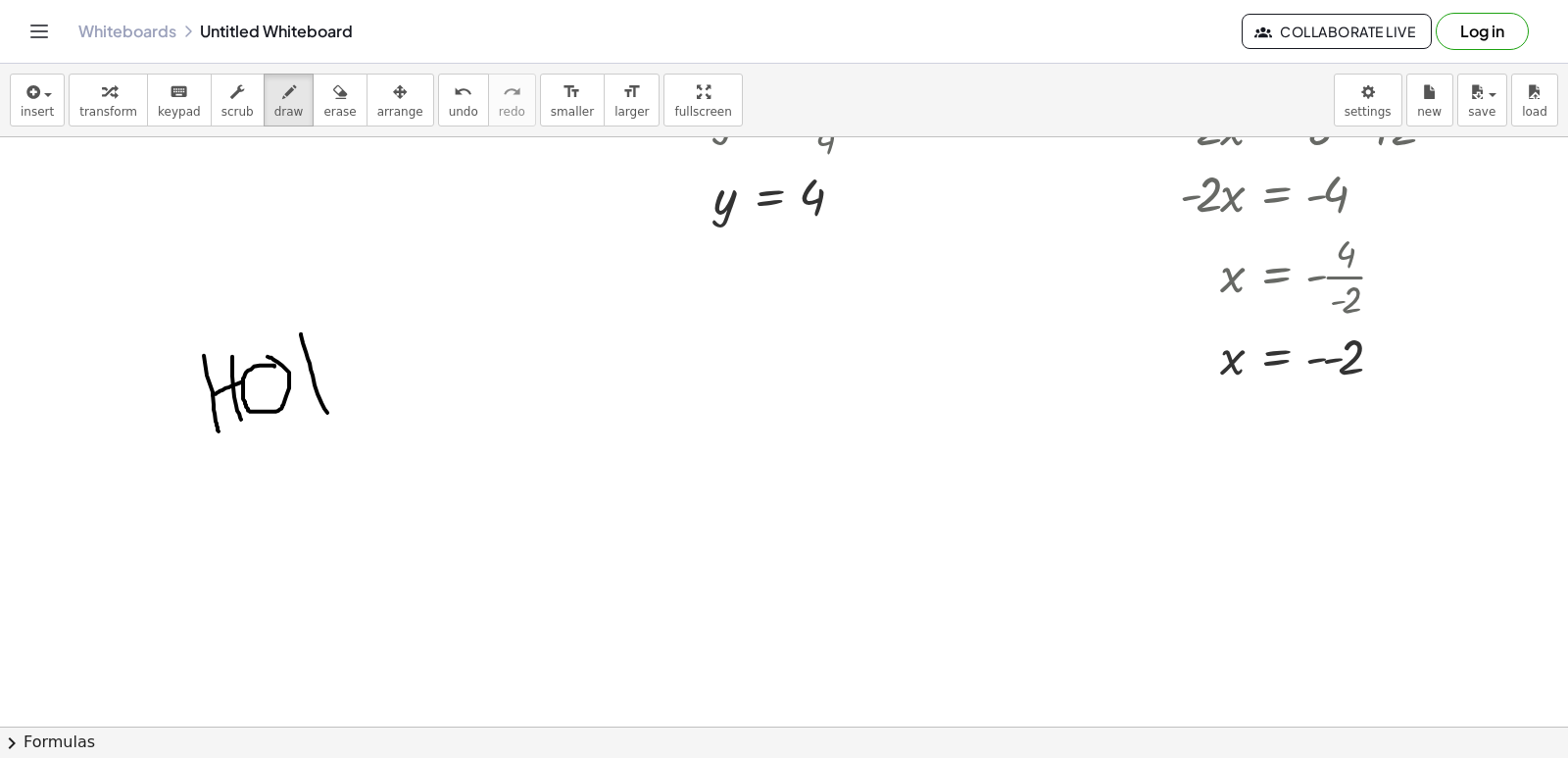
drag, startPoint x: 354, startPoint y: 360, endPoint x: 368, endPoint y: 371, distance: 17.8
drag, startPoint x: 278, startPoint y: 506, endPoint x: 355, endPoint y: 467, distance: 86.3
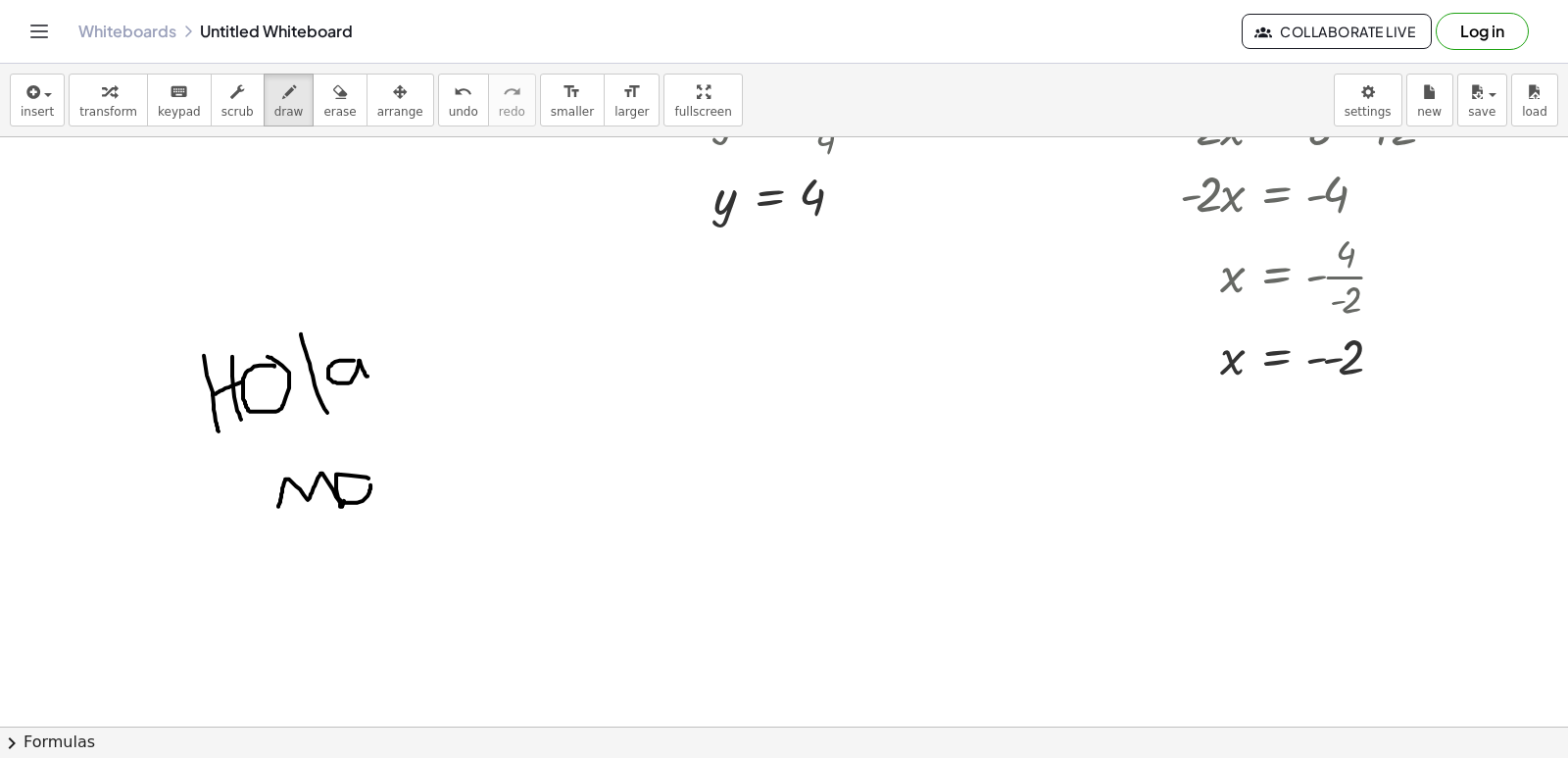
drag, startPoint x: 369, startPoint y: 477, endPoint x: 383, endPoint y: 487, distance: 17.2
drag, startPoint x: 404, startPoint y: 476, endPoint x: 432, endPoint y: 468, distance: 29.1
drag, startPoint x: 428, startPoint y: 473, endPoint x: 450, endPoint y: 486, distance: 25.6
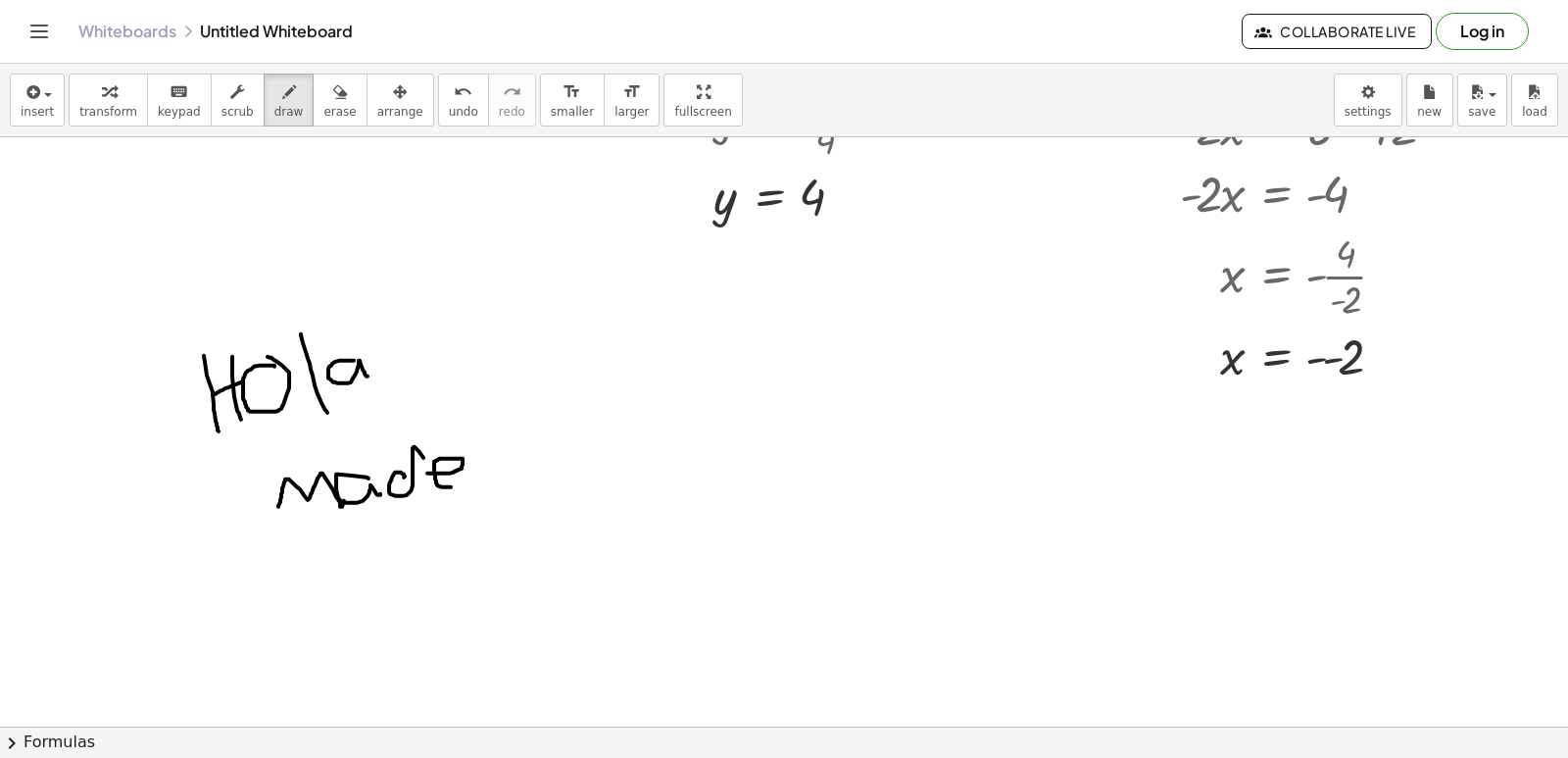
drag, startPoint x: 479, startPoint y: 457, endPoint x: 485, endPoint y: 470, distance: 14.3
drag, startPoint x: 510, startPoint y: 469, endPoint x: 495, endPoint y: 451, distance: 23.4
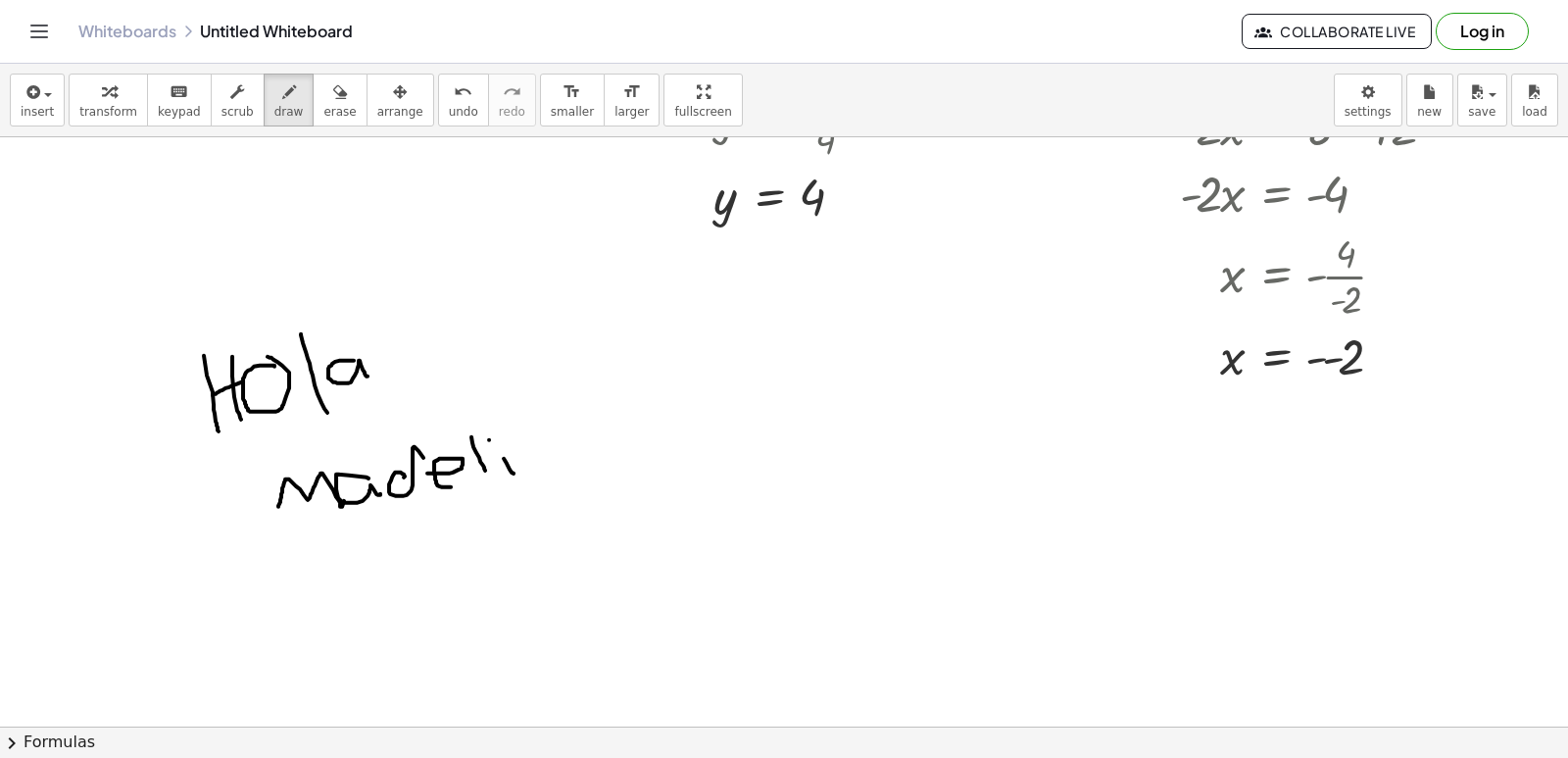
drag, startPoint x: 519, startPoint y: 445, endPoint x: 562, endPoint y: 432, distance: 44.9
drag, startPoint x: 548, startPoint y: 446, endPoint x: 563, endPoint y: 441, distance: 15.8
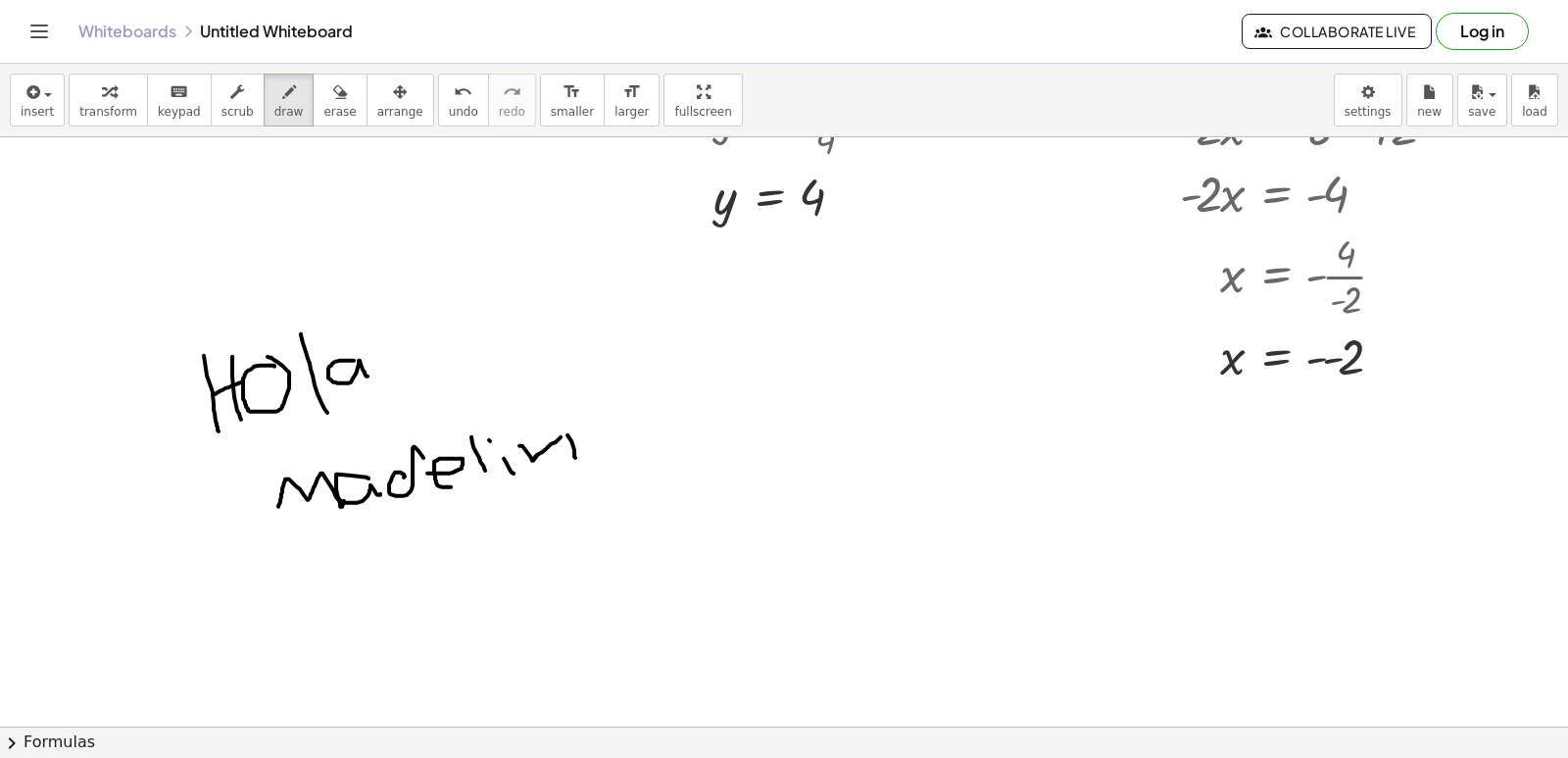
drag, startPoint x: 451, startPoint y: 518, endPoint x: 481, endPoint y: 561, distance: 52.4
drag, startPoint x: 363, startPoint y: 602, endPoint x: 420, endPoint y: 636, distance: 66.4
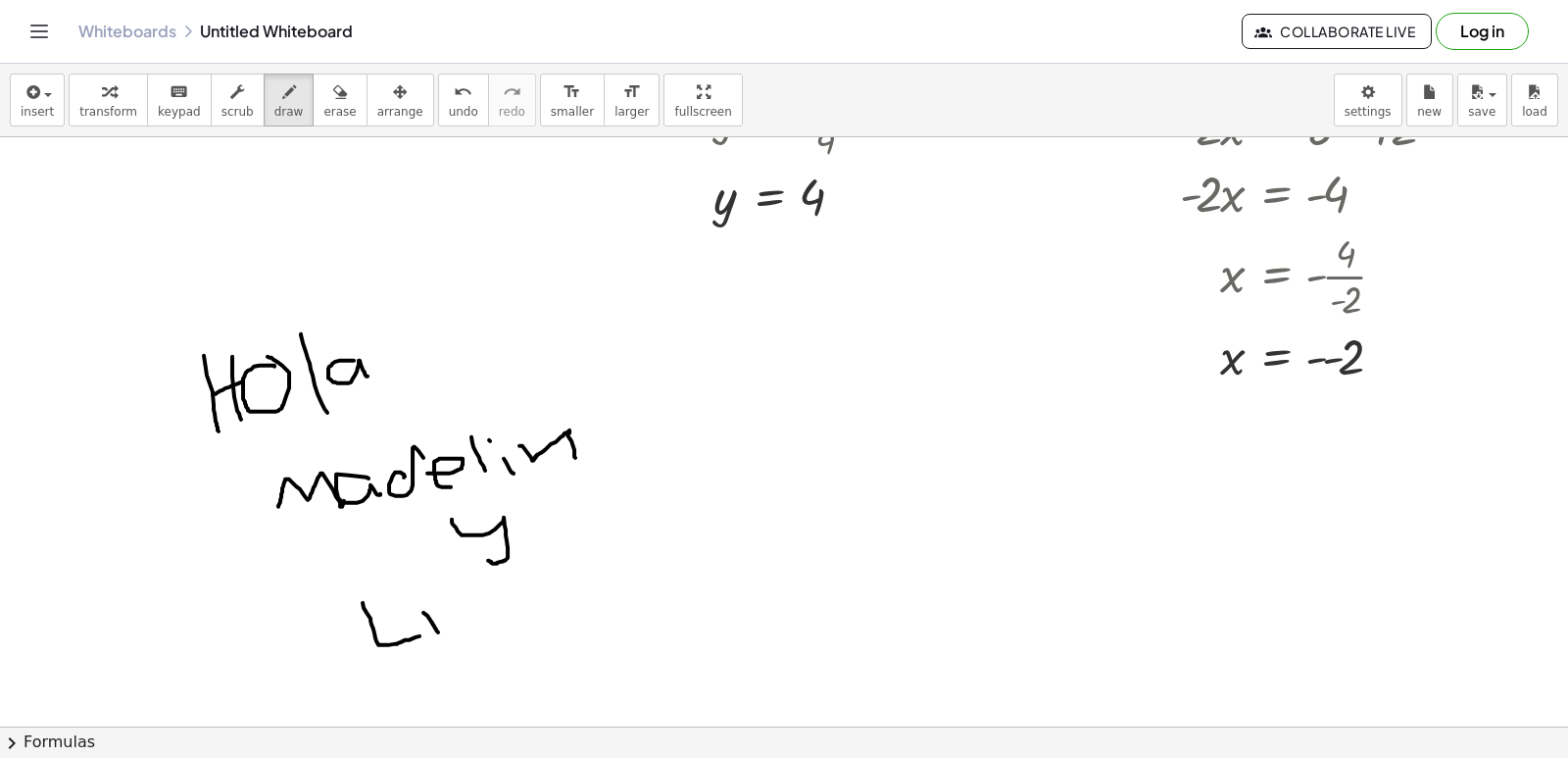
drag, startPoint x: 437, startPoint y: 631, endPoint x: 418, endPoint y: 597, distance: 38.9
drag, startPoint x: 416, startPoint y: 592, endPoint x: 462, endPoint y: 599, distance: 46.5
drag, startPoint x: 482, startPoint y: 582, endPoint x: 474, endPoint y: 610, distance: 29.1
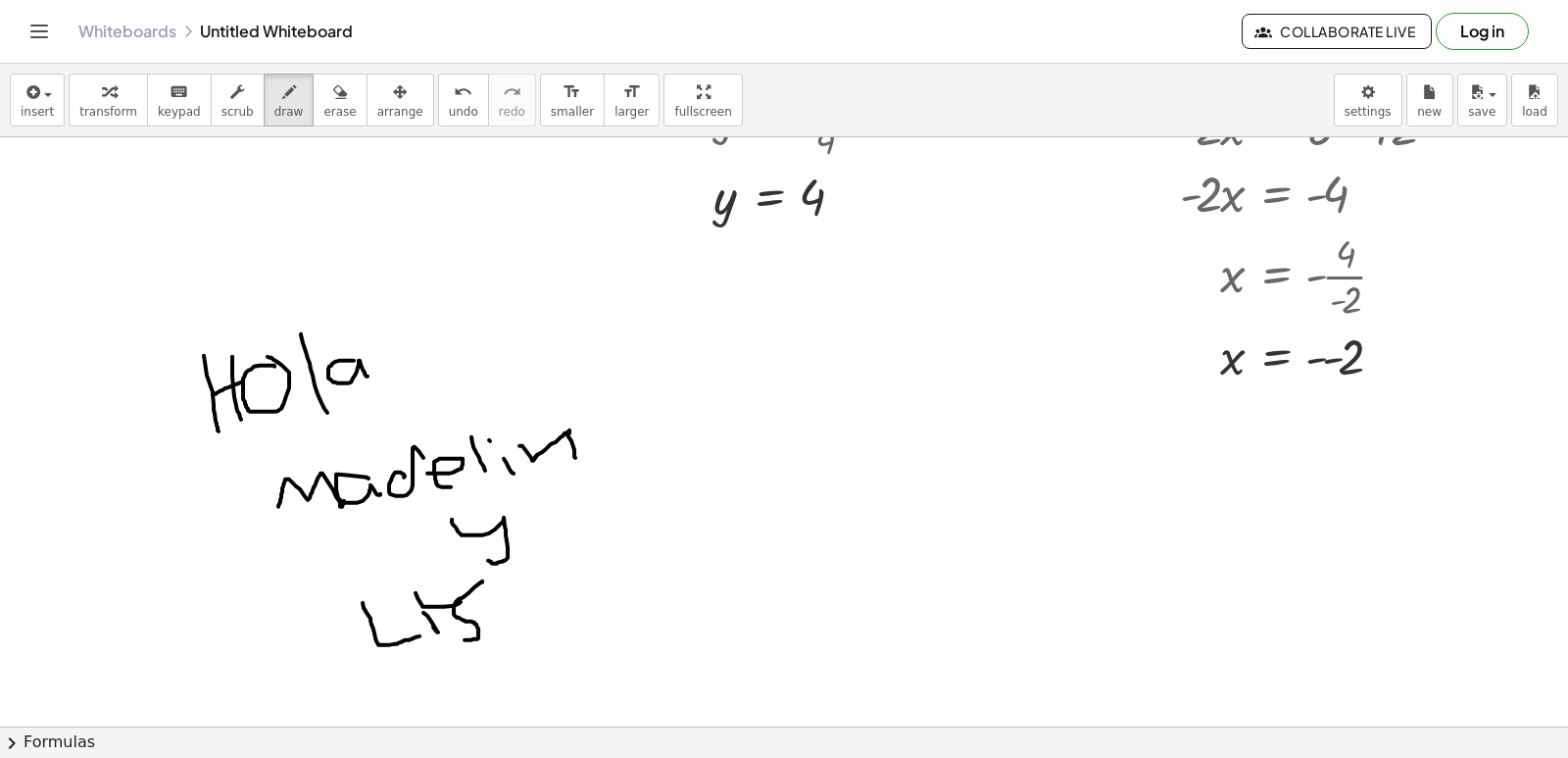
drag, startPoint x: 542, startPoint y: 596, endPoint x: 583, endPoint y: 580, distance: 44.0
drag, startPoint x: 619, startPoint y: 603, endPoint x: 605, endPoint y: 597, distance: 15.2
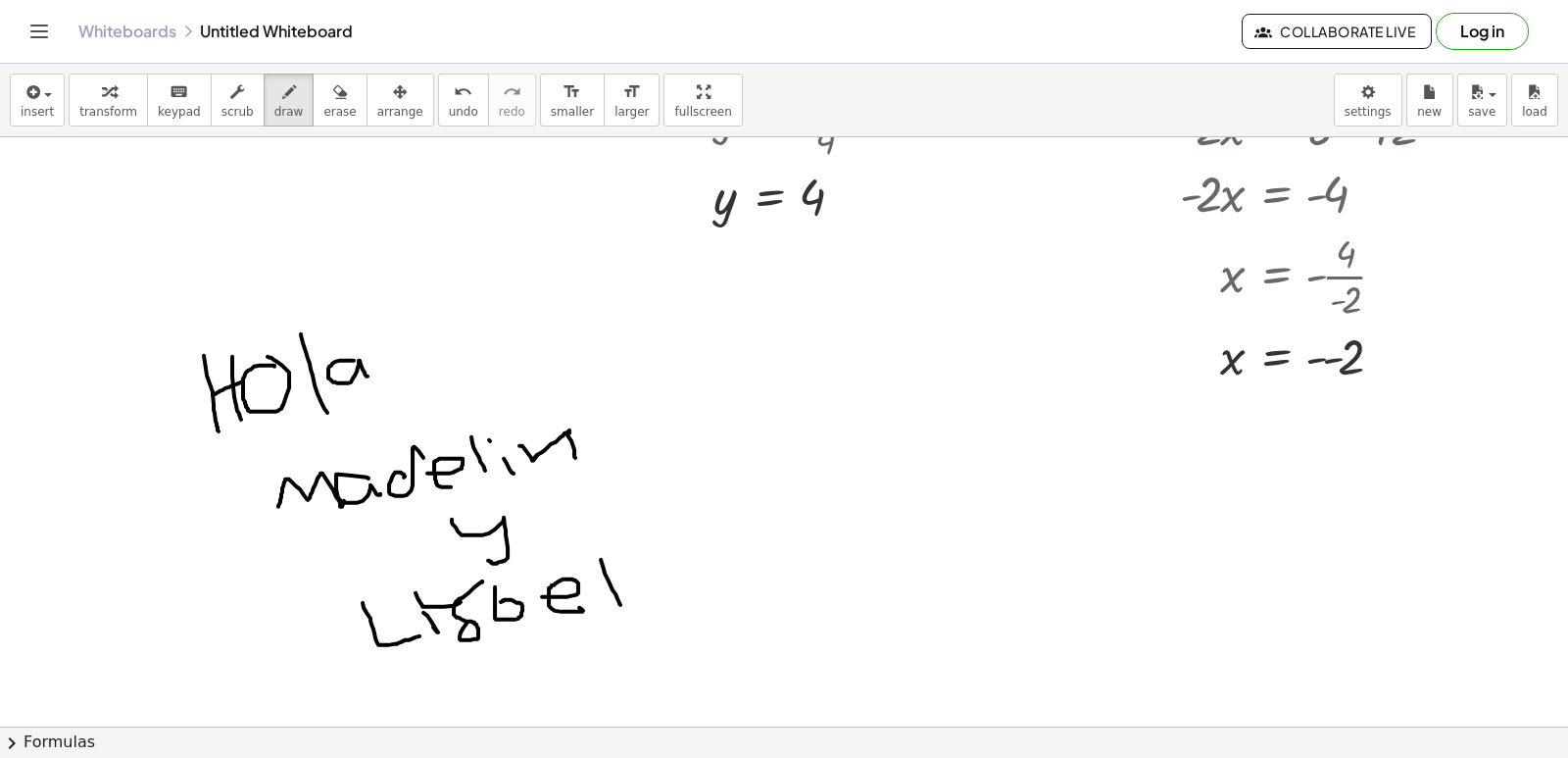
drag, startPoint x: 647, startPoint y: 592, endPoint x: 680, endPoint y: 579, distance: 35.5
click at [448, 107] on span "undo" at bounding box center [463, 111] width 30 height 14
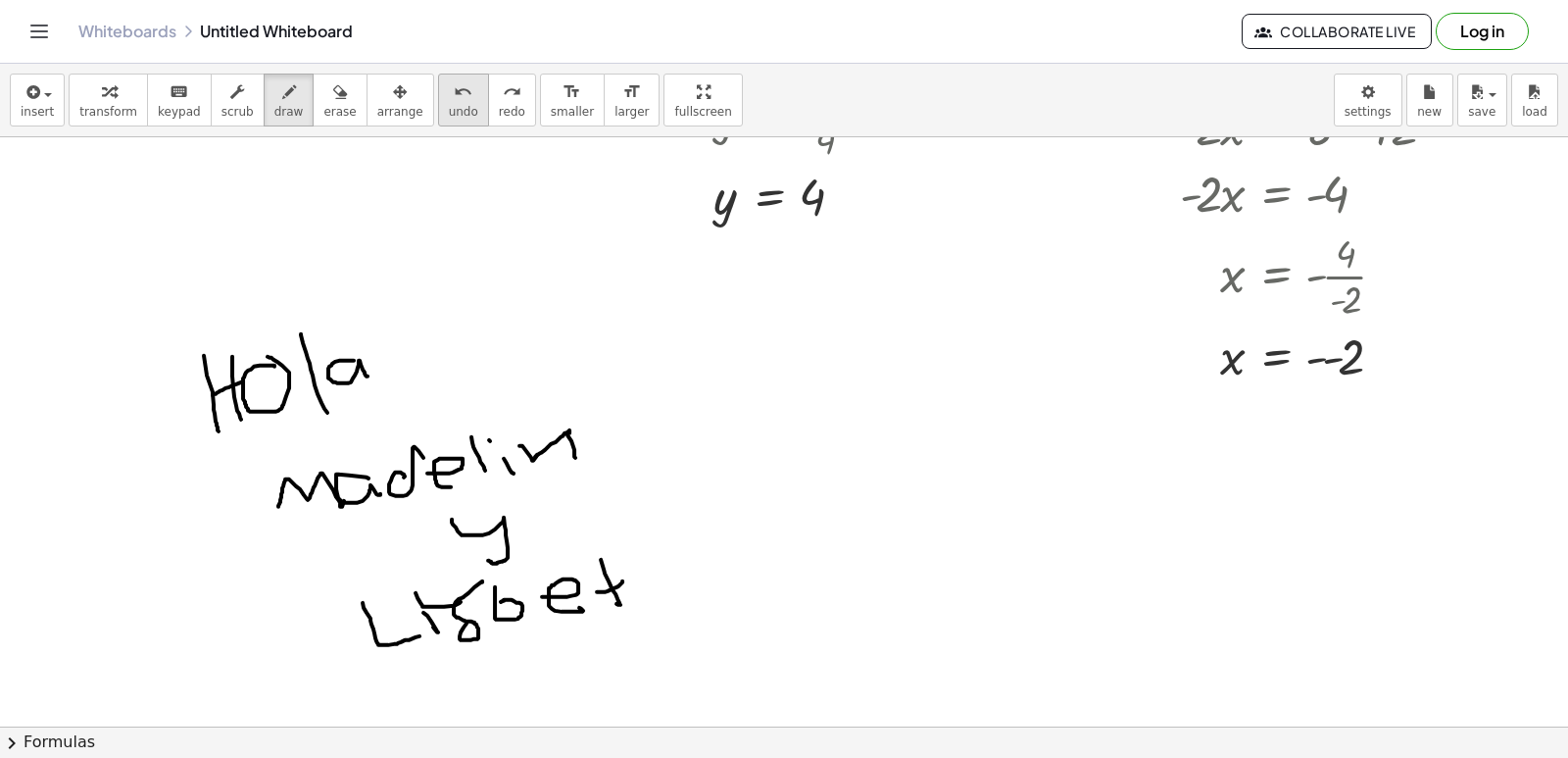
click at [448, 107] on span "undo" at bounding box center [463, 111] width 30 height 14
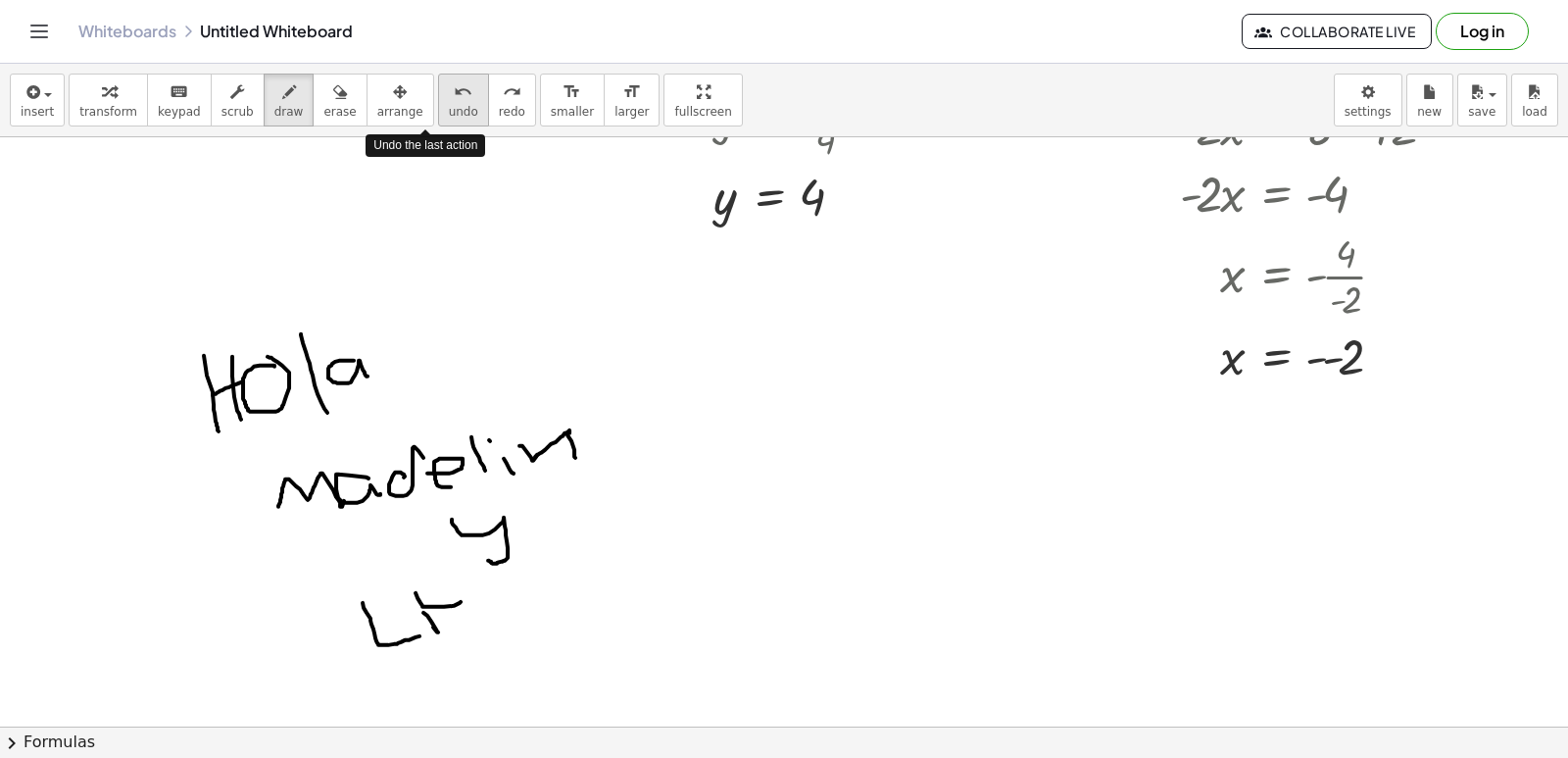
click at [448, 107] on span "undo" at bounding box center [463, 111] width 30 height 14
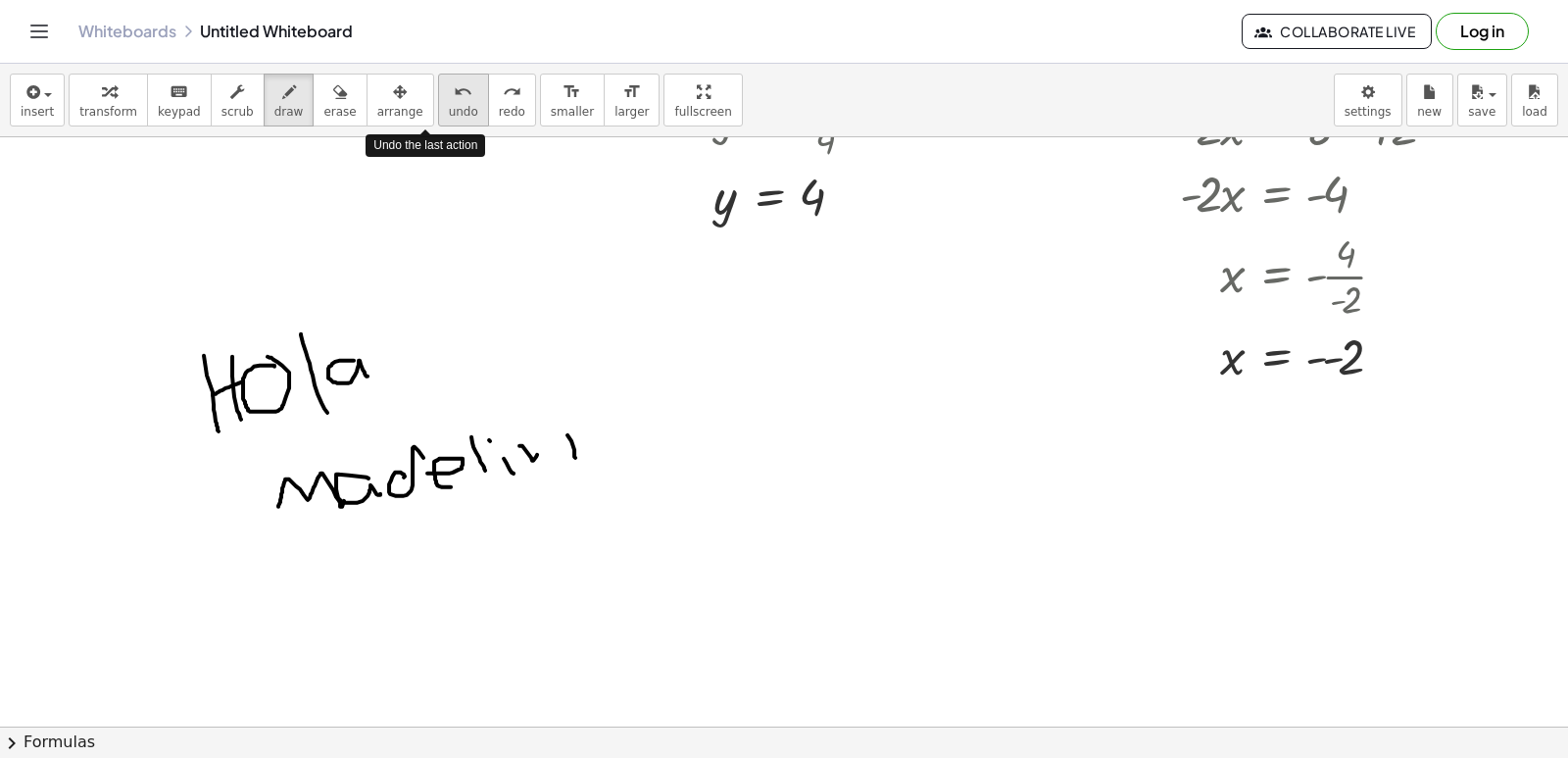
click at [448, 107] on span "undo" at bounding box center [463, 111] width 30 height 14
click at [448, 105] on span "undo" at bounding box center [463, 111] width 30 height 14
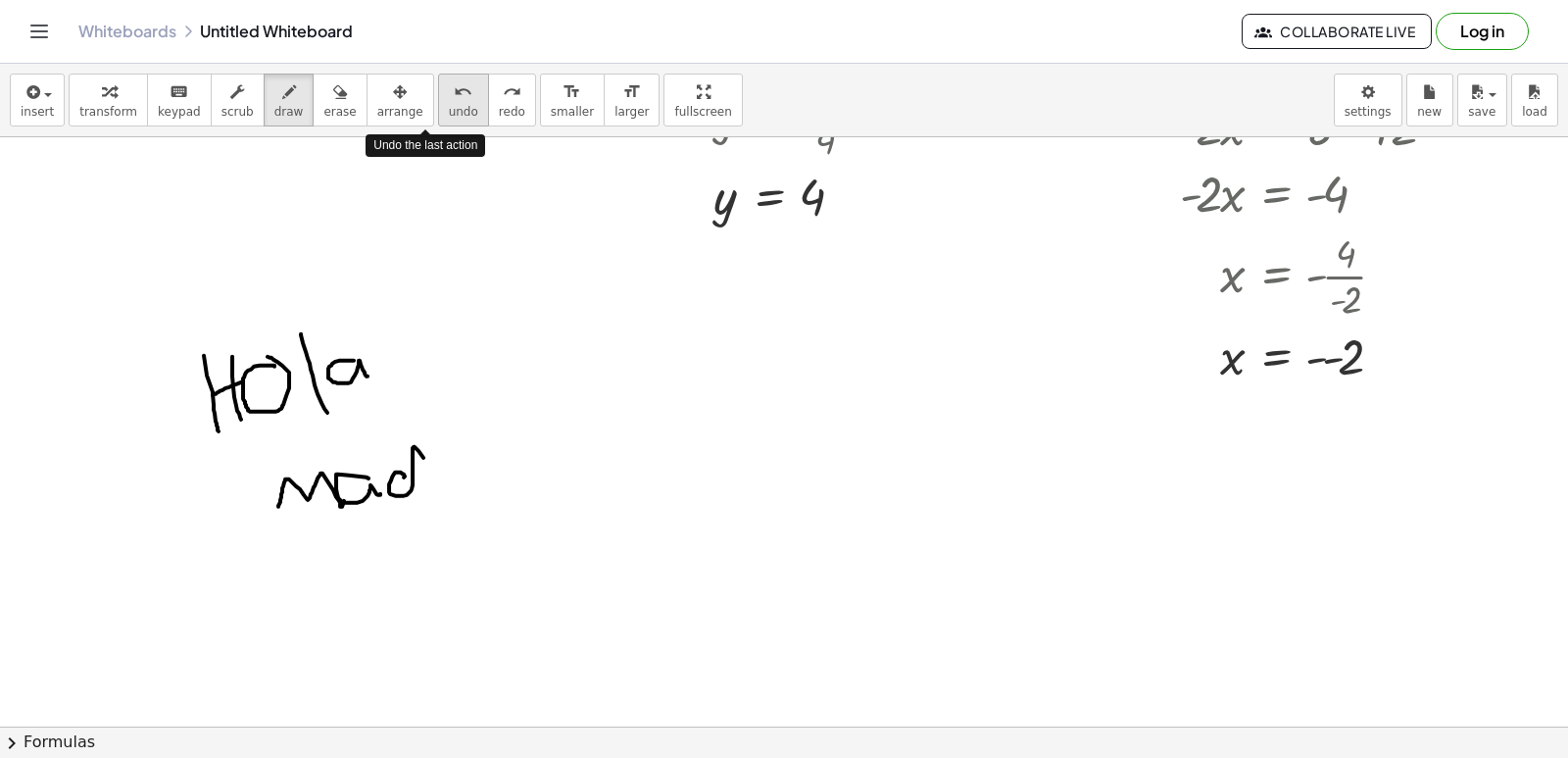
click at [448, 105] on span "undo" at bounding box center [463, 111] width 30 height 14
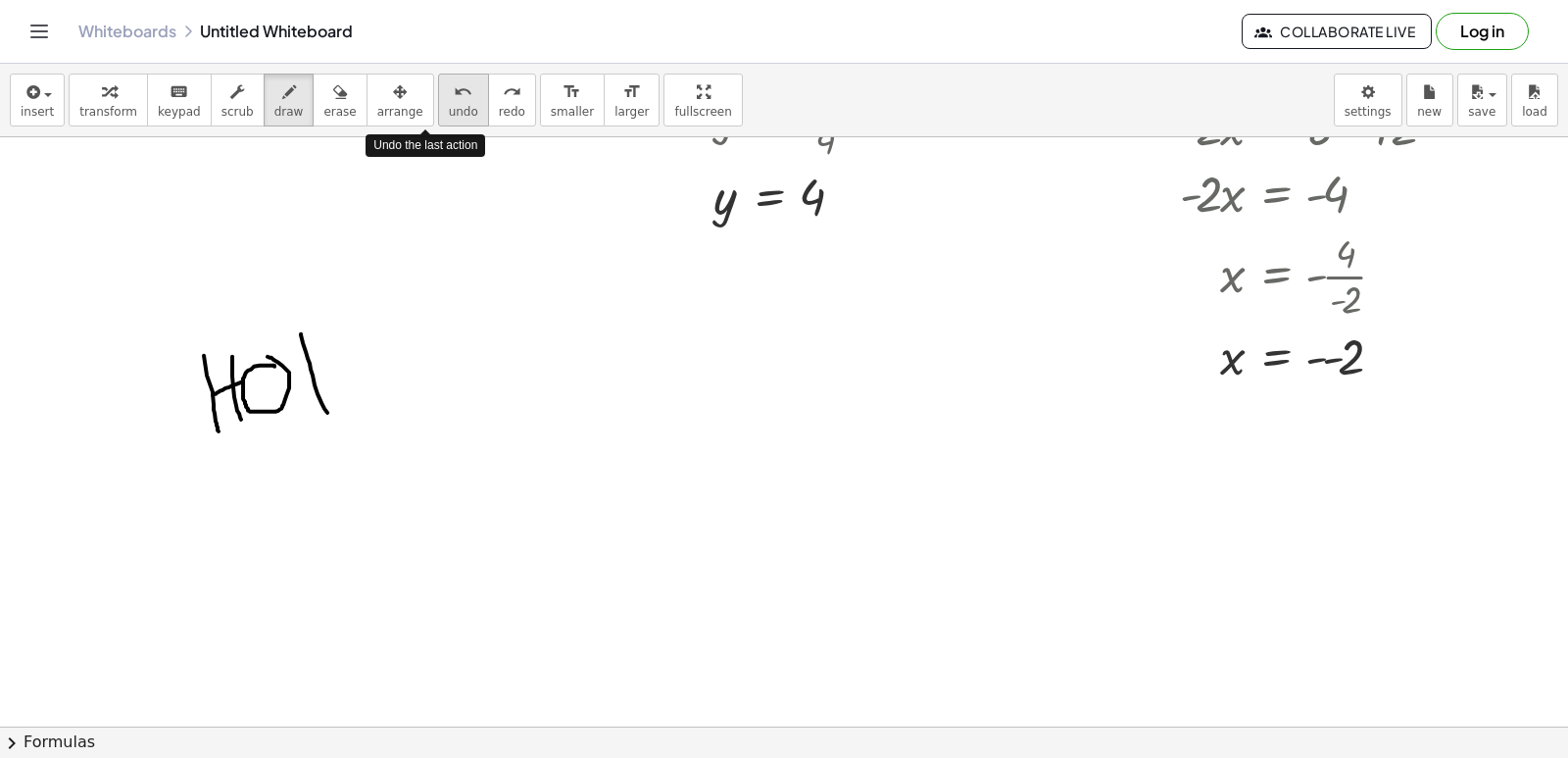
click at [448, 105] on span "undo" at bounding box center [463, 111] width 30 height 14
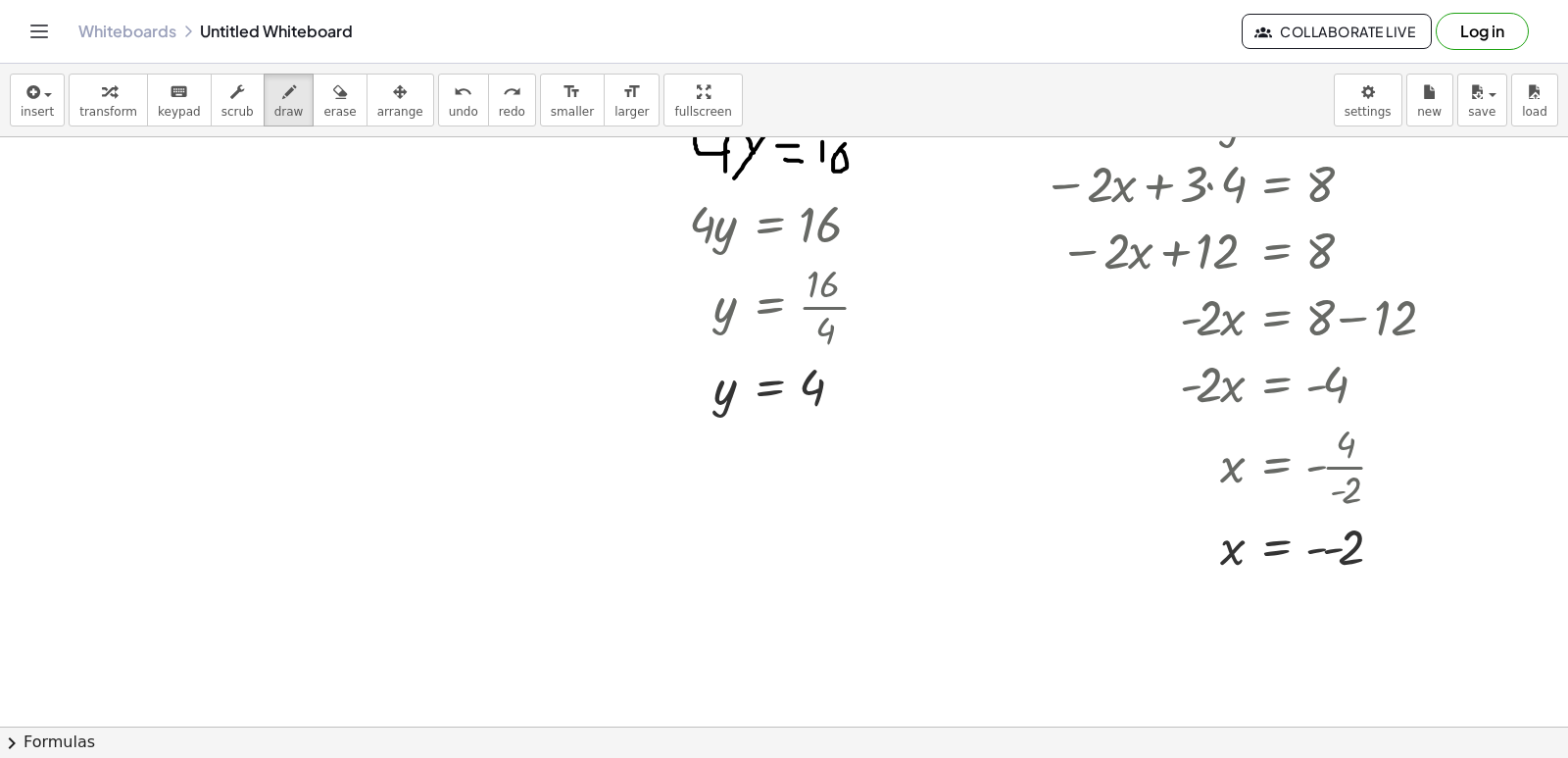
scroll to position [4830, 0]
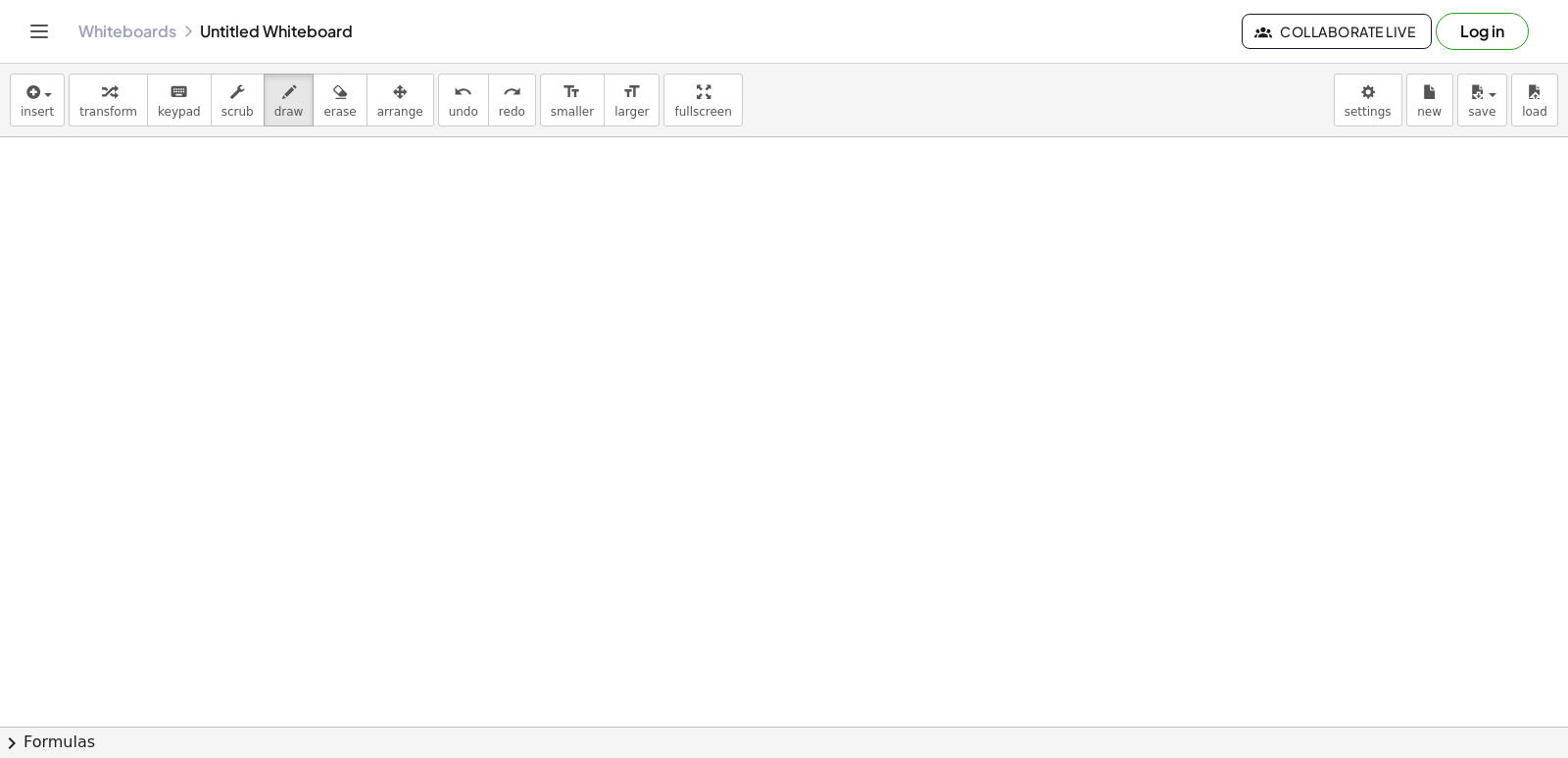
drag, startPoint x: 855, startPoint y: 361, endPoint x: 804, endPoint y: 428, distance: 84.2
drag, startPoint x: 804, startPoint y: 428, endPoint x: 792, endPoint y: 444, distance: 20.0
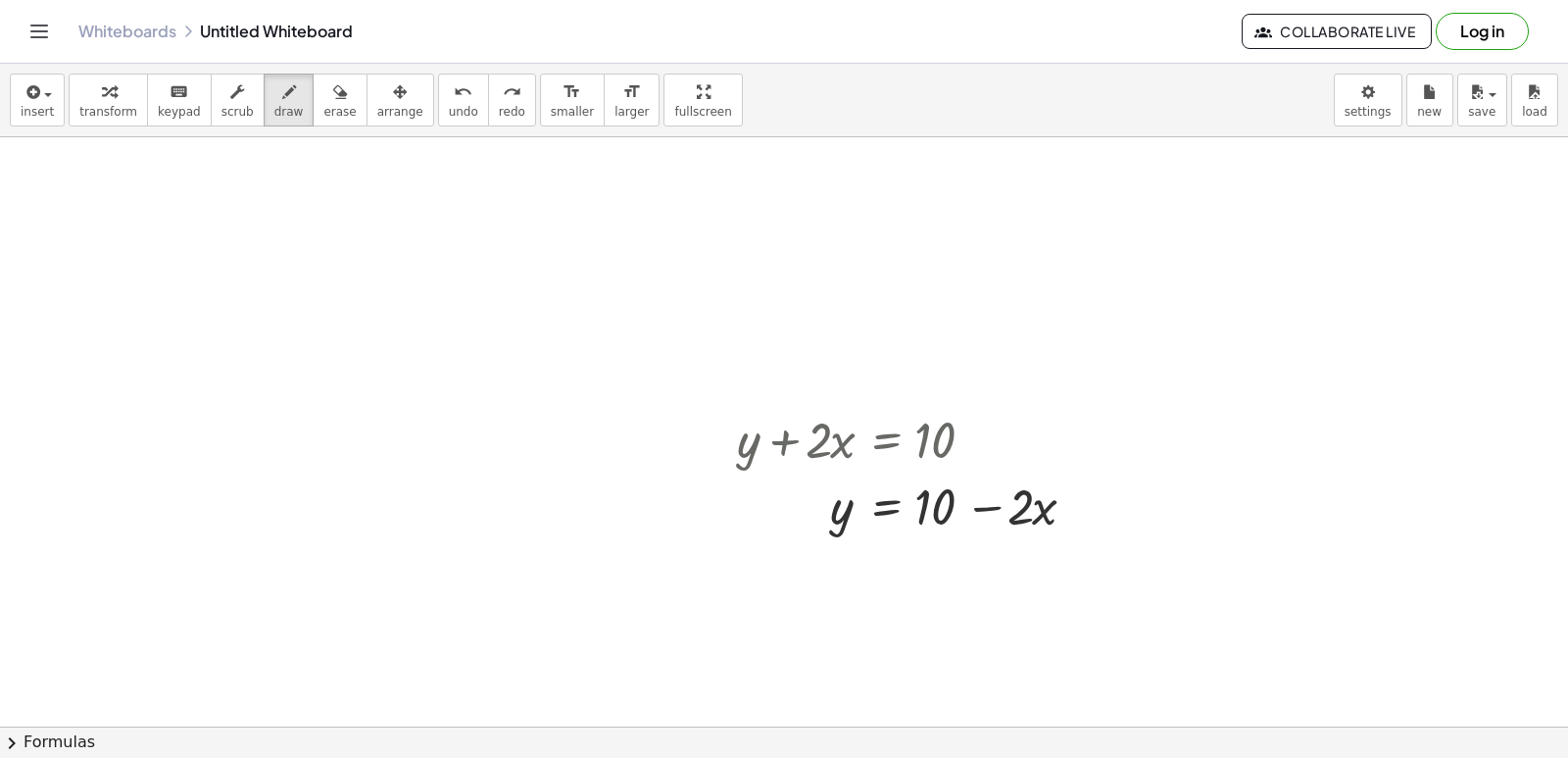
scroll to position [0, 0]
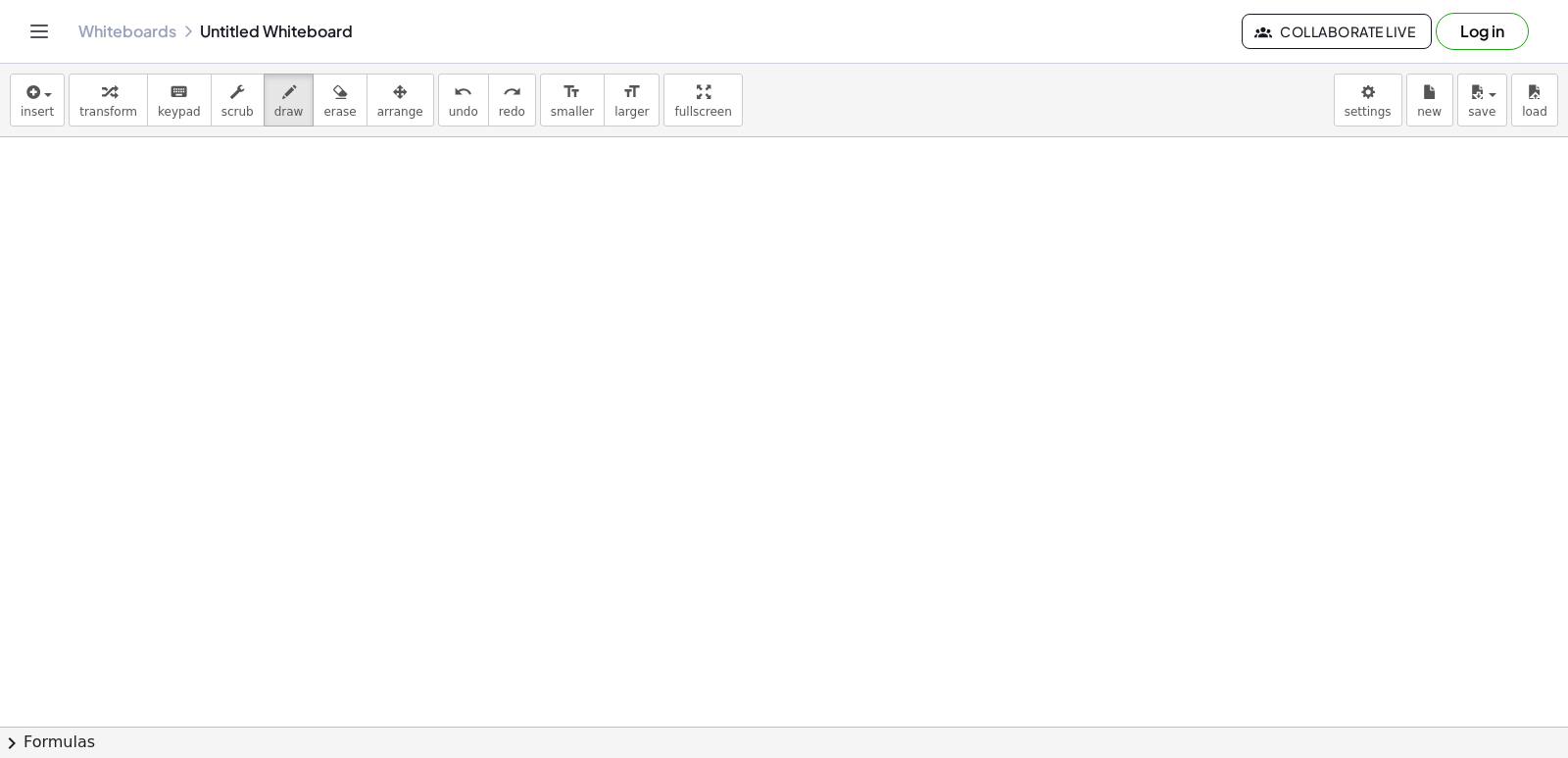
drag, startPoint x: 1015, startPoint y: 538, endPoint x: 915, endPoint y: 477, distance: 117.1
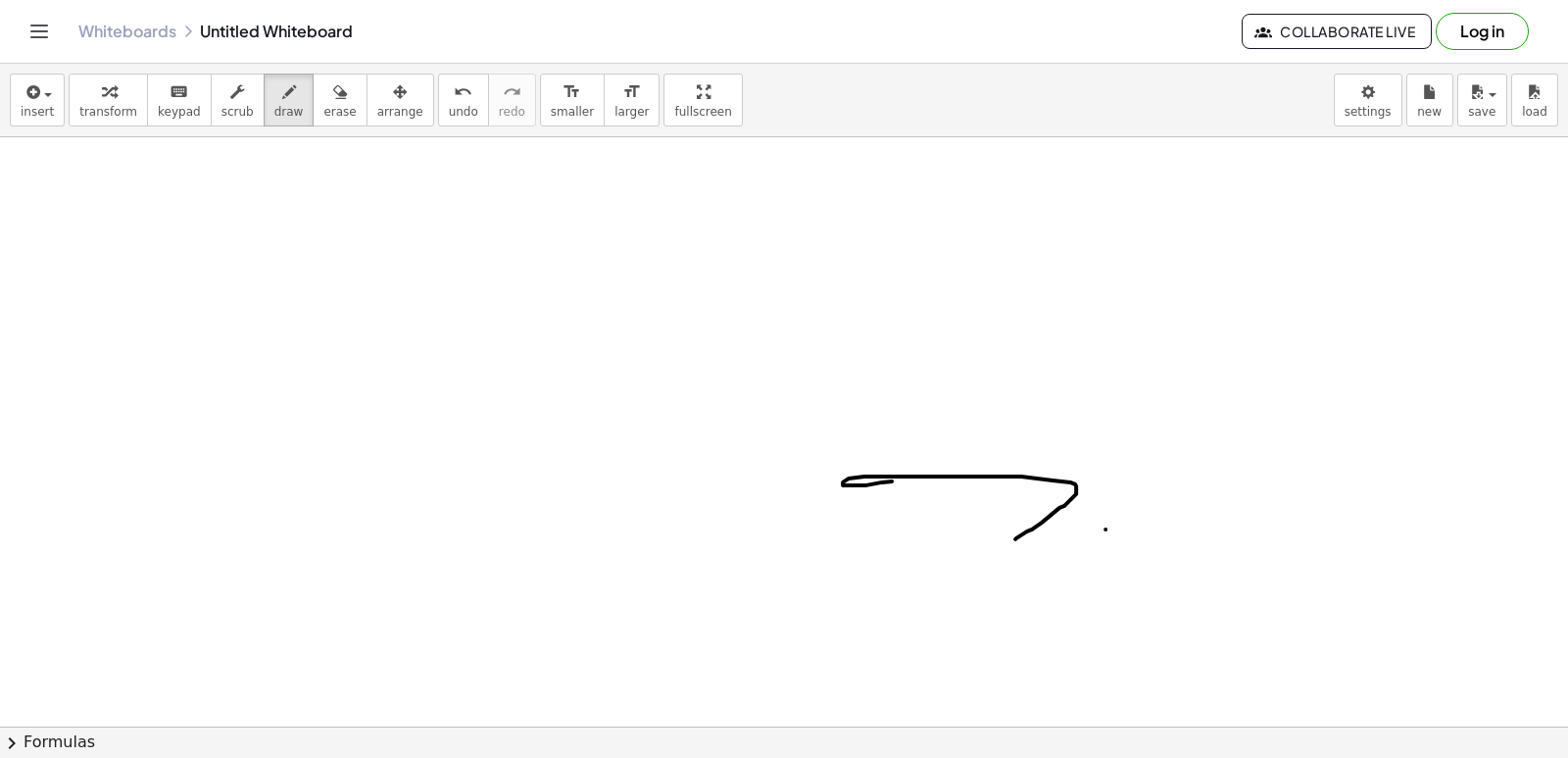
drag, startPoint x: 916, startPoint y: 483, endPoint x: 518, endPoint y: 487, distance: 398.0
drag, startPoint x: 518, startPoint y: 487, endPoint x: 418, endPoint y: 111, distance: 389.1
click at [448, 111] on span "undo" at bounding box center [463, 111] width 30 height 14
click at [448, 105] on span "undo" at bounding box center [463, 111] width 30 height 14
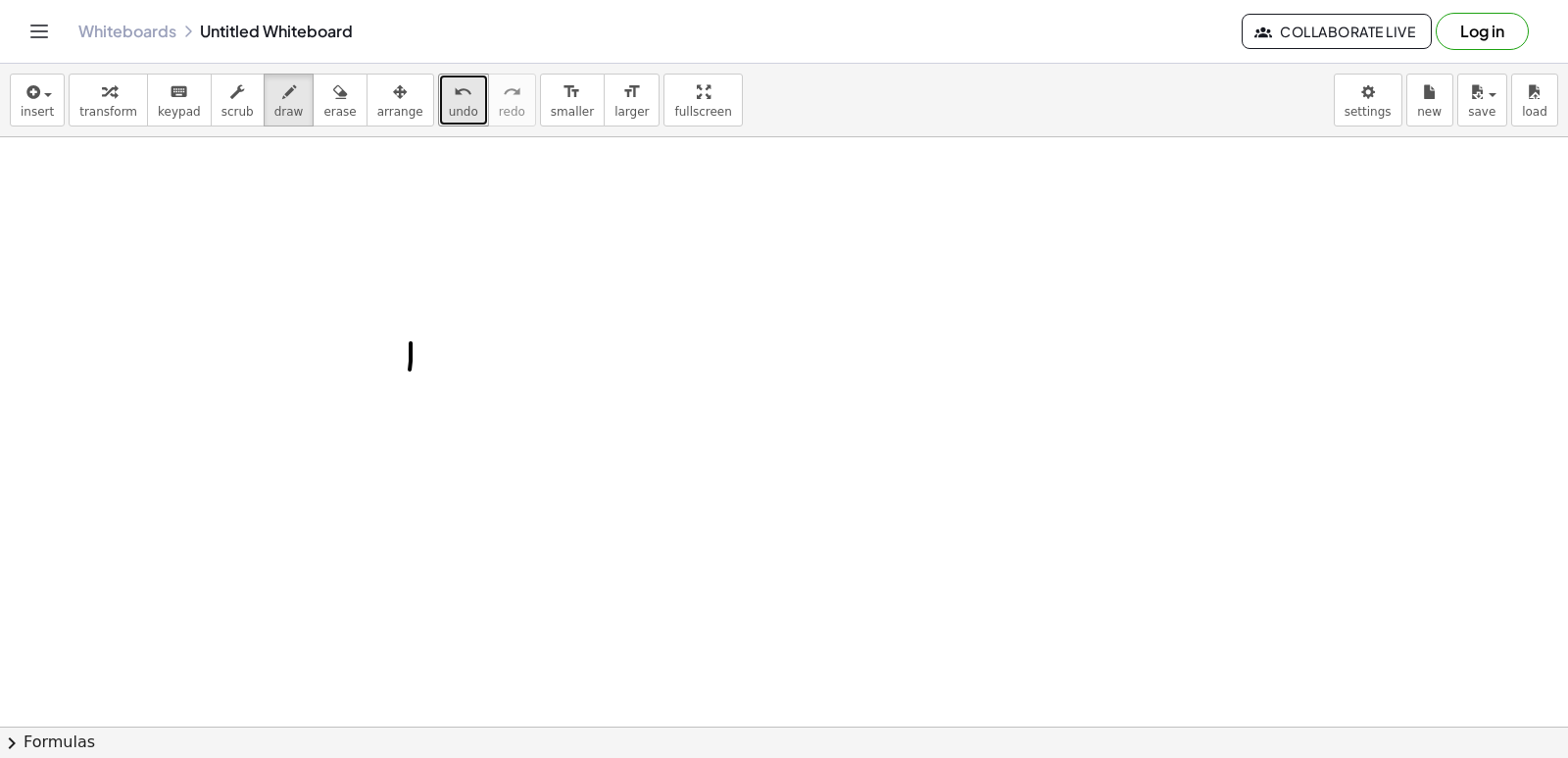
drag, startPoint x: 402, startPoint y: 87, endPoint x: 490, endPoint y: 89, distance: 88.0
drag, startPoint x: 490, startPoint y: 89, endPoint x: 412, endPoint y: 96, distance: 78.3
click at [448, 96] on div "undo" at bounding box center [463, 92] width 30 height 24
drag, startPoint x: 578, startPoint y: 381, endPoint x: 544, endPoint y: 379, distance: 34.1
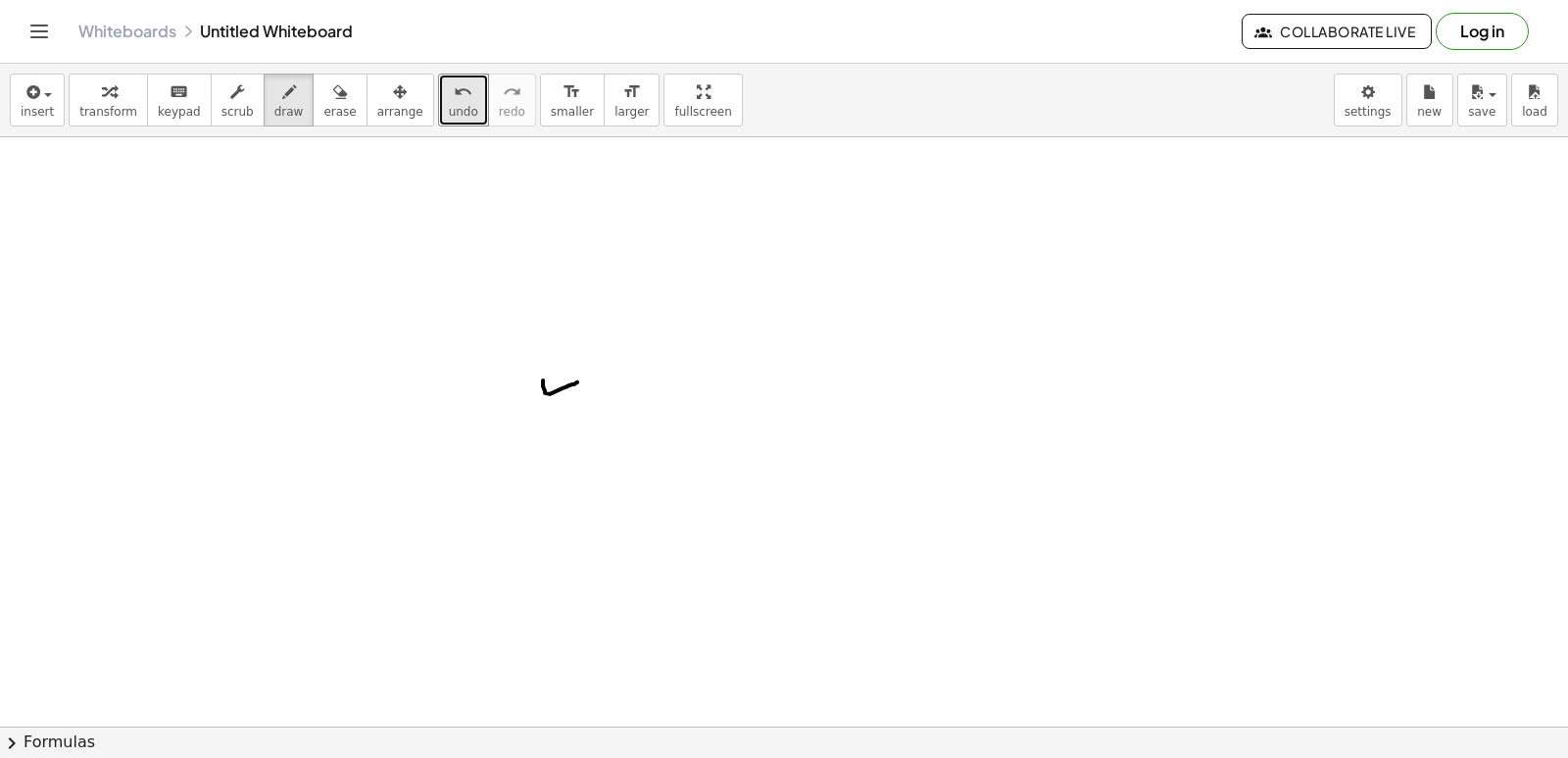
drag, startPoint x: 546, startPoint y: 379, endPoint x: 591, endPoint y: 385, distance: 45.4
drag, startPoint x: 418, startPoint y: 115, endPoint x: 405, endPoint y: 108, distance: 14.8
click at [438, 116] on button "undo undo" at bounding box center [463, 99] width 51 height 53
click at [438, 102] on button "undo undo" at bounding box center [463, 99] width 51 height 53
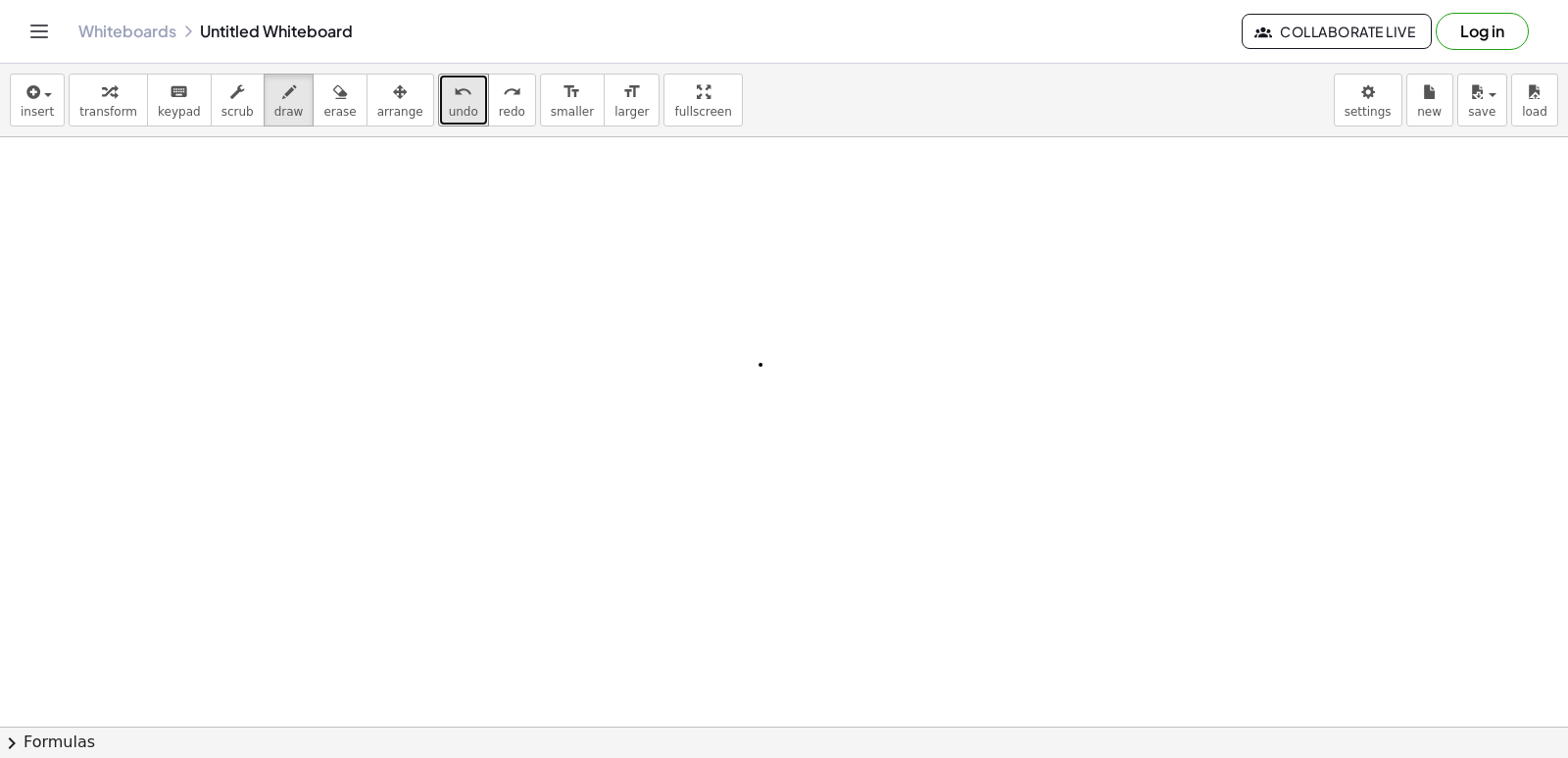
drag, startPoint x: 761, startPoint y: 364, endPoint x: 425, endPoint y: 224, distance: 364.0
click at [453, 102] on icon "undo" at bounding box center [462, 93] width 19 height 24
click at [274, 108] on span "draw" at bounding box center [289, 111] width 30 height 14
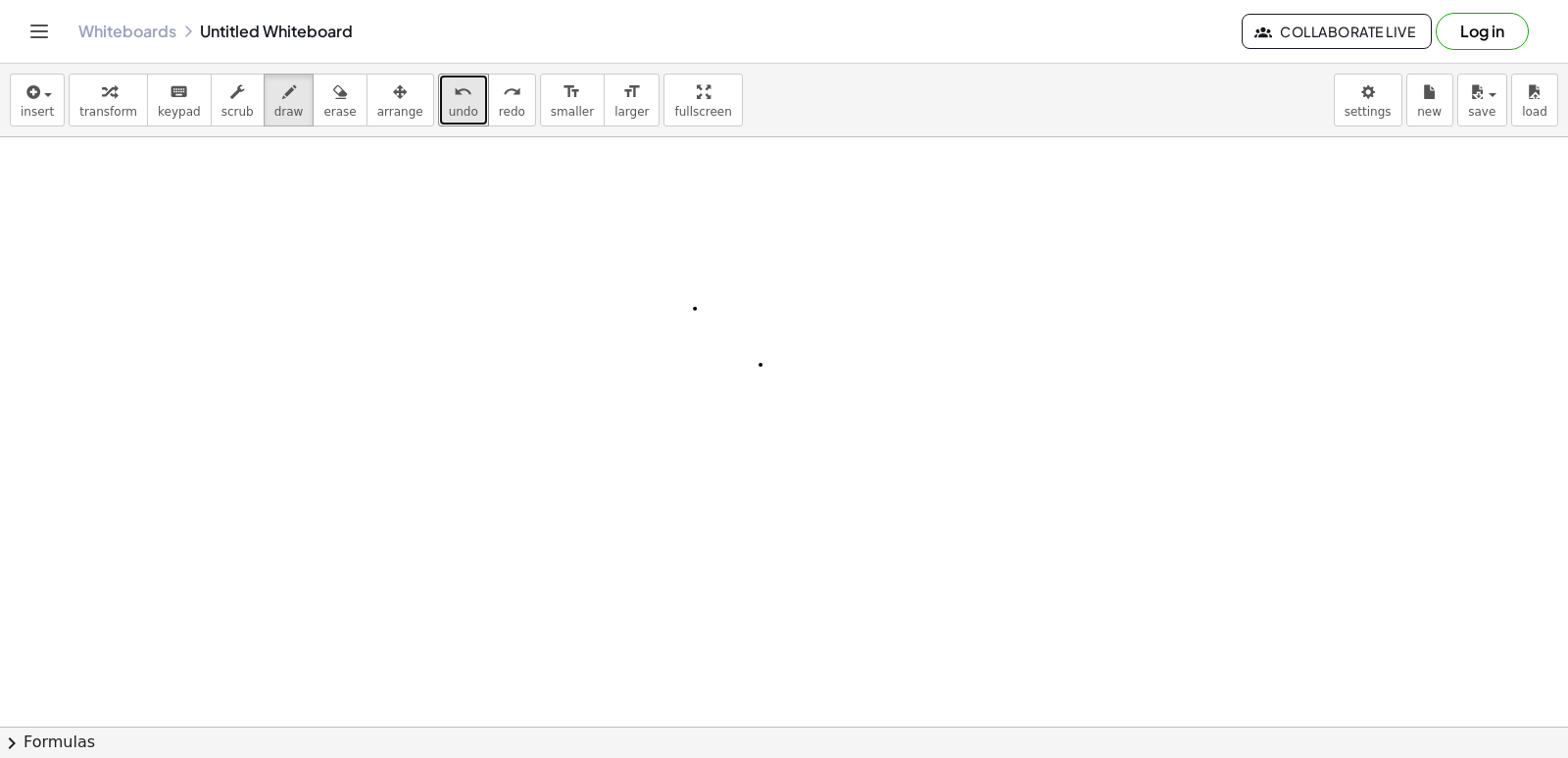
click at [453, 92] on icon "undo" at bounding box center [462, 93] width 19 height 24
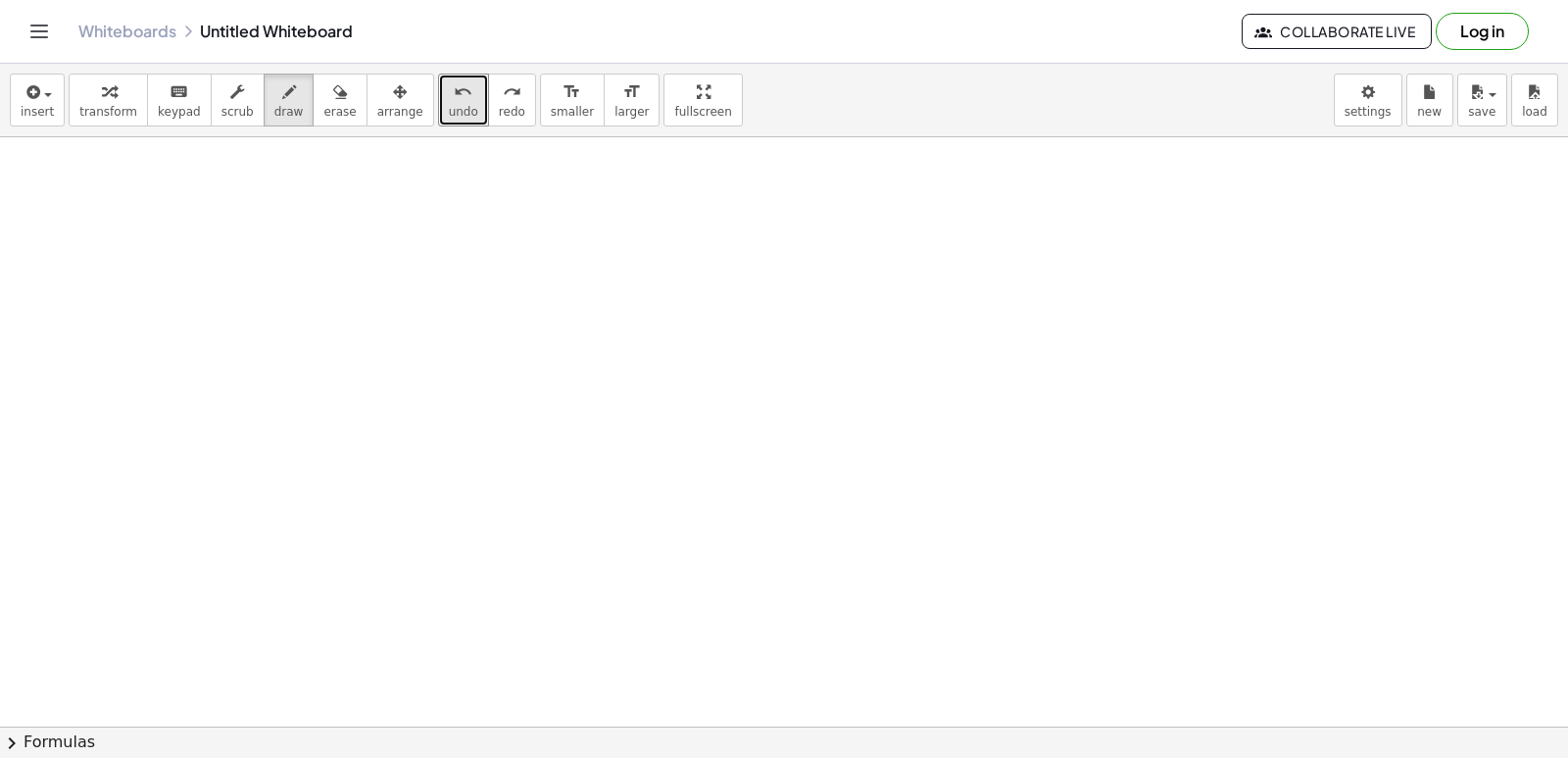
click at [171, 110] on span "keypad" at bounding box center [179, 111] width 43 height 14
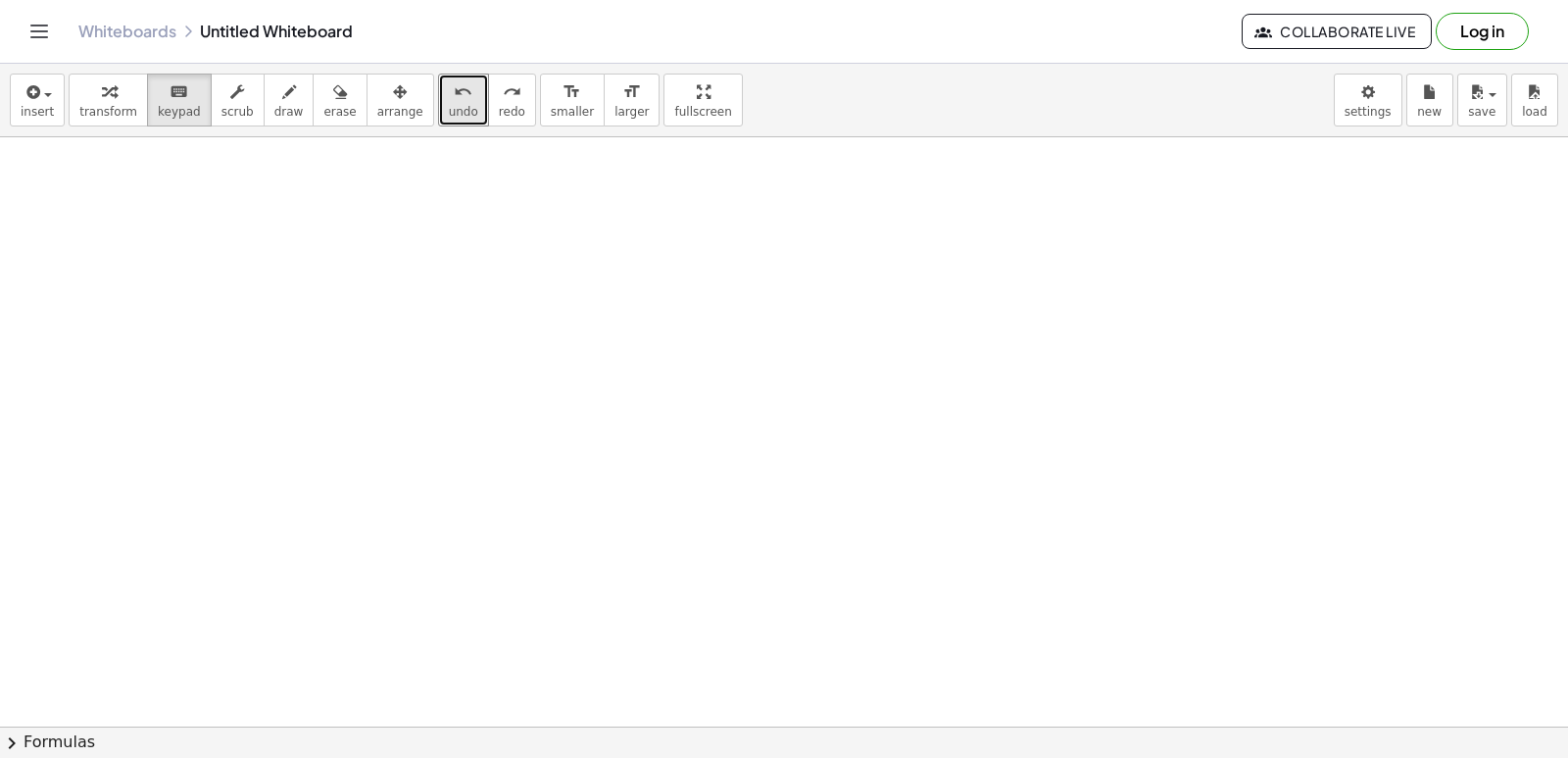
drag, startPoint x: 549, startPoint y: 387, endPoint x: 485, endPoint y: 397, distance: 64.8
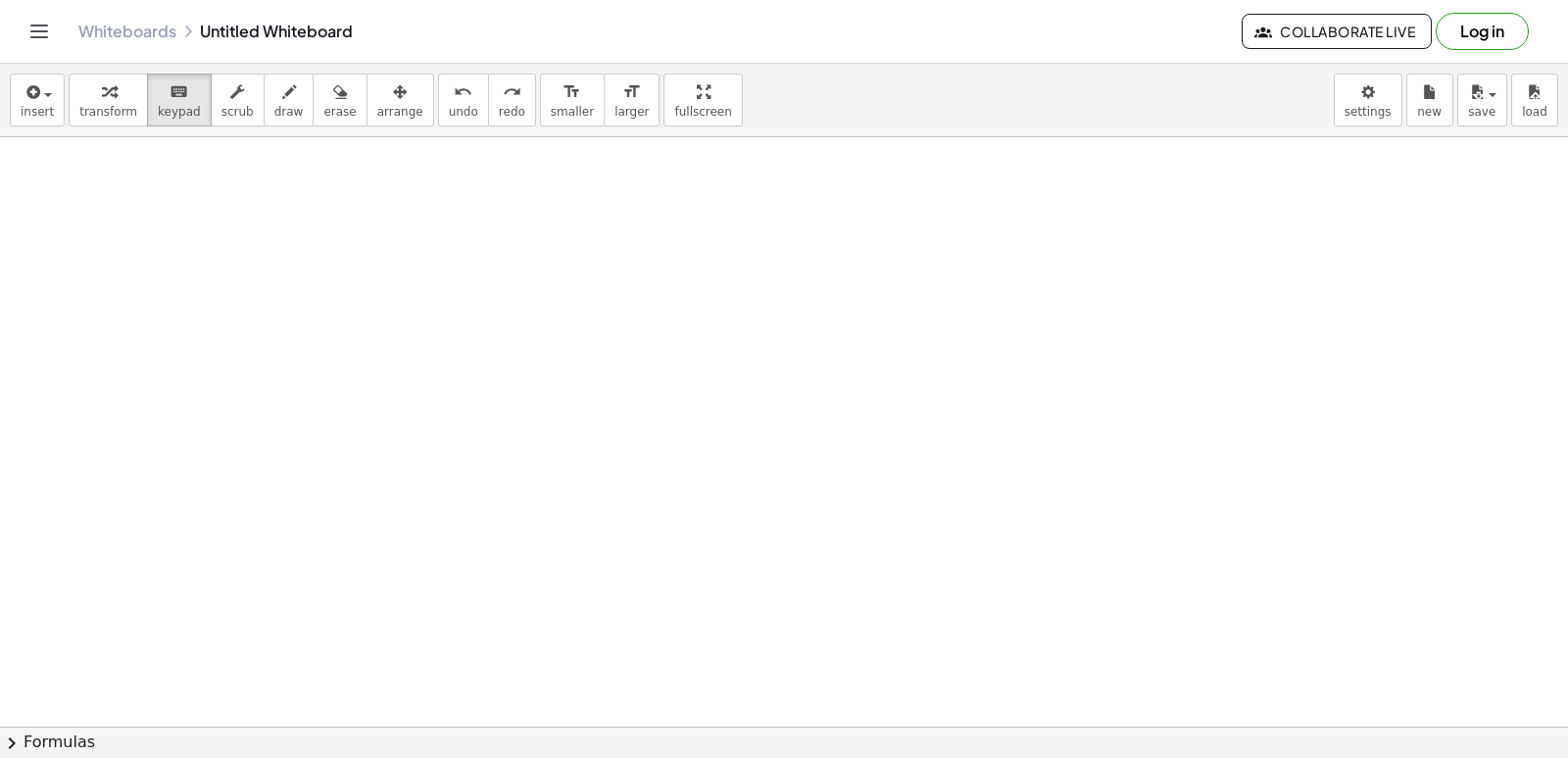
drag, startPoint x: 467, startPoint y: 417, endPoint x: 479, endPoint y: 434, distance: 20.8
drag, startPoint x: 479, startPoint y: 434, endPoint x: 453, endPoint y: 581, distance: 149.3
click at [263, 86] on button "draw" at bounding box center [288, 99] width 51 height 53
click at [448, 99] on div "undo" at bounding box center [463, 92] width 30 height 24
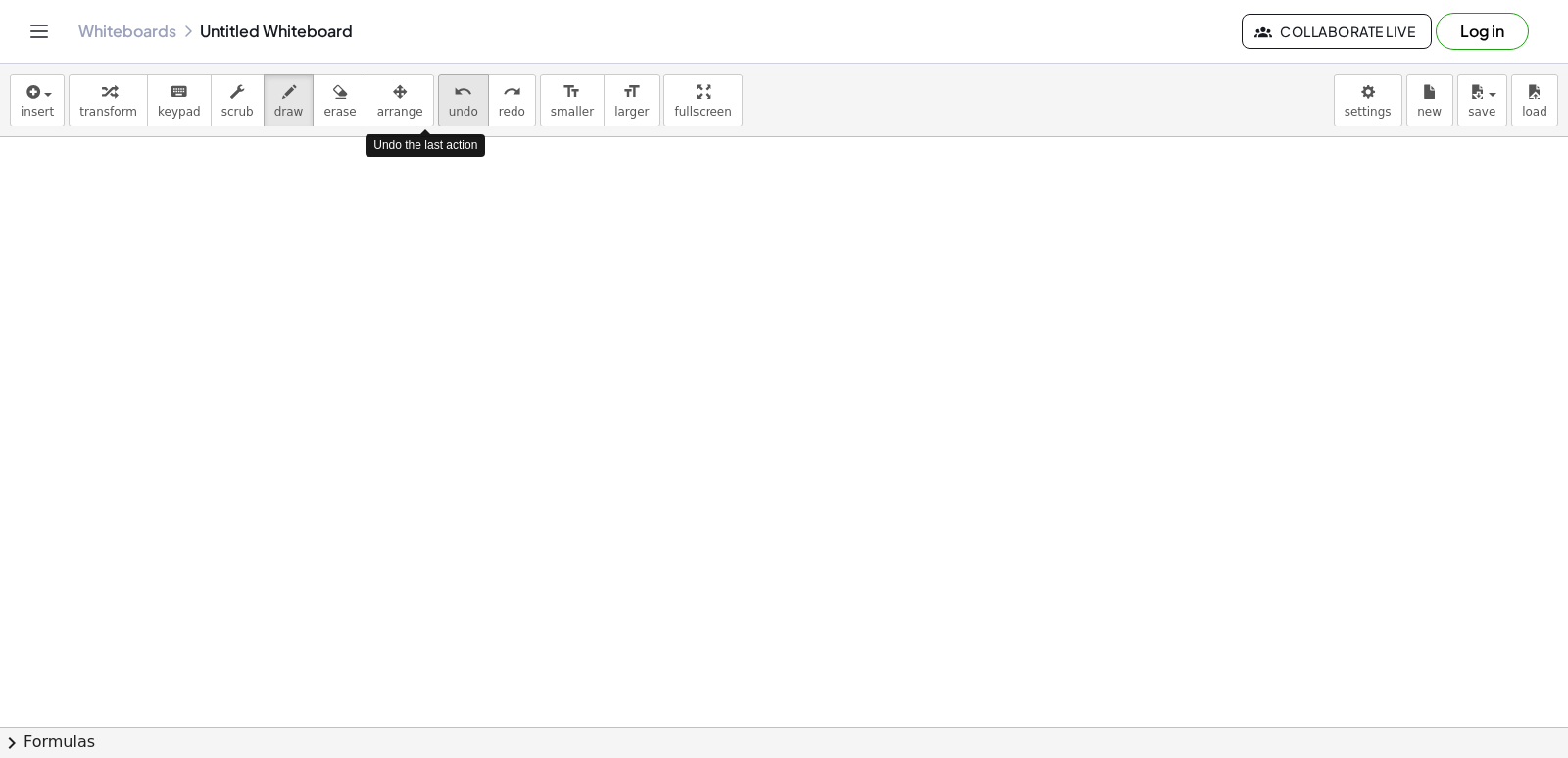
click at [448, 99] on div "undo" at bounding box center [463, 92] width 30 height 24
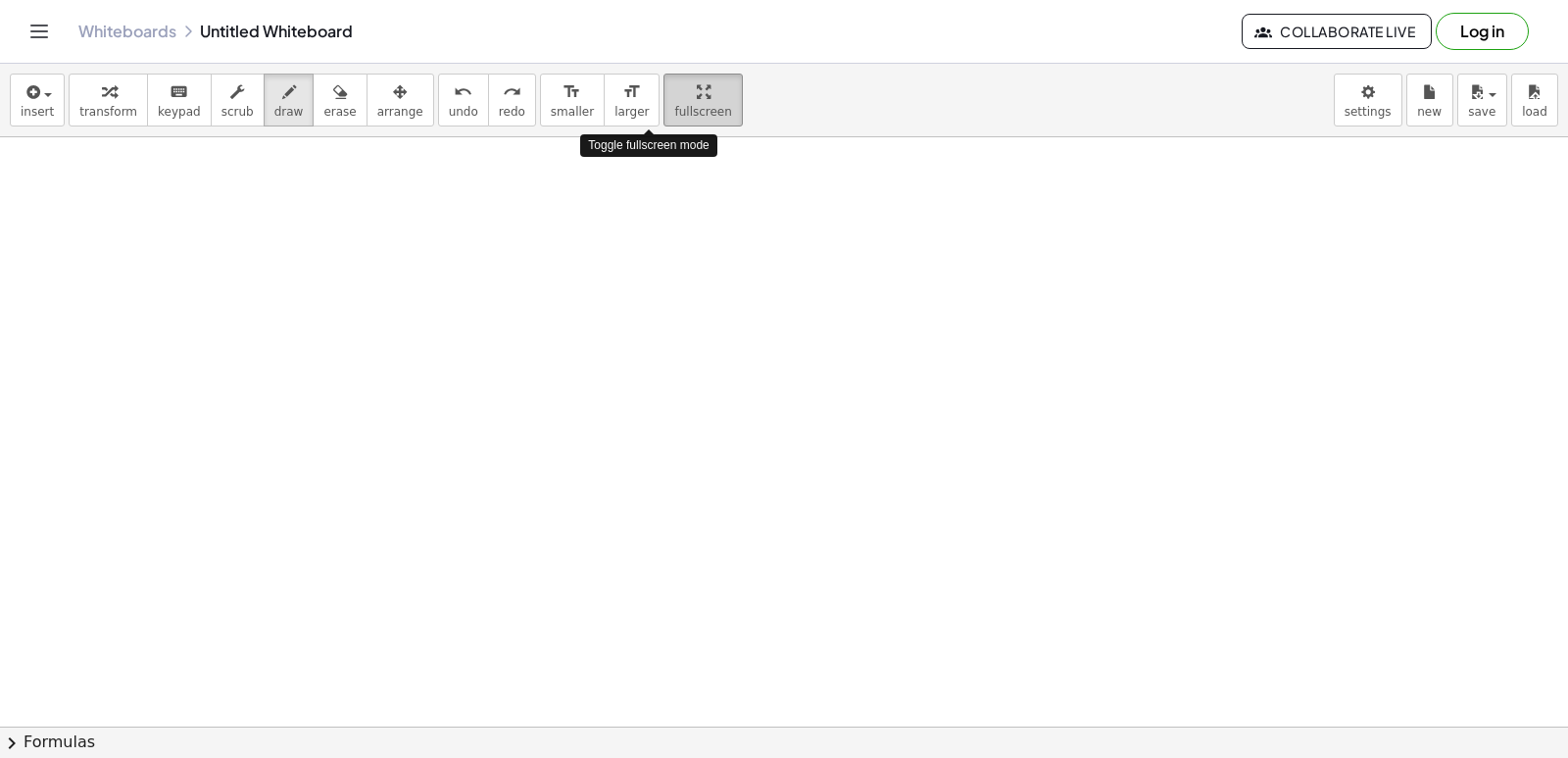
click at [655, 193] on div "insert select one: Math Expression Function Text Youtube Video Graphing Geometr…" at bounding box center [784, 411] width 1568 height 694
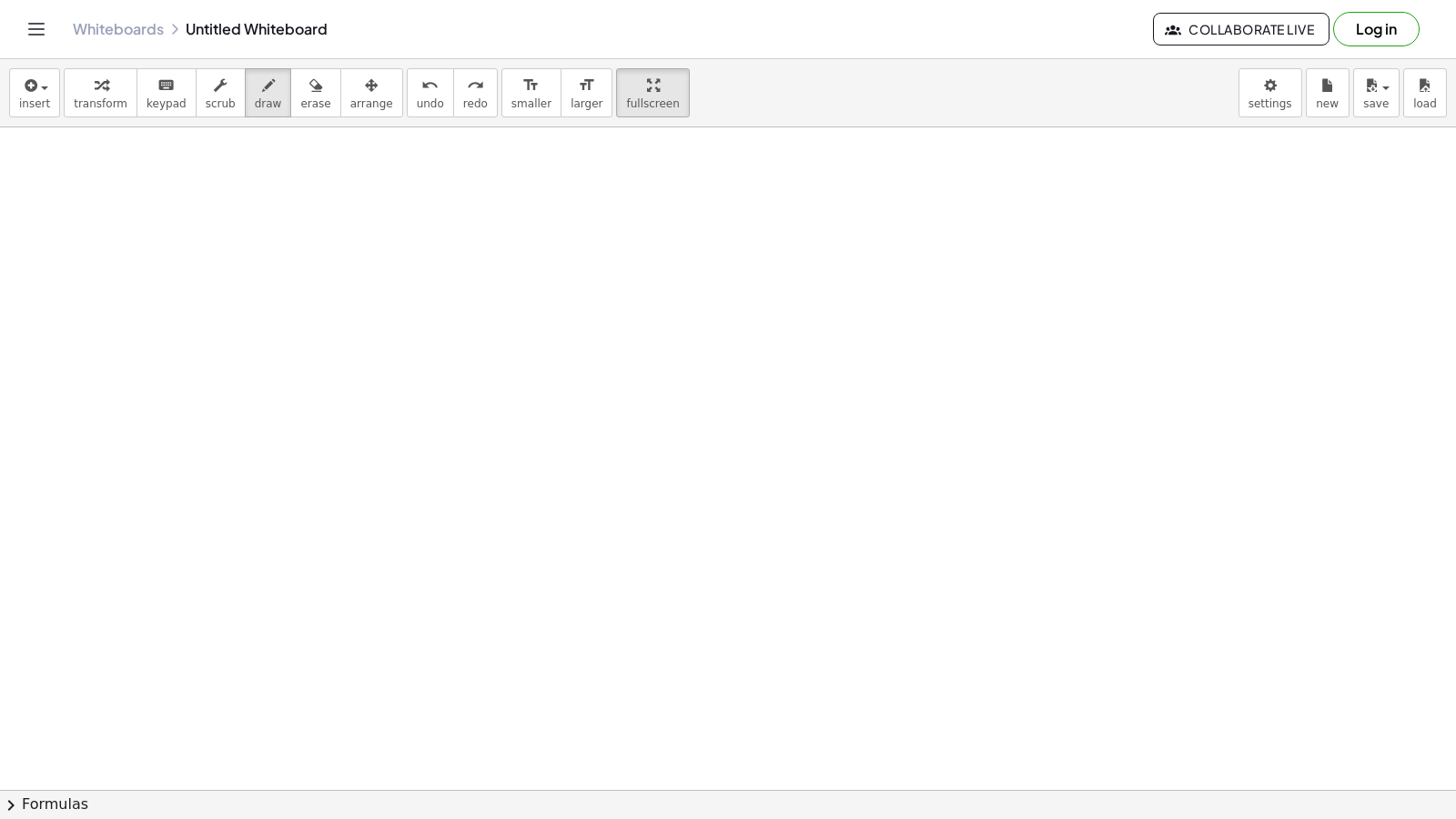
drag, startPoint x: 633, startPoint y: 340, endPoint x: 591, endPoint y: -55, distance: 397.2
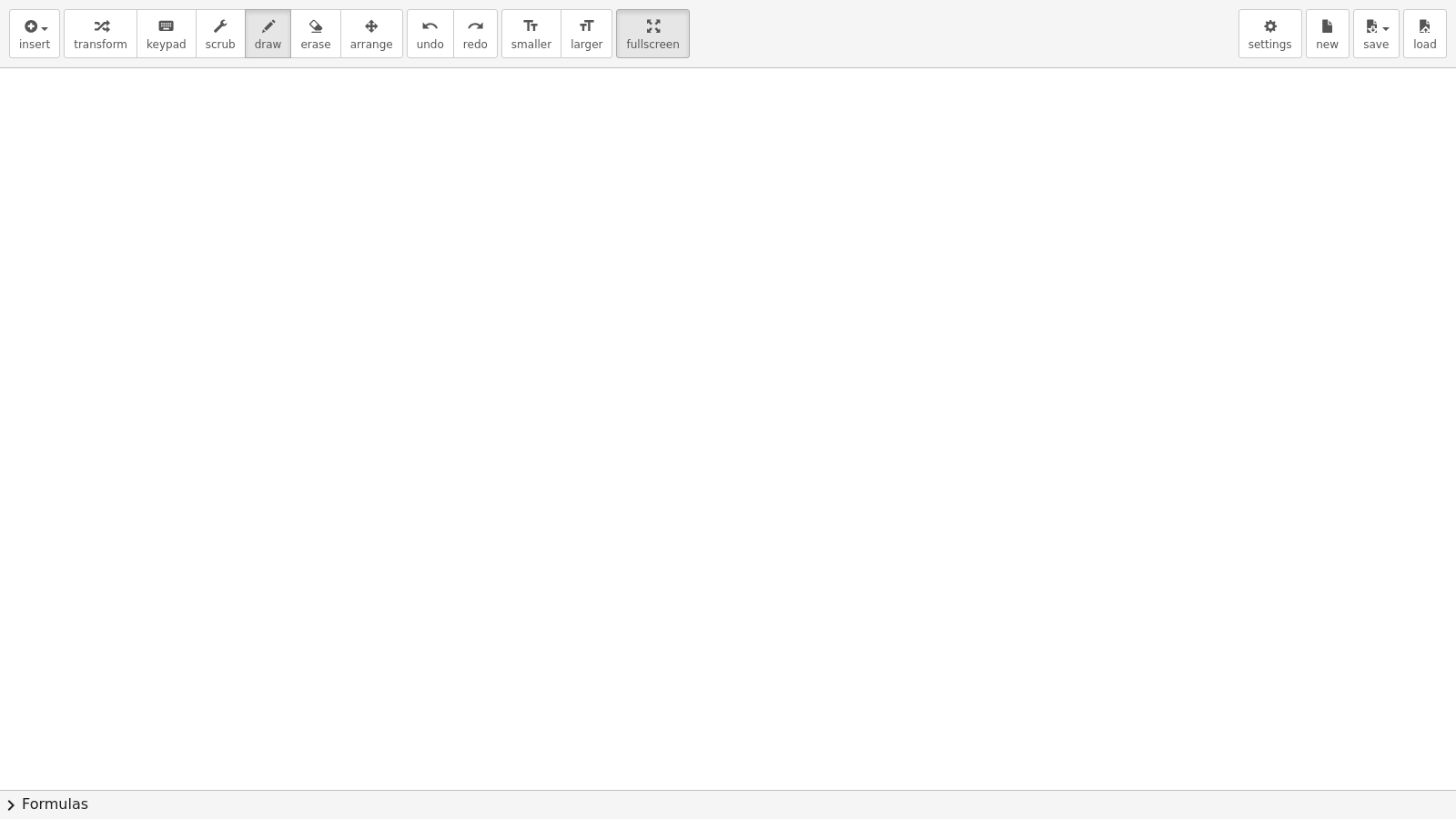
click at [591, 0] on html "Graspable Math Activities Get Started Activity Bank Assigned Work Classes White…" at bounding box center [728, 409] width 1456 height 819
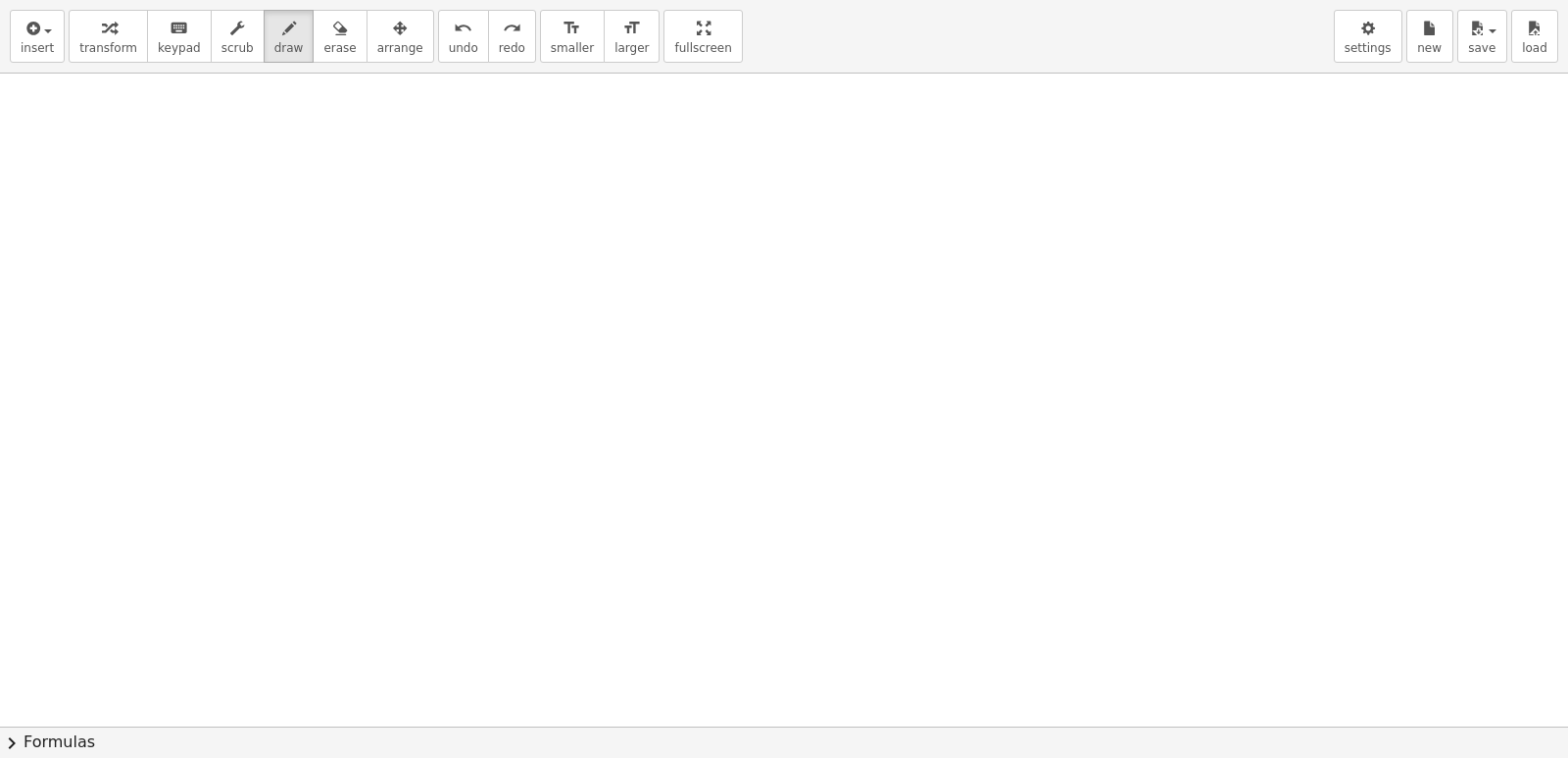
drag, startPoint x: 594, startPoint y: 514, endPoint x: 546, endPoint y: 414, distance: 110.9
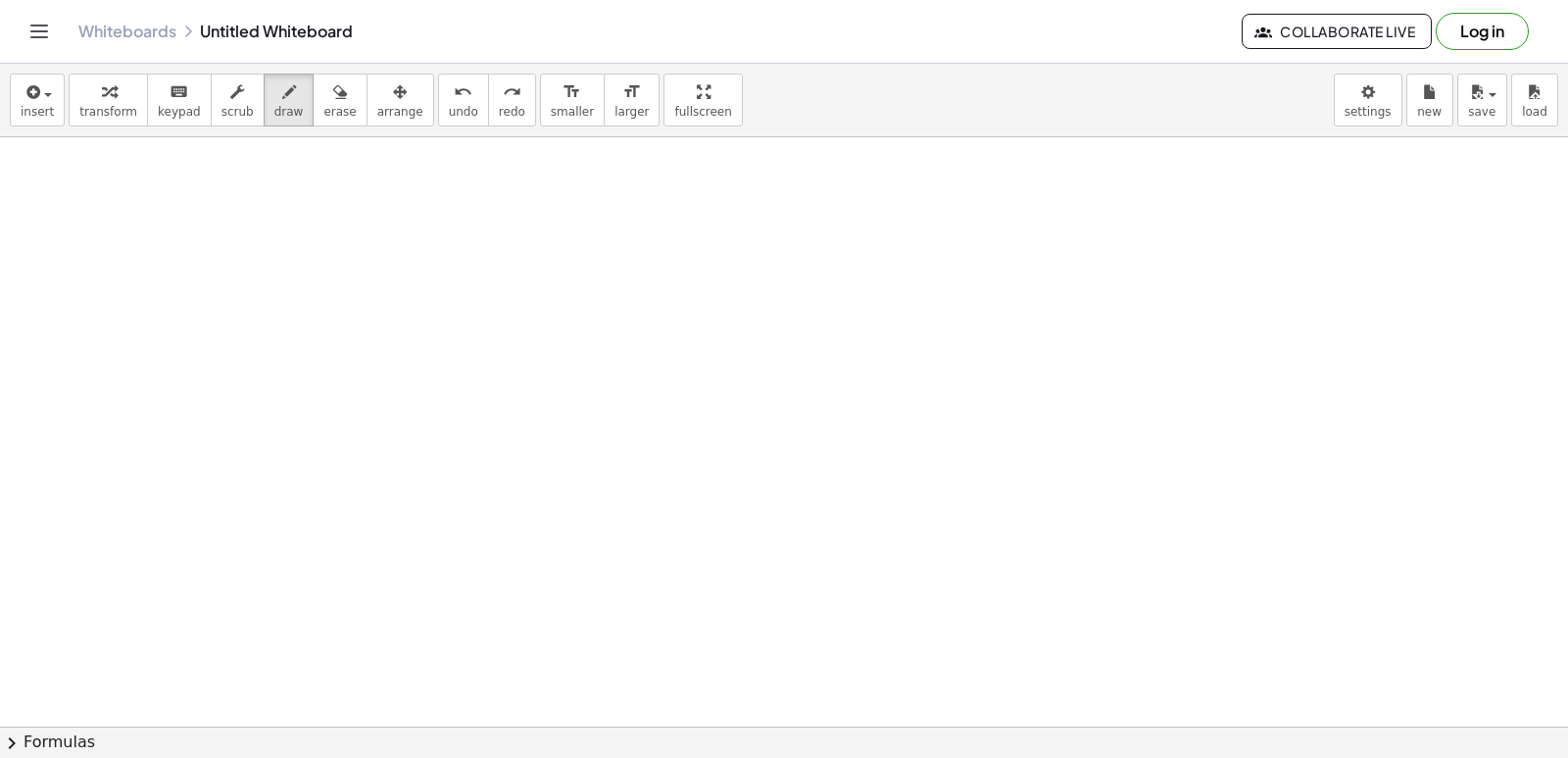
click at [448, 104] on span "undo" at bounding box center [463, 111] width 30 height 14
drag, startPoint x: 87, startPoint y: 96, endPoint x: 393, endPoint y: 330, distance: 385.2
click at [88, 96] on div "button" at bounding box center [108, 92] width 58 height 24
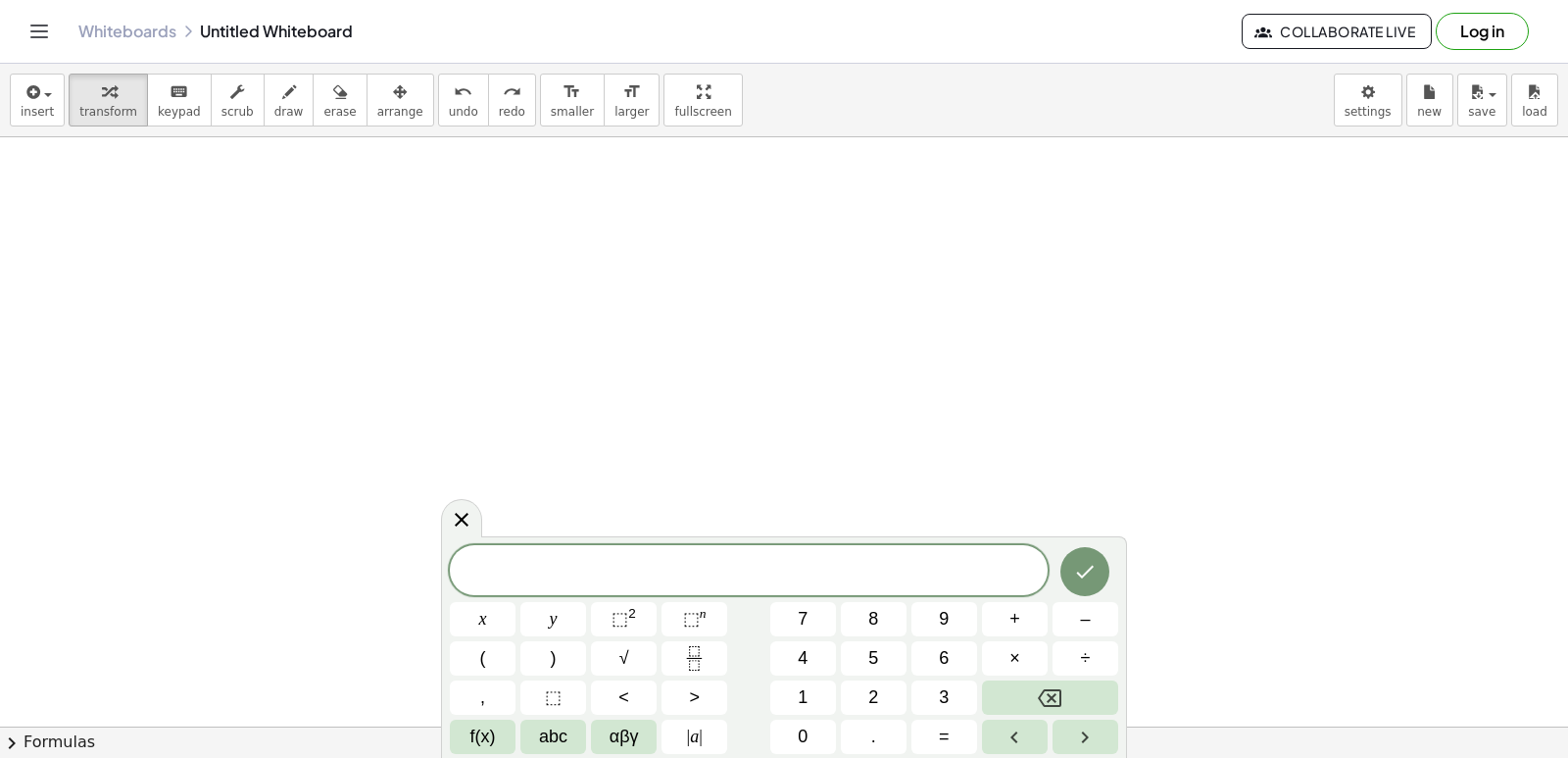
drag, startPoint x: 293, startPoint y: 457, endPoint x: 302, endPoint y: 447, distance: 13.5
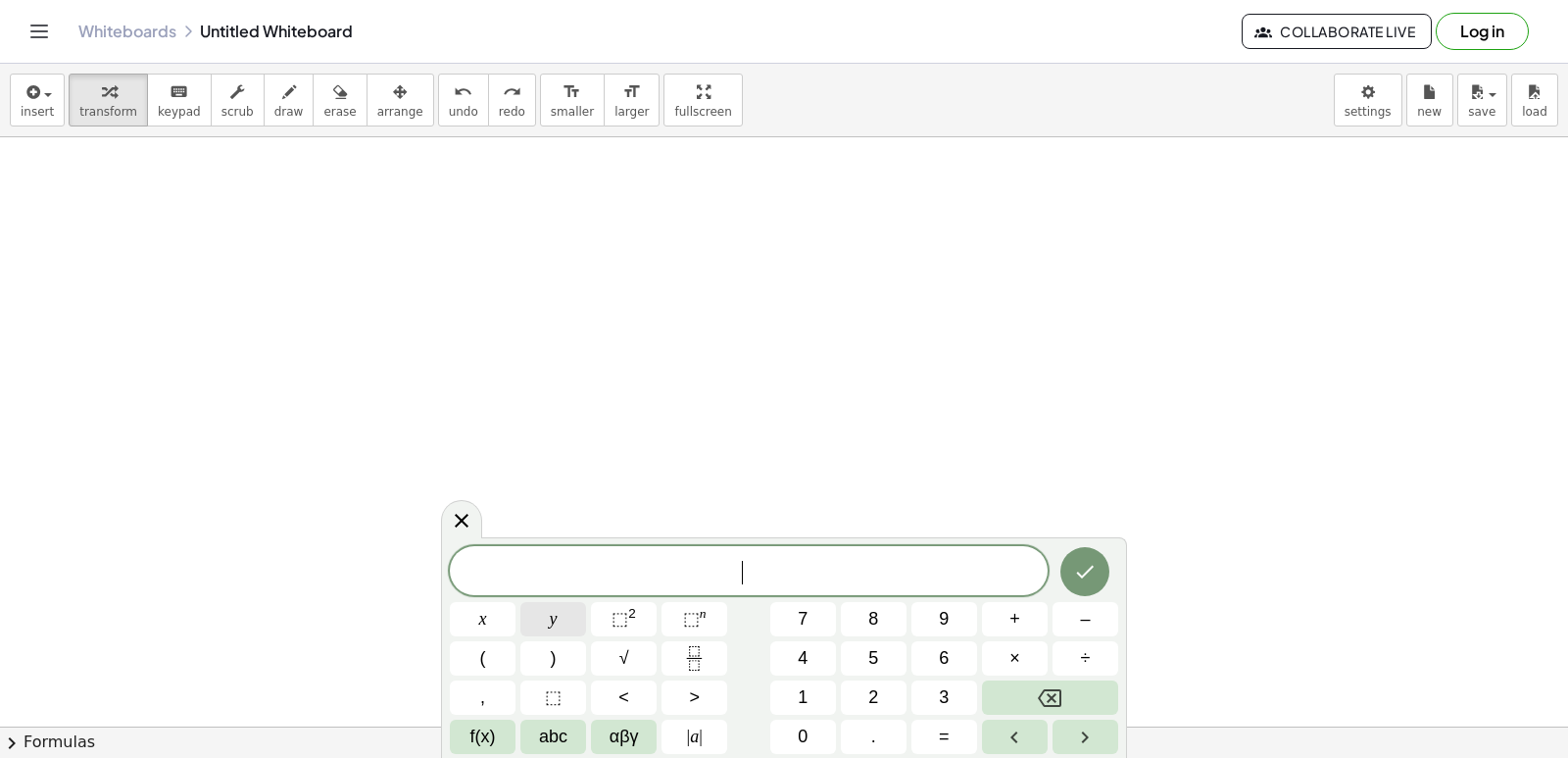
click at [533, 630] on button "y" at bounding box center [553, 619] width 66 height 34
click at [1030, 624] on button "+" at bounding box center [1015, 619] width 66 height 34
click at [872, 683] on button "2" at bounding box center [874, 697] width 66 height 34
click at [490, 613] on button "x" at bounding box center [482, 619] width 66 height 34
click at [951, 735] on button "=" at bounding box center [945, 736] width 66 height 34
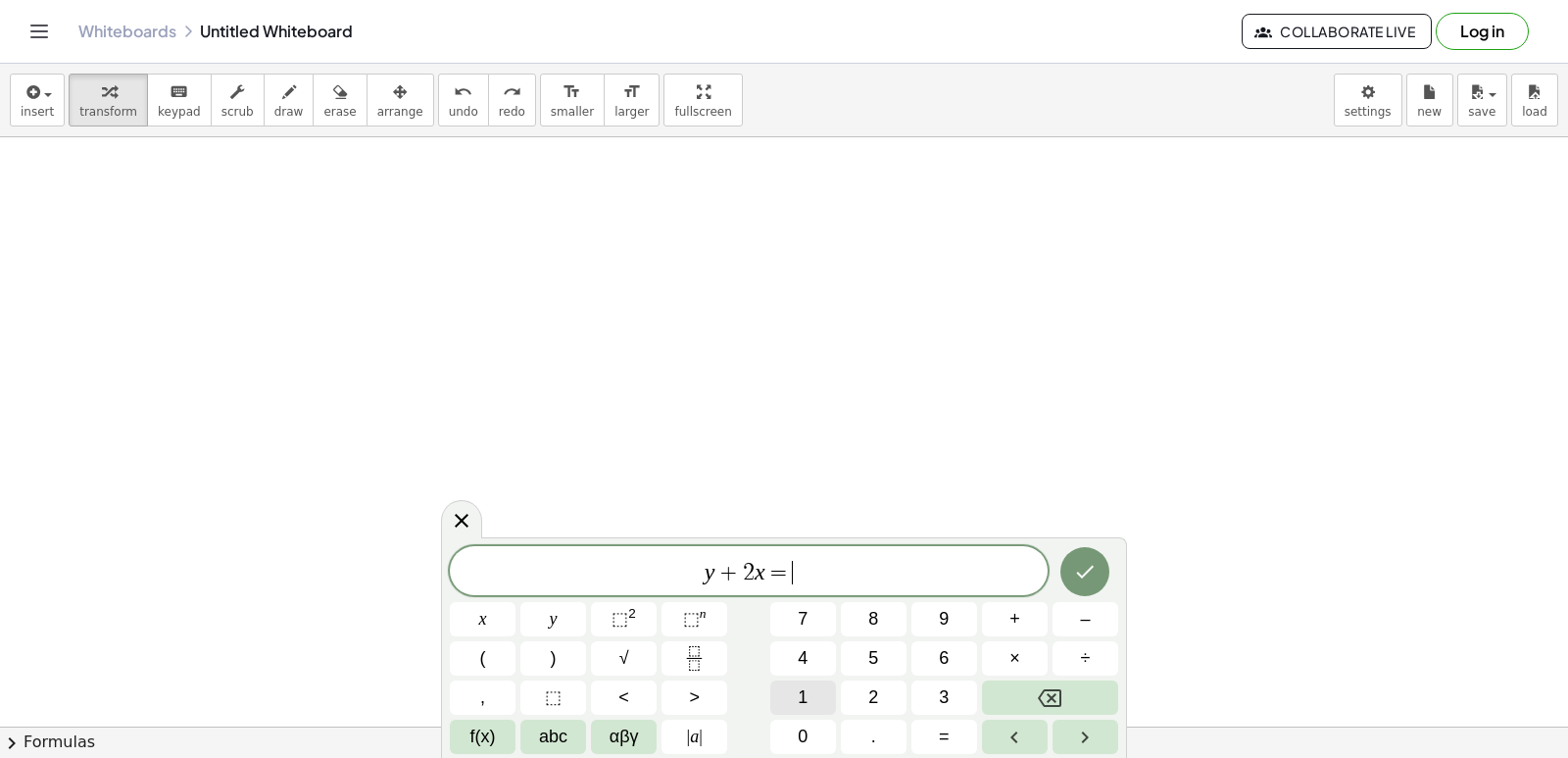
click at [797, 700] on span "1" at bounding box center [802, 697] width 10 height 27
click at [797, 730] on span "0" at bounding box center [802, 736] width 10 height 27
click at [1085, 582] on icon "Done" at bounding box center [1085, 572] width 24 height 24
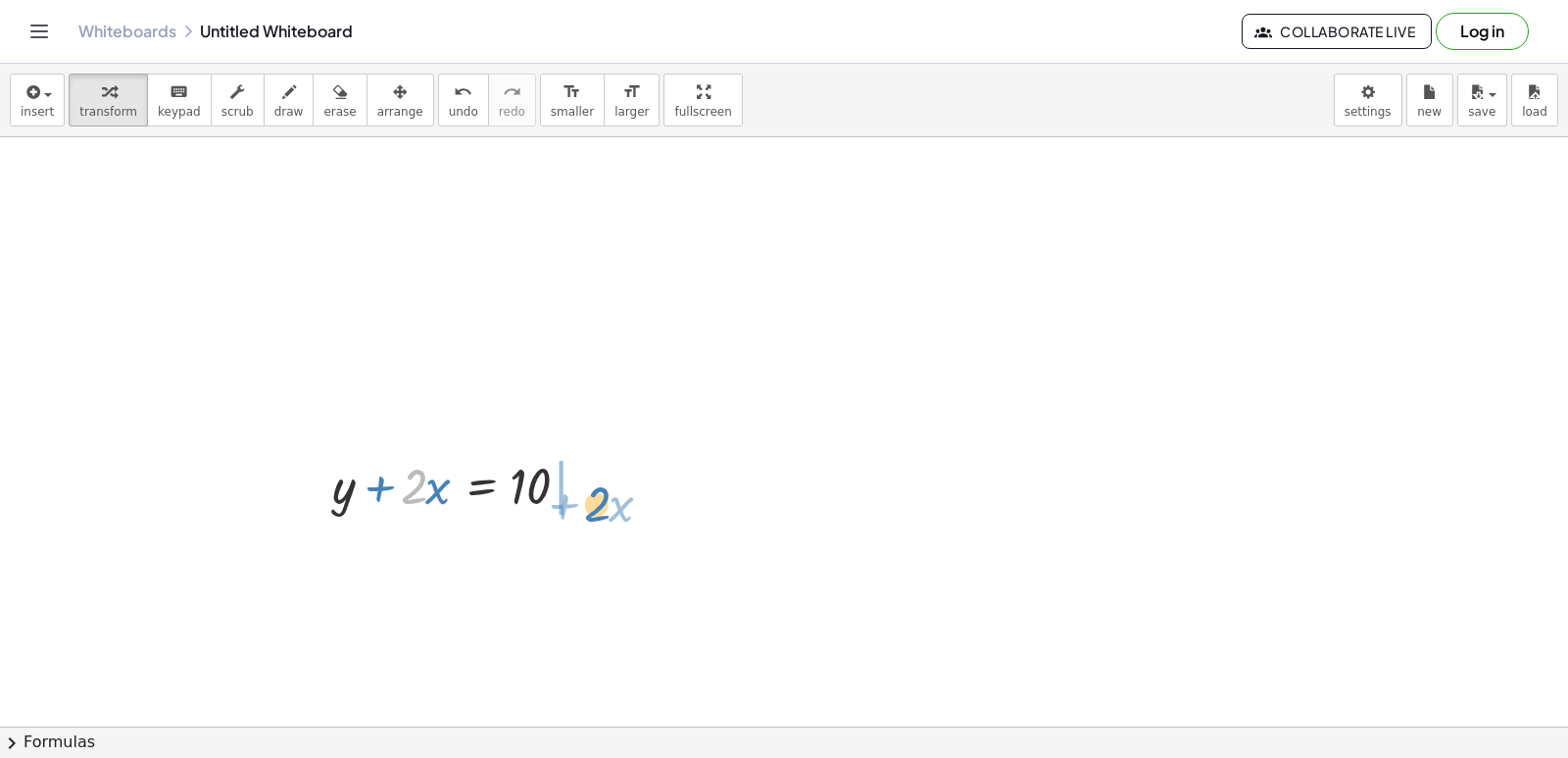
drag, startPoint x: 410, startPoint y: 493, endPoint x: 579, endPoint y: 533, distance: 173.7
click at [586, 503] on div at bounding box center [462, 483] width 280 height 67
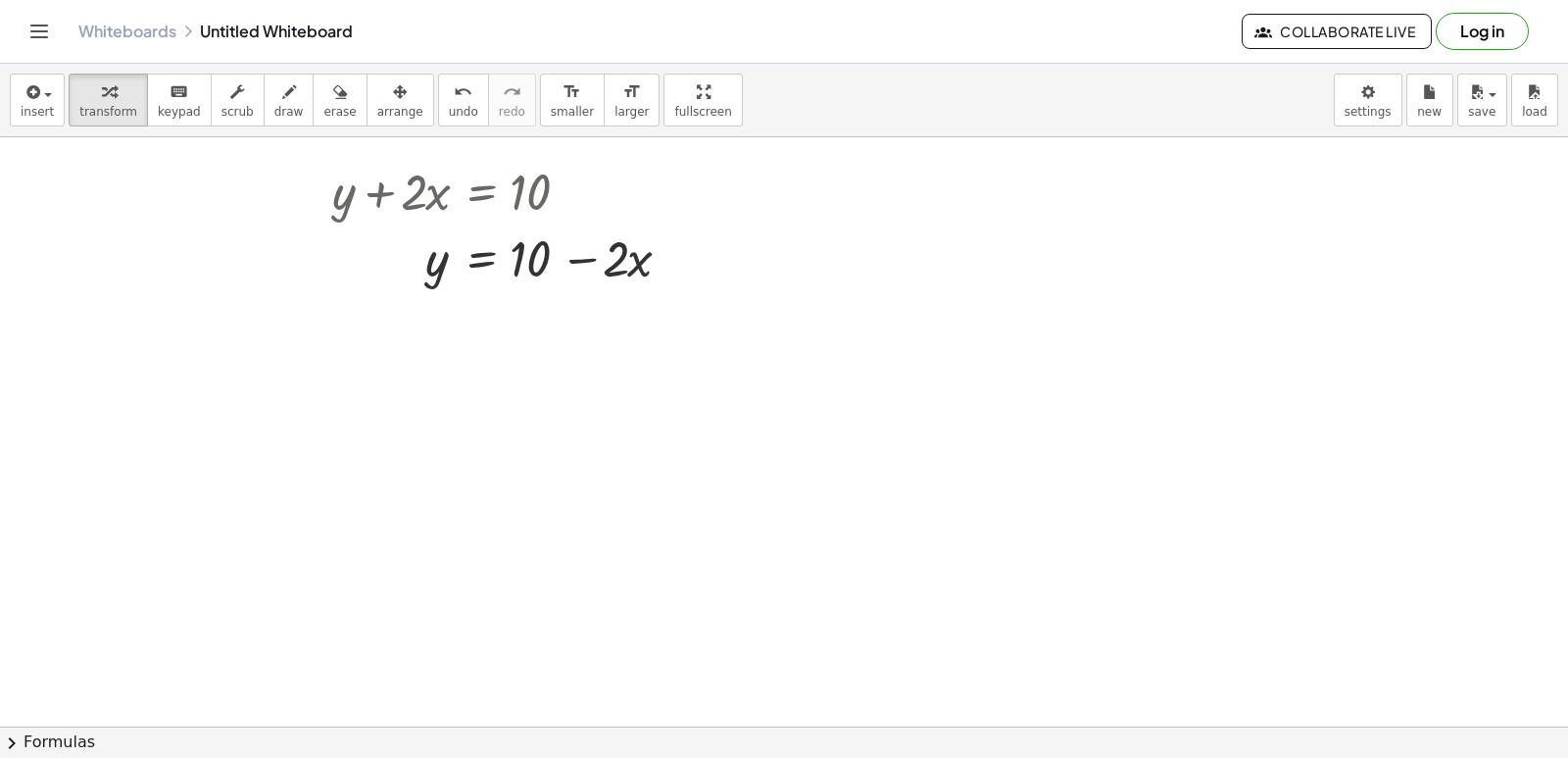
scroll to position [6106, 0]
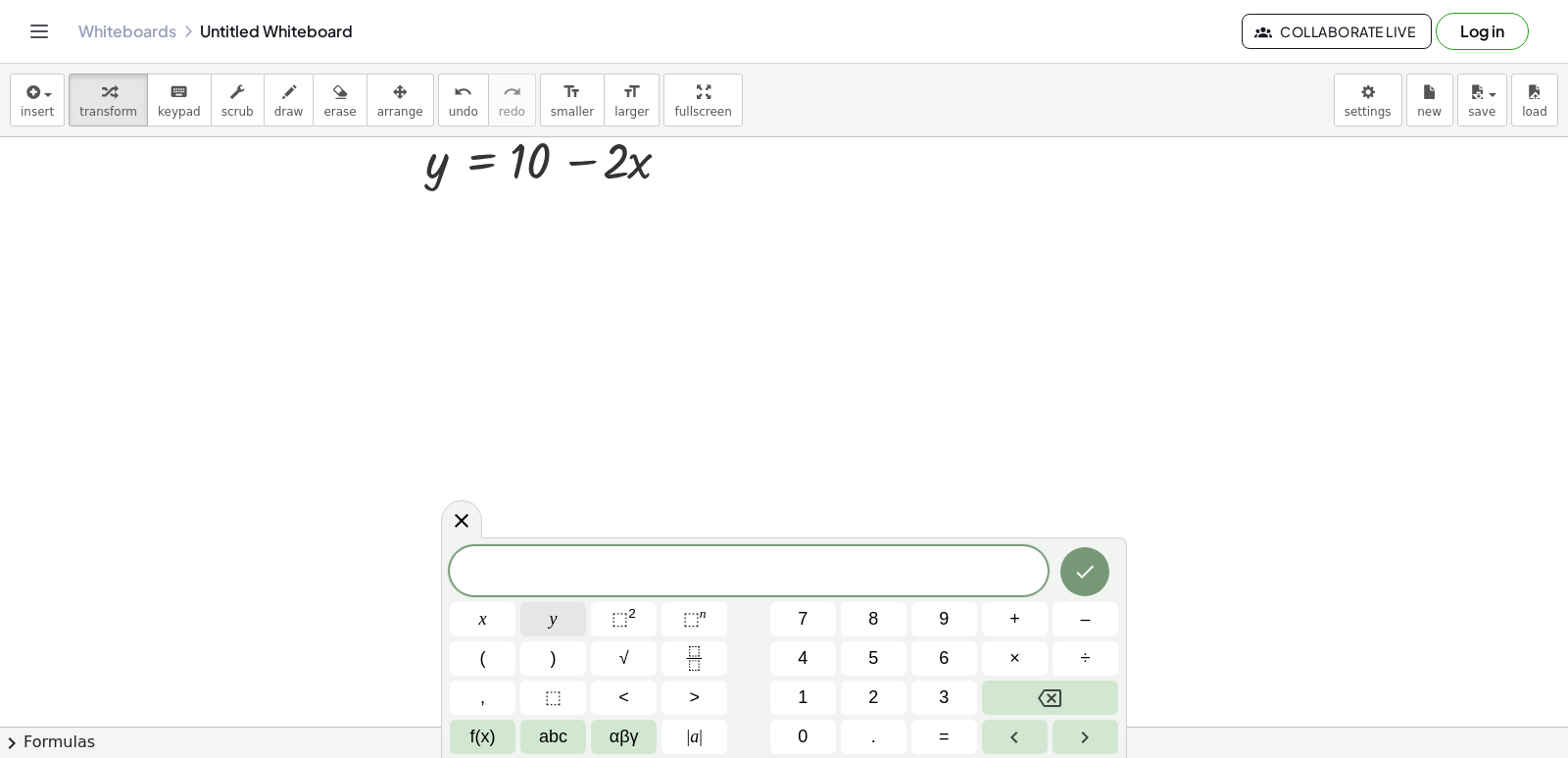
click at [560, 609] on button "y" at bounding box center [553, 619] width 66 height 34
click at [1068, 612] on button "–" at bounding box center [1086, 619] width 66 height 34
click at [879, 657] on button "5" at bounding box center [874, 659] width 66 height 34
click at [465, 605] on button "x" at bounding box center [482, 619] width 66 height 34
click at [960, 744] on button "=" at bounding box center [945, 736] width 66 height 34
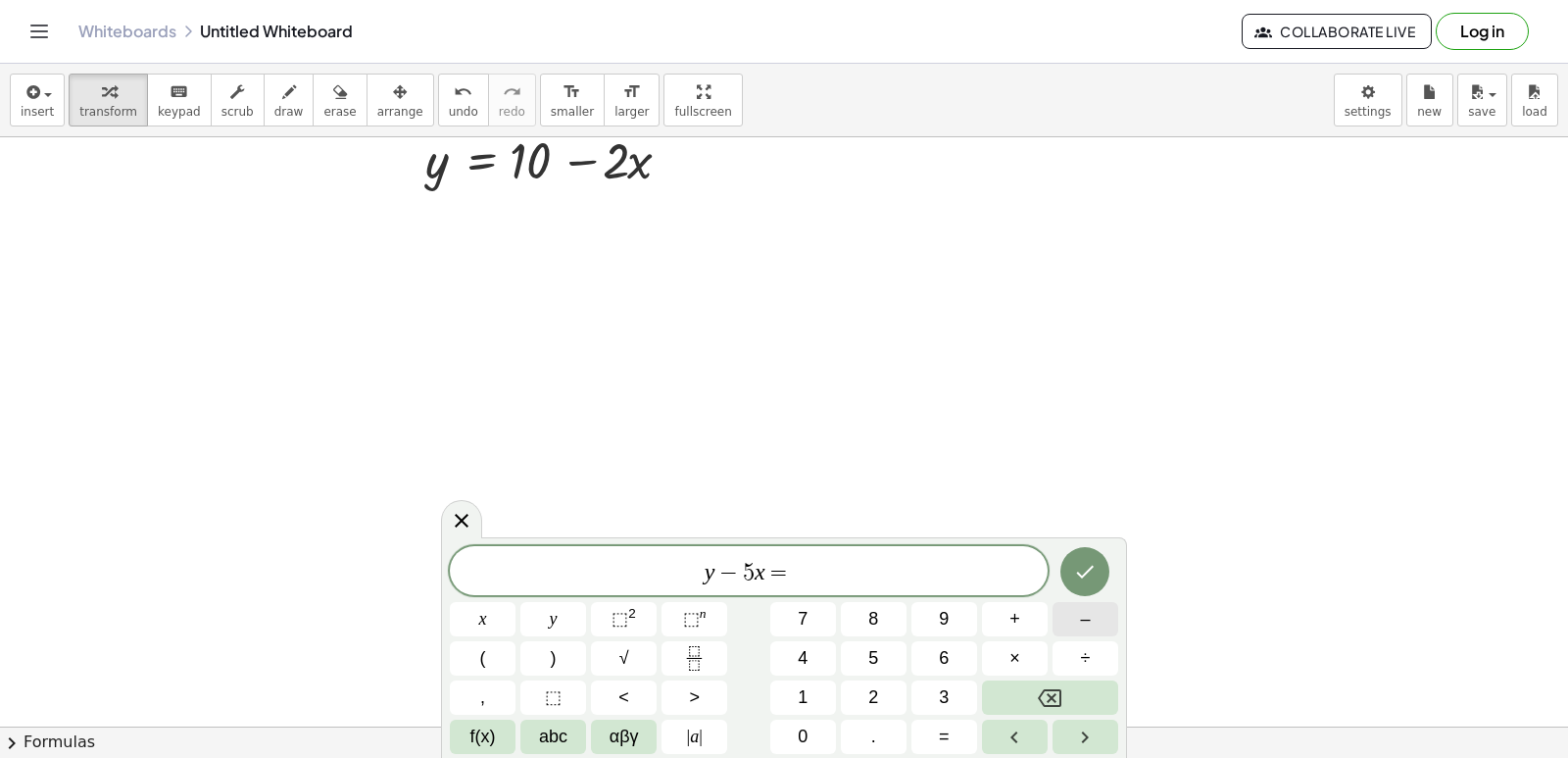
click at [1061, 615] on button "–" at bounding box center [1086, 619] width 66 height 34
click at [855, 691] on button "2" at bounding box center [874, 697] width 66 height 34
click at [1083, 566] on icon "Done" at bounding box center [1085, 572] width 24 height 24
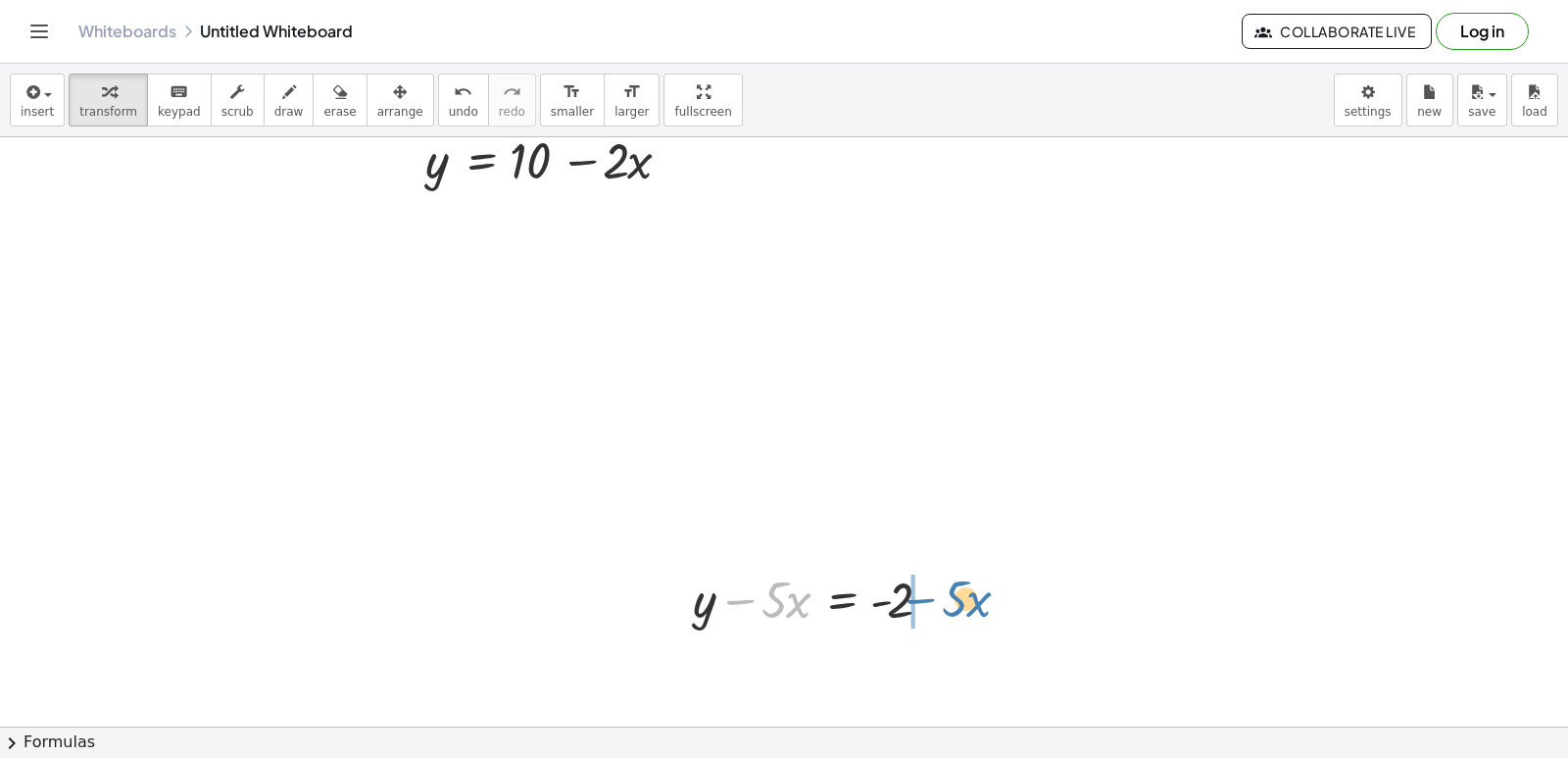
drag, startPoint x: 753, startPoint y: 601, endPoint x: 933, endPoint y: 600, distance: 180.0
click at [933, 600] on div at bounding box center [819, 598] width 272 height 67
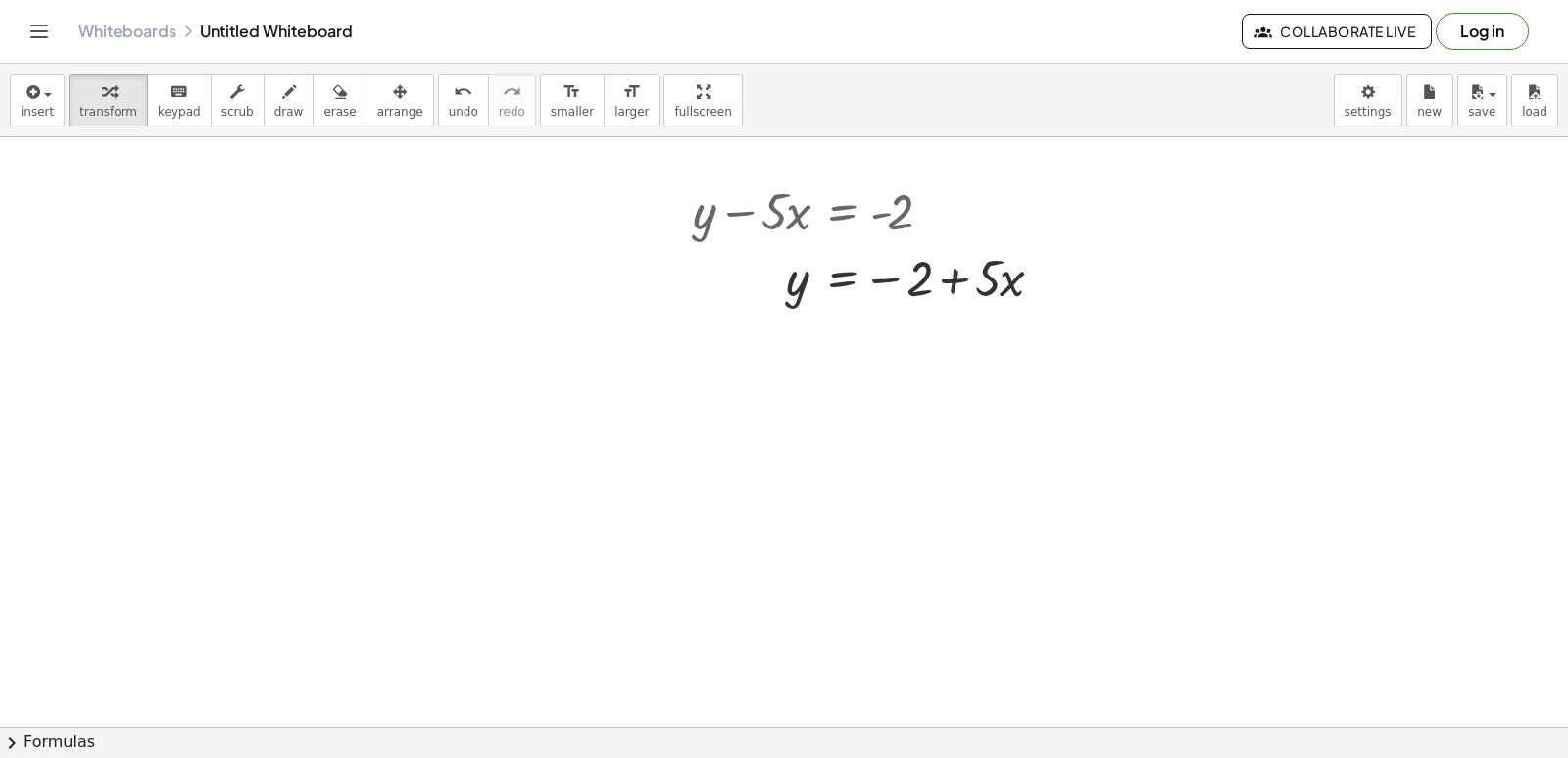
scroll to position [6498, 0]
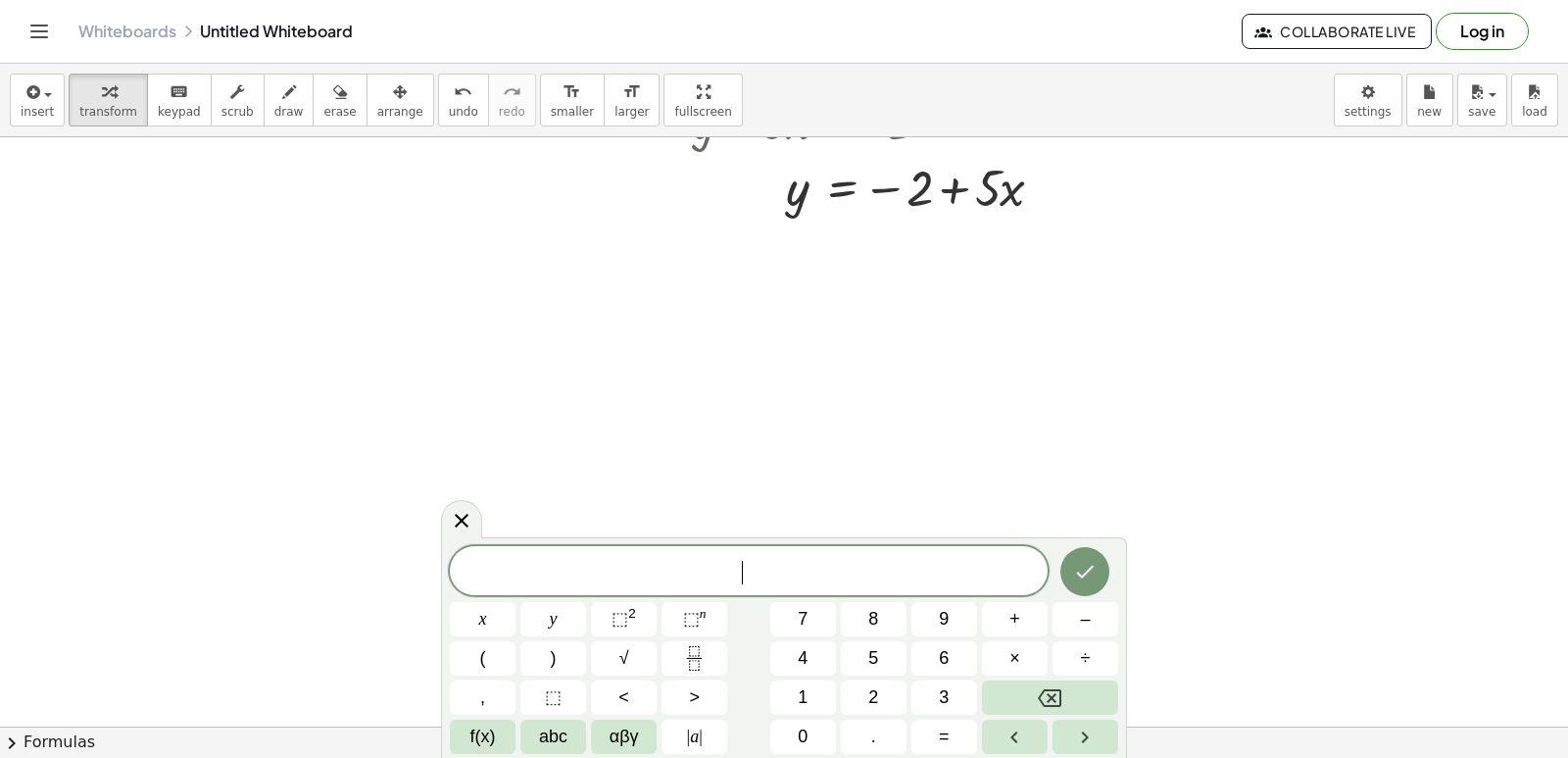
scroll to position [6596, 0]
click at [541, 609] on button "y" at bounding box center [553, 619] width 66 height 34
click at [1007, 626] on button "+" at bounding box center [1015, 619] width 66 height 34
click at [931, 700] on button "3" at bounding box center [945, 697] width 66 height 34
click at [502, 617] on button "x" at bounding box center [482, 619] width 66 height 34
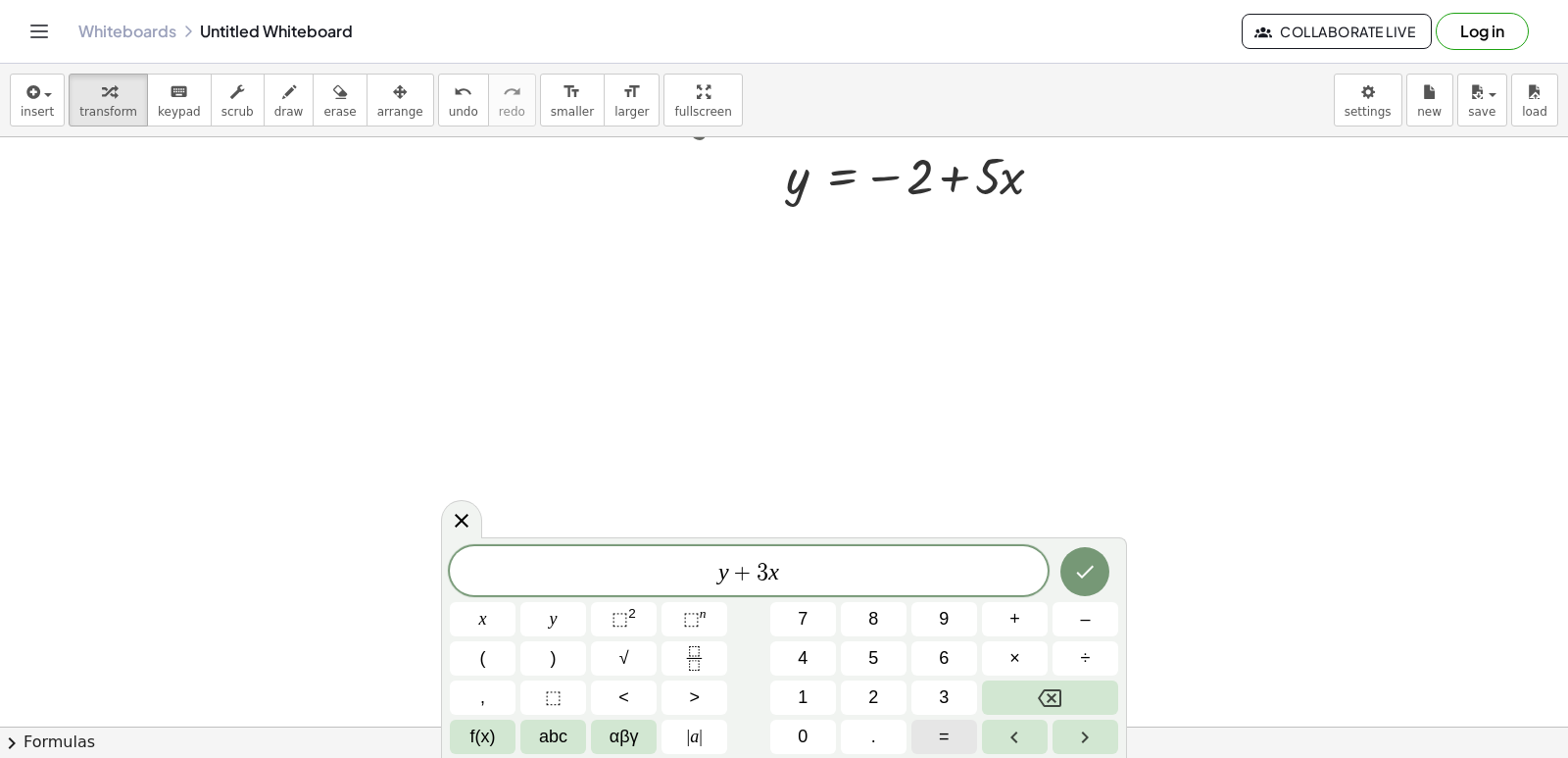
click at [940, 733] on span "=" at bounding box center [944, 736] width 11 height 27
click at [803, 620] on span "7" at bounding box center [802, 619] width 10 height 27
click at [1092, 569] on icon "Done" at bounding box center [1086, 572] width 18 height 13
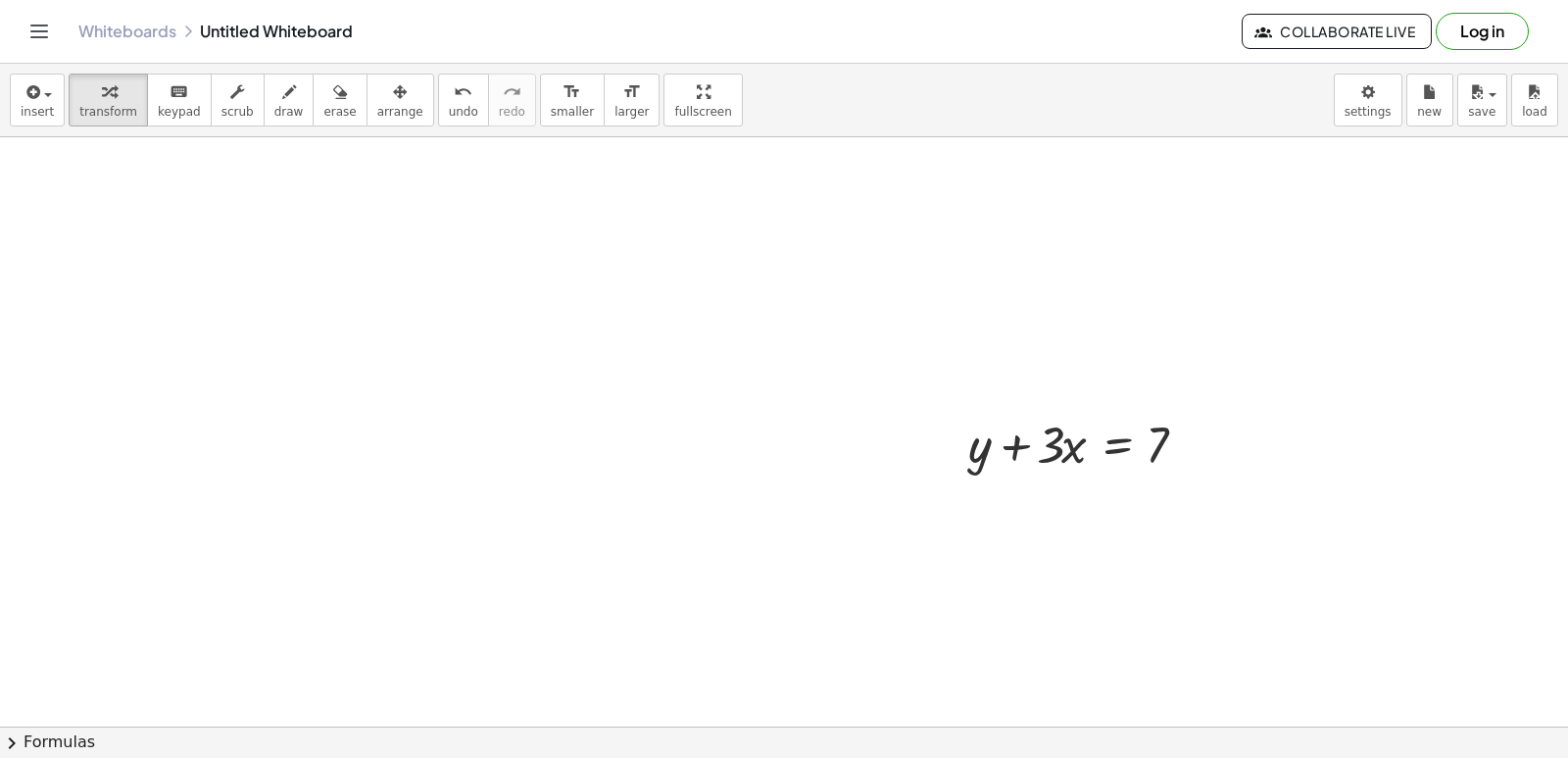
scroll to position [6694, 0]
drag, startPoint x: 1029, startPoint y: 472, endPoint x: 1240, endPoint y: 509, distance: 214.2
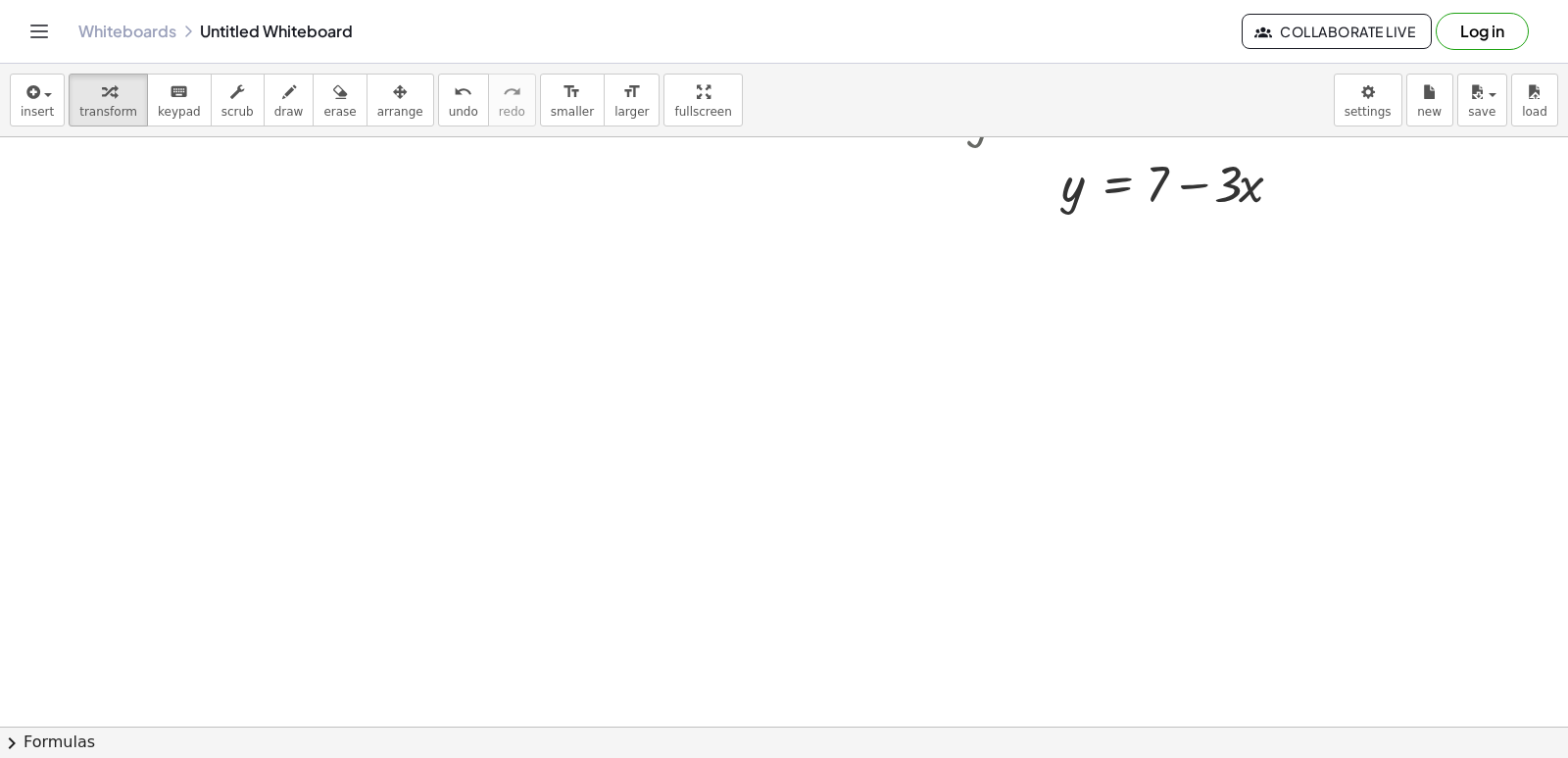
scroll to position [7087, 0]
drag, startPoint x: 471, startPoint y: 612, endPoint x: 404, endPoint y: 644, distance: 74.2
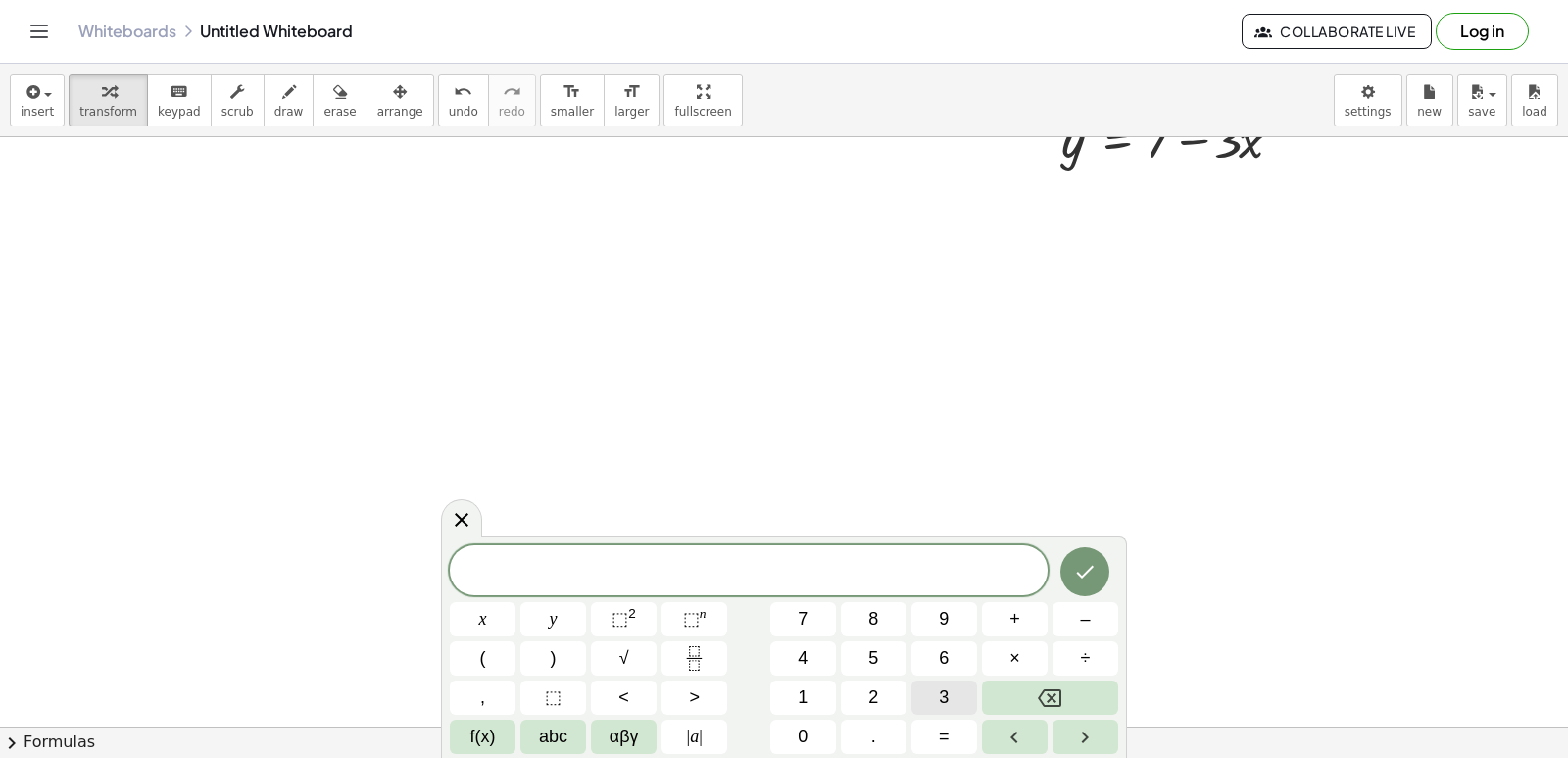
click at [923, 698] on button "3" at bounding box center [945, 697] width 66 height 34
click at [471, 622] on button "x" at bounding box center [482, 619] width 66 height 34
click at [1031, 695] on button "Backspace" at bounding box center [1050, 697] width 136 height 34
click at [524, 619] on button "y" at bounding box center [553, 619] width 66 height 34
click at [1018, 617] on span "+" at bounding box center [1014, 619] width 11 height 27
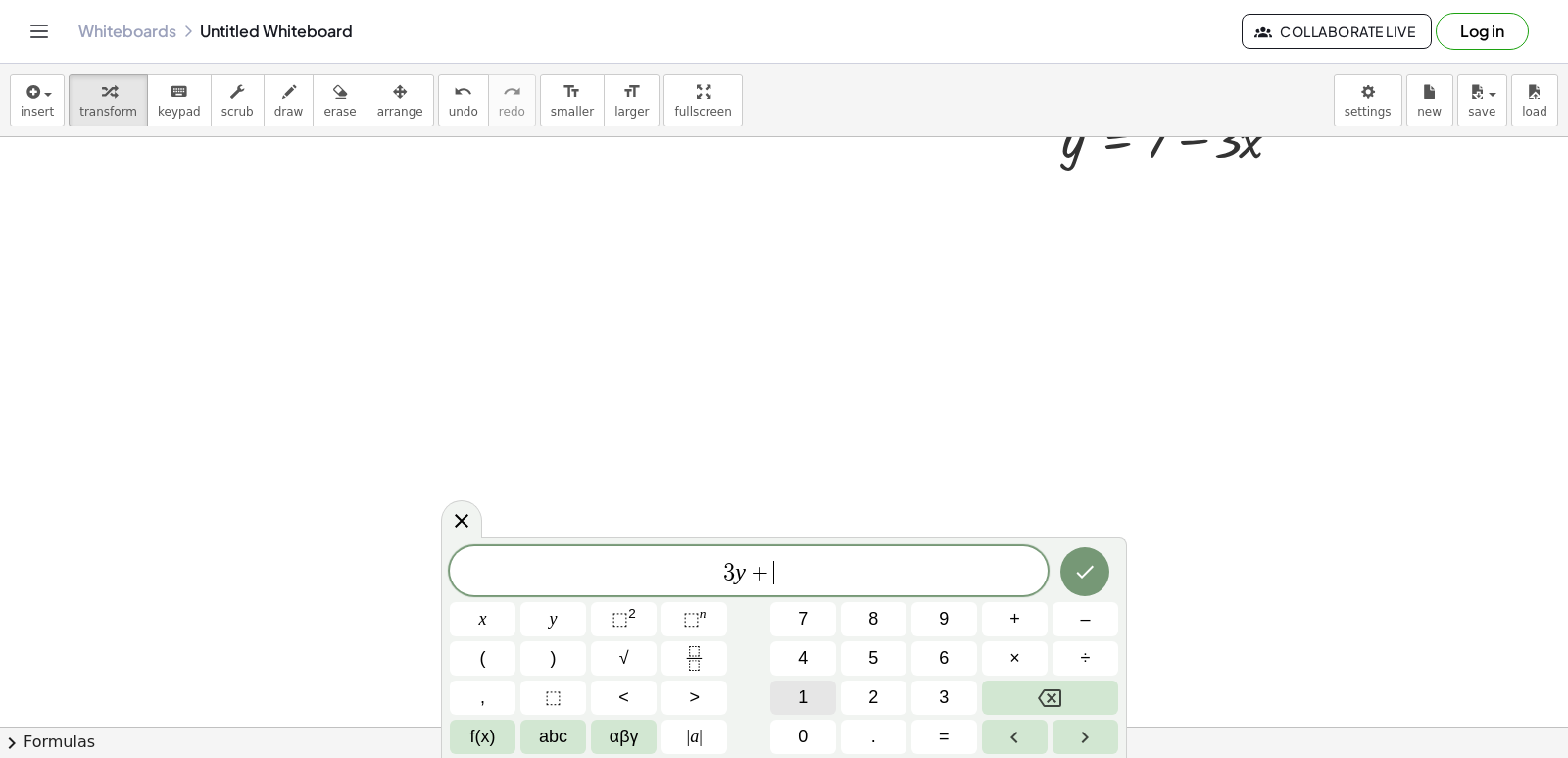
click at [806, 685] on span "1" at bounding box center [802, 697] width 10 height 27
click at [869, 689] on span "2" at bounding box center [873, 697] width 10 height 27
click at [495, 621] on button "x" at bounding box center [482, 619] width 66 height 34
click at [931, 726] on button "=" at bounding box center [945, 736] width 66 height 34
click at [799, 705] on span "1" at bounding box center [802, 697] width 10 height 27
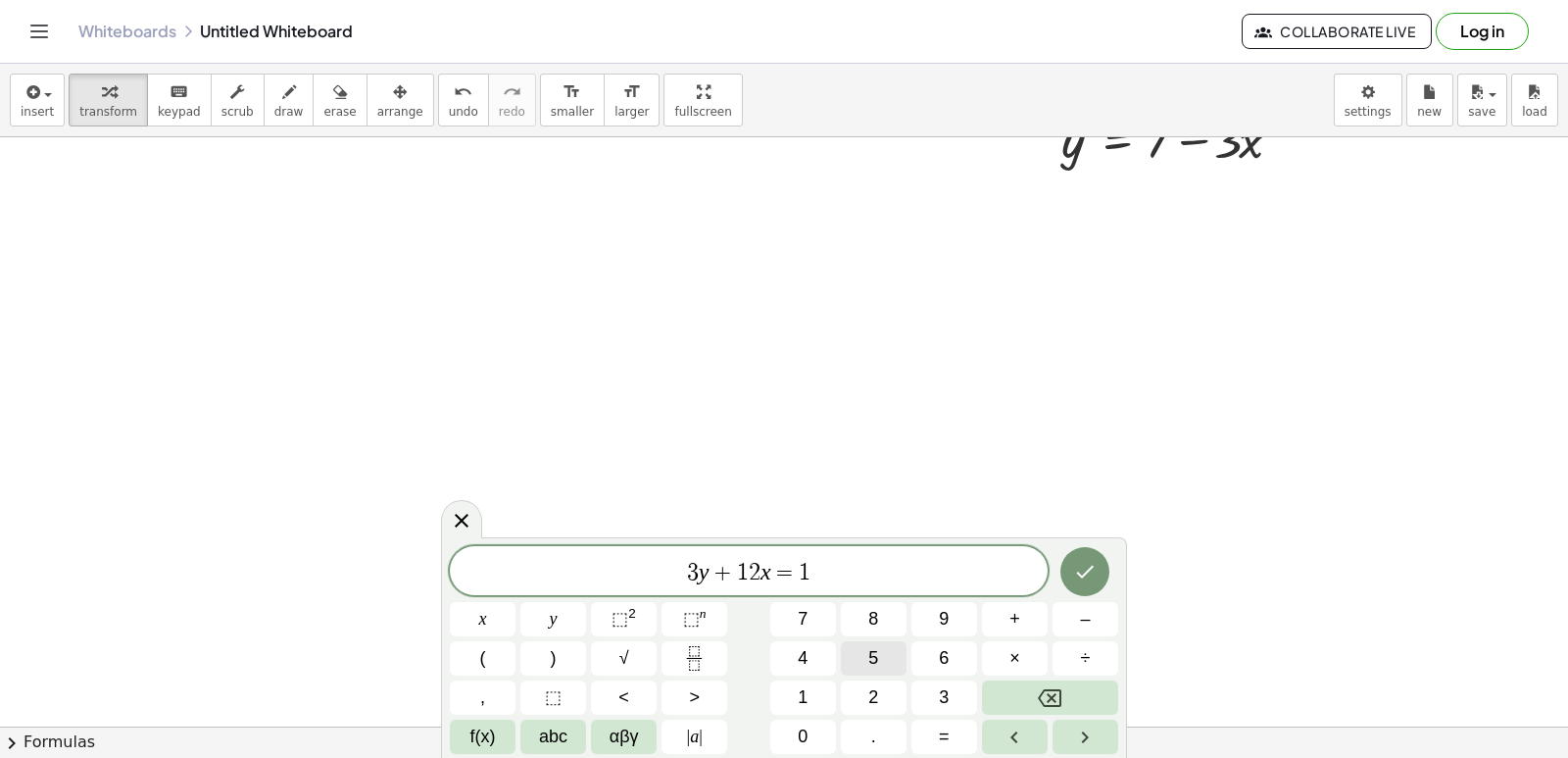
click at [883, 654] on button "5" at bounding box center [874, 659] width 66 height 34
click at [1095, 560] on icon "Done" at bounding box center [1085, 572] width 24 height 24
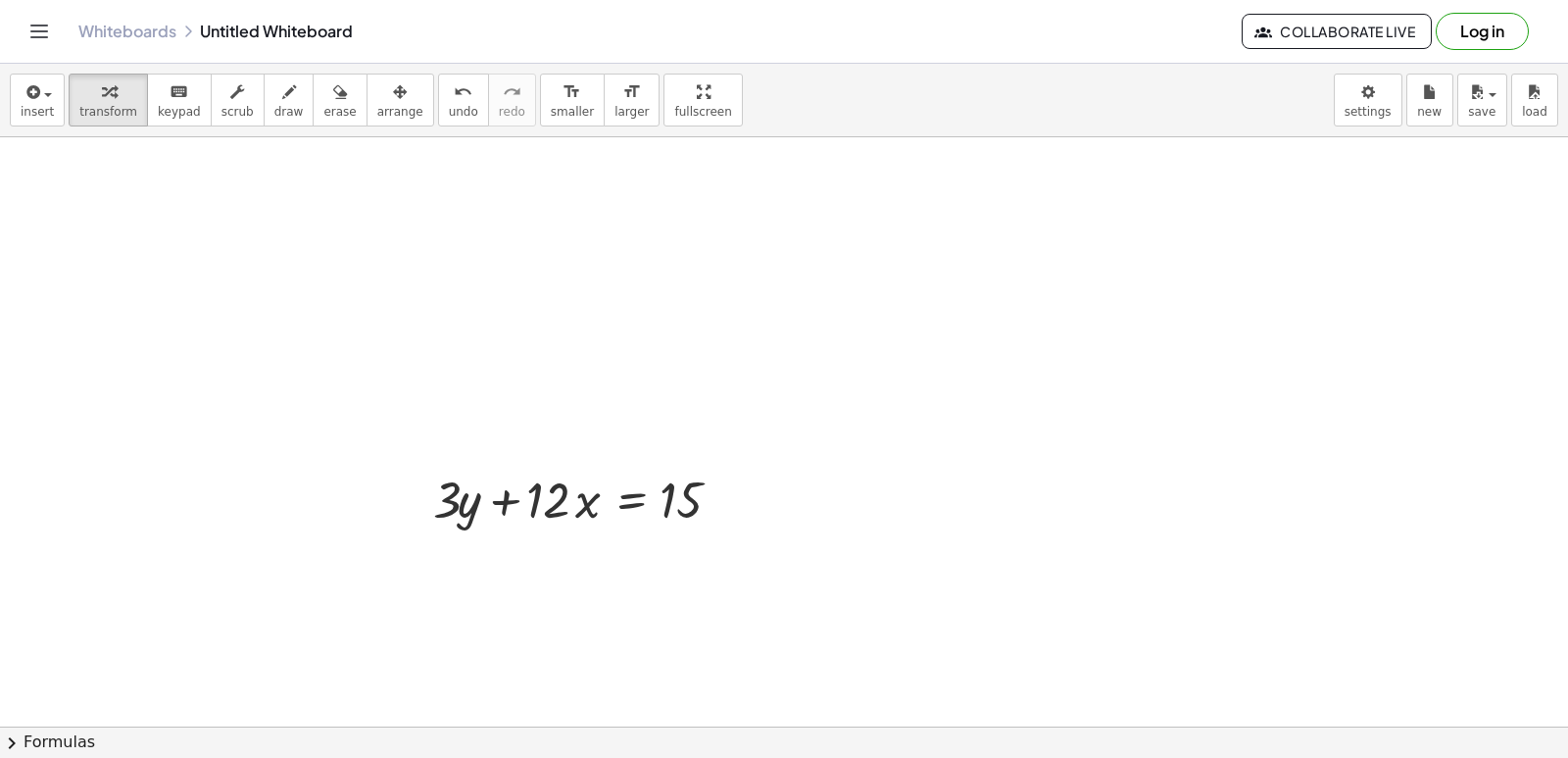
scroll to position [7283, 0]
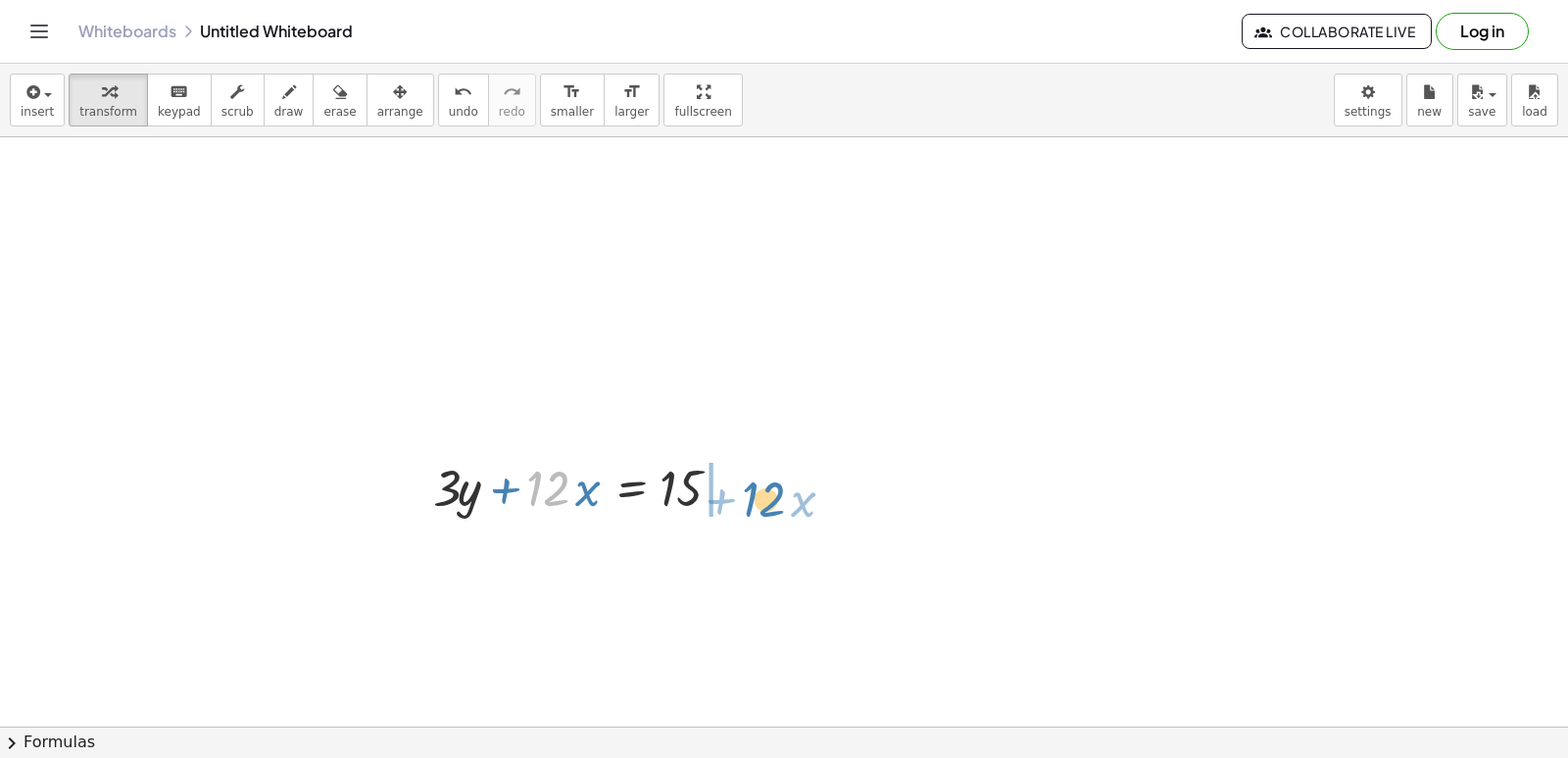
drag, startPoint x: 528, startPoint y: 488, endPoint x: 736, endPoint y: 485, distance: 208.0
click at [736, 485] on div at bounding box center [588, 485] width 329 height 67
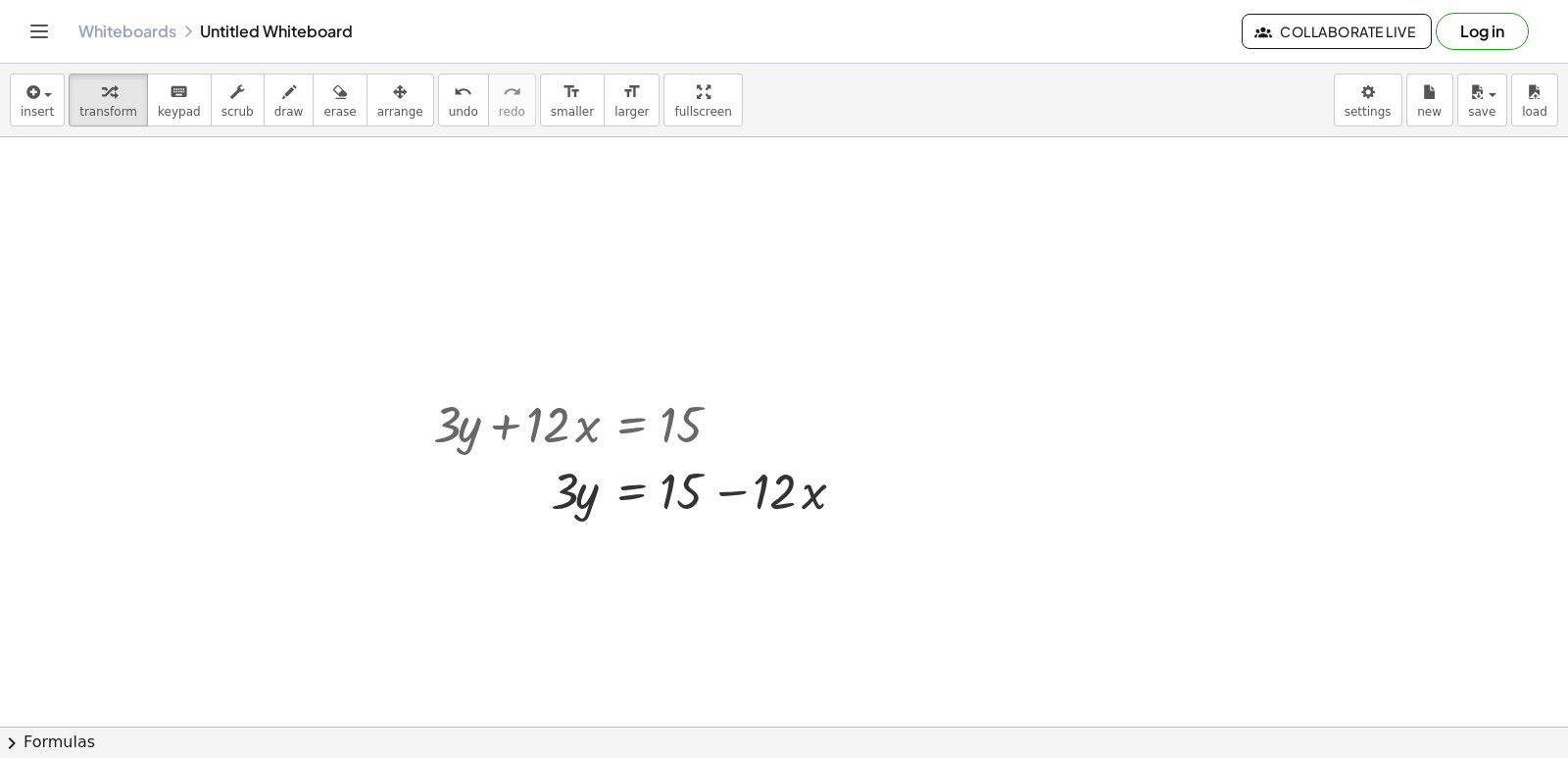
scroll to position [7380, 0]
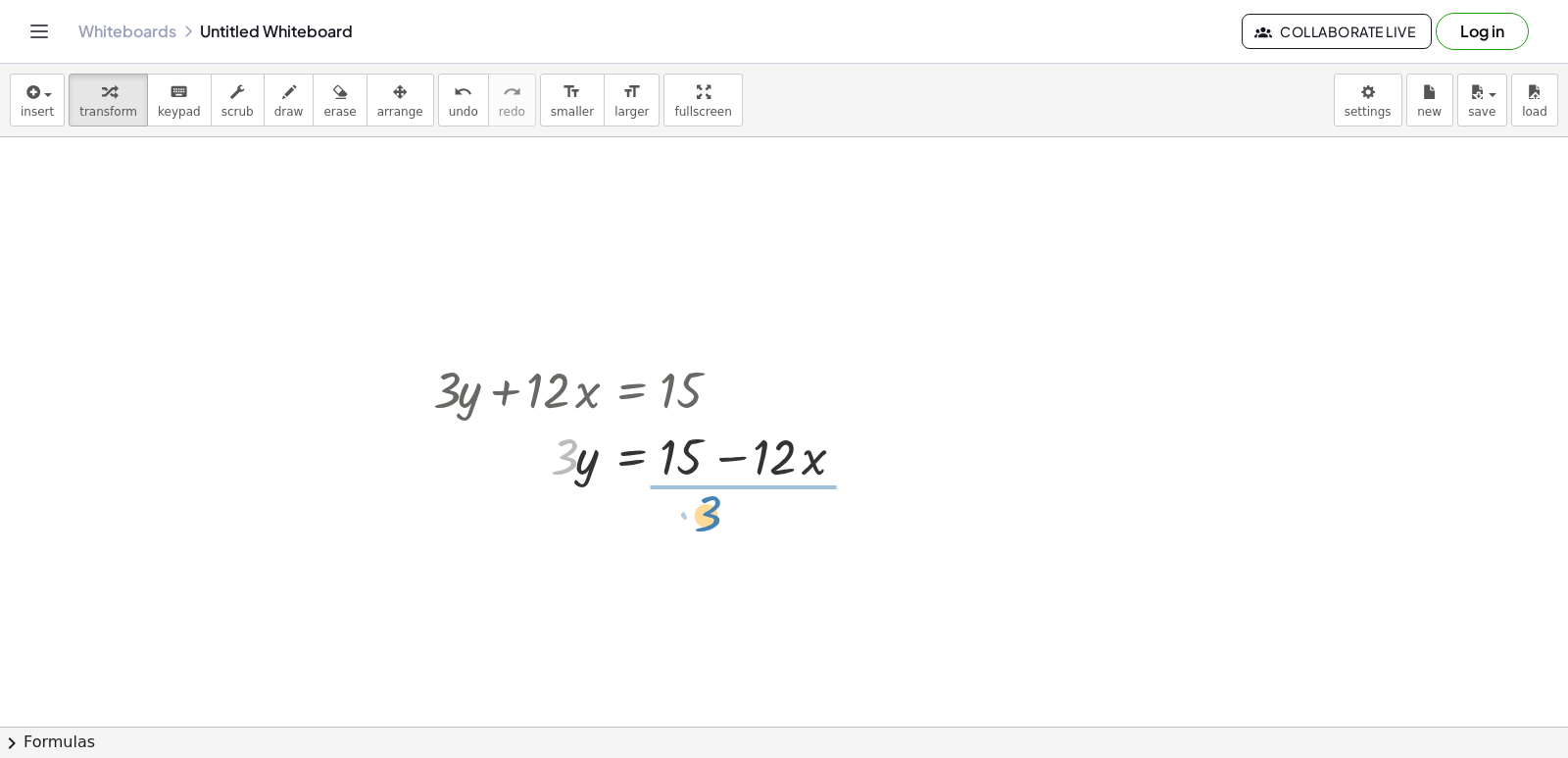
drag, startPoint x: 552, startPoint y: 534, endPoint x: 703, endPoint y: 509, distance: 153.1
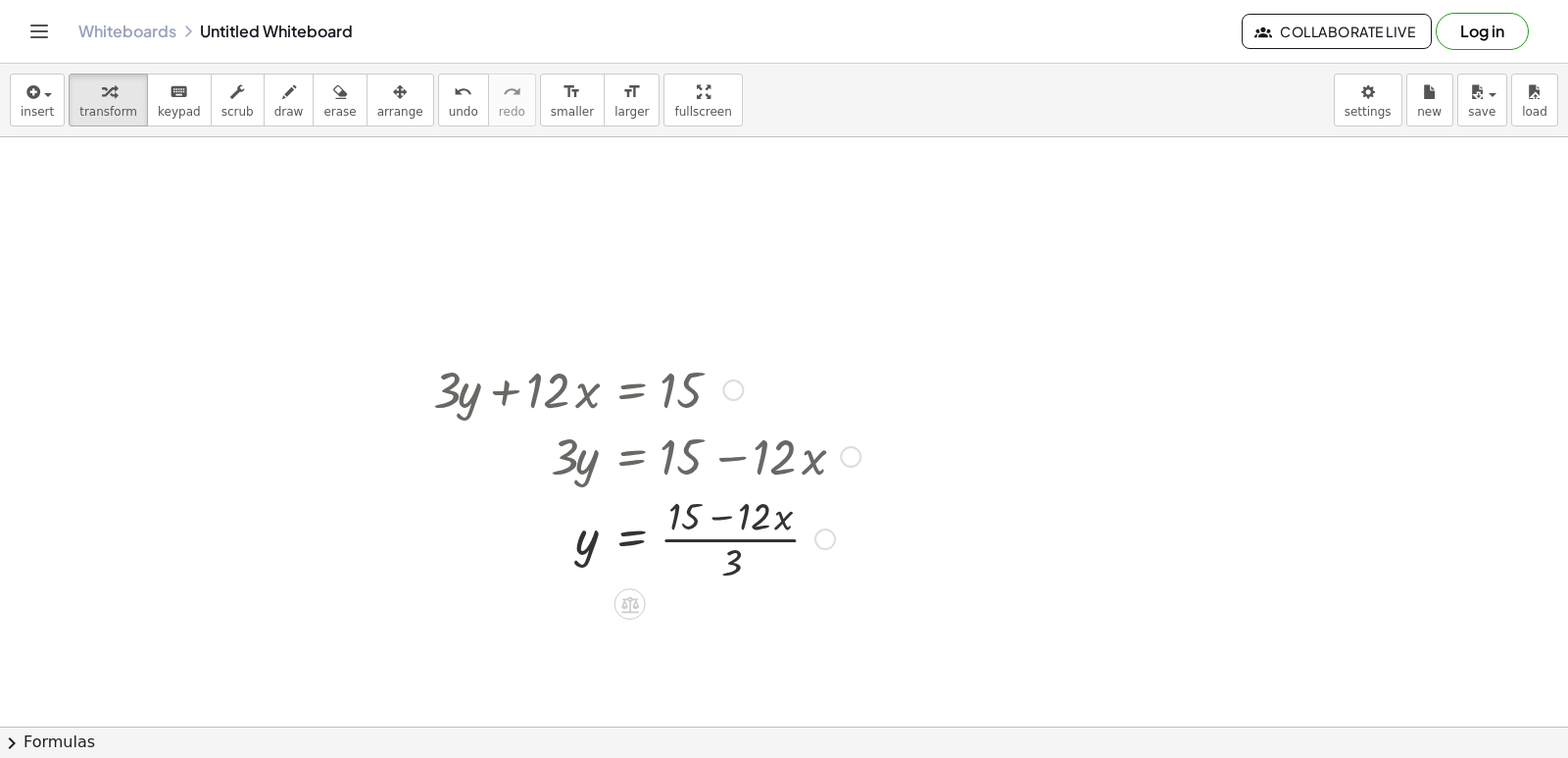
drag, startPoint x: 703, startPoint y: 509, endPoint x: 863, endPoint y: 577, distance: 173.9
click at [863, 577] on div at bounding box center [646, 537] width 446 height 98
drag, startPoint x: 729, startPoint y: 569, endPoint x: 709, endPoint y: 520, distance: 52.9
click at [709, 520] on div at bounding box center [646, 537] width 446 height 98
click at [681, 635] on div at bounding box center [647, 635] width 448 height 98
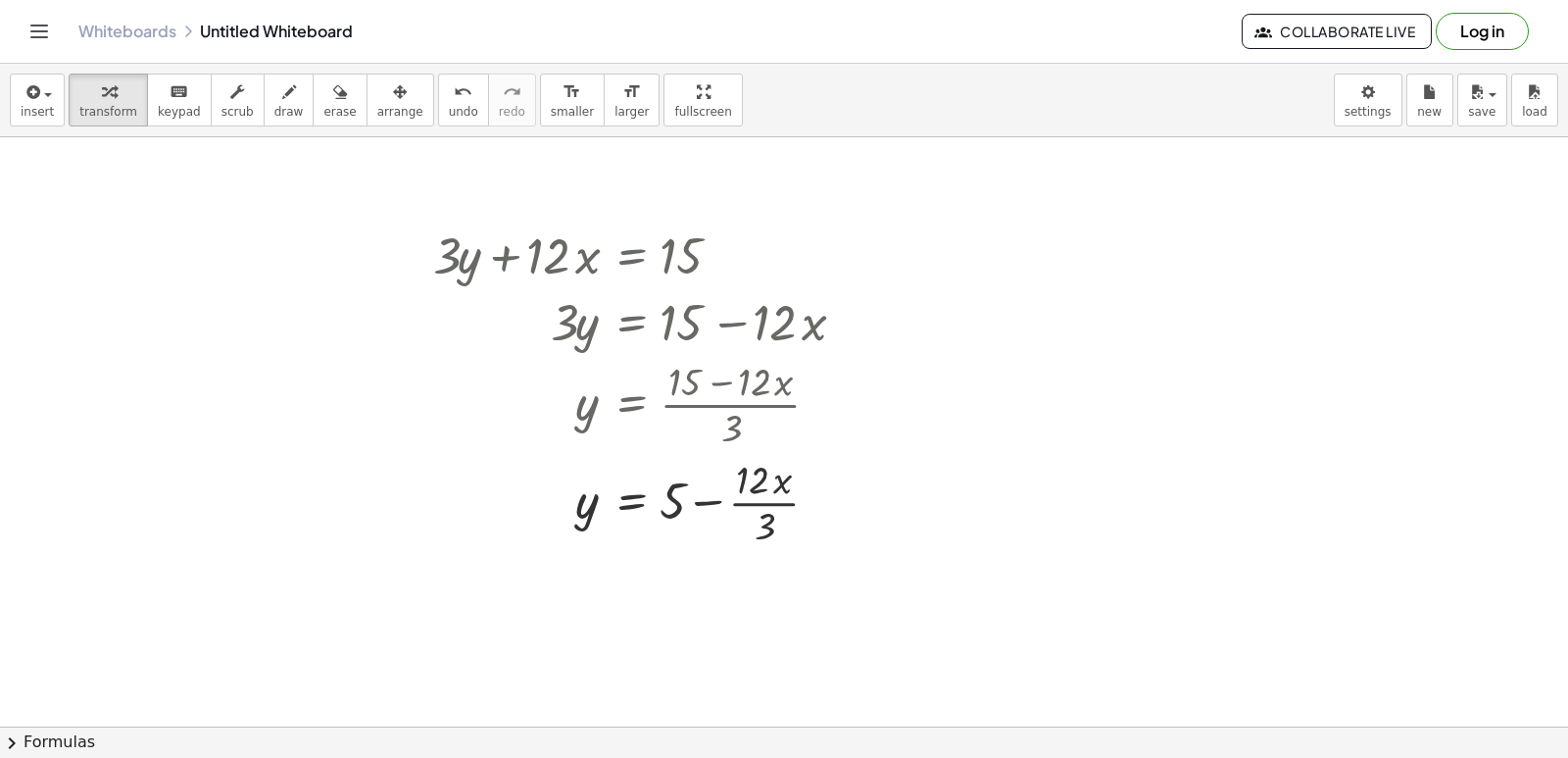
scroll to position [7576, 0]
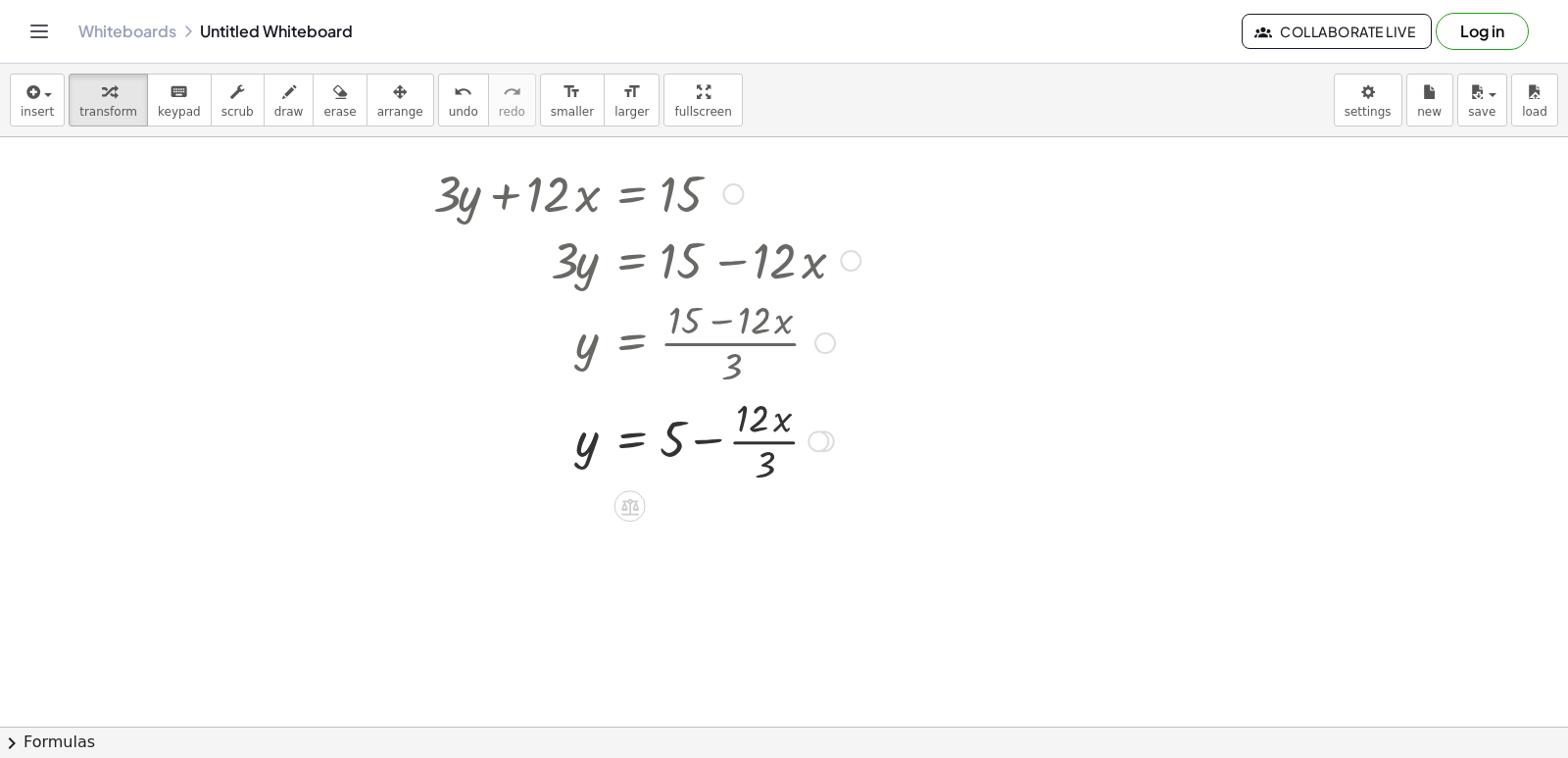
click at [755, 443] on div at bounding box center [646, 439] width 446 height 98
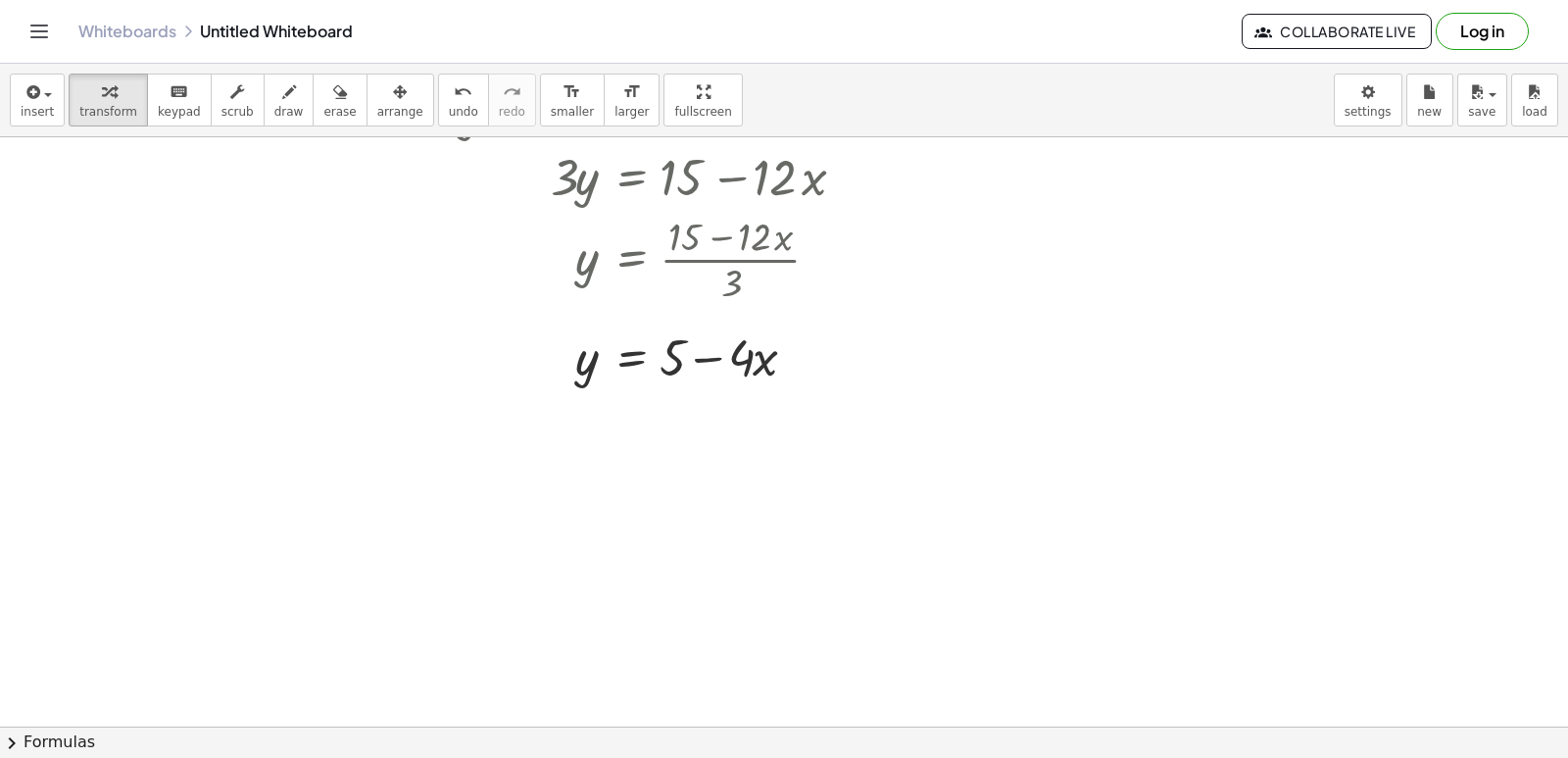
scroll to position [7675, 0]
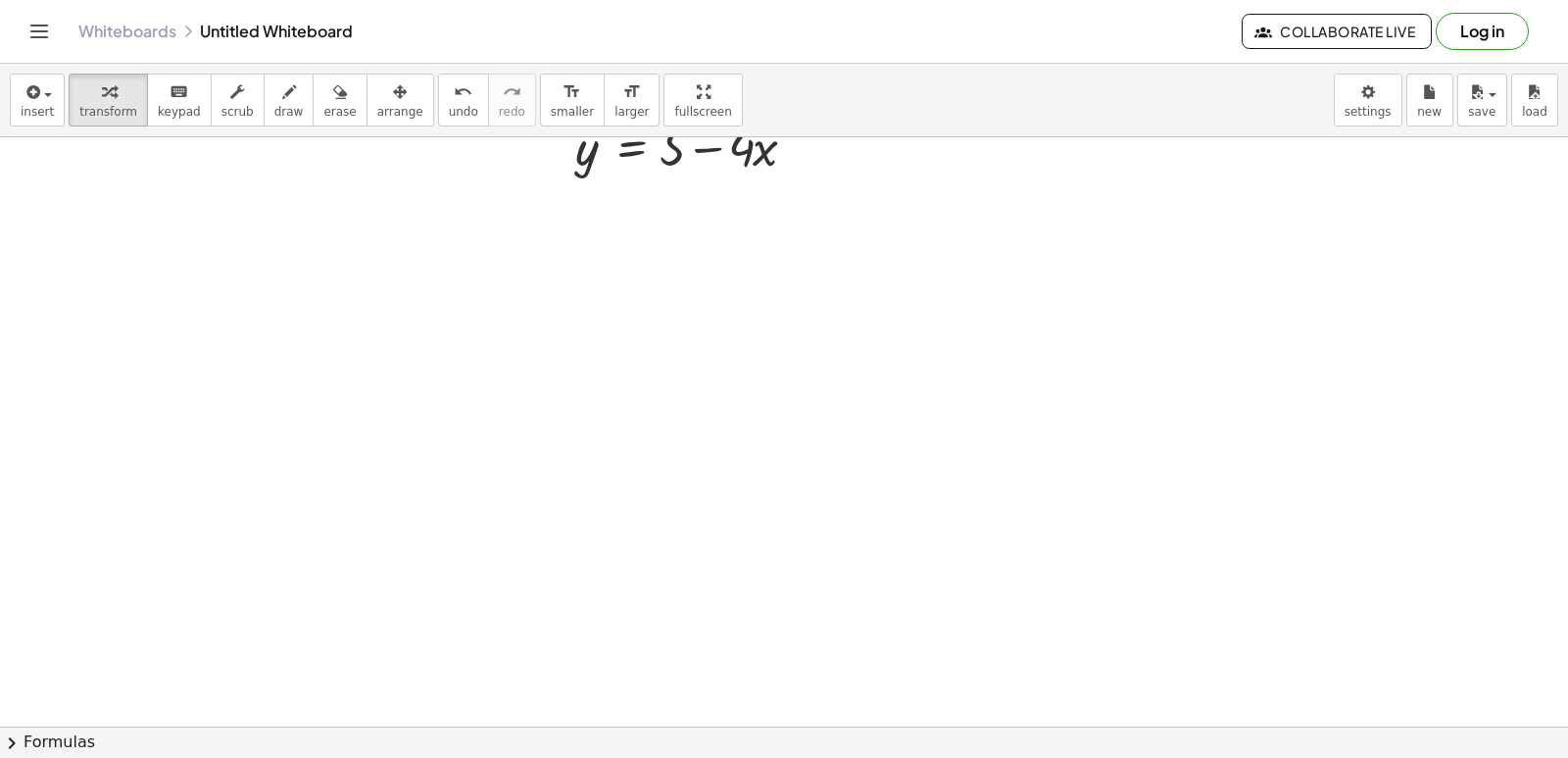
scroll to position [7870, 0]
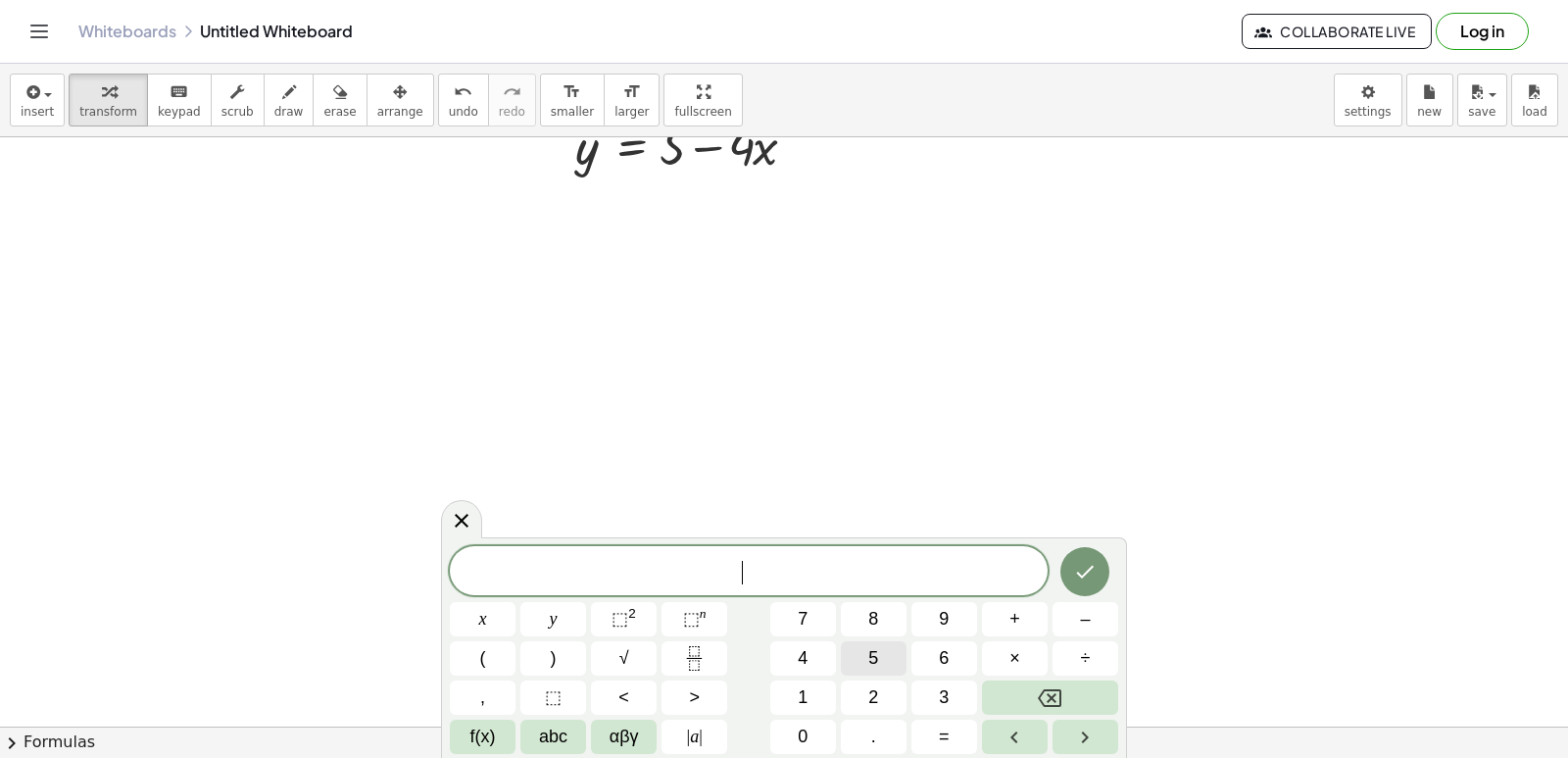
click at [864, 648] on button "5" at bounding box center [874, 659] width 66 height 34
click at [547, 613] on button "y" at bounding box center [553, 619] width 66 height 34
click at [1066, 617] on button "–" at bounding box center [1086, 619] width 66 height 34
click at [854, 665] on button "5" at bounding box center [874, 659] width 66 height 34
click at [479, 627] on span "x" at bounding box center [483, 619] width 8 height 27
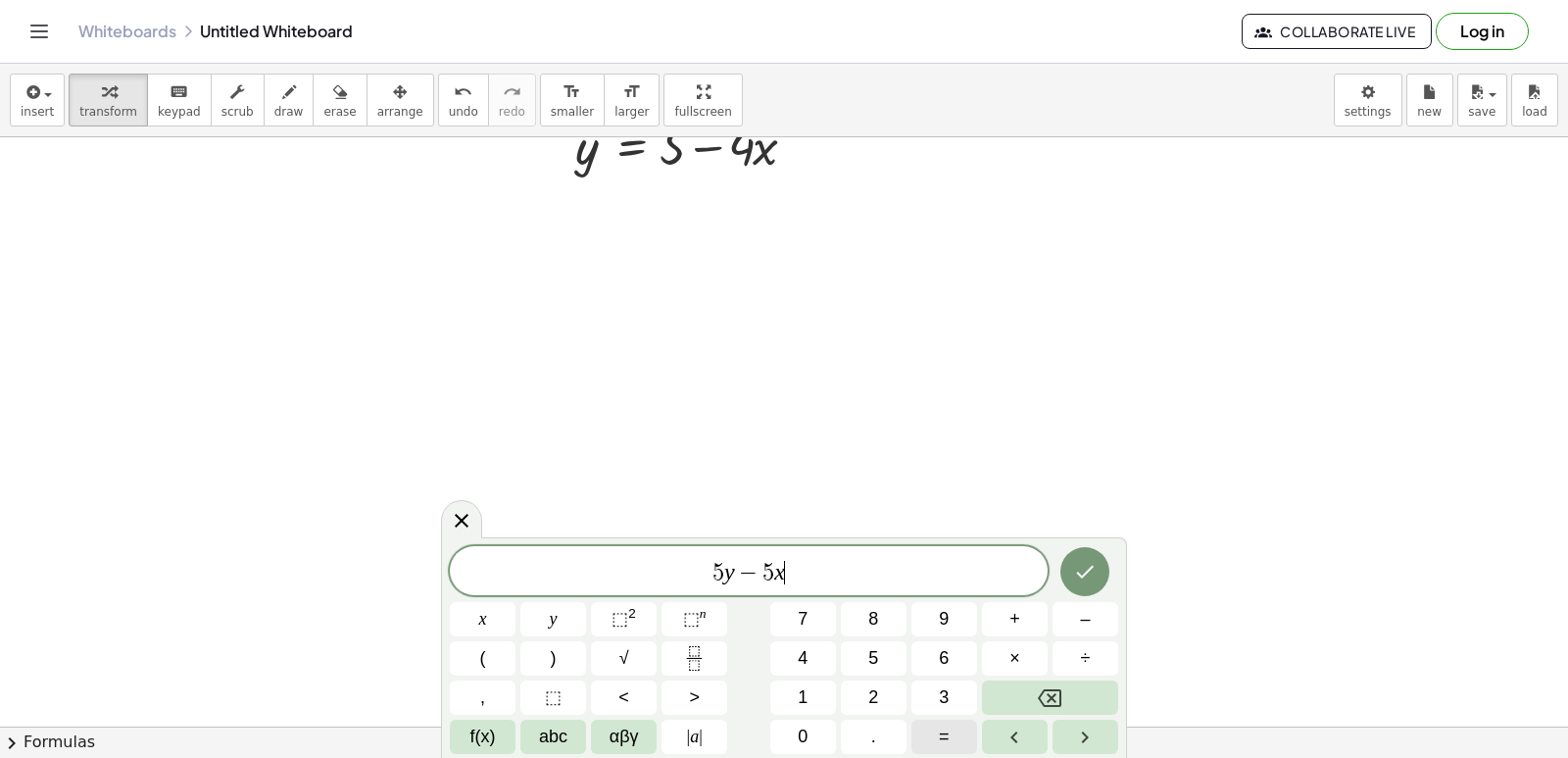
click at [940, 730] on span "=" at bounding box center [944, 736] width 11 height 27
click at [1070, 621] on button "–" at bounding box center [1086, 619] width 66 height 34
click at [868, 706] on span "2" at bounding box center [873, 697] width 10 height 27
click at [815, 735] on button "0" at bounding box center [803, 736] width 66 height 34
click at [1078, 579] on icon "Done" at bounding box center [1085, 572] width 24 height 24
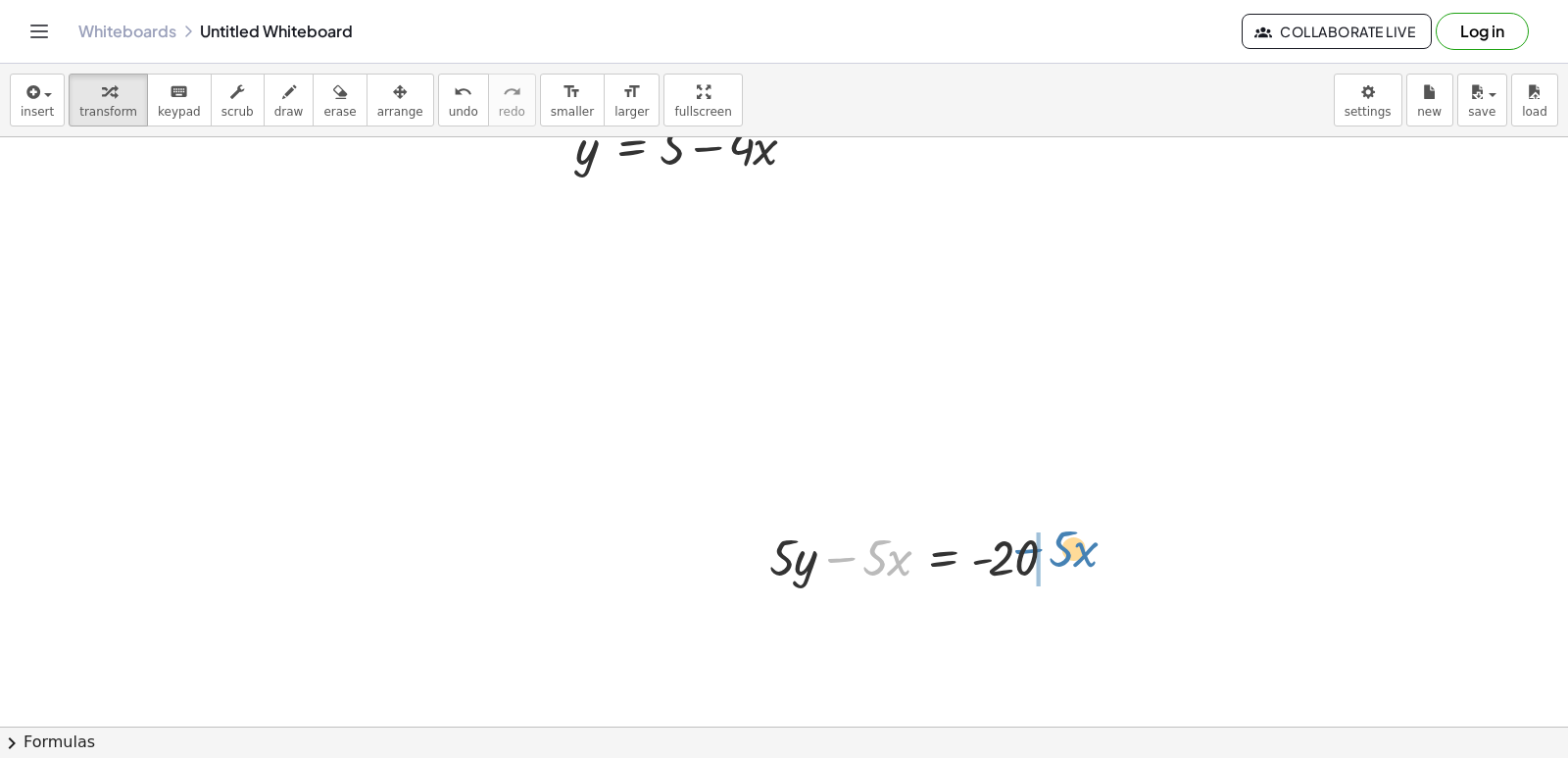
drag, startPoint x: 846, startPoint y: 562, endPoint x: 1035, endPoint y: 545, distance: 189.8
click at [1035, 545] on div at bounding box center [920, 555] width 321 height 67
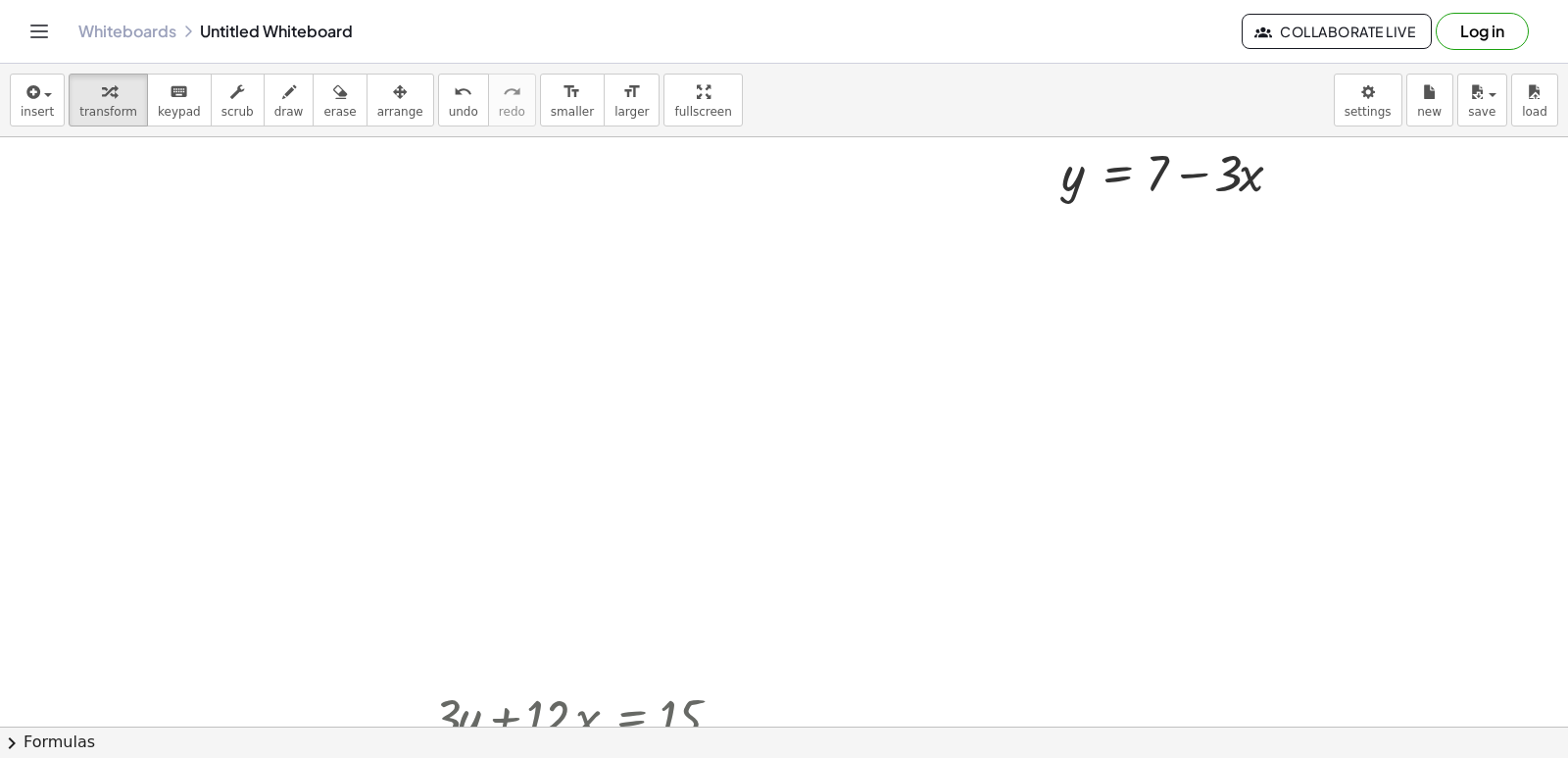
scroll to position [8104, 0]
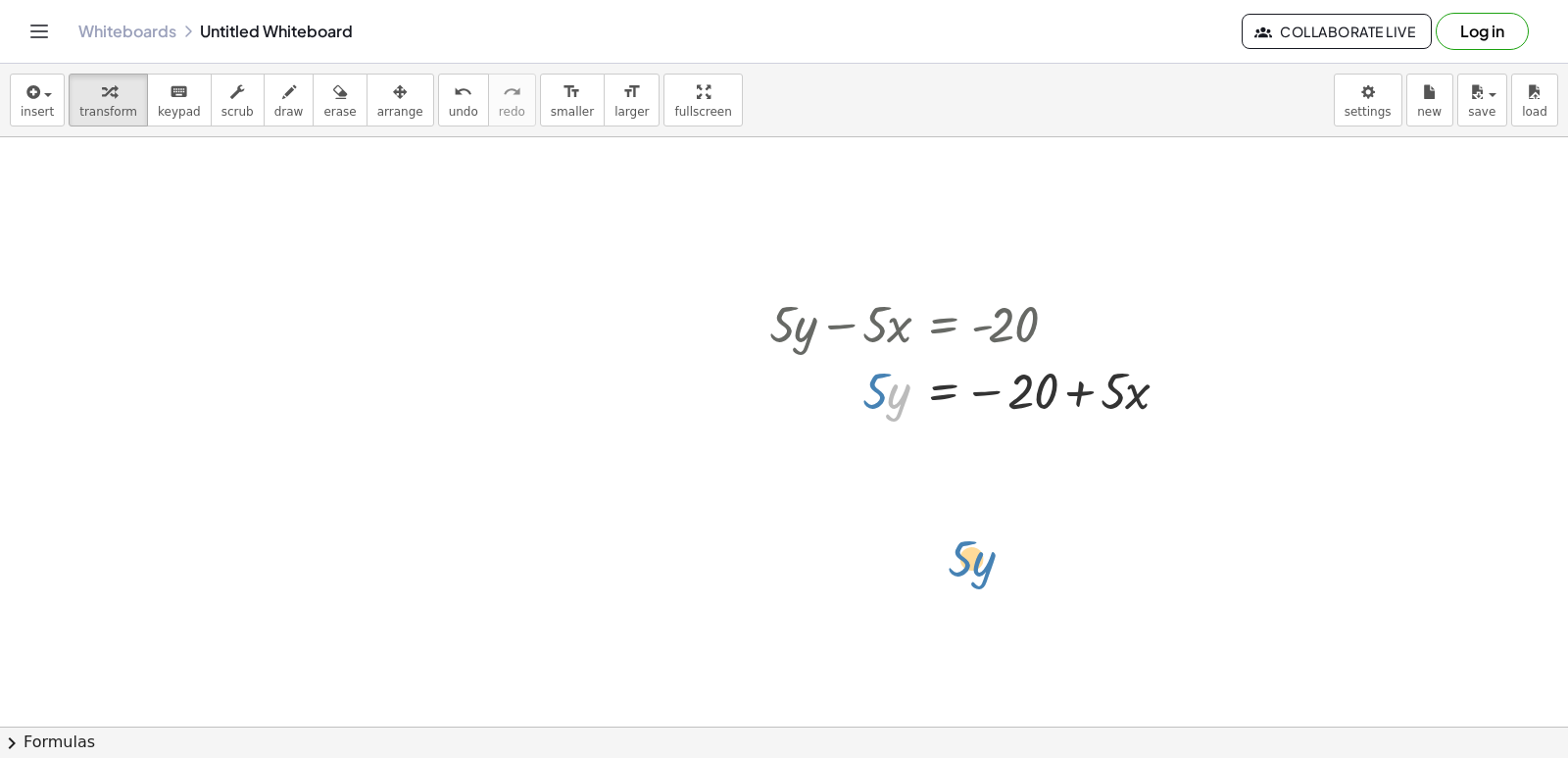
drag, startPoint x: 1030, startPoint y: 664, endPoint x: 1035, endPoint y: 409, distance: 255.0
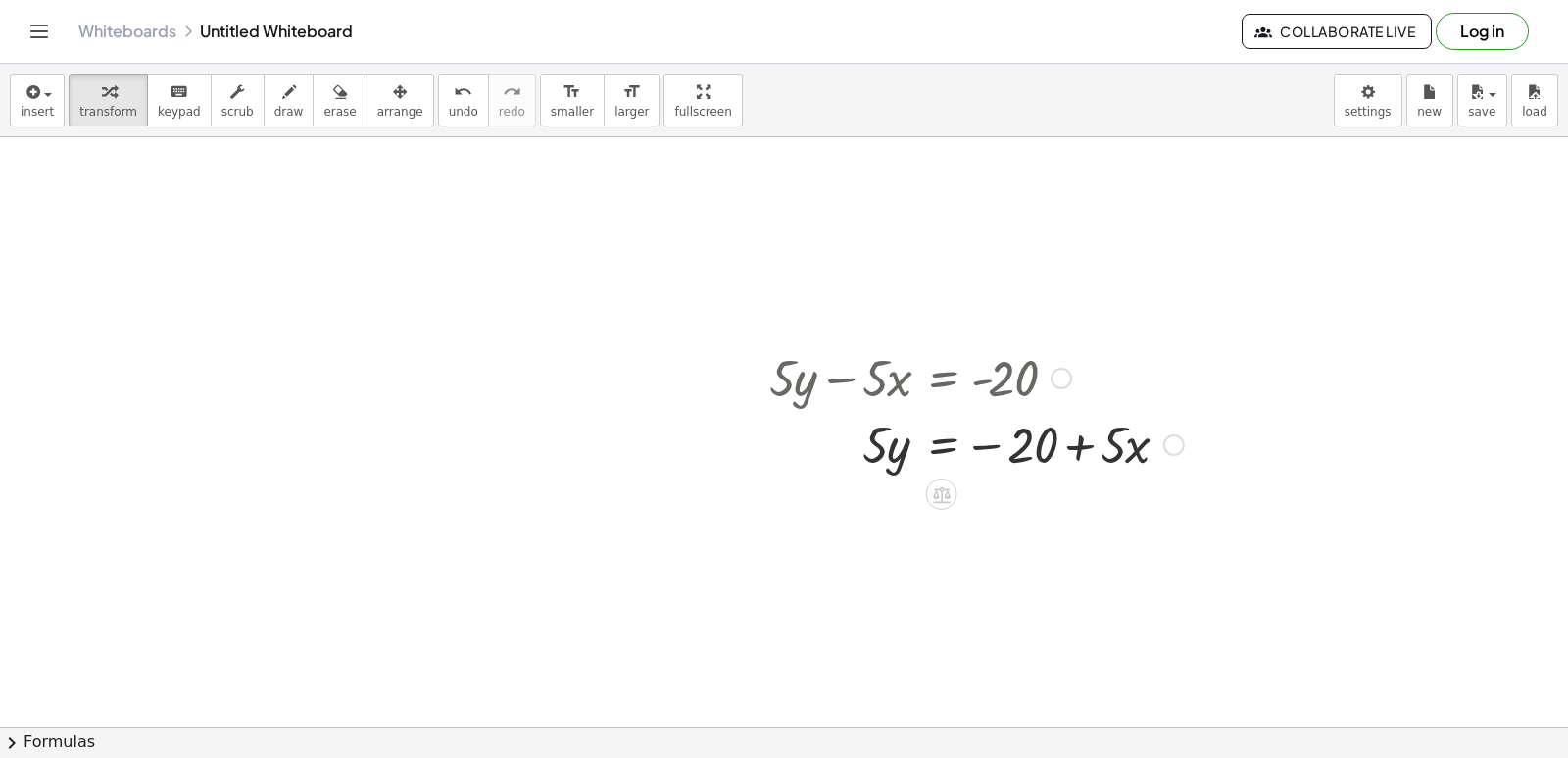
scroll to position [8102, 0]
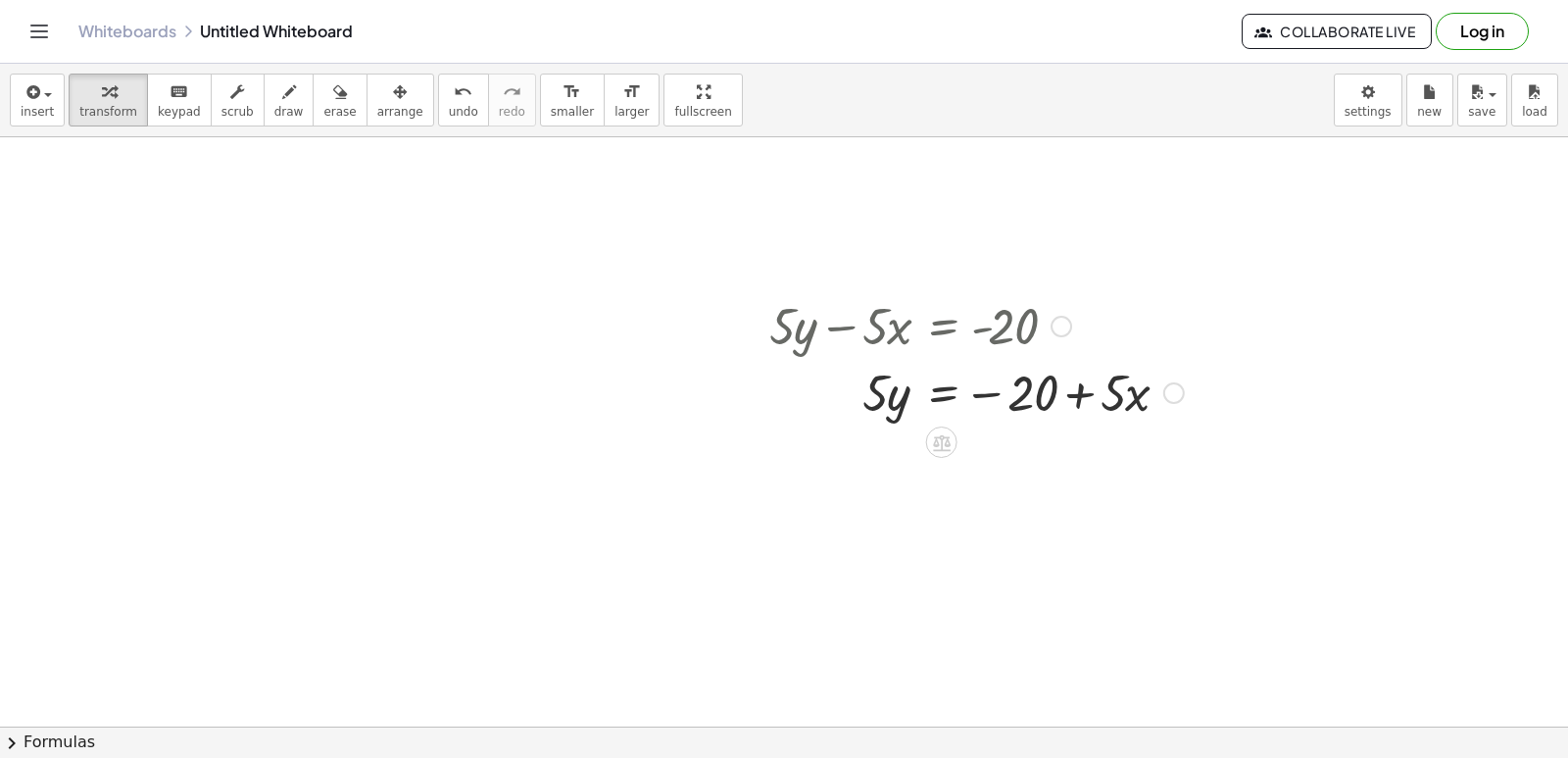
click at [1050, 389] on div at bounding box center [976, 391] width 435 height 67
drag, startPoint x: 897, startPoint y: 403, endPoint x: 1008, endPoint y: 451, distance: 120.9
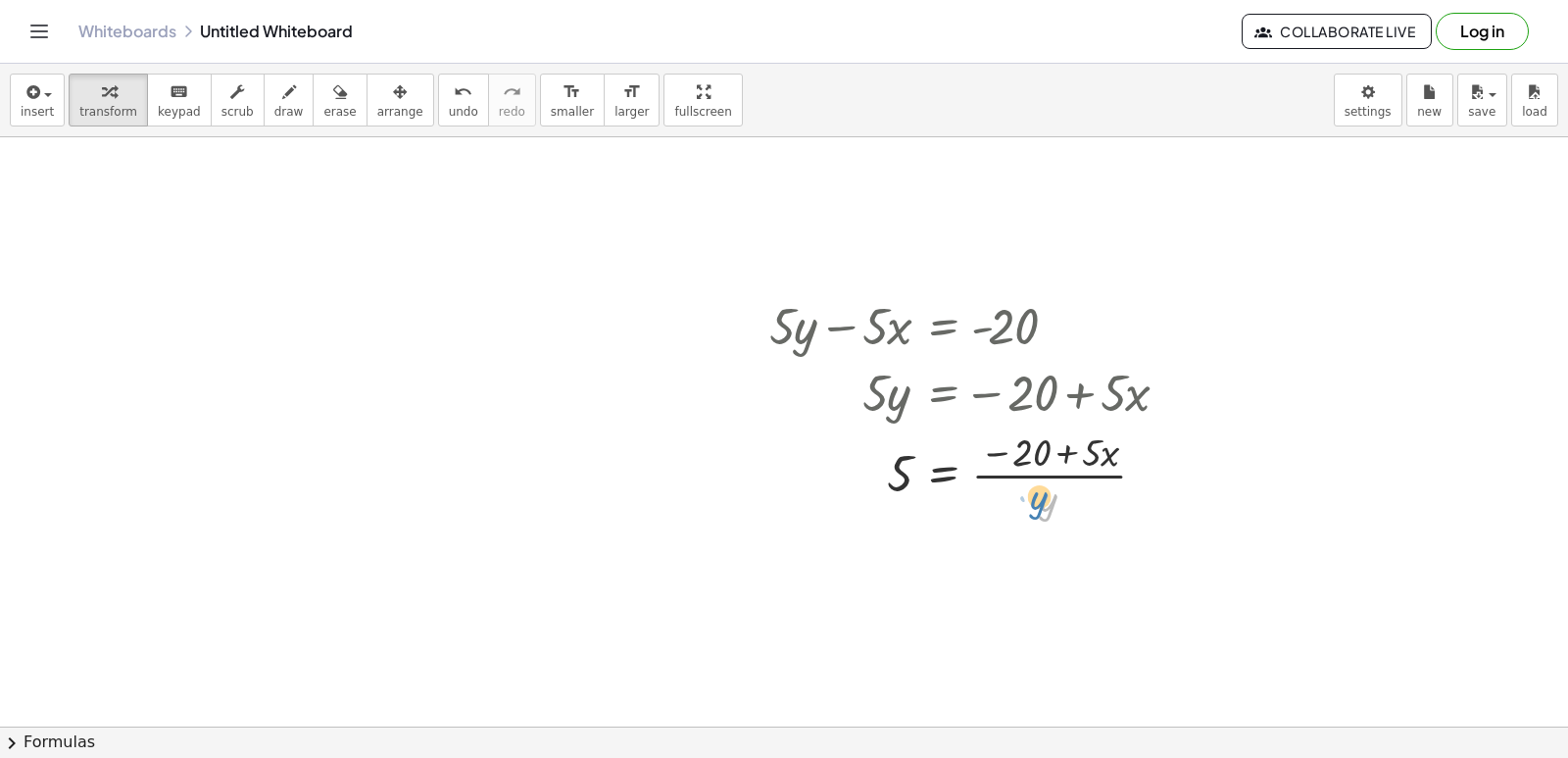
drag, startPoint x: 1048, startPoint y: 494, endPoint x: 1028, endPoint y: 419, distance: 77.6
click at [942, 326] on div "+ · 5 · y − · 5 · x = - 20 · 5 · y = − 20 + · 5 · x · y 5 · y · 5 · x = − 20 + …" at bounding box center [942, 326] width 0 height 0
drag, startPoint x: 1050, startPoint y: 495, endPoint x: 1041, endPoint y: 462, distance: 34.2
click at [1041, 462] on div at bounding box center [976, 474] width 435 height 98
drag, startPoint x: 1051, startPoint y: 513, endPoint x: 1037, endPoint y: 445, distance: 69.4
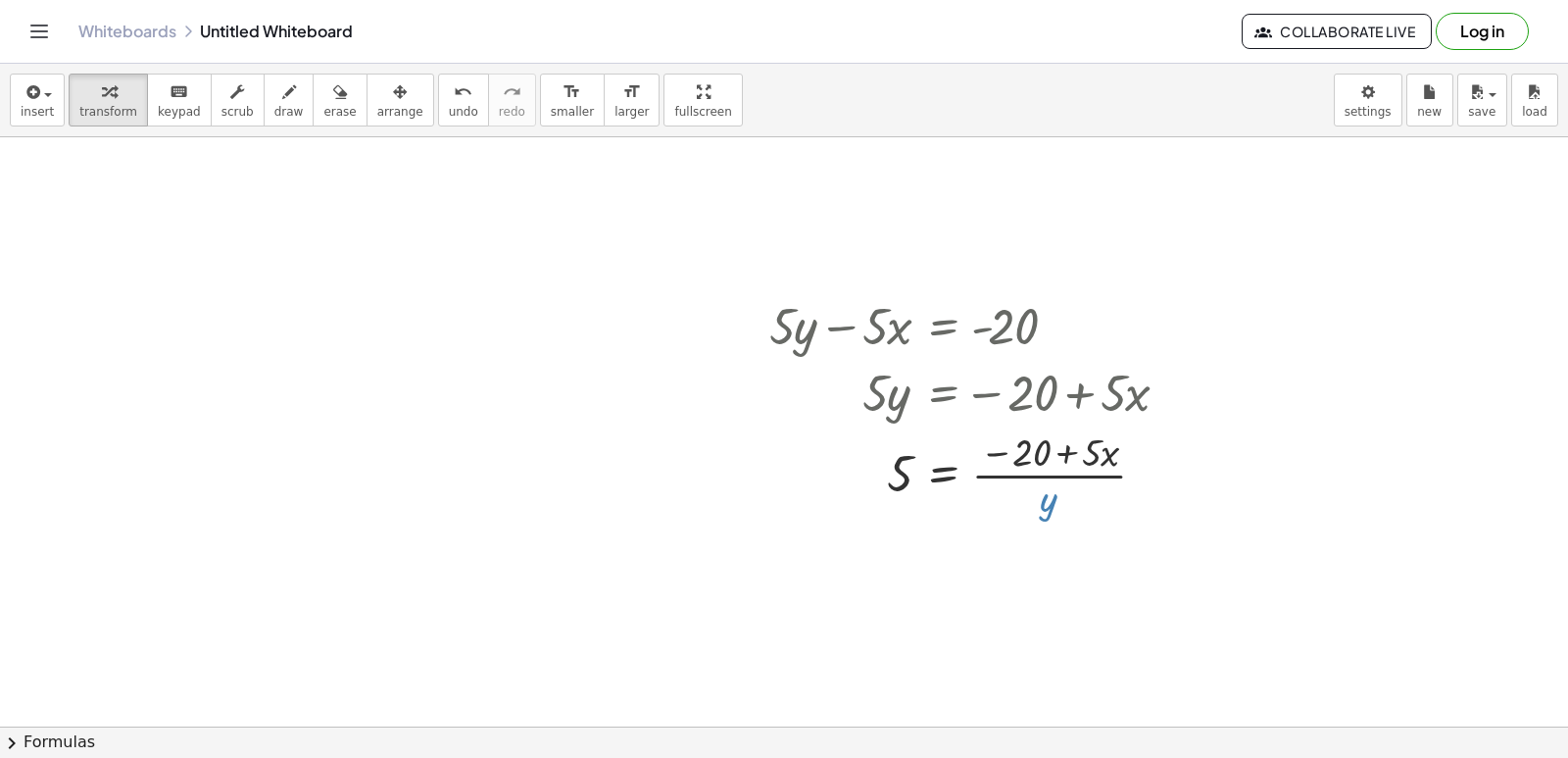
click at [1037, 445] on div at bounding box center [976, 474] width 435 height 98
drag, startPoint x: 1042, startPoint y: 504, endPoint x: 1054, endPoint y: 452, distance: 53.4
click at [1054, 452] on div at bounding box center [976, 474] width 435 height 98
drag, startPoint x: 1026, startPoint y: 445, endPoint x: 1002, endPoint y: 473, distance: 36.9
click at [1051, 499] on div at bounding box center [976, 474] width 435 height 98
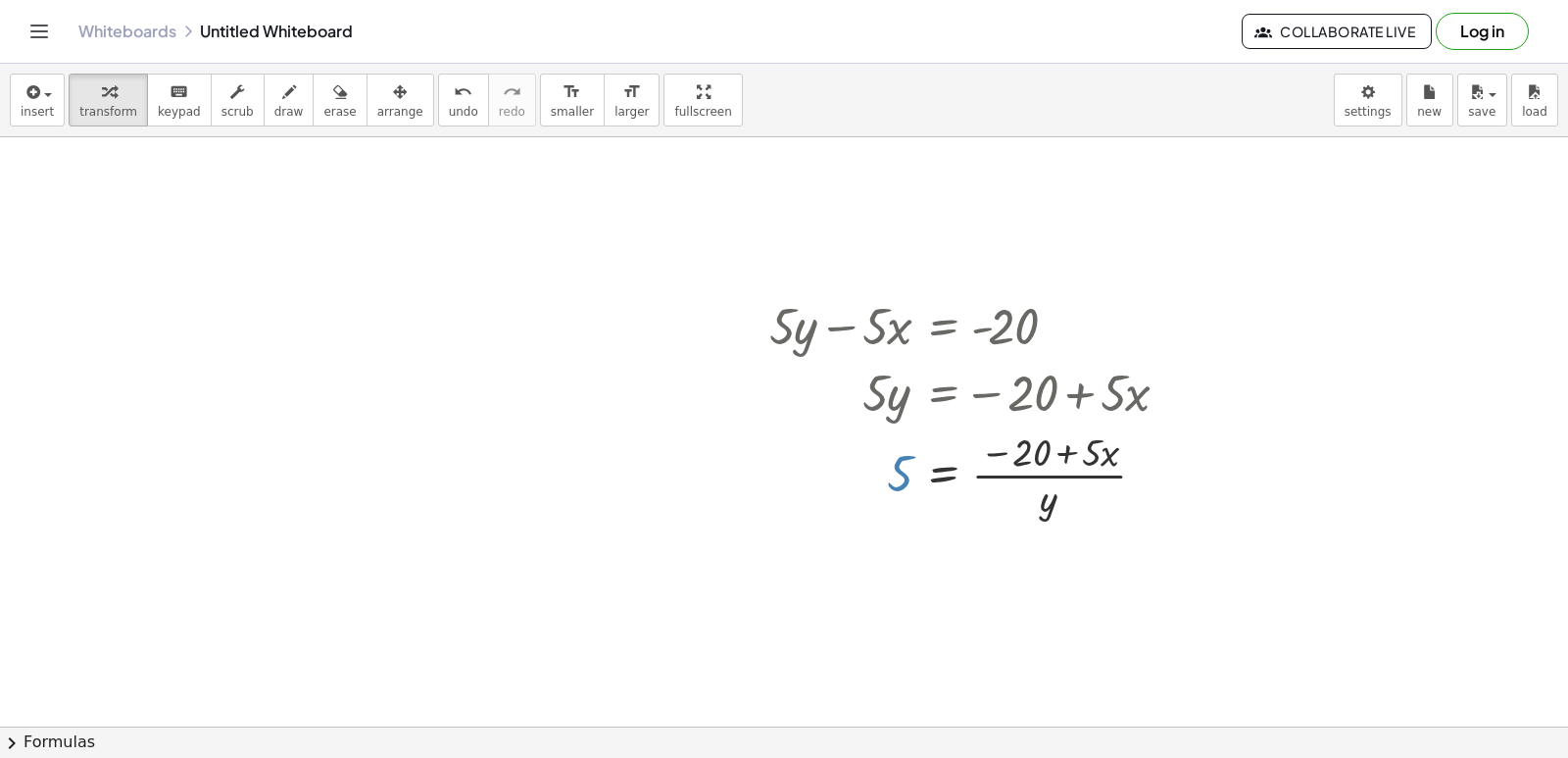
drag, startPoint x: 902, startPoint y: 471, endPoint x: 1024, endPoint y: 456, distance: 122.9
click at [1024, 456] on div at bounding box center [976, 474] width 435 height 98
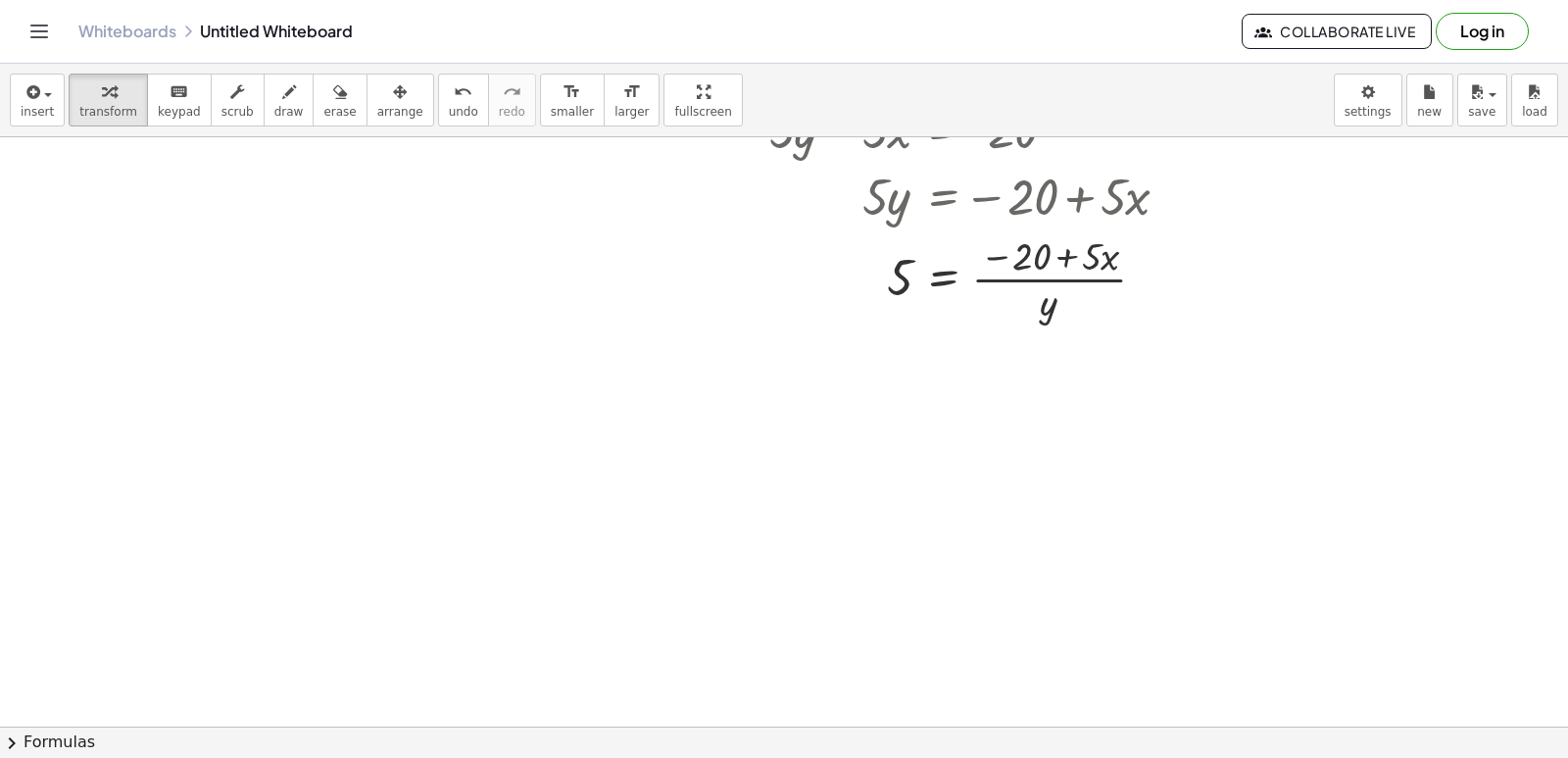
scroll to position [8690, 0]
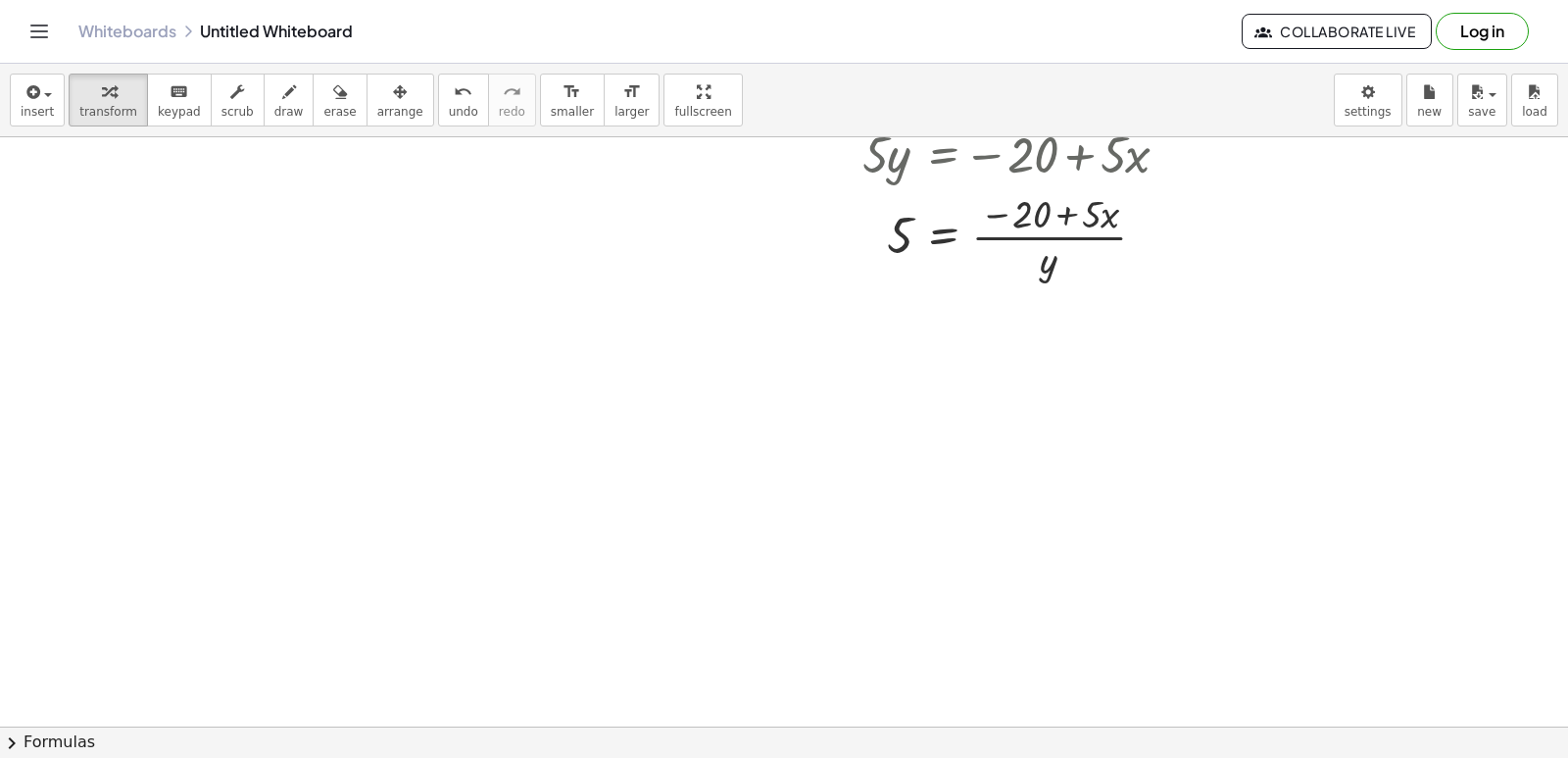
scroll to position [8200, 0]
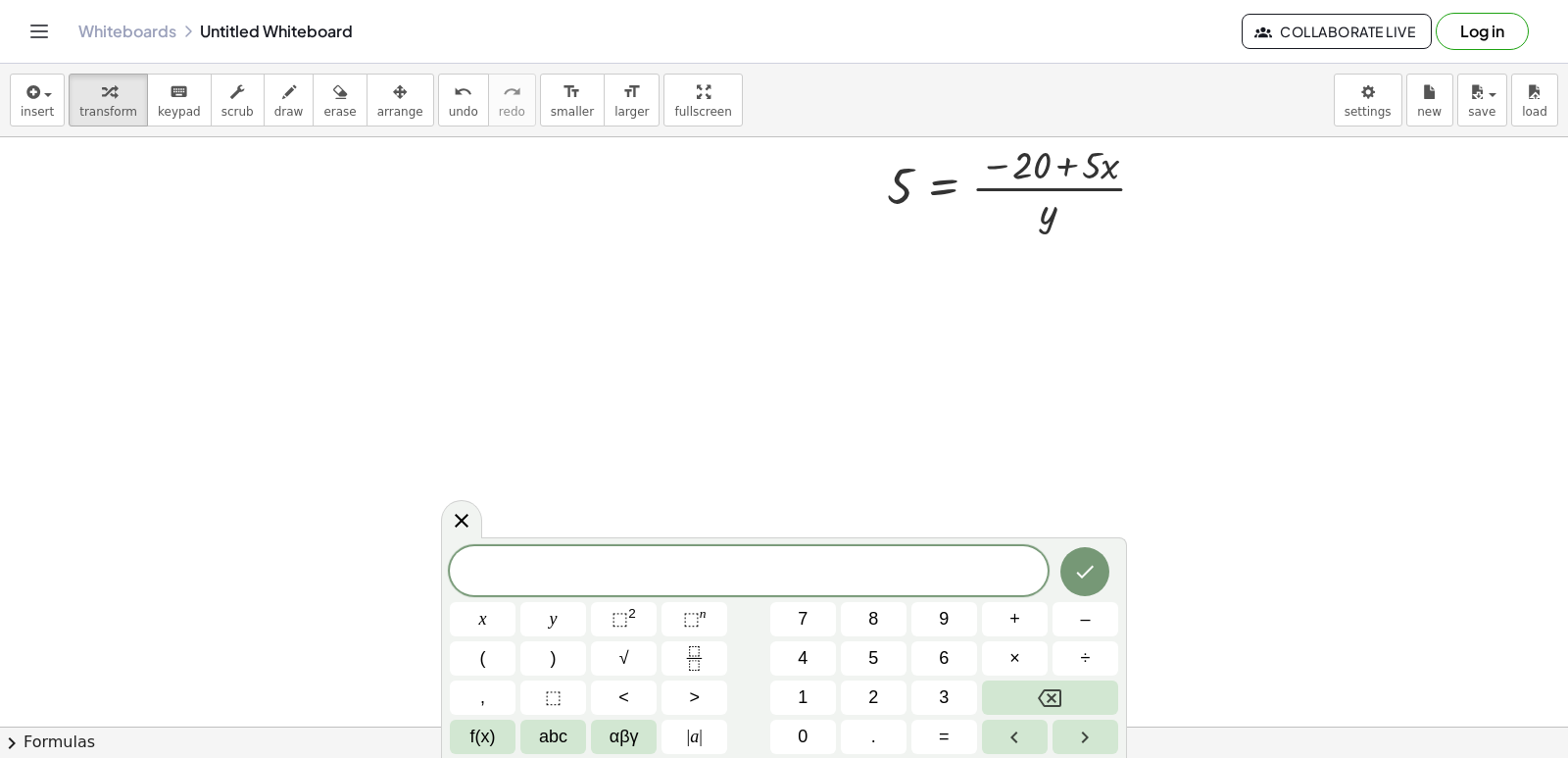
scroll to position [8396, 0]
click at [877, 655] on span "5" at bounding box center [873, 659] width 10 height 27
click at [556, 623] on span "y" at bounding box center [554, 619] width 8 height 27
click at [1072, 615] on button "–" at bounding box center [1086, 619] width 66 height 34
click at [870, 684] on span "2" at bounding box center [873, 697] width 10 height 27
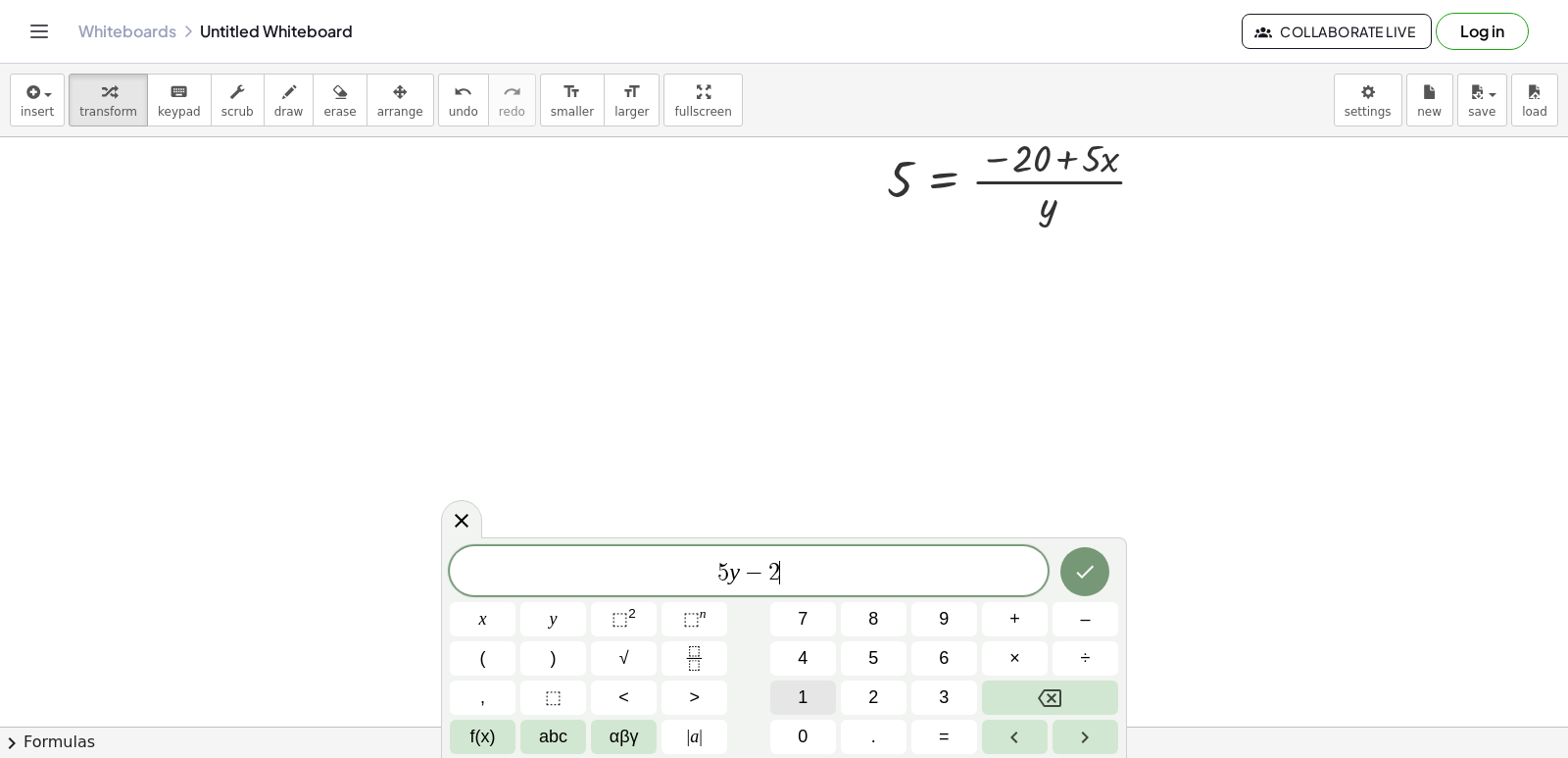
click at [819, 689] on button "1" at bounding box center [803, 697] width 66 height 34
click at [488, 614] on button "x" at bounding box center [482, 619] width 66 height 34
click at [938, 730] on button "=" at bounding box center [945, 736] width 66 height 34
click at [802, 612] on span "7" at bounding box center [802, 619] width 10 height 27
click at [1079, 575] on icon "Done" at bounding box center [1086, 572] width 18 height 13
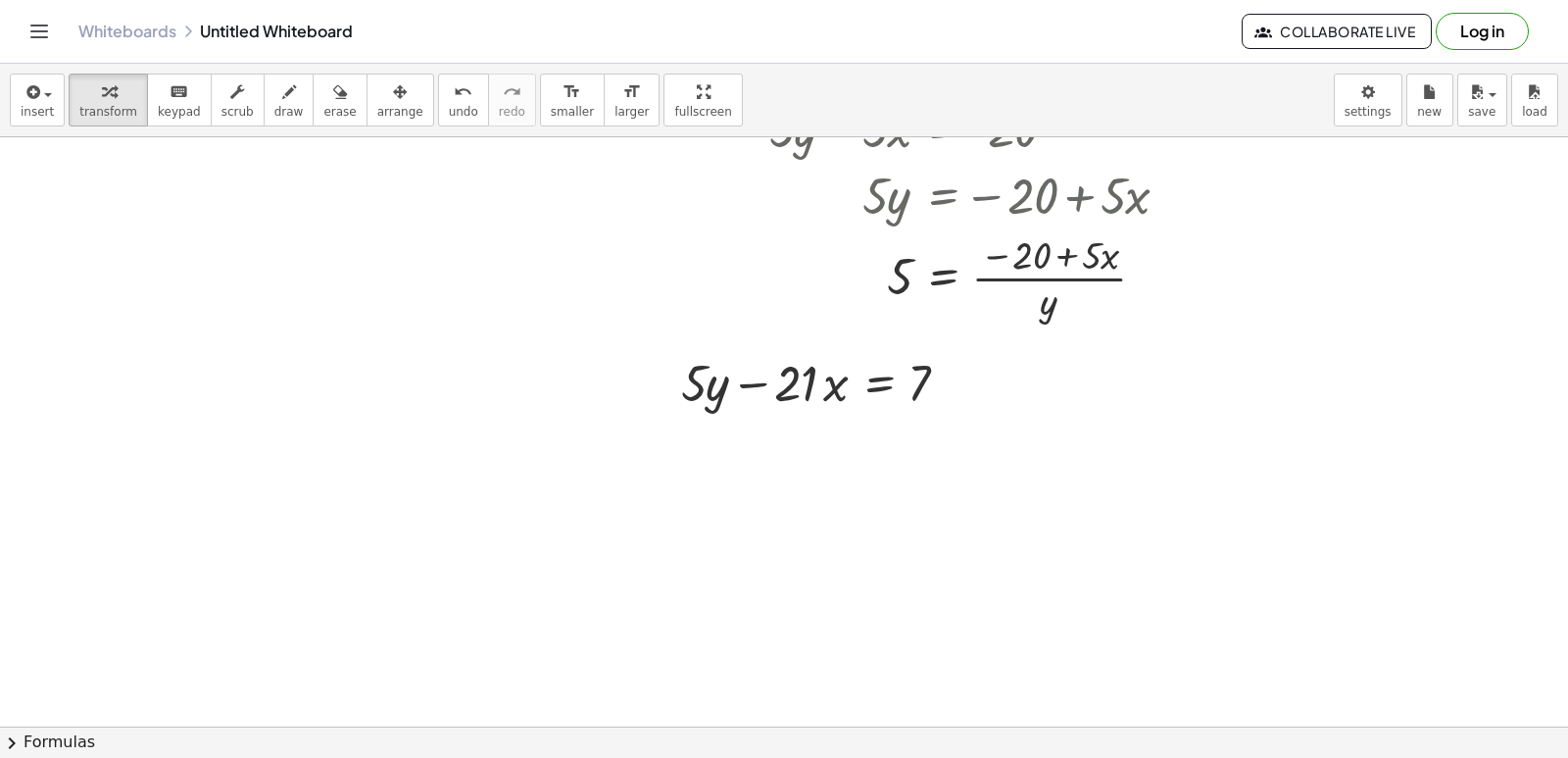
scroll to position [8298, 0]
drag, startPoint x: 781, startPoint y: 381, endPoint x: 662, endPoint y: 411, distance: 122.7
click at [657, 418] on div "· 21 − · x + · 5 · y − · 21 · x = 7" at bounding box center [815, 382] width 329 height 77
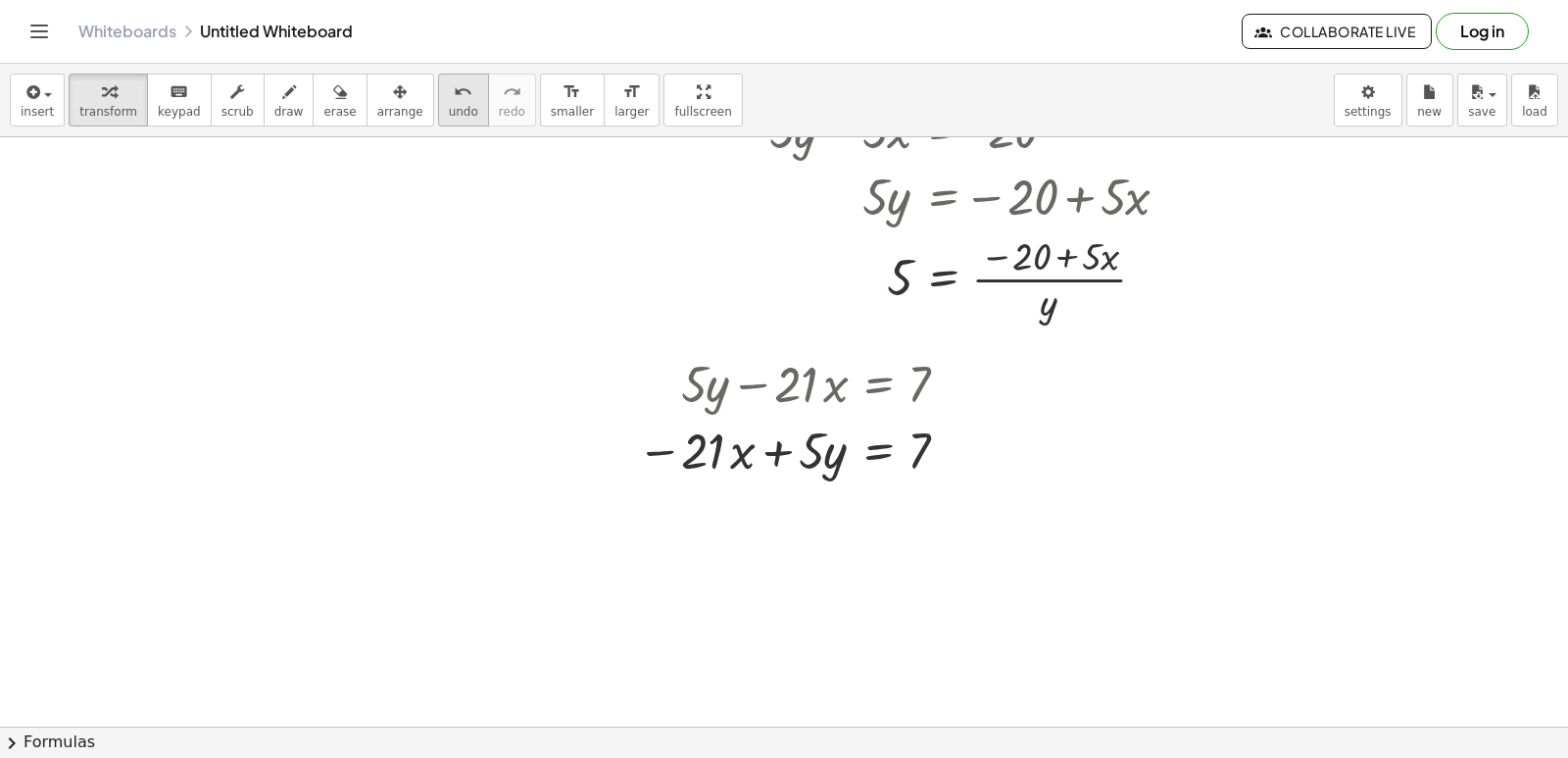
click at [438, 87] on button "undo undo" at bounding box center [463, 99] width 51 height 53
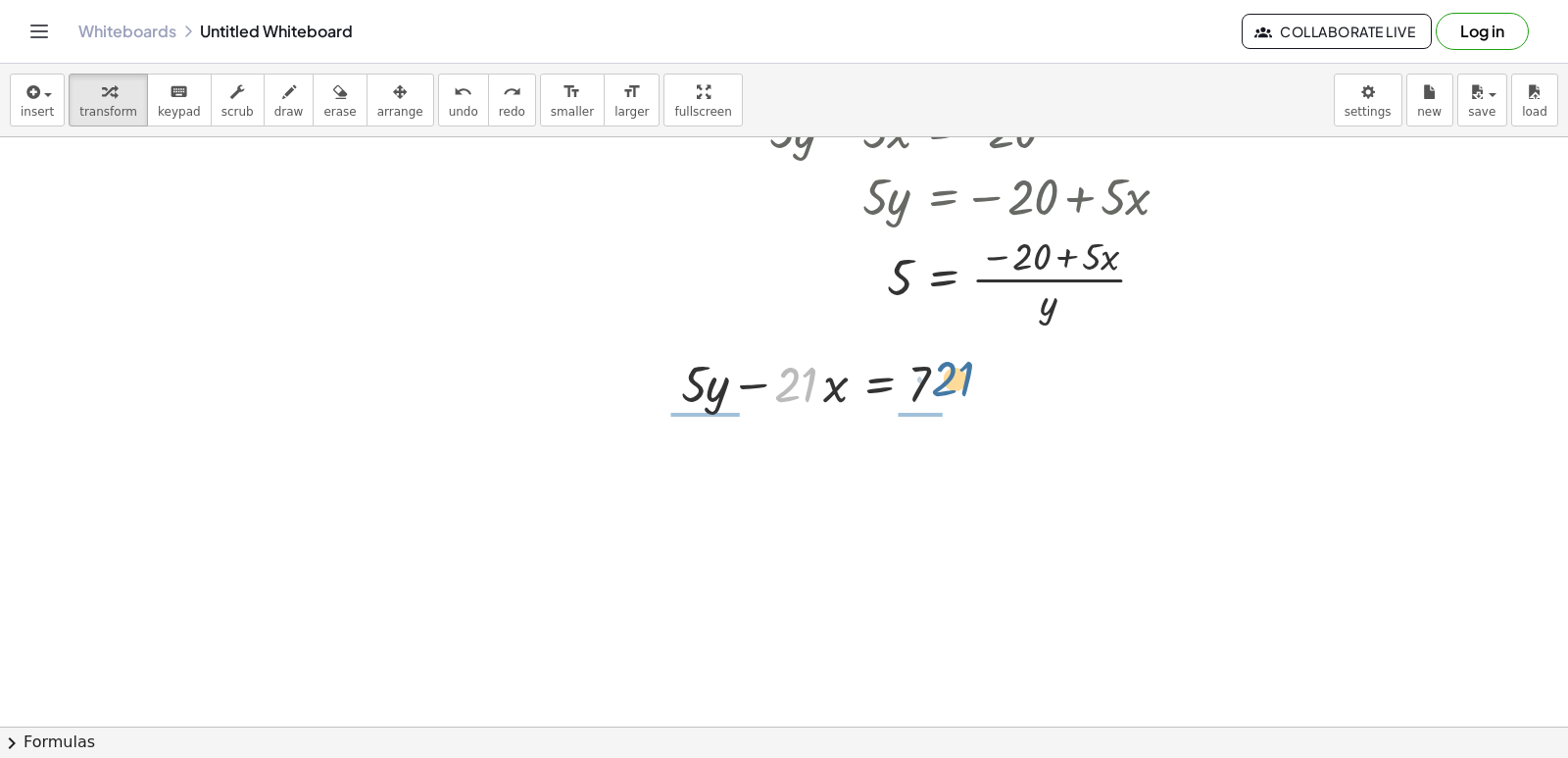
drag, startPoint x: 797, startPoint y: 386, endPoint x: 612, endPoint y: 534, distance: 236.9
click at [959, 371] on div at bounding box center [823, 382] width 305 height 67
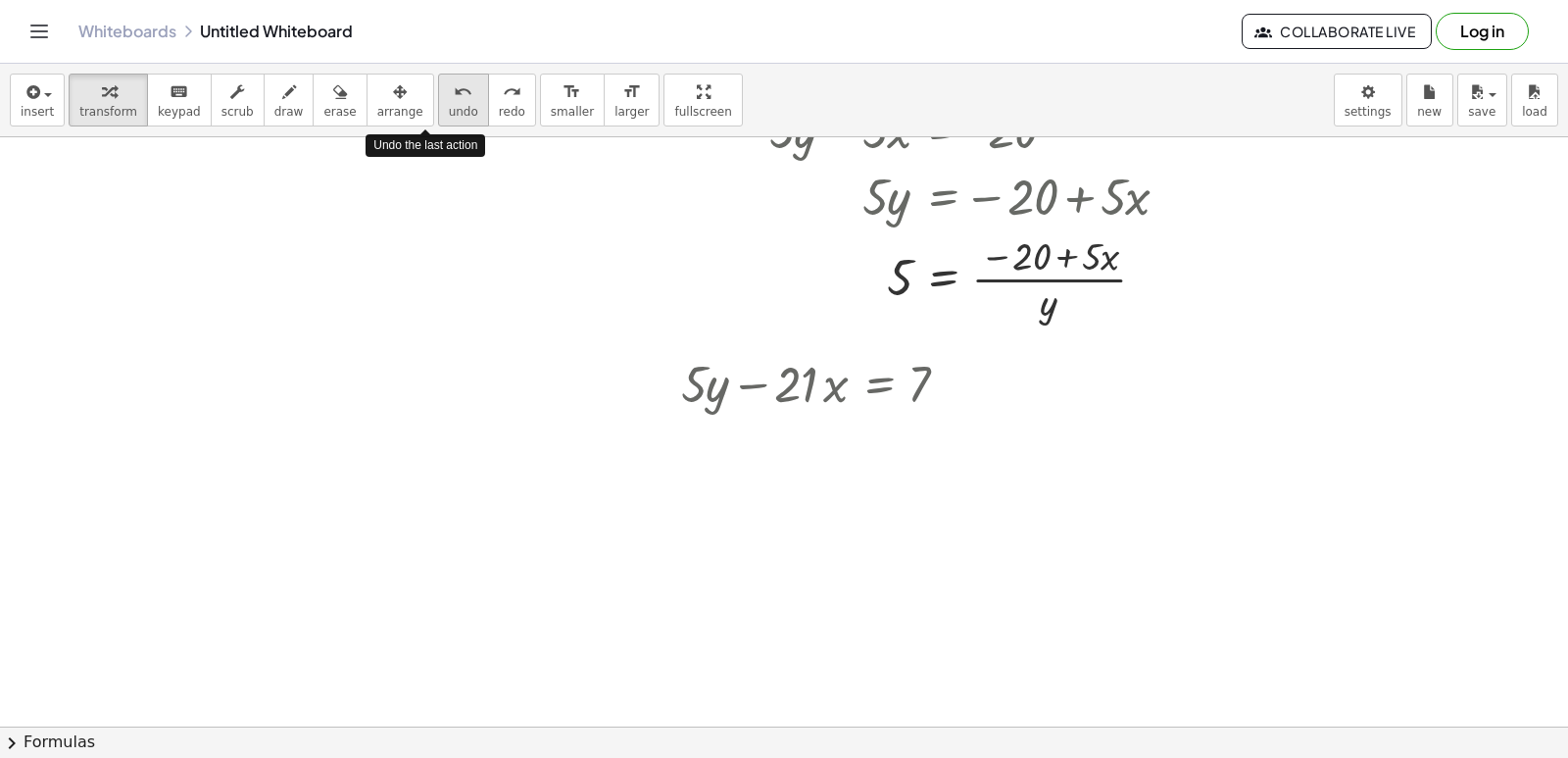
click at [453, 102] on icon "undo" at bounding box center [462, 93] width 19 height 24
drag, startPoint x: 898, startPoint y: 277, endPoint x: 1048, endPoint y: 286, distance: 150.3
click at [1048, 286] on div at bounding box center [976, 278] width 435 height 98
click at [448, 109] on span "undo" at bounding box center [463, 111] width 30 height 14
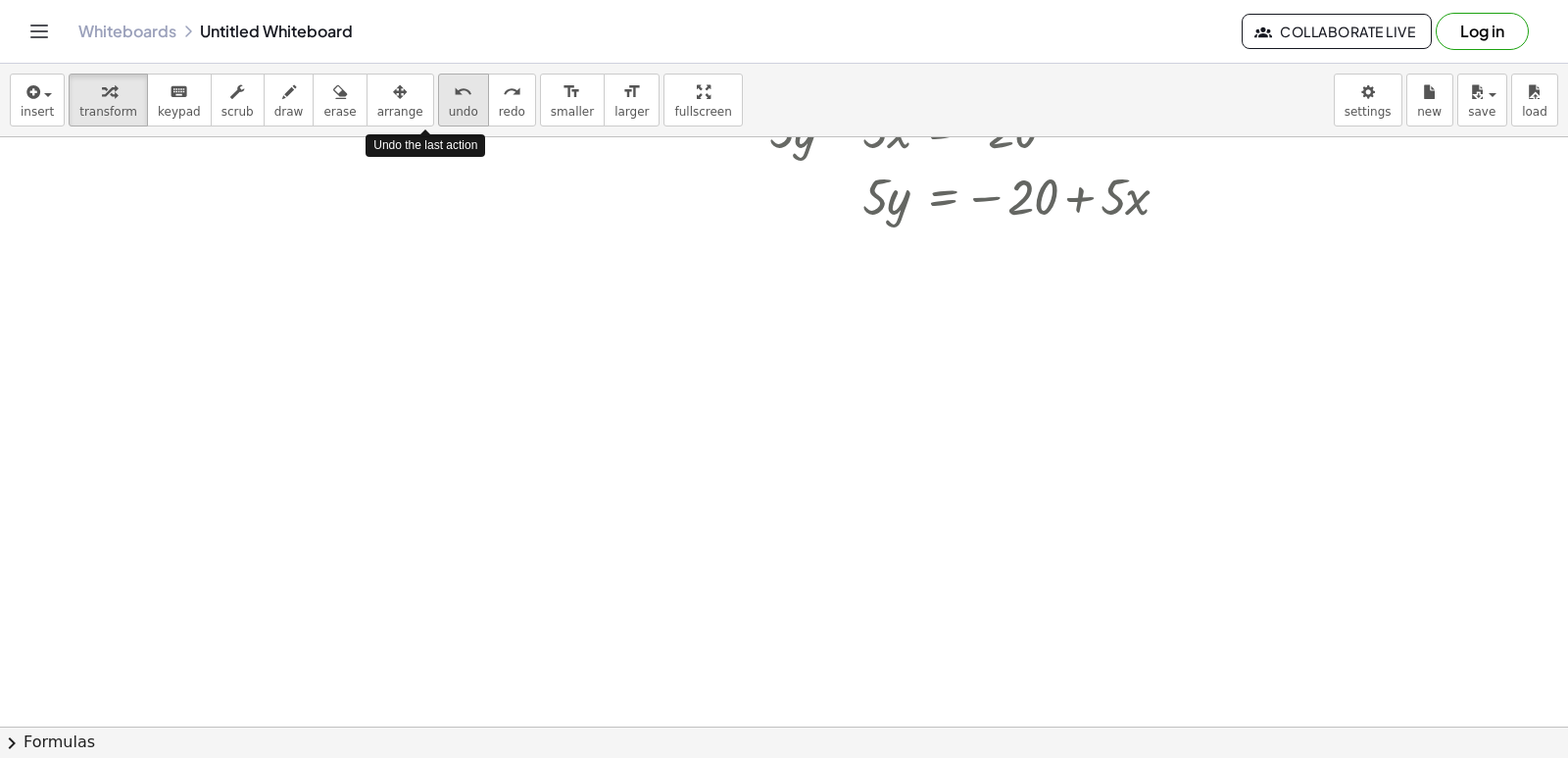
click at [448, 110] on span "undo" at bounding box center [463, 111] width 30 height 14
drag, startPoint x: 881, startPoint y: 179, endPoint x: 1061, endPoint y: 224, distance: 185.5
click at [1055, 218] on div at bounding box center [976, 195] width 435 height 67
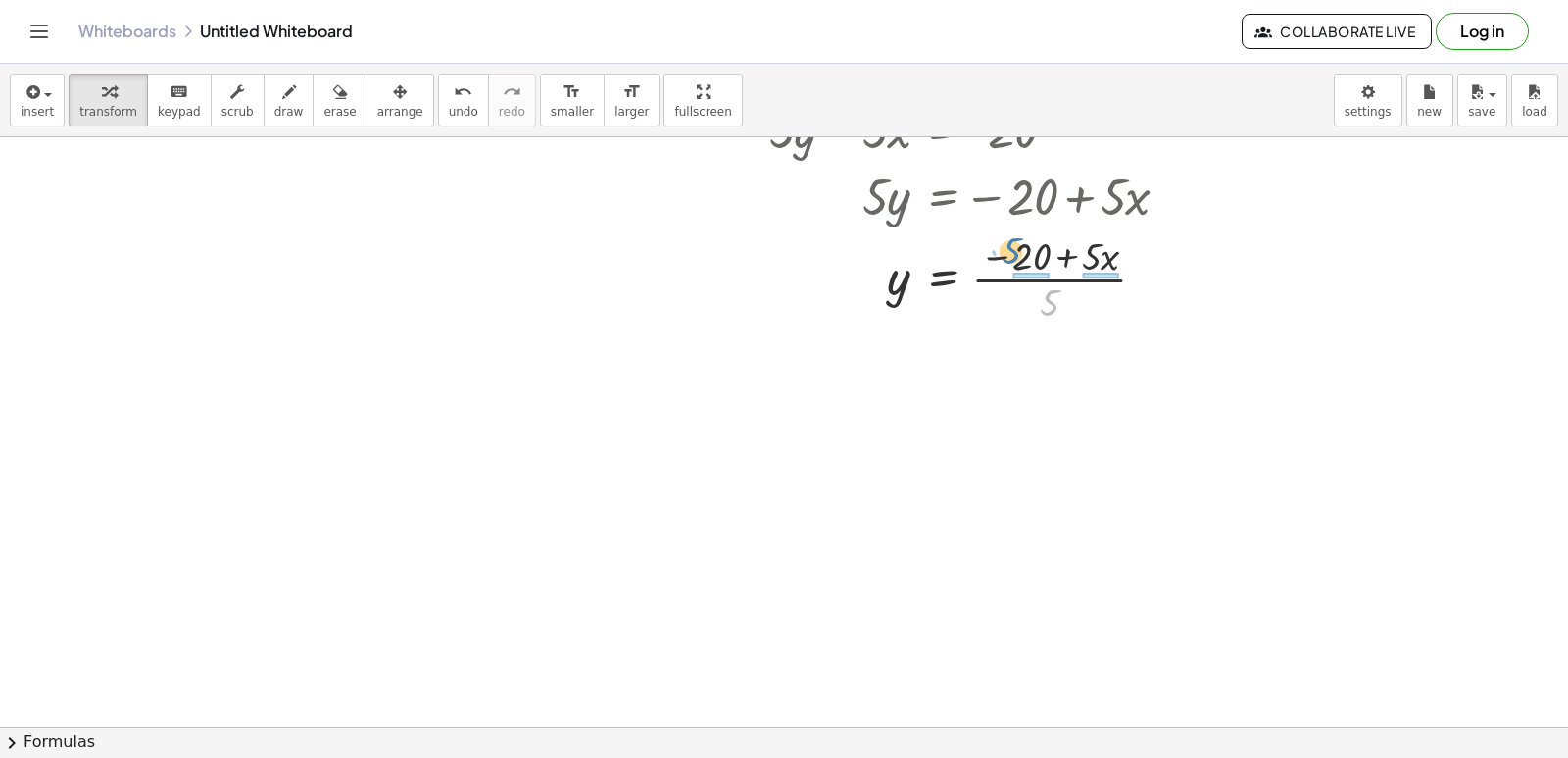
drag, startPoint x: 1056, startPoint y: 301, endPoint x: 1019, endPoint y: 252, distance: 61.4
click at [1019, 252] on div at bounding box center [976, 278] width 435 height 98
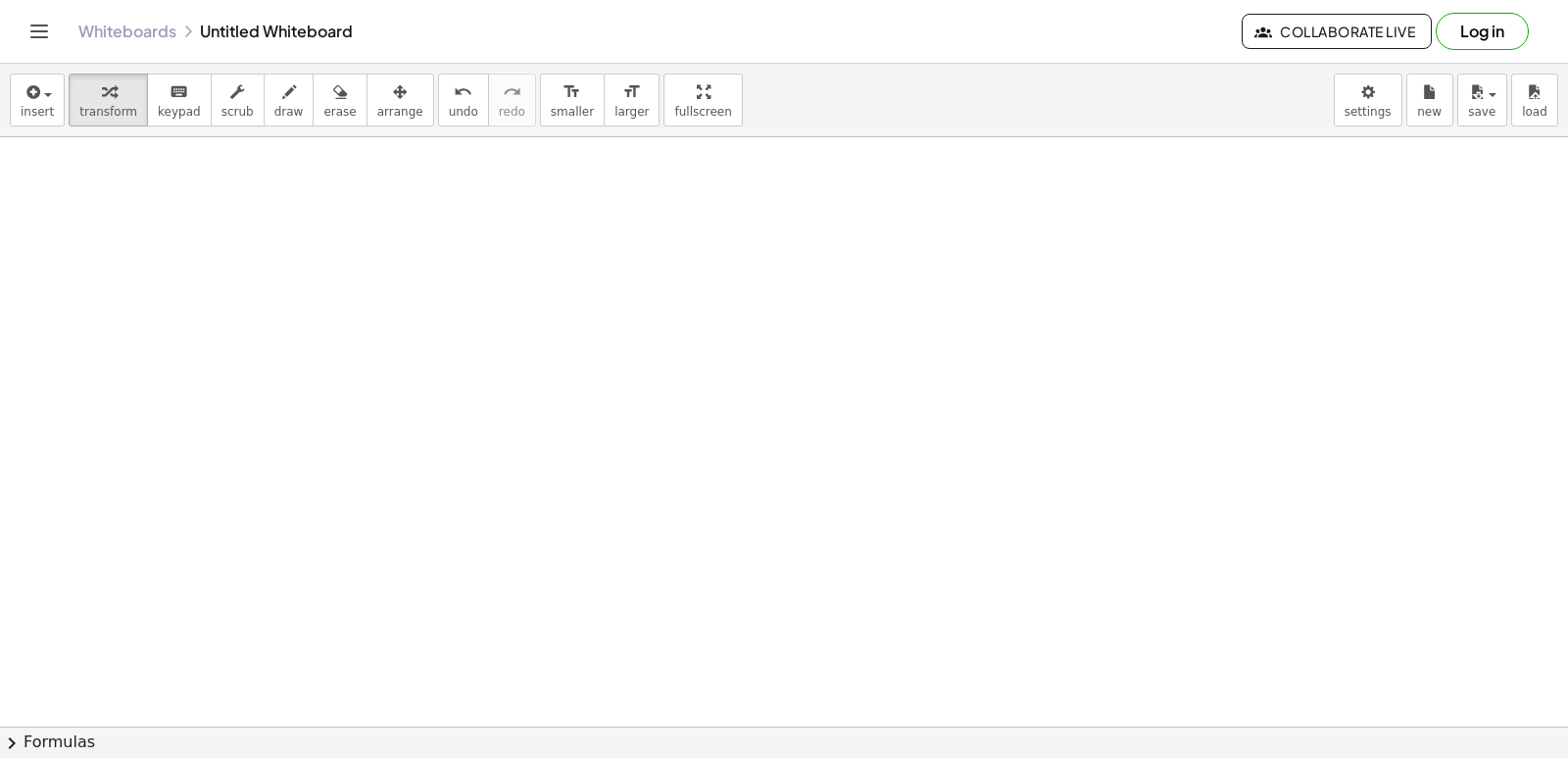
scroll to position [8854, 0]
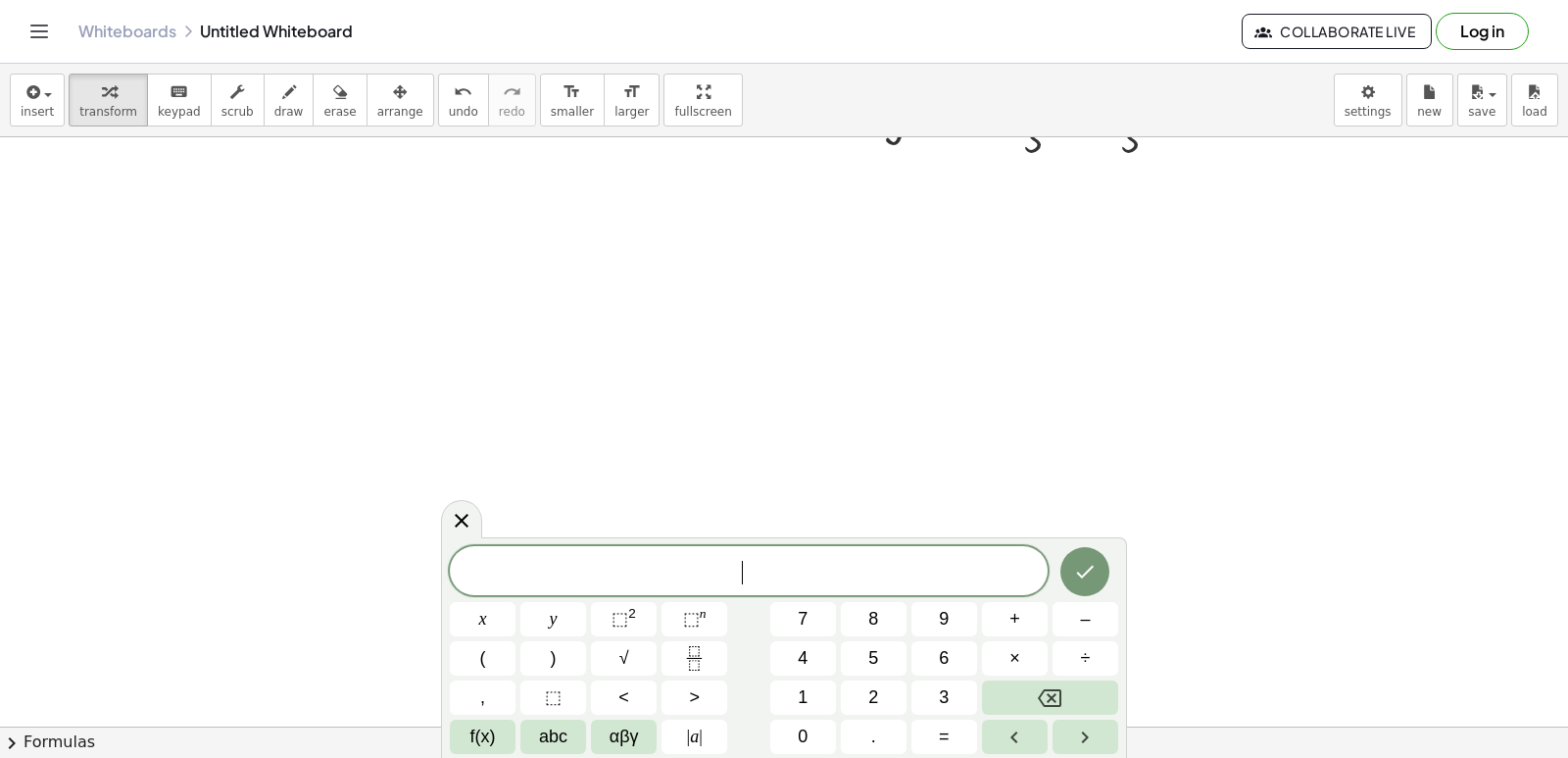
scroll to position [8560, 0]
click at [870, 696] on span "2" at bounding box center [873, 697] width 10 height 27
click at [537, 610] on button "y" at bounding box center [553, 619] width 66 height 34
click at [1018, 615] on span "+" at bounding box center [1014, 619] width 11 height 27
click at [471, 602] on button "x" at bounding box center [482, 619] width 66 height 34
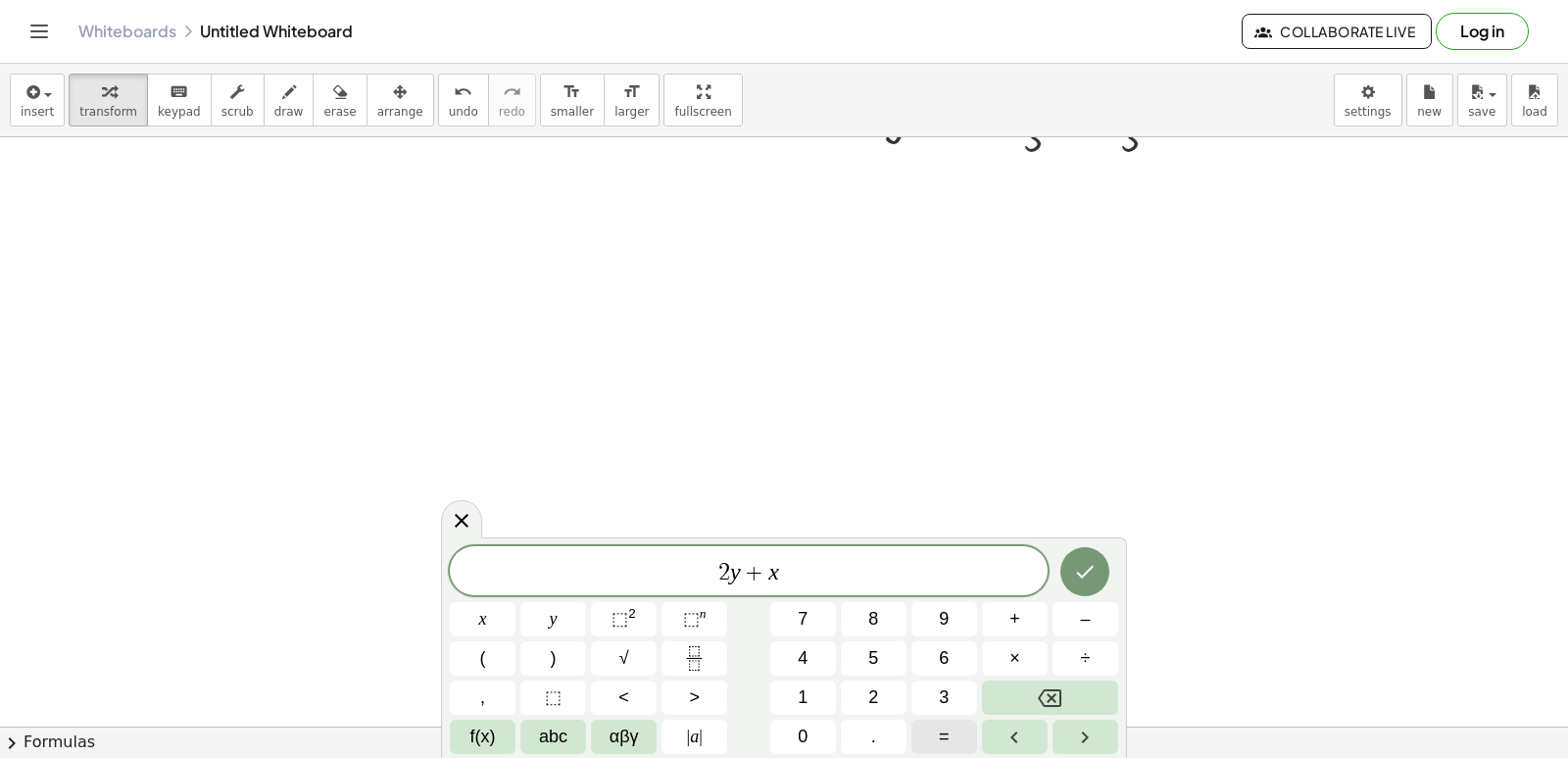
click at [949, 725] on span "=" at bounding box center [944, 736] width 11 height 27
click at [796, 687] on button "1" at bounding box center [803, 697] width 66 height 34
click at [804, 737] on span "0" at bounding box center [802, 736] width 10 height 27
click at [1089, 574] on icon "Done" at bounding box center [1085, 572] width 24 height 24
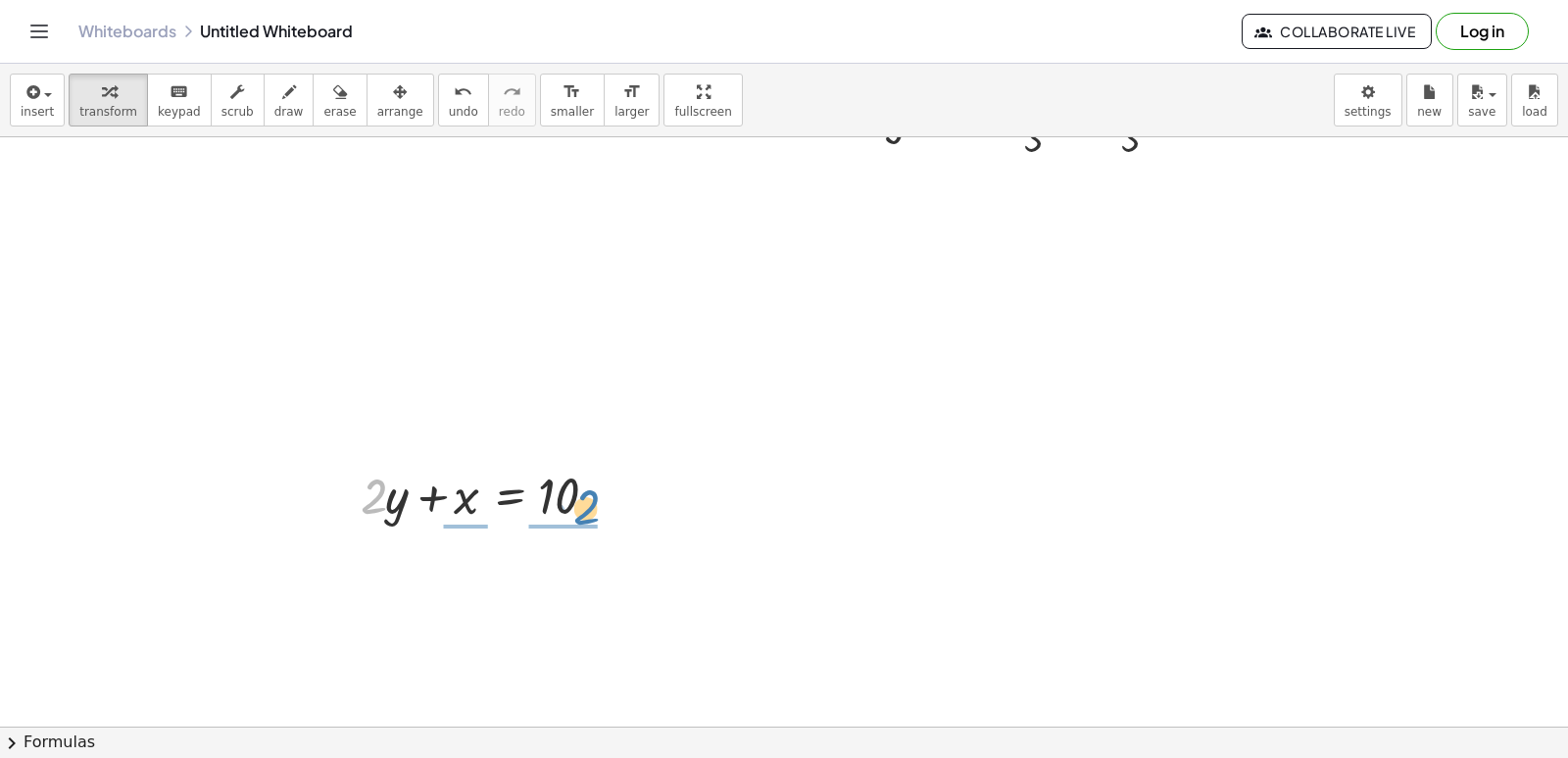
drag, startPoint x: 367, startPoint y: 496, endPoint x: 585, endPoint y: 505, distance: 218.2
click at [585, 505] on div at bounding box center [491, 493] width 280 height 67
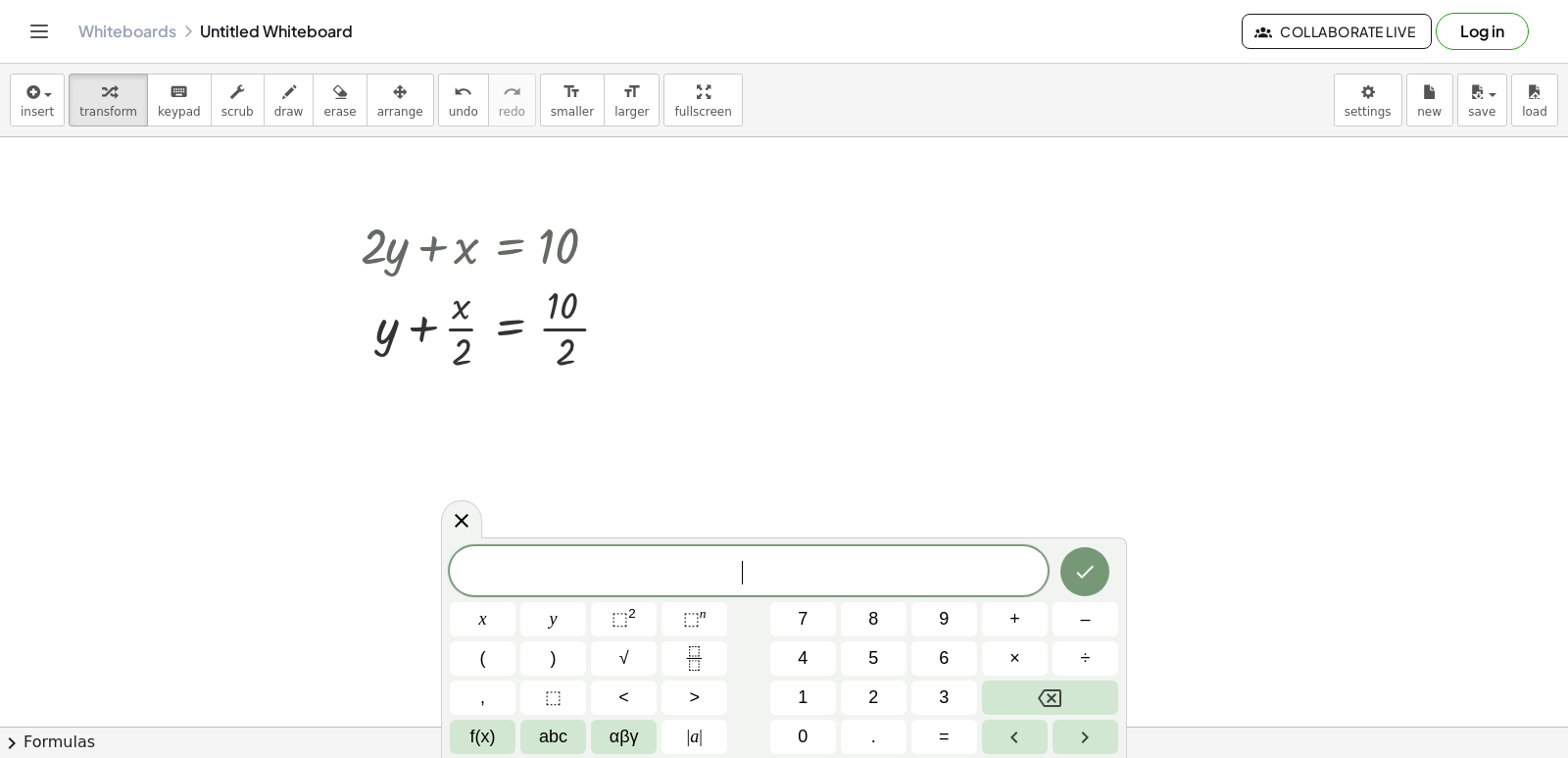
scroll to position [8952, 0]
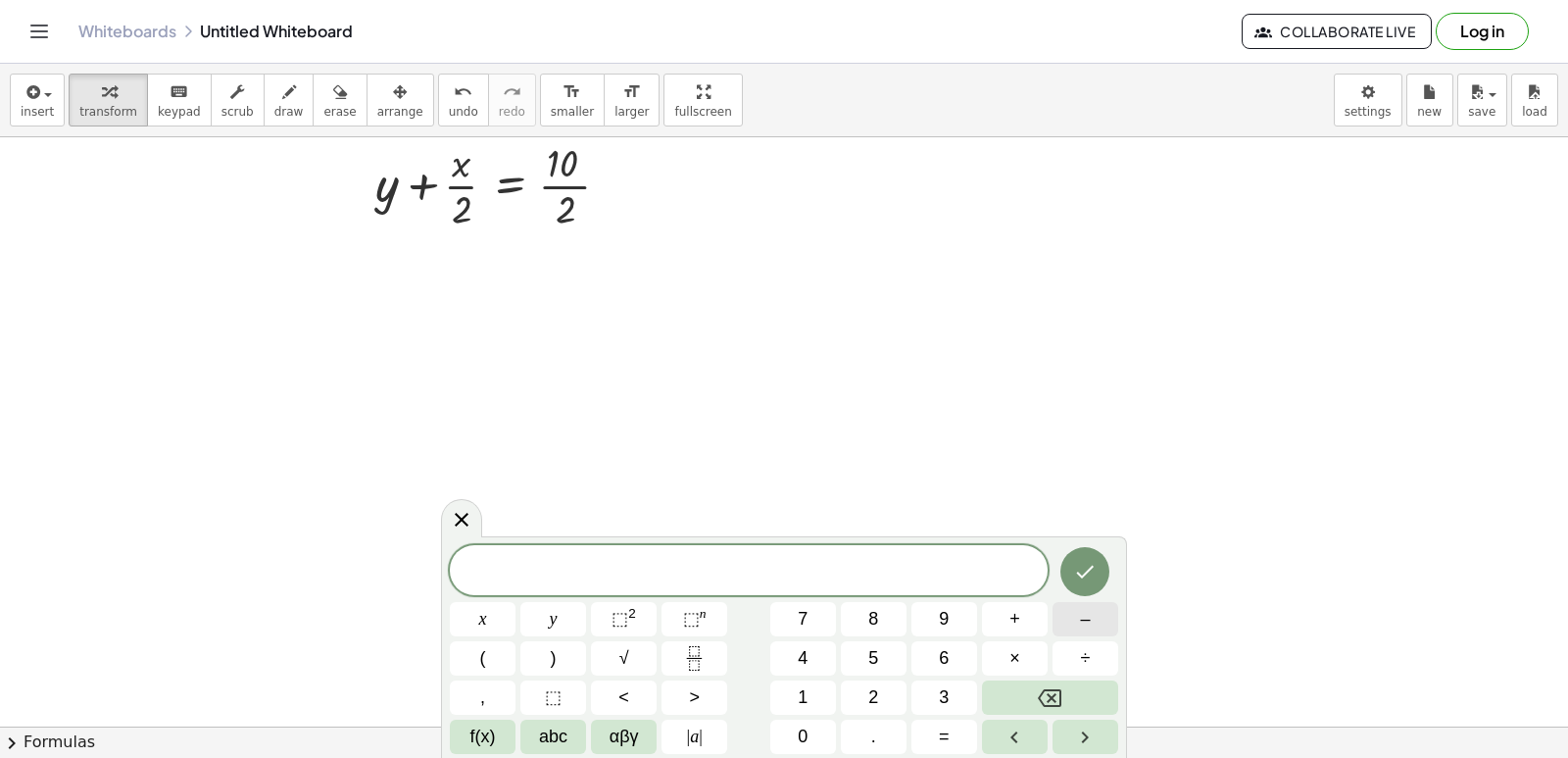
click at [1098, 607] on button "–" at bounding box center [1086, 619] width 66 height 34
click at [861, 649] on button "5" at bounding box center [874, 659] width 66 height 34
click at [551, 617] on button "y" at bounding box center [553, 619] width 66 height 34
click at [1002, 615] on button "+" at bounding box center [1015, 619] width 66 height 34
click at [870, 661] on span "5" at bounding box center [873, 659] width 10 height 27
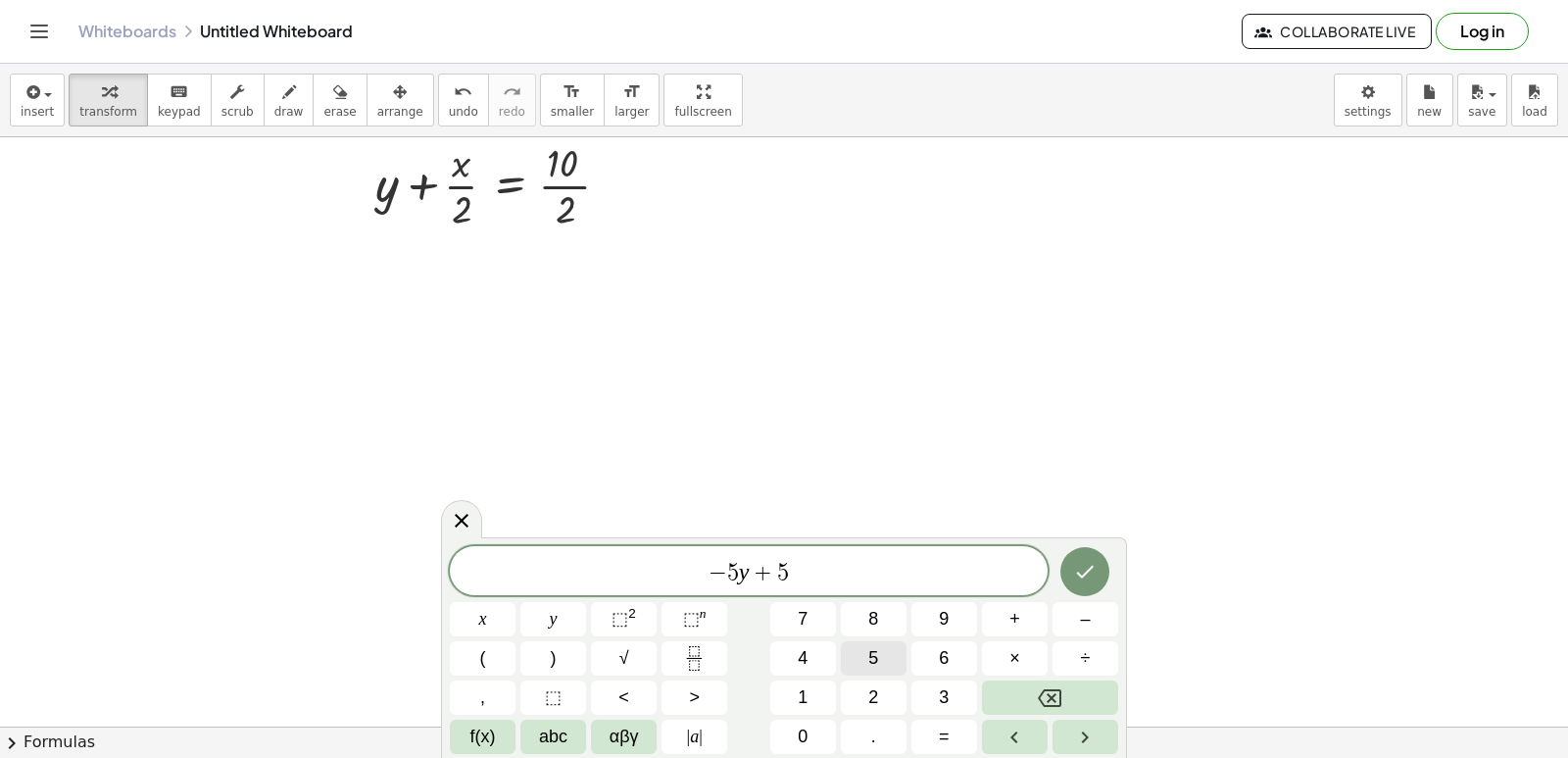
click at [487, 620] on button "x" at bounding box center [482, 619] width 66 height 34
click at [950, 733] on button "=" at bounding box center [945, 736] width 66 height 34
click at [1016, 726] on icon "Left arrow" at bounding box center [1014, 737] width 24 height 24
click at [1016, 733] on icon "Left arrow" at bounding box center [1014, 737] width 24 height 24
click at [1013, 745] on icon "Left arrow" at bounding box center [1014, 737] width 24 height 24
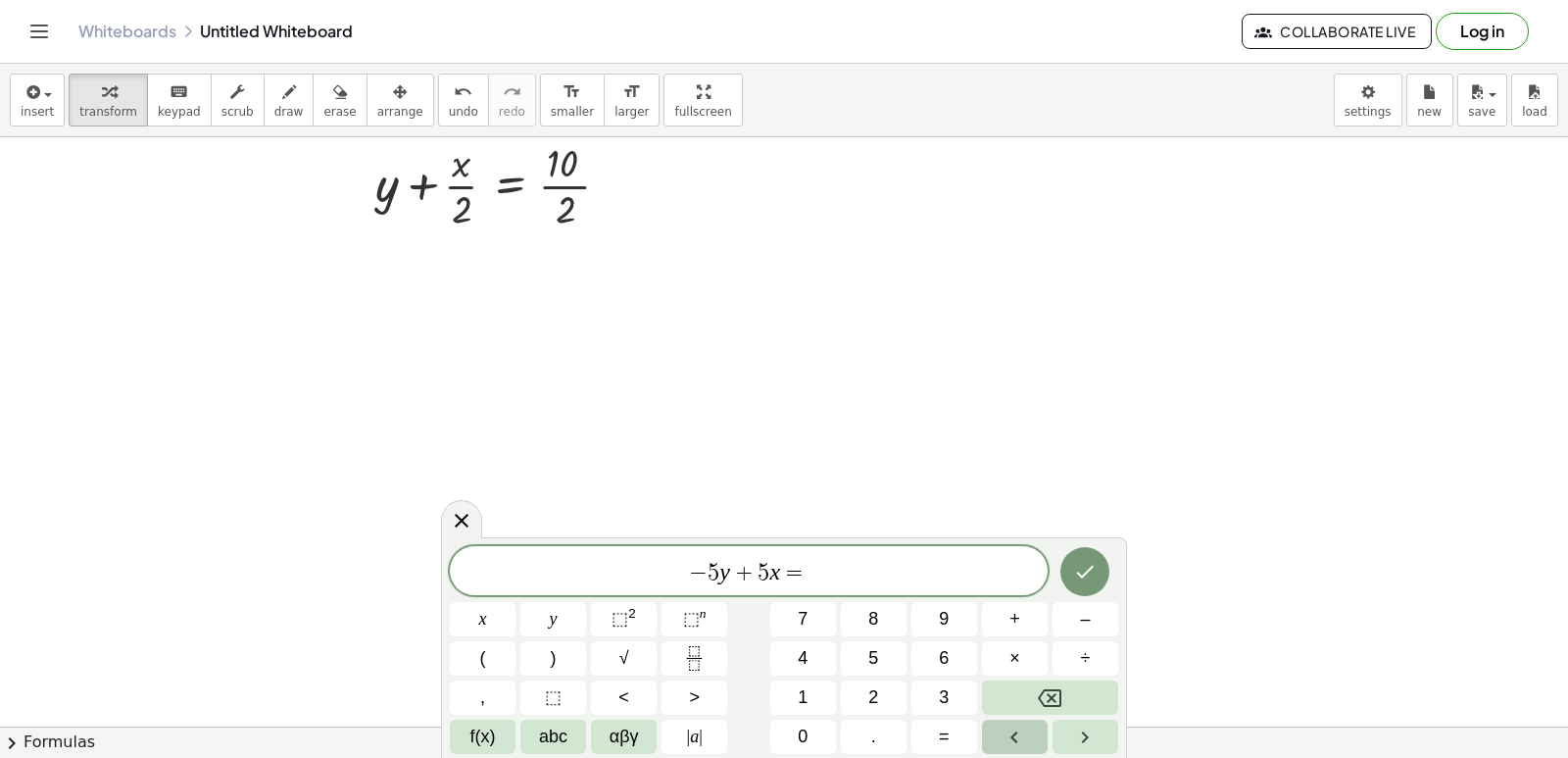
click at [1009, 734] on icon "Left arrow" at bounding box center [1014, 737] width 24 height 24
click at [1011, 719] on button "Left arrow" at bounding box center [1015, 736] width 66 height 34
click at [804, 687] on span "1" at bounding box center [802, 697] width 10 height 27
click at [1094, 729] on icon "Right arrow" at bounding box center [1085, 737] width 24 height 24
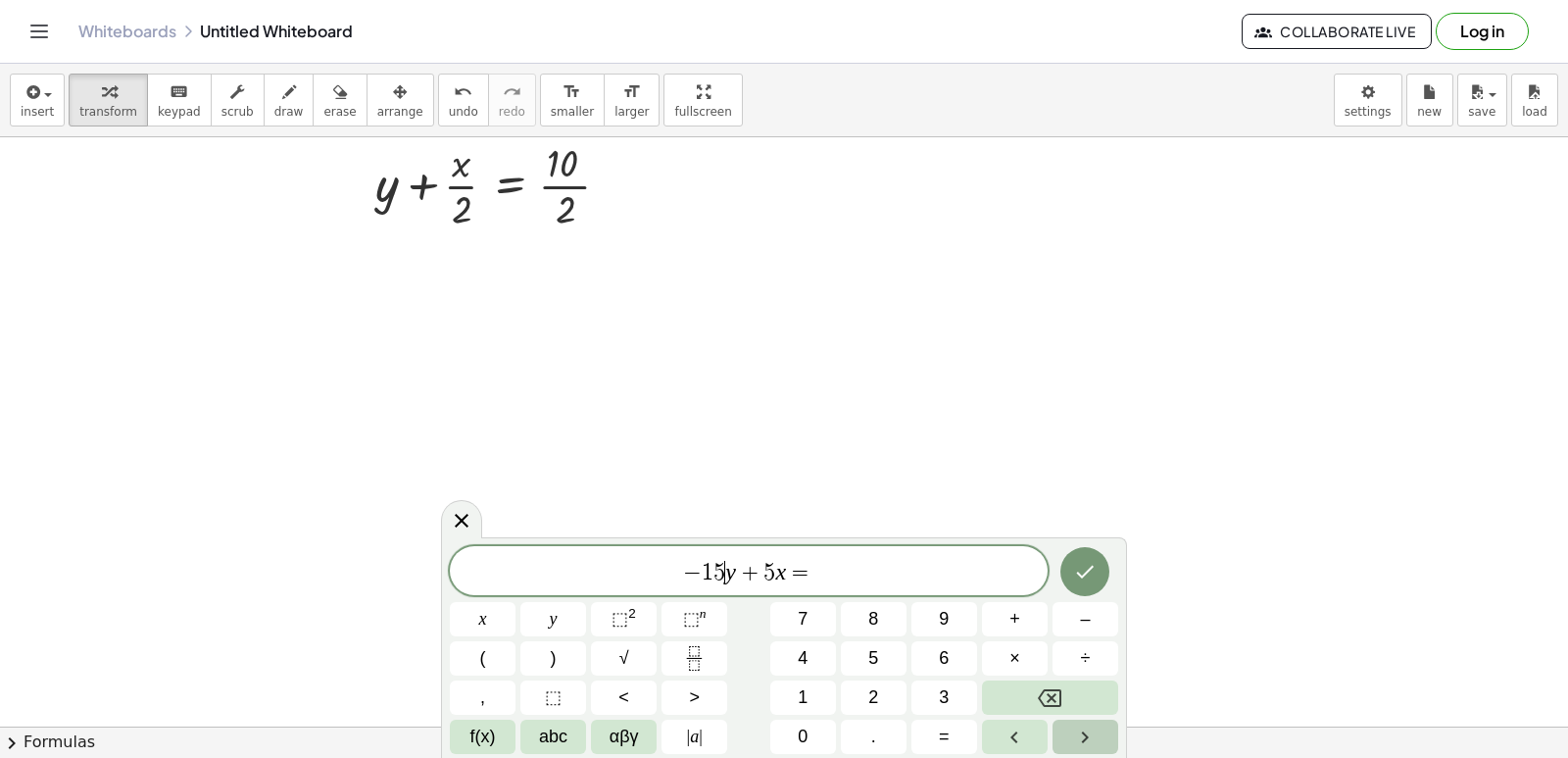
click at [1091, 729] on icon "Right arrow" at bounding box center [1085, 737] width 24 height 24
click at [1090, 730] on icon "Right arrow" at bounding box center [1085, 737] width 24 height 24
click at [1088, 731] on icon "Right arrow" at bounding box center [1085, 737] width 24 height 24
click at [1088, 741] on icon "Right arrow" at bounding box center [1085, 737] width 24 height 24
click at [1087, 741] on icon "Right arrow" at bounding box center [1085, 737] width 24 height 24
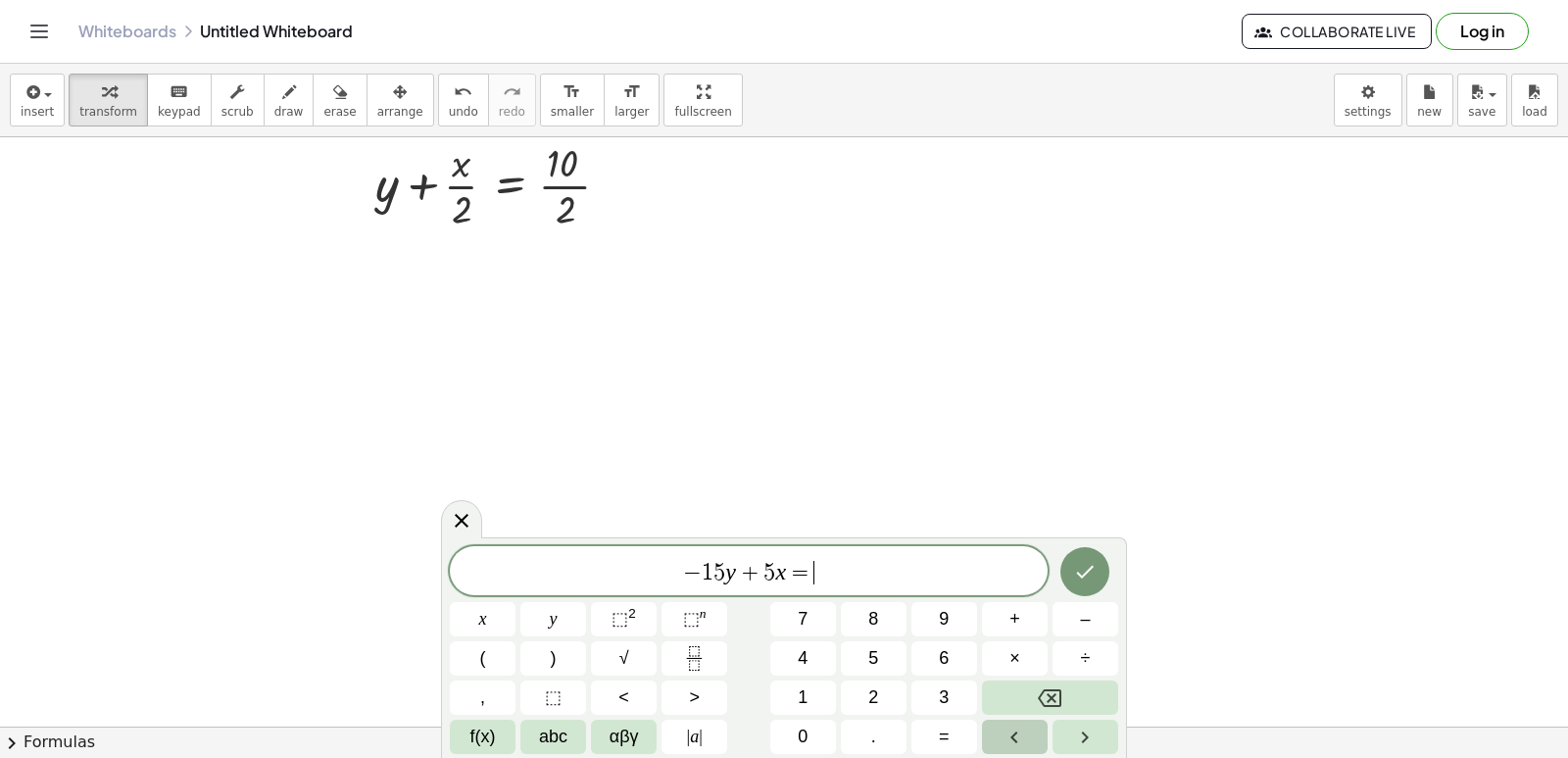
click at [1029, 732] on button "Left arrow" at bounding box center [1015, 736] width 66 height 34
click at [1029, 730] on button "Left arrow" at bounding box center [1015, 736] width 66 height 34
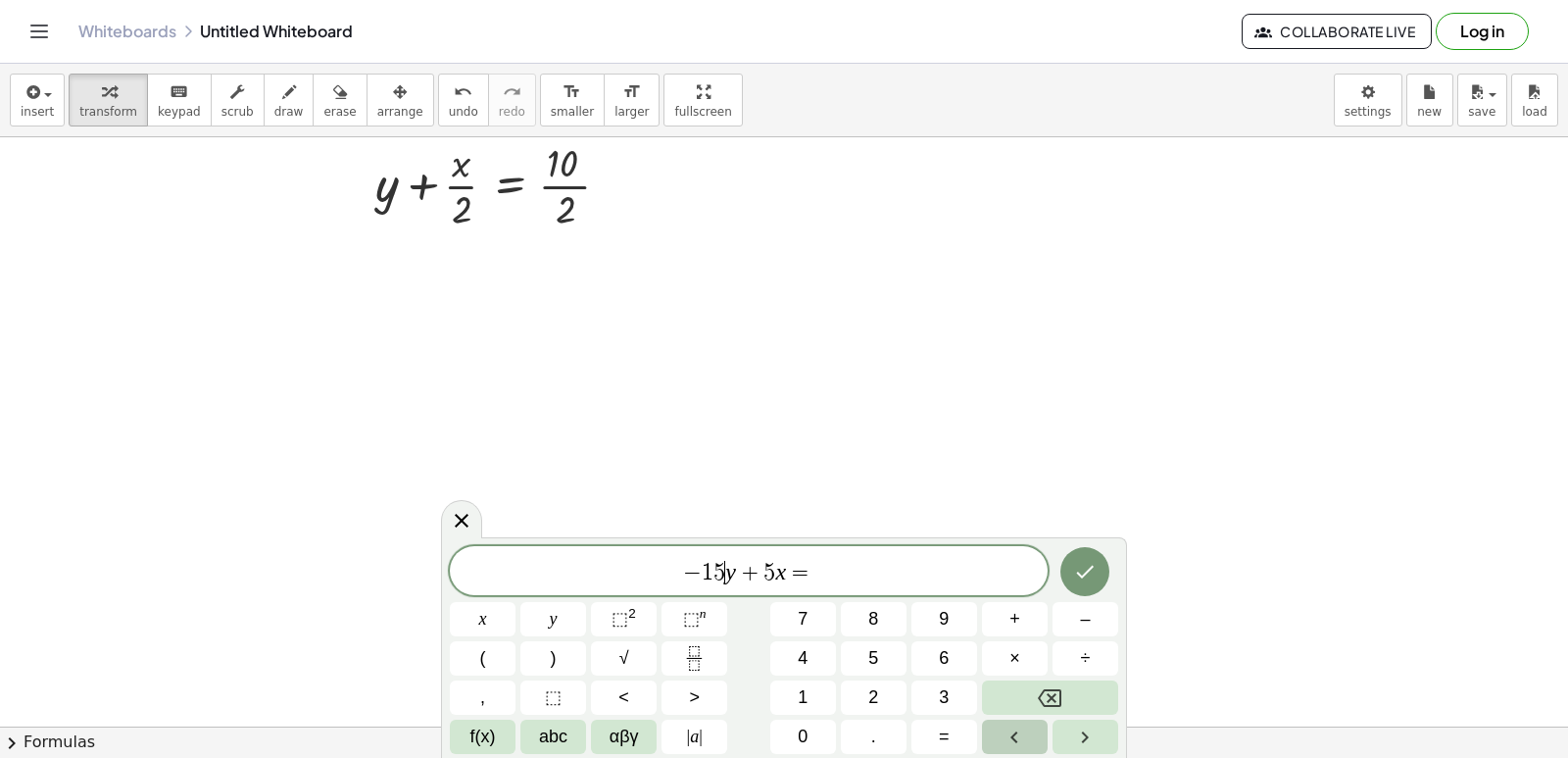
click at [1029, 729] on button "Left arrow" at bounding box center [1015, 736] width 66 height 34
click at [1071, 680] on button "Backspace" at bounding box center [1050, 697] width 136 height 34
click at [1086, 733] on icon "Right arrow" at bounding box center [1085, 737] width 24 height 24
click at [1084, 729] on icon "Right arrow" at bounding box center [1085, 737] width 24 height 24
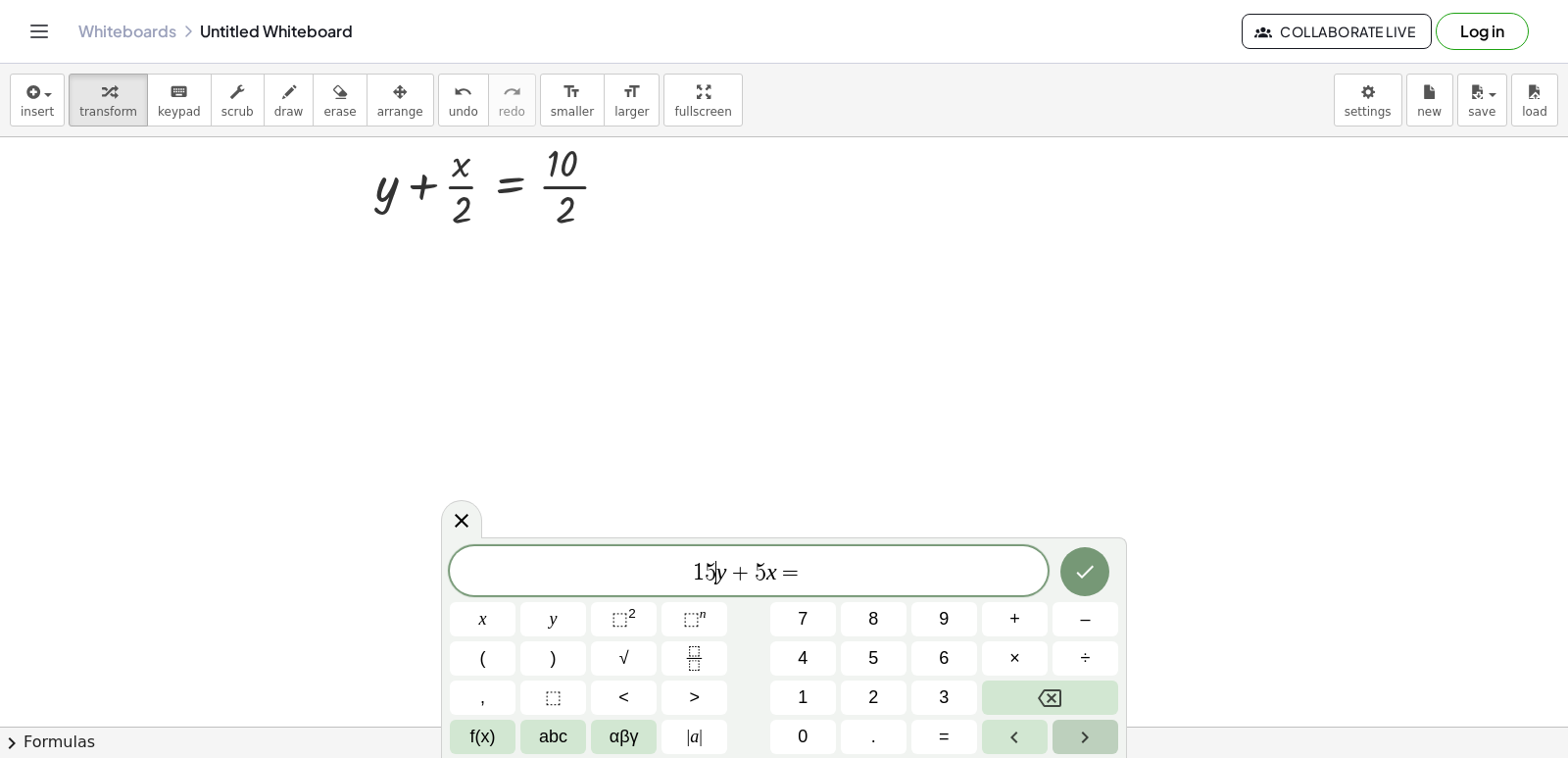
click at [1083, 729] on icon "Right arrow" at bounding box center [1085, 737] width 24 height 24
click at [1081, 719] on div "1 5 y ​ + 5 x = x y ⬚ 2 ⬚ n 7 8 9 + – ( ) √ 4 5 6 × ÷ , ⬚ < > 1 2 3 f(x) abc αβ…" at bounding box center [784, 650] width 668 height 208
click at [1081, 719] on div "1 5 y + 5 x = x y ⬚ 2 ⬚ n 7 8 9 + – ( ) √ 4 5 6 × ÷ , ⬚ < > 1 2 3 f(x) abc αβγ …" at bounding box center [784, 650] width 668 height 208
click at [1081, 723] on div "1 5 y + 5 x = x y ⬚ 2 ⬚ n 7 8 9 + – ( ) √ 4 5 6 × ÷ , ⬚ < > 1 2 3 f(x) abc αβγ …" at bounding box center [784, 650] width 668 height 208
click at [1081, 726] on icon "Right arrow" at bounding box center [1085, 737] width 24 height 24
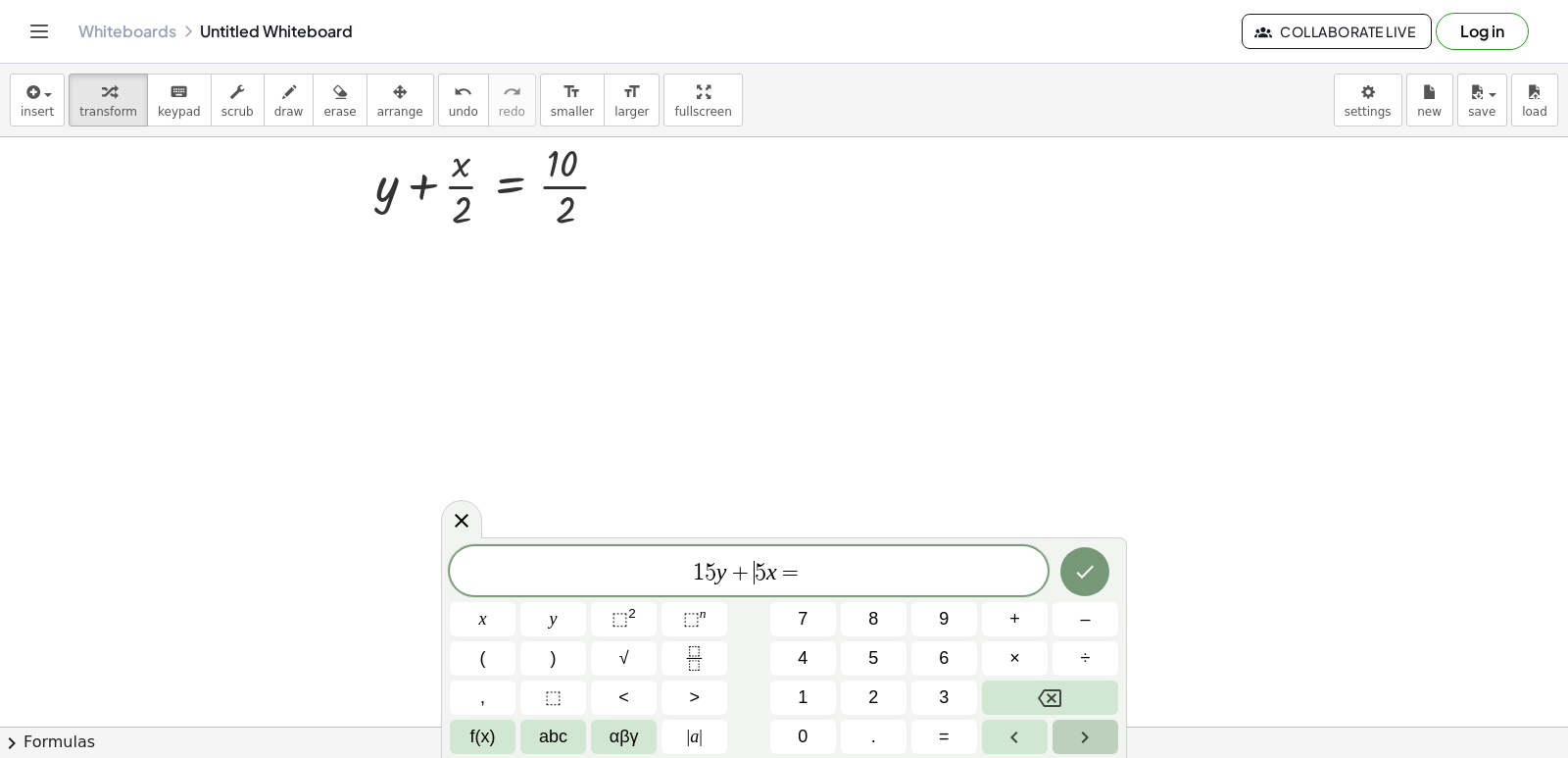
click at [1081, 729] on icon "Right arrow" at bounding box center [1085, 737] width 24 height 24
click at [1081, 730] on icon "Right arrow" at bounding box center [1085, 737] width 24 height 24
click at [1082, 725] on icon "Right arrow" at bounding box center [1085, 737] width 24 height 24
click at [1103, 607] on button "–" at bounding box center [1086, 619] width 66 height 34
click at [873, 710] on span "2" at bounding box center [873, 697] width 10 height 27
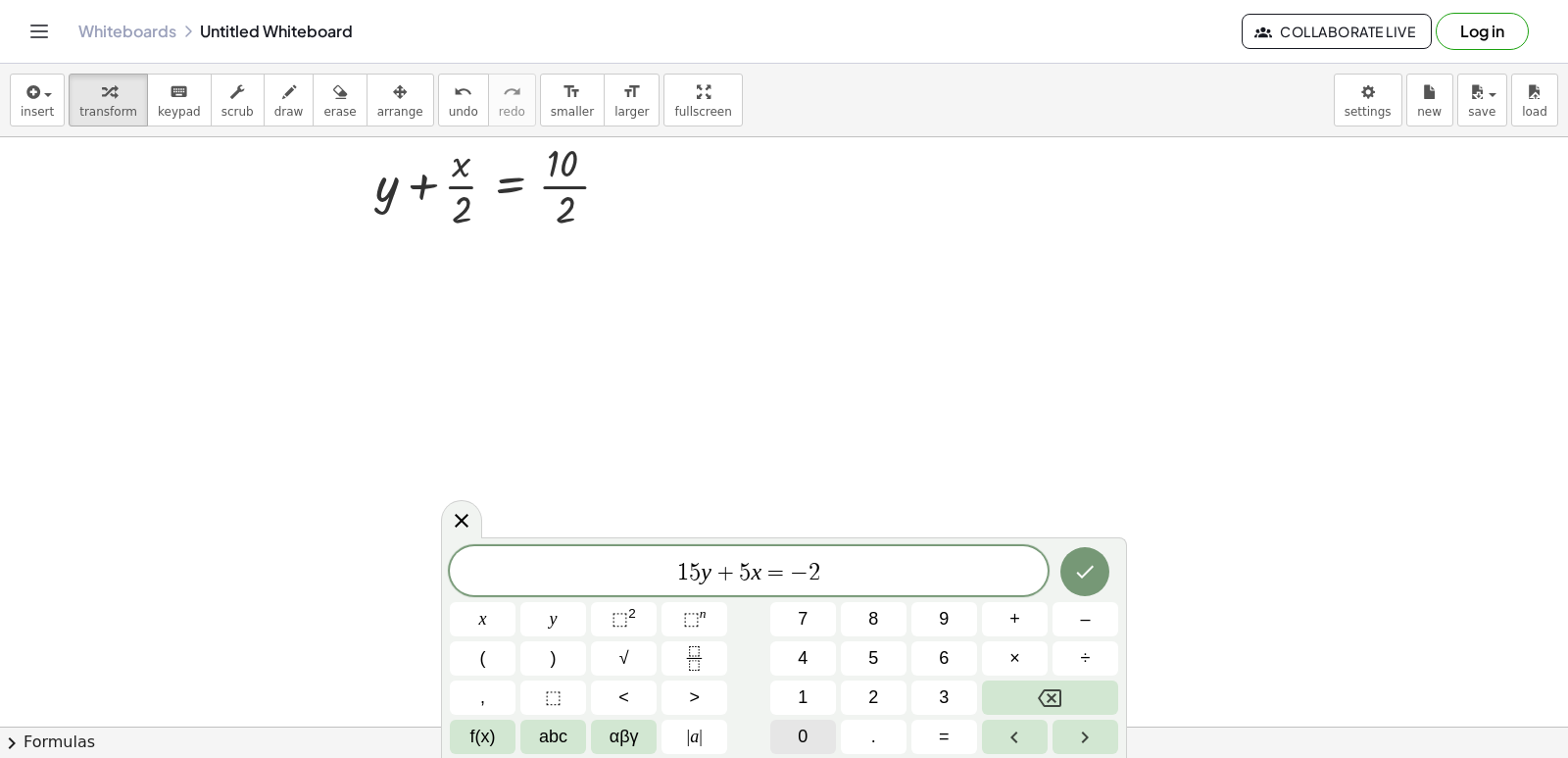
click at [814, 730] on button "0" at bounding box center [803, 736] width 66 height 34
click at [1080, 569] on icon "Done" at bounding box center [1085, 572] width 24 height 24
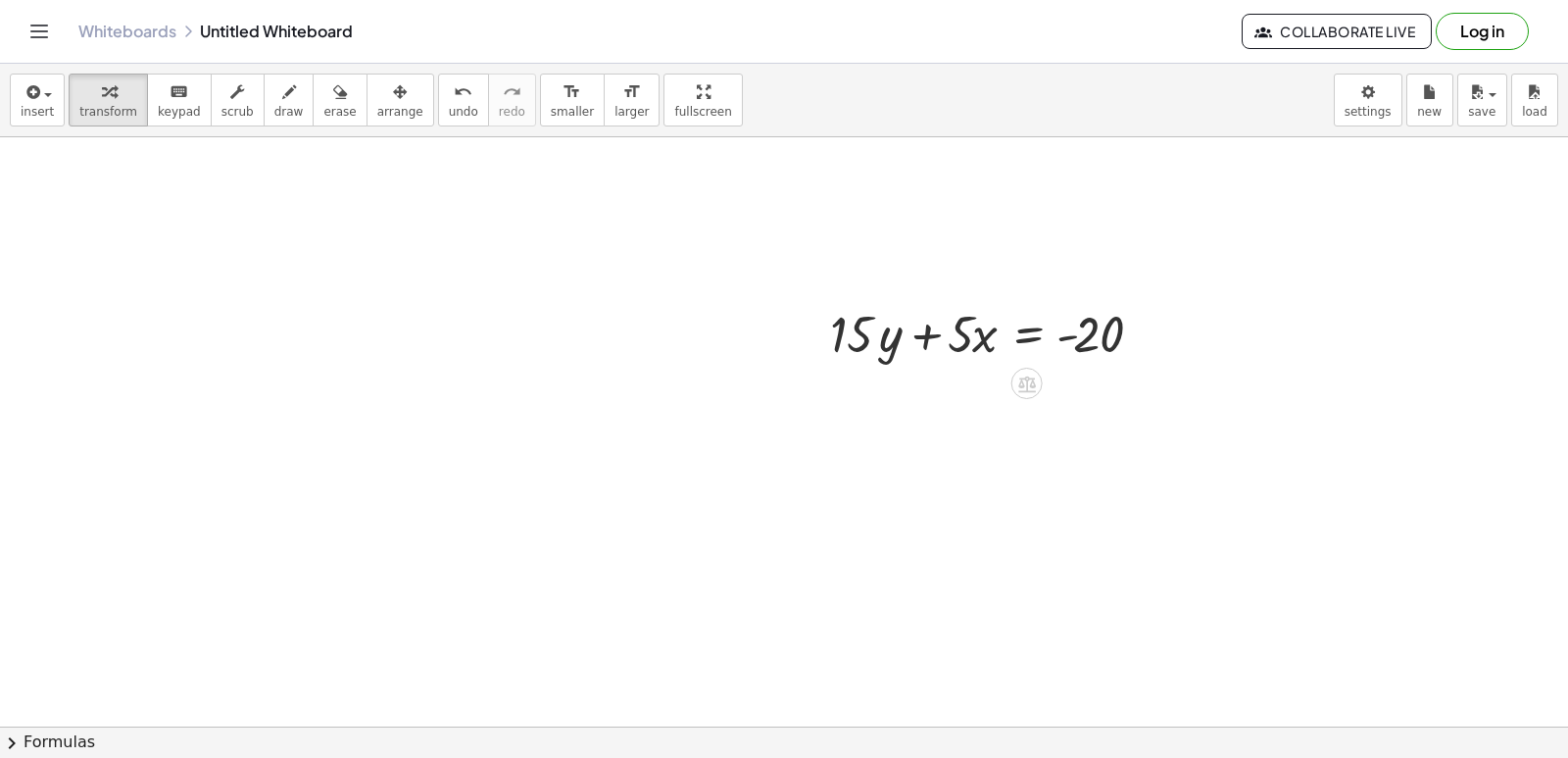
scroll to position [9246, 0]
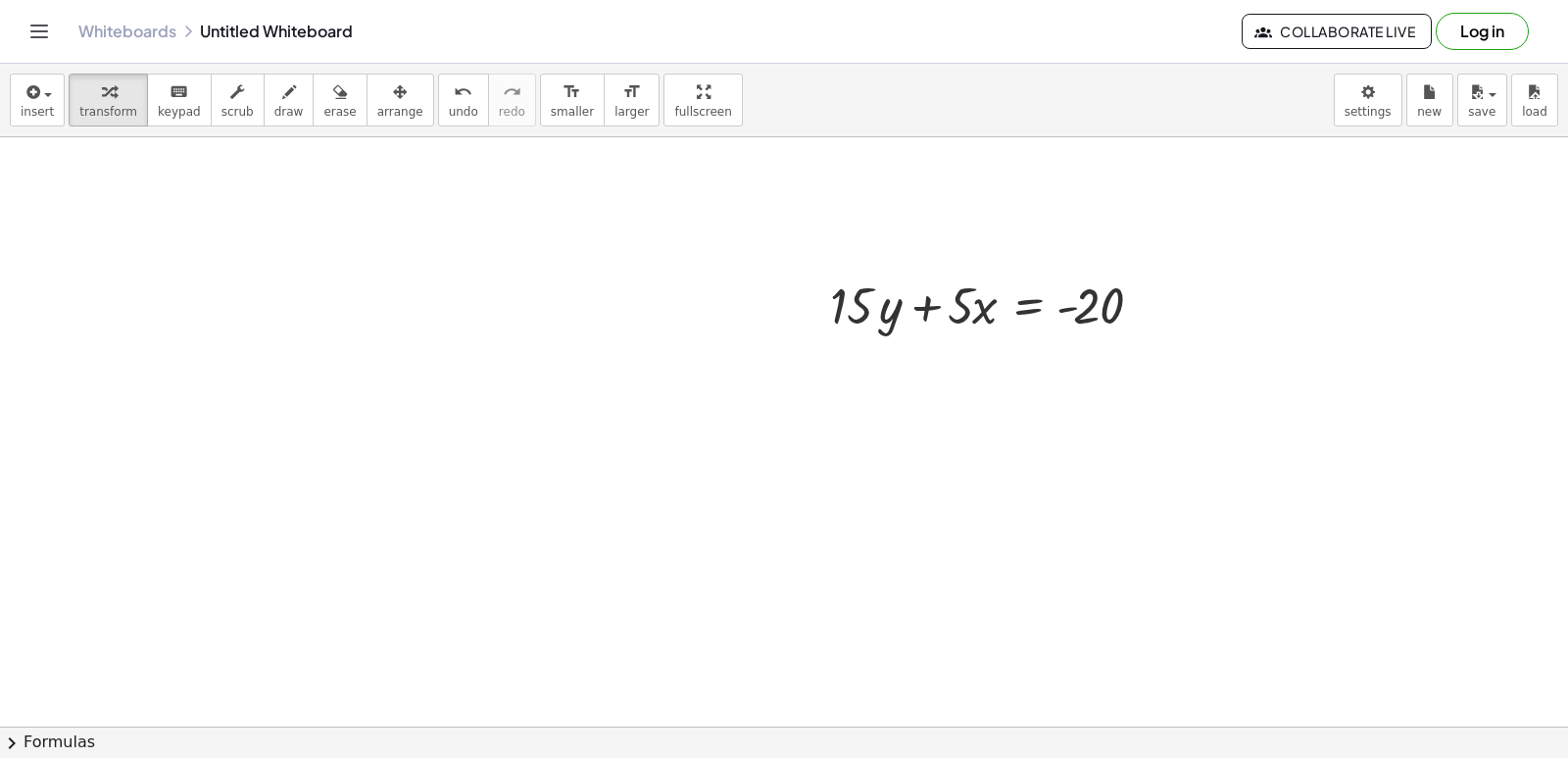
drag, startPoint x: 561, startPoint y: 649, endPoint x: 353, endPoint y: 543, distance: 233.5
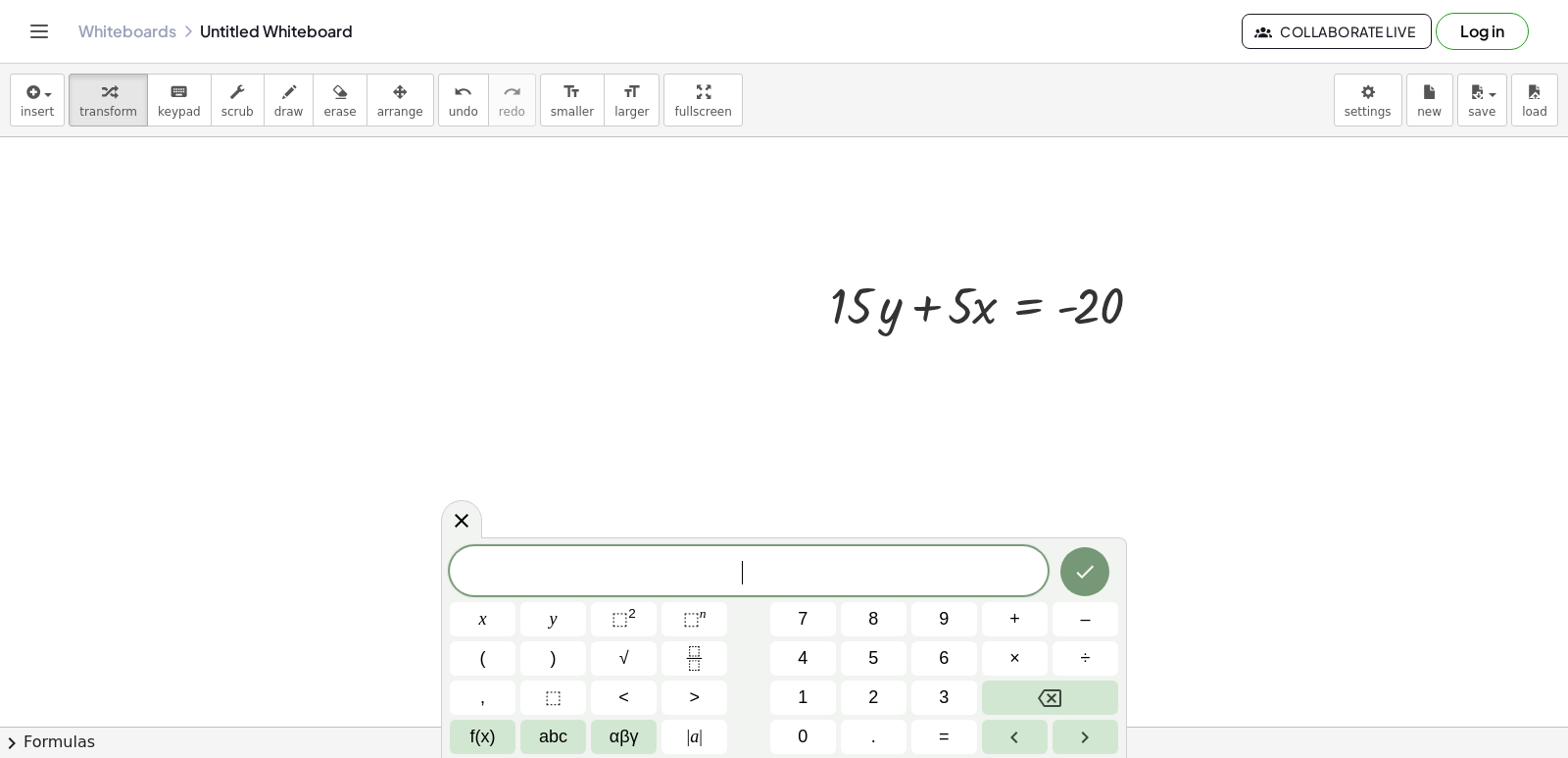
click at [942, 603] on button "9" at bounding box center [945, 619] width 66 height 34
click at [546, 611] on button "y" at bounding box center [553, 619] width 66 height 34
click at [1006, 612] on button "+" at bounding box center [1015, 619] width 66 height 34
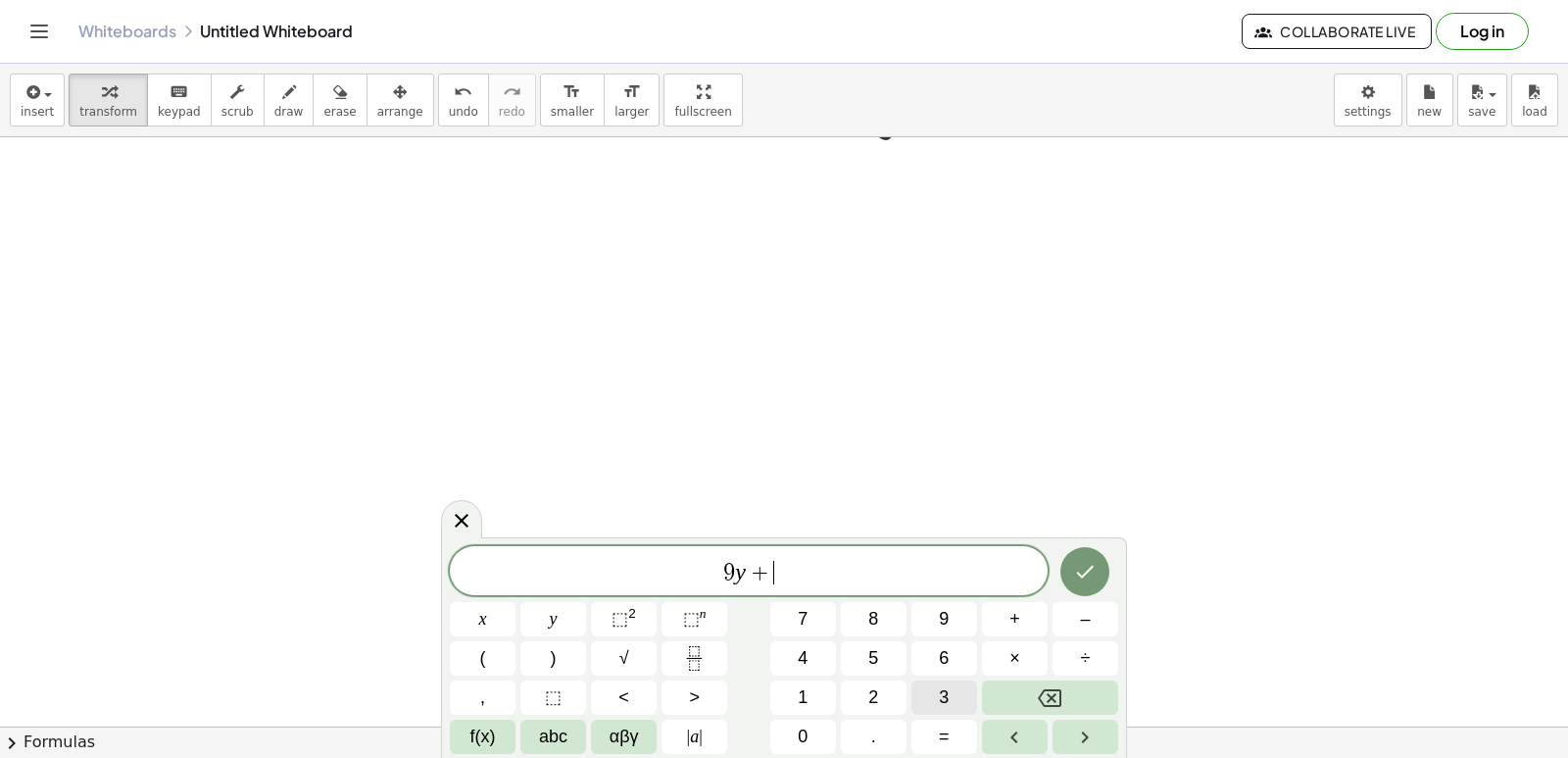
click at [937, 688] on button "3" at bounding box center [945, 697] width 66 height 34
click at [527, 621] on button "y" at bounding box center [553, 619] width 66 height 34
click at [951, 729] on button "=" at bounding box center [945, 736] width 66 height 34
click at [822, 684] on button "1" at bounding box center [803, 697] width 66 height 34
click at [871, 651] on span "5" at bounding box center [873, 659] width 10 height 27
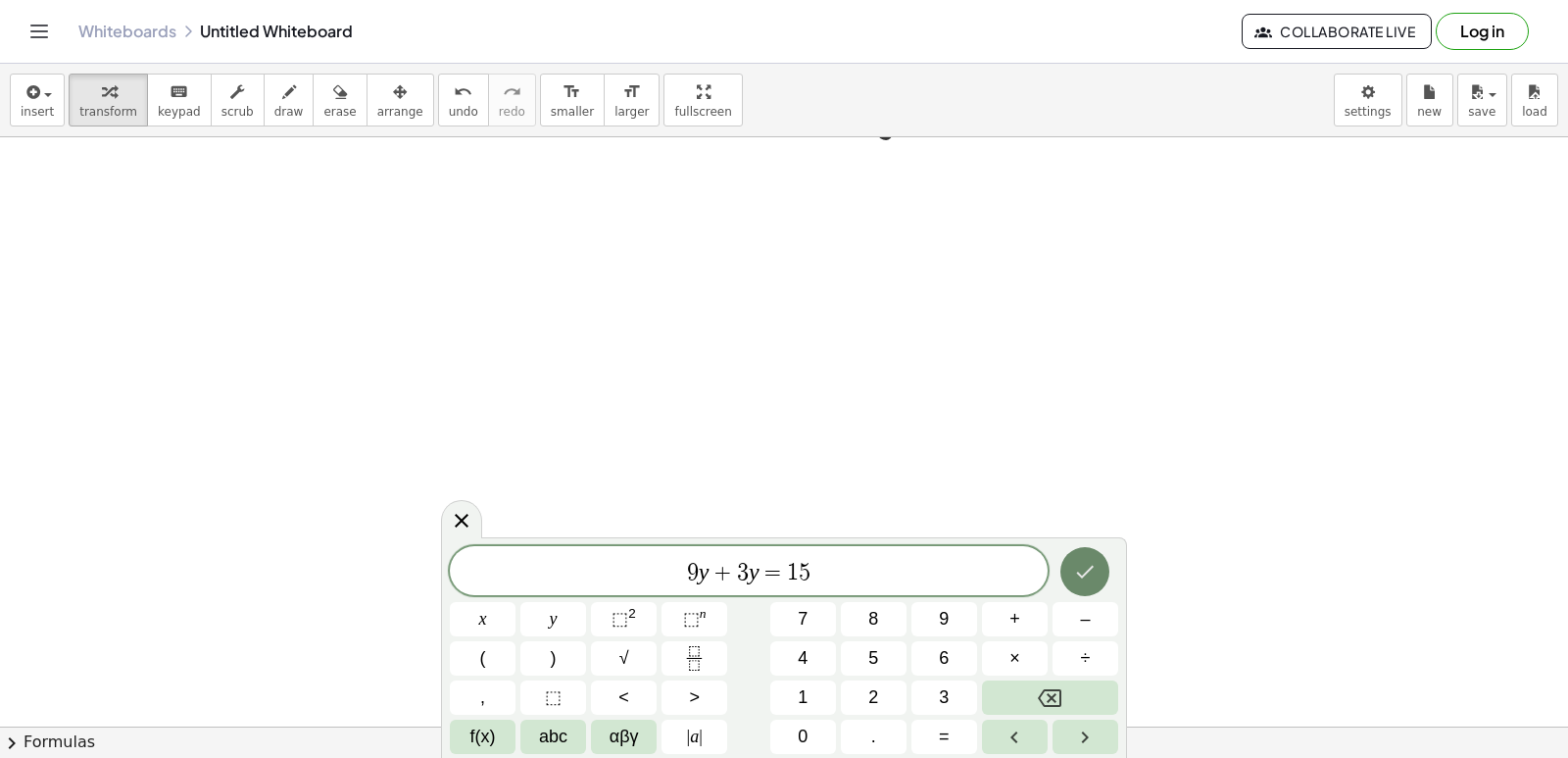
click at [1084, 567] on icon "Done" at bounding box center [1085, 572] width 24 height 24
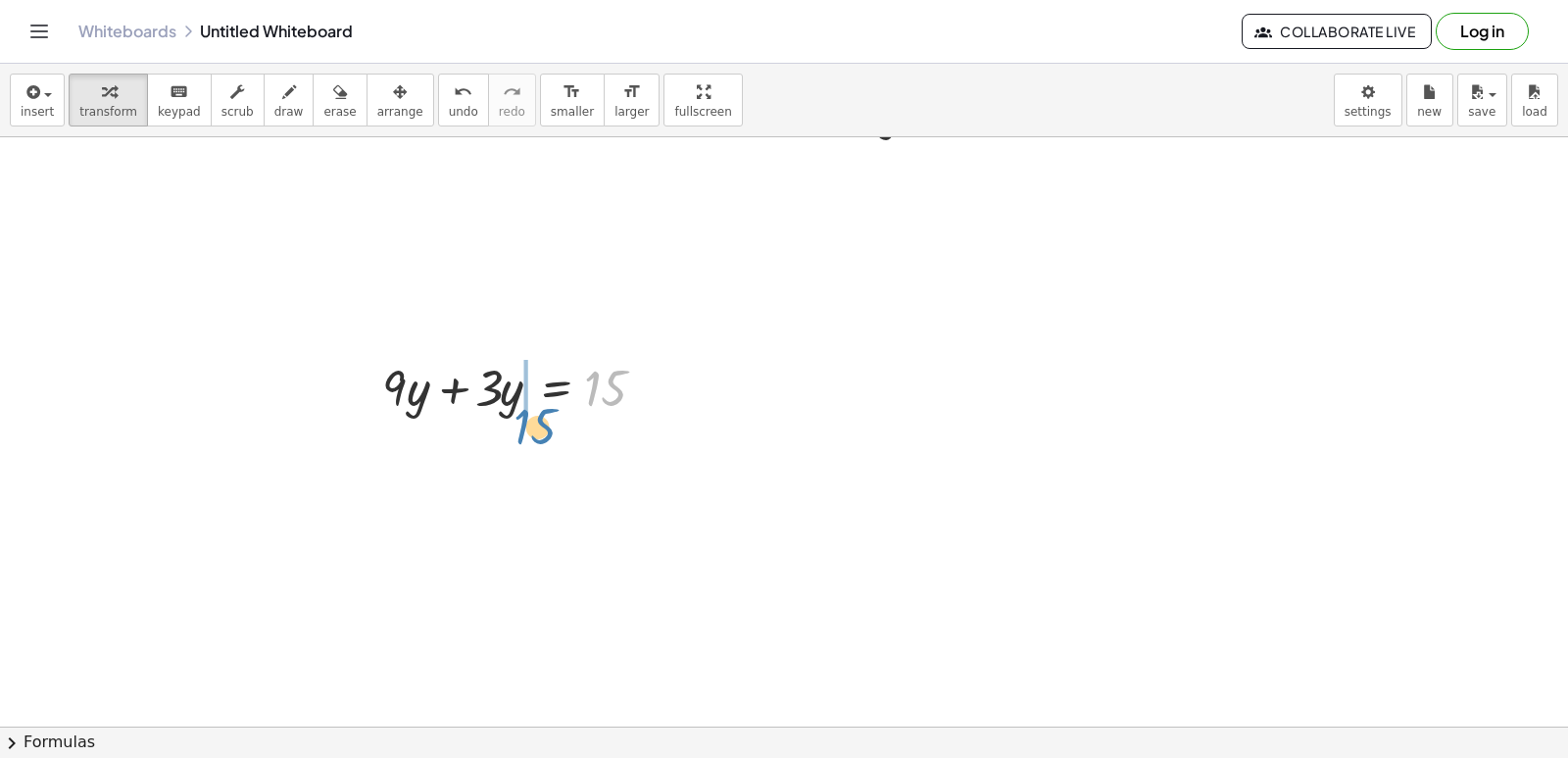
drag, startPoint x: 637, startPoint y: 387, endPoint x: 568, endPoint y: 423, distance: 77.8
drag, startPoint x: 410, startPoint y: 101, endPoint x: 429, endPoint y: 111, distance: 21.5
click at [438, 100] on button "undo undo" at bounding box center [463, 99] width 51 height 53
drag, startPoint x: 486, startPoint y: 382, endPoint x: 647, endPoint y: 378, distance: 161.0
click at [659, 381] on div at bounding box center [525, 386] width 305 height 67
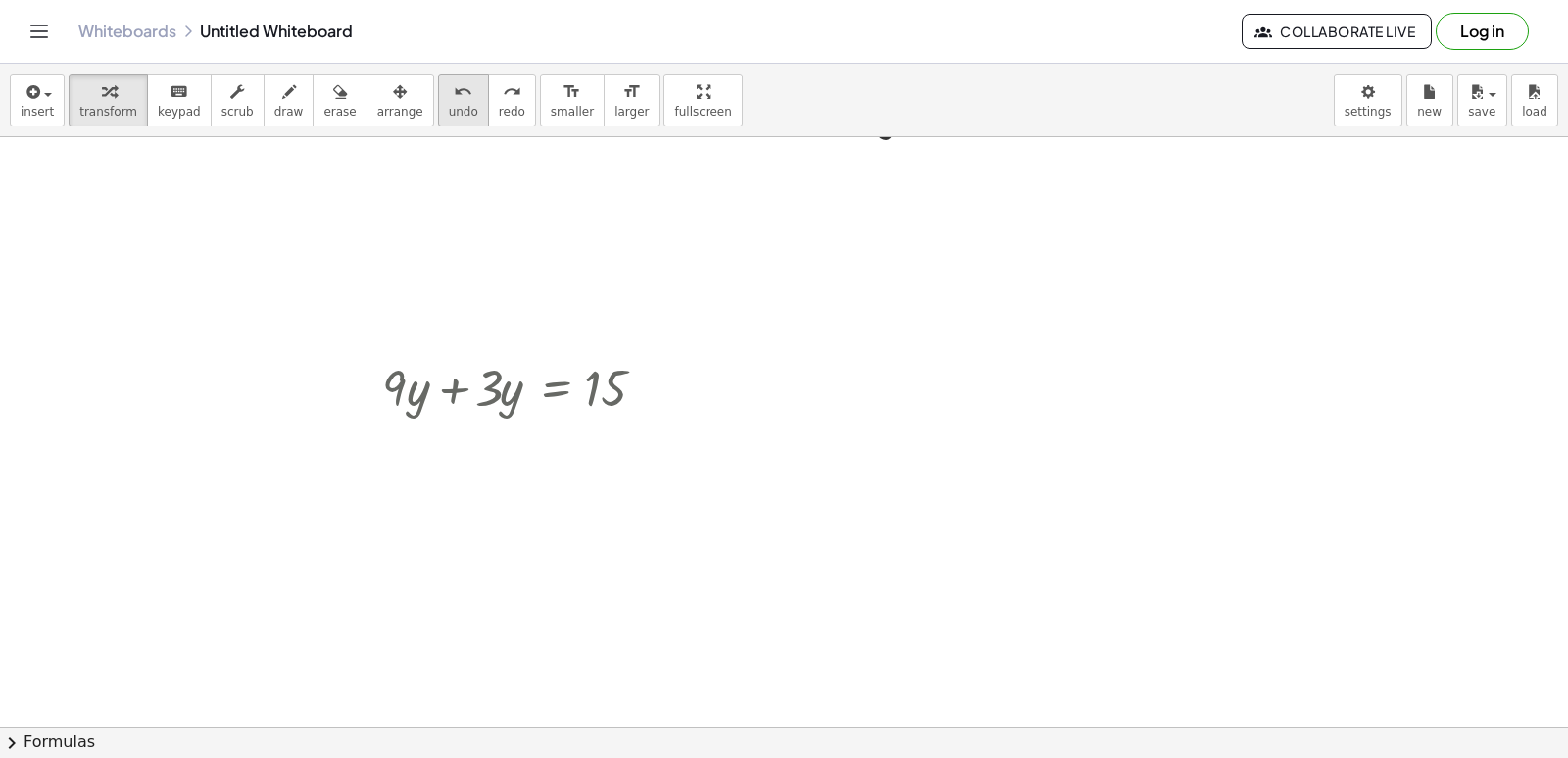
click at [453, 95] on icon "undo" at bounding box center [462, 93] width 19 height 24
drag, startPoint x: 405, startPoint y: 383, endPoint x: 554, endPoint y: 381, distance: 149.0
click at [576, 382] on div at bounding box center [525, 386] width 305 height 67
click at [438, 120] on button "undo undo" at bounding box center [463, 99] width 51 height 53
drag, startPoint x: 388, startPoint y: 383, endPoint x: 462, endPoint y: 453, distance: 101.9
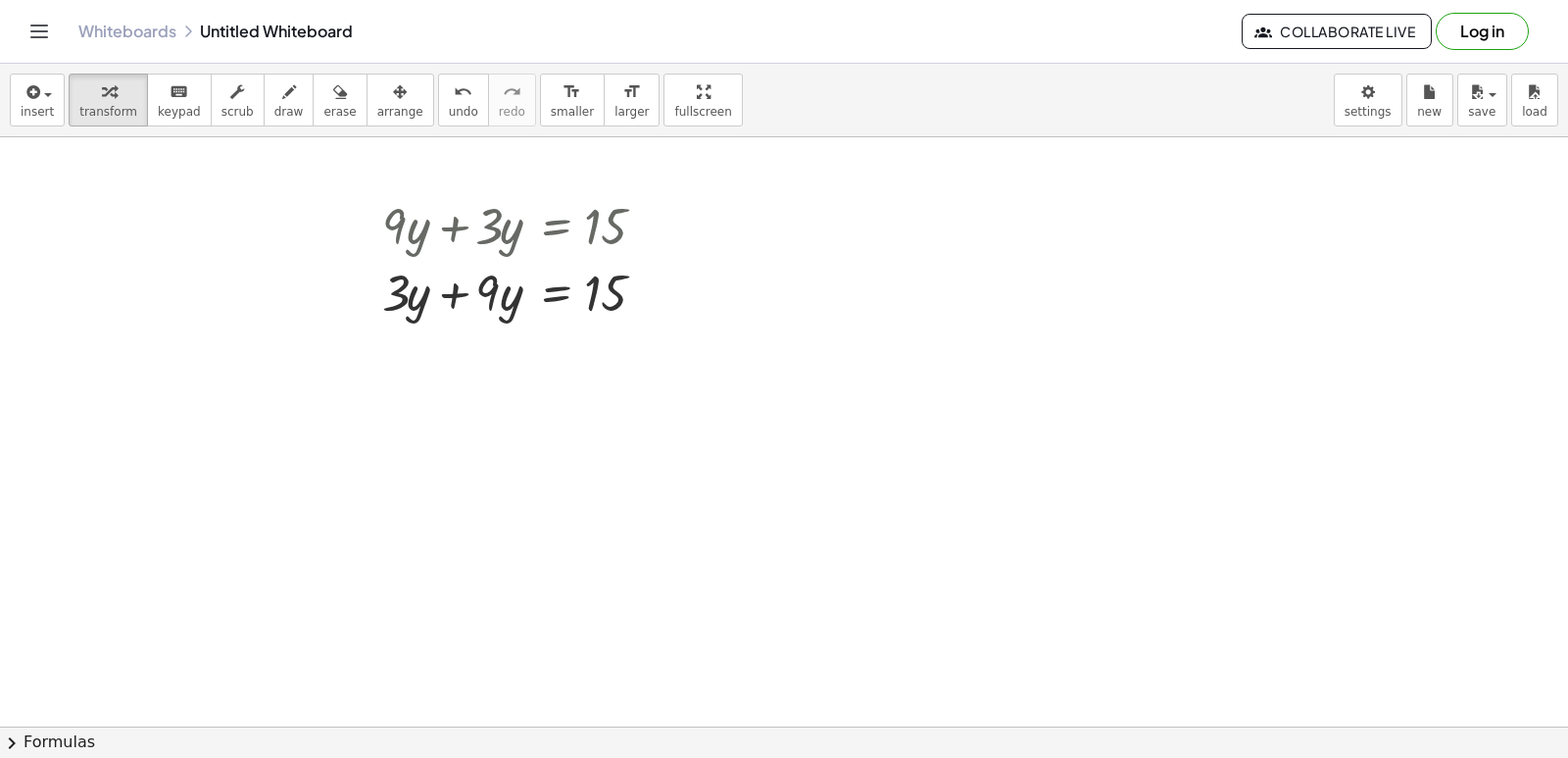
scroll to position [9638, 0]
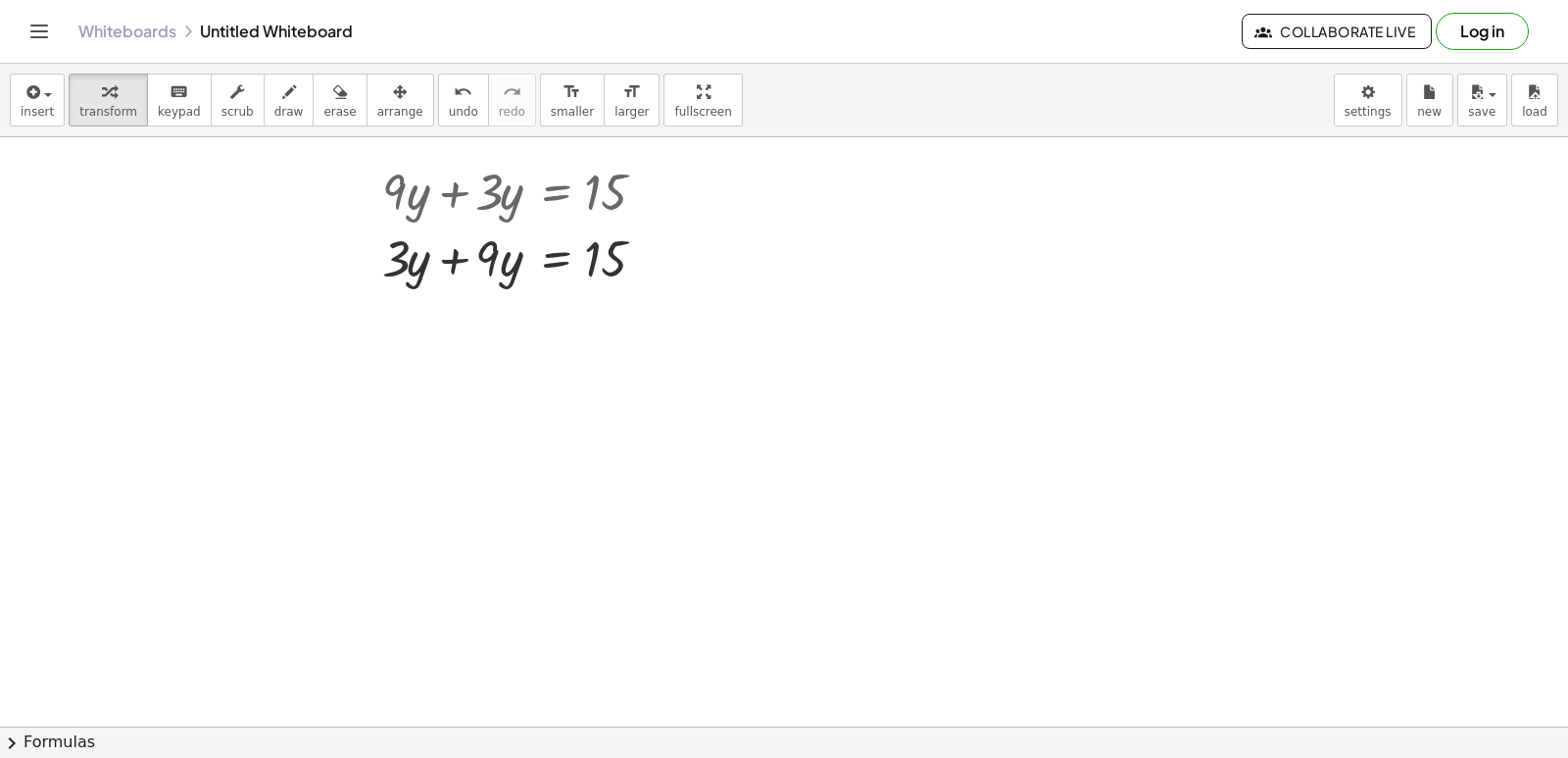
drag, startPoint x: 713, startPoint y: 272, endPoint x: 521, endPoint y: 159, distance: 222.8
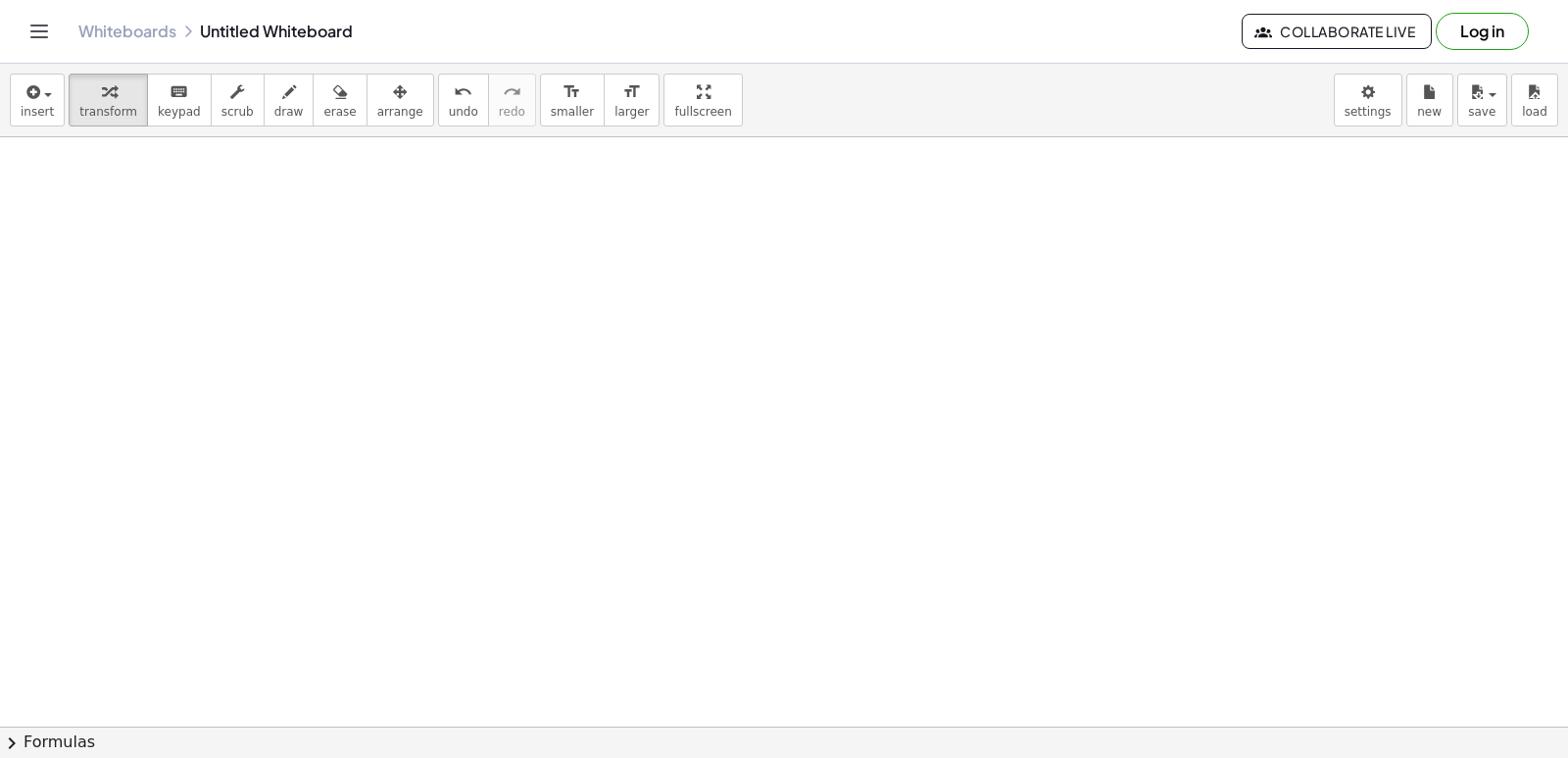
scroll to position [9933, 0]
drag, startPoint x: 656, startPoint y: 608, endPoint x: 259, endPoint y: 166, distance: 594.1
click at [282, 91] on icon "button" at bounding box center [289, 93] width 14 height 24
drag, startPoint x: 468, startPoint y: 437, endPoint x: 460, endPoint y: 360, distance: 77.4
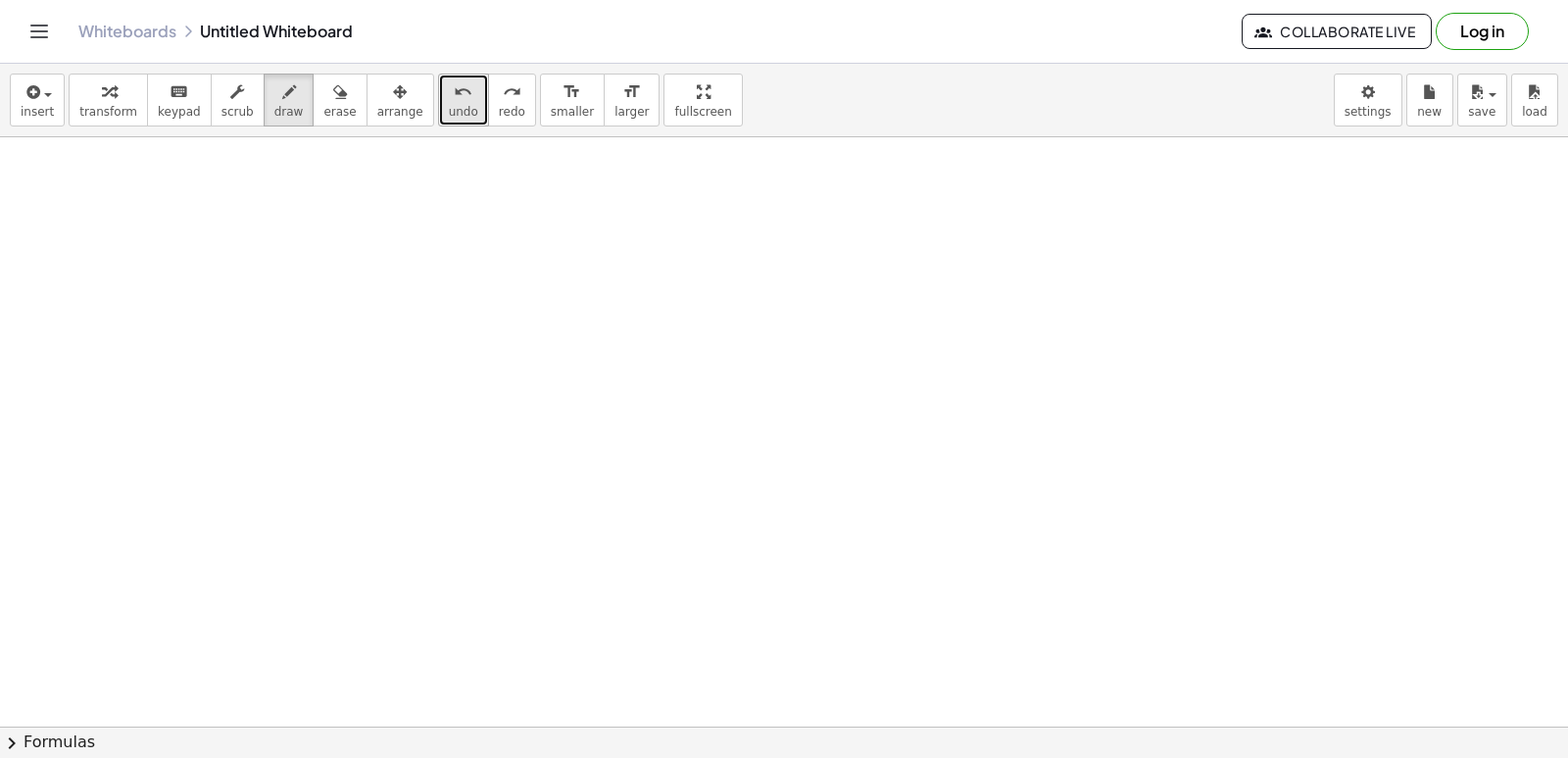
click at [448, 104] on span "undo" at bounding box center [463, 111] width 30 height 14
drag, startPoint x: 434, startPoint y: 103, endPoint x: 1371, endPoint y: 725, distance: 1124.7
click at [1567, 757] on button "chevron_right Formulas" at bounding box center [784, 742] width 1568 height 32
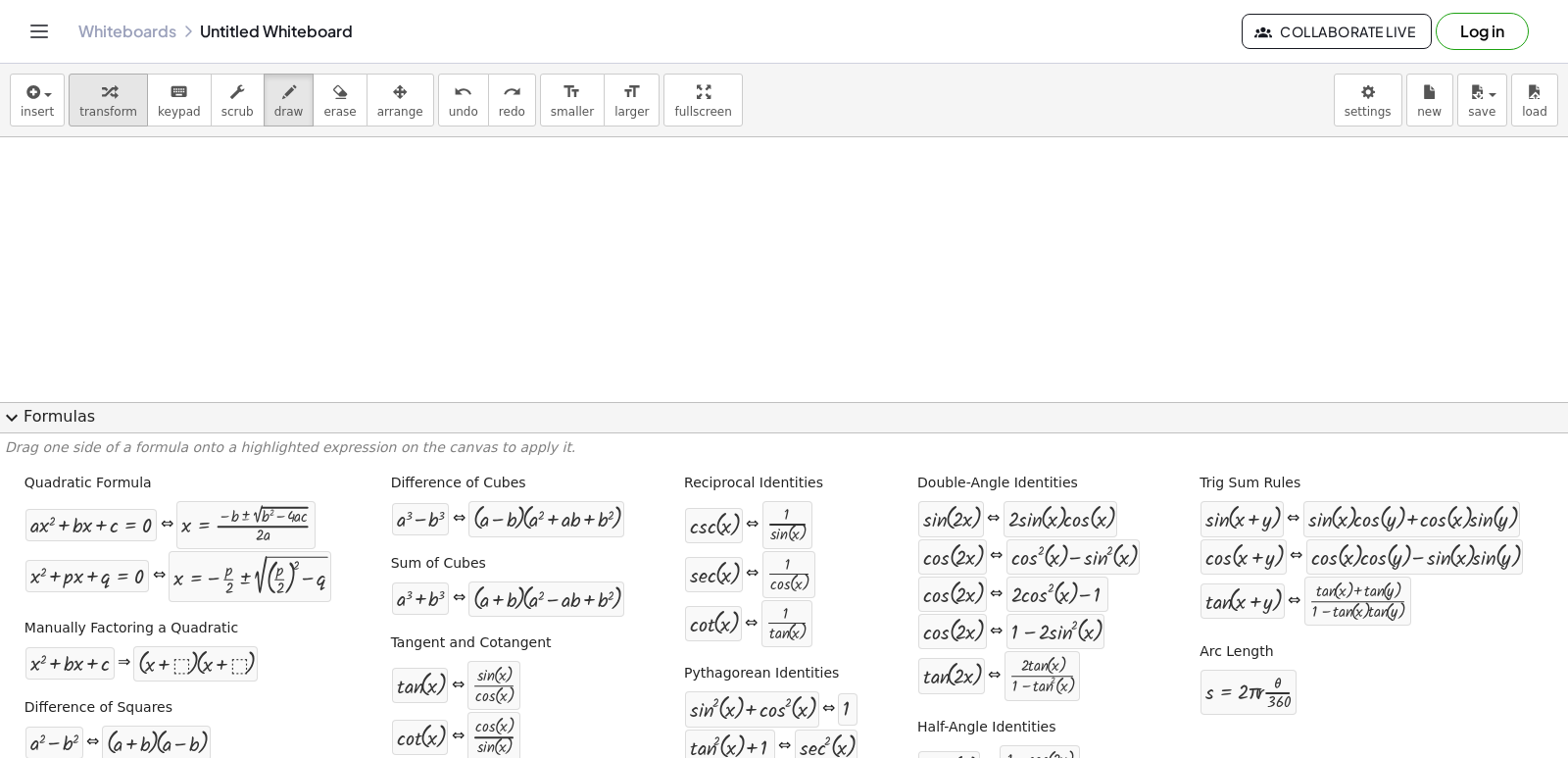
click at [106, 106] on span "transform" at bounding box center [108, 111] width 58 height 14
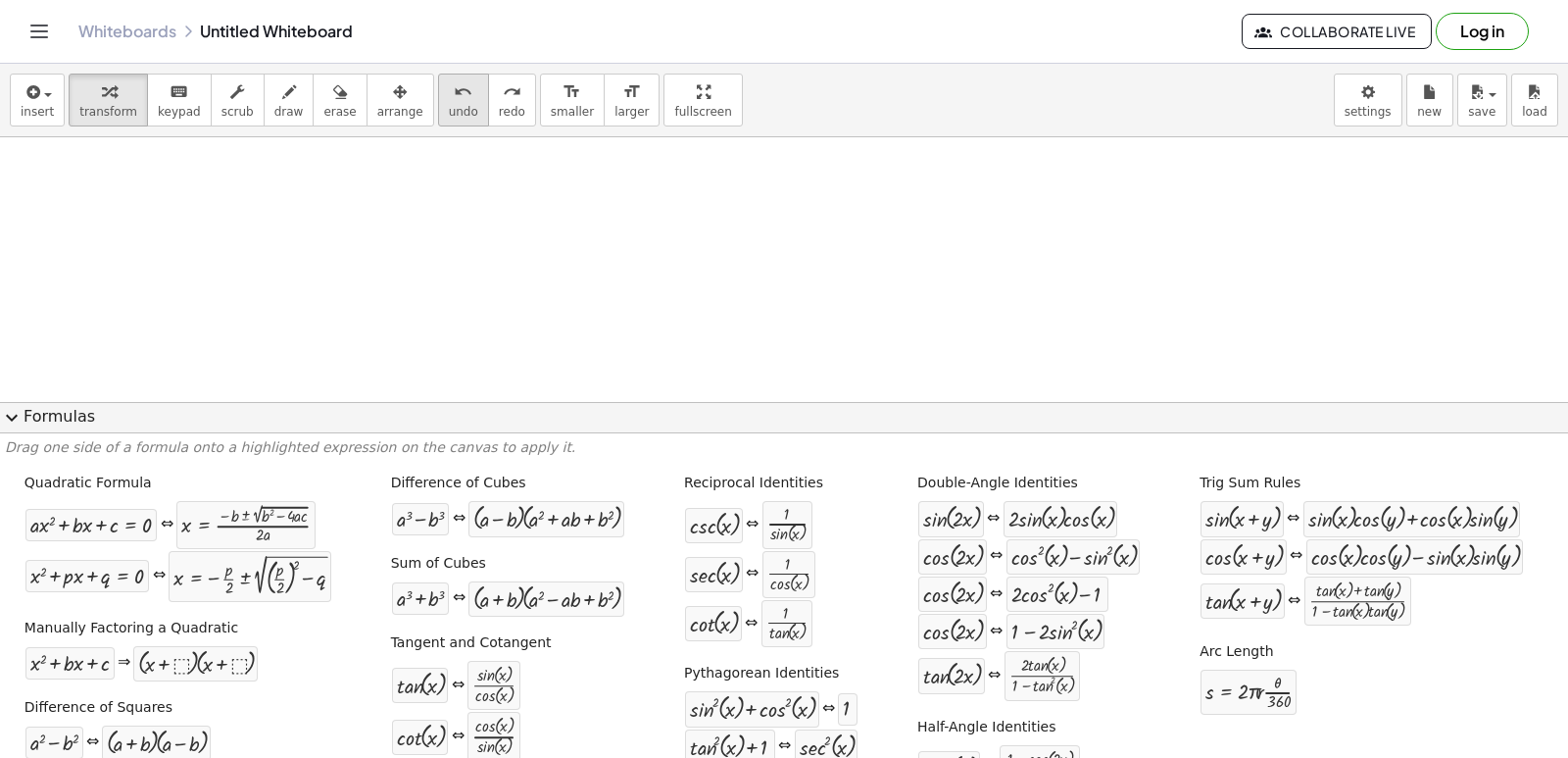
click at [448, 107] on span "undo" at bounding box center [463, 111] width 30 height 14
click at [7, 415] on span "expand_more" at bounding box center [12, 418] width 24 height 24
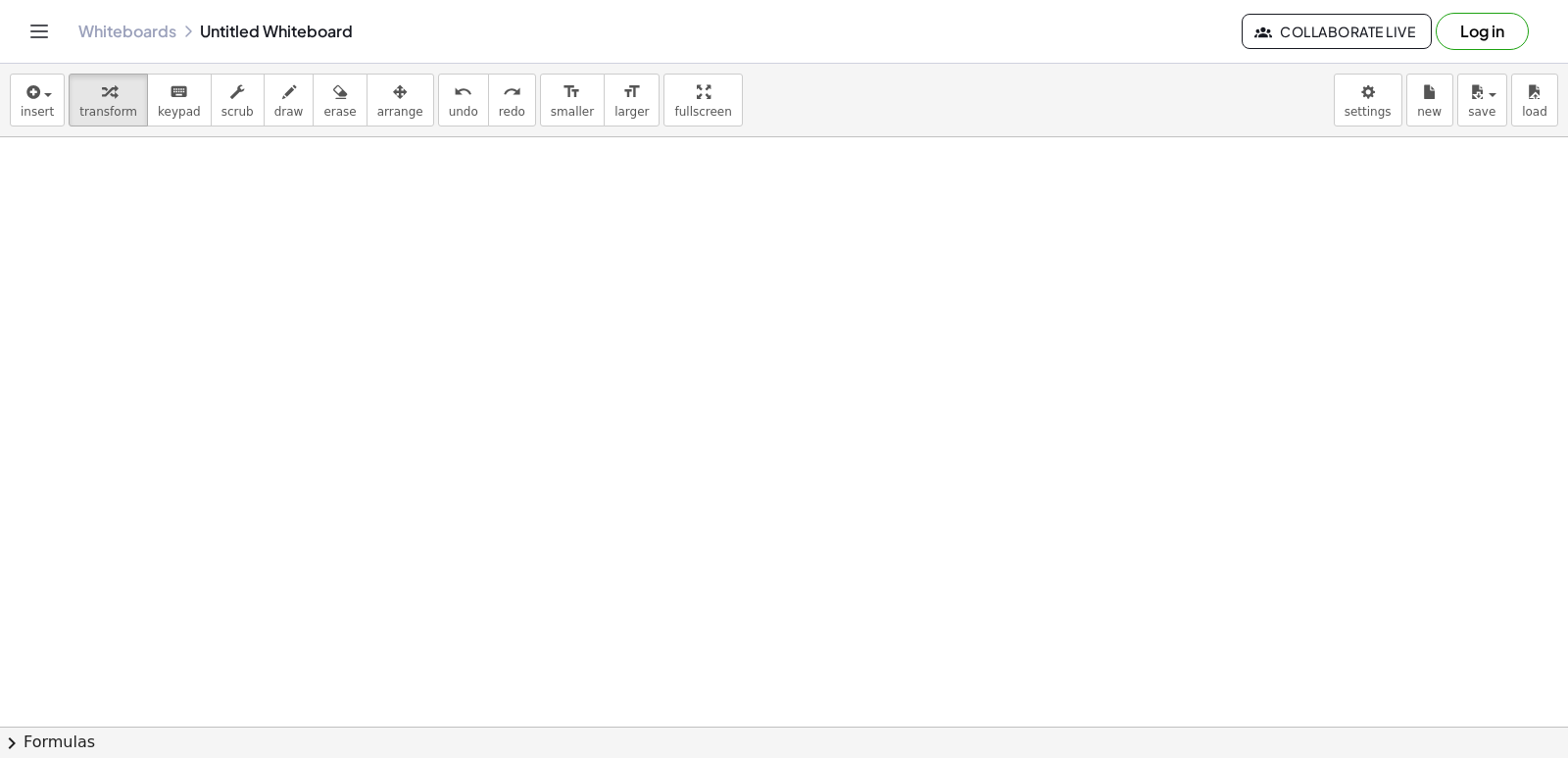
drag, startPoint x: 855, startPoint y: 639, endPoint x: 1265, endPoint y: 735, distance: 421.1
drag, startPoint x: 976, startPoint y: 605, endPoint x: 1068, endPoint y: 203, distance: 412.4
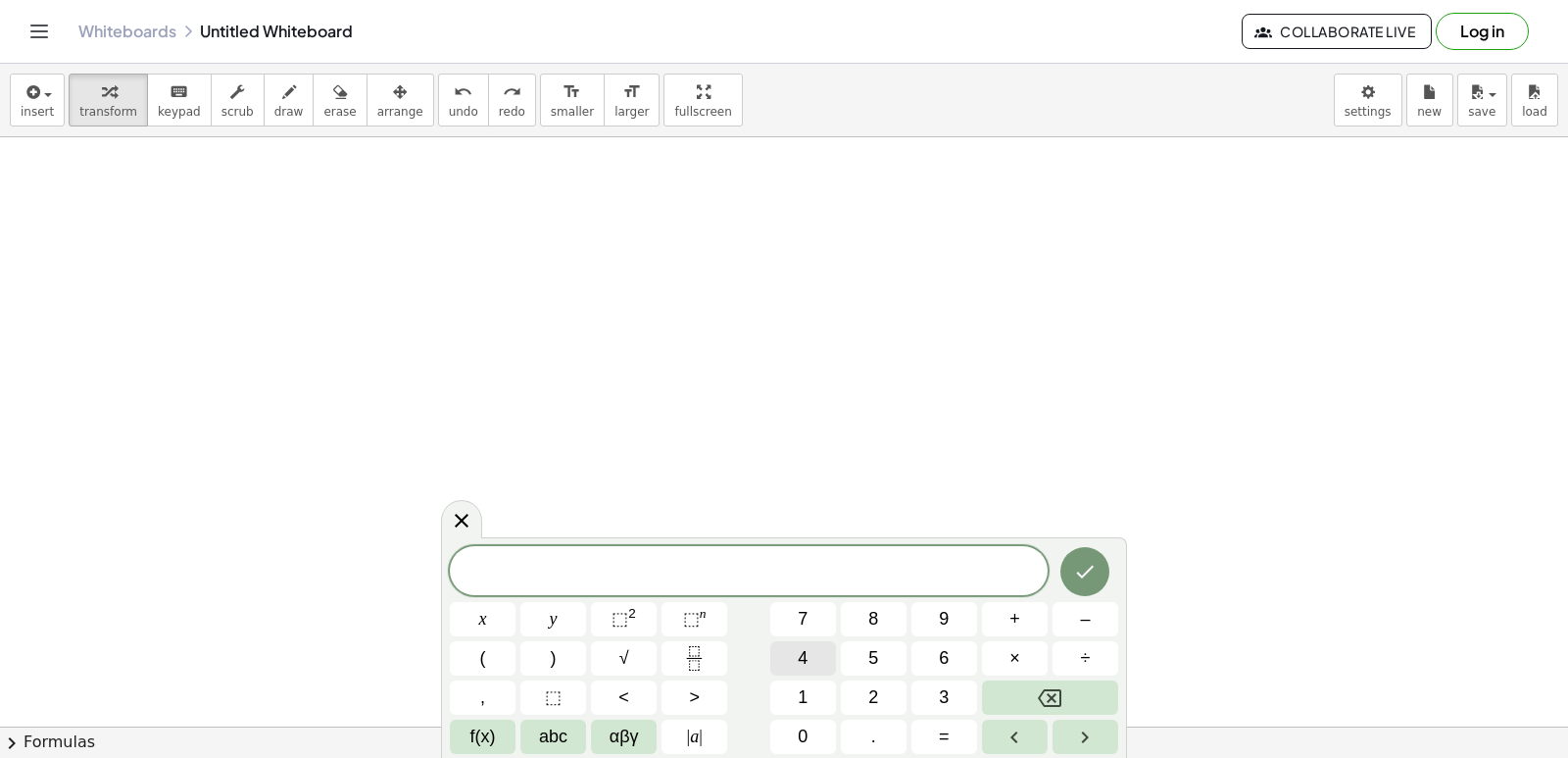
click at [826, 669] on button "4" at bounding box center [803, 659] width 66 height 34
click at [1024, 626] on button "+" at bounding box center [1015, 619] width 66 height 34
click at [808, 651] on button "4" at bounding box center [803, 659] width 66 height 34
click at [1085, 581] on icon "Done" at bounding box center [1085, 572] width 24 height 24
